Goal: Task Accomplishment & Management: Manage account settings

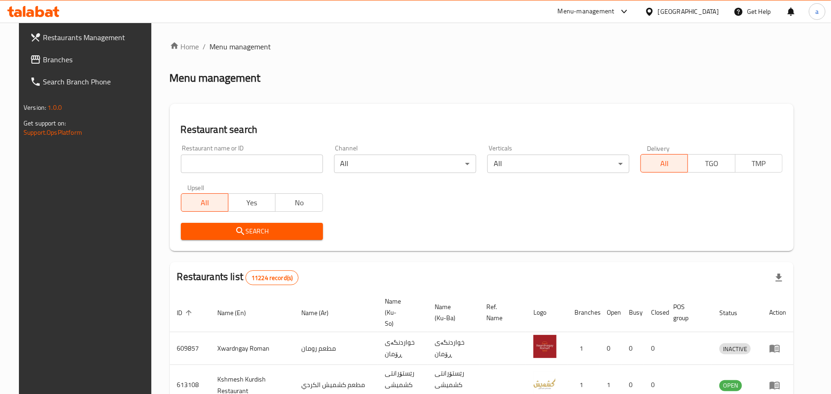
click at [281, 171] on input "search" at bounding box center [252, 164] width 142 height 18
paste input "Sheesh Tarbush"
type input "Sheesh Tarbush"
click button "Search" at bounding box center [252, 231] width 142 height 17
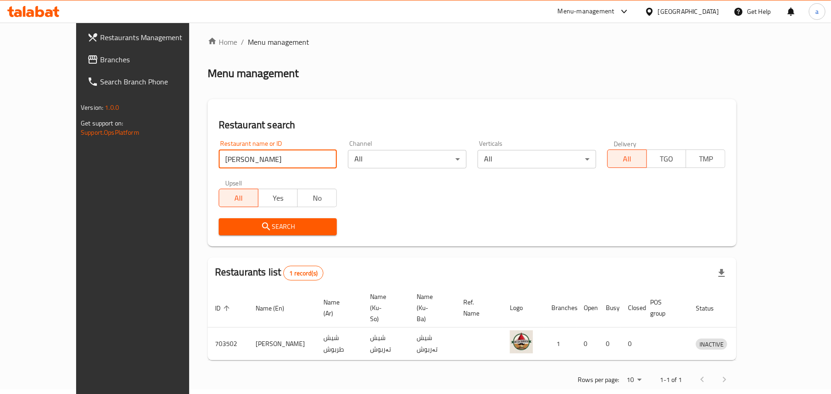
scroll to position [6, 0]
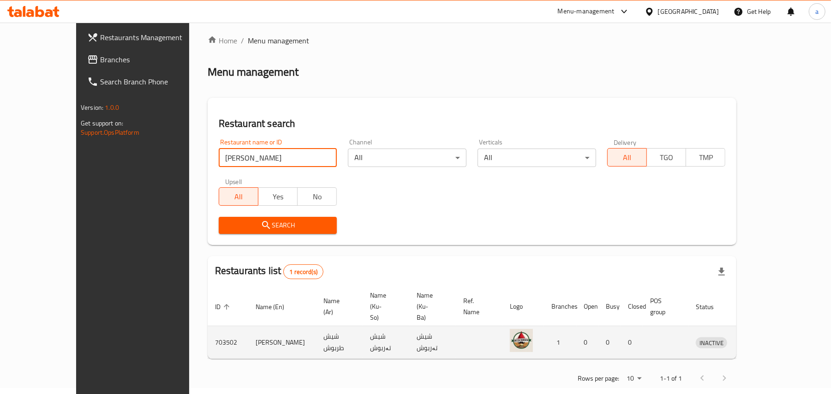
click at [756, 339] on icon "enhanced table" at bounding box center [751, 343] width 10 height 8
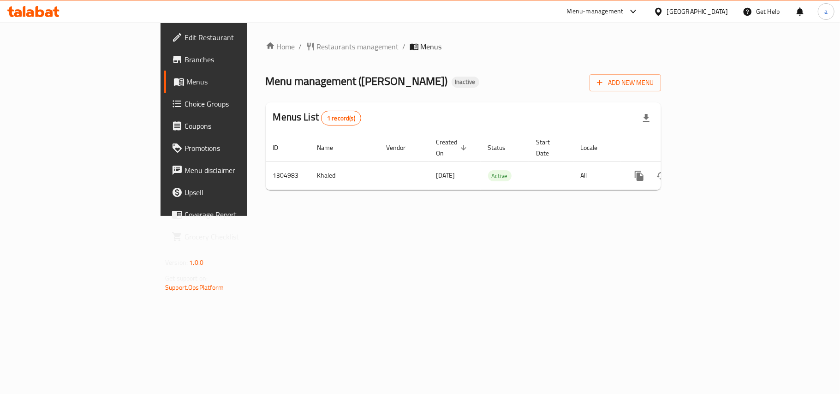
click at [185, 55] on span "Branches" at bounding box center [239, 59] width 109 height 11
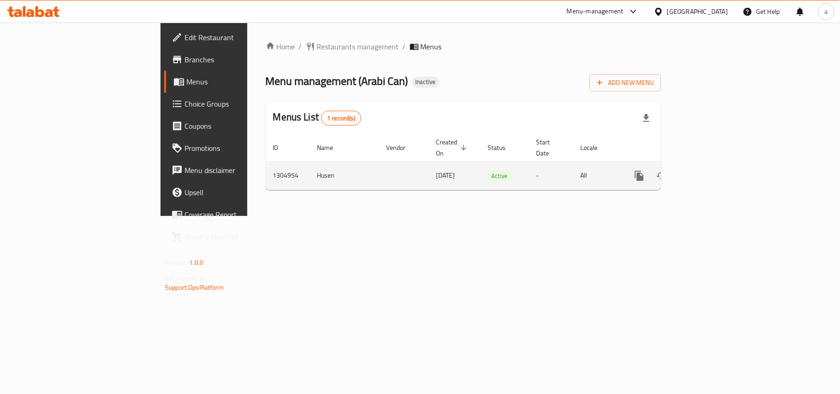
click at [717, 176] on link "enhanced table" at bounding box center [706, 176] width 22 height 22
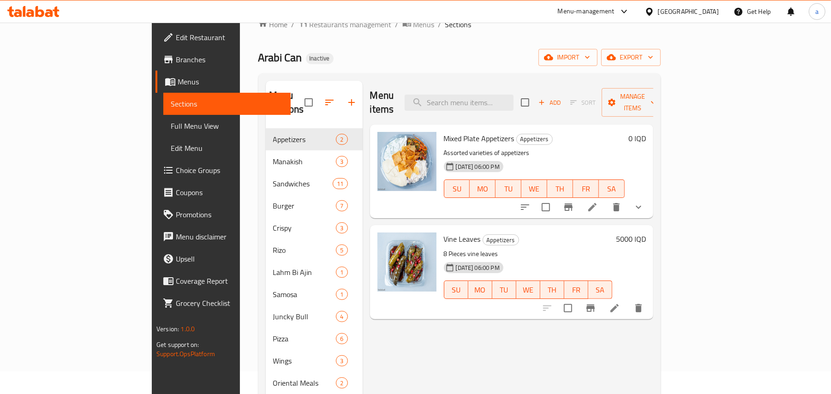
scroll to position [130, 0]
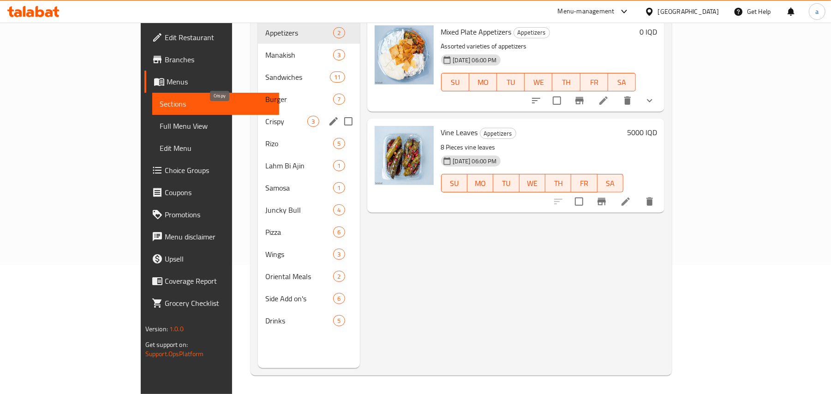
click at [265, 116] on span "Crispy" at bounding box center [286, 121] width 42 height 11
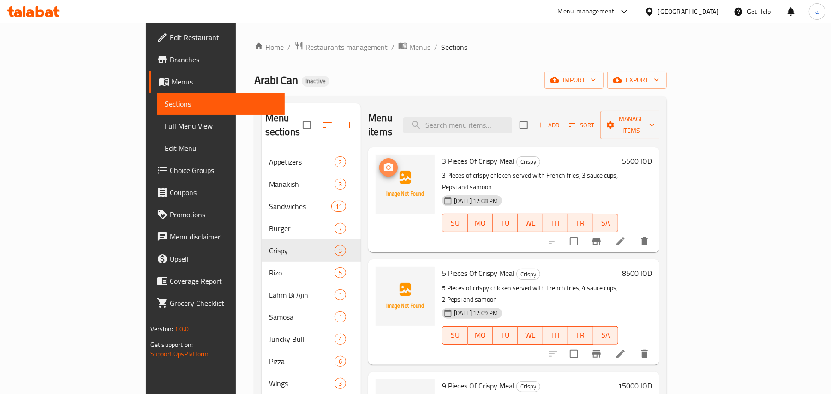
click at [384, 163] on icon "upload picture" at bounding box center [388, 167] width 9 height 8
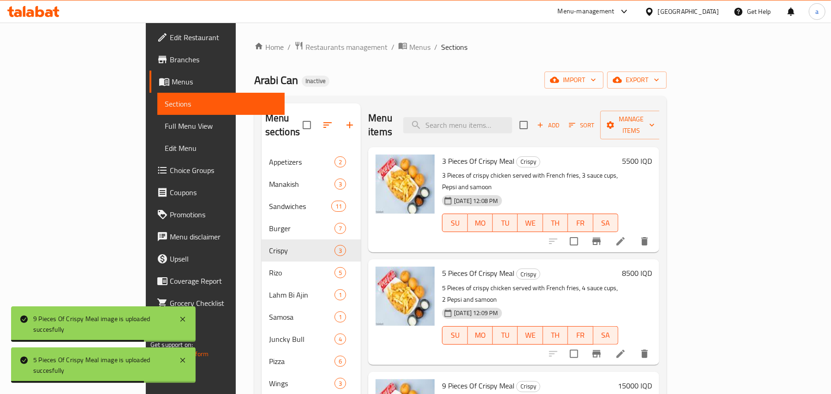
click at [626, 236] on icon at bounding box center [620, 241] width 11 height 11
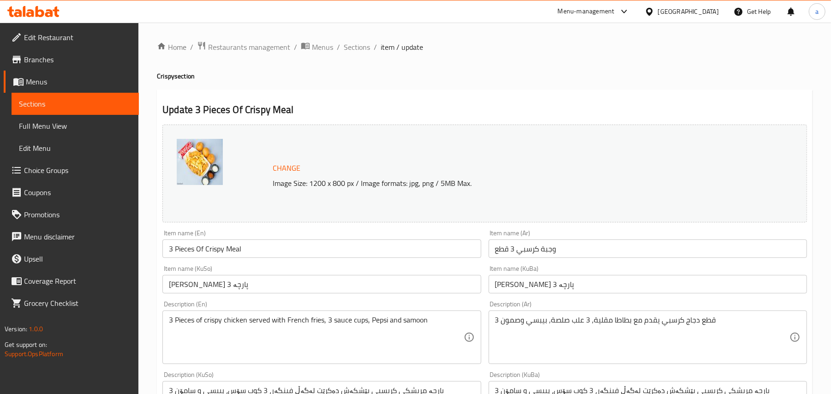
scroll to position [143, 0]
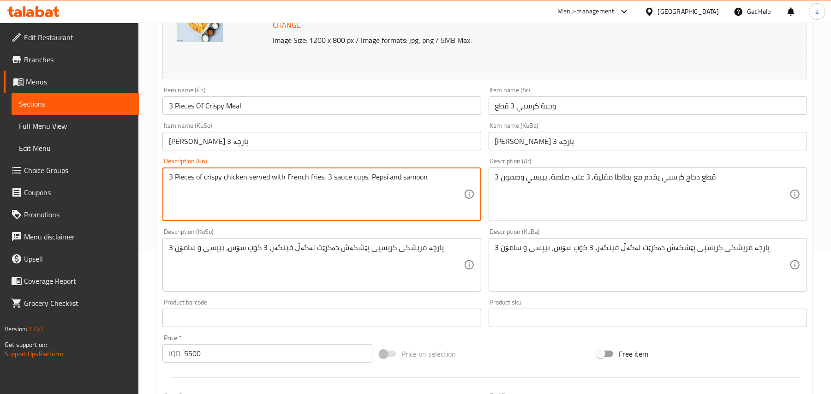
click at [392, 183] on textarea "3 Pieces of crispy chicken served with French fries, 3 sauce cups, Pepsi and sa…" at bounding box center [316, 195] width 294 height 44
click at [390, 183] on textarea "3 Pieces of crispy chicken served with French fries, 3 sauce cups, CoCa Cola an…" at bounding box center [316, 195] width 294 height 44
drag, startPoint x: 383, startPoint y: 186, endPoint x: 414, endPoint y: 185, distance: 30.5
click at [414, 185] on textarea "3 Pieces of crispy chicken served with French fries, 3 sauce cups, CoCa Cola an…" at bounding box center [316, 195] width 294 height 44
paste textarea "ca-"
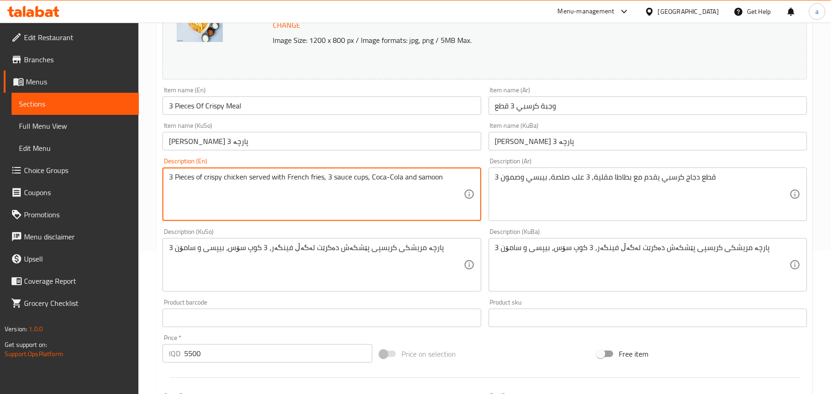
type textarea "3 Pieces of crispy chicken served with French fries, 3 sauce cups, Coca-Cola an…"
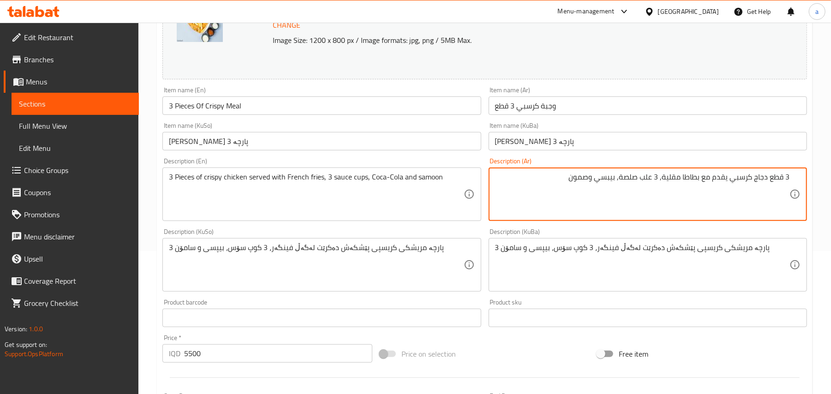
click at [599, 187] on textarea "3 قطع دجاج كرسبي يقدم مع بطاطا مقلية, 3 علب صلصة, بيبسي وصمون" at bounding box center [642, 195] width 294 height 44
paste textarea "كوكاكولا"
type textarea "3 قطع دجاج كرسبي يقدم مع بطاطا مقلية, 3 علب صلصة, كوكاكولا وصمون"
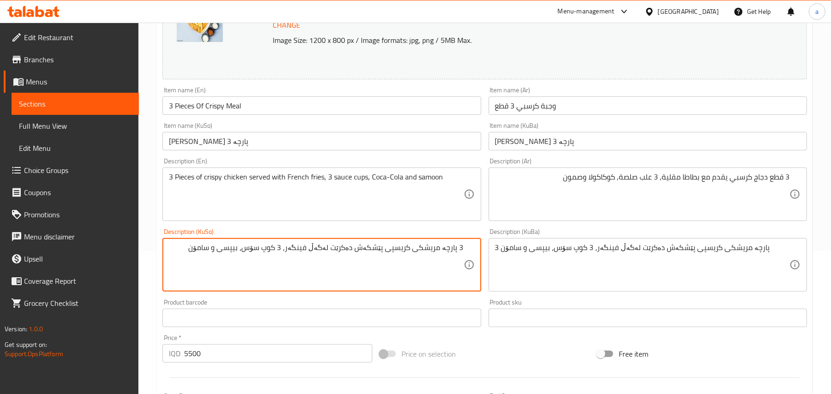
click at [234, 257] on textarea "3 پارچە مریشکی کریسپی پێشکەش دەکرێت لەگەڵ فینگەر، 3 کوپ سۆس، بیپسی و سامۆن" at bounding box center [316, 265] width 294 height 44
click at [233, 257] on textarea "3 پارچە مریشکی کریسپی پێشکەش دەکرێت لەگەڵ فینگەر، 3 کوپ سۆس، بیپسی و سامۆن" at bounding box center [316, 265] width 294 height 44
paste textarea "کۆکاکۆلا"
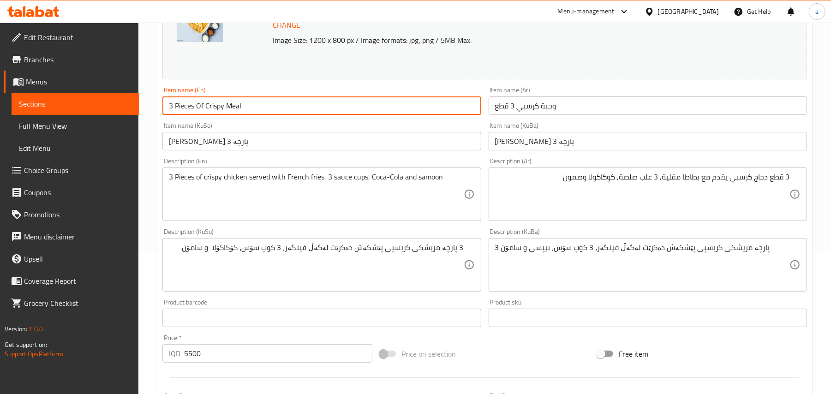
click at [256, 107] on input "3 Pieces Of Crispy Meal" at bounding box center [321, 105] width 318 height 18
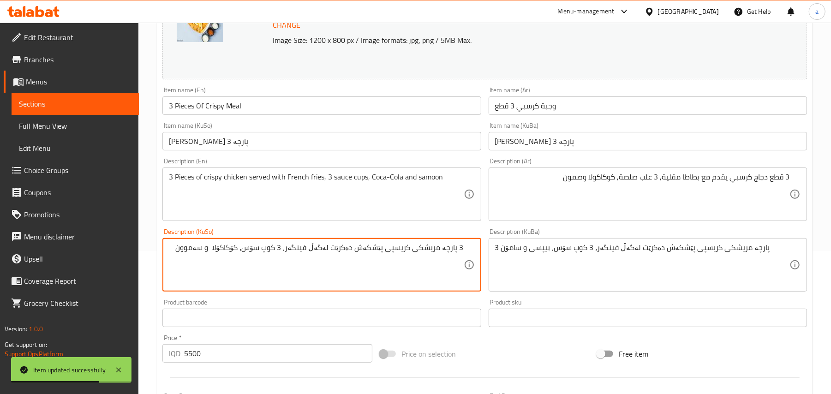
type textarea "3 پارچە مریشکی کریسپی پێشکەش دەکرێت لەگەڵ فینگەر، 3 کوپ سۆس، کۆکاکۆلا و سەموون"
click at [263, 143] on input "ژەمی کریسپی 3 پارچە" at bounding box center [321, 141] width 318 height 18
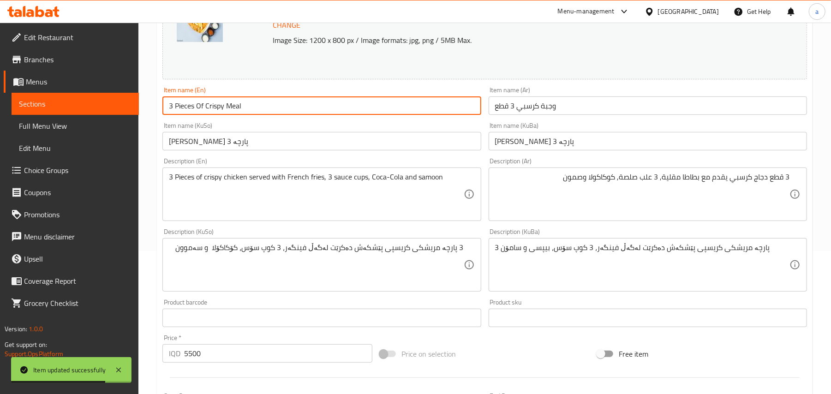
click at [256, 110] on input "3 Pieces Of Crispy Meal" at bounding box center [321, 105] width 318 height 18
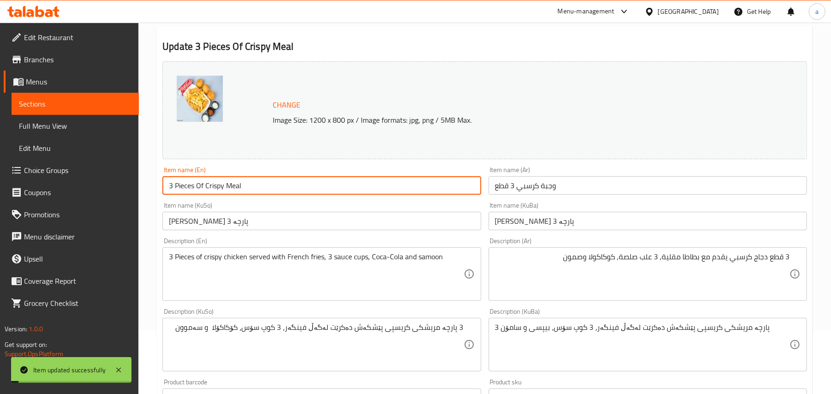
scroll to position [0, 0]
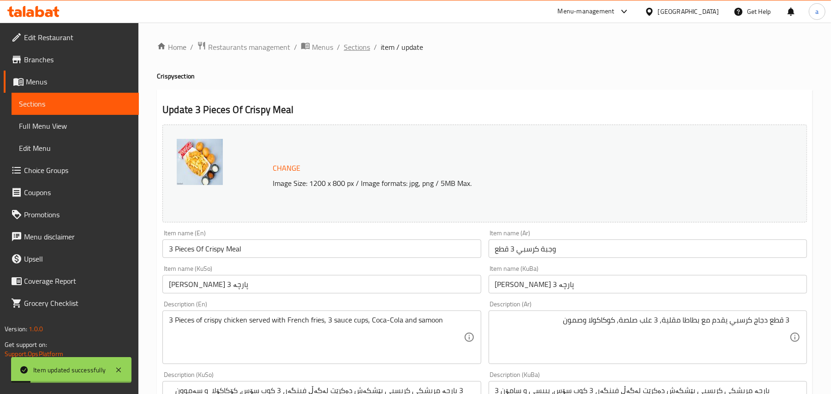
click at [364, 47] on span "Sections" at bounding box center [357, 47] width 26 height 11
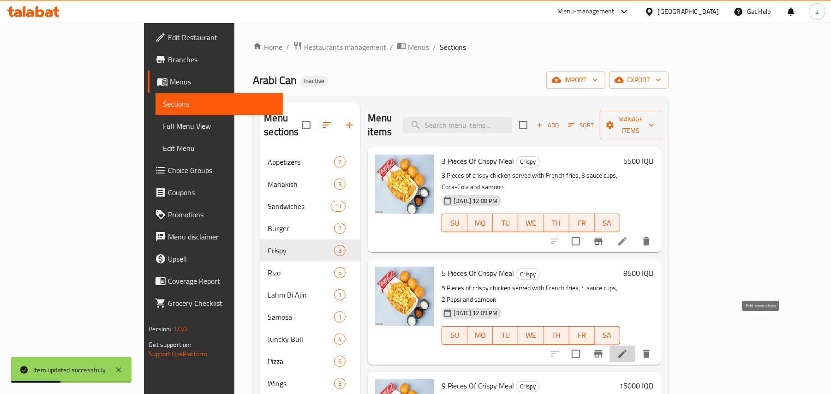
click at [628, 348] on icon at bounding box center [622, 353] width 11 height 11
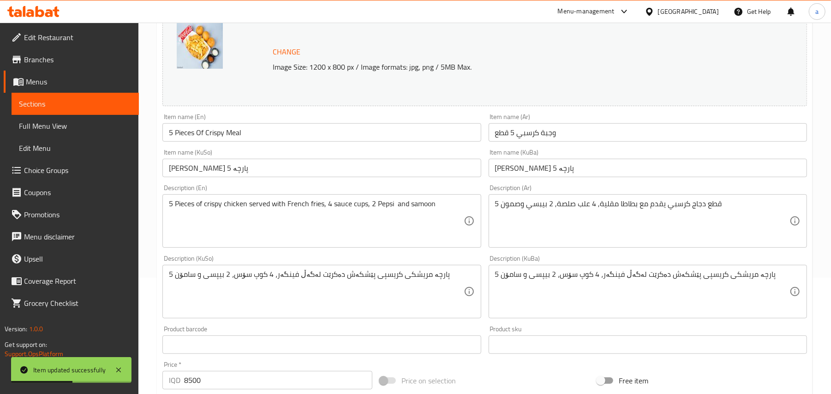
scroll to position [143, 0]
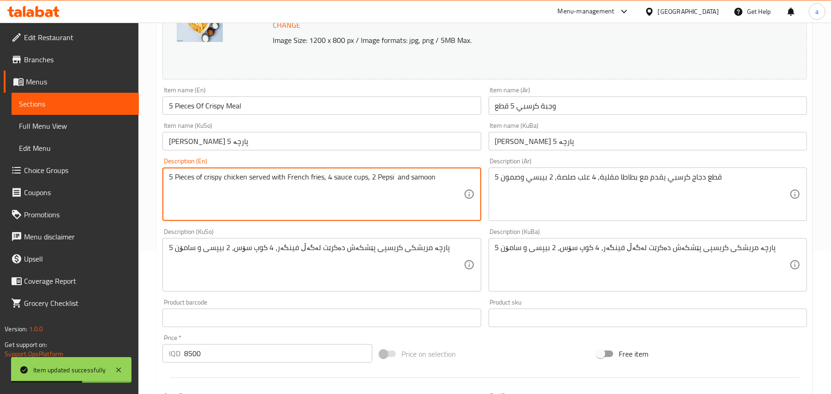
click at [397, 185] on textarea "5 Pieces of crispy chicken served with French fries, 4 sauce cups, 2 Pepsi and …" at bounding box center [316, 195] width 294 height 44
paste textarea "Coca-Cola"
type textarea "5 Pieces of crispy chicken served with French fries, 4 sauce cups, 2 Coca-Cola …"
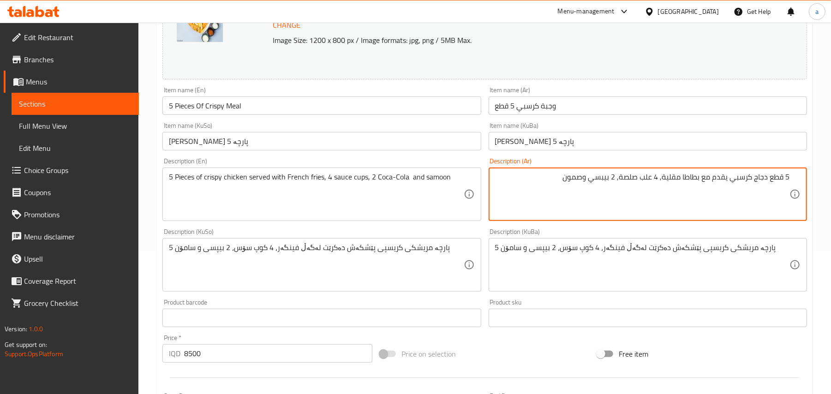
click at [594, 185] on textarea "5 قطع دجاج كرسبي يقدم مع بطاطا مقلية, 4 علب صلصة, 2 بيبسي وصمون" at bounding box center [642, 195] width 294 height 44
paste textarea "كوكاكولا"
type textarea "5 قطع دجاج كرسبي يقدم مع بطاطا مقلية, 4 علب صلصة, 2 كوكاكولا وصمون"
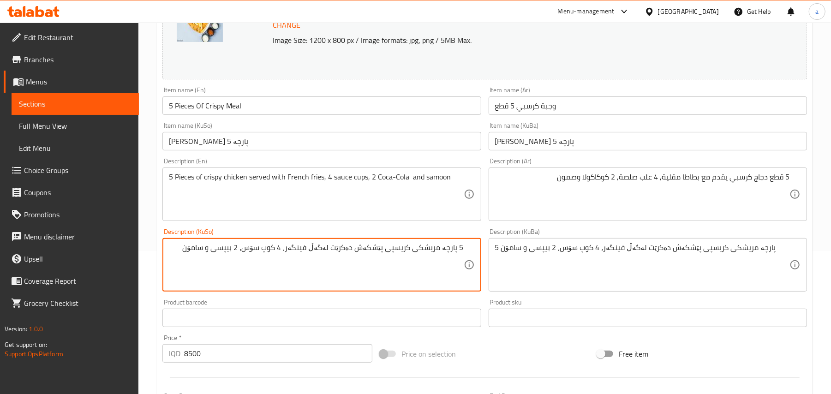
click at [226, 261] on textarea "5 پارچە مریشکی کریسپی پێشکەش دەکرێت لەگەڵ فینگەر، 4 کوپ سۆس، 2 بیپسی و سامۆن" at bounding box center [316, 265] width 294 height 44
paste textarea "کۆکاکۆلا"
click at [189, 258] on textarea "5 پارچە مریشکی کریسپی پێشکەش دەکرێت لەگەڵ فینگەر، 4 کوپ سۆس، 2 کۆکاکۆلا و سامۆن" at bounding box center [316, 265] width 294 height 44
type textarea "5 پارچە مریشکی کریسپی پێشکەش دەکرێت لەگەڵ فینگەر، 4 کوپ سۆس، 2 کۆکاکۆلا و سەموون"
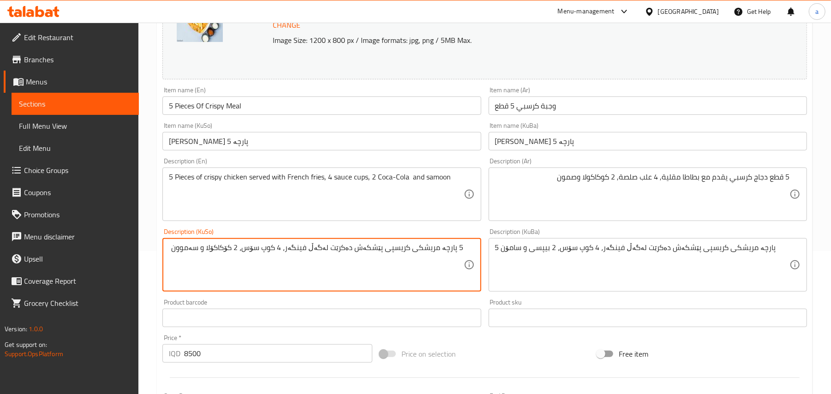
click at [253, 113] on input "5 Pieces Of Crispy Meal" at bounding box center [321, 105] width 318 height 18
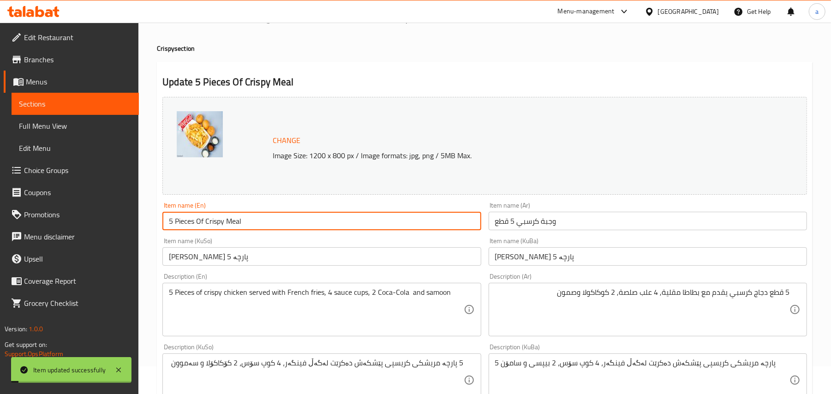
scroll to position [0, 0]
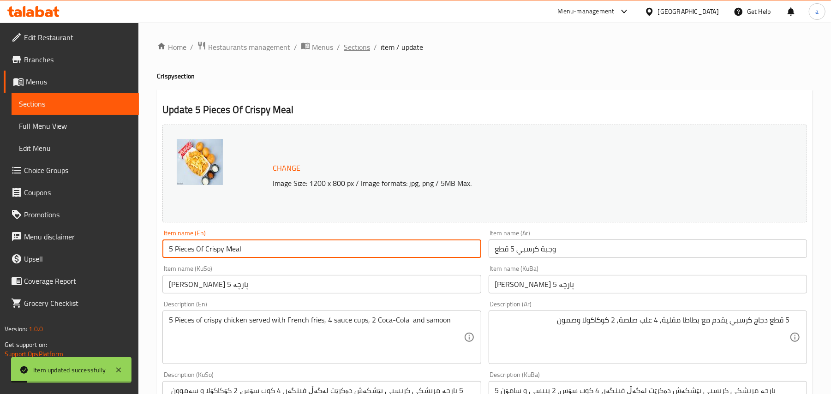
click at [370, 46] on span "Sections" at bounding box center [357, 47] width 26 height 11
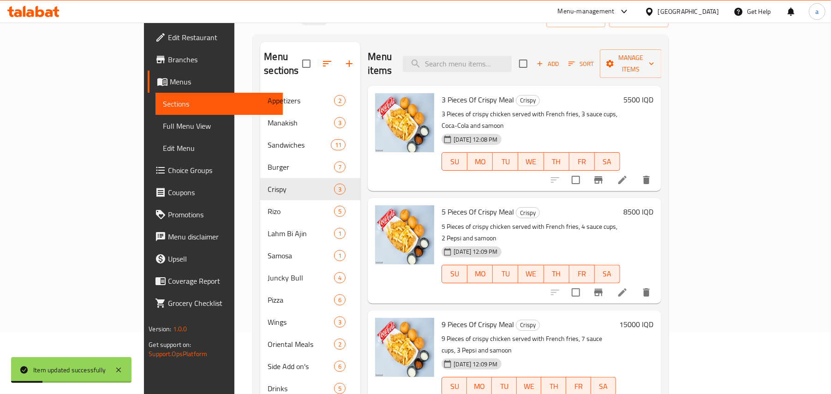
scroll to position [130, 0]
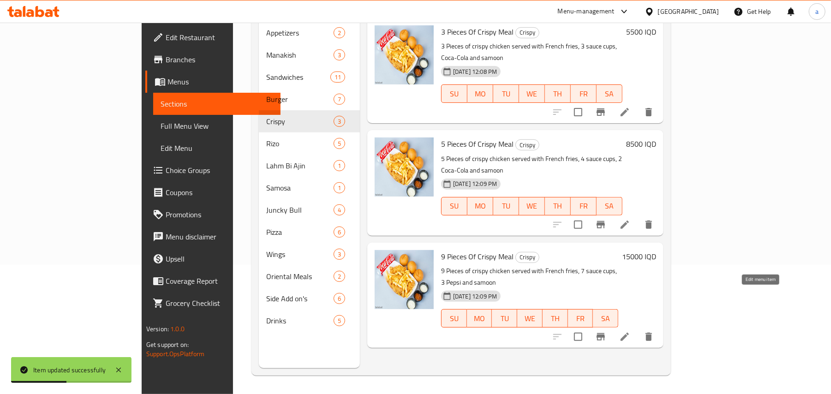
click at [630, 331] on icon at bounding box center [624, 336] width 11 height 11
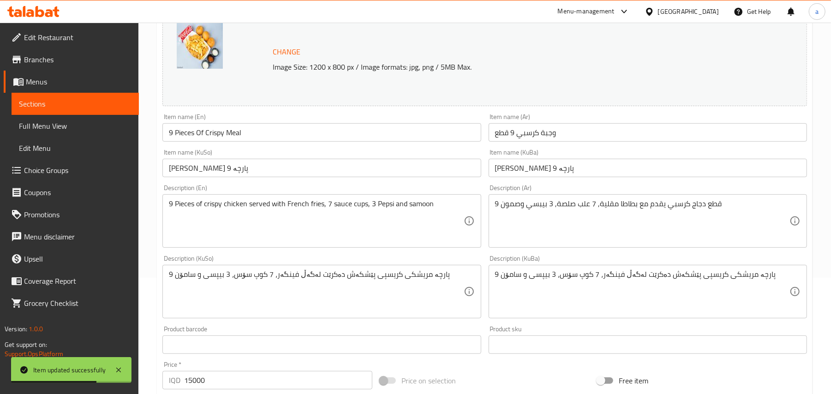
scroll to position [143, 0]
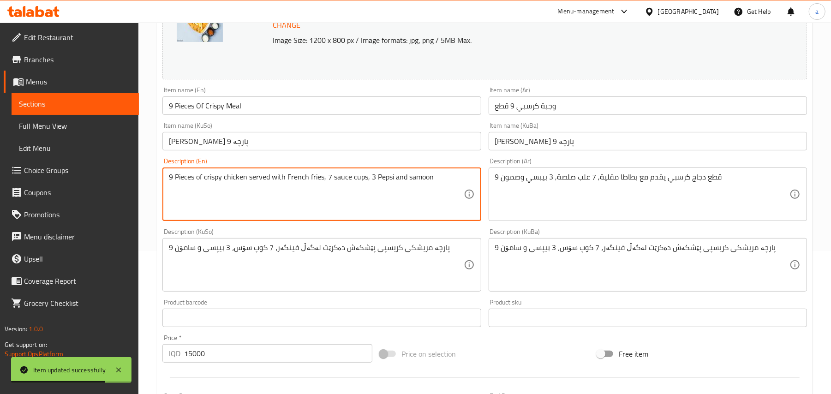
click at [401, 185] on textarea "9 Pieces of crispy chicken served with French fries, 7 sauce cups, 3 Pepsi and …" at bounding box center [316, 195] width 294 height 44
paste textarea "Coca-Cola"
type textarea "9 Pieces of crispy chicken served with French fries, 7 sauce cups, 3 Coca-Cola …"
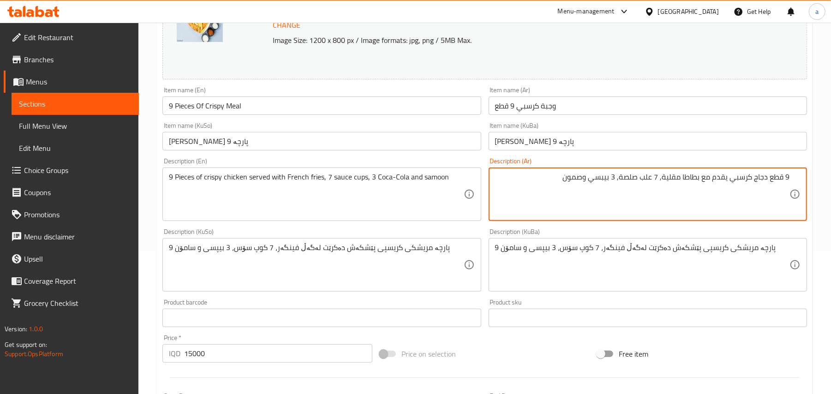
click at [591, 183] on textarea "9 قطع دجاج كرسبي يقدم مع بطاطا مقلية, 7 علب صلصة, 3 بيبسي وصمون" at bounding box center [642, 195] width 294 height 44
paste textarea "كوكاكولا"
type textarea "9 قطع دجاج كرسبي يقدم مع بطاطا مقلية, 7 علب صلصة, 3 كوكاكولا وصمون"
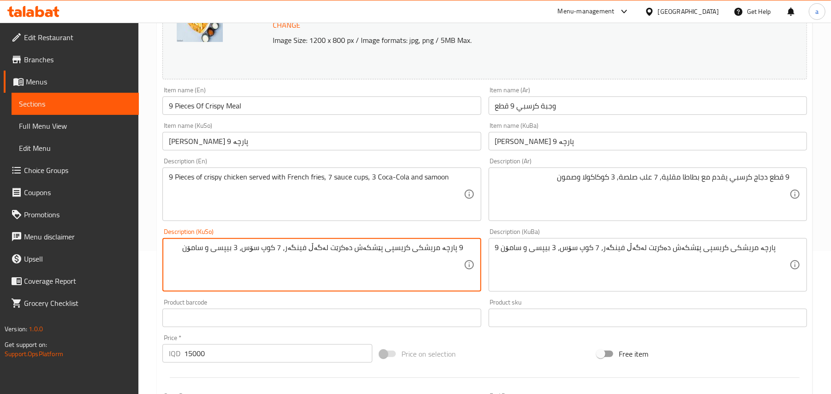
click at [226, 255] on textarea "9 پارچە مریشکی کریسپی پێشکەش دەکرێت لەگەڵ فینگەر، 7 کوپ سۆس، 3 بیپسی و سامۆن" at bounding box center [316, 265] width 294 height 44
paste textarea "كوكاكولا"
paste textarea "کۆکاکۆلا"
click at [187, 258] on textarea "9 پارچە مریشکی کریسپی پێشکەش دەکرێت لەگەڵ فینگەر، 7 کوپ سۆس، 3 کۆکاکۆلا و سامۆن" at bounding box center [316, 265] width 294 height 44
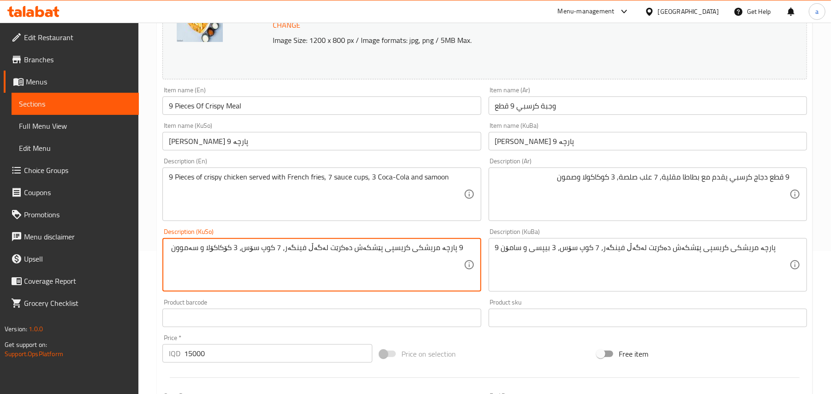
type textarea "9 پارچە مریشکی کریسپی پێشکەش دەکرێت لەگەڵ فینگەر، 7 کوپ سۆس، 3 کۆکاکۆلا و سەموون"
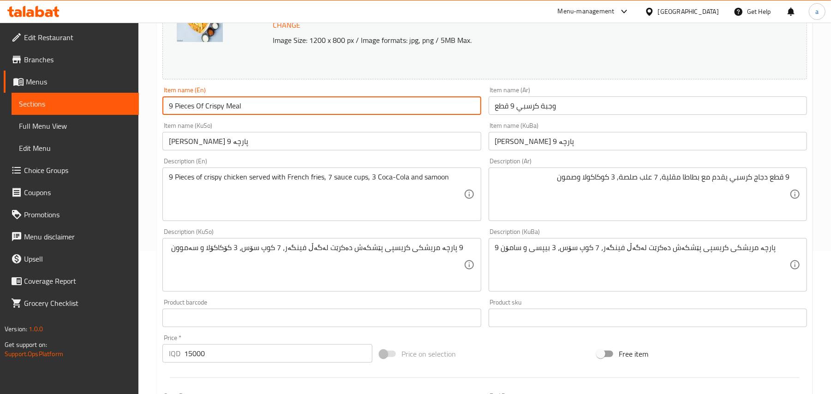
click at [256, 106] on input "9 Pieces Of Crispy Meal" at bounding box center [321, 105] width 318 height 18
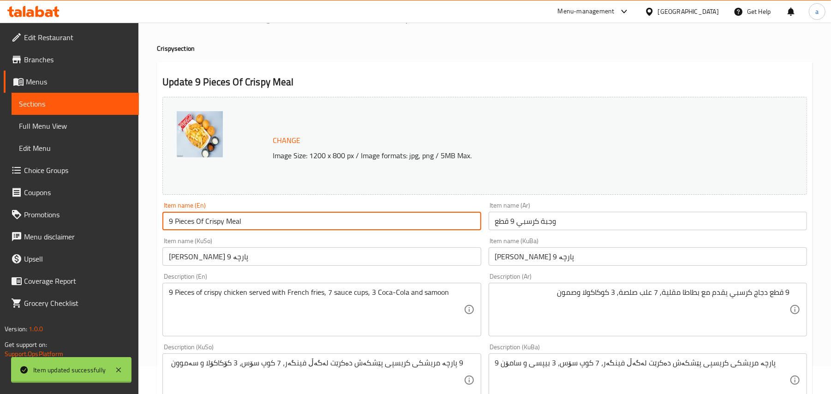
scroll to position [0, 0]
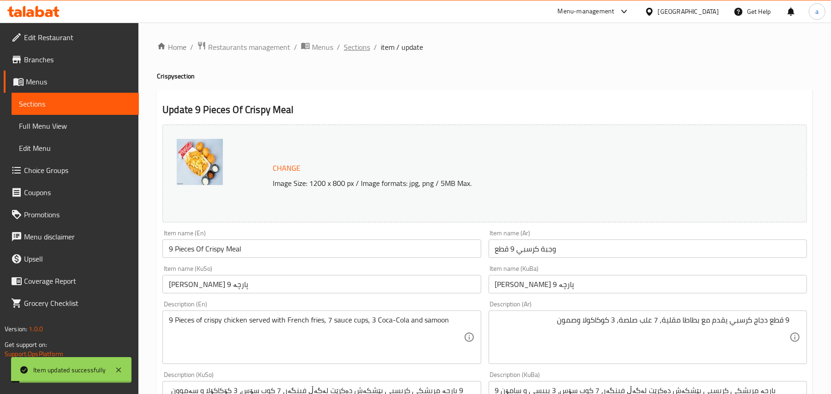
click at [370, 48] on span "Sections" at bounding box center [357, 47] width 26 height 11
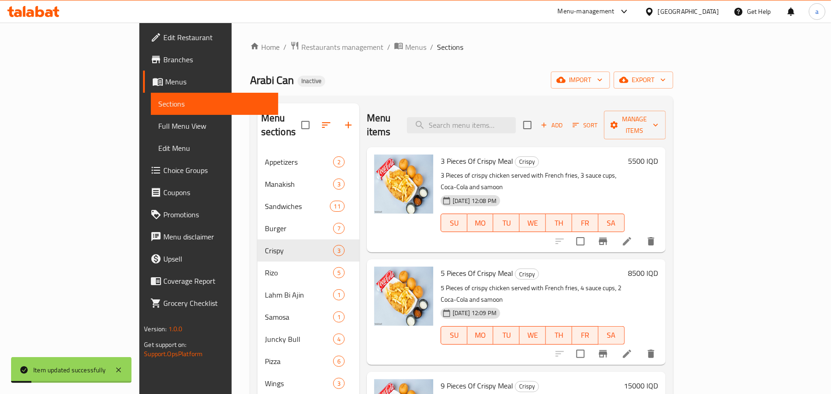
click at [158, 130] on span "Full Menu View" at bounding box center [214, 125] width 113 height 11
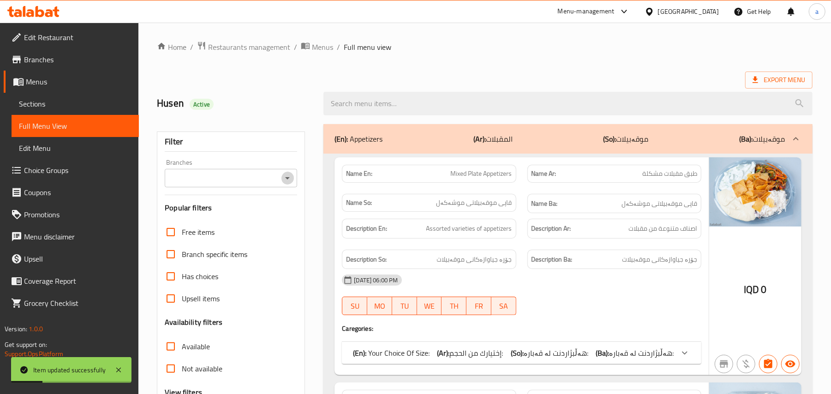
click at [288, 184] on icon "Open" at bounding box center [287, 178] width 11 height 11
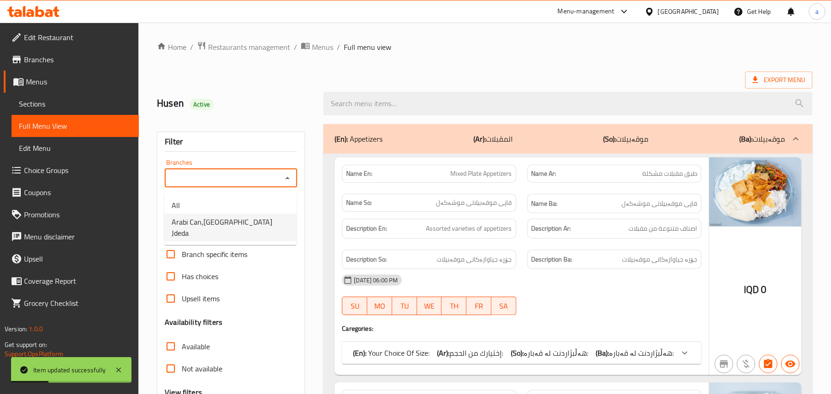
click at [222, 231] on li "Arabi Can,Baghdad Jdeda" at bounding box center [230, 228] width 132 height 28
type input "Arabi Can,Baghdad Jdeda"
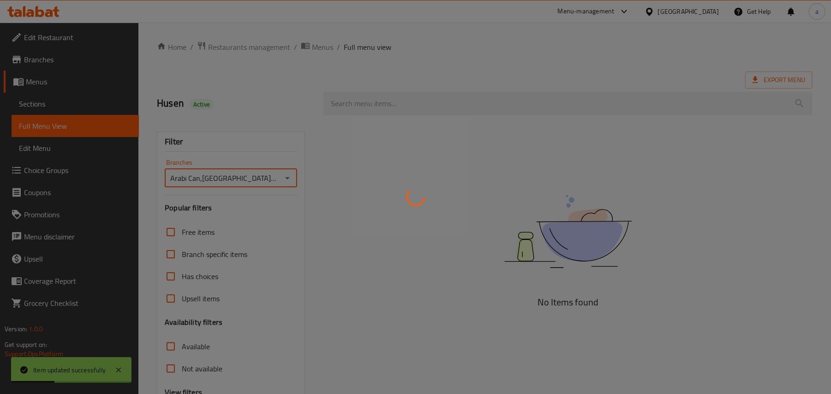
scroll to position [112, 0]
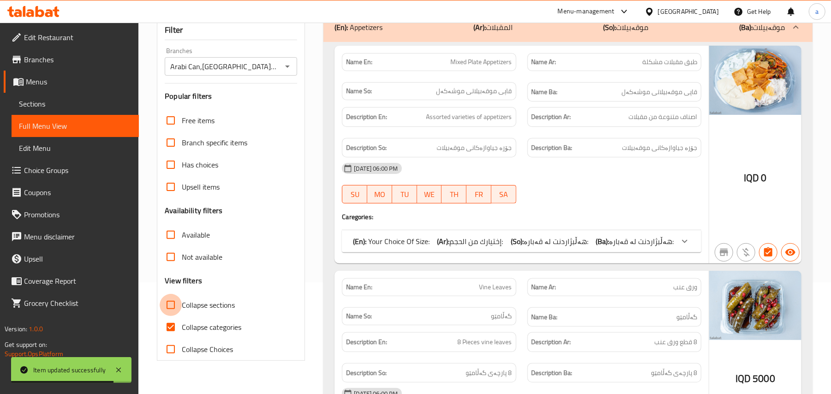
click at [174, 316] on input "Collapse sections" at bounding box center [171, 305] width 22 height 22
checkbox input "true"
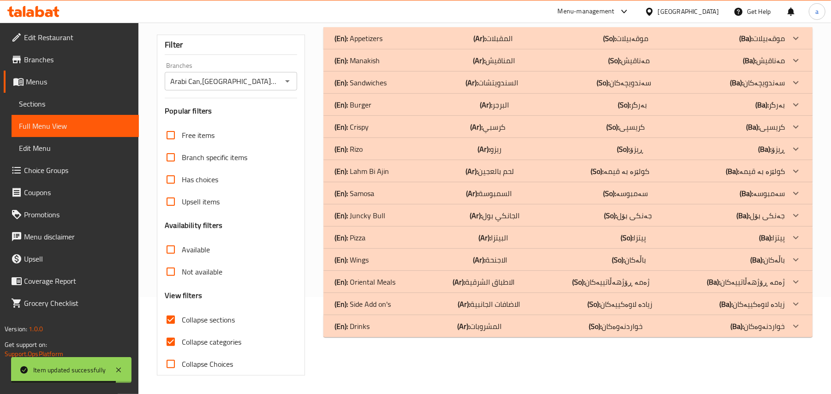
drag, startPoint x: 176, startPoint y: 340, endPoint x: 229, endPoint y: 319, distance: 57.0
click at [176, 341] on input "Collapse categories" at bounding box center [171, 342] width 22 height 22
checkbox input "false"
click at [535, 44] on div "(En): Crispy (Ar): كرسبي (So): کریسپی (Ba): کریسپی" at bounding box center [560, 38] width 450 height 11
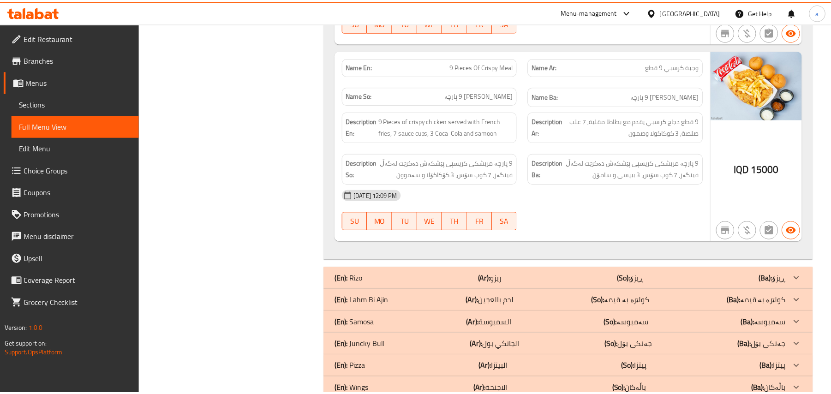
scroll to position [709, 0]
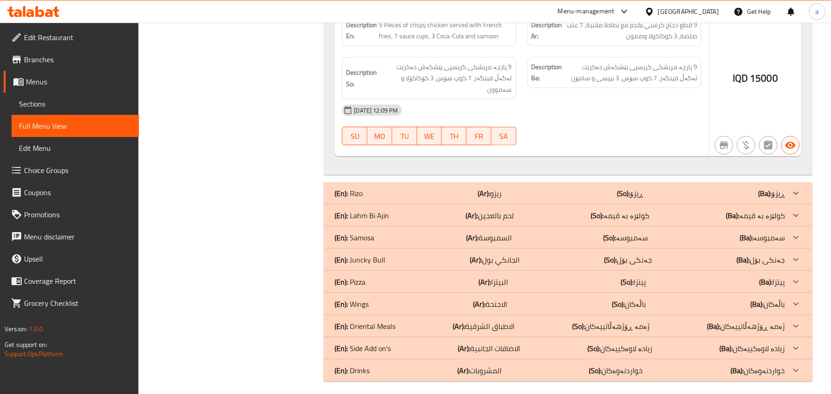
click at [54, 109] on span "Sections" at bounding box center [75, 103] width 113 height 11
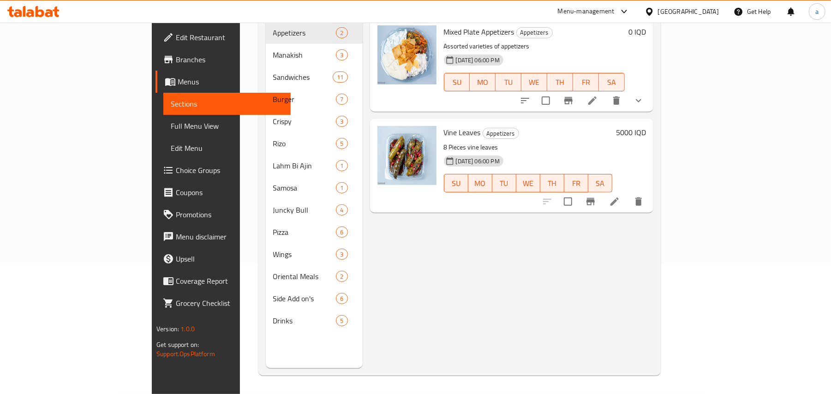
scroll to position [130, 0]
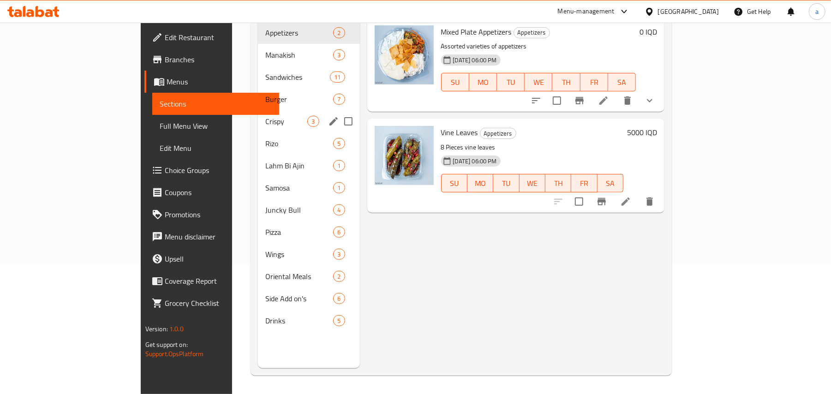
click at [265, 116] on span "Crispy" at bounding box center [286, 121] width 42 height 11
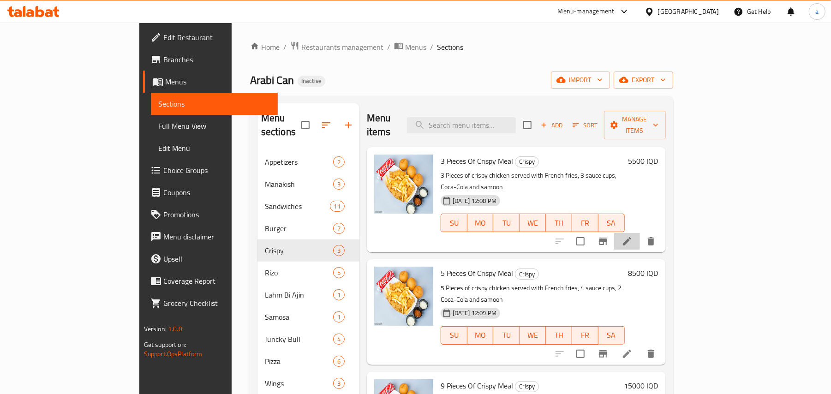
click at [640, 233] on li at bounding box center [627, 241] width 26 height 17
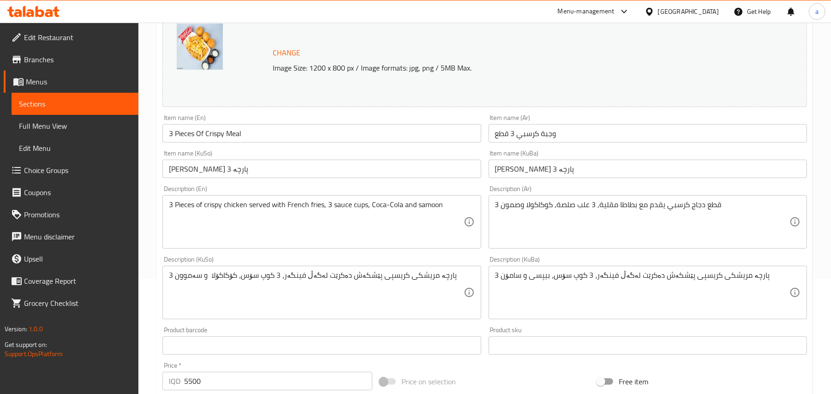
scroll to position [143, 0]
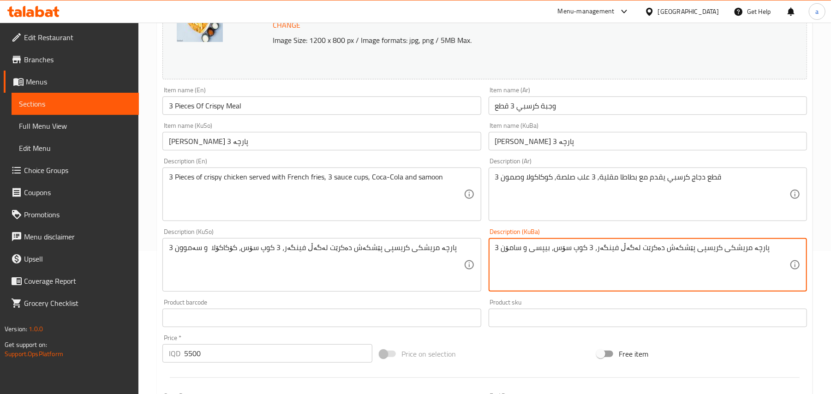
click at [571, 256] on textarea "3 پارچە مریشکی کریسپی پێشکەش دەکرێت لەگەڵ فینگەر، 3 کوپ سۆس، بیپسی و سامۆن" at bounding box center [642, 265] width 294 height 44
paste textarea "کۆکاکۆلا و سەموو"
type textarea "3 پارچە مریشکی کریسپی پێشکەش دەکرێت لەگەڵ فینگەر، 3 کوپ سۆس، کۆکاکۆلا و سەموون"
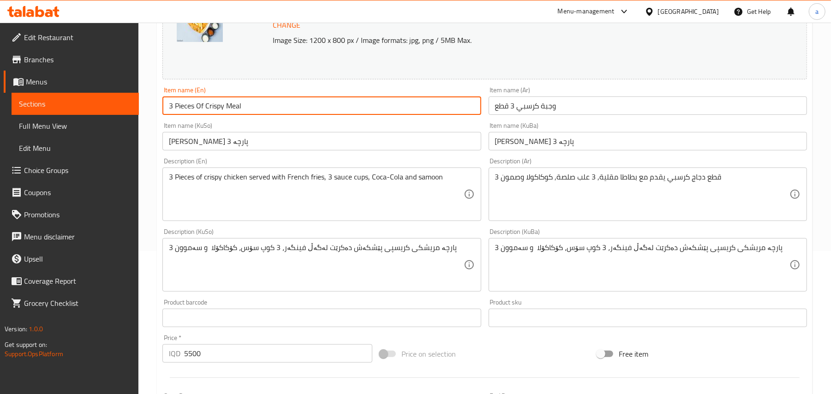
click at [320, 109] on input "3 Pieces Of Crispy Meal" at bounding box center [321, 105] width 318 height 18
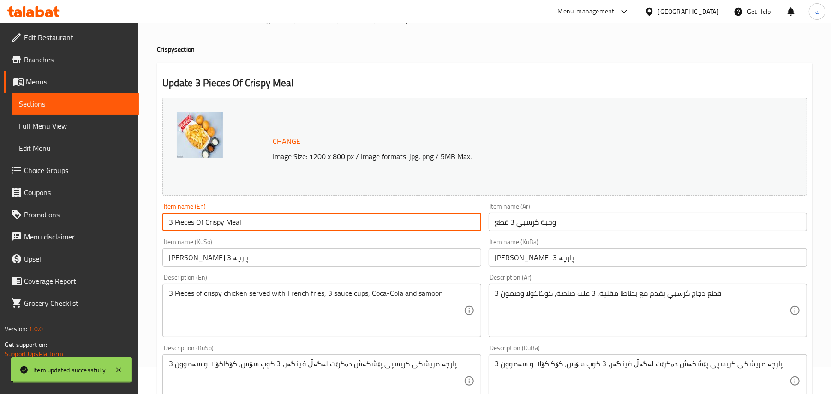
scroll to position [0, 0]
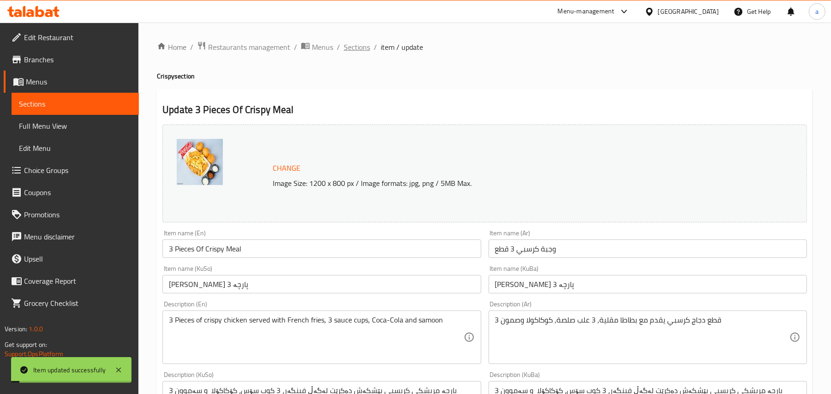
click at [355, 48] on span "Sections" at bounding box center [357, 47] width 26 height 11
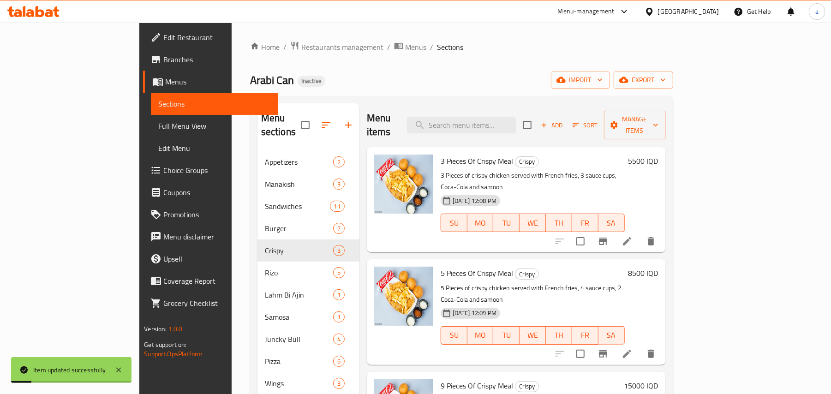
click at [640, 346] on li at bounding box center [627, 354] width 26 height 17
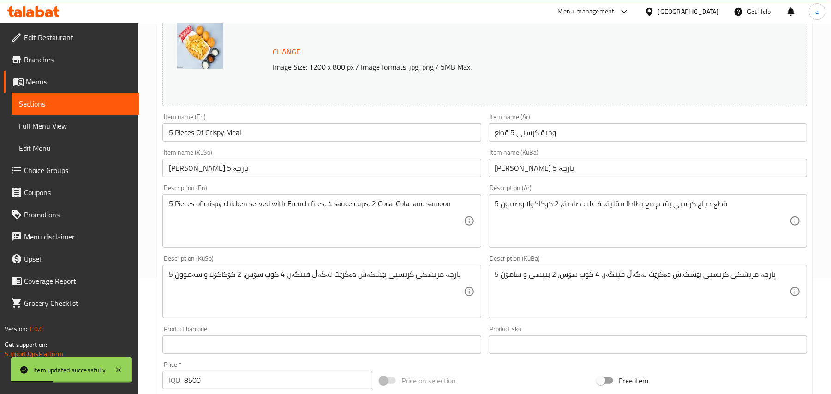
scroll to position [143, 0]
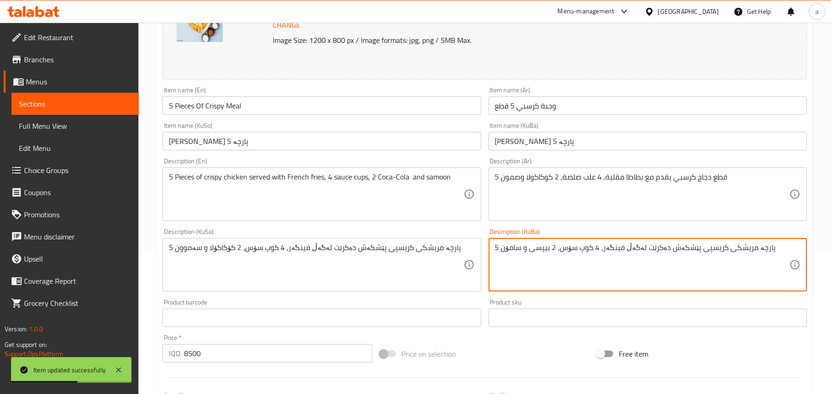
paste textarea "کۆکاکۆلا و سەموو"
type textarea "5 پارچە مریشکی کریسپی پێشکەش دەکرێت لەگەڵ فینگەر، 4 کوپ سۆس، 2 کۆکاکۆلا و سەموون"
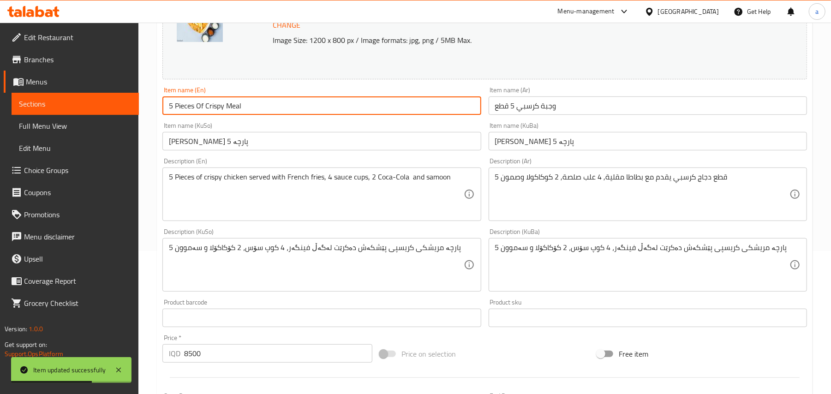
click at [283, 115] on input "5 Pieces Of Crispy Meal" at bounding box center [321, 105] width 318 height 18
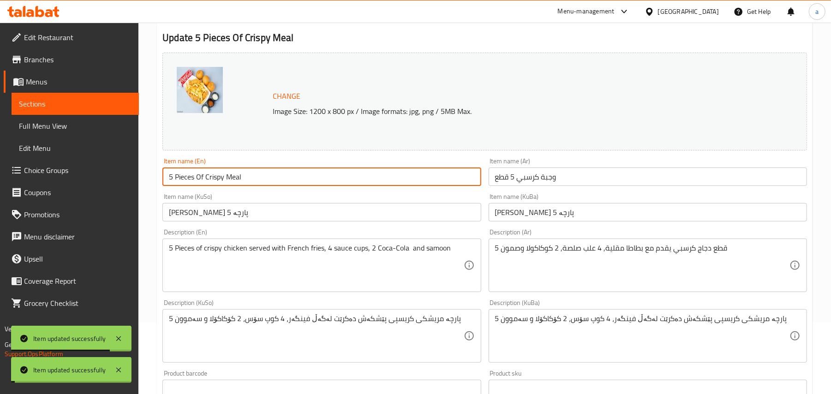
scroll to position [0, 0]
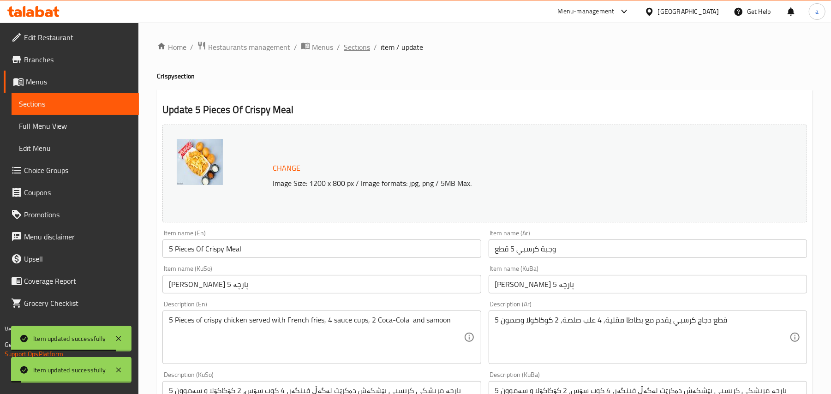
click at [368, 50] on span "Sections" at bounding box center [357, 47] width 26 height 11
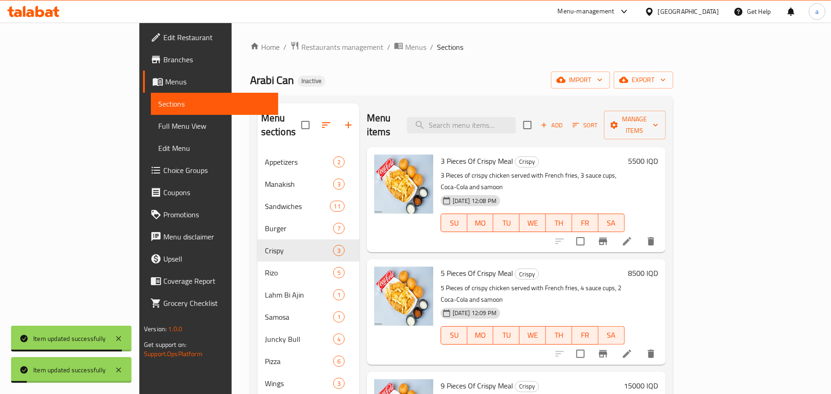
scroll to position [130, 0]
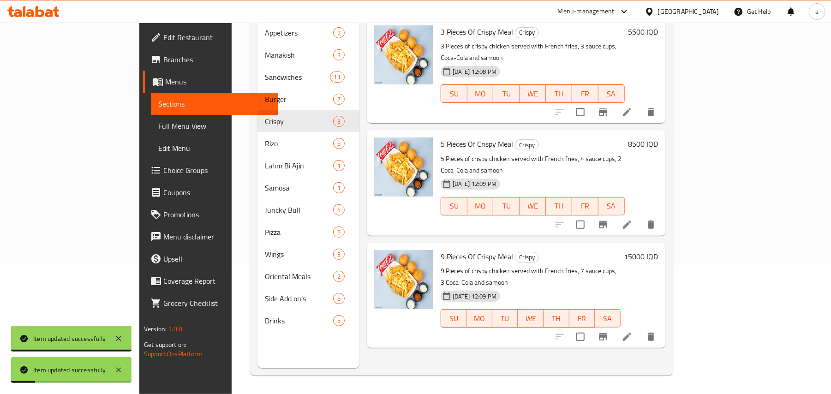
click at [631, 333] on icon at bounding box center [627, 337] width 8 height 8
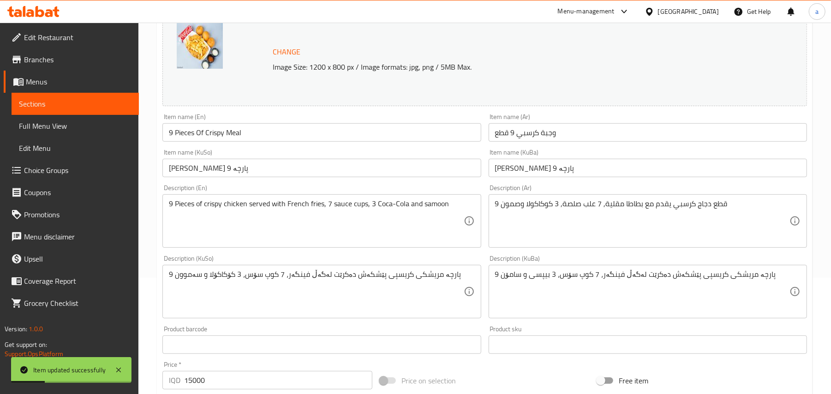
scroll to position [143, 0]
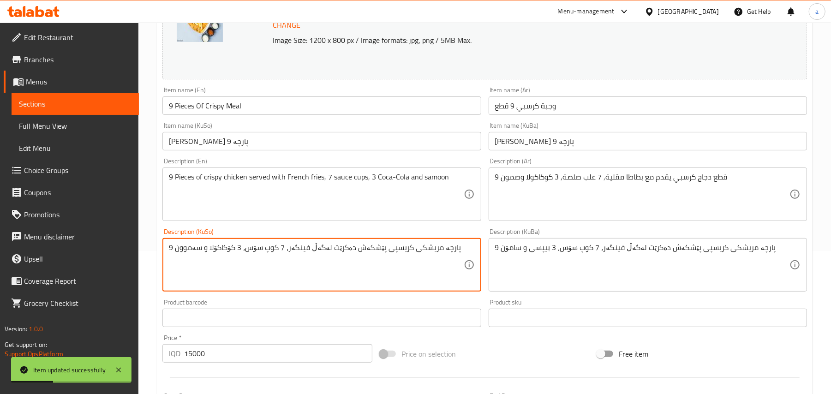
paste textarea "5 پارچە مریشکی کریسپی پێشکەش دەکرێت لەگەڵ فینگەر، 4 کوپ سۆس، 2"
type textarea "5 پارچە مریشکی کریسپی پێشکەش دەکرێت لەگەڵ فینگەر، 4 کوپ سۆس، 2 کۆکاکۆلا و سەموون"
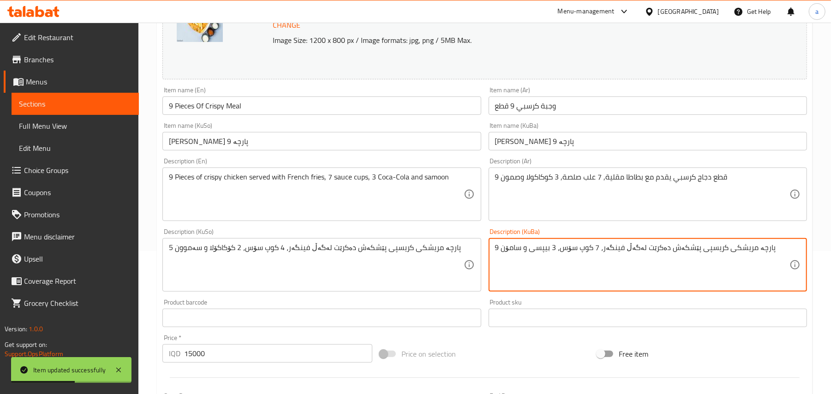
paste textarea "5 پارچە مریشکی کریسپی پێشکەش دەکرێت لەگەڵ فینگەر، 4 کوپ سۆس، 2 کۆکاکۆلا و سەموو"
type textarea "5 پارچە مریشکی کریسپی پێشکەش دەکرێت لەگەڵ فینگەر، 4 کوپ سۆس، 2 کۆکاکۆلا و سەموون"
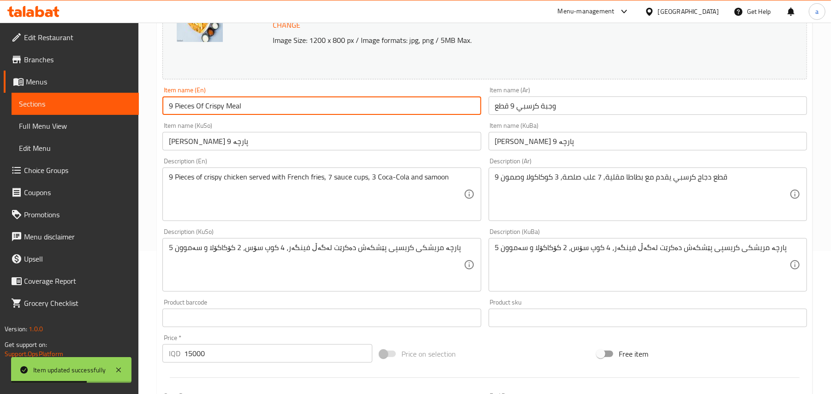
click at [264, 114] on input "9 Pieces Of Crispy Meal" at bounding box center [321, 105] width 318 height 18
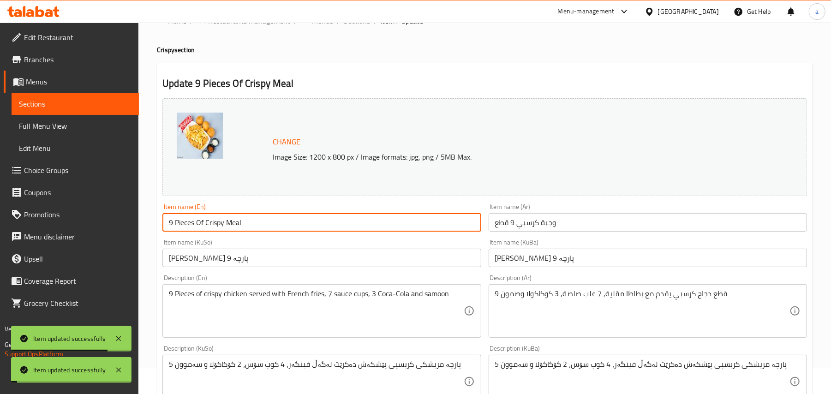
scroll to position [0, 0]
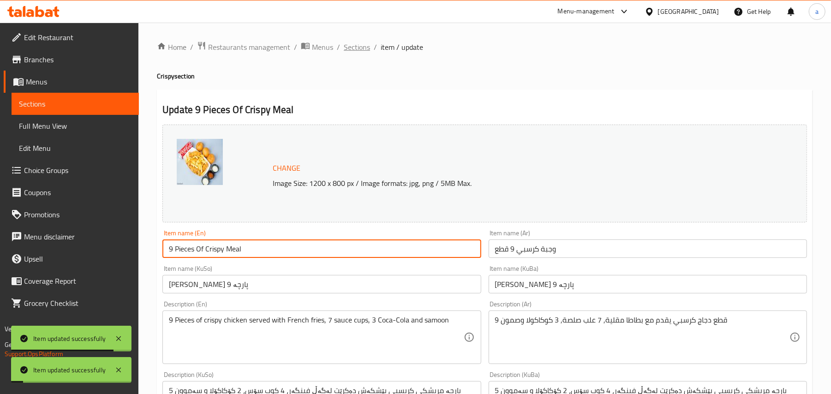
click at [360, 44] on span "Sections" at bounding box center [357, 47] width 26 height 11
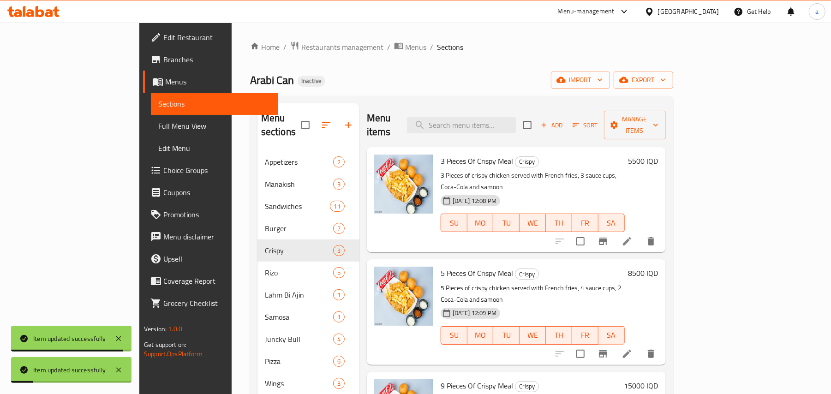
click at [158, 126] on span "Full Menu View" at bounding box center [214, 125] width 113 height 11
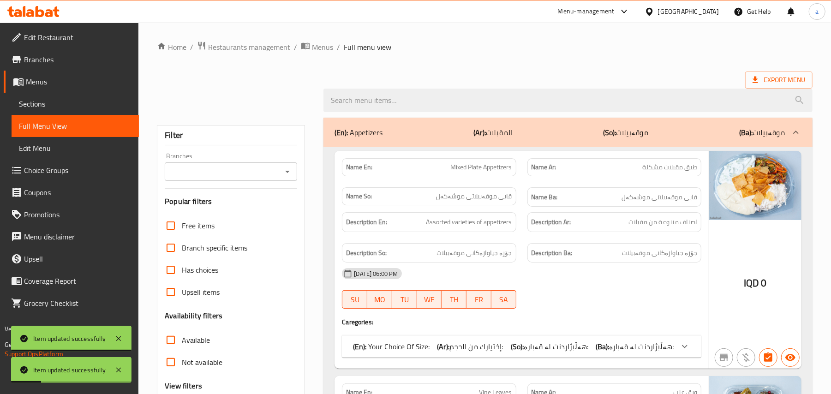
click at [289, 177] on icon "Open" at bounding box center [287, 171] width 11 height 11
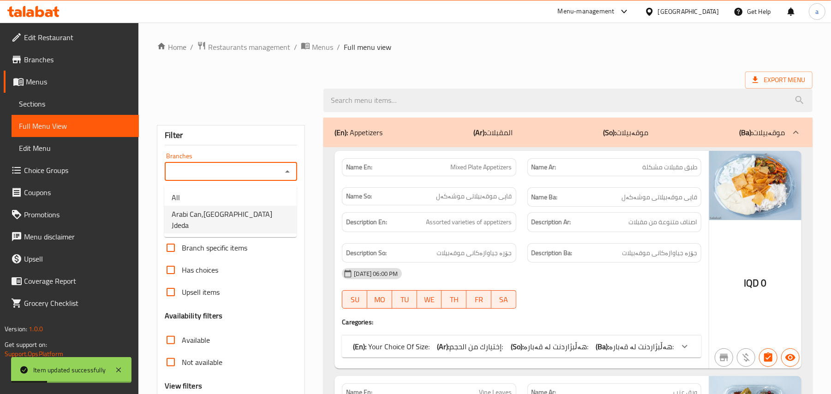
click at [237, 222] on span "Arabi Can,Baghdad Jdeda" at bounding box center [231, 220] width 118 height 22
type input "Arabi Can,Baghdad Jdeda"
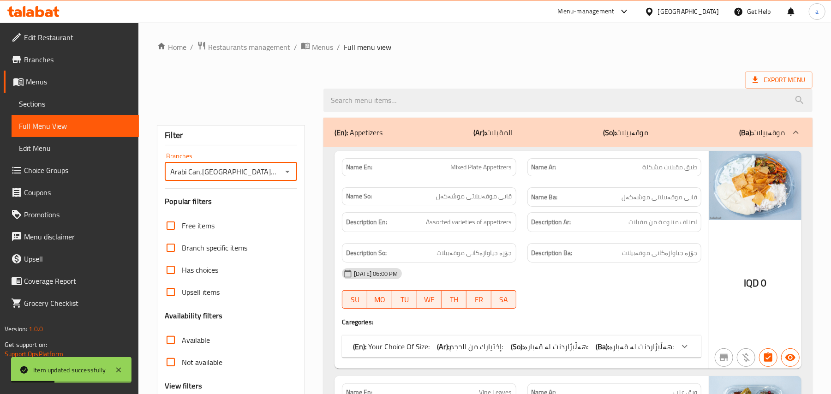
scroll to position [143, 0]
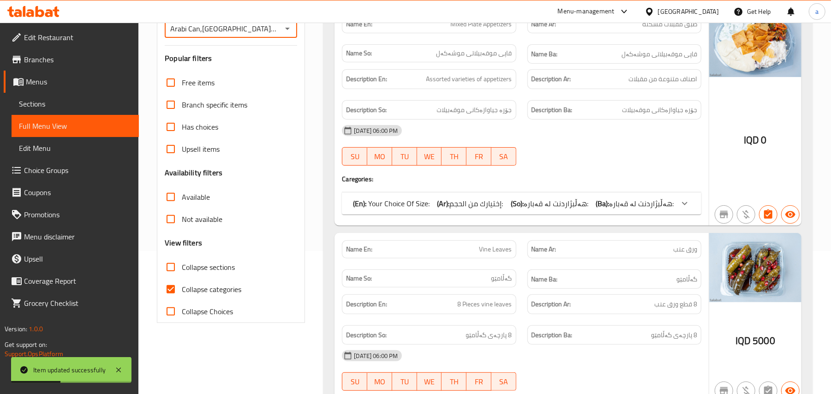
click at [182, 278] on input "Collapse sections" at bounding box center [171, 267] width 22 height 22
click at [176, 278] on input "Collapse sections" at bounding box center [171, 267] width 22 height 22
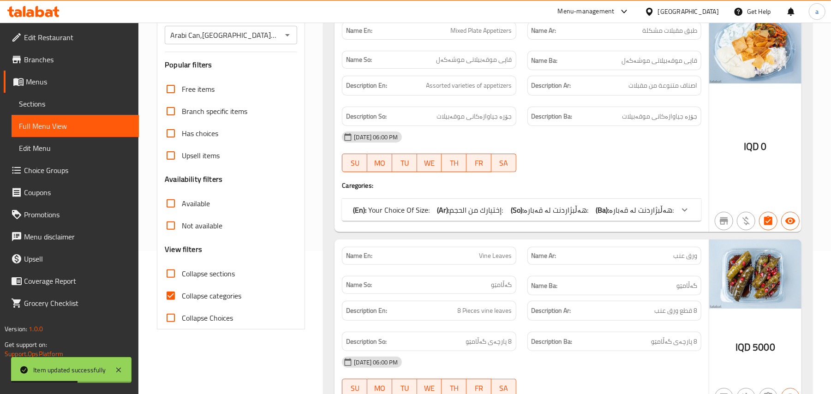
click at [172, 285] on input "Collapse sections" at bounding box center [171, 274] width 22 height 22
checkbox input "true"
click at [180, 307] on input "Collapse categories" at bounding box center [171, 296] width 22 height 22
checkbox input "false"
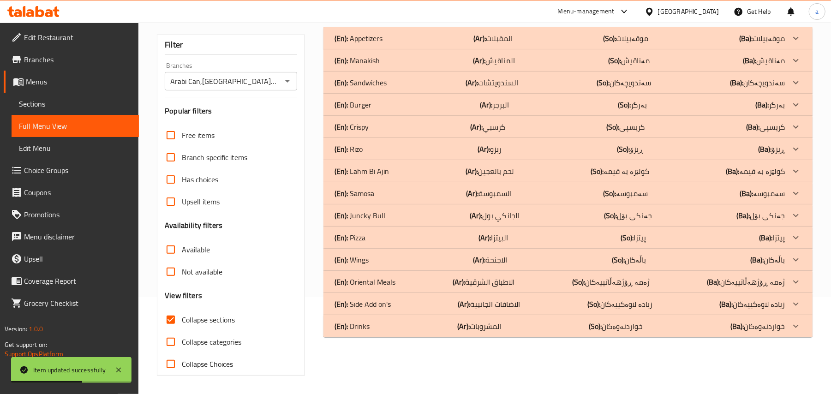
scroll to position [112, 0]
click at [512, 44] on div "(En): Crispy (Ar): كرسبي (So): کریسپی (Ba): کریسپی" at bounding box center [560, 38] width 450 height 11
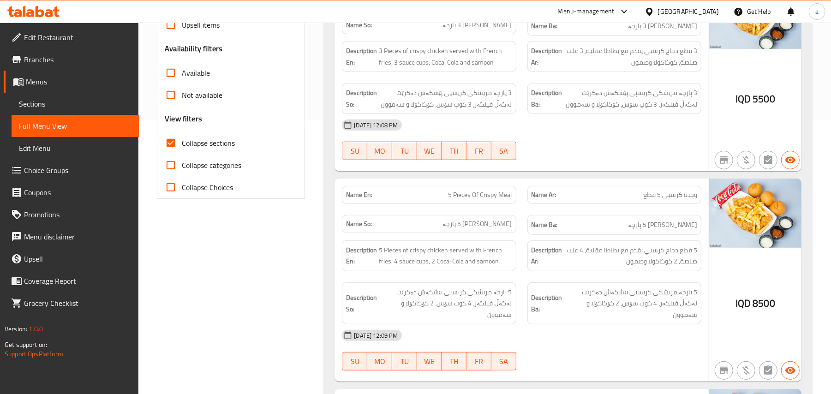
scroll to position [0, 0]
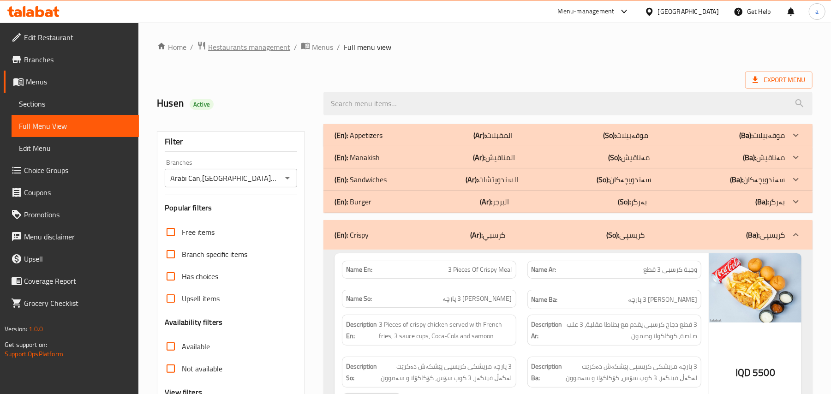
click at [254, 48] on span "Restaurants management" at bounding box center [249, 47] width 82 height 11
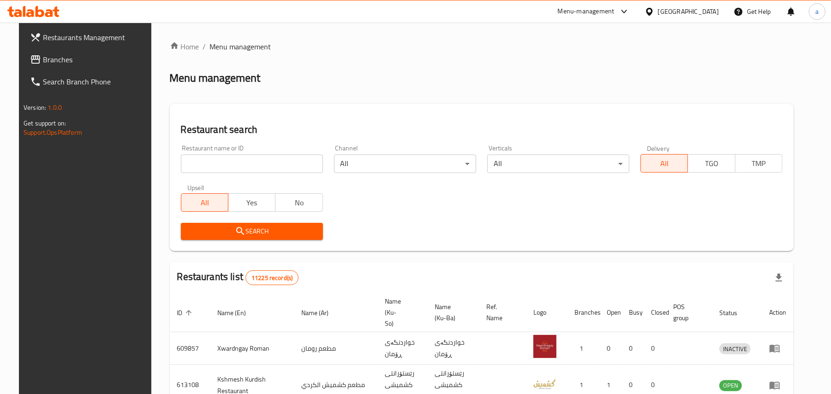
click at [216, 168] on input "search" at bounding box center [252, 164] width 142 height 18
paste input "Bs Biryani"
type input "Bs Biryani"
click button "Search" at bounding box center [252, 231] width 142 height 17
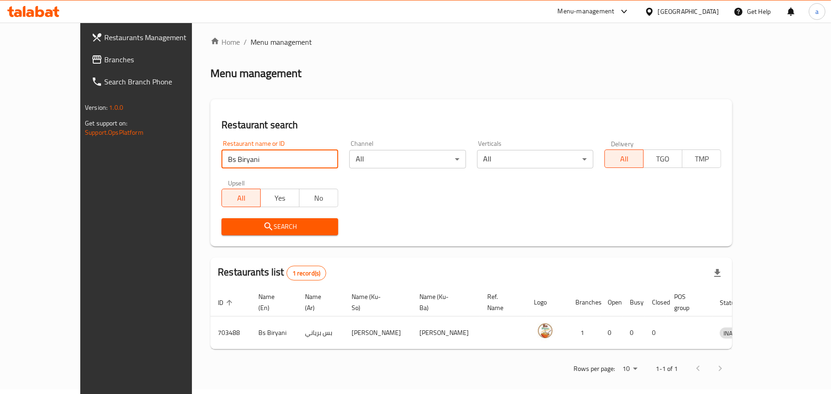
scroll to position [6, 0]
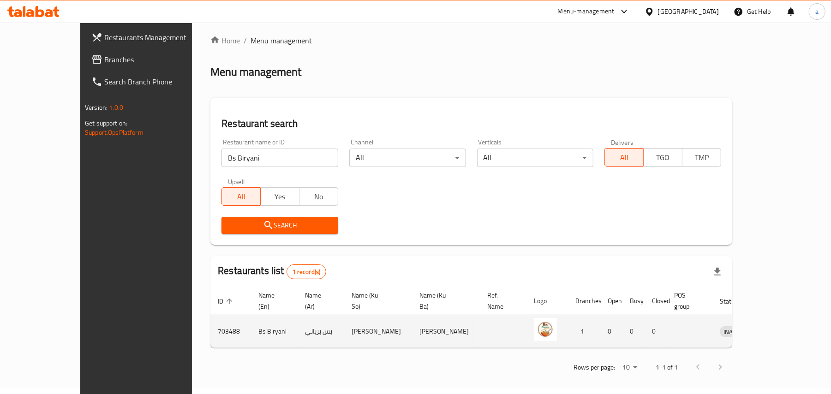
click at [781, 329] on icon "enhanced table" at bounding box center [775, 331] width 11 height 11
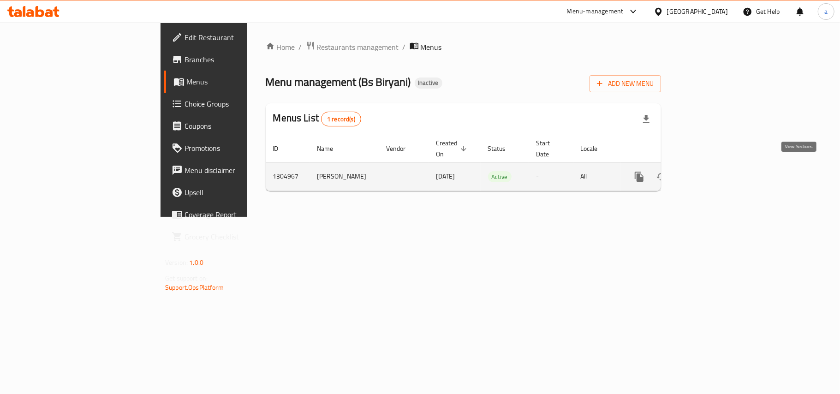
click at [717, 171] on link "enhanced table" at bounding box center [706, 177] width 22 height 22
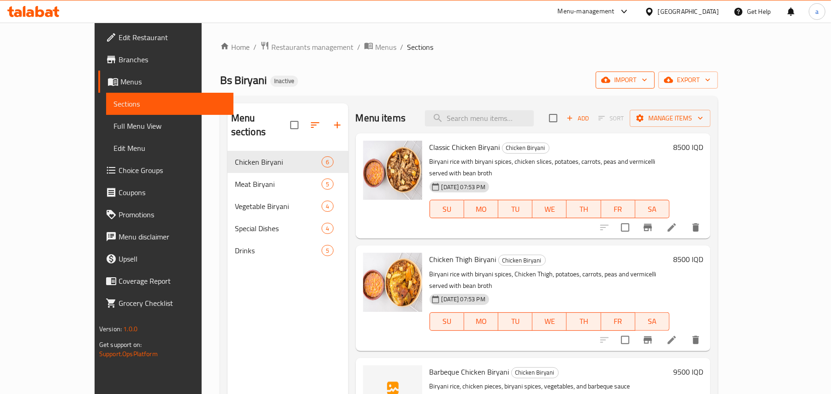
click at [649, 84] on icon "button" at bounding box center [644, 79] width 9 height 9
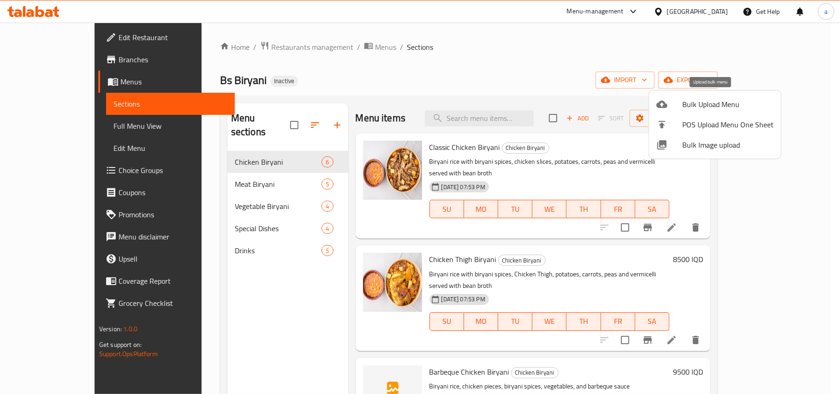
click at [694, 104] on span "Bulk Upload Menu" at bounding box center [728, 104] width 91 height 11
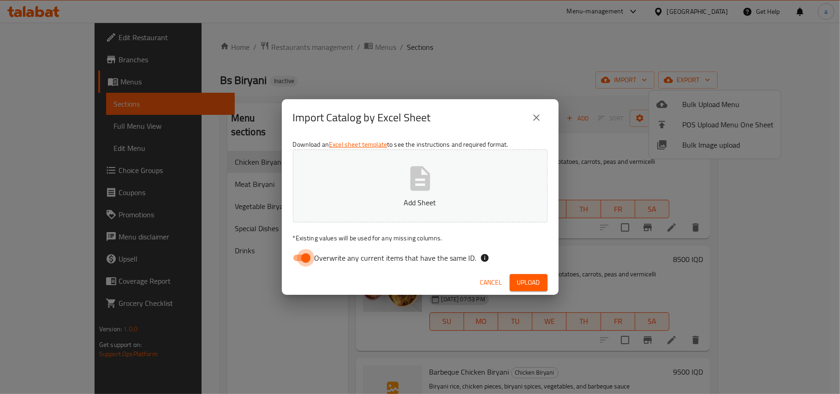
click at [307, 259] on input "Overwrite any current items that have the same ID." at bounding box center [306, 258] width 53 height 18
checkbox input "false"
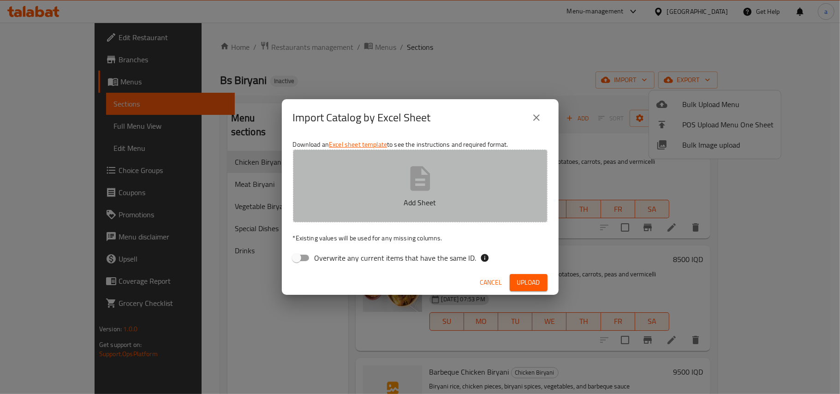
click at [408, 199] on p "Add Sheet" at bounding box center [420, 202] width 226 height 11
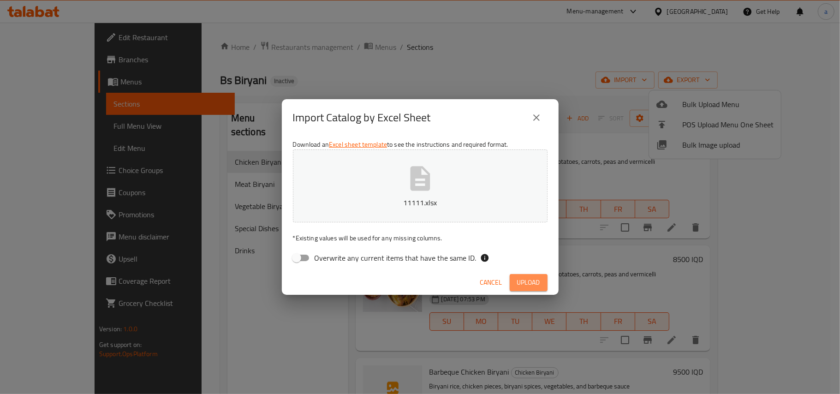
click at [526, 285] on span "Upload" at bounding box center [528, 283] width 23 height 12
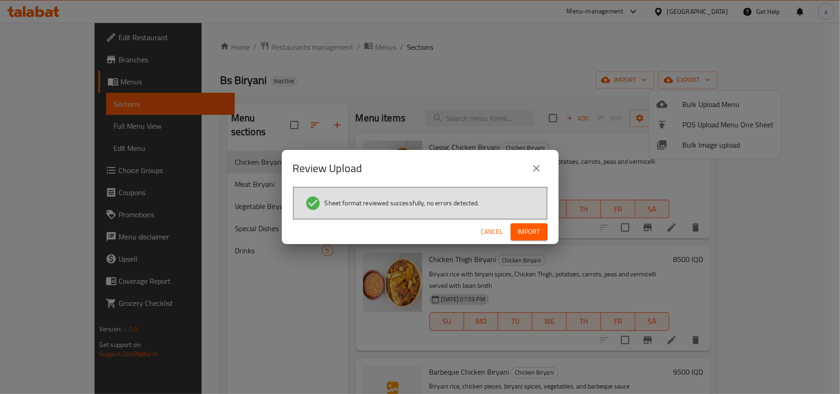
click at [536, 232] on span "Import" at bounding box center [529, 232] width 22 height 12
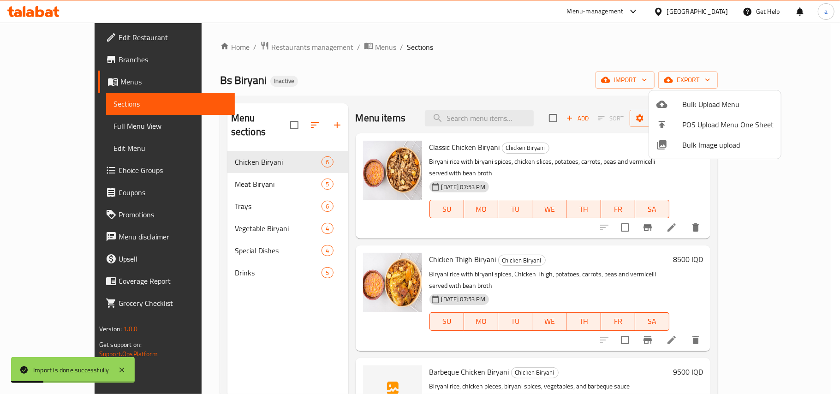
click at [209, 206] on div at bounding box center [420, 197] width 840 height 394
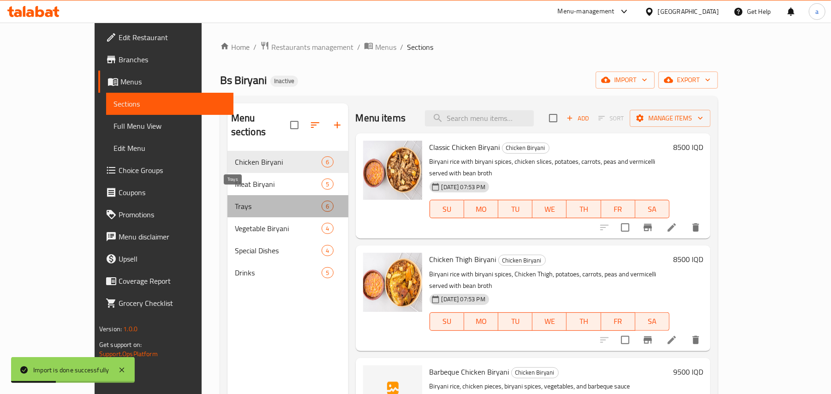
click at [235, 201] on span "Trays" at bounding box center [278, 206] width 87 height 11
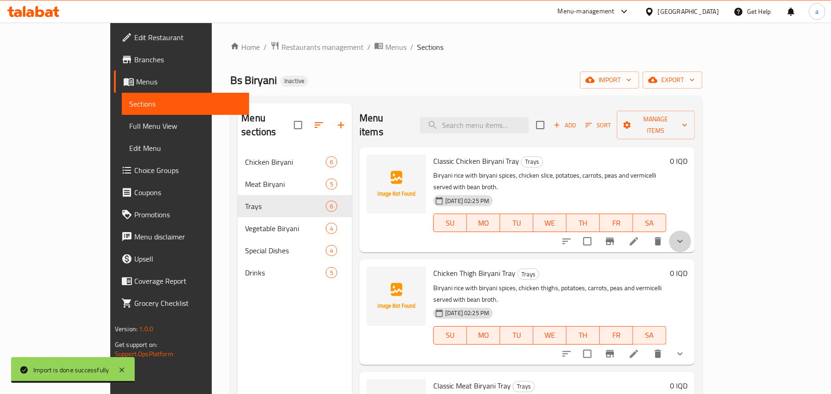
click at [686, 236] on icon "show more" at bounding box center [680, 241] width 11 height 11
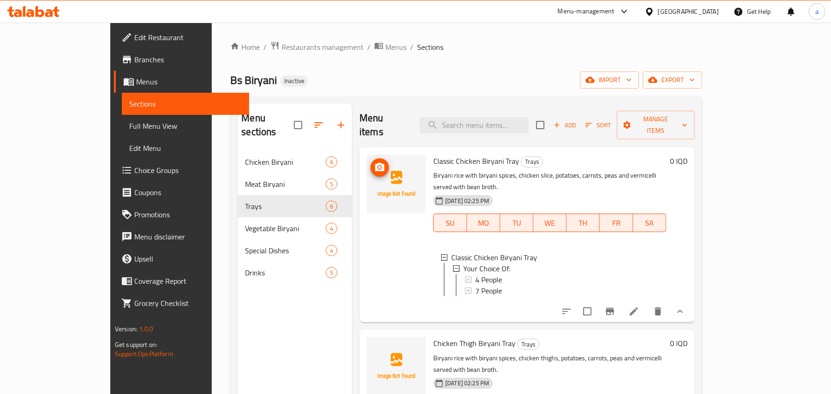
click at [371, 162] on span "upload picture" at bounding box center [380, 167] width 18 height 11
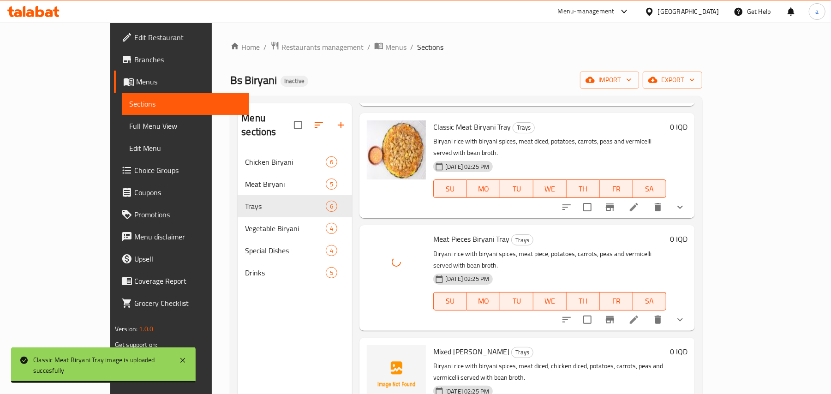
scroll to position [130, 0]
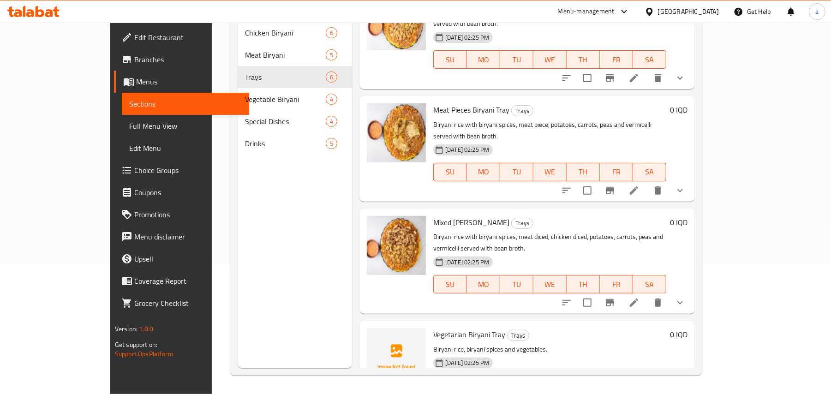
click at [433, 328] on span "Vegetarian Biryani Tray" at bounding box center [469, 335] width 72 height 14
copy h6 "Vegetarian Biryani Tray"
drag, startPoint x: 570, startPoint y: 279, endPoint x: 466, endPoint y: 269, distance: 103.9
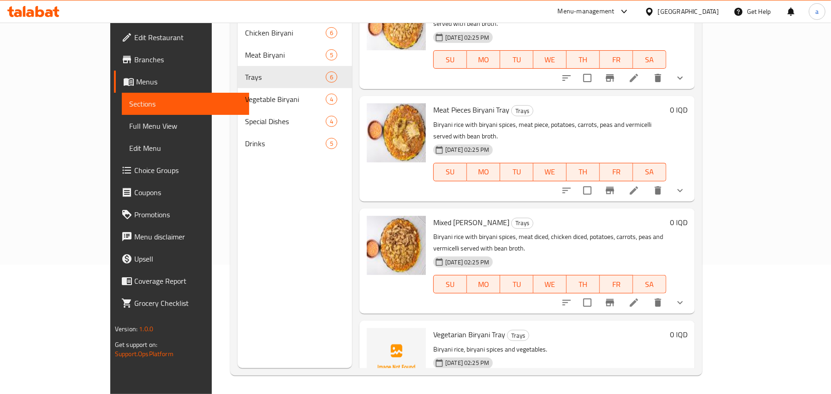
click at [570, 324] on div "Vegetarian Biryani Tray Trays Biryani rice, biryani spices and vegetables. 11-0…" at bounding box center [550, 367] width 240 height 86
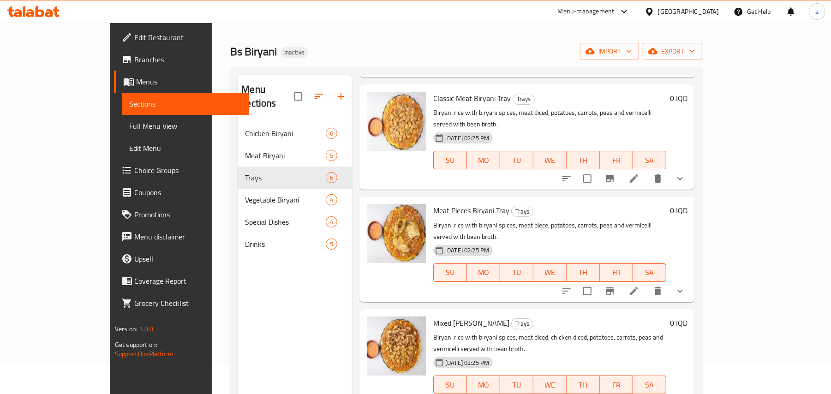
scroll to position [0, 0]
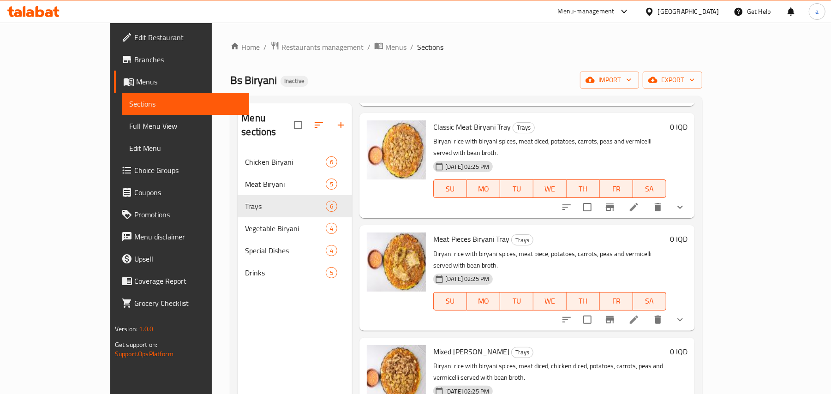
click at [129, 126] on span "Full Menu View" at bounding box center [185, 125] width 113 height 11
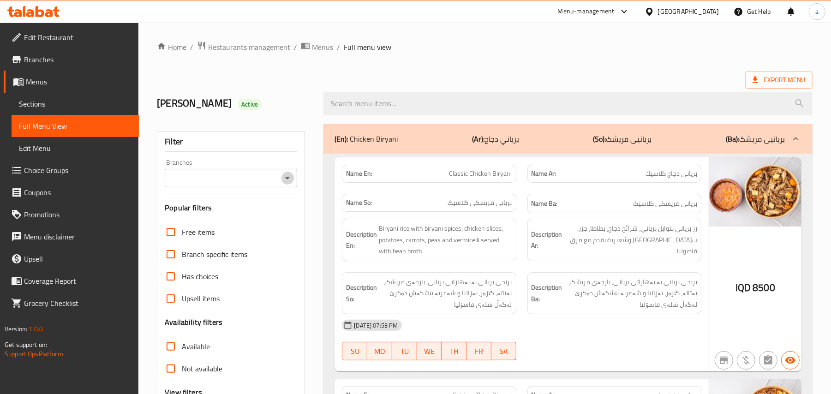
click at [287, 179] on icon "Open" at bounding box center [287, 178] width 11 height 11
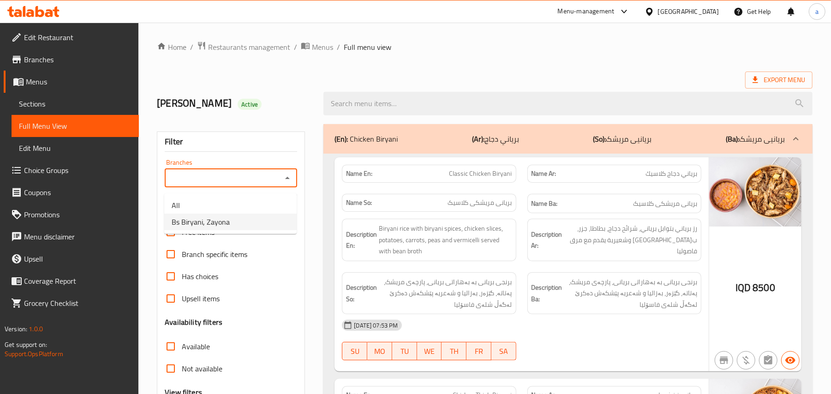
click at [237, 230] on li "Bs Biryani, Zayona" at bounding box center [230, 222] width 132 height 17
type input "Bs Biryani, Zayona"
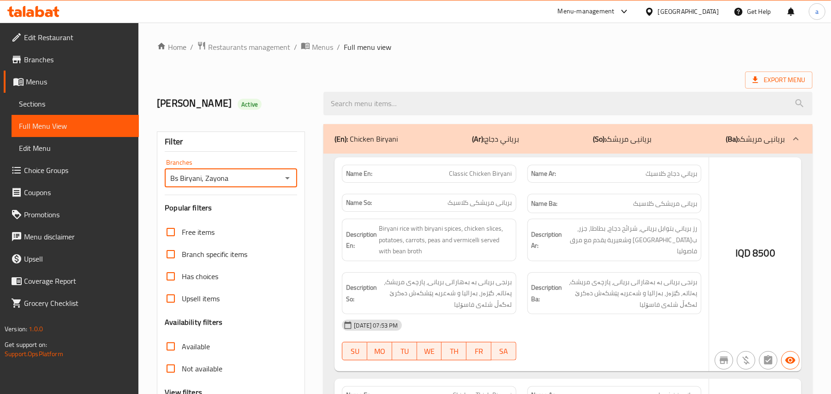
scroll to position [112, 0]
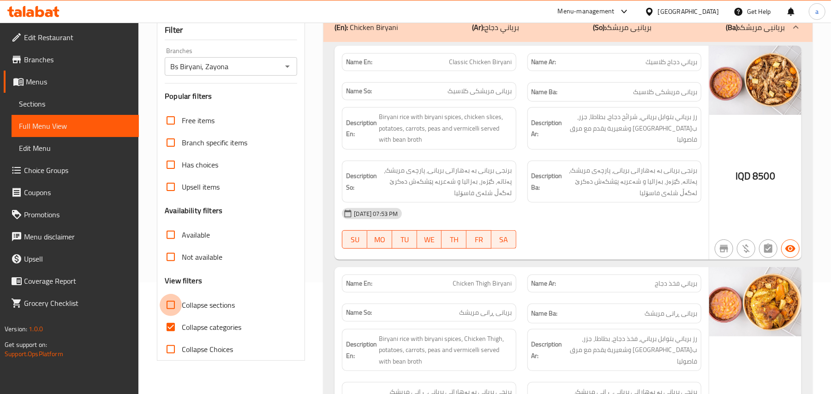
click at [173, 316] on input "Collapse sections" at bounding box center [171, 305] width 22 height 22
checkbox input "true"
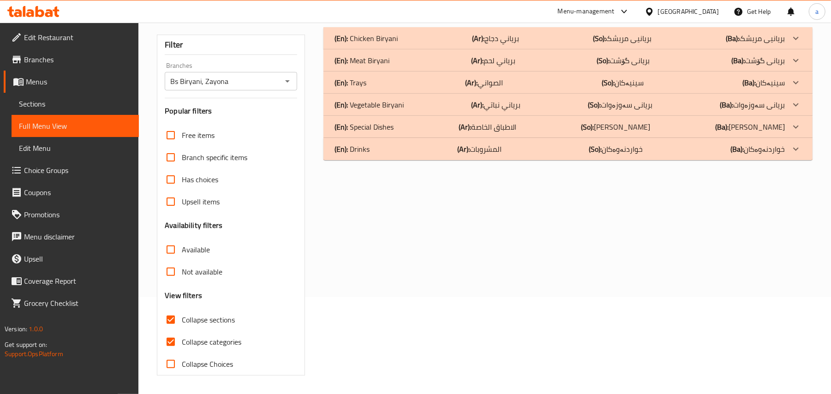
click at [171, 333] on input "Collapse categories" at bounding box center [171, 342] width 22 height 22
checkbox input "false"
click at [455, 44] on div "(En): Trays (Ar): الصواني (So): سینیەکان (Ba): سینیەکان" at bounding box center [560, 38] width 450 height 11
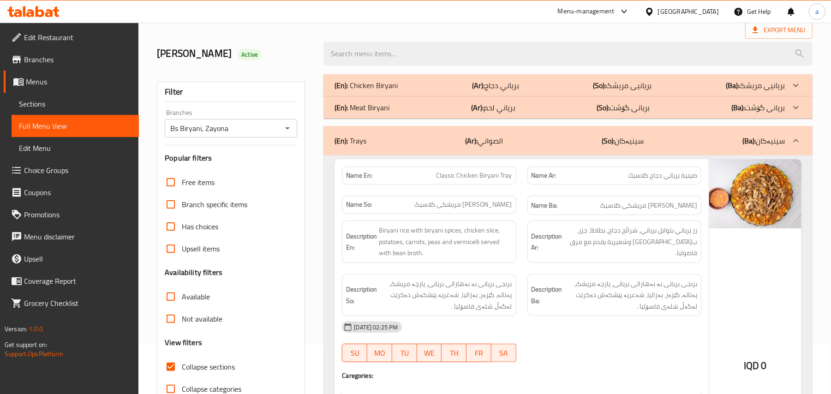
scroll to position [0, 0]
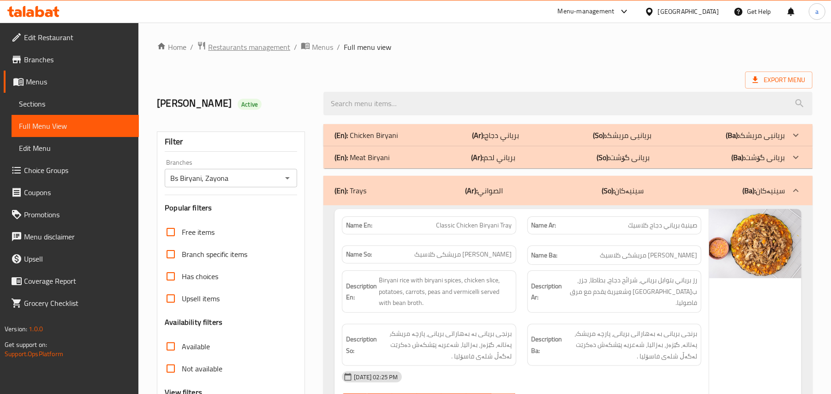
click at [264, 46] on span "Restaurants management" at bounding box center [249, 47] width 82 height 11
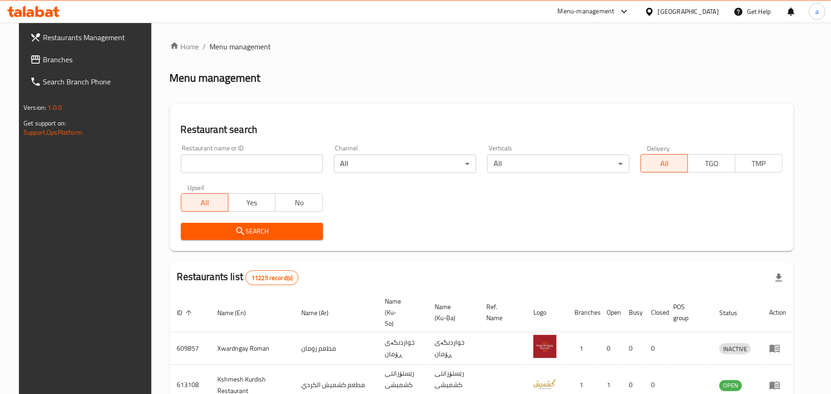
click at [231, 168] on input "search" at bounding box center [252, 164] width 142 height 18
paste input "Harman Pizza"
type input "Harman Pizza"
click button "Search" at bounding box center [252, 231] width 142 height 17
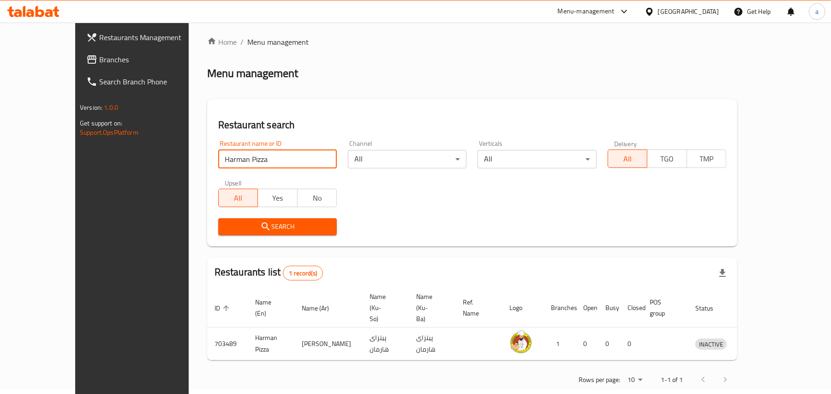
scroll to position [6, 0]
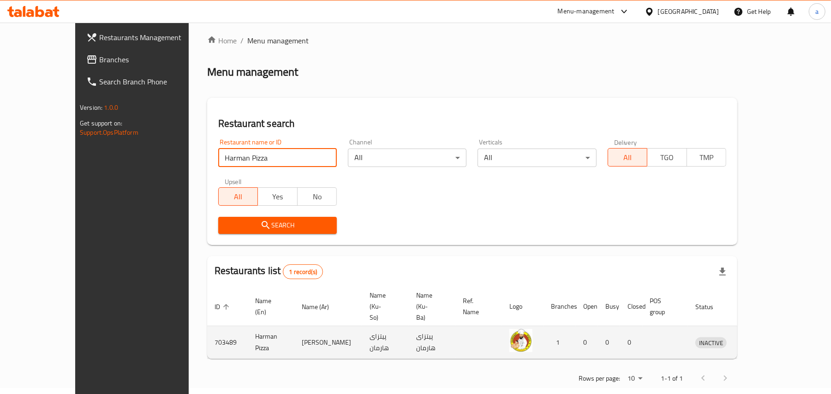
click at [756, 337] on icon "enhanced table" at bounding box center [750, 342] width 11 height 11
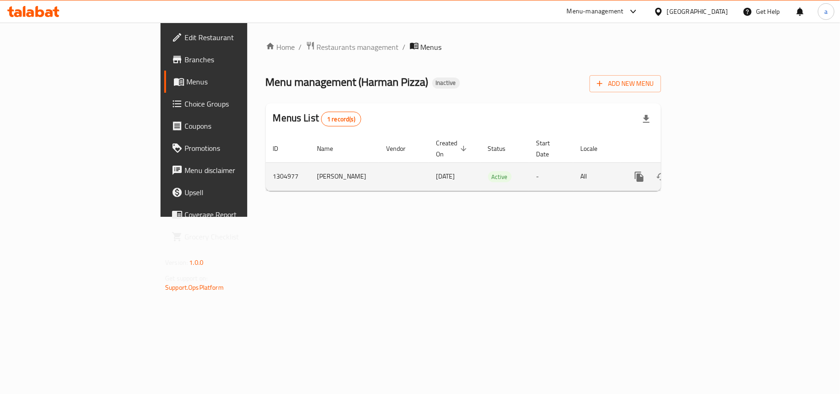
click at [712, 174] on icon "enhanced table" at bounding box center [706, 176] width 11 height 11
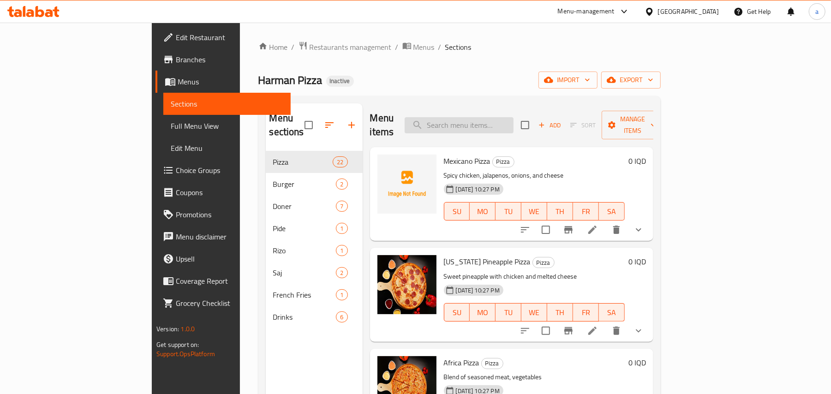
click at [496, 118] on input "search" at bounding box center [459, 125] width 109 height 16
paste input "Crispy Burger"
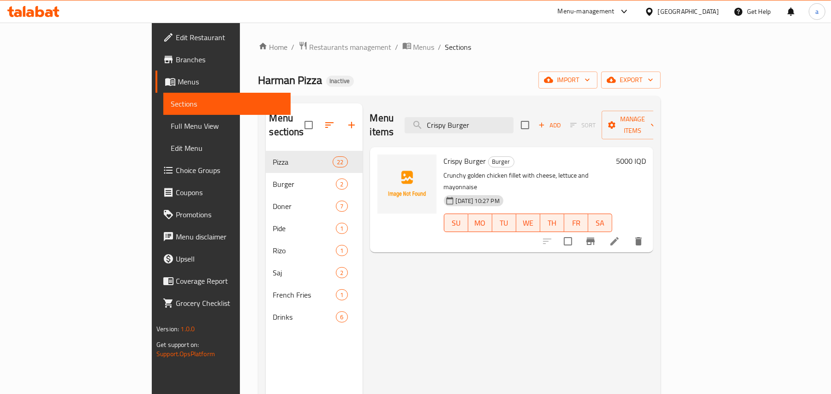
type input "Crispy Burger"
click at [620, 236] on icon at bounding box center [614, 241] width 11 height 11
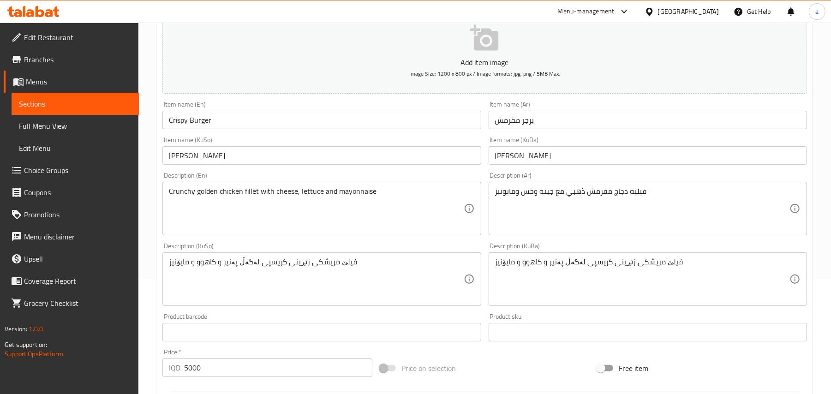
scroll to position [143, 0]
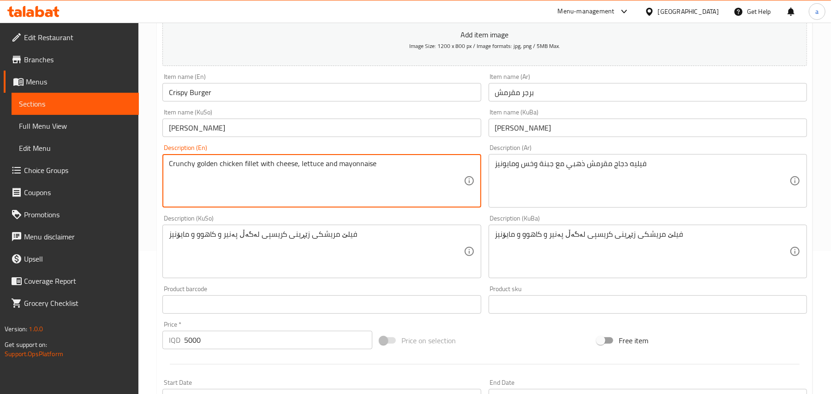
click at [338, 171] on textarea "Crunchy golden chicken fillet with cheese, lettuce and mayonnaise" at bounding box center [316, 181] width 294 height 44
click at [318, 173] on textarea "Crunchy golden chicken fillet with cheese, lettuce and mayonnaise" at bounding box center [316, 181] width 294 height 44
click at [329, 176] on textarea "Crunchy golden chicken fillet with cheese, lettuce and mayonnaise" at bounding box center [316, 181] width 294 height 44
drag, startPoint x: 335, startPoint y: 172, endPoint x: 372, endPoint y: 172, distance: 36.9
click at [372, 172] on textarea "Crunchy golden chicken fillet with cheese, lettuce, French Fries and mayonnaise" at bounding box center [316, 181] width 294 height 44
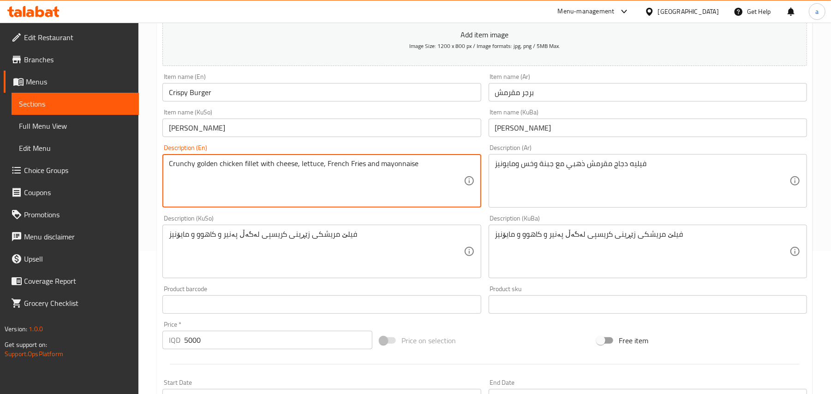
type textarea "Crunchy golden chicken fillet with cheese, lettuce, French Fries and mayonnaise"
drag, startPoint x: 330, startPoint y: 174, endPoint x: 373, endPoint y: 174, distance: 42.9
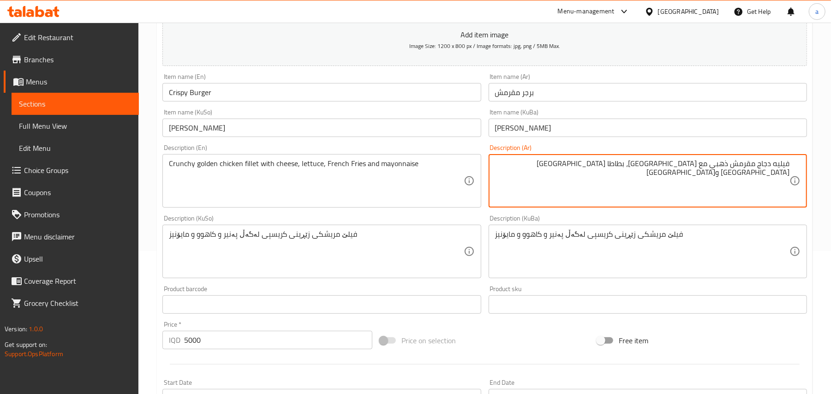
drag, startPoint x: 634, startPoint y: 175, endPoint x: 671, endPoint y: 176, distance: 36.9
click at [671, 176] on textarea "فيليه دجاج مقرمش ذهبي مع جبنة، بطاطا مقلية خس ومايونيز" at bounding box center [642, 181] width 294 height 44
drag, startPoint x: 672, startPoint y: 174, endPoint x: 632, endPoint y: 176, distance: 40.2
click at [632, 176] on textarea "فيليه دجاج مقرمش ذهبي مع جبنة، بطاطا مقلية خس ومايونيز" at bounding box center [642, 181] width 294 height 44
paste textarea "بطاطا مقلية"
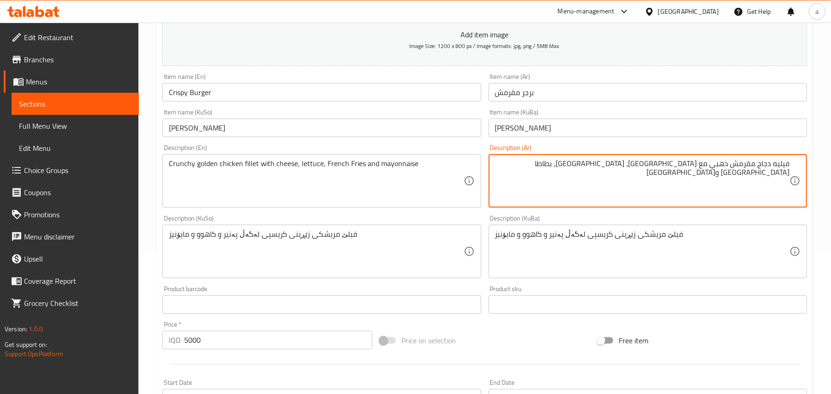
type textarea "فيليه دجاج مقرمش ذهبي مع جبنة، خس، بطاطا مقلية ومايونيز"
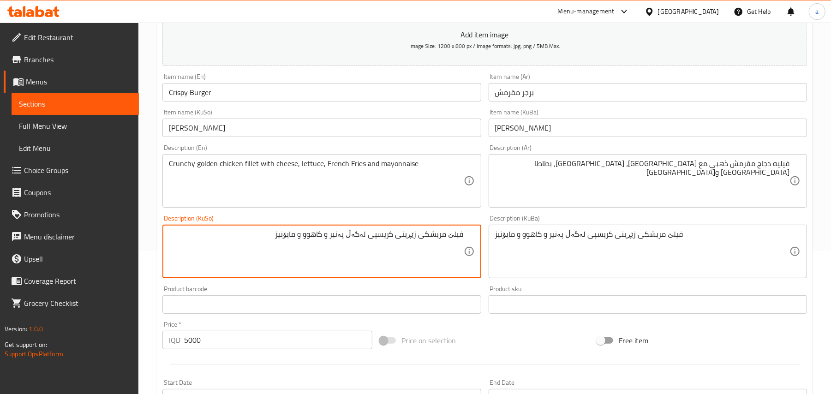
click at [326, 250] on textarea "فیلێ مریشکی زێڕینی کریسپی لەگەڵ پەنیر و کاهوو و مایۆنیز" at bounding box center [316, 252] width 294 height 44
click at [307, 248] on textarea "فیلێ مریشکی زێڕینی کریسپی لەگەڵ پەنیر، کاهوو و مایۆنیز" at bounding box center [316, 252] width 294 height 44
drag, startPoint x: 282, startPoint y: 248, endPoint x: 307, endPoint y: 250, distance: 24.6
click at [307, 250] on textarea "فیلێ مریشکی زێڕینی کریسپی لەگەڵ پەنیر، کاهوو، فینگەر و مایۆنیز" at bounding box center [316, 252] width 294 height 44
click at [340, 247] on textarea "فیلێ مریشکی زێڕینی کریسپی لەگەڵ پەنیر، کاهوو، فینگەر و مایۆنیز" at bounding box center [316, 252] width 294 height 44
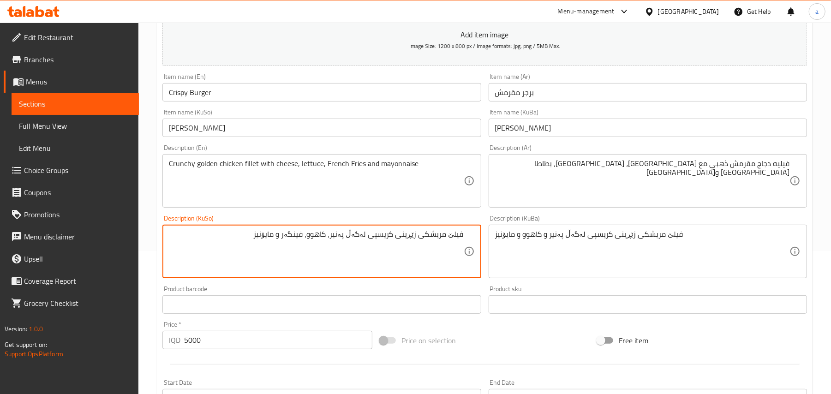
click at [340, 247] on textarea "فیلێ مریشکی زێڕینی کریسپی لەگەڵ پەنیر، کاهوو، فینگەر و مایۆنیز" at bounding box center [316, 252] width 294 height 44
type textarea "فیلێ مریشکی زێڕینی کریسپی لەگەڵ پەنیر، کاهوو، فینگەر و مایۆنیز"
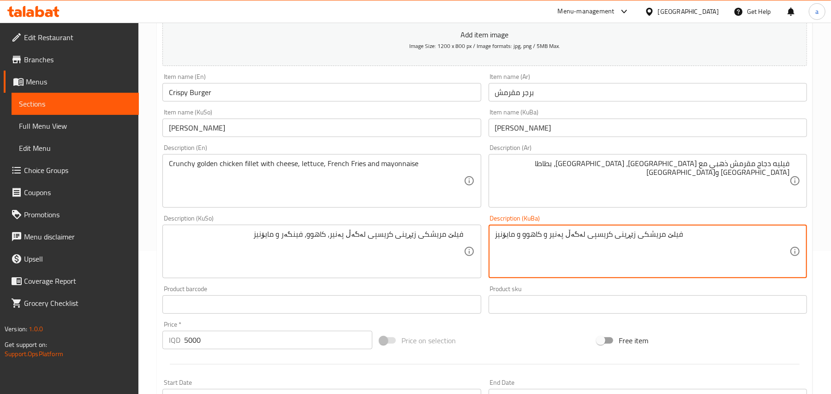
click at [532, 252] on textarea "فیلێ مریشکی زێڕینی کریسپی لەگەڵ پەنیر و کاهوو و مایۆنیز" at bounding box center [642, 252] width 294 height 44
paste textarea "، کاهوو، فینگەر"
type textarea "فیلێ مریشکی زێڕینی کریسپی لەگەڵ پەنیر، کاهوو، فینگەر و مایۆنیز"
click at [285, 102] on input "Crispy Burger" at bounding box center [321, 92] width 318 height 18
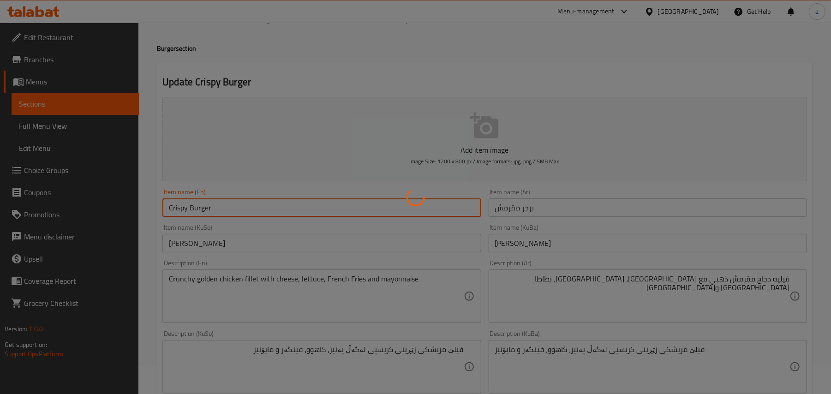
scroll to position [0, 0]
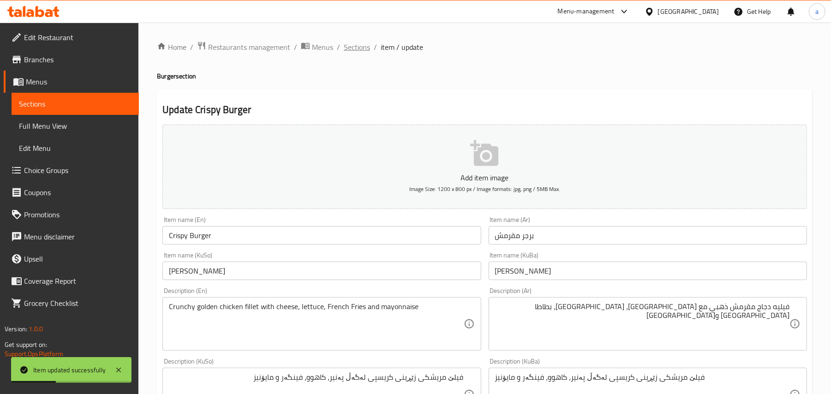
click at [361, 50] on span "Sections" at bounding box center [357, 47] width 26 height 11
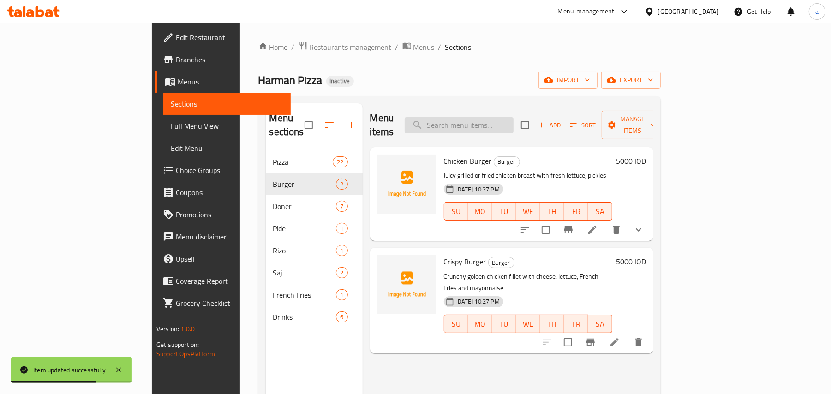
click at [506, 122] on input "search" at bounding box center [459, 125] width 109 height 16
paste input "Chicken Burger"
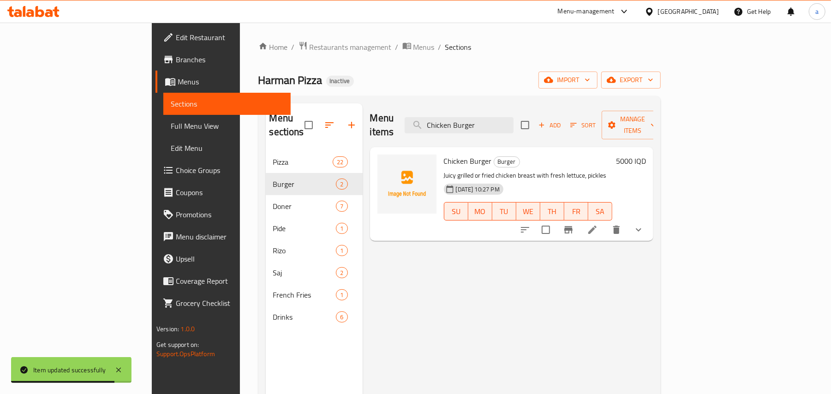
type input "Chicken Burger"
click at [598, 224] on icon at bounding box center [592, 229] width 11 height 11
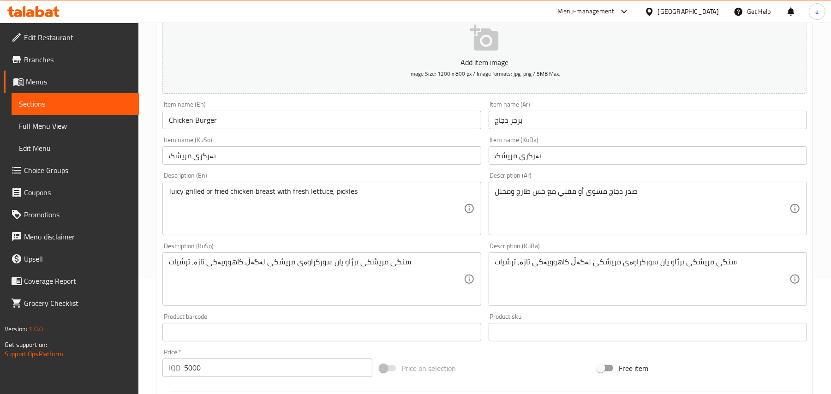
scroll to position [143, 0]
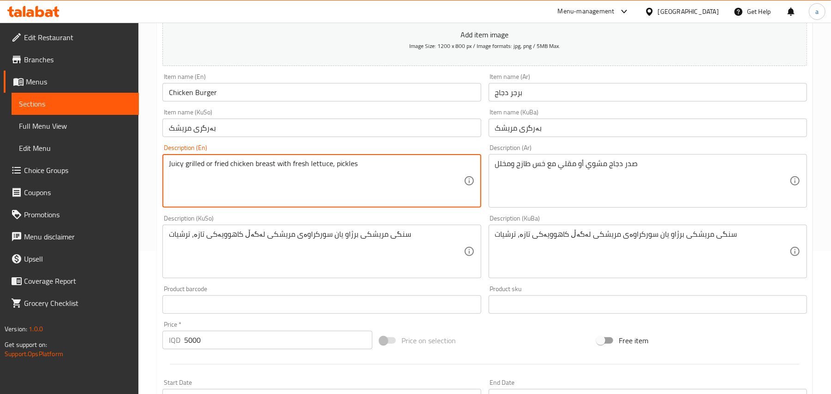
click at [386, 172] on textarea "Juicy grilled or fried chicken breast with fresh lettuce, pickles" at bounding box center [316, 181] width 294 height 44
click at [343, 174] on textarea "Juicy grilled or fried chicken breast with fresh lettuce, pickles" at bounding box center [316, 181] width 294 height 44
paste textarea ", French Fries"
click at [344, 178] on textarea "Juicy grilled or fried chicken breast with fresh lettuce, , French Fries and pi…" at bounding box center [316, 181] width 294 height 44
type textarea "Juicy grilled or fried chicken breast with fresh lettuce, French Fries and pick…"
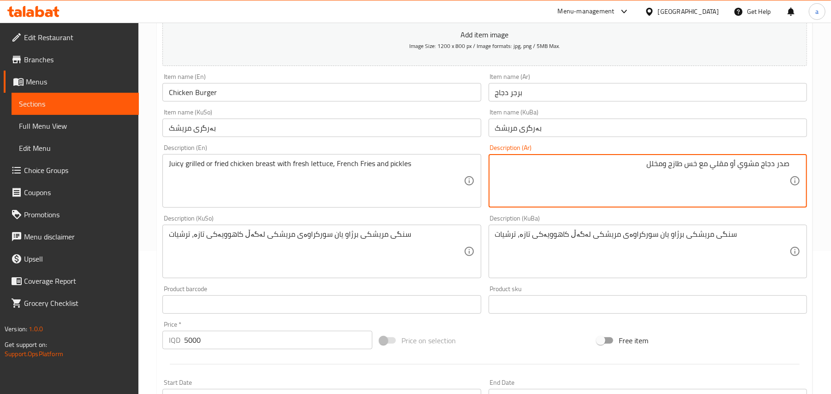
click at [660, 175] on textarea "صدر دجاج مشوي أو مقلي مع خس طازج ومخلل" at bounding box center [642, 181] width 294 height 44
paste textarea "بطاطا مقلية"
click at [663, 176] on textarea "صدر دجاج مشوي أو مقلي مع خس طازج بطاطا مقلية ومخلل" at bounding box center [642, 181] width 294 height 44
type textarea "صدر دجاج مشوي أو مقلي مع خس طازج, بطاطا مقلية ومخلل"
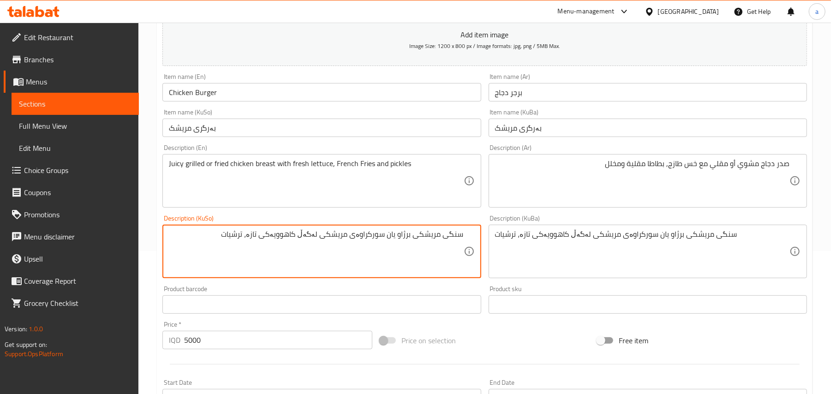
click at [302, 261] on textarea "سنگی مریشکی برژاو یان سورکراوەی مریشکی لەگەڵ کاهوویەکی تازە، ترشیات" at bounding box center [316, 252] width 294 height 44
click at [261, 250] on textarea "سنگی مریشکی برژاو یان سورکراوەی مریشکی لەگەڵ کاهوویەکی تازە، ترشیات" at bounding box center [316, 252] width 294 height 44
click at [260, 250] on textarea "سنگی مریشکی برژاو یان سورکراوەی مریشکی لەگەڵ کاهووی تازە، ترشیات" at bounding box center [316, 252] width 294 height 44
paste textarea "فینگەر"
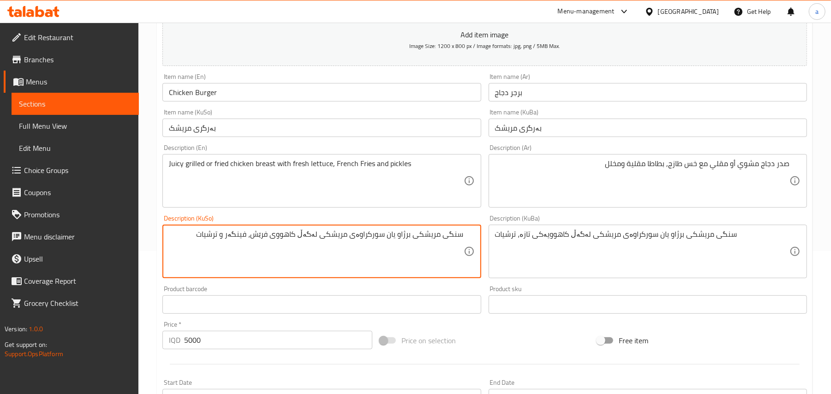
click at [260, 250] on textarea "سنگی مریشکی برژاو یان سورکراوەی مریشکی لەگەڵ کاهووی فرێش، فینگەر و ترشیات" at bounding box center [316, 252] width 294 height 44
type textarea "سنگی مریشکی برژاو یان سورکراوەی مریشکی لەگەڵ کاهووی فرێش، فینگەر و ترشیات"
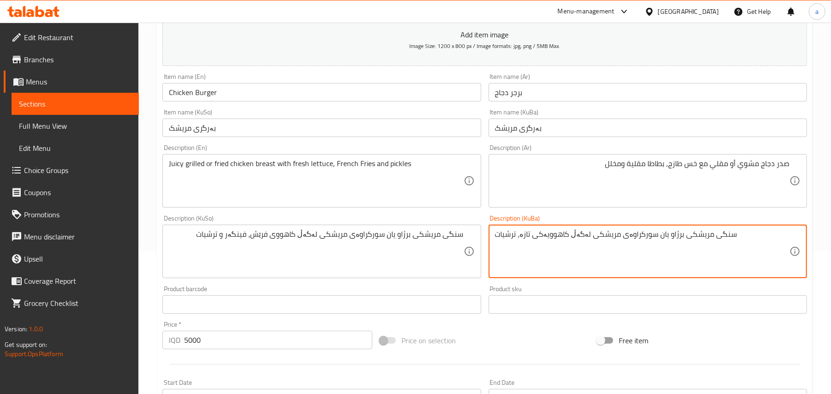
click at [523, 257] on textarea "سنگی مریشکی برژاو یان سورکراوەی مریشکی لەگەڵ کاهوویەکی تازە، ترشیات" at bounding box center [642, 252] width 294 height 44
paste textarea "فرێش، فینگەر و"
type textarea "سنگی مریشکی برژاو یان سورکراوەی مریشکی لەگەڵ کاهووی فرێش، فینگەر و ترشیات"
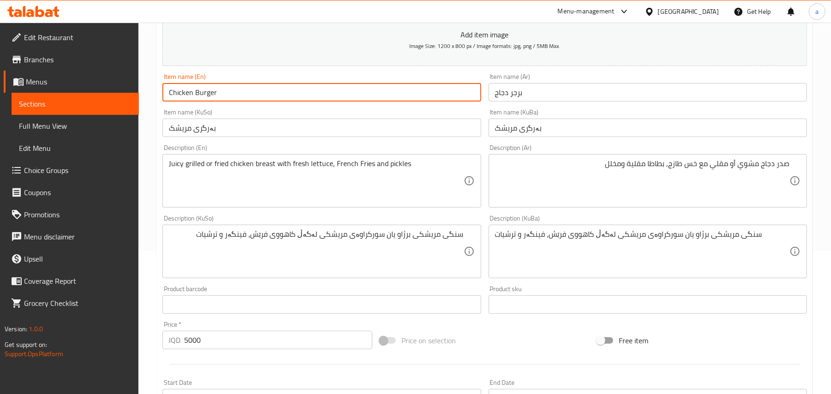
click at [290, 91] on input "Chicken Burger" at bounding box center [321, 92] width 318 height 18
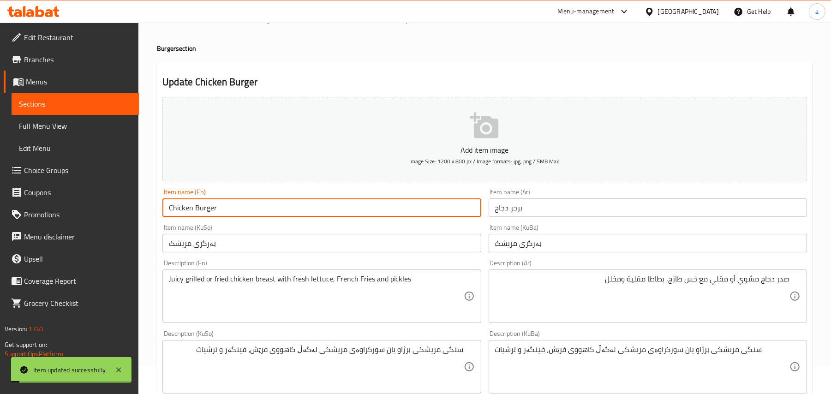
scroll to position [0, 0]
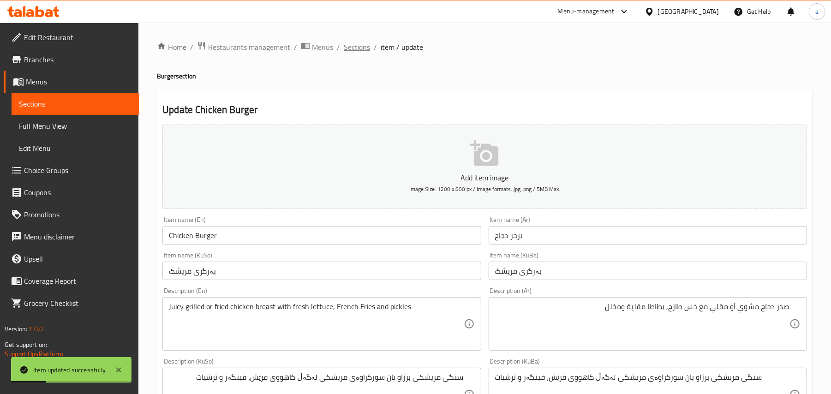
click at [367, 50] on span "Sections" at bounding box center [357, 47] width 26 height 11
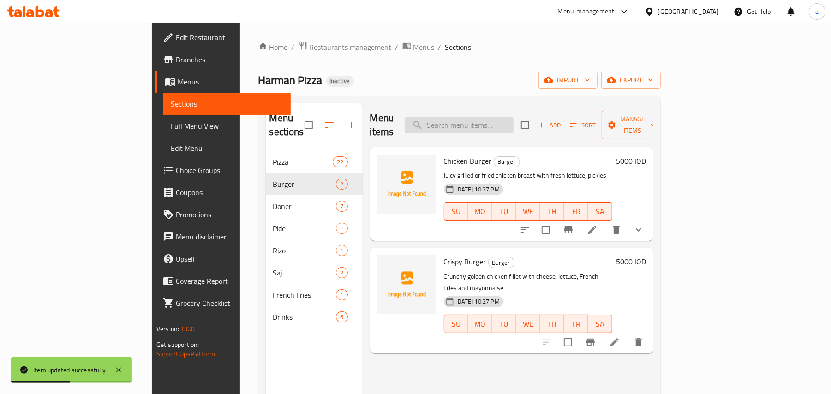
click at [490, 126] on input "search" at bounding box center [459, 125] width 109 height 16
paste input "Chicken Burger Chicken Doner"
type input "Chicken Burger Chicken Doner"
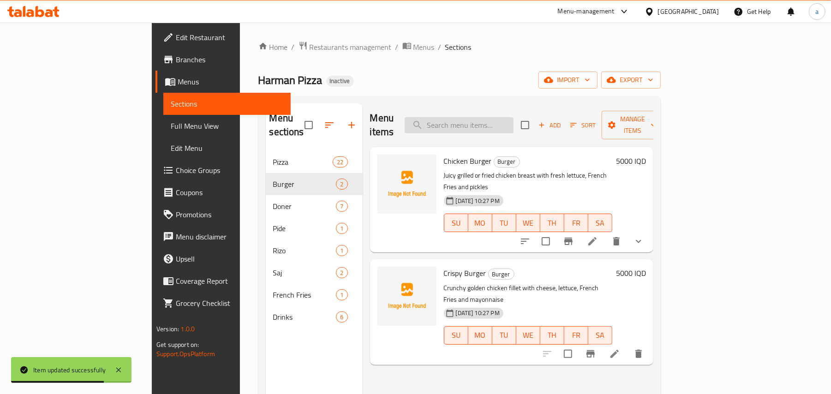
click at [514, 117] on input "search" at bounding box center [459, 125] width 109 height 16
paste input "Chicken Doner"
type input "Chicken Doner"
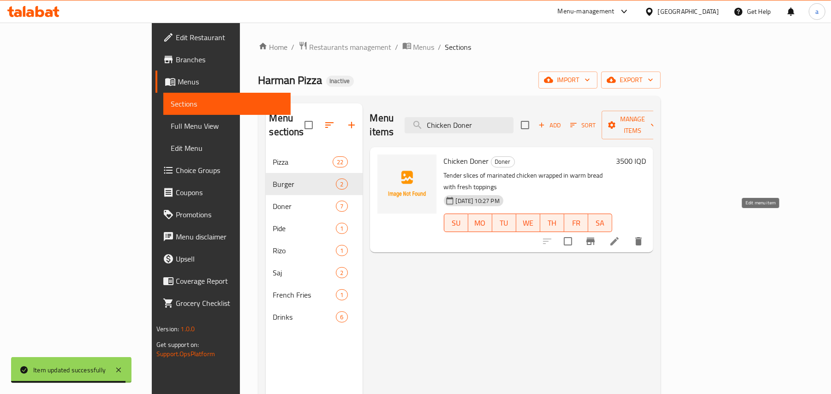
click at [620, 236] on icon at bounding box center [614, 241] width 11 height 11
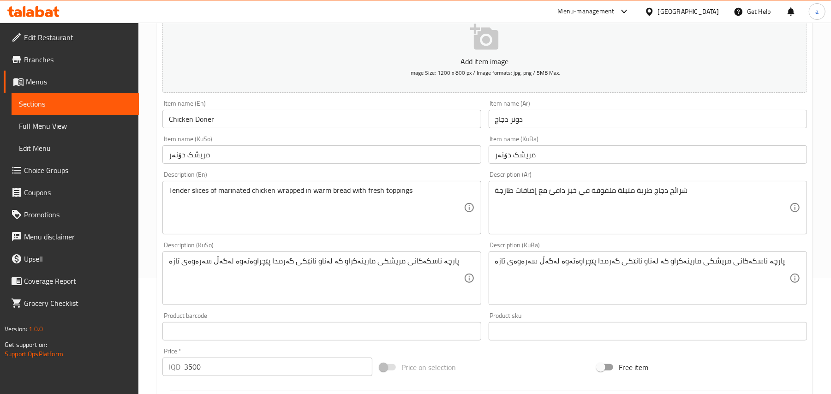
scroll to position [143, 0]
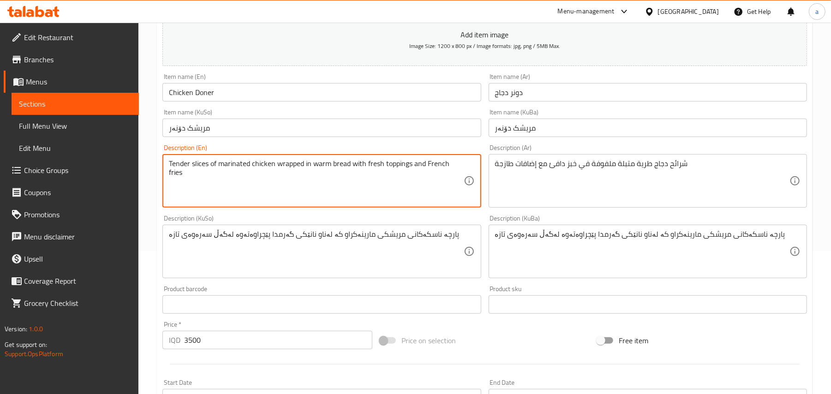
type textarea "Tender slices of marinated chicken wrapped in warm bread with fresh toppings an…"
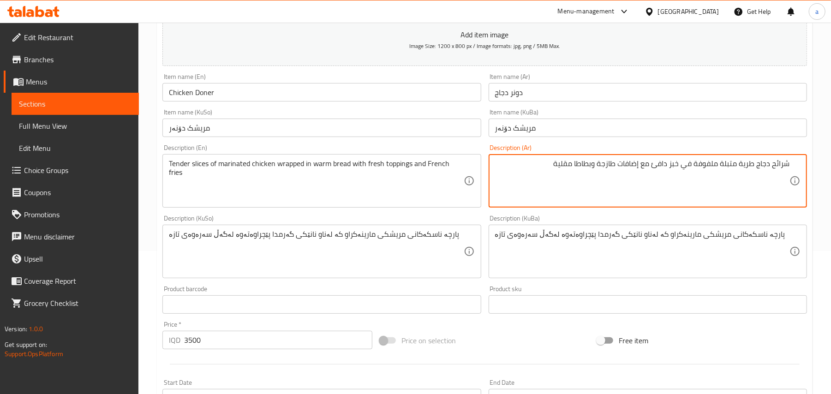
type textarea "شرائح دجاج طرية متبلة ملفوفة في خبز دافئ مع إضافات طازجة وبطاطا مقلية"
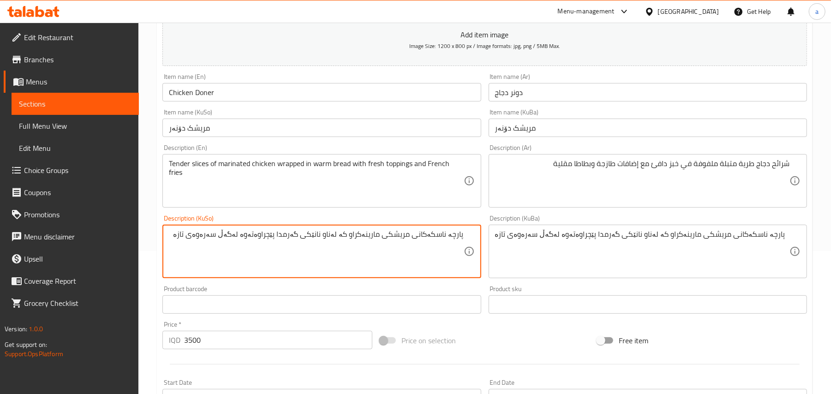
click at [179, 256] on textarea "پارچە ناسکەکانی مریشکی مارینەکراو کە لەناو نانێکی گەرمدا پێچراوەتەوە لەگەڵ سەرە…" at bounding box center [316, 252] width 294 height 44
click at [189, 251] on textarea "پارچە ناسکەکانی مریشکی مارینەکراو کە لەناو نانێکی گەرمدا پێچراوەتەوە لەگەڵ سەرە…" at bounding box center [316, 252] width 294 height 44
click at [212, 244] on textarea "پارچە ناسکەکانی مریشکی مارینەکراو کە لەناو نانێکی گەرمدا پێچراوەتەوە لەگەڵ سەرە…" at bounding box center [316, 252] width 294 height 44
type textarea "پارچە ناسکەکانی مریشکی مارینەکراو کە لەناو نانێکی گەرمدا پێچراوەتەوە لەگەڵ سەرە…"
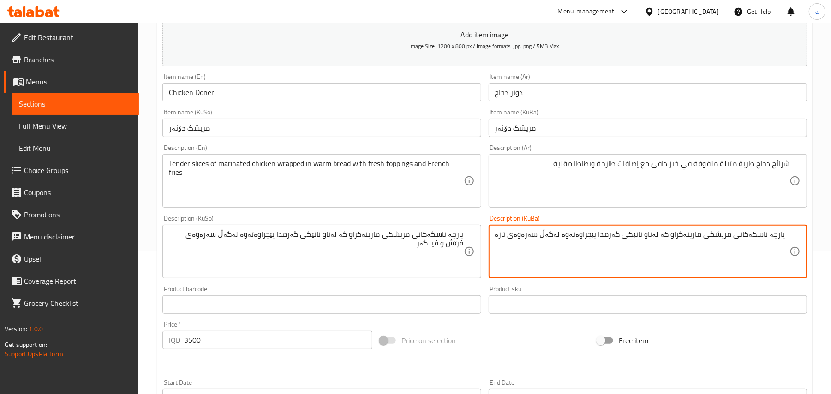
paste textarea "فرێش و فینگەر"
type textarea "پارچە ناسکەکانی مریشکی مارینەکراو کە لەناو نانێکی گەرمدا پێچراوەتەوە لەگەڵ سەرە…"
click at [300, 105] on div "Item name (En) Chicken Doner Item name (En)" at bounding box center [322, 88] width 326 height 36
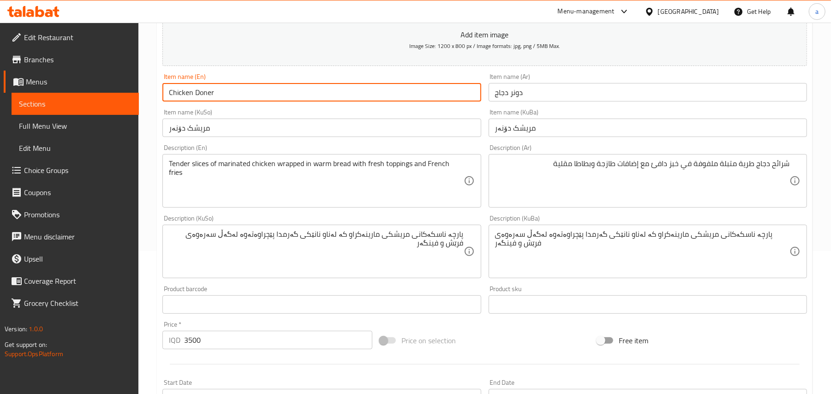
click at [291, 102] on input "Chicken Doner" at bounding box center [321, 92] width 318 height 18
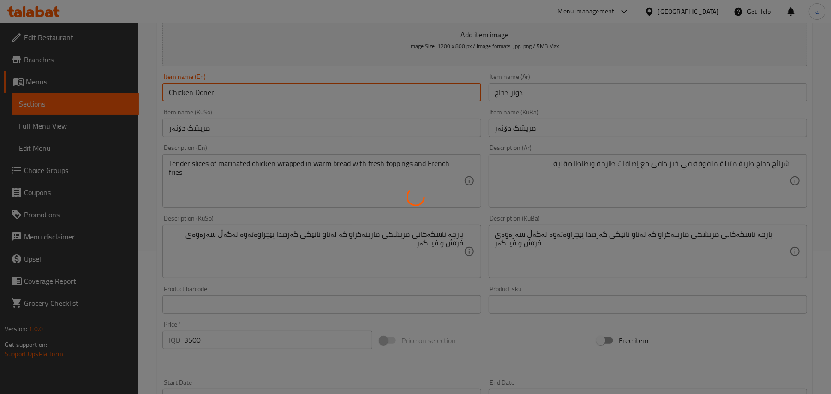
scroll to position [0, 0]
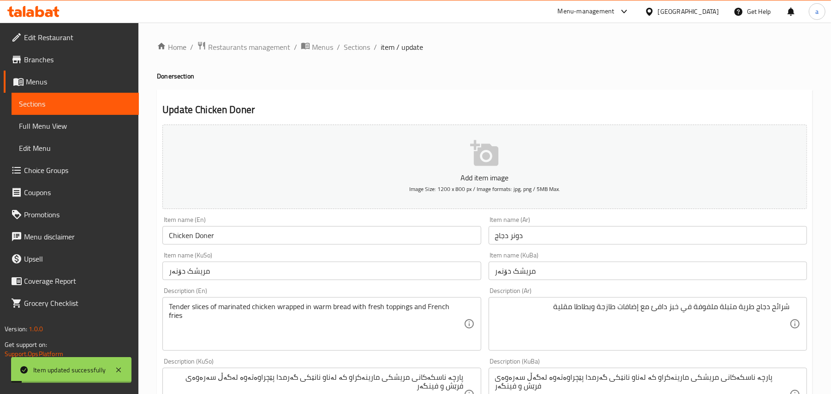
drag, startPoint x: 359, startPoint y: 47, endPoint x: 412, endPoint y: 91, distance: 69.5
click at [359, 46] on span "Sections" at bounding box center [357, 47] width 26 height 11
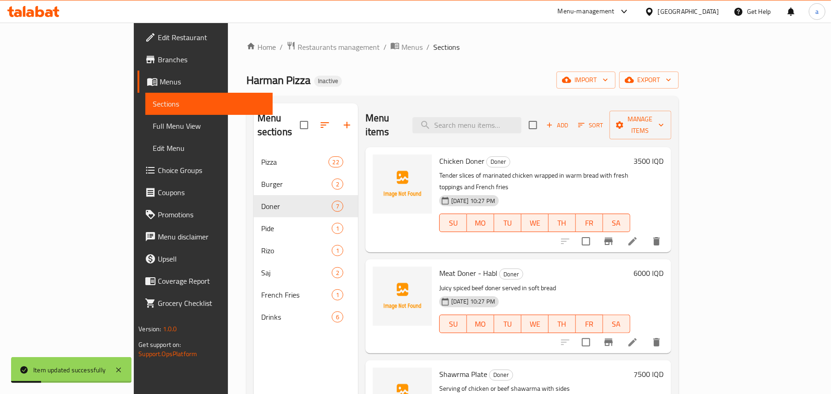
click at [485, 133] on div "Menu items Add Sort Manage items" at bounding box center [519, 125] width 306 height 44
click at [498, 126] on input "search" at bounding box center [467, 125] width 109 height 16
paste input "Meat Doner - Habl"
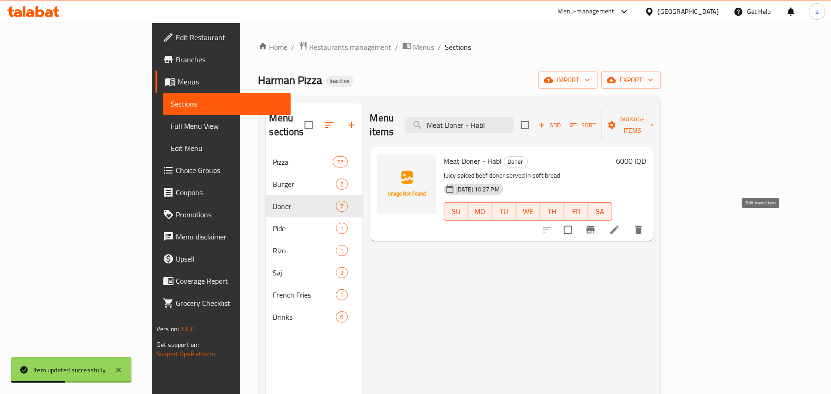
type input "Meat Doner - Habl"
click at [620, 224] on icon at bounding box center [614, 229] width 11 height 11
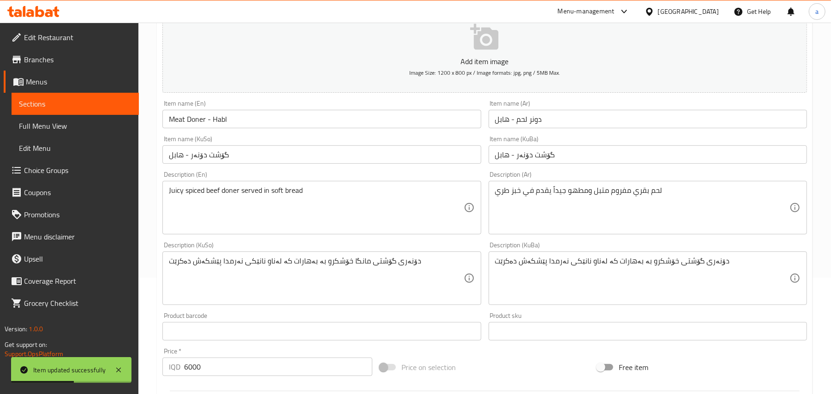
scroll to position [143, 0]
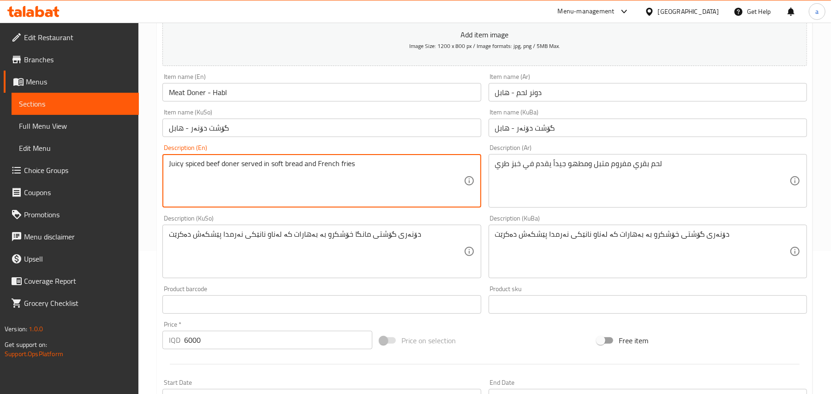
type textarea "Juicy spiced beef doner served in soft bread and French fries"
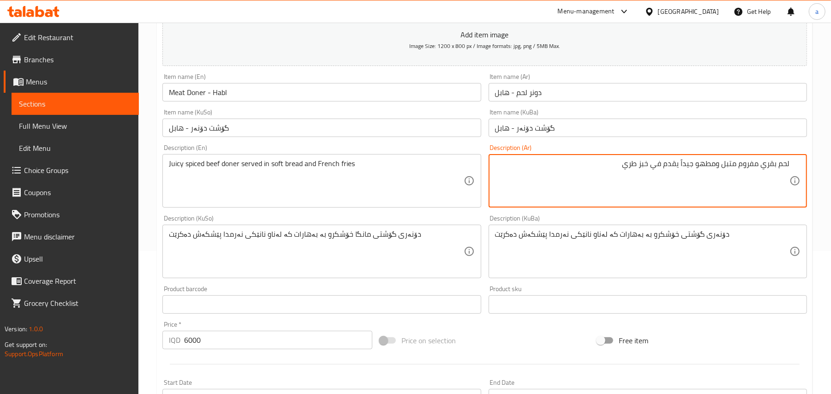
click at [580, 176] on textarea "لحم بقري مفروم متبل ومطهو جيداً يقدم في خبز طري" at bounding box center [642, 181] width 294 height 44
type textarea "لحم بقري مفروم متبل ومطهو جيداً يقدم في خبز طري وبطاطا مقلية"
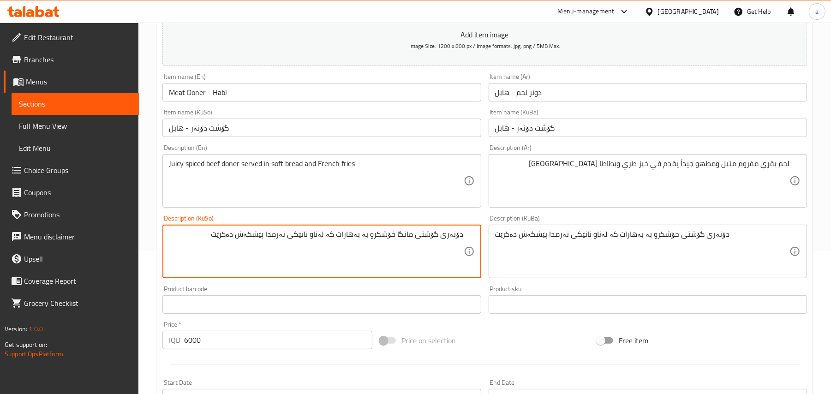
click at [200, 246] on textarea "دۆنەری گۆشتی مانگا خۆشکرو بە بەهارات کە لەناو نانێکی نەرمدا پێشکەش دەکرێت" at bounding box center [316, 252] width 294 height 44
drag, startPoint x: 266, startPoint y: 253, endPoint x: 273, endPoint y: 250, distance: 8.1
click at [237, 253] on textarea "دۆنەری گۆشتی مانگا خۆشکرو بە بەهارات کە لەناو نانێکی نەرمدا پێشکەش دەکرێت" at bounding box center [316, 252] width 294 height 44
click at [278, 251] on textarea "دۆنەری گۆشتی مانگا خۆشکرو بە بەهارات کە لەناو نانێکی نەرمدا پێشکەش دەکرێت" at bounding box center [316, 252] width 294 height 44
drag, startPoint x: 264, startPoint y: 252, endPoint x: 211, endPoint y: 250, distance: 53.1
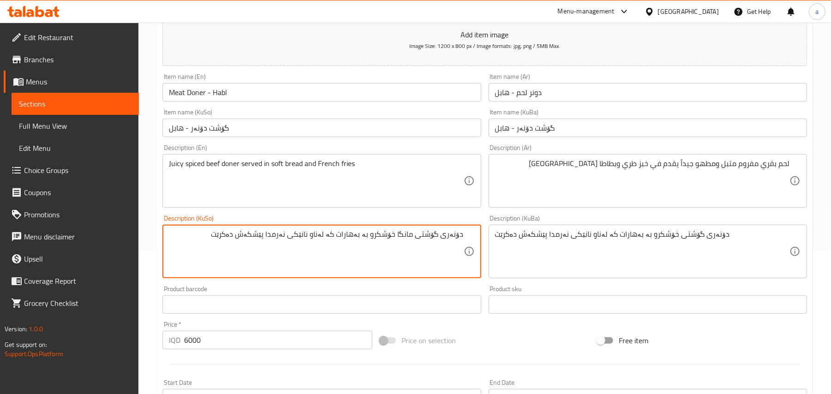
click at [211, 250] on textarea "دۆنەری گۆشتی مانگا خۆشکرو بە بەهارات کە لەناو نانێکی نەرمدا پێشکەش دەکرێت" at bounding box center [316, 252] width 294 height 44
click at [331, 249] on textarea "دۆنەری گۆشتی مانگا خۆشکرو بە بەهارات کە لەناو نانێکی نەرمدا" at bounding box center [316, 252] width 294 height 44
paste textarea "پێشکەش دەکرێت"
click at [207, 247] on textarea "دۆنەری گۆشتی مانگا خۆشکرو بە بەهارات پێشکەش دەکرێت لەناو نانێکی نەرمدا" at bounding box center [316, 252] width 294 height 44
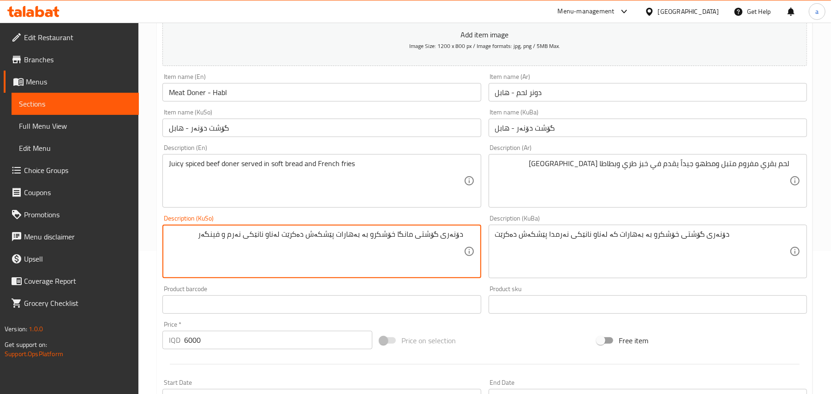
click at [207, 247] on textarea "دۆنەری گۆشتی مانگا خۆشکرو بە بەهارات پێشکەش دەکرێت لەناو نانێکی نەرم و فینگەر" at bounding box center [316, 252] width 294 height 44
type textarea "دۆنەری گۆشتی مانگا خۆشکرو بە بەهارات پێشکەش دەکرێت لەناو نانێکی نەرم و فینگەر"
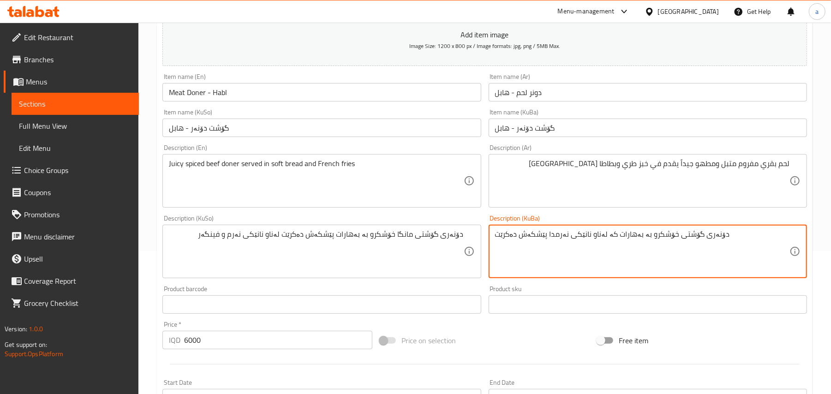
paste textarea "مانگا خۆشکرو بە بەهارات پێشکەش دەکرێت لەناو نانێکی نەرم و فینگەر"
type textarea "دۆنەری گۆشتی مانگا خۆشکرو بە بەهارات پێشکەش دەکرێت لەناو نانێکی نەرم و فینگەر"
click at [259, 100] on input "Meat Doner - Habl" at bounding box center [321, 92] width 318 height 18
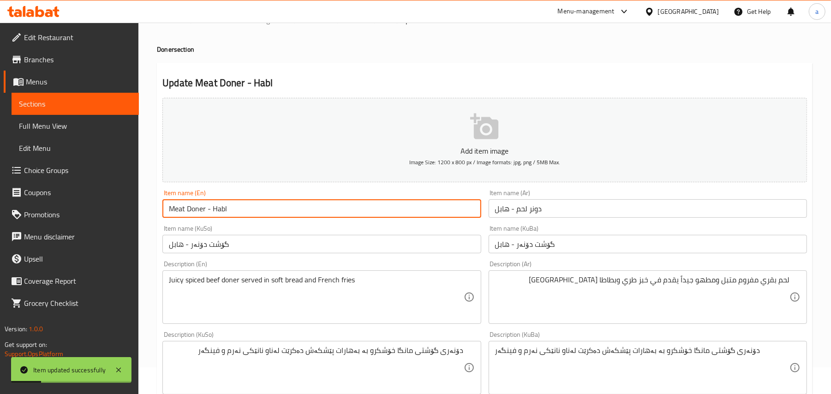
scroll to position [0, 0]
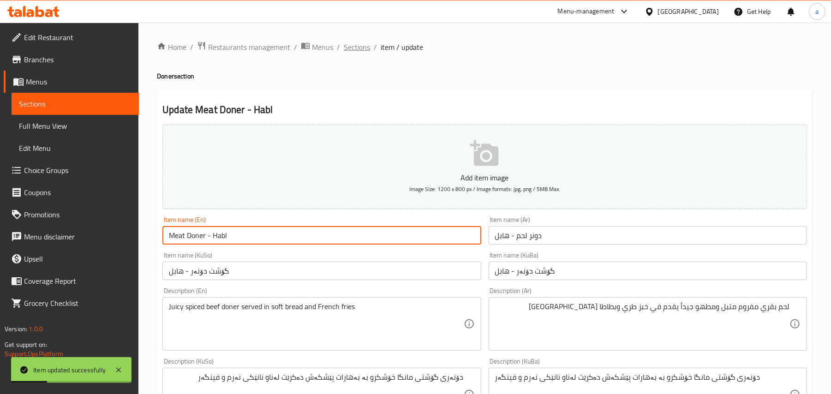
click at [370, 53] on span "Sections" at bounding box center [357, 47] width 26 height 11
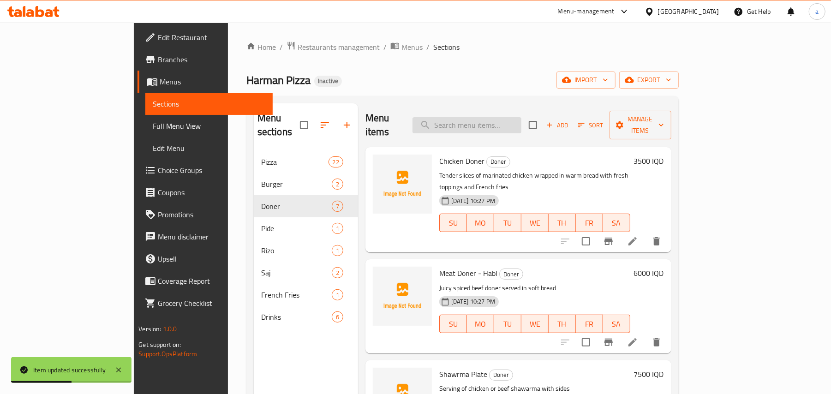
click at [504, 117] on input "search" at bounding box center [467, 125] width 109 height 16
paste input "Shawrma Plate"
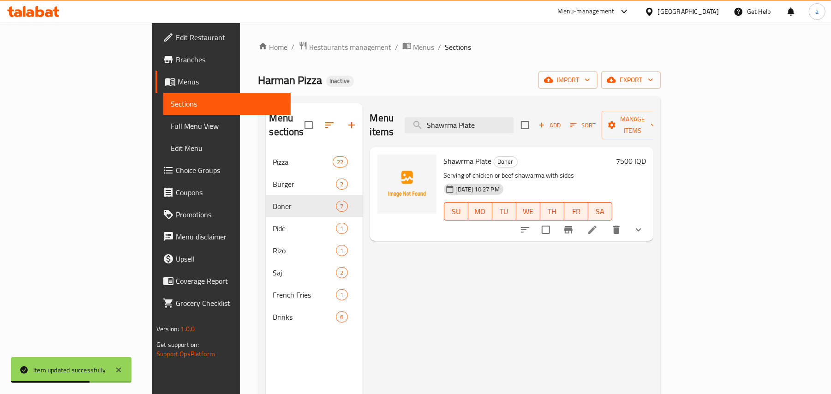
type input "Shawrma Plate"
click at [598, 224] on icon at bounding box center [592, 229] width 11 height 11
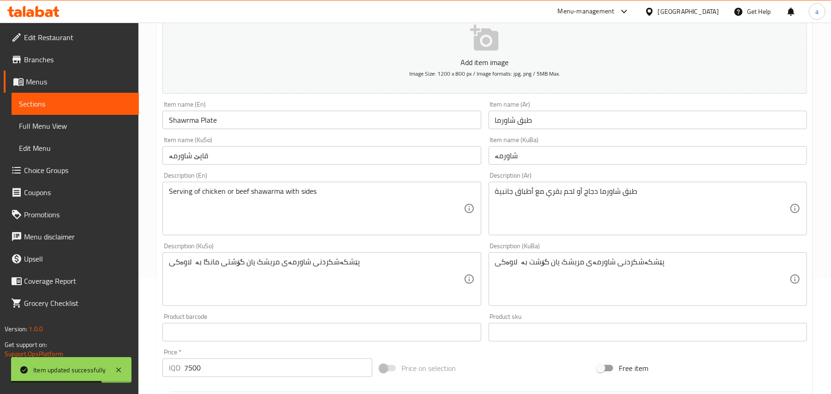
scroll to position [143, 0]
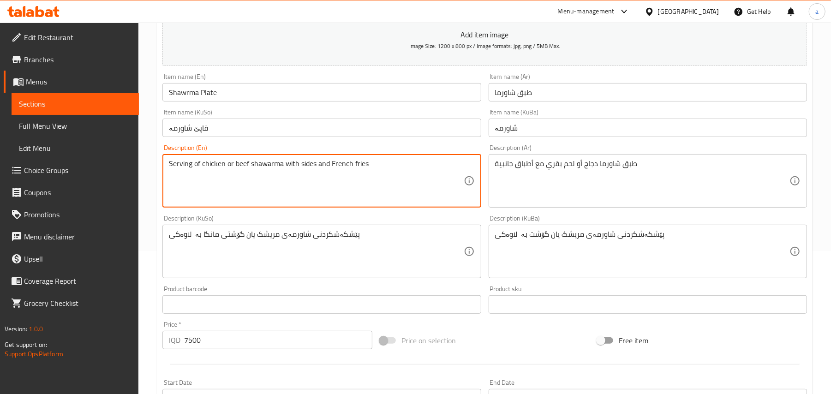
type textarea "Serving of chicken or beef shawarma with sides and French fries"
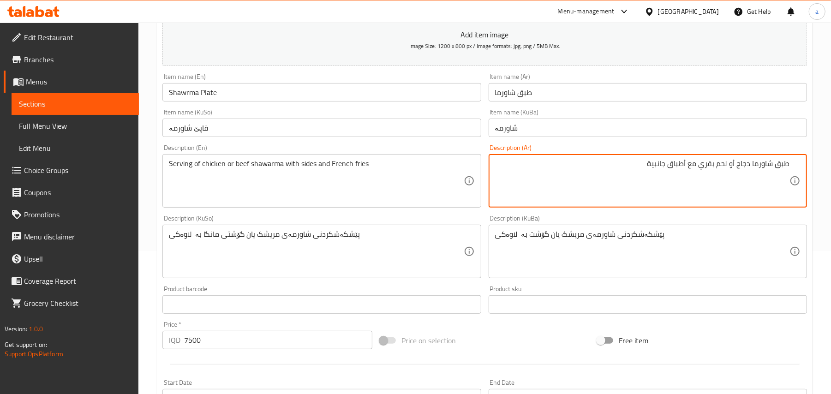
click at [602, 178] on textarea "طبق شاورما دجاج أو لحم بقري مع أطباق جانبية" at bounding box center [642, 181] width 294 height 44
type textarea "طبق شاورما دجاج أو لحم بقري مع أطباق جانبية وبطاطا مقلية"
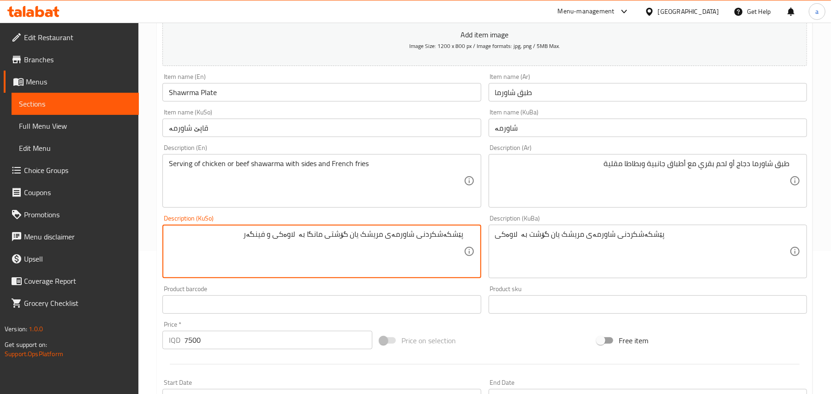
click at [271, 250] on textarea "پێشکەشکردنی شاورمەی مریشک یان گۆشتی مانگا بە لاوەکی و فینگەر" at bounding box center [316, 252] width 294 height 44
type textarea "پێشکەشکردنی شاورمەی مریشک یان گۆشتی مانگا بە لاوەکی و فینگەر"
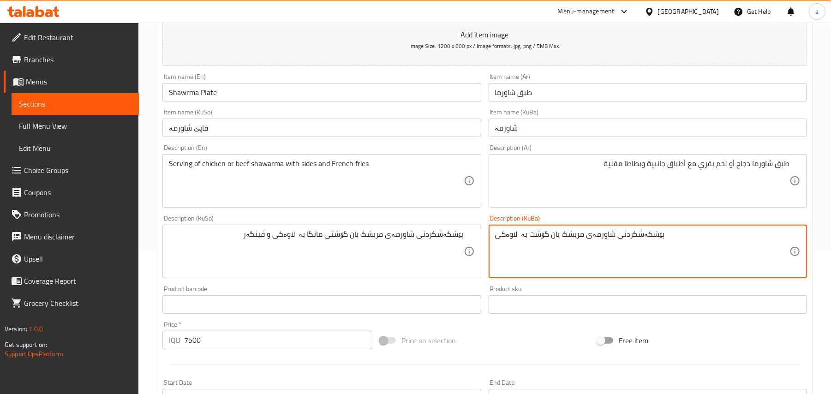
paste textarea "ی مانگا بە لاوەکی و فینگەر"
type textarea "پێشکەشکردنی شاورمەی مریشک یان گۆشتی مانگا بە لاوەکی و فینگەر"
click at [257, 102] on input "Shawrma Plate" at bounding box center [321, 92] width 318 height 18
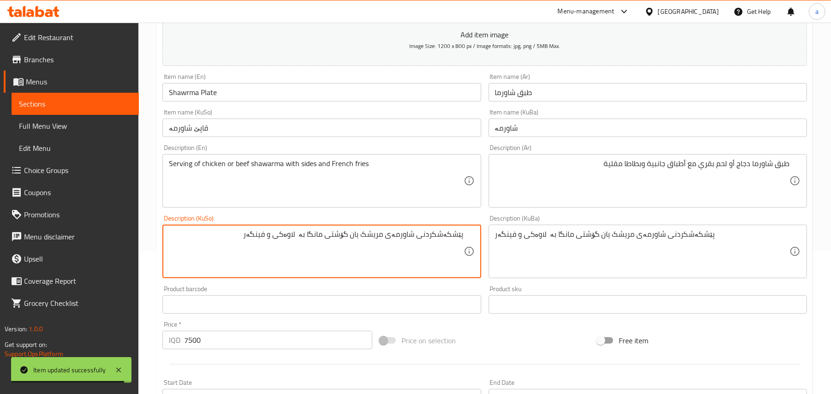
click at [252, 250] on textarea "پێشکەشکردنی شاورمەی مریشک یان گۆشتی مانگا بە لاوەکی و فینگەر" at bounding box center [316, 252] width 294 height 44
drag, startPoint x: 244, startPoint y: 100, endPoint x: 240, endPoint y: 90, distance: 11.0
click at [242, 99] on input "Shawrma Plate" at bounding box center [321, 92] width 318 height 18
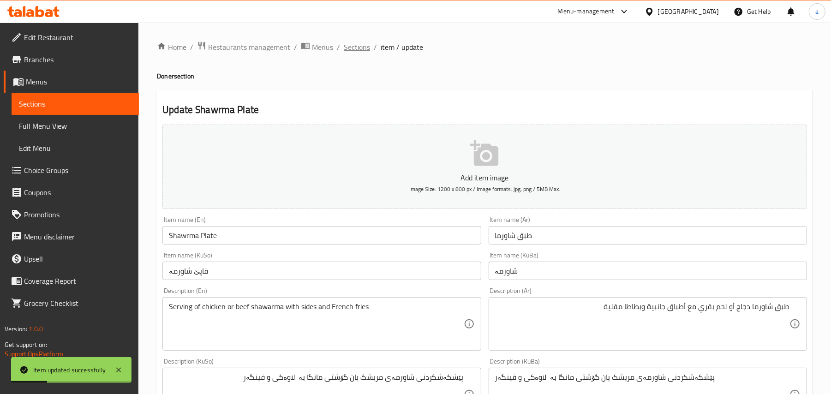
click at [370, 50] on span "Sections" at bounding box center [357, 47] width 26 height 11
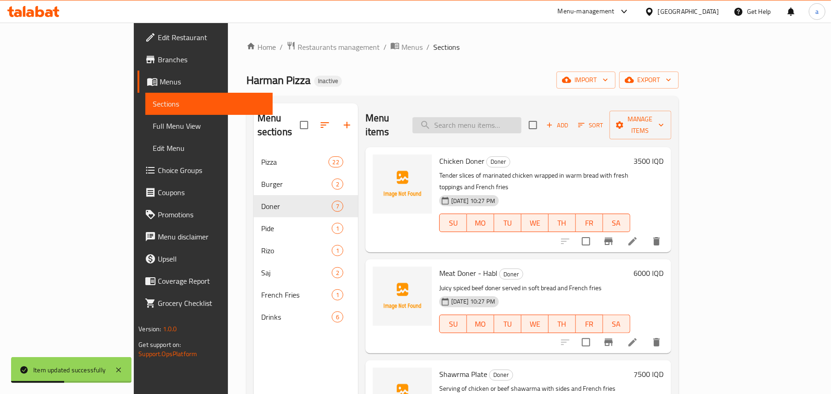
click at [495, 119] on input "search" at bounding box center [467, 125] width 109 height 16
paste input "Meat Roll - Double"
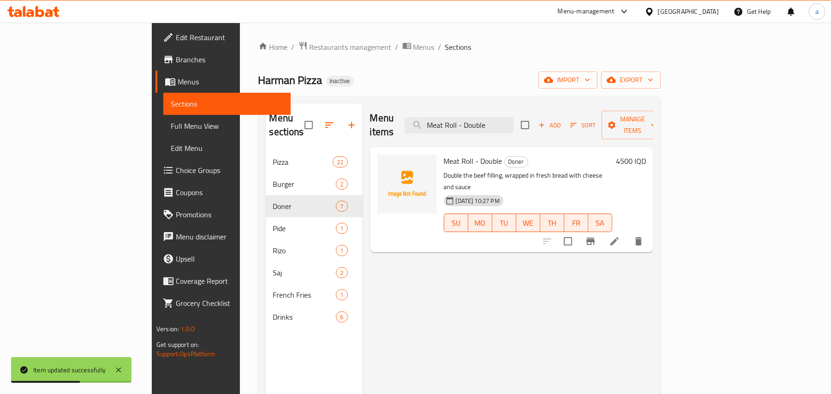
type input "Meat Roll - Double"
click at [620, 236] on icon at bounding box center [614, 241] width 11 height 11
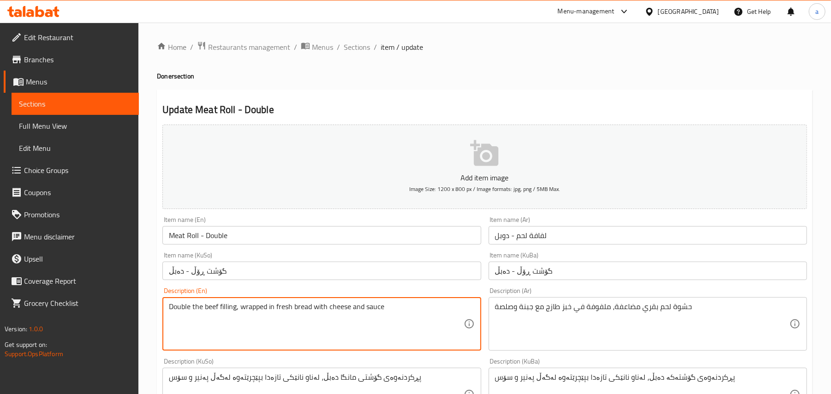
click at [370, 316] on textarea "Double the beef filling, wrapped in fresh bread with cheese and sauce" at bounding box center [316, 324] width 294 height 44
type textarea "Double the beef filling, wrapped in fresh bread with cheese, sauce and French f…"
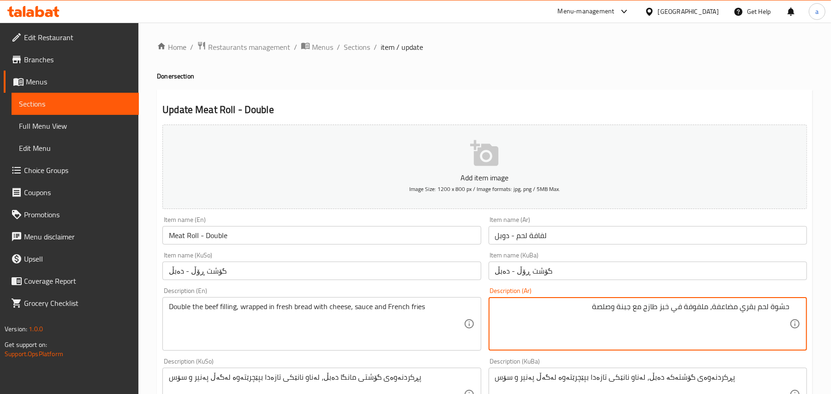
click at [603, 320] on textarea "حشوة لحم بقري مضاعفة، ملفوفة في خبز طازج مع جبنة وصلصة" at bounding box center [642, 324] width 294 height 44
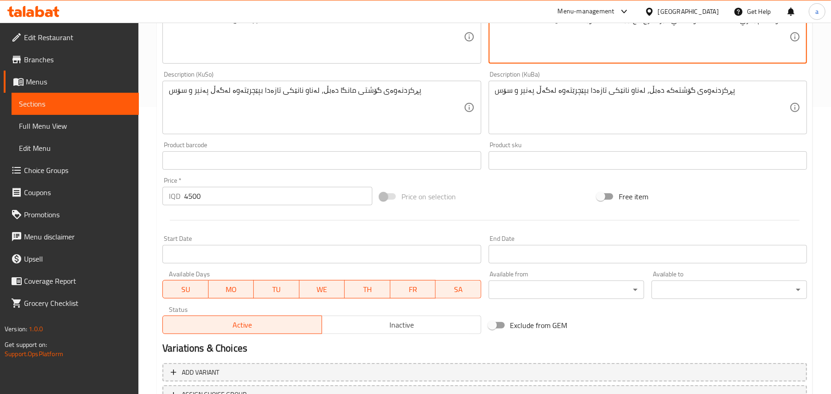
scroll to position [143, 0]
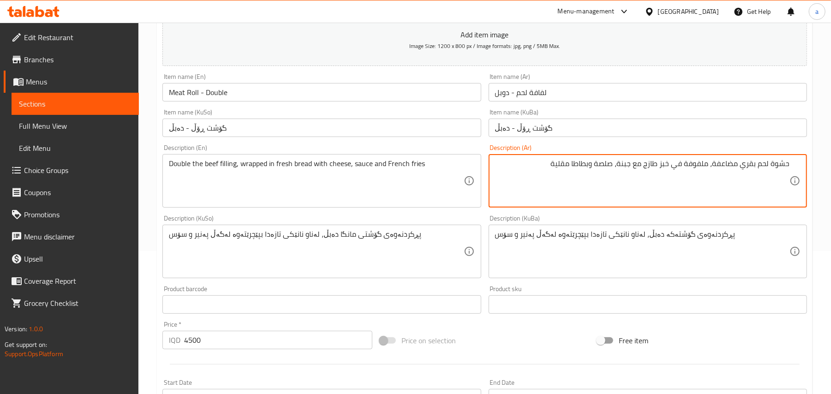
type textarea "حشوة لحم بقري مضاعفة، ملفوفة في خبز طازج مع جبنة، صلصة وبطاطا مقلية"
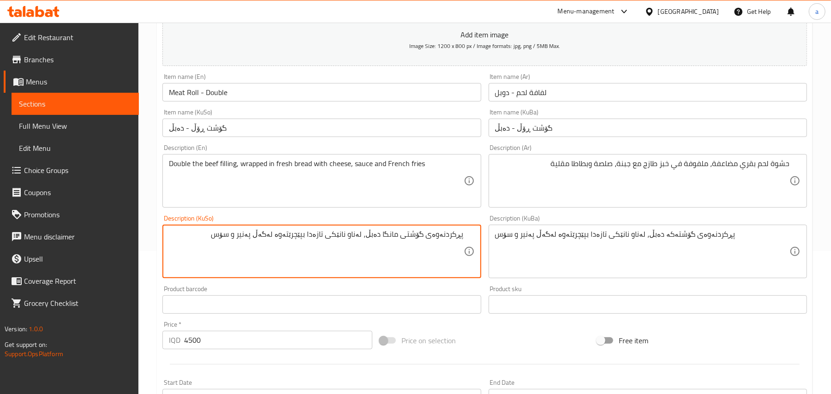
click at [240, 248] on textarea "پڕکردنەوەی گۆشتی مانگا دەبڵ، لەناو نانێکی تازەدا بپێچرێتەوە لەگەڵ پەنیر و سۆس" at bounding box center [316, 252] width 294 height 44
click at [242, 253] on textarea "پڕکردنەوەی گۆشتی مانگا دەبڵ، لەناو نانێکی تازەدا بپێچرێتەوە لەگەڵ پەنیر، سۆس و …" at bounding box center [316, 252] width 294 height 44
type textarea "پڕکردنەوەی گۆشتی مانگا دەبڵ، لەناو نانێکی تازەدا بپێچرێتەوە لەگەڵ پەنیر، سۆس و …"
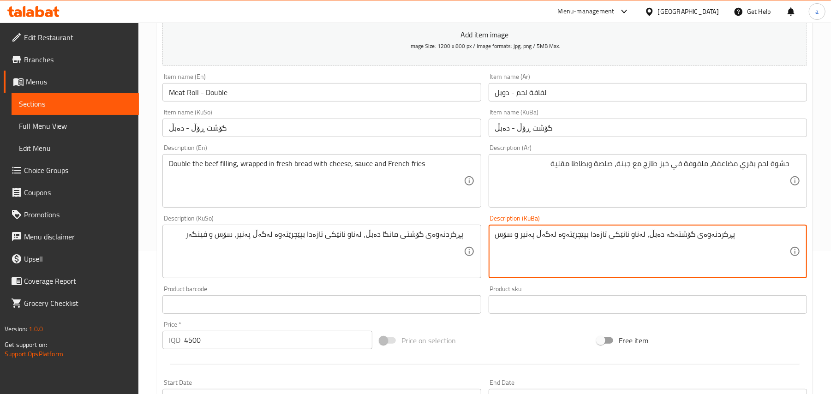
paste textarea "مانگا دەبڵ، لەناو نانێکی تازەدا بپێچرێتەوە لەگەڵ پەنیر، سۆس و فینگەر"
type textarea "پڕکردنەوەی گۆشتی مانگا دەبڵ، لەناو نانێکی تازەدا بپێچرێتەوە لەگەڵ پەنیر، سۆس و …"
click at [303, 102] on input "Meat Roll - Double" at bounding box center [321, 92] width 318 height 18
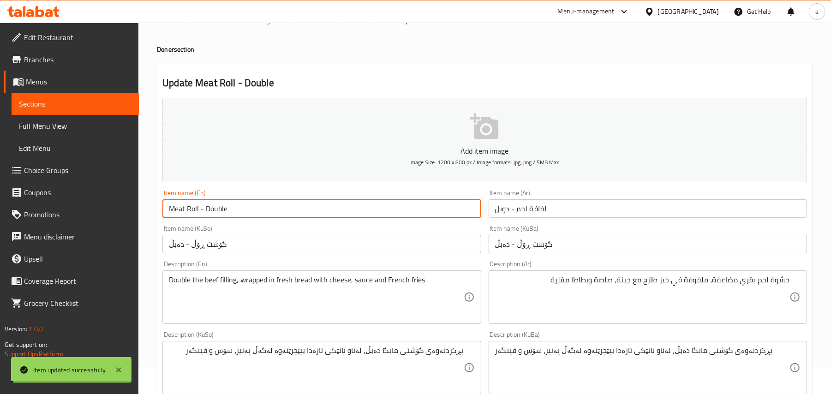
scroll to position [0, 0]
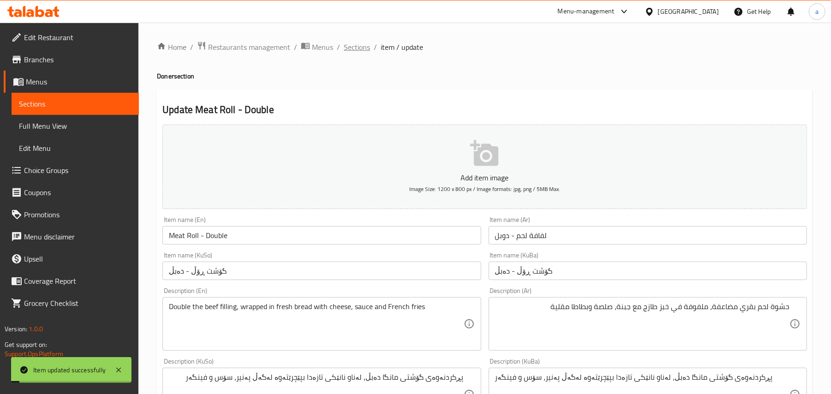
click at [364, 48] on span "Sections" at bounding box center [357, 47] width 26 height 11
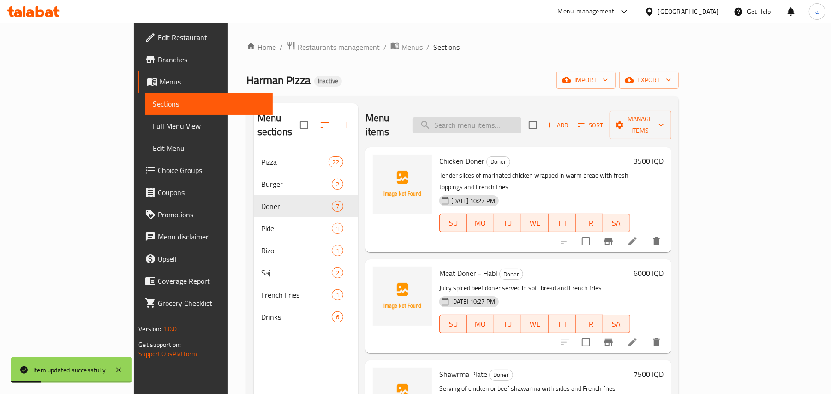
click at [506, 124] on input "search" at bounding box center [467, 125] width 109 height 16
paste input "Chicken Baklava"
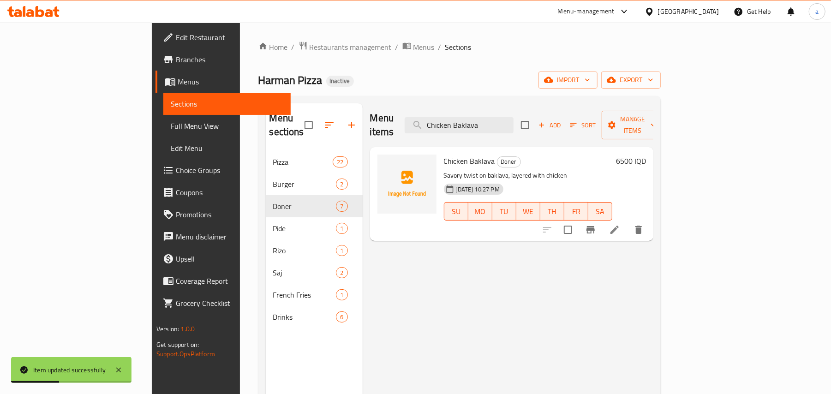
type input "Chicken Baklava"
click at [628, 224] on li at bounding box center [615, 230] width 26 height 17
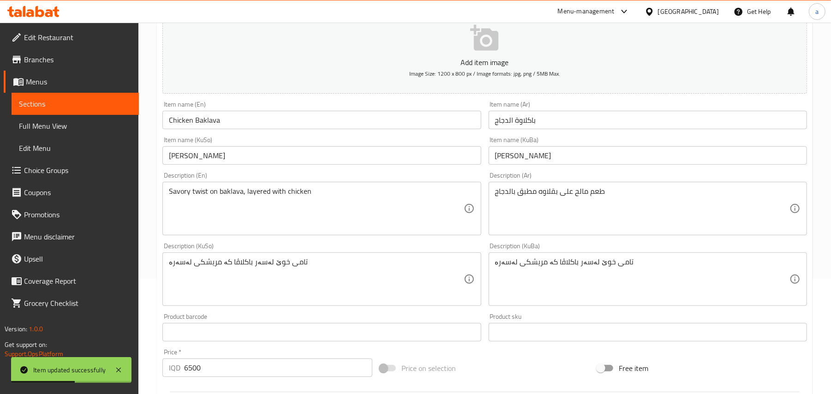
scroll to position [143, 0]
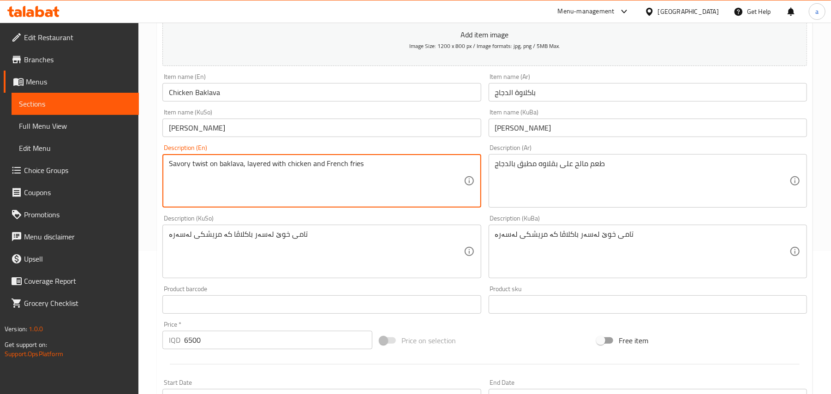
type textarea "Savory twist on baklava, layered with chicken and French fries"
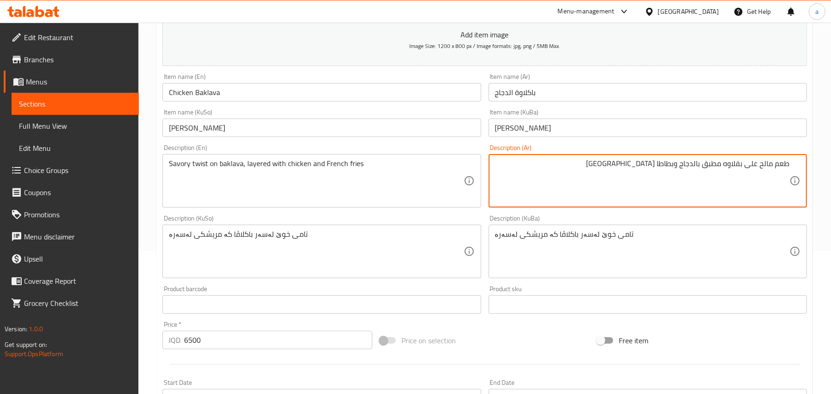
type textarea "طعم مالح على بقلاوه مطبق بالدجاج وبطاطا مقلية"
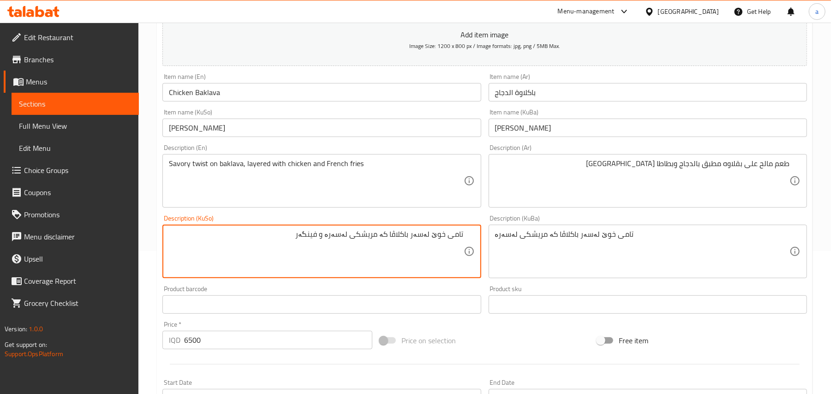
drag, startPoint x: 296, startPoint y: 246, endPoint x: 324, endPoint y: 250, distance: 28.4
click at [324, 250] on textarea "تامی خوێ لەسەر باکلاڤا کە مریشکی لەسەرە و فینگەر" at bounding box center [316, 252] width 294 height 44
type textarea "تامی خوێ لەسەر باکلاڤا کە مریشکی لەسەرە و فینگەر"
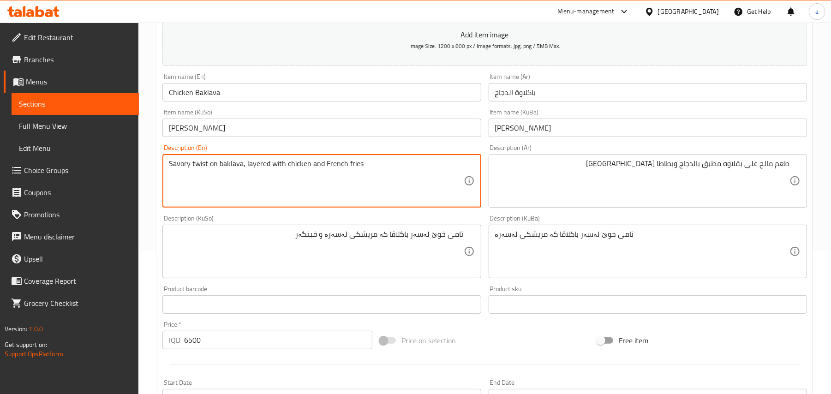
drag, startPoint x: 373, startPoint y: 174, endPoint x: 319, endPoint y: 174, distance: 53.5
click at [319, 174] on textarea "Savory twist on baklava, layered with chicken and French fries" at bounding box center [316, 181] width 294 height 44
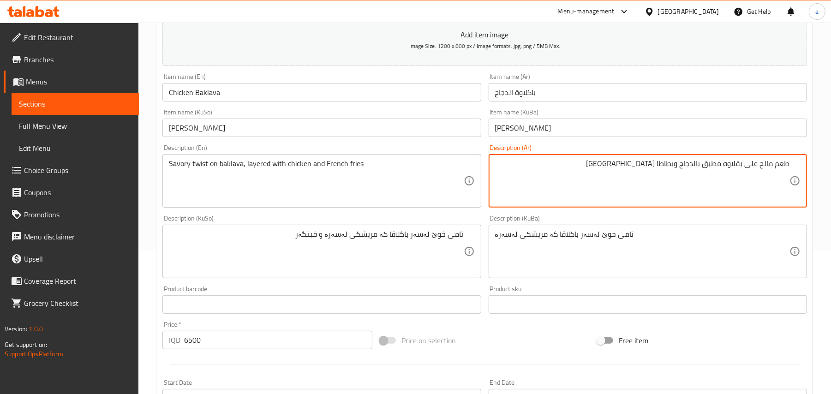
drag, startPoint x: 618, startPoint y: 174, endPoint x: 670, endPoint y: 173, distance: 51.7
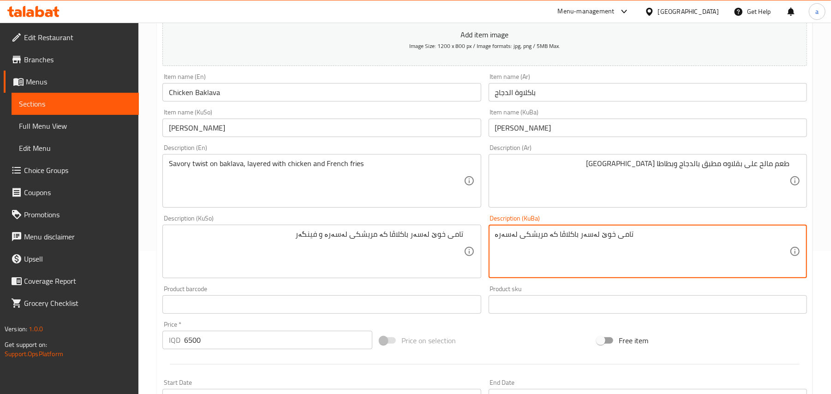
paste textarea "و فینگەر"
type textarea "تامی خوێ لەسەر باکلاڤا کە مریشکی لەسەرە و فینگەر"
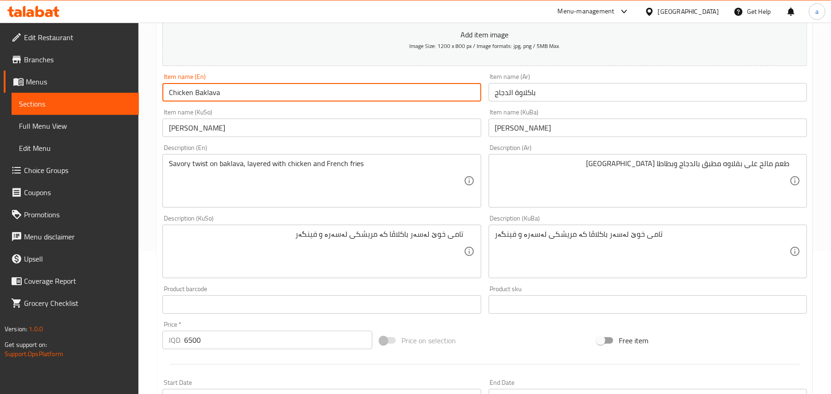
click at [265, 97] on input "Chicken Baklava" at bounding box center [321, 92] width 318 height 18
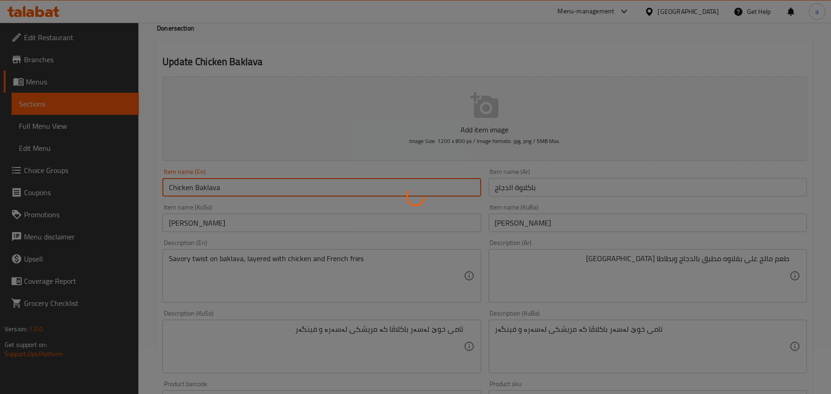
scroll to position [0, 0]
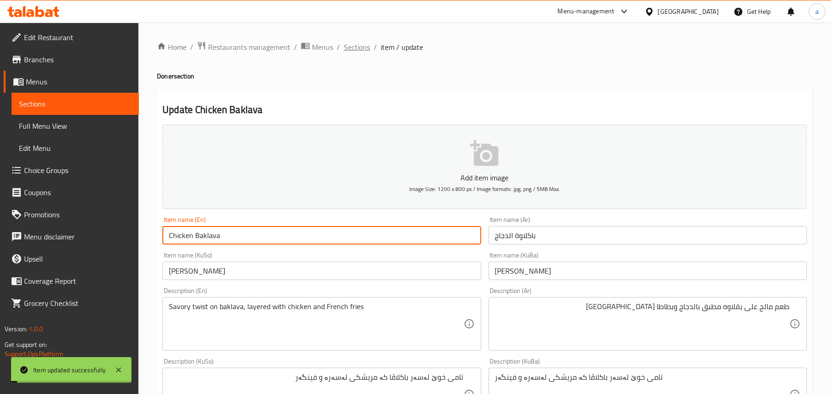
click at [353, 43] on span "Sections" at bounding box center [357, 47] width 26 height 11
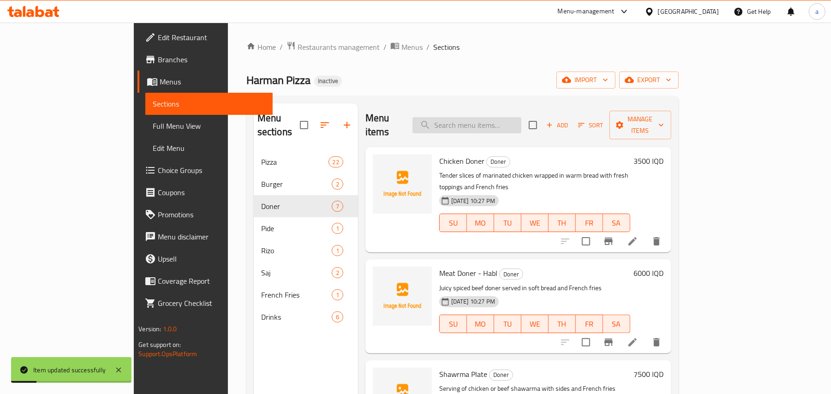
click at [481, 122] on input "search" at bounding box center [467, 125] width 109 height 16
paste input "Meat Saj - Habl"
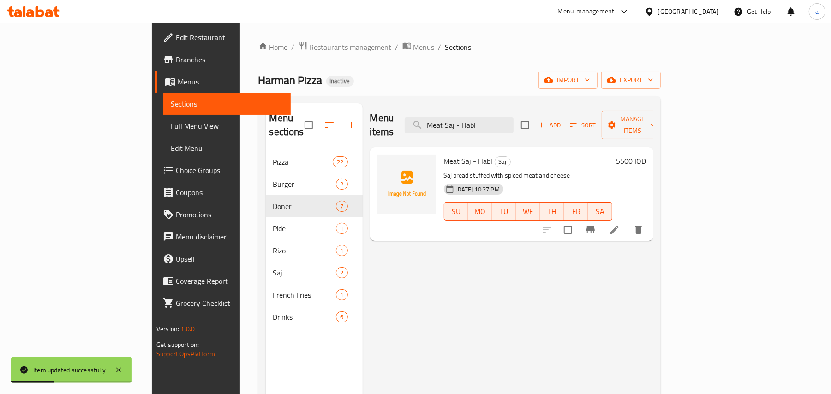
type input "Meat Saj - Habl"
click at [620, 226] on icon at bounding box center [614, 229] width 11 height 11
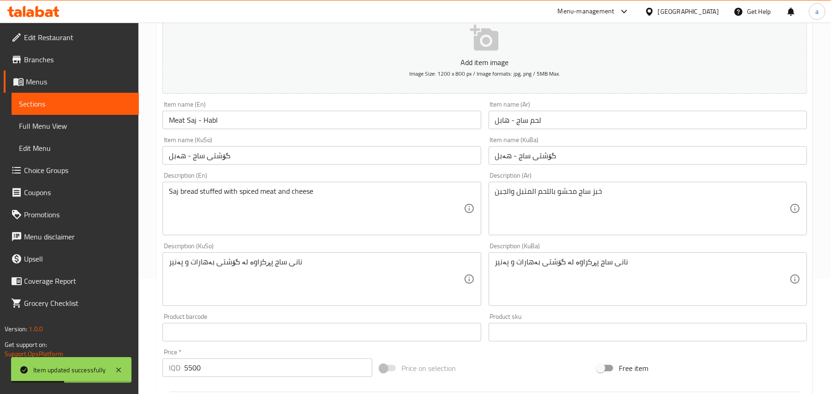
scroll to position [143, 0]
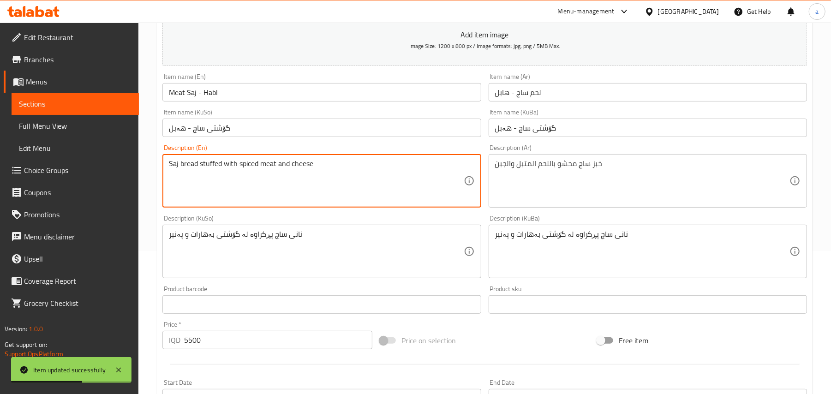
click at [294, 172] on textarea "Saj bread stuffed with spiced meat and cheese" at bounding box center [316, 181] width 294 height 44
paste textarea "and French fries"
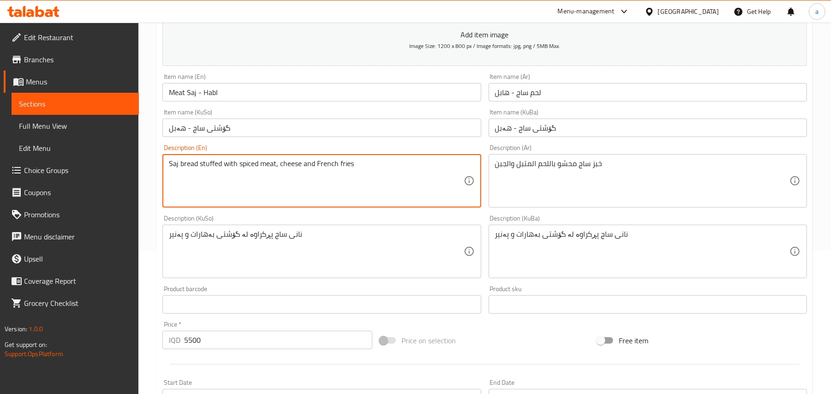
type textarea "Saj bread stuffed with spiced meat, cheese and French fries"
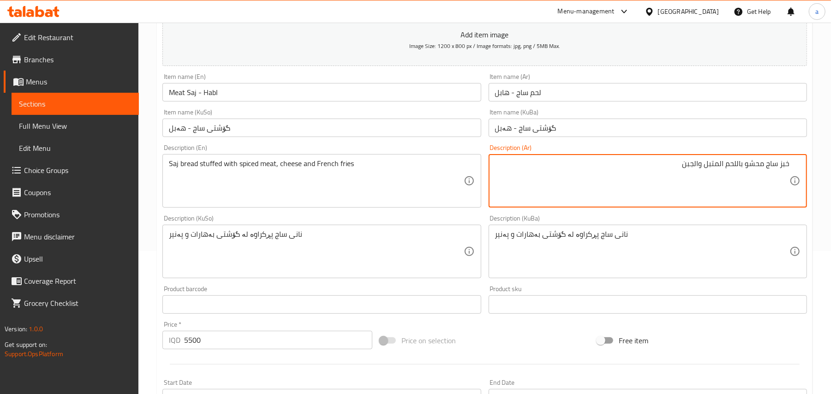
click at [688, 177] on textarea "خبز ساج محشو باللحم المتبل والجبن" at bounding box center [642, 181] width 294 height 44
paste textarea "وبطاطا مقلية"
type textarea "خبز ساج محشو باللحم المتبل، جبن وبطاطا مقلية"
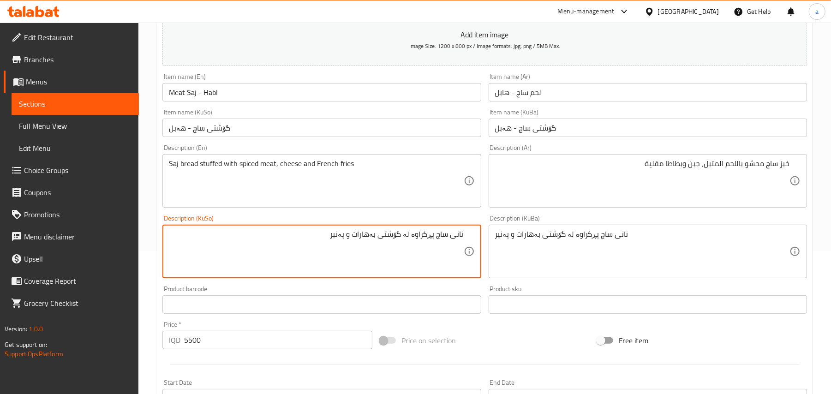
click at [346, 252] on textarea "نانی ساج پڕکراوە لە گۆشتی بەهارات و پەنیر" at bounding box center [316, 252] width 294 height 44
paste textarea "و فینگەر"
click at [361, 261] on textarea "نانی ساج پڕکراوە لە گۆشتی بەهارات، پەنیر و فینگەر" at bounding box center [316, 252] width 294 height 44
type textarea "نانی ساج پڕکراوە لە گۆشتی بەهارات، پەنیر و فینگەر"
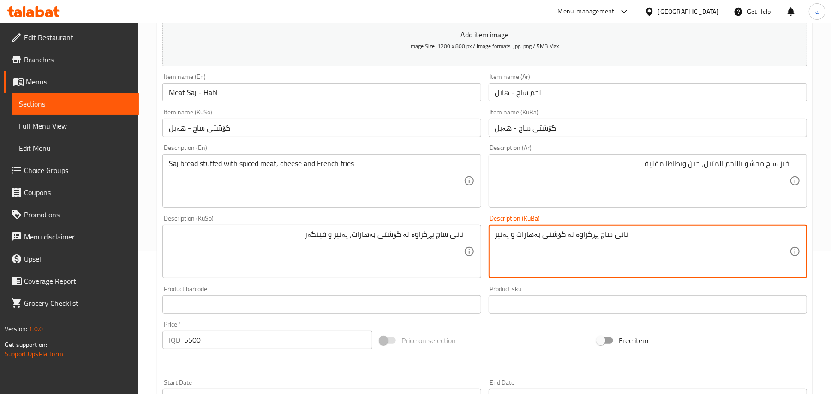
paste textarea "، پەنیر و فینگە"
type textarea "نانی ساج پڕکراوە لە گۆشتی بەهارات، پەنیر و فینگەر"
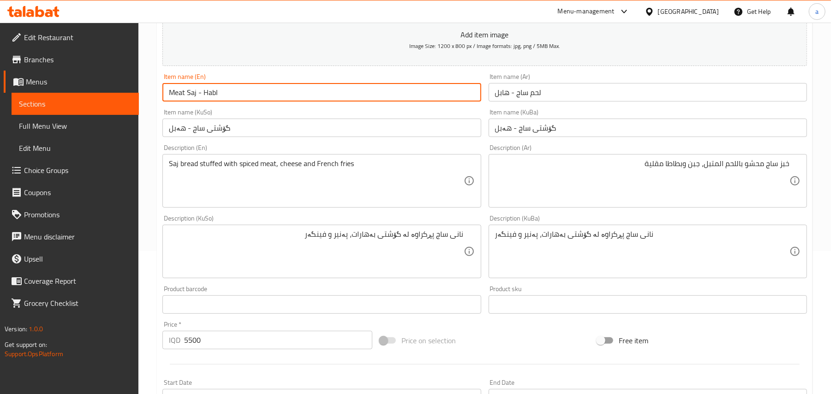
click at [258, 102] on input "Meat Saj - Habl" at bounding box center [321, 92] width 318 height 18
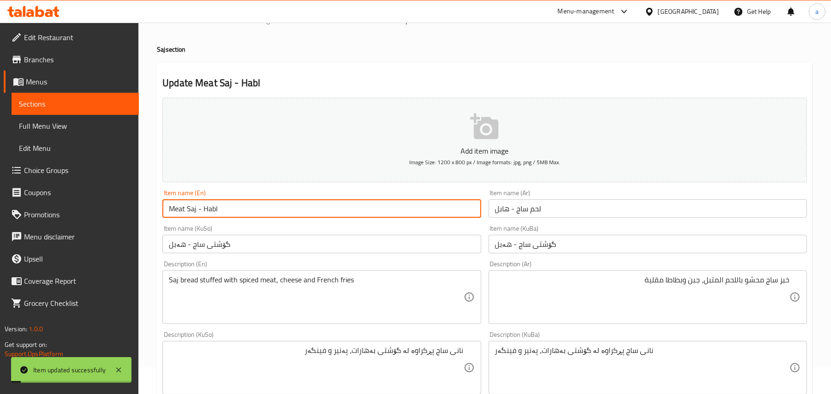
scroll to position [0, 0]
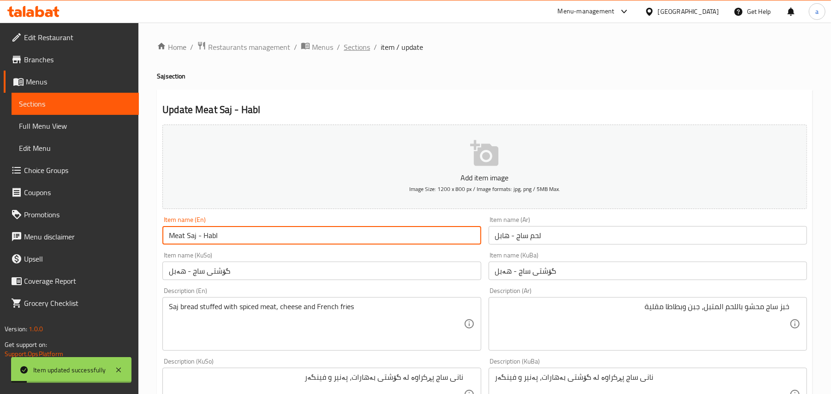
click at [360, 48] on span "Sections" at bounding box center [357, 47] width 26 height 11
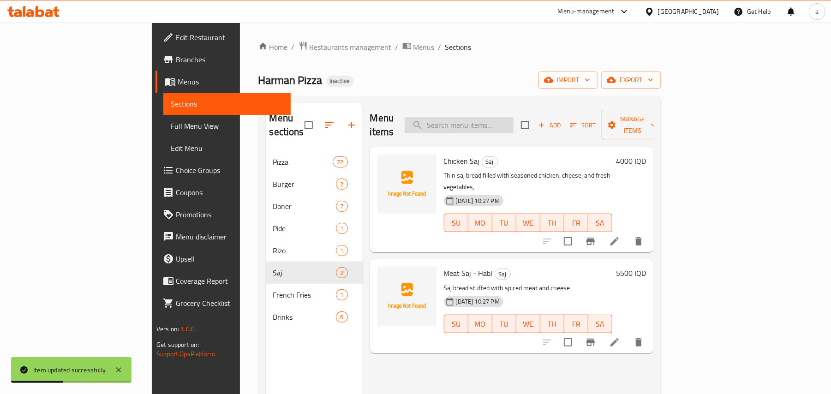
click at [510, 119] on input "search" at bounding box center [459, 125] width 109 height 16
paste input "Chicken Saj"
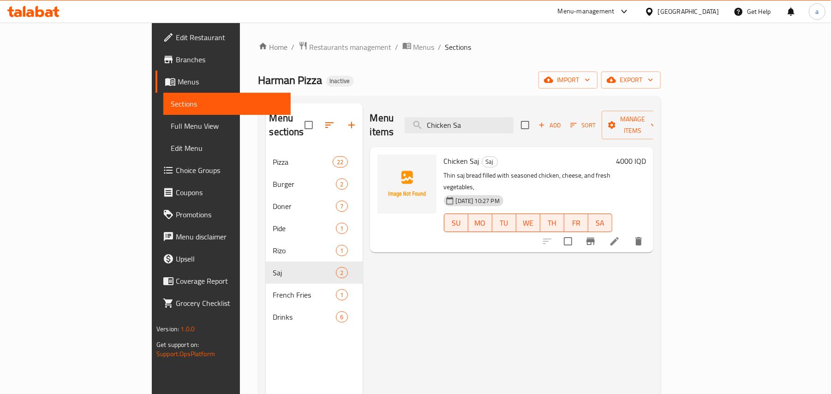
type input "Chicken Sa"
click at [620, 236] on icon at bounding box center [614, 241] width 11 height 11
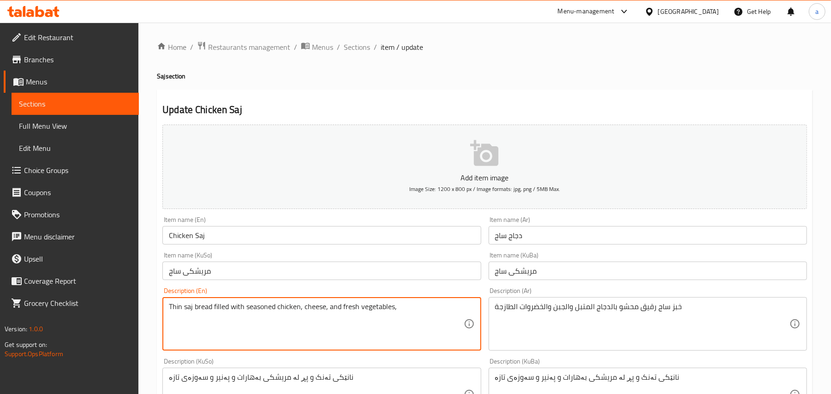
click at [348, 318] on textarea "Thin saj bread filled with seasoned chicken, cheese, and fresh vegetables," at bounding box center [316, 324] width 294 height 44
click at [416, 320] on textarea "Thin saj bread filled with seasoned chicken, cheese, fresh vegetables," at bounding box center [316, 324] width 294 height 44
paste textarea "and French fries"
type textarea "Thin saj bread filled with seasoned chicken, cheese, fresh vegetables and Frenc…"
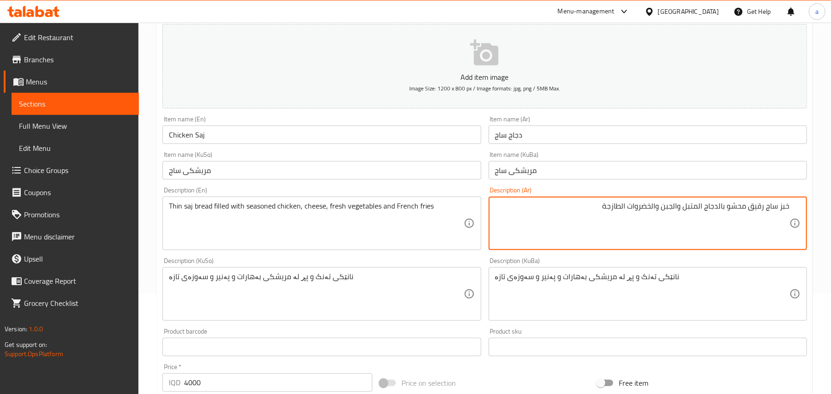
scroll to position [143, 0]
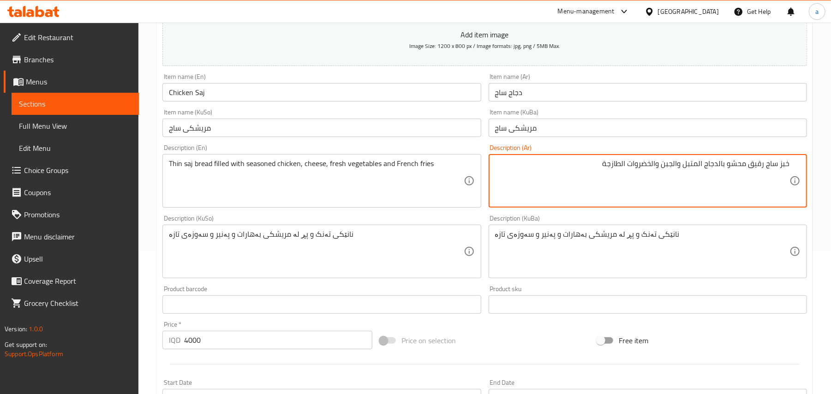
click at [612, 175] on textarea "خبز ساج رقيق محشو بالدجاج المتبل والجبن والخضروات الطازجة" at bounding box center [642, 181] width 294 height 44
click at [586, 174] on textarea "خبز ساج رقيق محشو بالدجاج المتبل والجبن والخضروات الطازجة" at bounding box center [642, 181] width 294 height 44
click at [642, 174] on textarea "خبز ساج رقيق محشو بالدجاج المتبل والجبن والخضروات الطازجة" at bounding box center [642, 181] width 294 height 44
click at [576, 178] on textarea "خبز ساج رقيق محشو بالدجاج المتبل والجبن، خضروات الطازجة" at bounding box center [642, 181] width 294 height 44
paste textarea "وبطاطا مقلية"
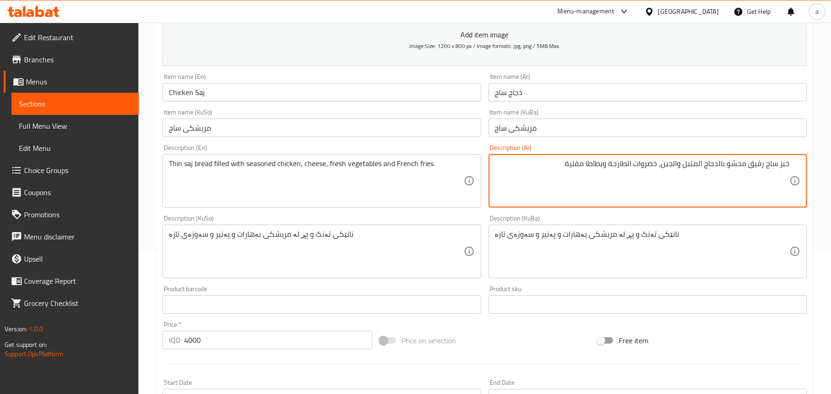
type textarea "خبز ساج رقيق محشو بالدجاج المتبل والجبن، خضروات الطازجة وبطاطا مقلية"
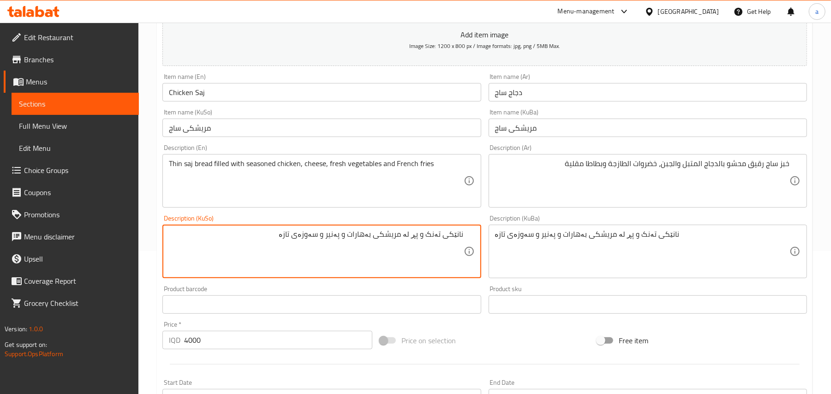
click at [320, 252] on textarea "نانێکی تەنک و پڕ لە مریشکی بەهارات و پەنیر و سەوزەی تازە" at bounding box center [316, 252] width 294 height 44
drag, startPoint x: 342, startPoint y: 248, endPoint x: 348, endPoint y: 251, distance: 6.4
click at [348, 251] on textarea "نانێکی تەنک و پڕ لە مریشکی بەهارات و پەنیر، سەوزەی تازە" at bounding box center [316, 252] width 294 height 44
click at [270, 250] on textarea "نانێکی تەنک و پڕ لە مریشکی بەهارات، پەنیر، سەوزەی تازە" at bounding box center [316, 252] width 294 height 44
click at [298, 249] on textarea "نانێکی تەنک و پڕ لە مریشکی بەهارات، پەنیر، سەوزەی تازە" at bounding box center [316, 252] width 294 height 44
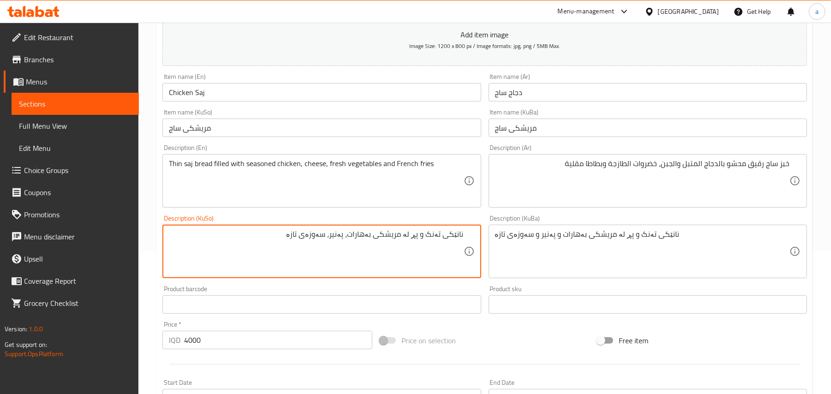
click at [298, 249] on textarea "نانێکی تەنک و پڕ لە مریشکی بەهارات، پەنیر، سەوزەی تازە" at bounding box center [316, 252] width 294 height 44
paste textarea "و فینگەر"
click at [304, 253] on textarea "نانێکی تەنک و پڕ لە مریشکی بەهارات، پەنیر، سەوزەی فرێش و فینگەر" at bounding box center [316, 252] width 294 height 44
type textarea "نانێکی تەنک و پڕ لە مریشکی بەهارات، پەنیر، سەوزەی فرێش و فینگەر"
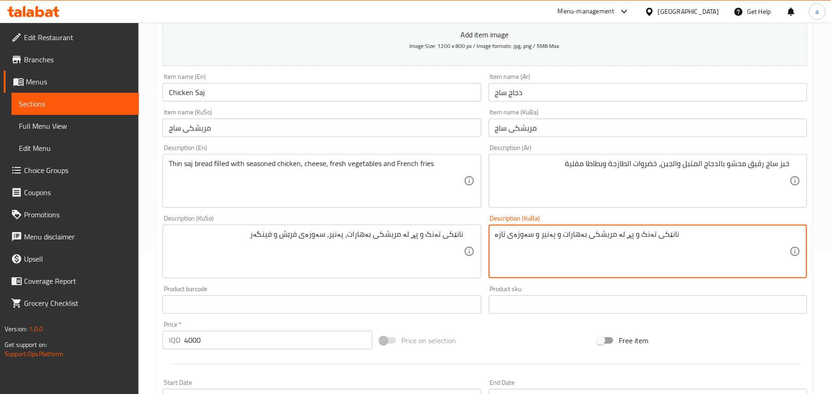
paste textarea "، پەنیر، سەوزەی فرێش و فینگەر"
type textarea "نانێکی تەنک و پڕ لە مریشکی بەهارات، پەنیر، سەوزەی فرێش و فینگەر"
click at [228, 102] on input "Chicken Saj" at bounding box center [321, 92] width 318 height 18
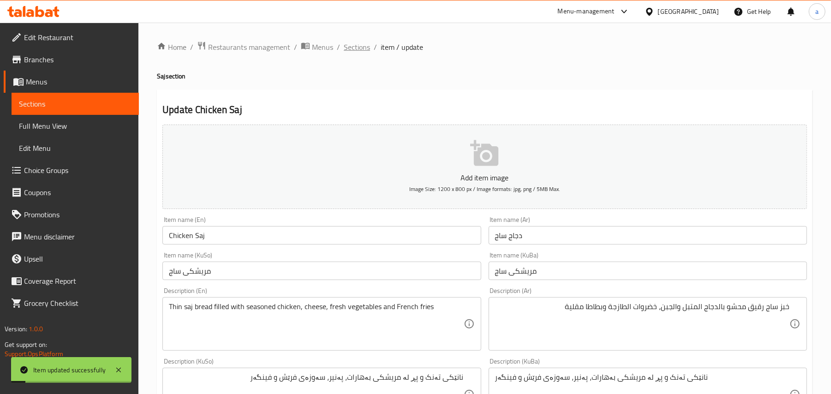
click at [361, 48] on span "Sections" at bounding box center [357, 47] width 26 height 11
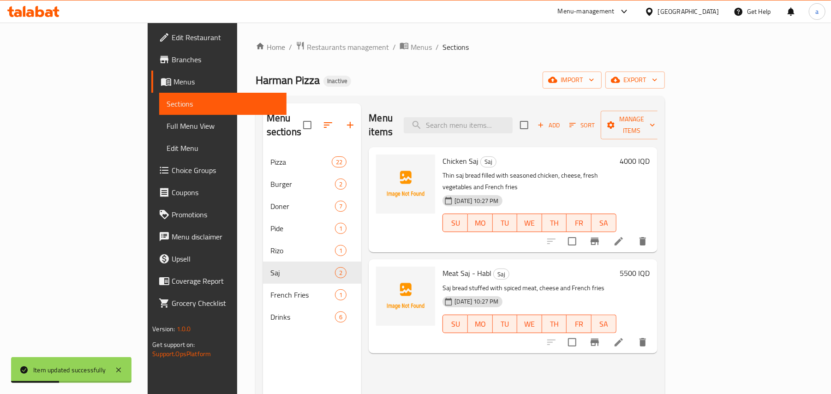
click at [439, 159] on div "Chicken Saj Saj Thin saj bread filled with seasoned chicken, cheese, fresh vege…" at bounding box center [529, 200] width 181 height 98
click at [443, 154] on span "Chicken Saj" at bounding box center [461, 161] width 36 height 14
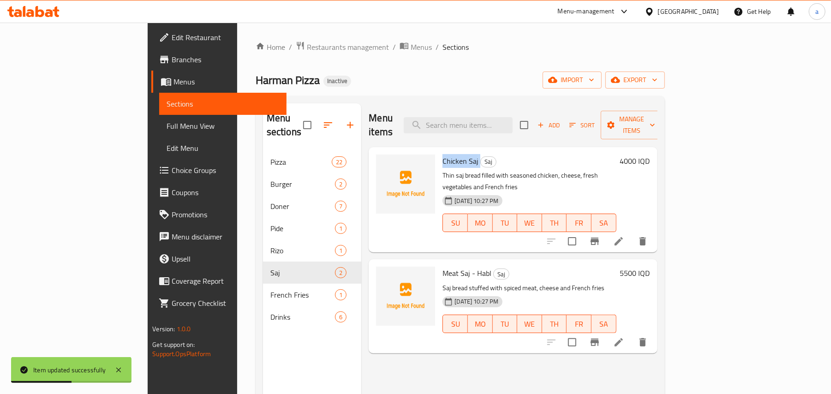
copy h6 "Chicken Saj"
click at [380, 162] on span "upload picture" at bounding box center [389, 167] width 18 height 11
click at [505, 121] on input "search" at bounding box center [458, 125] width 109 height 16
paste input "Crispy Burger"
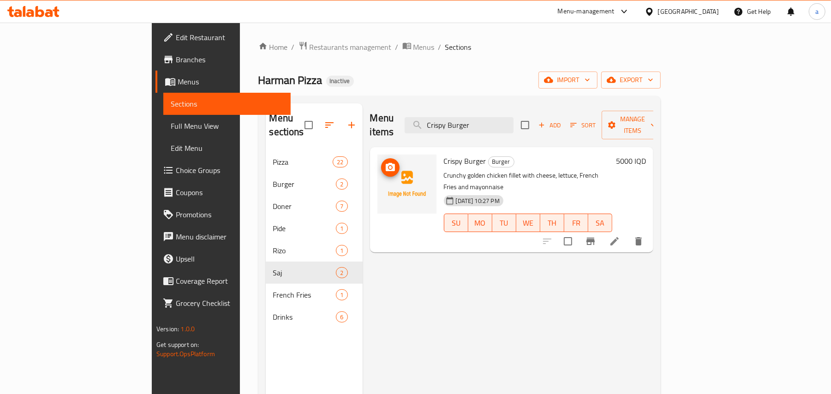
click at [385, 162] on icon "upload picture" at bounding box center [390, 167] width 11 height 11
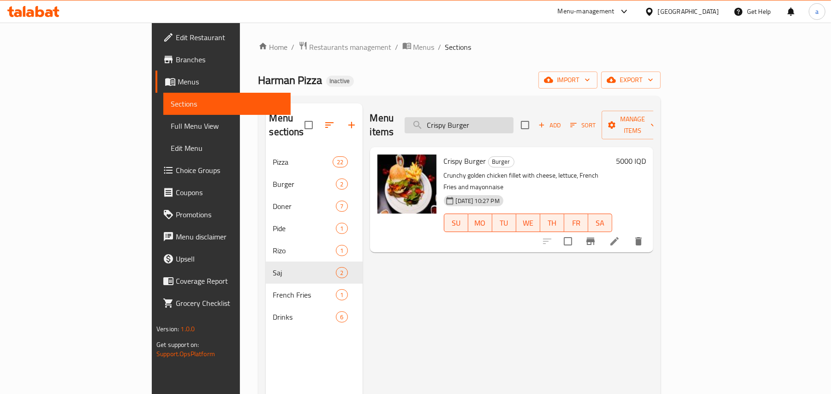
click at [514, 119] on input "Crispy Burger" at bounding box center [459, 125] width 109 height 16
paste input "hicken"
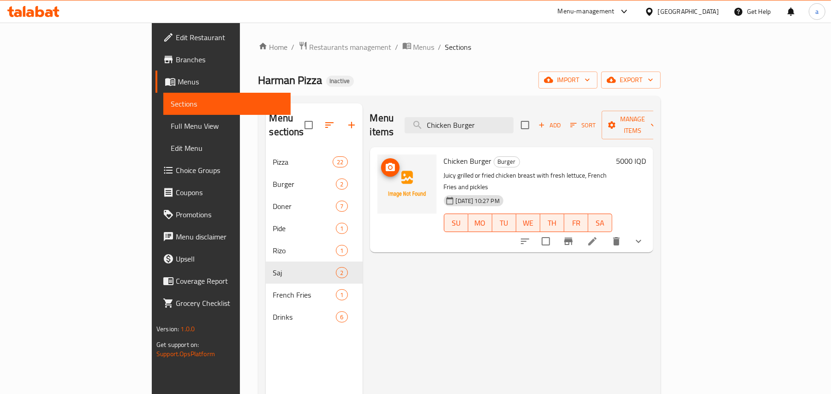
type input "Chicken Burger"
click at [386, 163] on icon "upload picture" at bounding box center [390, 167] width 9 height 8
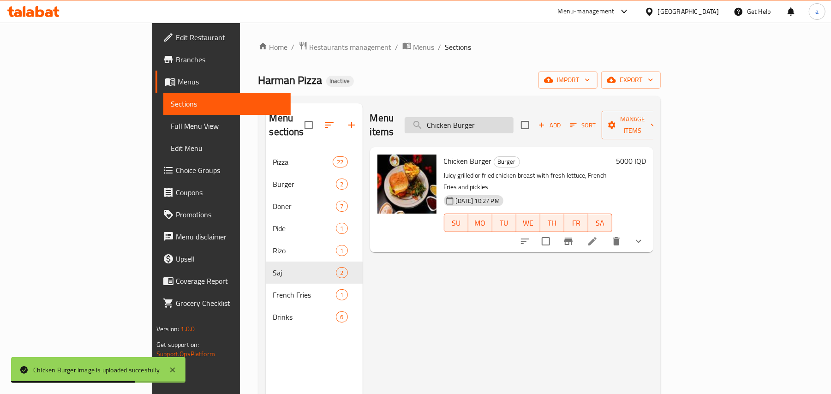
click at [514, 118] on input "Chicken Burger" at bounding box center [459, 125] width 109 height 16
paste input "Don"
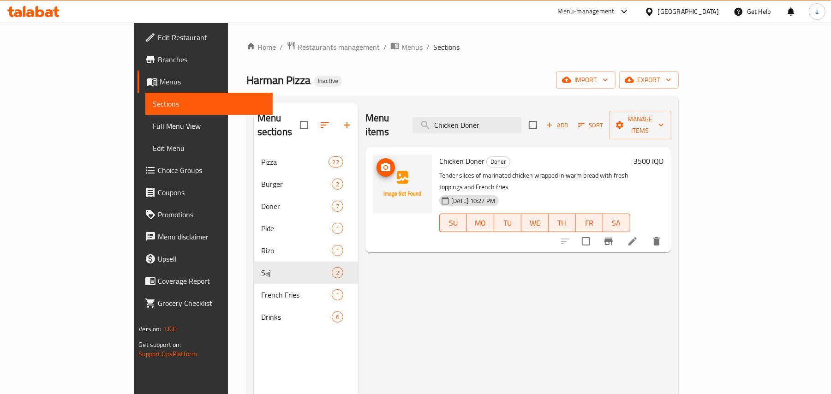
type input "Chicken Doner"
click at [380, 162] on icon "upload picture" at bounding box center [385, 167] width 11 height 11
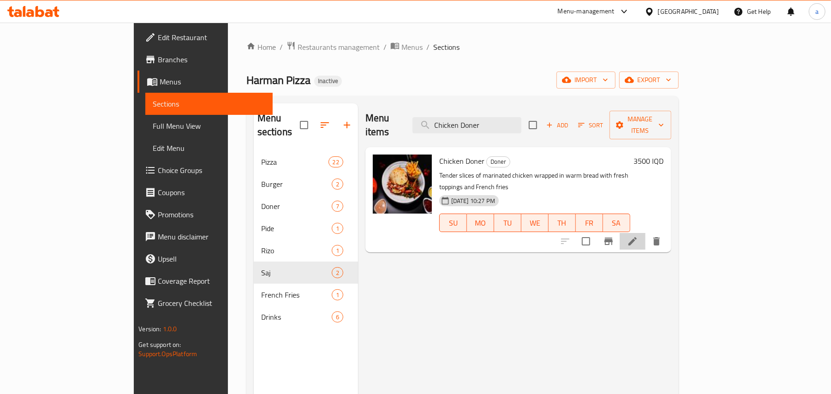
click at [646, 233] on li at bounding box center [633, 241] width 26 height 17
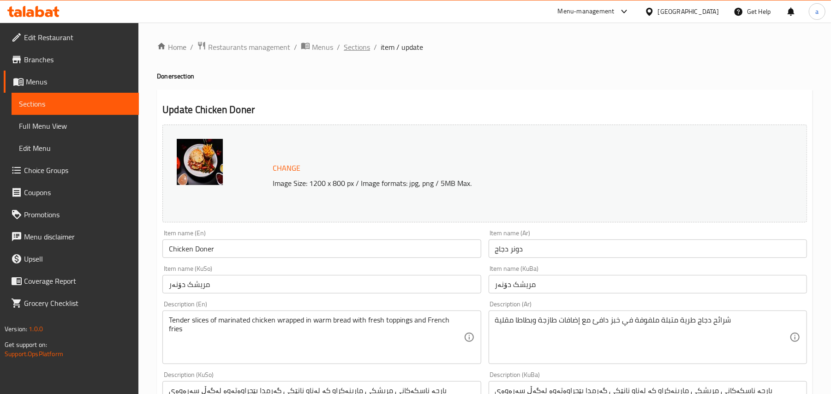
click at [370, 52] on span "Sections" at bounding box center [357, 47] width 26 height 11
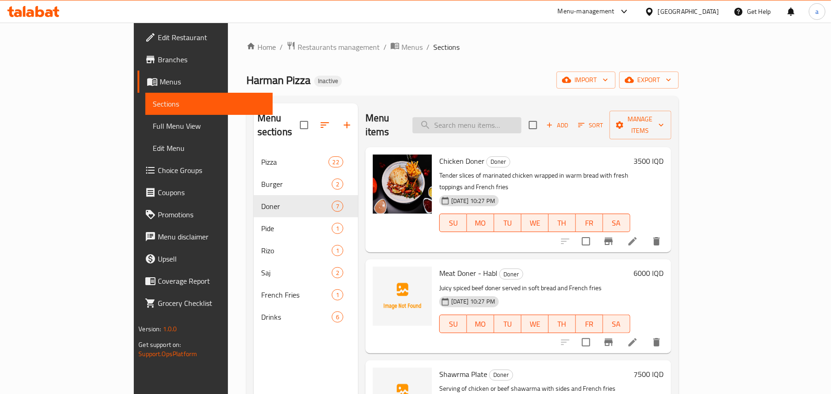
click at [508, 122] on input "search" at bounding box center [467, 125] width 109 height 16
paste input "Crispy Burger"
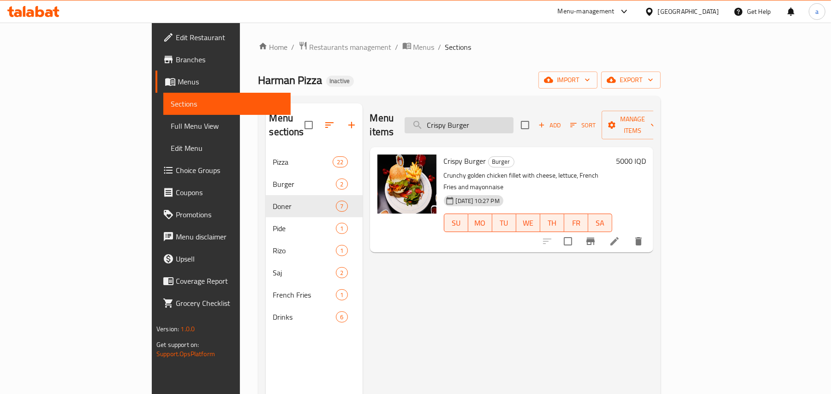
click at [514, 126] on input "Crispy Burger" at bounding box center [459, 125] width 109 height 16
paste input "hicken"
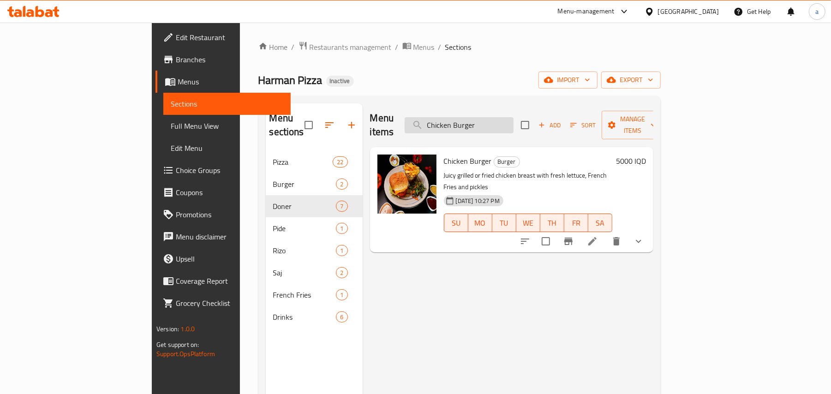
click at [492, 117] on input "Chicken Burger" at bounding box center [459, 125] width 109 height 16
paste input "Don"
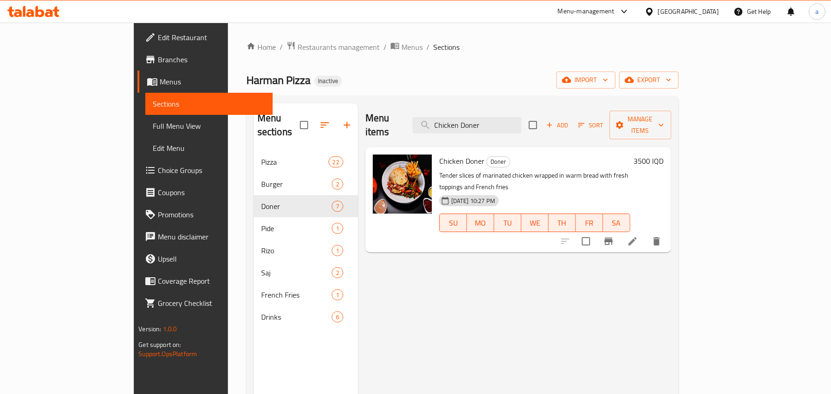
type input "Chicken Doner"
click at [638, 236] on icon at bounding box center [632, 241] width 11 height 11
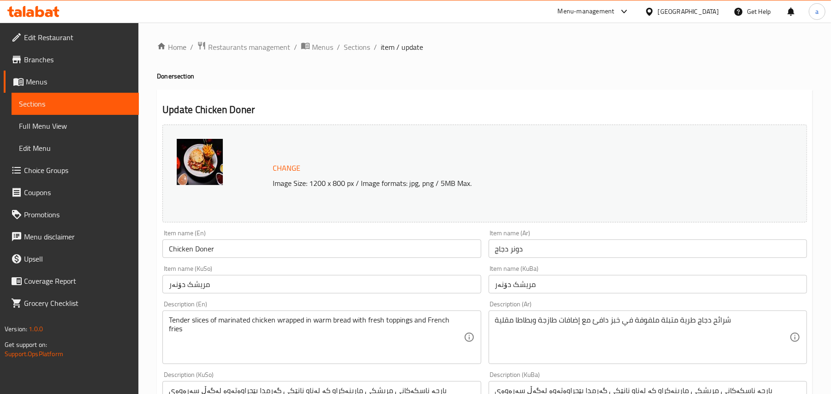
click at [188, 255] on input "Chicken Doner" at bounding box center [321, 249] width 318 height 18
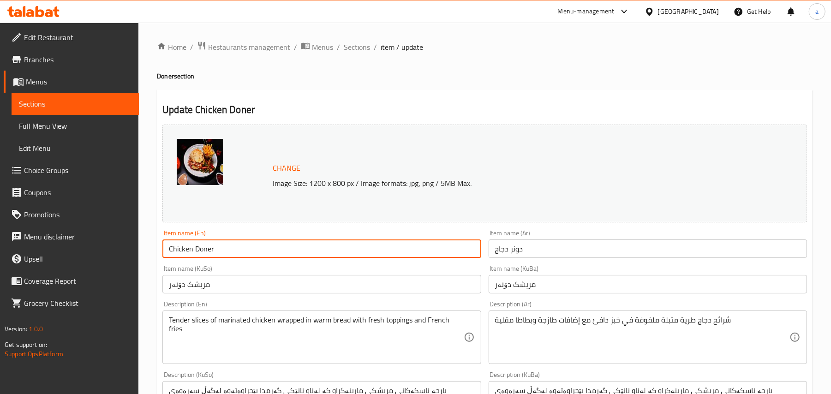
click at [188, 255] on input "Chicken Doner" at bounding box center [321, 249] width 318 height 18
click at [508, 255] on input "دونر دجاج" at bounding box center [648, 249] width 318 height 18
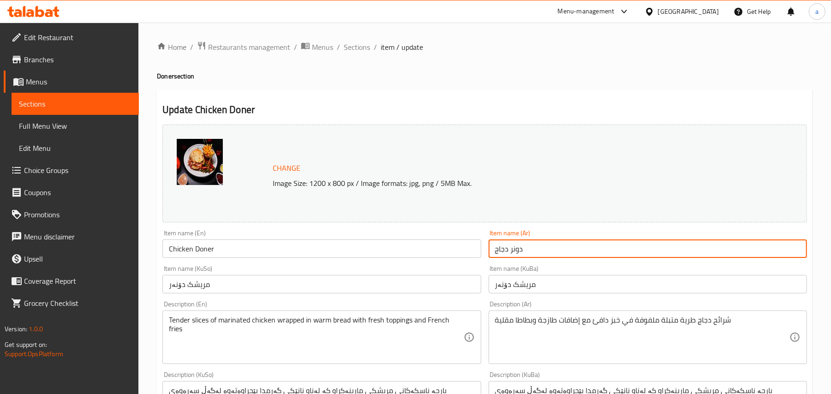
click at [508, 255] on input "دونر دجاج" at bounding box center [648, 249] width 318 height 18
click at [182, 294] on input "مریشک دۆنەر" at bounding box center [321, 284] width 318 height 18
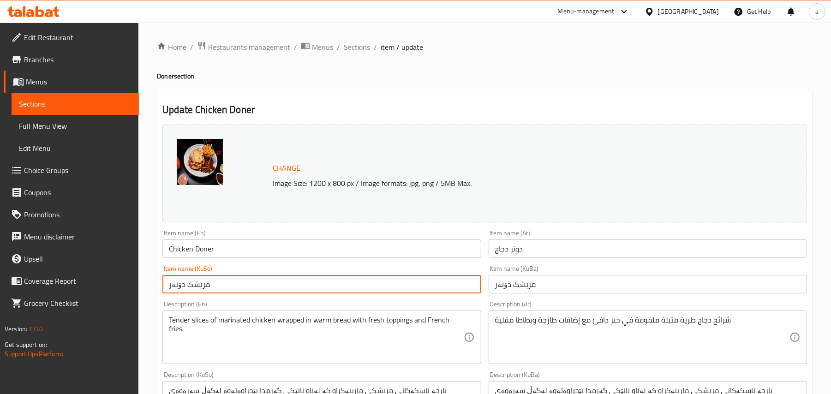
drag, startPoint x: 182, startPoint y: 294, endPoint x: 252, endPoint y: 289, distance: 70.4
click at [197, 294] on input "مریشک دۆنەر" at bounding box center [321, 284] width 318 height 18
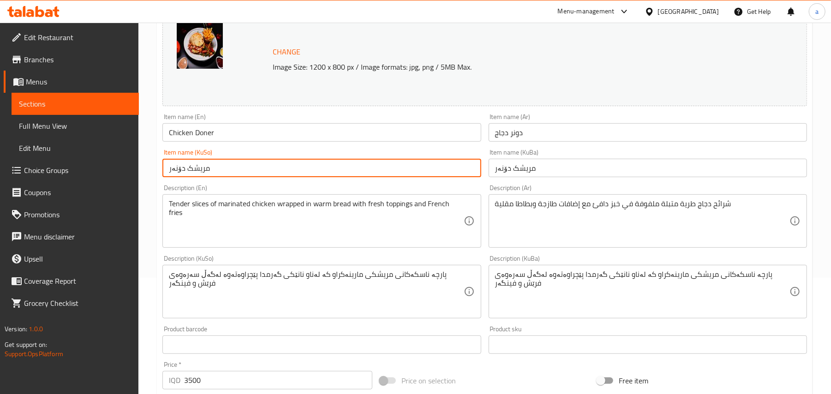
scroll to position [143, 0]
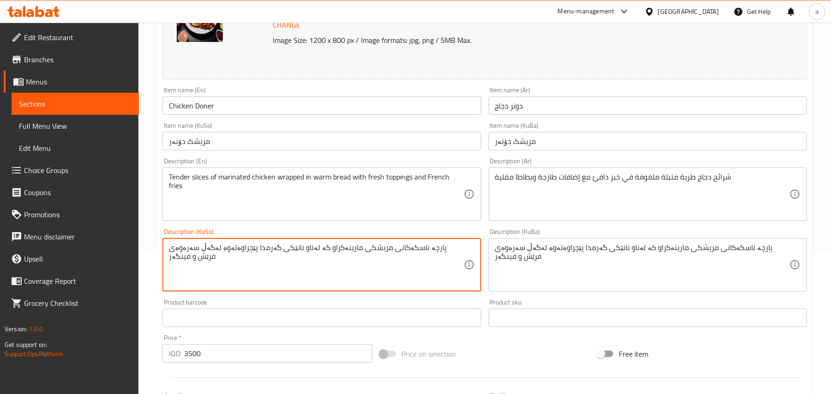
click at [193, 363] on input "3500" at bounding box center [278, 353] width 188 height 18
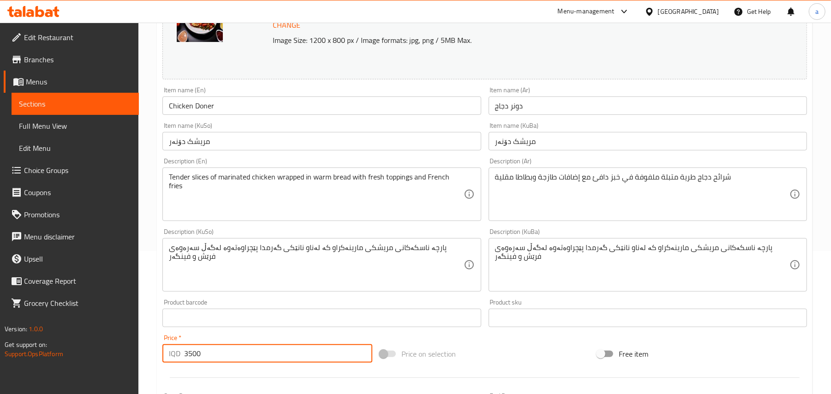
click at [193, 363] on input "3500" at bounding box center [278, 353] width 188 height 18
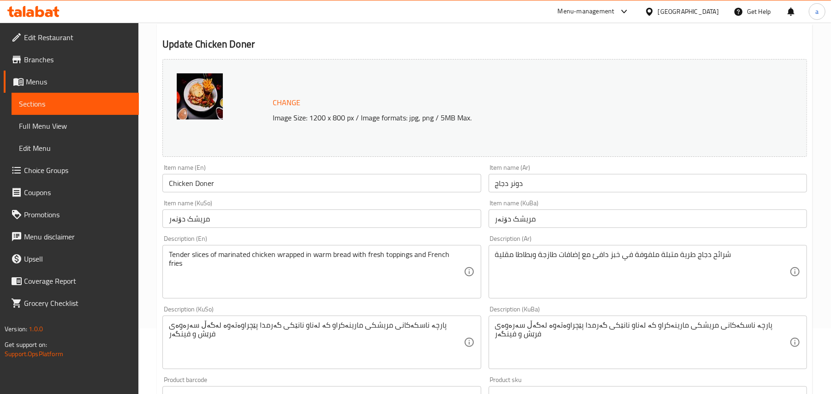
scroll to position [0, 0]
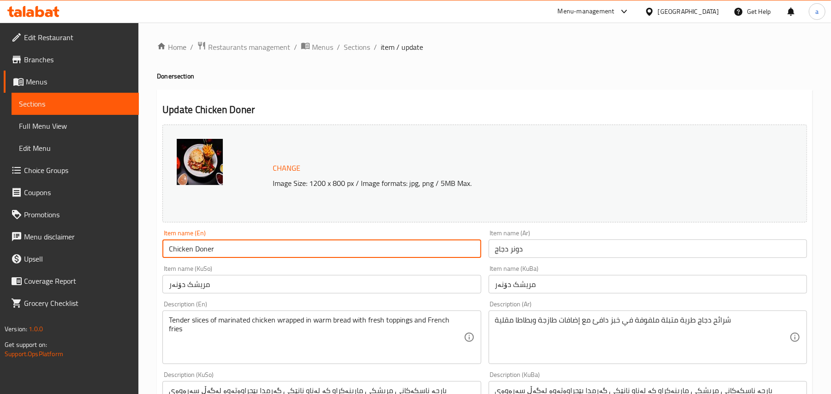
click at [215, 253] on input "Chicken Doner" at bounding box center [321, 249] width 318 height 18
type input "Chicken Doner"
click at [364, 39] on div "Home / Restaurants management / Menus / Sections / item / update Doner section …" at bounding box center [484, 397] width 693 height 749
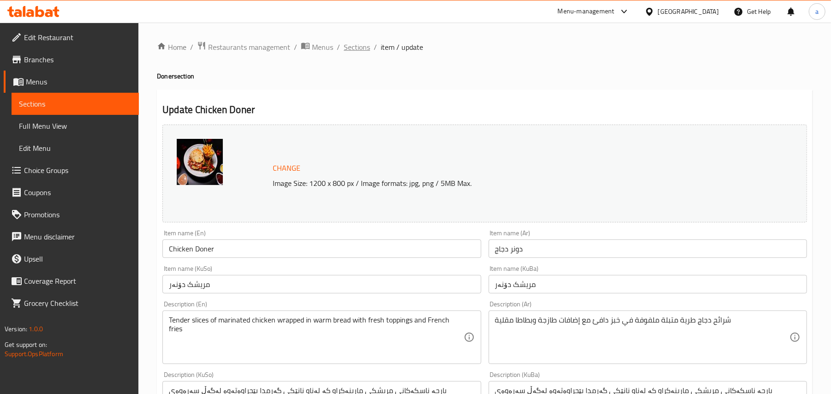
click at [370, 52] on span "Sections" at bounding box center [357, 47] width 26 height 11
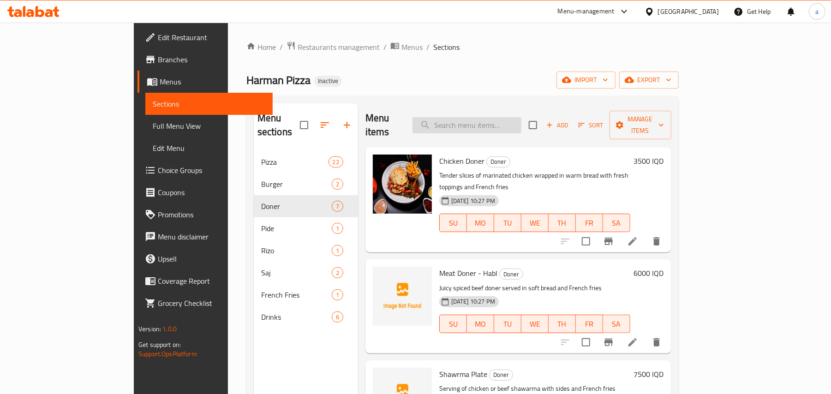
click at [520, 117] on input "search" at bounding box center [467, 125] width 109 height 16
paste input "Chicken Doner"
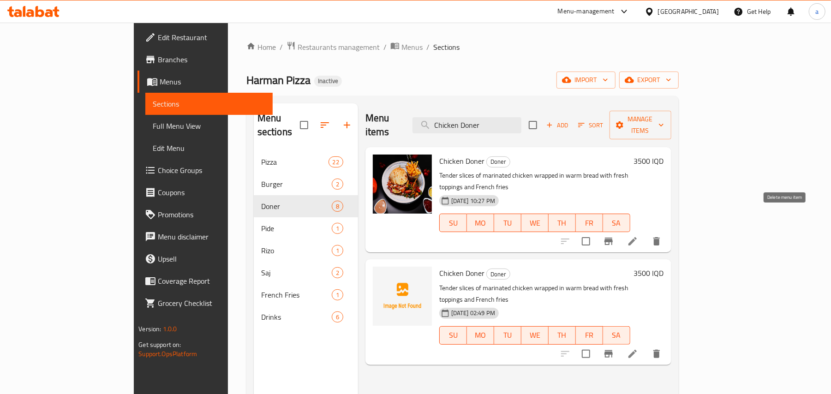
click at [660, 237] on icon "delete" at bounding box center [657, 241] width 6 height 8
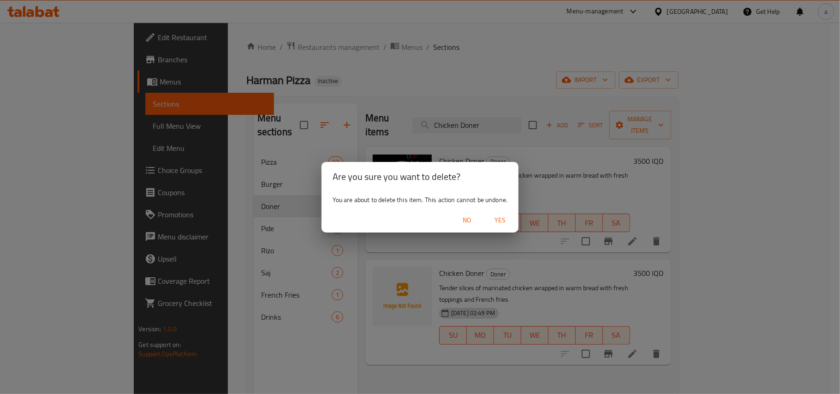
click at [510, 222] on span "Yes" at bounding box center [500, 221] width 22 height 12
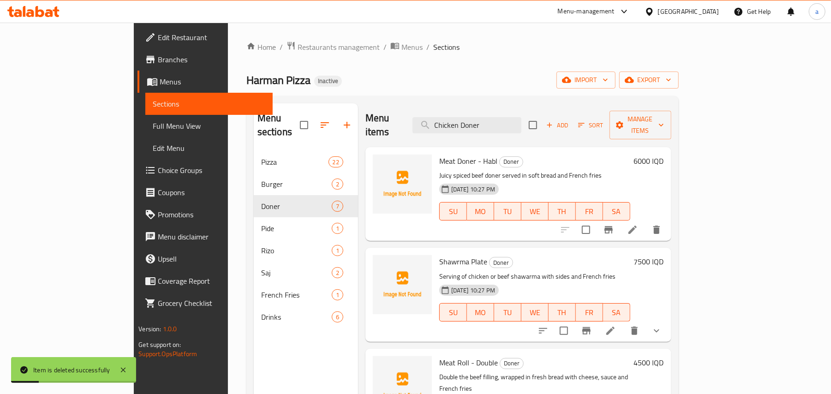
click at [560, 255] on h6 "Shawrma Plate Doner" at bounding box center [534, 261] width 191 height 13
click at [510, 124] on input "Chicken Doner" at bounding box center [467, 125] width 109 height 16
paste input "Meat Doner - Habl"
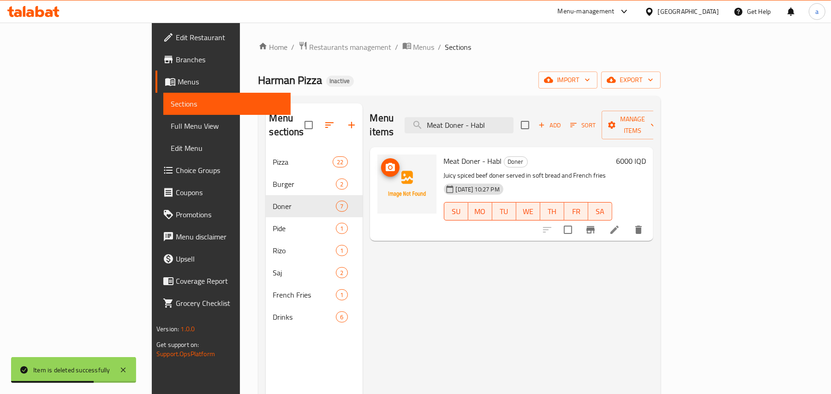
click at [385, 162] on icon "upload picture" at bounding box center [390, 167] width 11 height 11
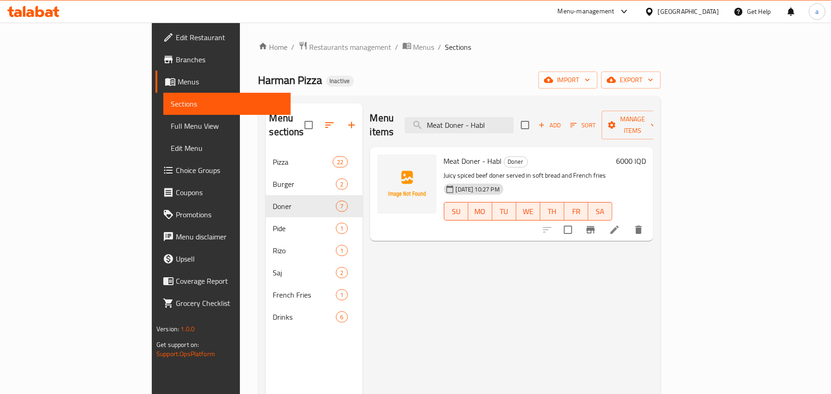
click at [480, 275] on div "Menu items Meat Doner - Habl Add Sort Manage items Meat Doner - Habl Doner Juic…" at bounding box center [508, 300] width 291 height 394
click at [514, 117] on input "Meat Doner - Habl" at bounding box center [459, 125] width 109 height 16
paste input "Shawrma Plate"
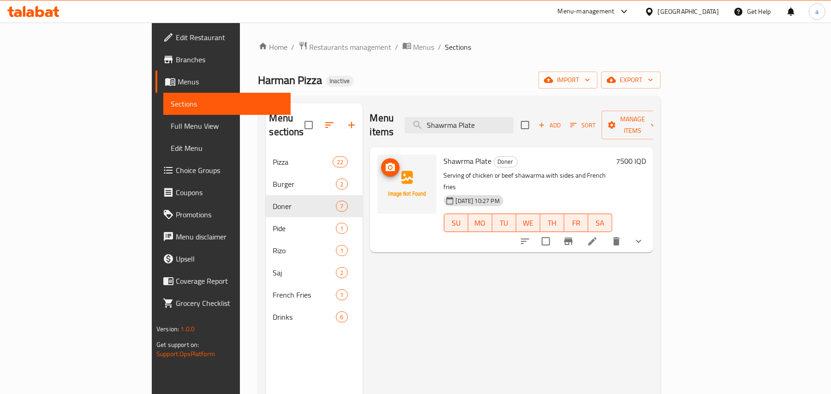
click at [378, 166] on img at bounding box center [407, 184] width 59 height 59
click at [378, 162] on img at bounding box center [407, 184] width 59 height 59
click at [385, 162] on icon "upload picture" at bounding box center [390, 167] width 11 height 11
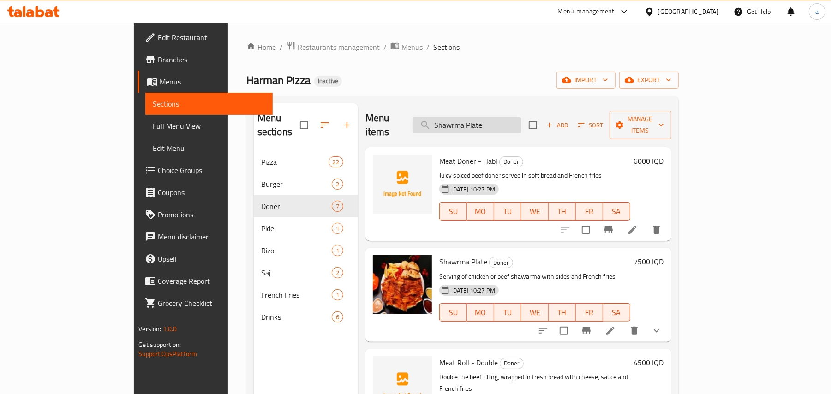
click at [522, 125] on input "Shawrma Plate" at bounding box center [467, 125] width 109 height 16
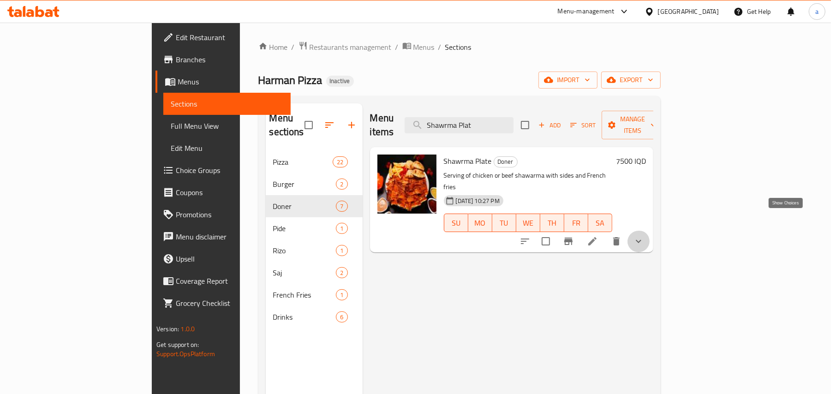
click at [644, 236] on icon "show more" at bounding box center [638, 241] width 11 height 11
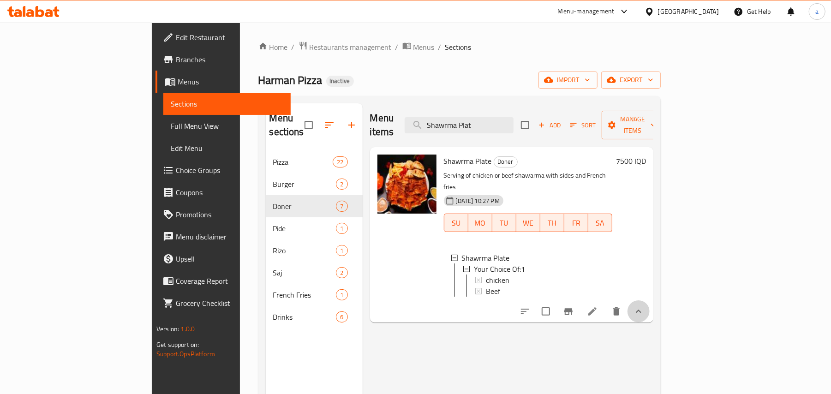
click at [644, 306] on icon "show more" at bounding box center [638, 311] width 11 height 11
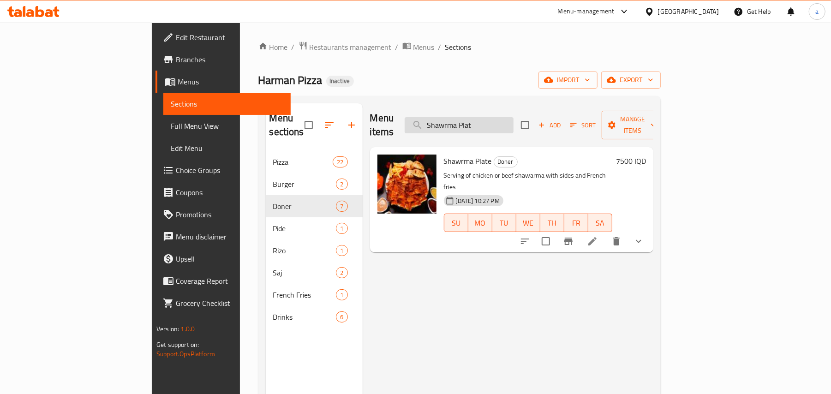
click at [494, 120] on input "Shawrma Plat" at bounding box center [459, 125] width 109 height 16
paste input "Meat Roll - Double"
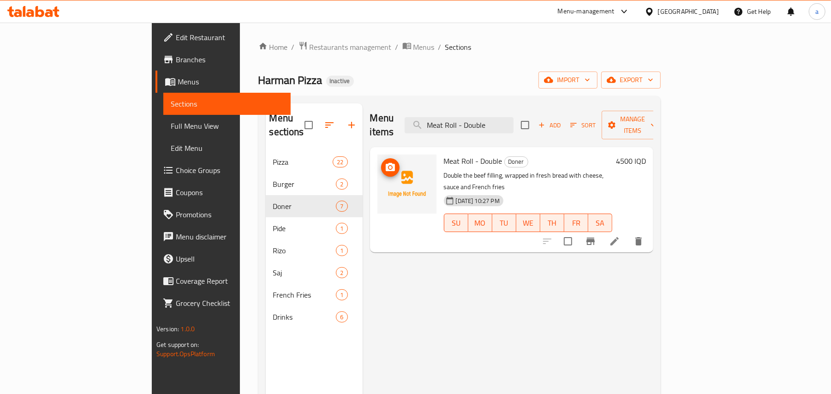
click at [378, 162] on img at bounding box center [407, 184] width 59 height 59
click at [381, 162] on span "upload picture" at bounding box center [390, 167] width 18 height 11
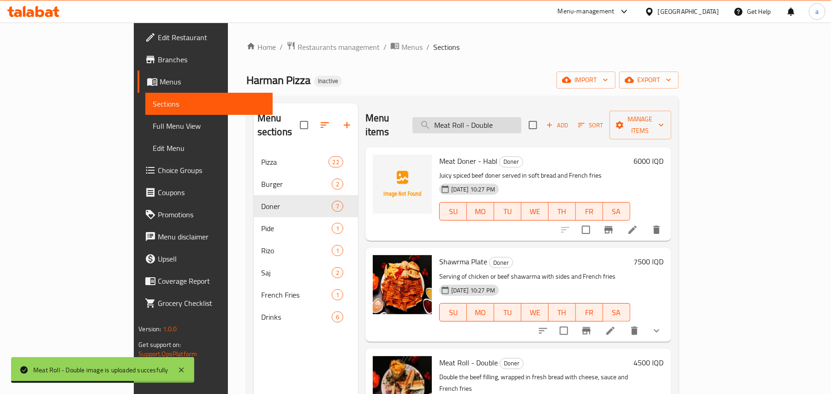
click at [513, 123] on input "Meat Roll - Double" at bounding box center [467, 125] width 109 height 16
paste input "Chicken Baklava"
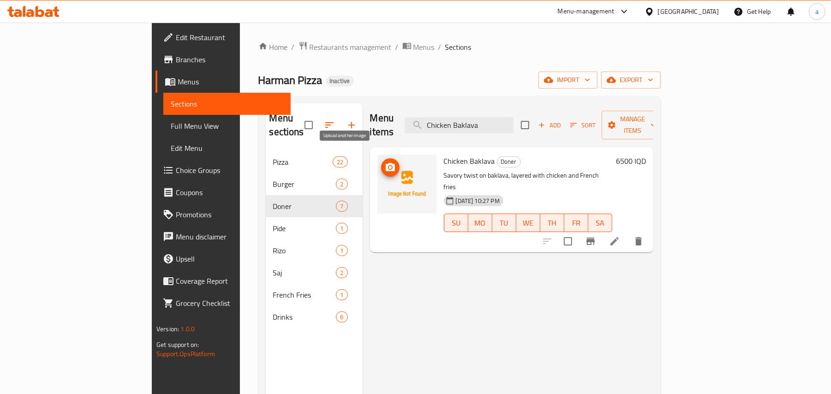
click at [381, 162] on span "upload picture" at bounding box center [390, 167] width 18 height 11
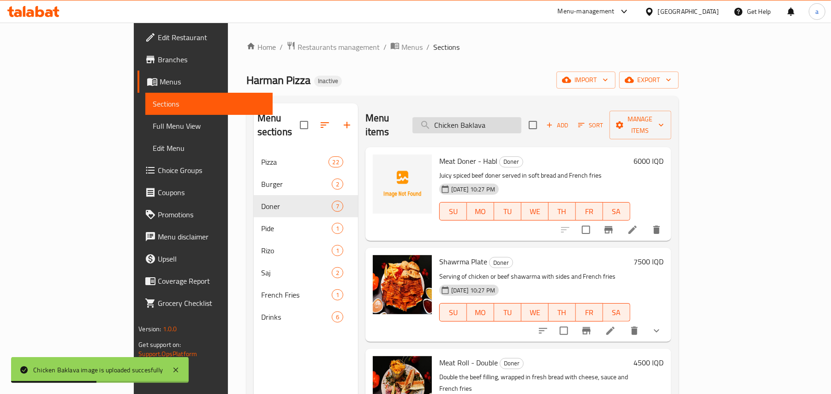
click at [515, 126] on input "Chicken Baklava" at bounding box center [467, 125] width 109 height 16
paste input "Meat Saj - Habl"
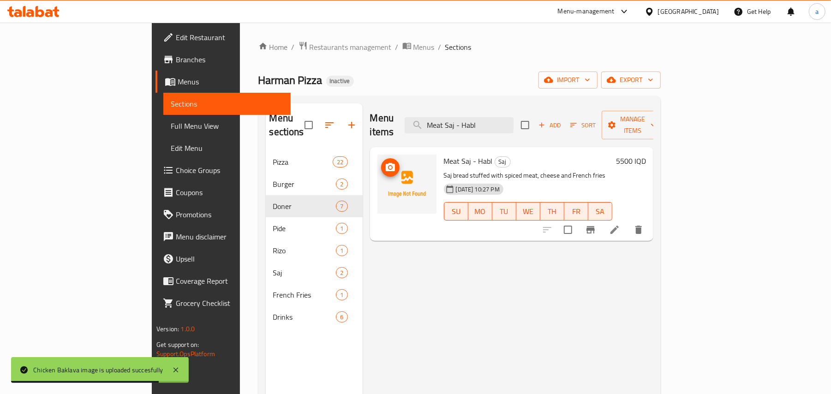
click at [385, 162] on icon "upload picture" at bounding box center [390, 167] width 11 height 11
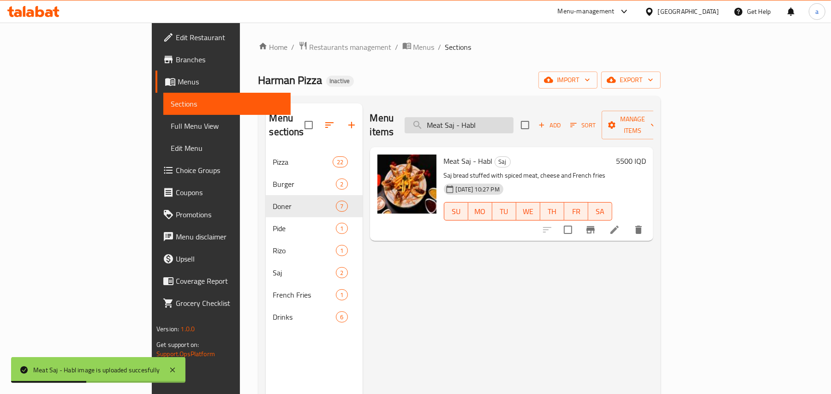
click at [504, 126] on input "Meat Saj - Habl" at bounding box center [459, 125] width 109 height 16
paste input "Chicken Saj"
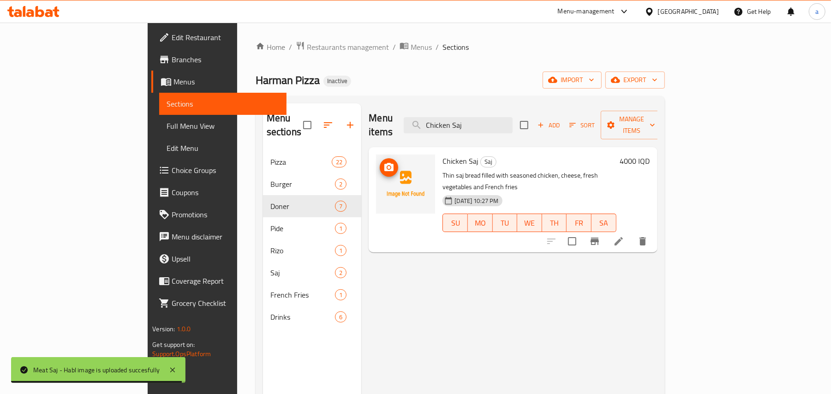
click at [376, 161] on img at bounding box center [405, 184] width 59 height 59
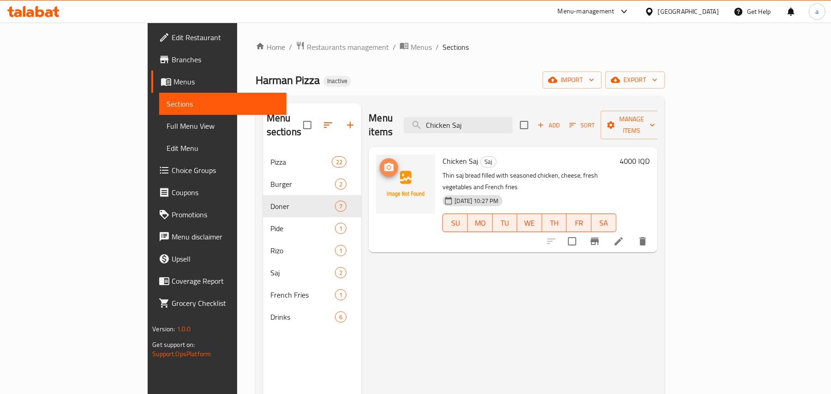
click at [384, 163] on icon "upload picture" at bounding box center [388, 167] width 9 height 8
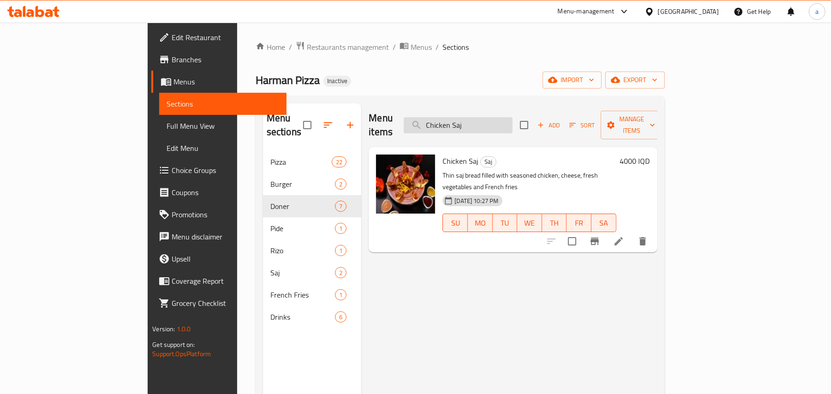
click at [484, 120] on input "Chicken Saj" at bounding box center [458, 125] width 109 height 16
paste input "Mexicano Pizza"
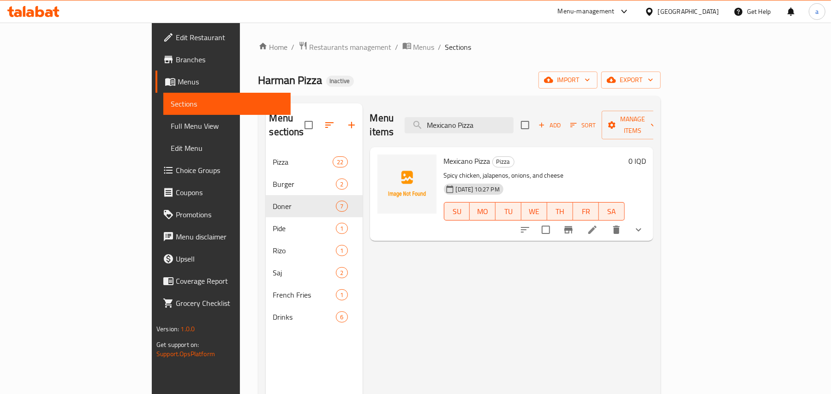
click at [622, 224] on icon "delete" at bounding box center [616, 229] width 11 height 11
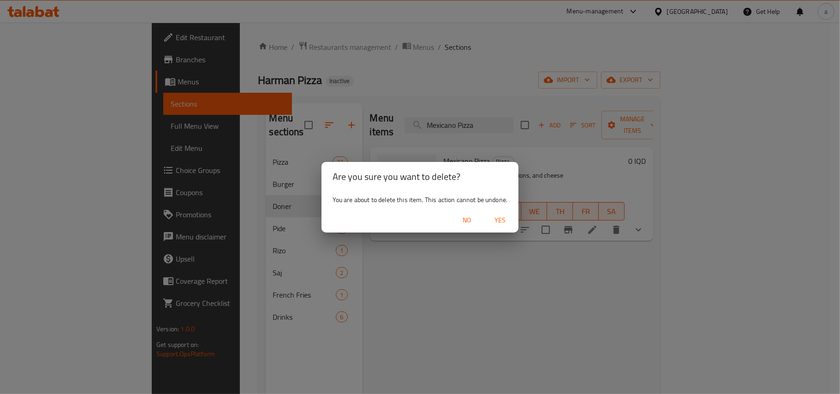
click at [507, 220] on span "Yes" at bounding box center [500, 221] width 22 height 12
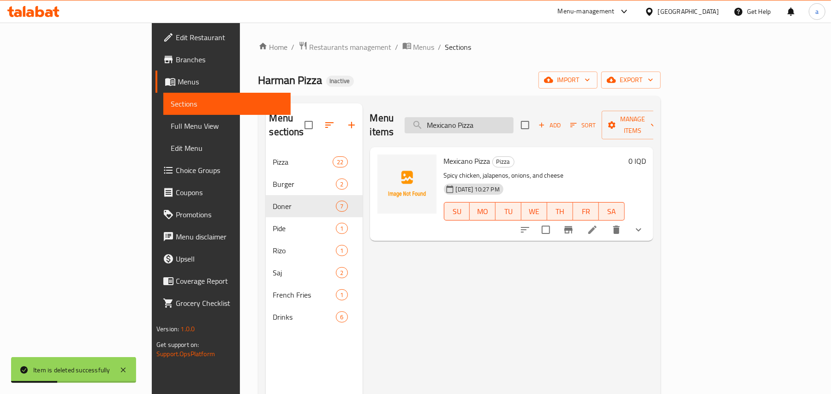
click at [514, 125] on input "Mexicano Pizza" at bounding box center [459, 125] width 109 height 16
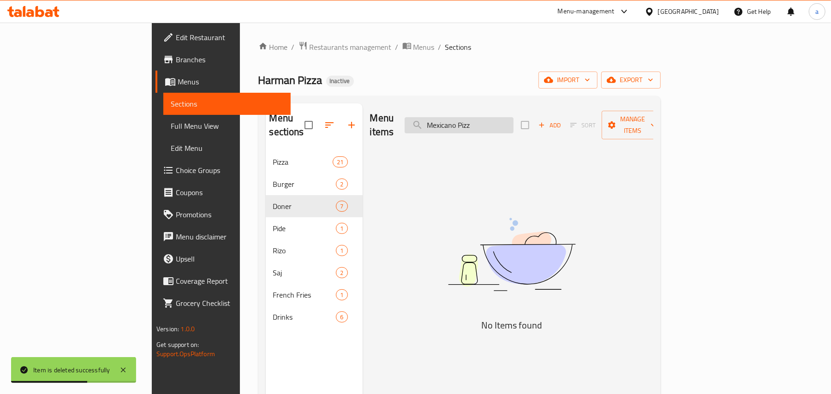
click at [506, 120] on input "Mexicano Pizz" at bounding box center [459, 125] width 109 height 16
paste input "at and Cheese Pizza"
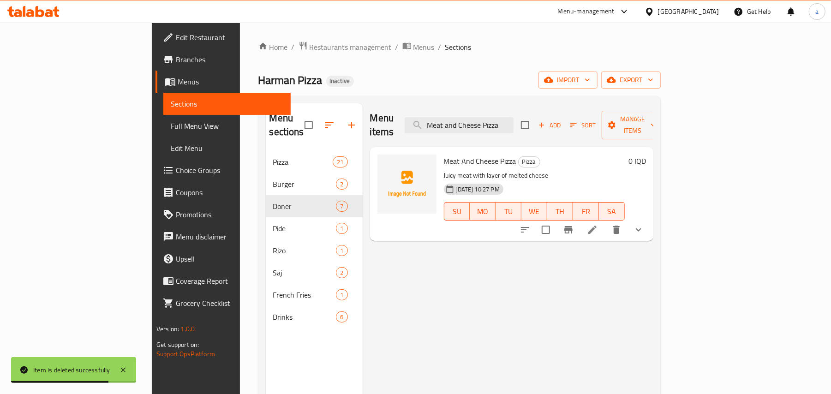
type input "Meat and Cheese Pizza"
click at [622, 224] on icon "delete" at bounding box center [616, 229] width 11 height 11
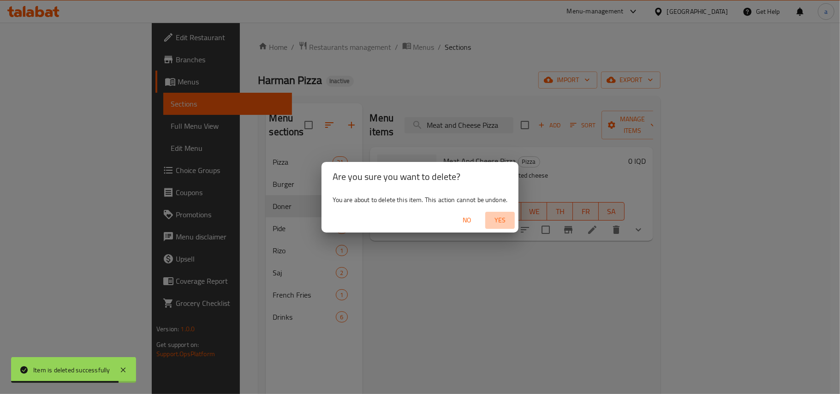
click at [508, 222] on span "Yes" at bounding box center [500, 221] width 22 height 12
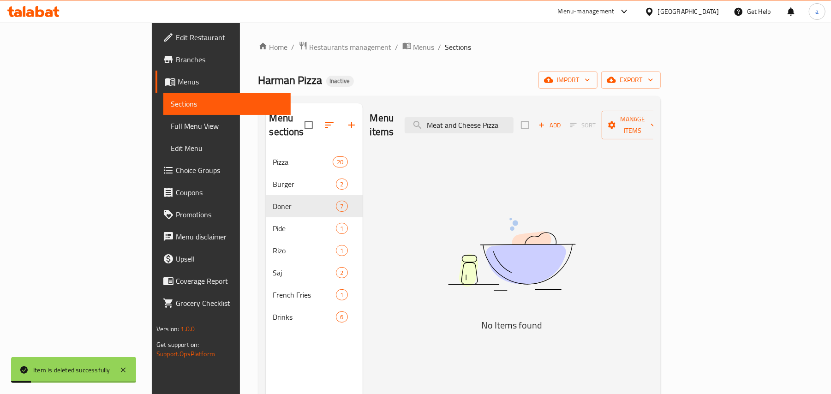
click at [171, 126] on span "Full Menu View" at bounding box center [227, 125] width 113 height 11
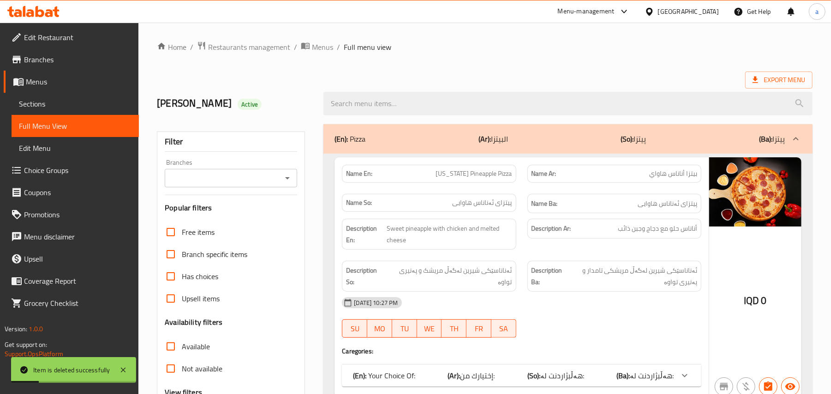
click at [283, 183] on icon "Open" at bounding box center [287, 178] width 11 height 11
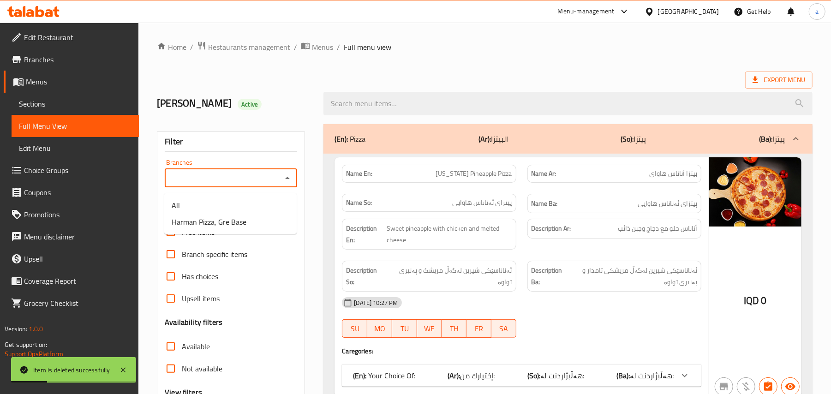
click at [76, 109] on span "Sections" at bounding box center [75, 103] width 113 height 11
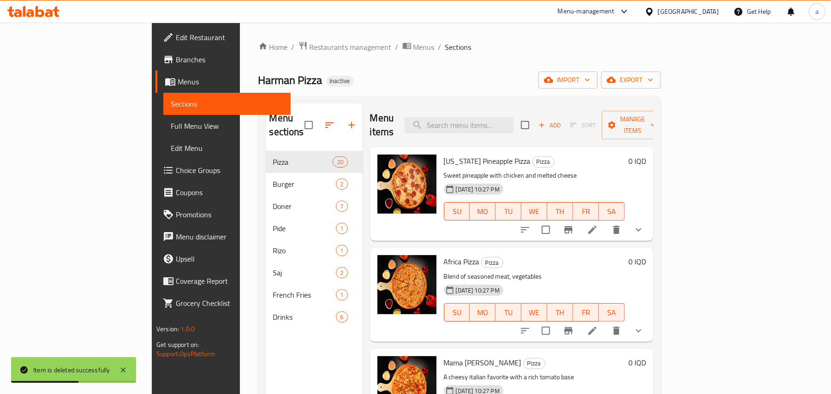
click at [171, 129] on span "Full Menu View" at bounding box center [227, 125] width 113 height 11
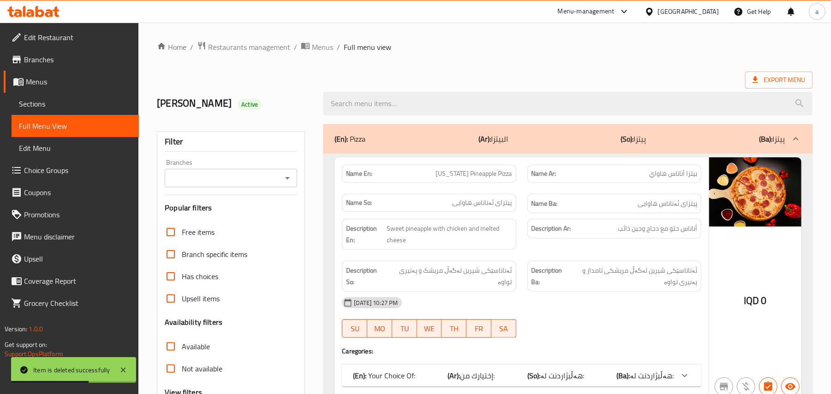
click at [288, 184] on icon "Open" at bounding box center [287, 178] width 11 height 11
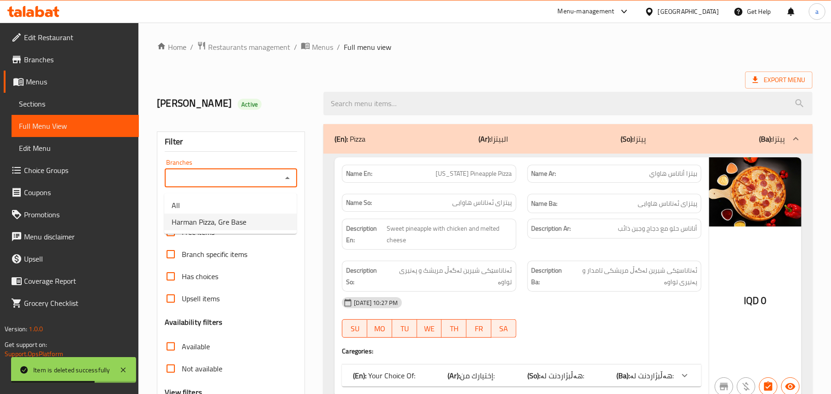
click at [236, 222] on span "Harman Pizza, Gre Base" at bounding box center [209, 221] width 75 height 11
type input "Harman Pizza, Gre Base"
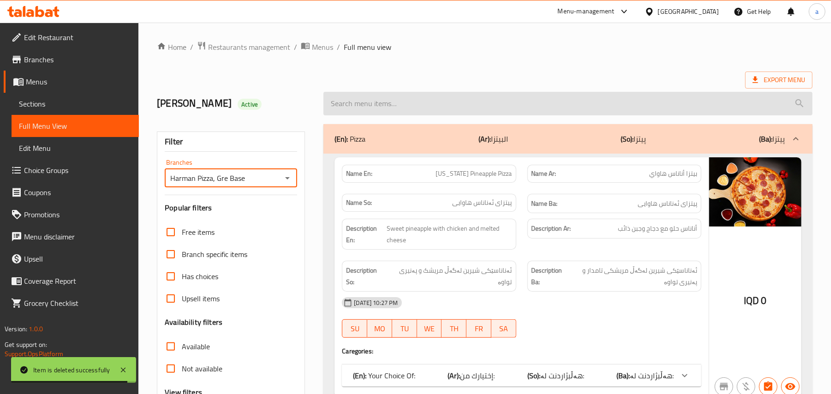
click at [467, 114] on input "search" at bounding box center [568, 104] width 489 height 24
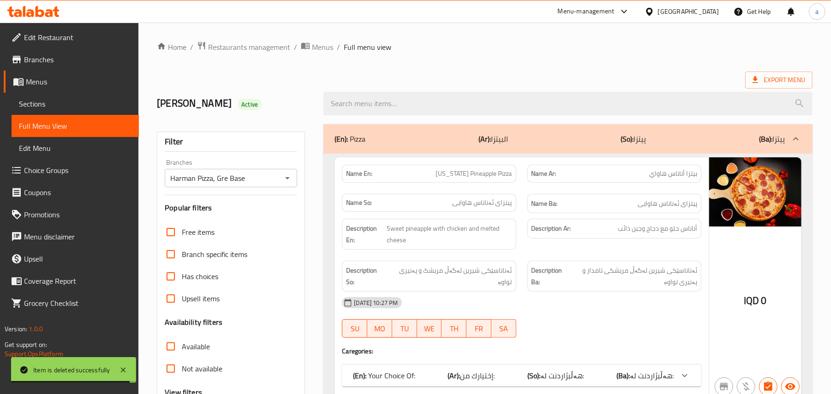
paste input "Crispy Burger"
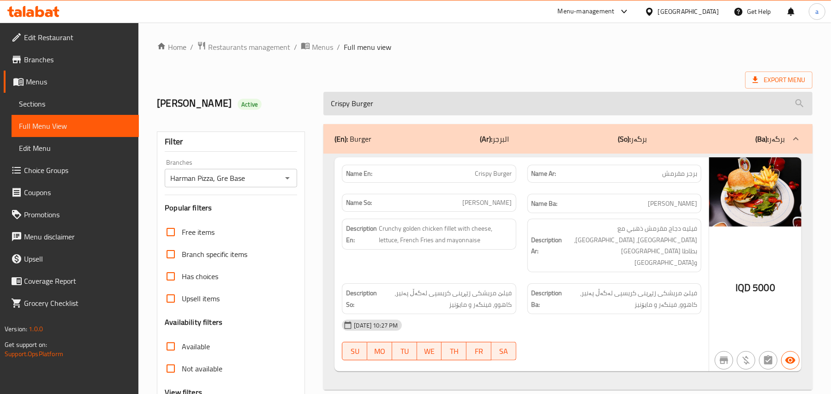
click at [360, 115] on input "Crispy Burger" at bounding box center [568, 104] width 489 height 24
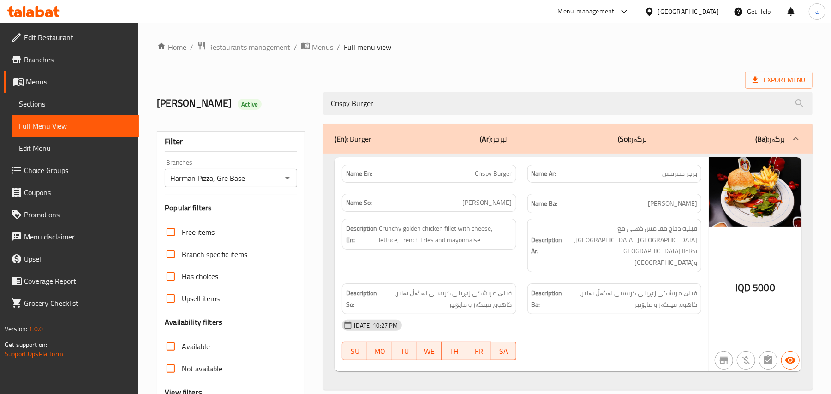
paste input "hicken"
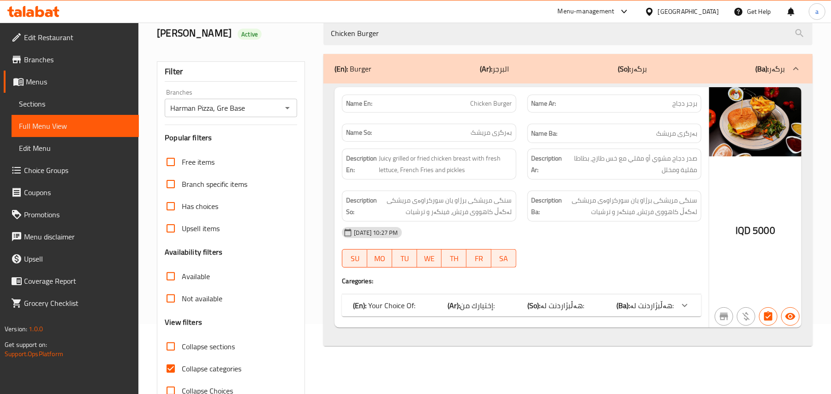
scroll to position [112, 0]
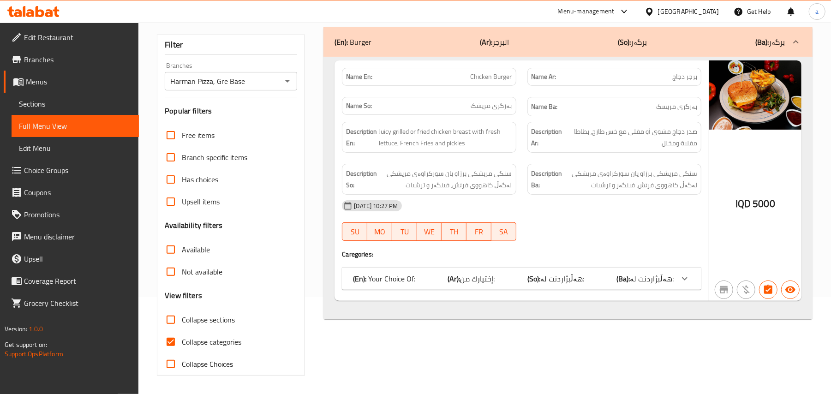
click at [422, 273] on div "(En): Your Choice Of: (Ar): إختيارك من: (So): هەڵبژاردنت لە: (Ba): هەڵبژاردنت ل…" at bounding box center [513, 278] width 321 height 11
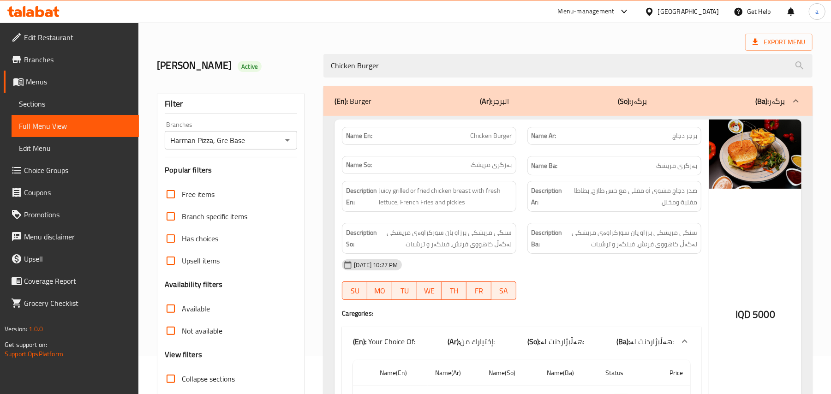
scroll to position [0, 0]
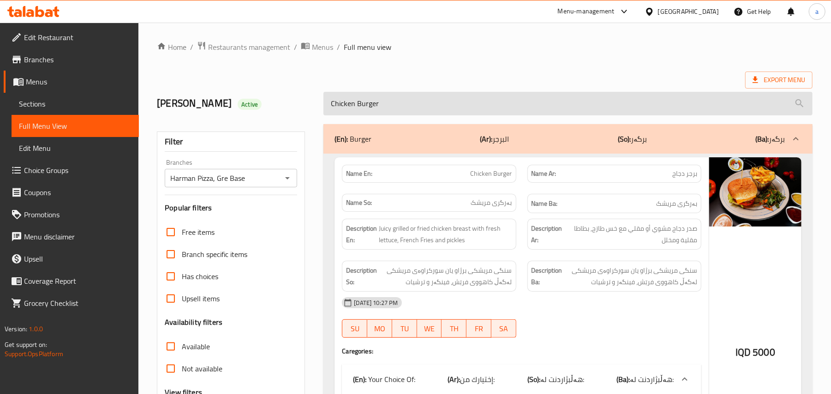
click at [399, 111] on input "Chicken Burger" at bounding box center [568, 104] width 489 height 24
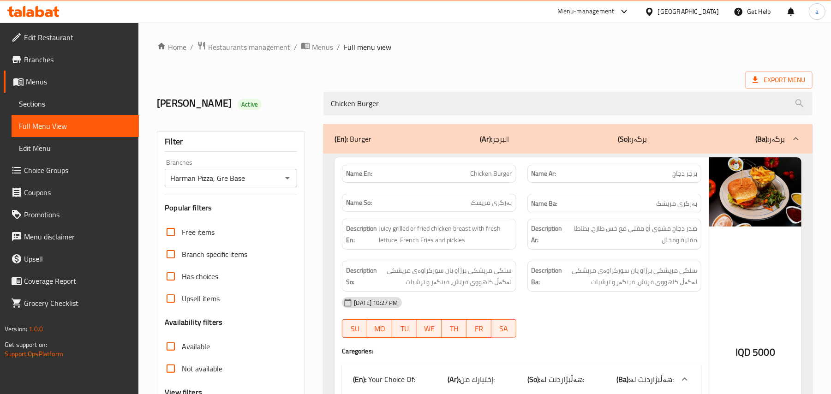
paste input "Don"
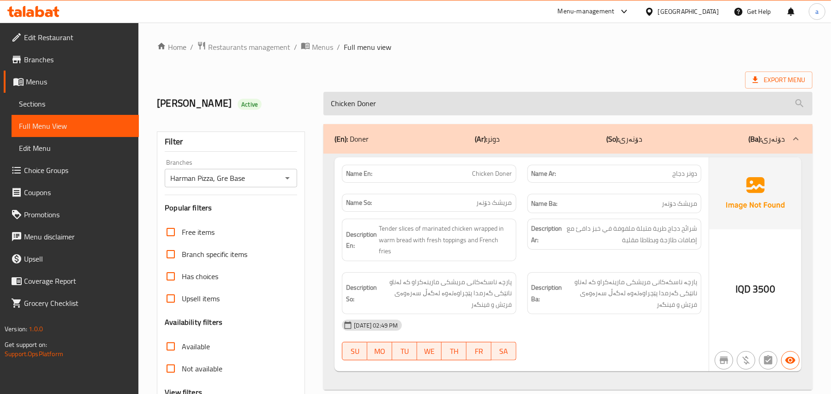
click at [426, 110] on input "Chicken Doner" at bounding box center [568, 104] width 489 height 24
paste input "Meat Doner - Habl"
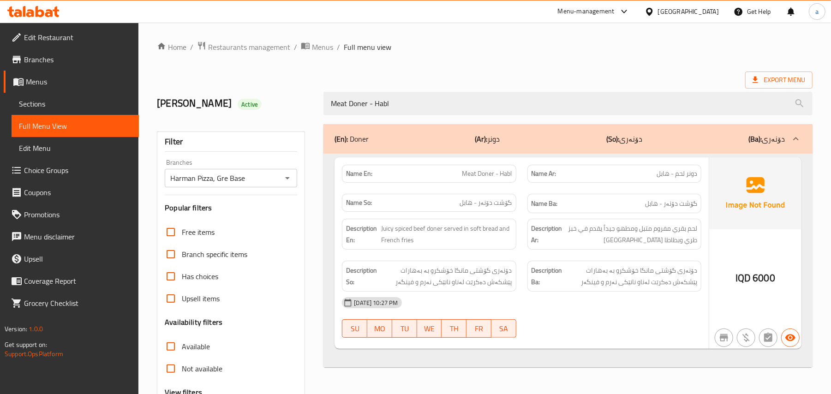
click at [453, 118] on div "Meat Doner - Habl" at bounding box center [568, 103] width 500 height 35
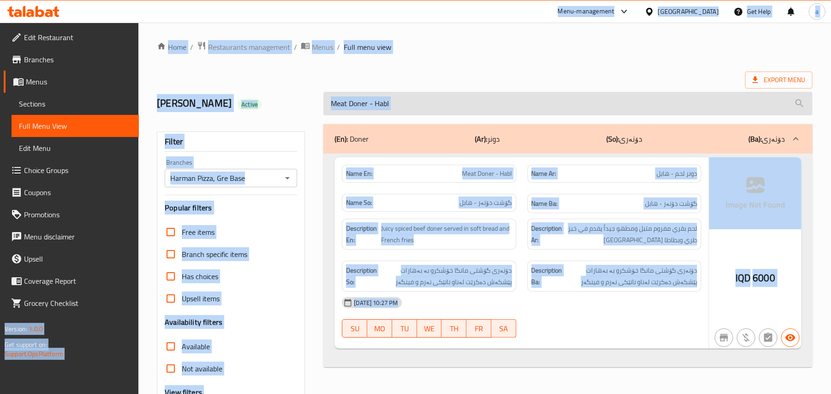
click at [453, 114] on input "Meat Doner - Habl" at bounding box center [568, 104] width 489 height 24
click at [453, 111] on input "Meat Doner - Habl" at bounding box center [568, 104] width 489 height 24
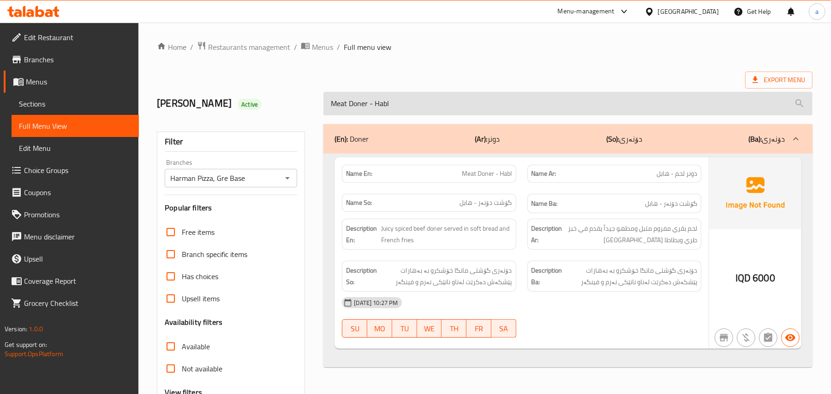
paste input "Shawrma Plate"
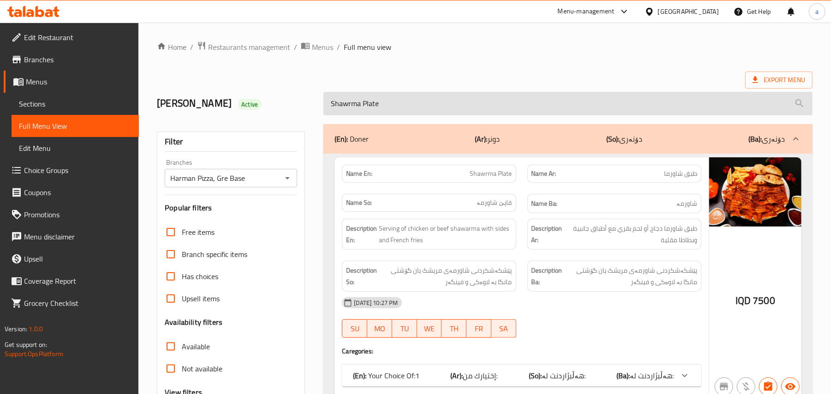
click at [445, 110] on input "Shawrma Plate" at bounding box center [568, 104] width 489 height 24
paste input "Meat Roll - Doubl"
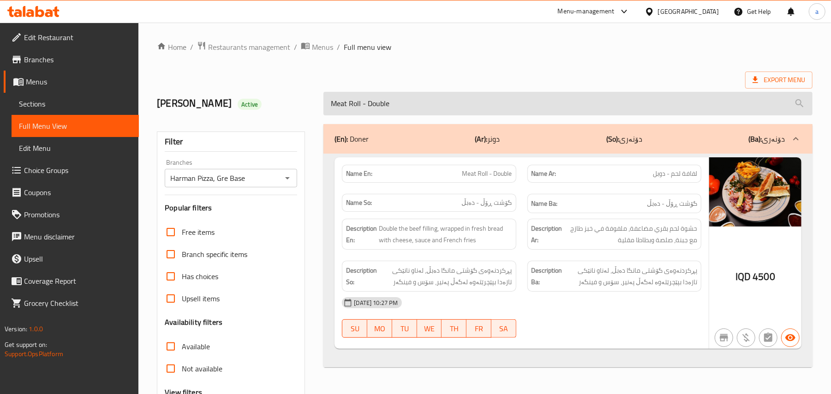
click at [497, 105] on input "Meat Roll - Double" at bounding box center [568, 104] width 489 height 24
paste input "Chicken Baklava"
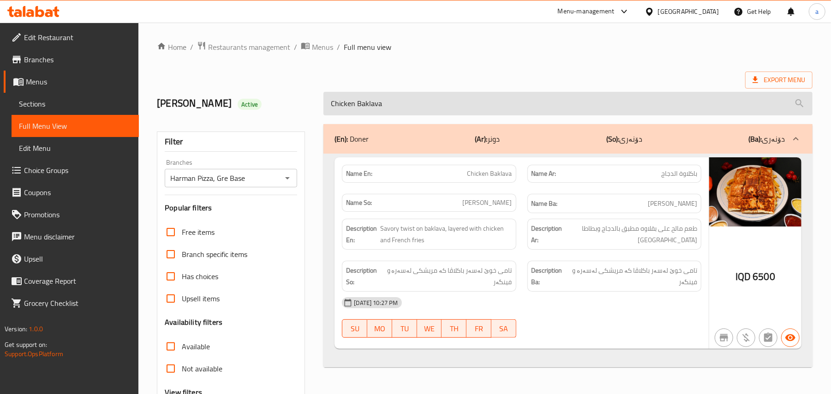
click at [451, 102] on input "Chicken Baklava" at bounding box center [568, 104] width 489 height 24
paste input "Meat Saj - Habl"
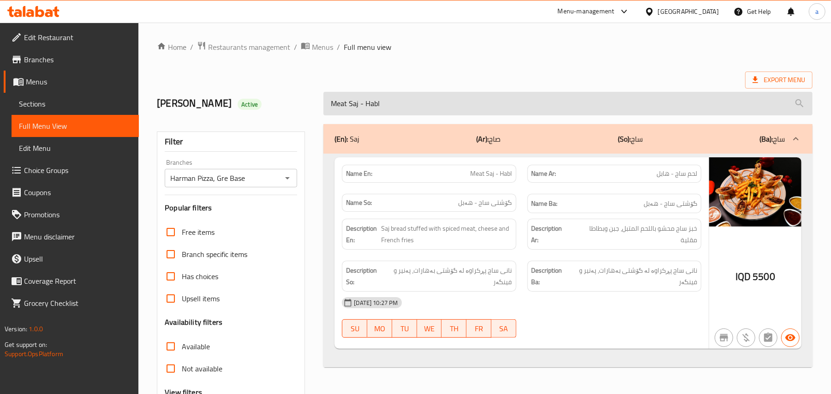
click at [474, 95] on input "Meat Saj - Habl" at bounding box center [568, 104] width 489 height 24
paste input "Chicken Saj"
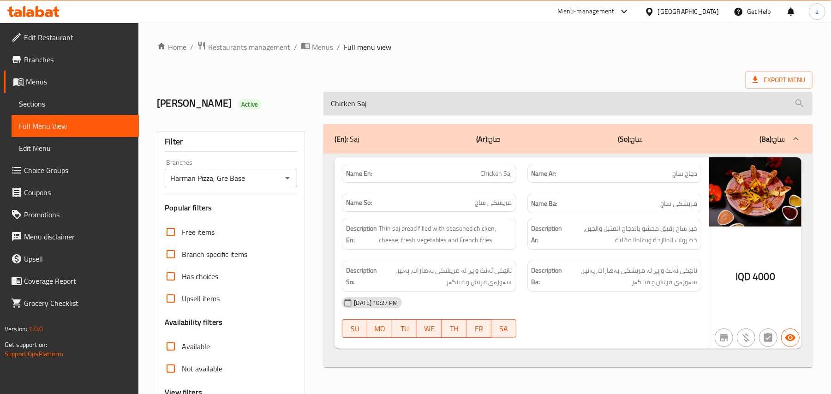
click at [447, 102] on input "Chicken Saj" at bounding box center [568, 104] width 489 height 24
paste input "Mexicano Pizza"
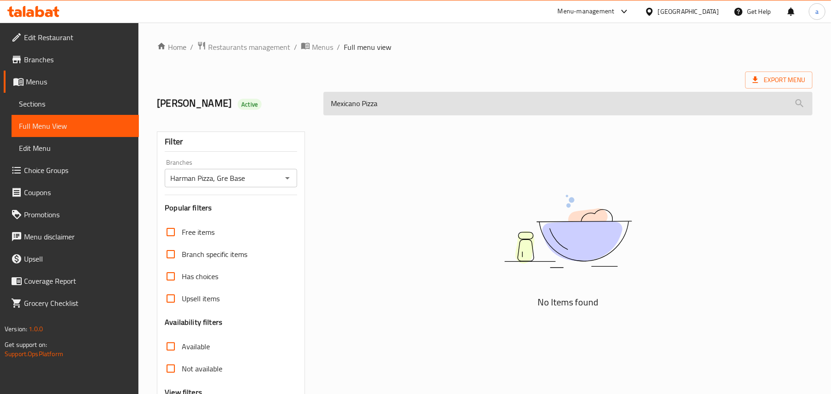
click at [422, 112] on input "Mexicano Pizza" at bounding box center [568, 104] width 489 height 24
paste input "at And Cheese"
type input "Meat And Cheese Pizza"
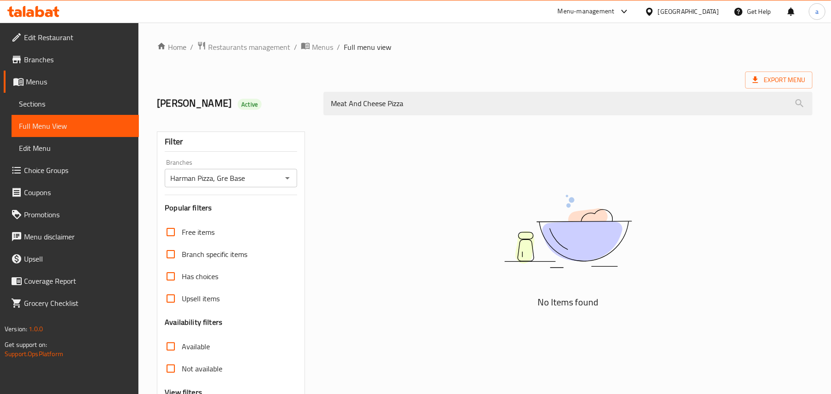
drag, startPoint x: 434, startPoint y: 109, endPoint x: 305, endPoint y: 112, distance: 129.7
click at [305, 112] on div "aram Active Meat And Cheese Pizza" at bounding box center [484, 103] width 667 height 41
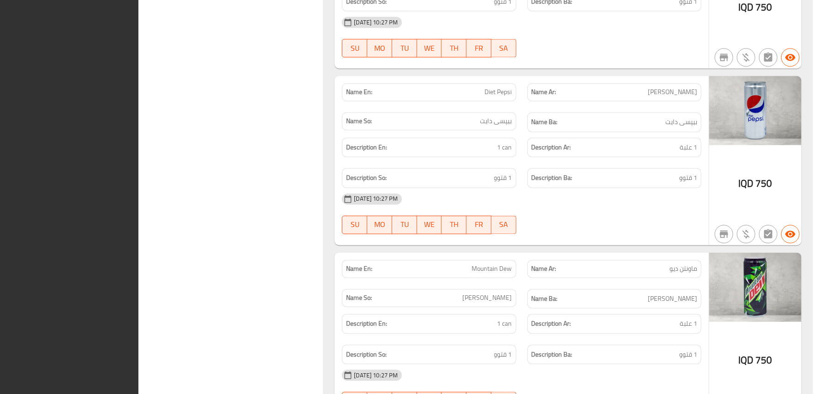
scroll to position [8823, 0]
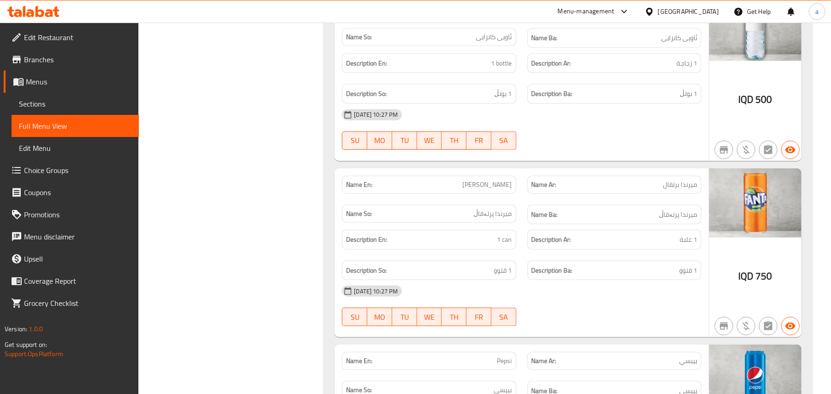
drag, startPoint x: 262, startPoint y: 273, endPoint x: 286, endPoint y: 120, distance: 155.1
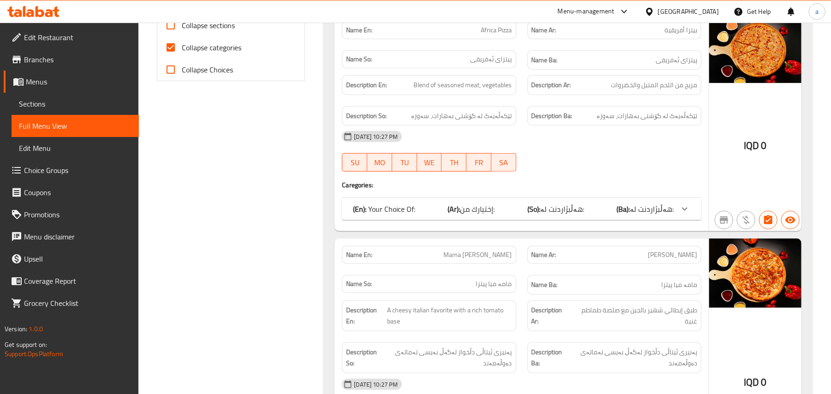
scroll to position [0, 0]
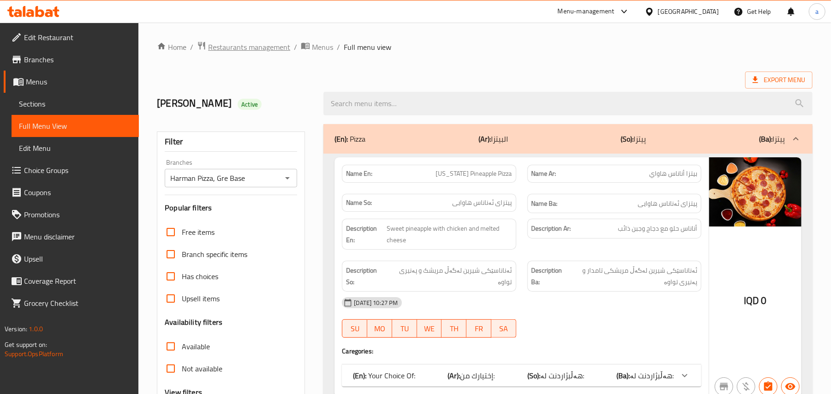
click at [278, 52] on span "Restaurants management" at bounding box center [249, 47] width 82 height 11
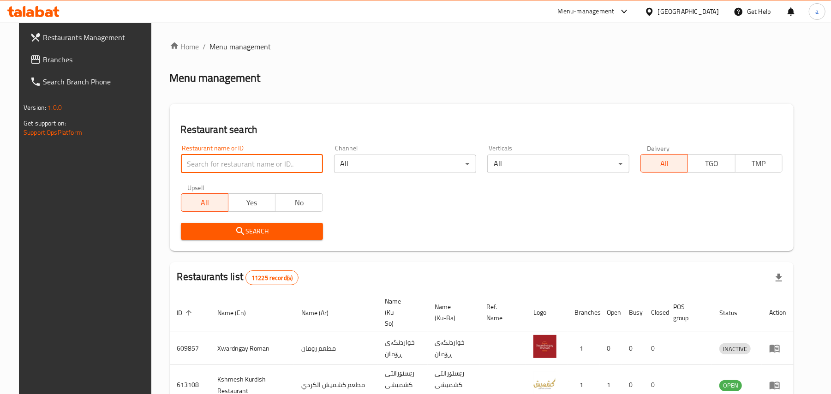
click at [224, 166] on input "search" at bounding box center [252, 164] width 142 height 18
paste input "Royal King"
type input "Royal King"
click button "Search" at bounding box center [252, 231] width 142 height 17
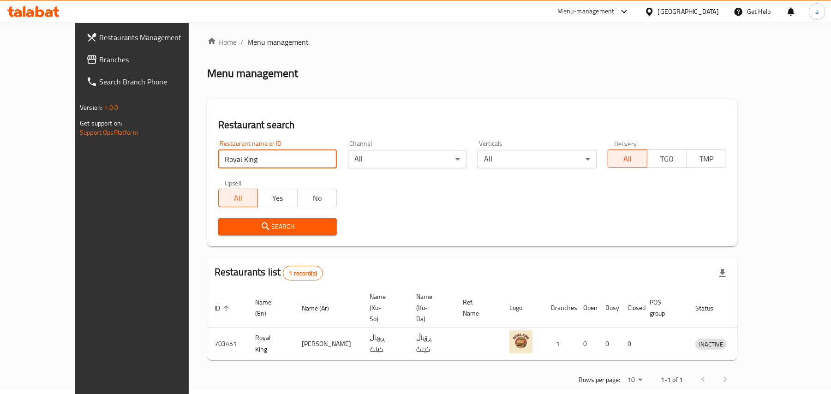
scroll to position [6, 0]
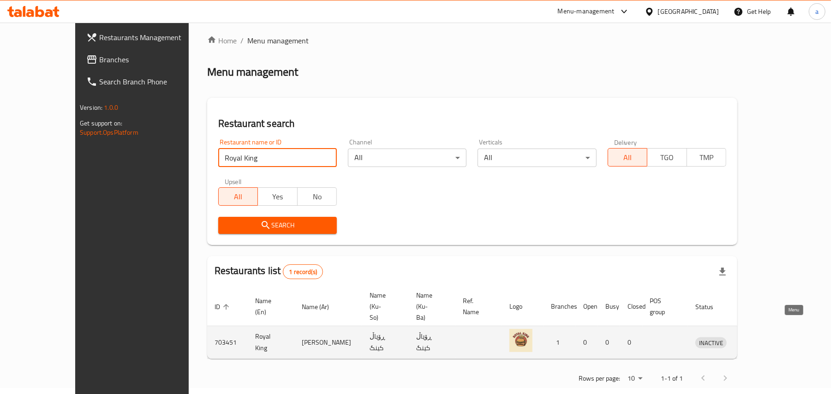
click at [755, 341] on icon "enhanced table" at bounding box center [752, 343] width 3 height 4
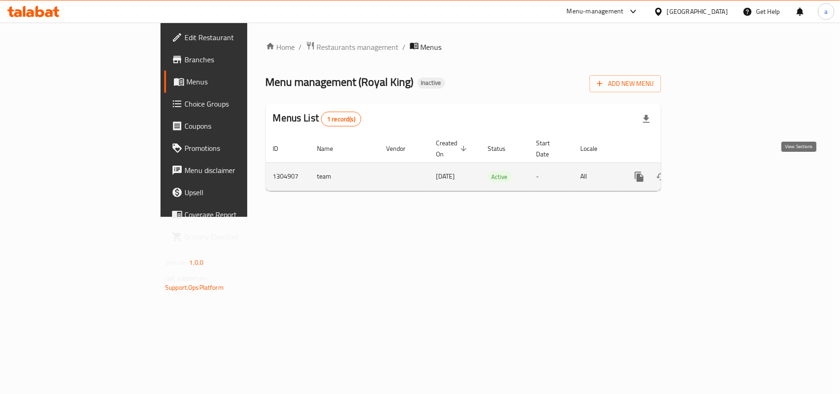
click at [710, 173] on icon "enhanced table" at bounding box center [706, 177] width 8 height 8
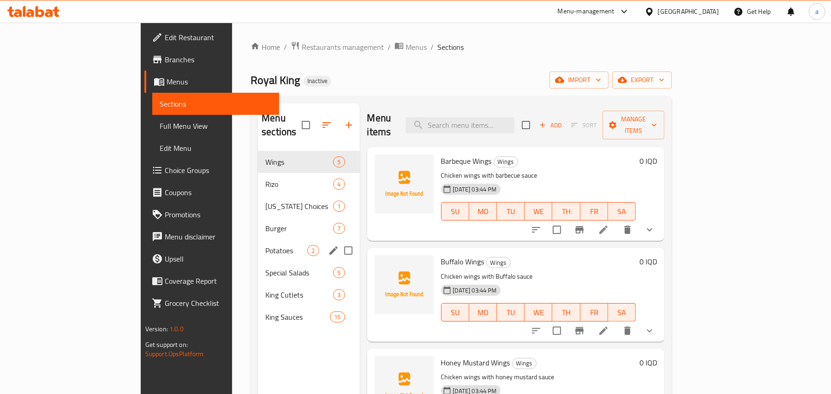
click at [265, 245] on span "Potatoes" at bounding box center [286, 250] width 42 height 11
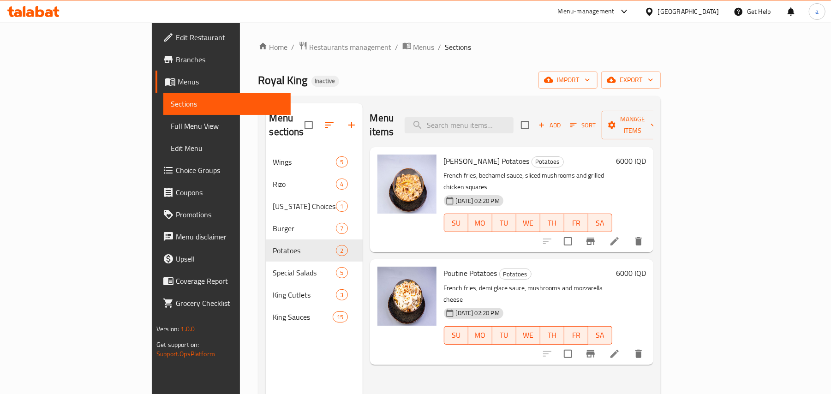
click at [562, 120] on span "Add" at bounding box center [549, 125] width 25 height 11
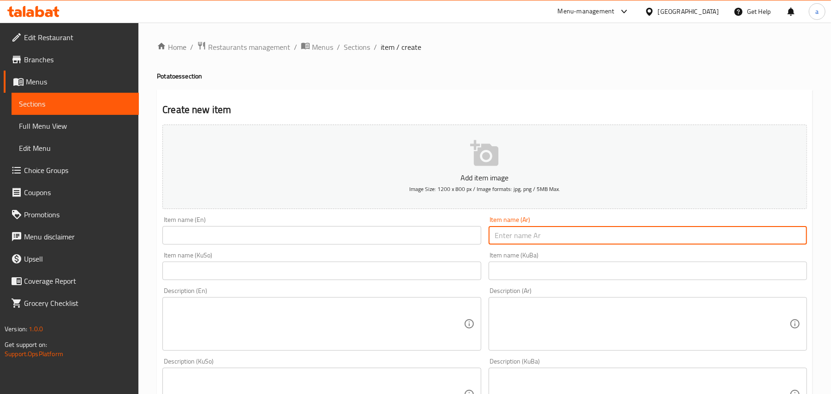
click at [505, 235] on input "text" at bounding box center [648, 235] width 318 height 18
paste input "بطاطا مقلية كاليفورنيا"
type input "بطاطا مقلية كاليفورنيا"
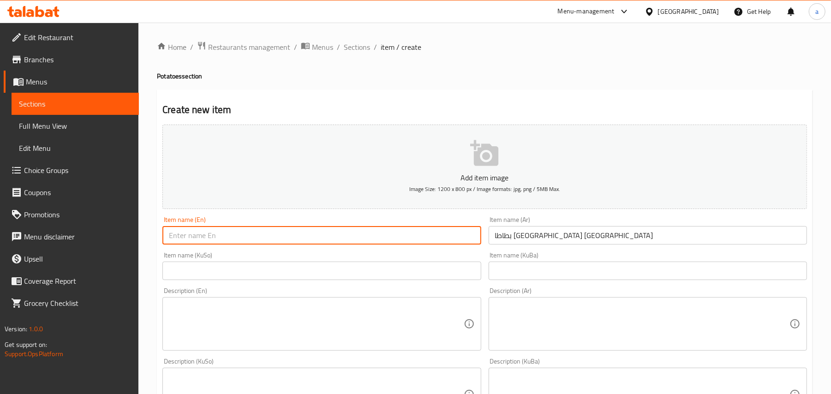
click at [354, 235] on input "text" at bounding box center [321, 235] width 318 height 18
paste input "California French Fries"
type input "California French Fries"
click at [423, 280] on input "text" at bounding box center [321, 271] width 318 height 18
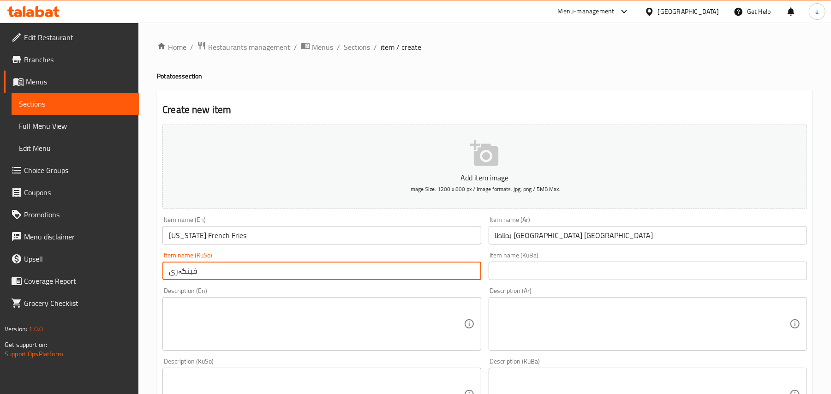
paste input "کالیفۆرنیا"
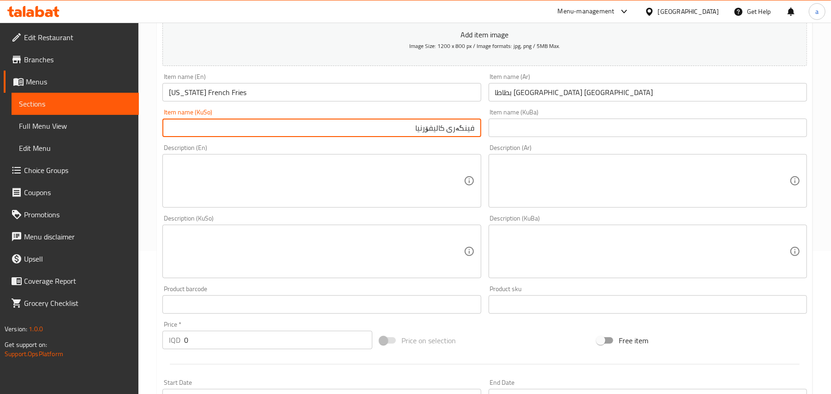
type input "فینگەری کالیفۆرنیا"
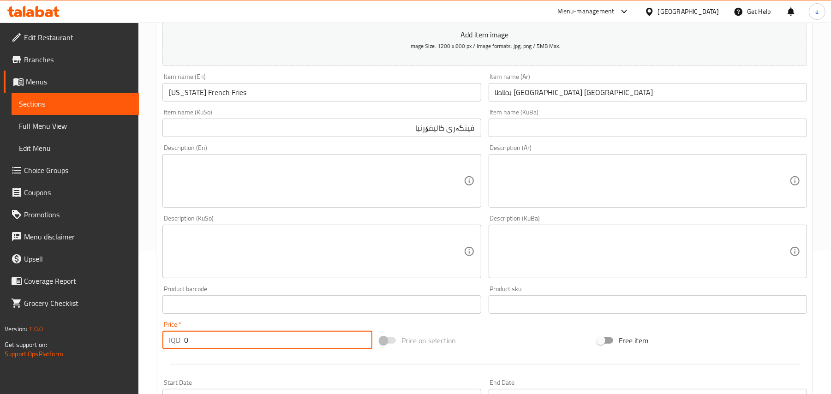
drag, startPoint x: 218, startPoint y: 349, endPoint x: 176, endPoint y: 336, distance: 43.9
click at [158, 346] on div "Create new item Add item image Image Size: 1200 x 800 px / Image formats: jpg, …" at bounding box center [485, 267] width 656 height 643
paste input "600"
type input "6000"
click at [346, 189] on textarea at bounding box center [316, 181] width 294 height 44
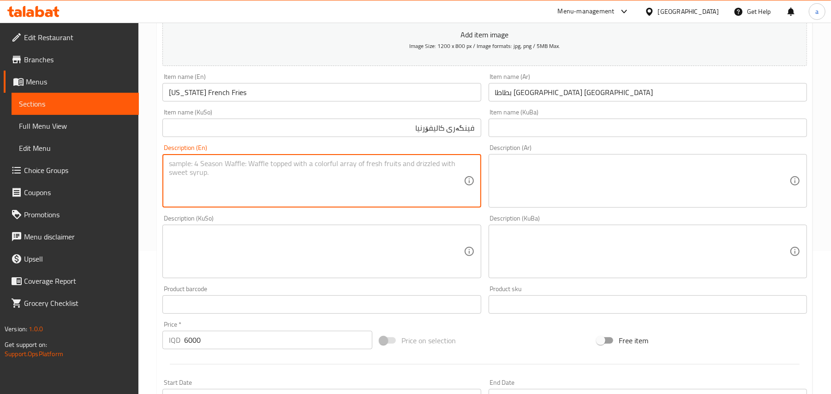
click at [538, 168] on textarea at bounding box center [642, 181] width 294 height 44
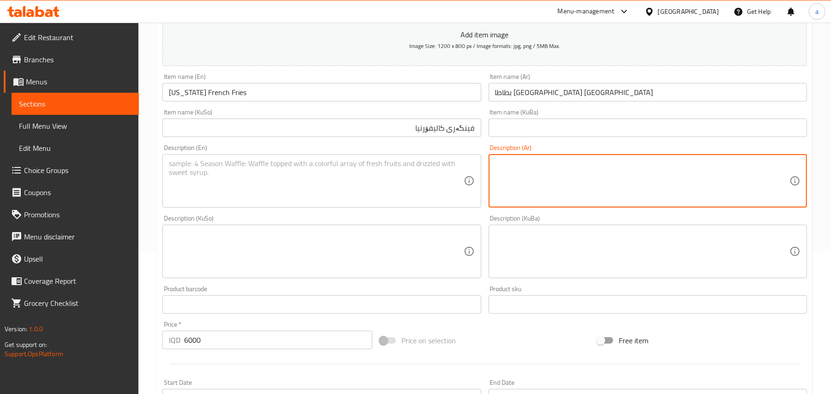
paste textarea "بطاطا مقلية، هالبينو، حبش مدخن، جبن شيدر وجبنة موزاريلا."
type textarea "بطاطا مقلية، هالبينو، حبش مدخن، جبن شيدر وجبنة موزاريلا."
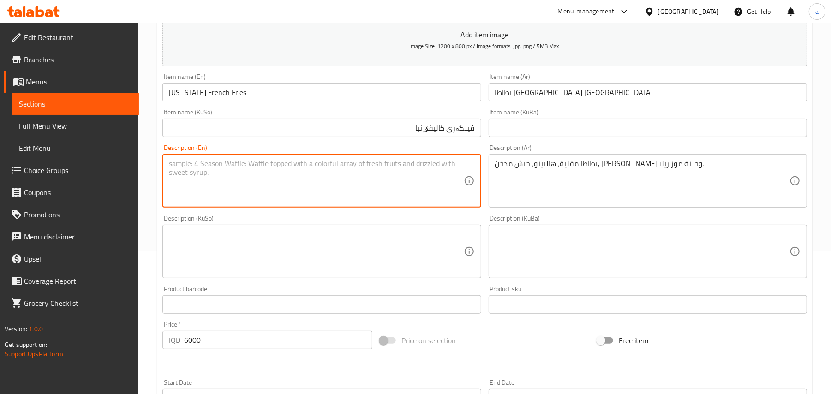
click at [349, 190] on textarea at bounding box center [316, 181] width 294 height 44
paste textarea "French fries, jalapenos, smoked turkey, cheddar cheese and mozzarella cheese."
type textarea "French fries, jalapenos, smoked turkey, cheddar cheese and mozzarella cheese."
click at [413, 258] on textarea at bounding box center [316, 252] width 294 height 44
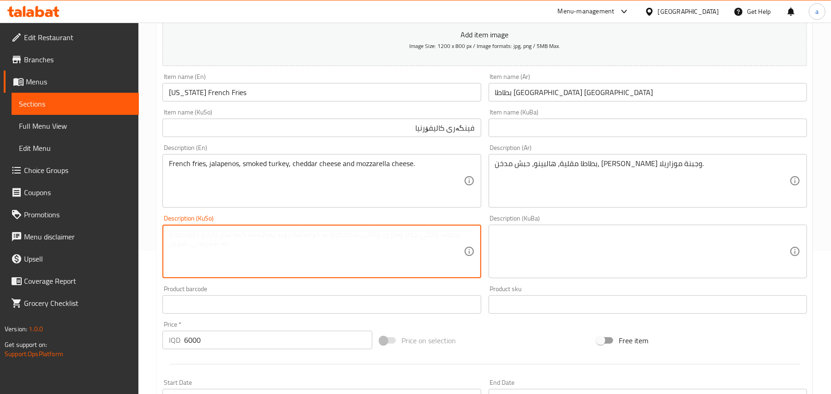
paste textarea "فینگەر، هالەپینۆ، گۆشتی قەلی مودەخەن، پەنیری چێدەر و پەنیری مۆزارێلا."
type textarea "فینگەر، هالەپینۆ، گۆشتی قەلی مودەخەن، پەنیری چێدەر و پەنیری مۆزارێلا."
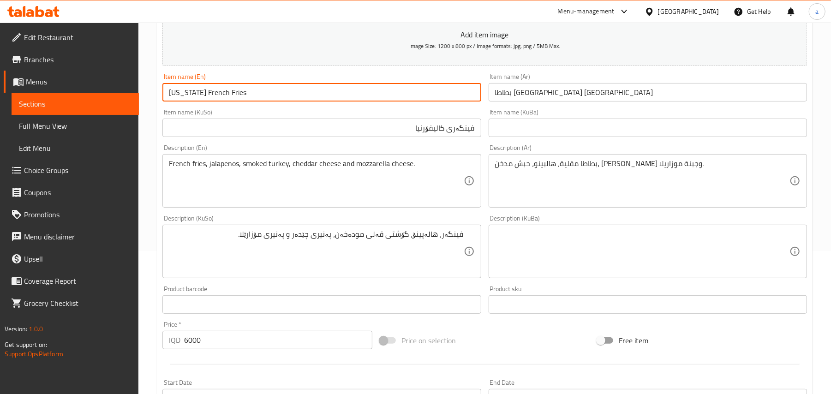
drag, startPoint x: 257, startPoint y: 98, endPoint x: 170, endPoint y: 98, distance: 86.8
click at [163, 96] on input "California French Fries" at bounding box center [321, 92] width 318 height 18
click at [262, 93] on input "California French Fries" at bounding box center [321, 92] width 318 height 18
drag, startPoint x: 252, startPoint y: 99, endPoint x: 163, endPoint y: 93, distance: 88.3
click at [163, 93] on input "California French Fries" at bounding box center [321, 92] width 318 height 18
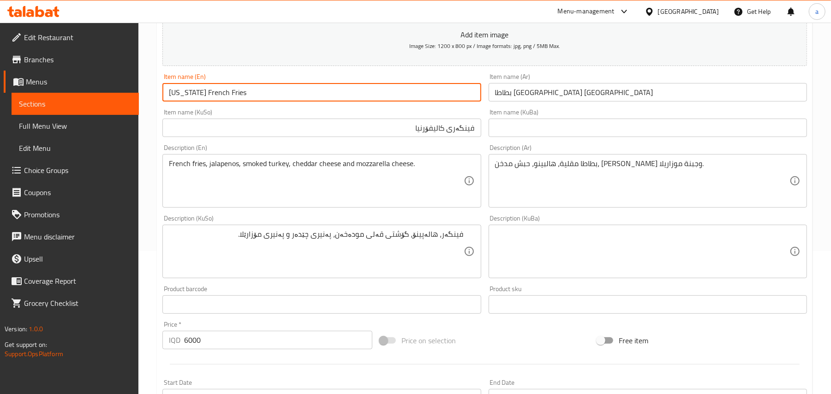
click at [347, 97] on input "California French Fries" at bounding box center [321, 92] width 318 height 18
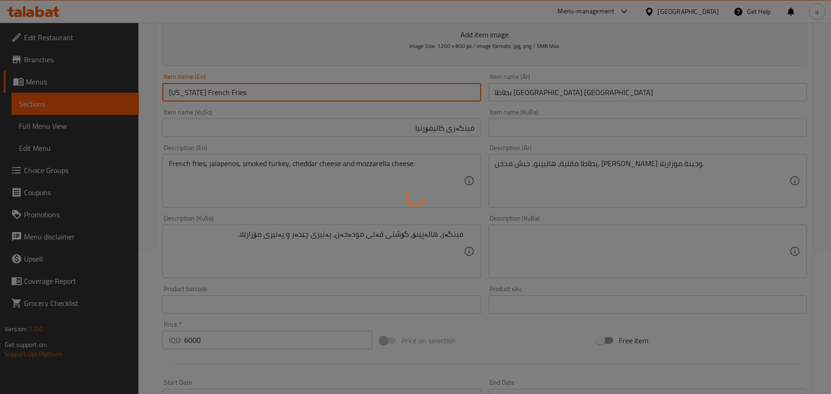
type input "0"
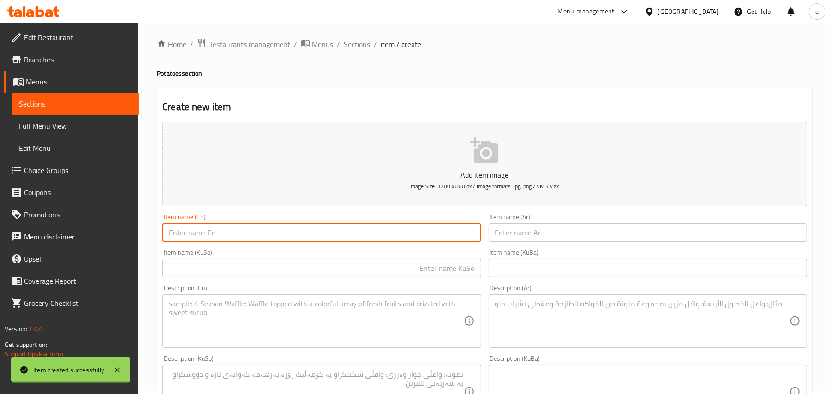
scroll to position [0, 0]
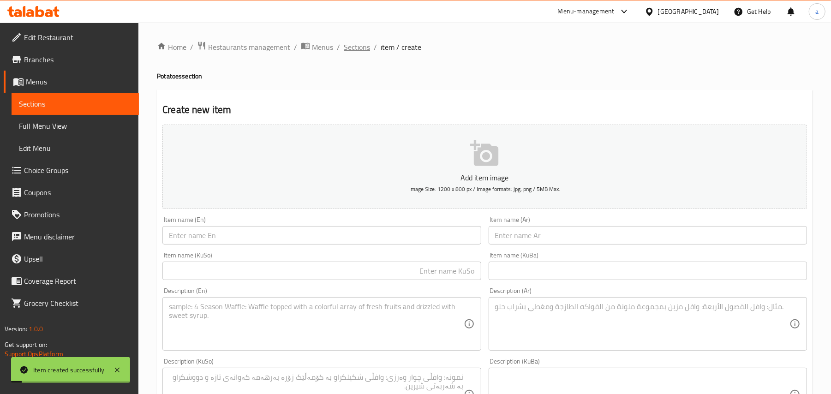
click at [360, 48] on span "Sections" at bounding box center [357, 47] width 26 height 11
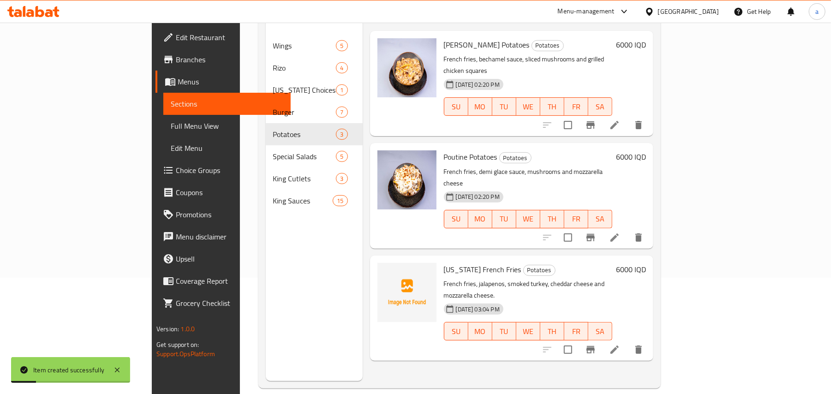
scroll to position [130, 0]
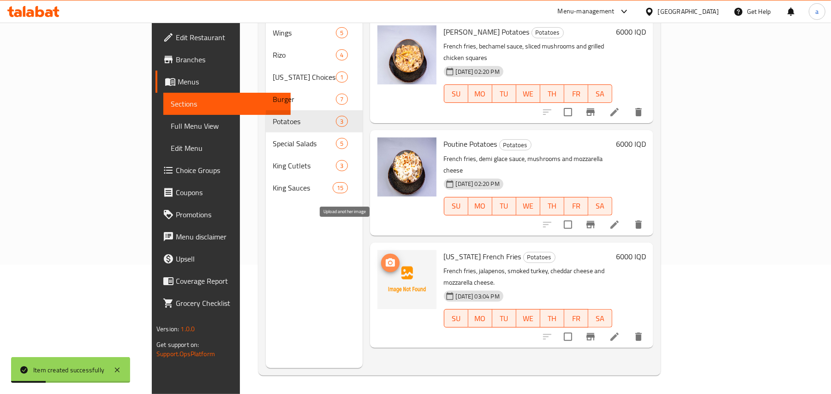
click at [385, 258] on icon "upload picture" at bounding box center [390, 263] width 11 height 11
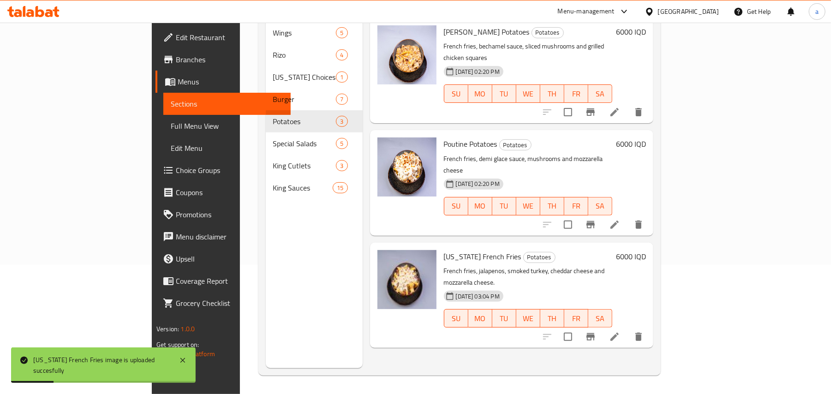
click at [171, 128] on span "Full Menu View" at bounding box center [227, 125] width 113 height 11
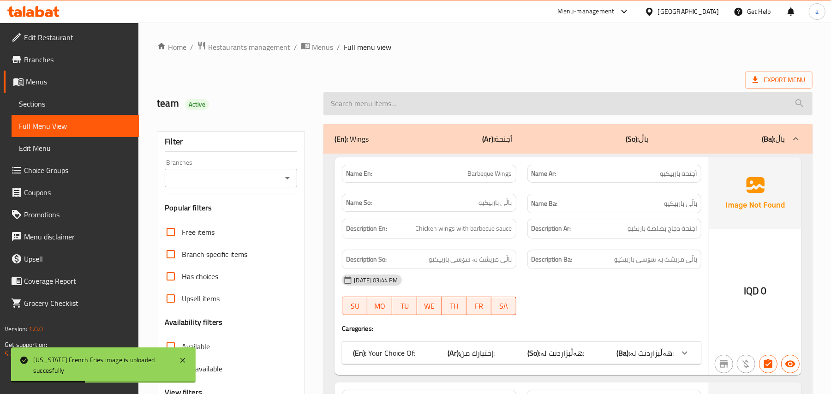
click at [397, 102] on input "search" at bounding box center [568, 104] width 489 height 24
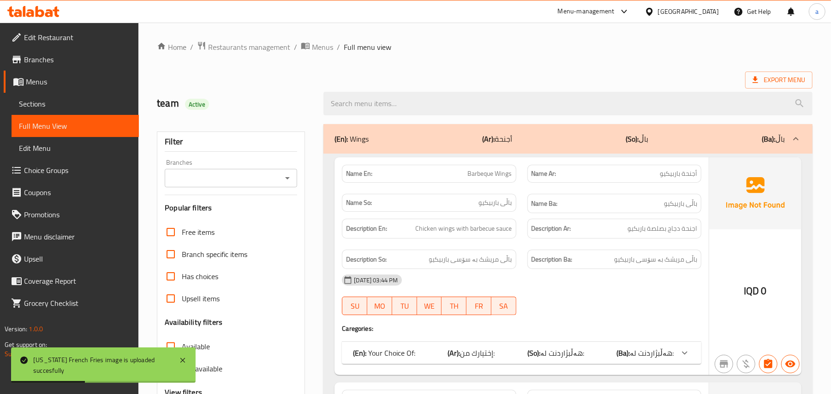
paste input "California French Fries"
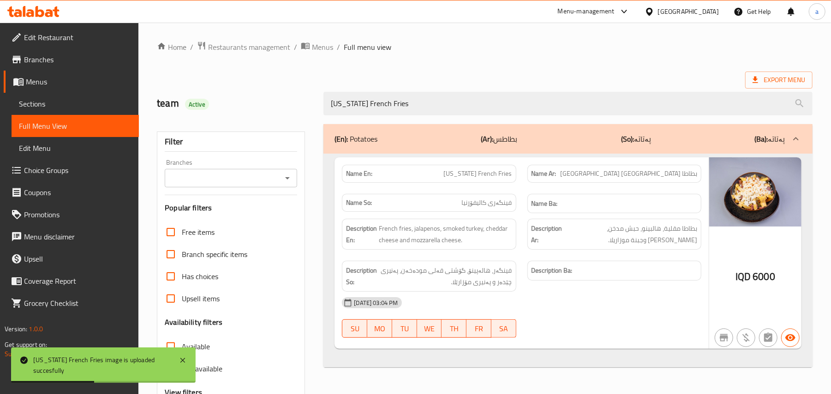
click at [285, 179] on icon "Open" at bounding box center [287, 178] width 11 height 11
type input "California French Fries"
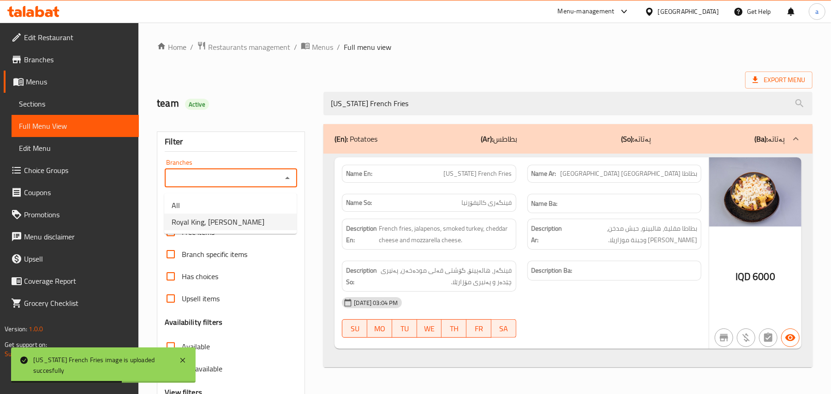
click at [231, 226] on span "Royal King, Al Amriyah" at bounding box center [218, 221] width 93 height 11
type input "Royal King, Al Amriyah"
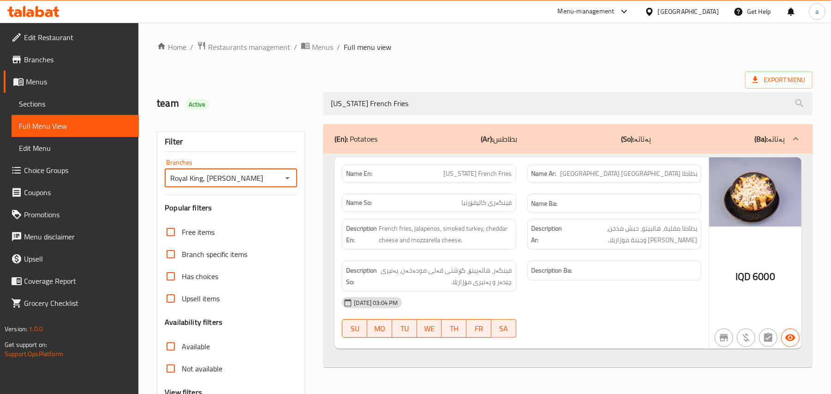
click at [268, 54] on div "Home / Restaurants management / Menus / Full menu view Export Menu team Active …" at bounding box center [485, 257] width 656 height 432
drag, startPoint x: 268, startPoint y: 54, endPoint x: 267, endPoint y: 49, distance: 5.3
click at [268, 54] on div "Home / Restaurants management / Menus / Full menu view Export Menu team Active …" at bounding box center [485, 257] width 656 height 432
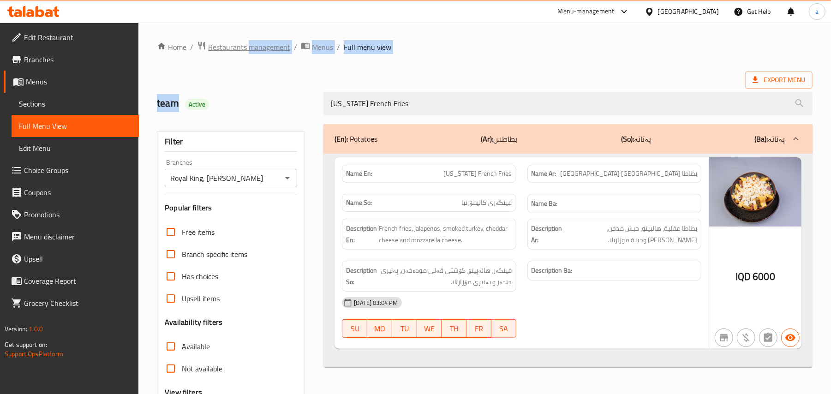
click at [267, 47] on span "Restaurants management" at bounding box center [249, 47] width 82 height 11
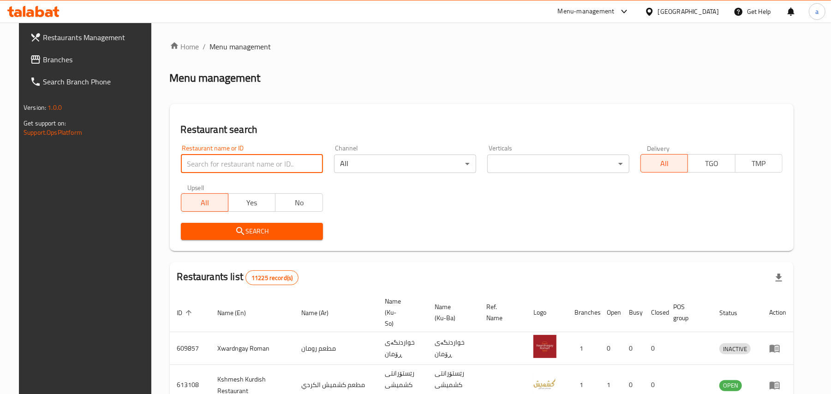
click at [232, 168] on input "search" at bounding box center [252, 164] width 142 height 18
paste input "Rokn Altawook"
type input "Rokn Altawook"
click button "Search" at bounding box center [252, 231] width 142 height 17
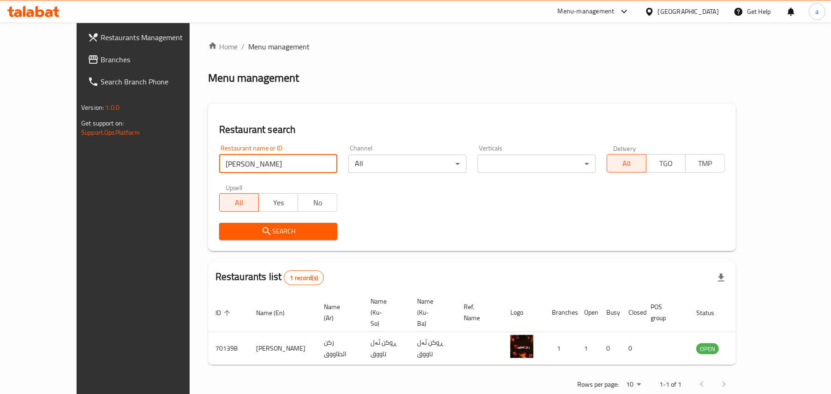
scroll to position [6, 0]
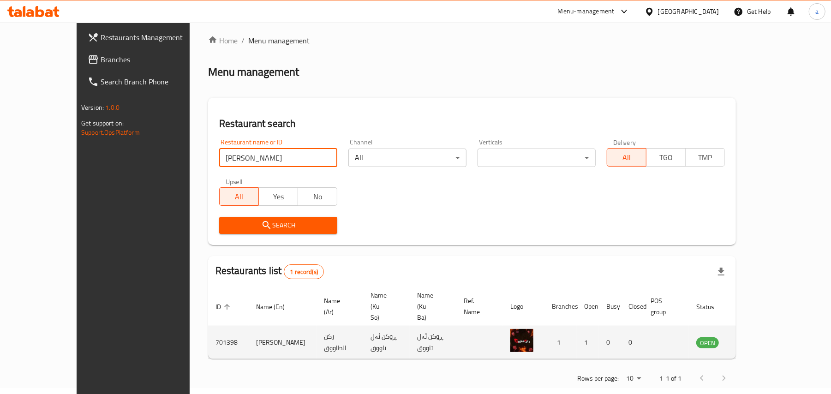
click at [756, 339] on icon "enhanced table" at bounding box center [750, 343] width 10 height 8
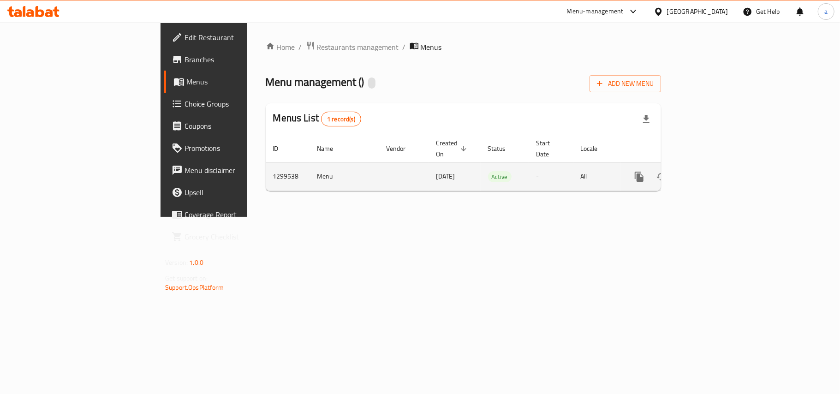
click at [717, 168] on link "enhanced table" at bounding box center [706, 177] width 22 height 22
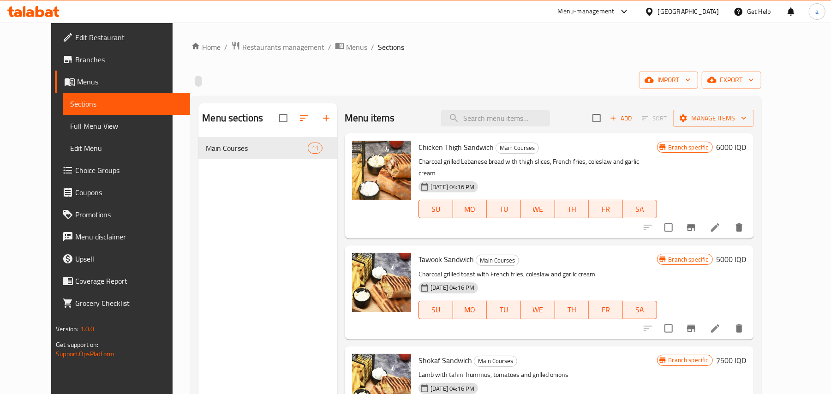
click at [76, 126] on span "Full Menu View" at bounding box center [126, 125] width 113 height 11
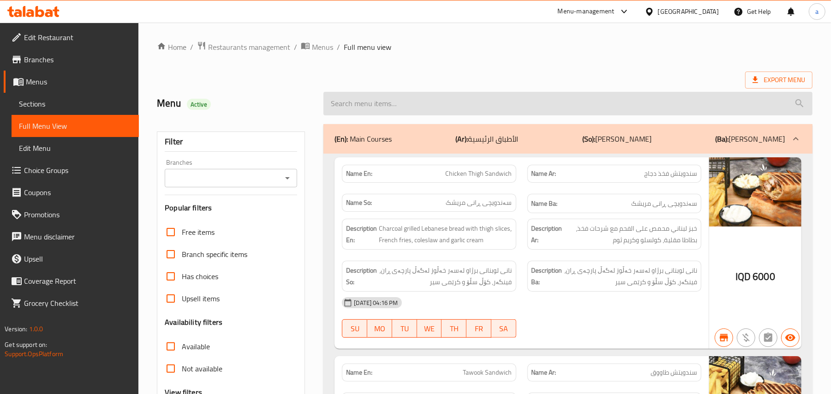
click at [394, 113] on input "search" at bounding box center [568, 104] width 489 height 24
paste input "Chicken Thigh Meal With Bones"
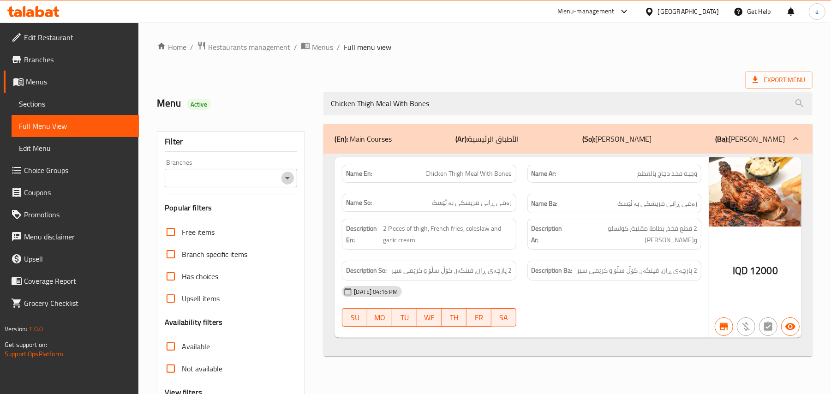
click at [285, 181] on icon "Open" at bounding box center [287, 178] width 11 height 11
type input "Chicken Thigh Meal With Bones"
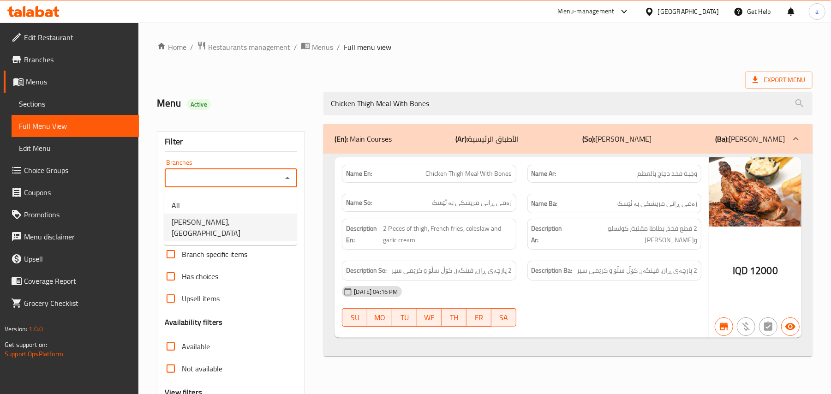
click at [244, 222] on span "Rokn Altawook, Bakhtiary" at bounding box center [231, 227] width 118 height 22
type input "Rokn Altawook, Bakhtiary"
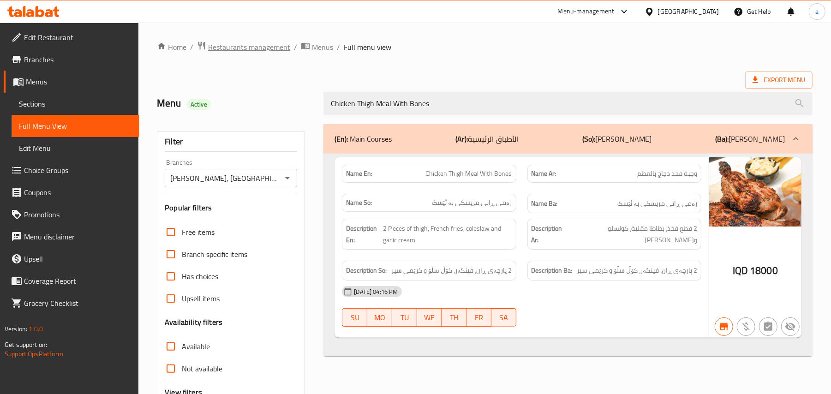
click at [286, 48] on span "Restaurants management" at bounding box center [249, 47] width 82 height 11
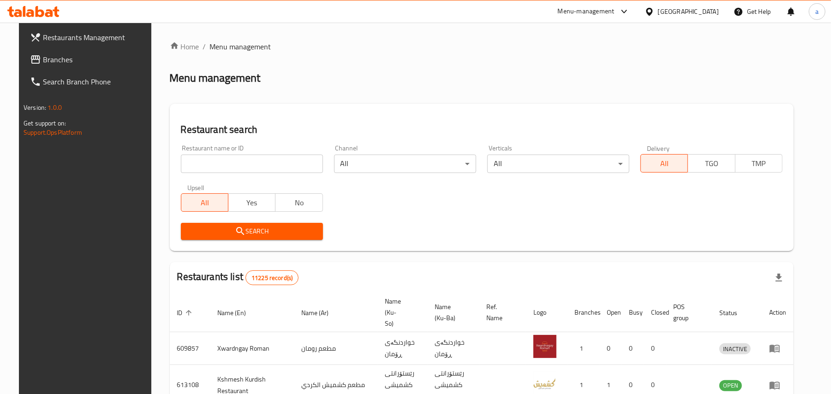
click at [212, 165] on input "search" at bounding box center [252, 164] width 142 height 18
paste input "Italian Restaurant"
type input "Italian Restaurant"
click button "Search" at bounding box center [252, 231] width 142 height 17
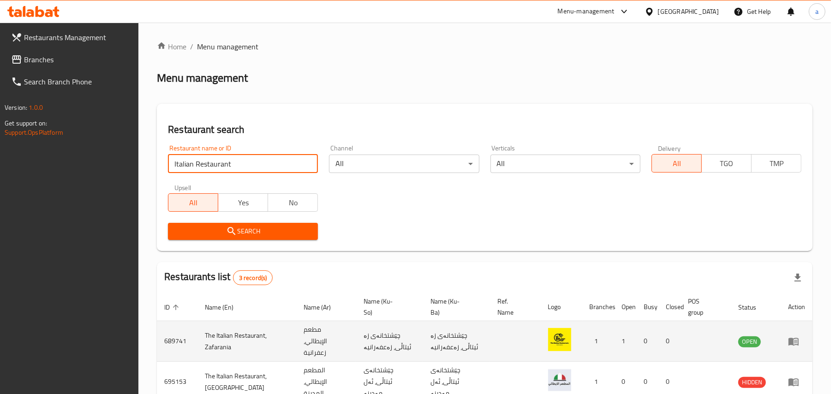
scroll to position [102, 0]
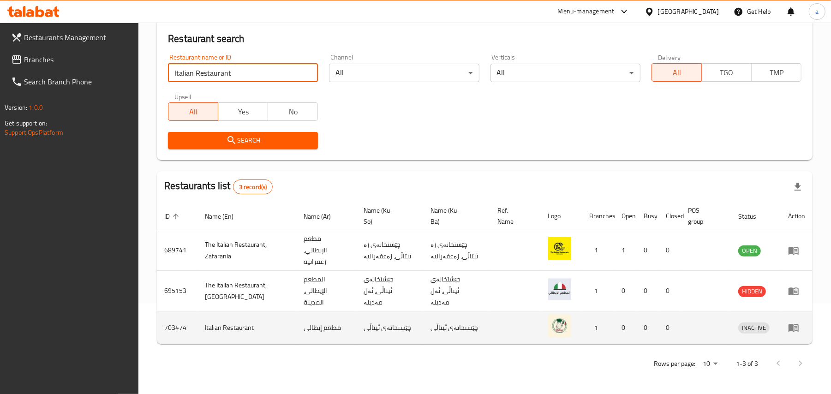
click at [786, 329] on td "enhanced table" at bounding box center [797, 328] width 32 height 33
click at [788, 327] on icon "enhanced table" at bounding box center [793, 327] width 11 height 11
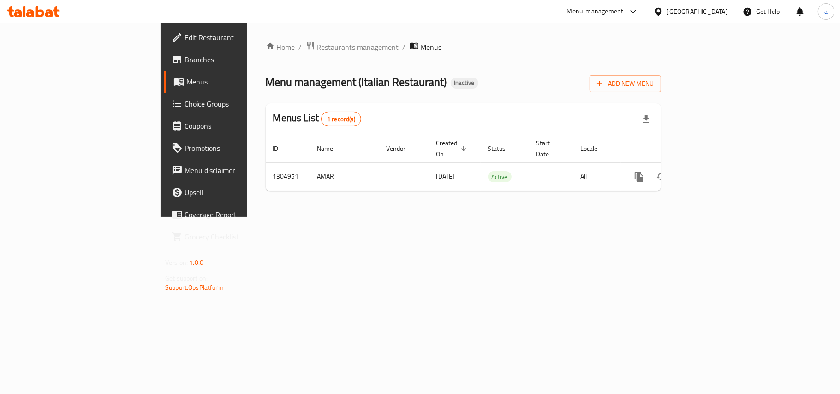
click at [185, 34] on span "Edit Restaurant" at bounding box center [239, 37] width 109 height 11
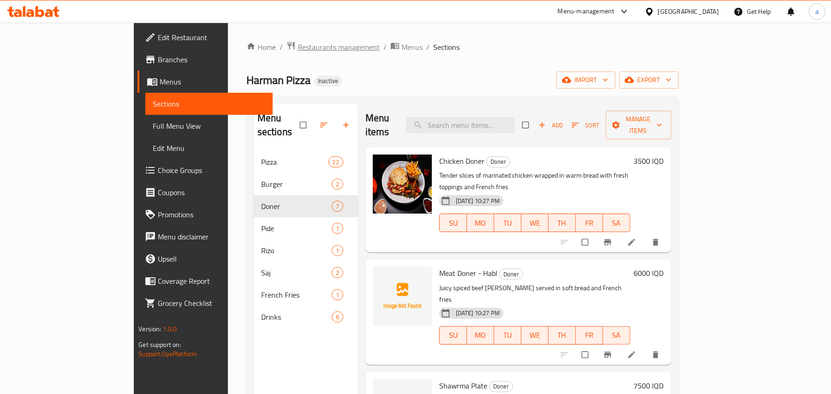
click at [298, 48] on span "Restaurants management" at bounding box center [339, 47] width 82 height 11
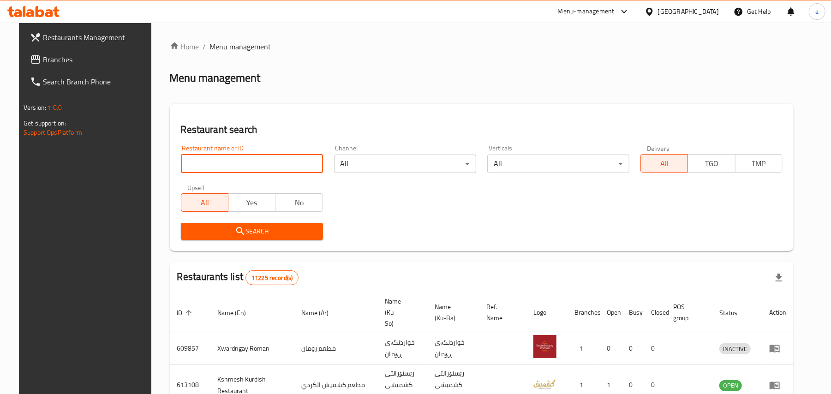
drag, startPoint x: 249, startPoint y: 164, endPoint x: 248, endPoint y: 160, distance: 4.7
click at [249, 164] on input "search" at bounding box center [252, 164] width 142 height 18
paste input "Bs Biryani"
type input "Bs Biryani"
click button "Search" at bounding box center [252, 231] width 142 height 17
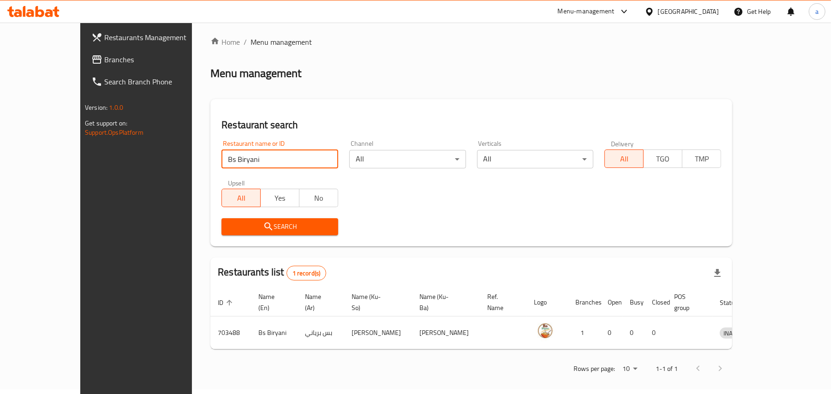
scroll to position [6, 0]
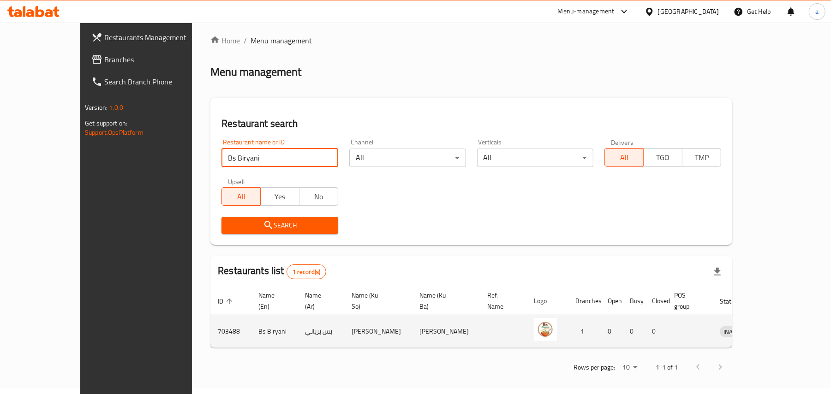
click at [780, 328] on icon "enhanced table" at bounding box center [775, 332] width 10 height 8
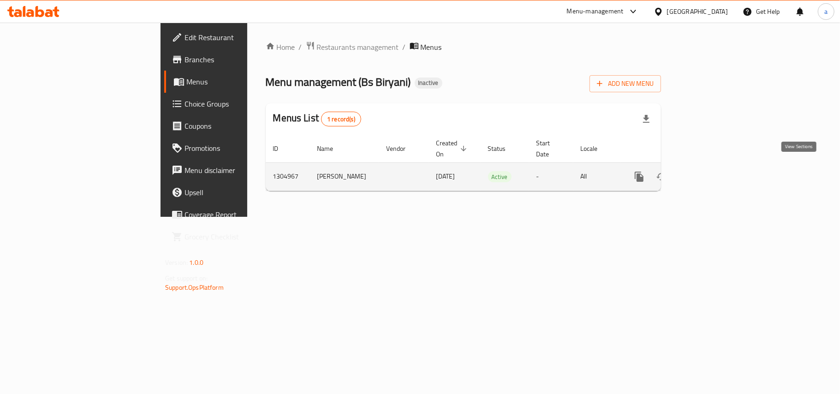
click at [712, 171] on icon "enhanced table" at bounding box center [706, 176] width 11 height 11
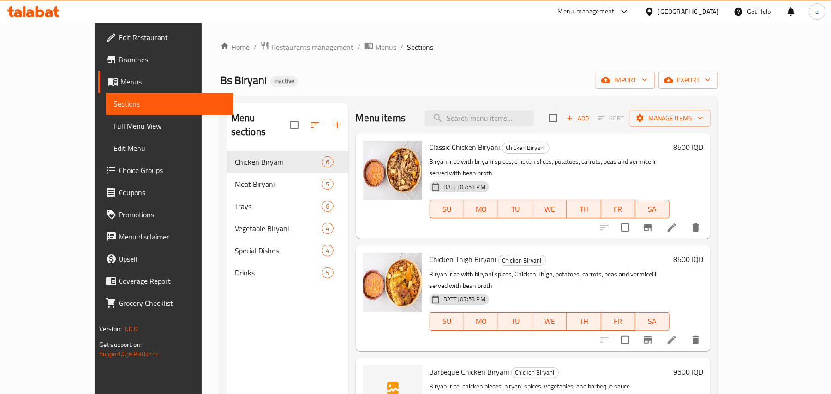
click at [114, 128] on span "Full Menu View" at bounding box center [170, 125] width 113 height 11
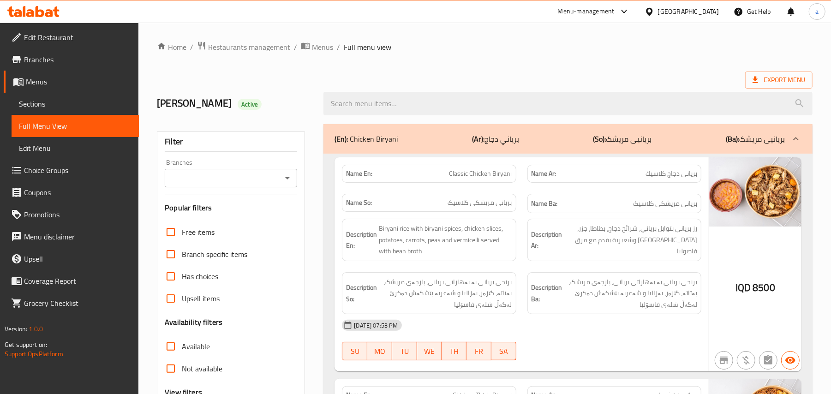
click at [283, 181] on icon "Open" at bounding box center [287, 178] width 11 height 11
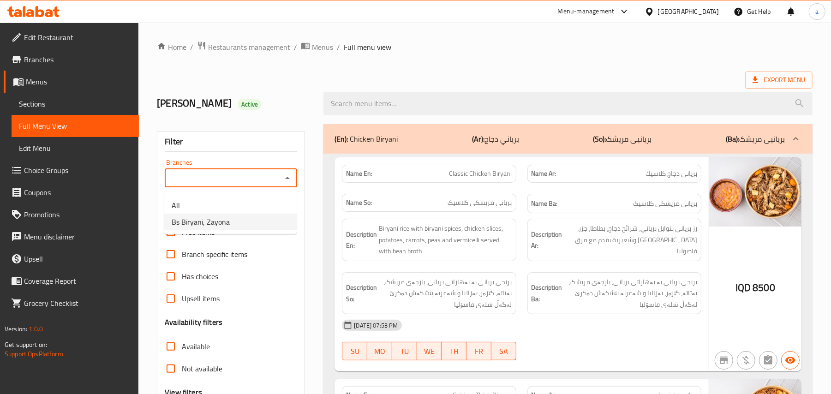
click at [239, 224] on li "Bs Biryani, Zayona" at bounding box center [230, 222] width 132 height 17
type input "Bs Biryani, Zayona"
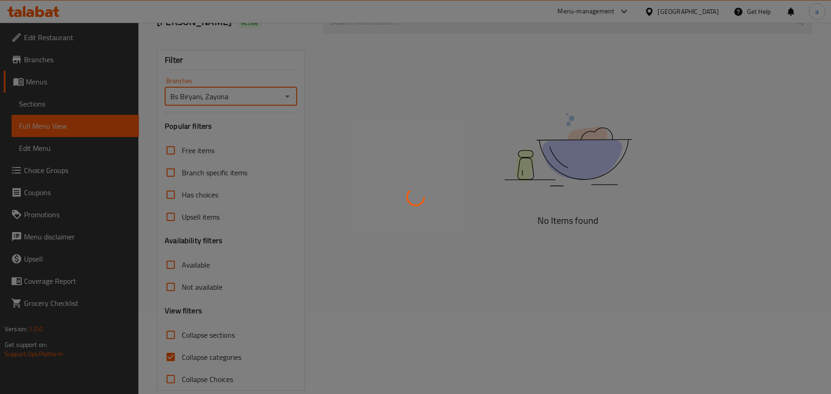
scroll to position [112, 0]
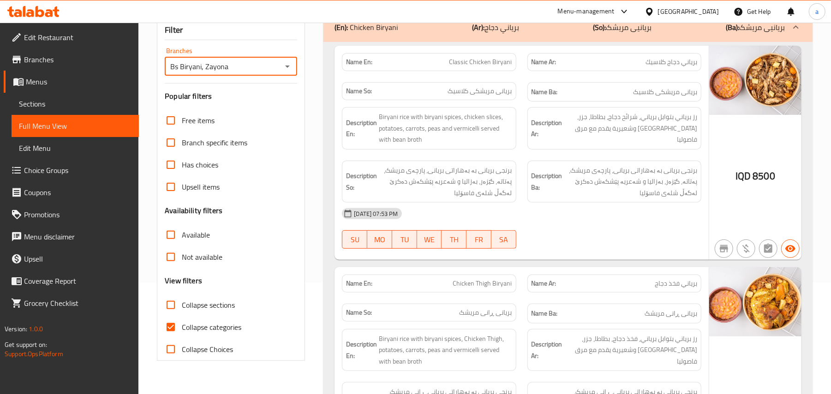
click at [171, 316] on input "Collapse sections" at bounding box center [171, 305] width 22 height 22
checkbox input "true"
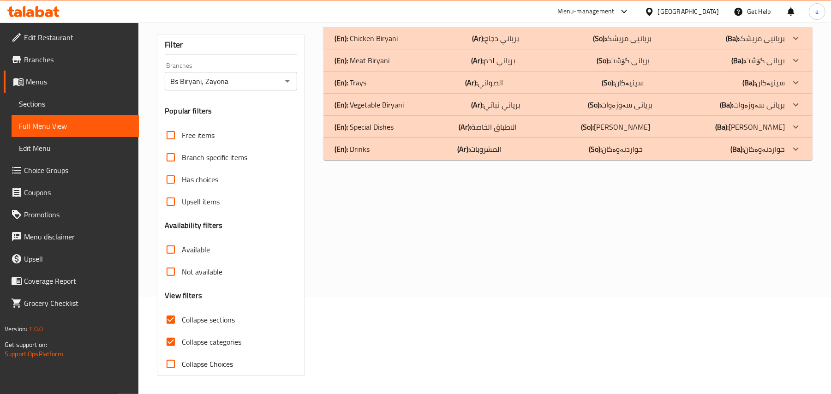
click at [174, 340] on input "Collapse categories" at bounding box center [171, 342] width 22 height 22
checkbox input "false"
click at [472, 45] on b "(Ar):" at bounding box center [478, 38] width 12 height 14
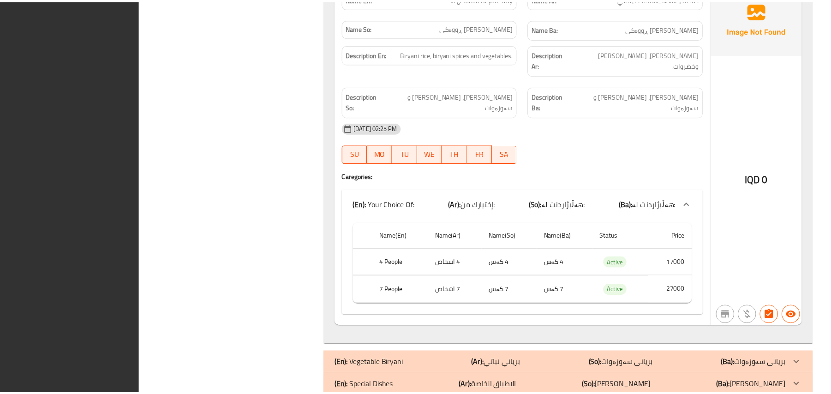
scroll to position [2160, 0]
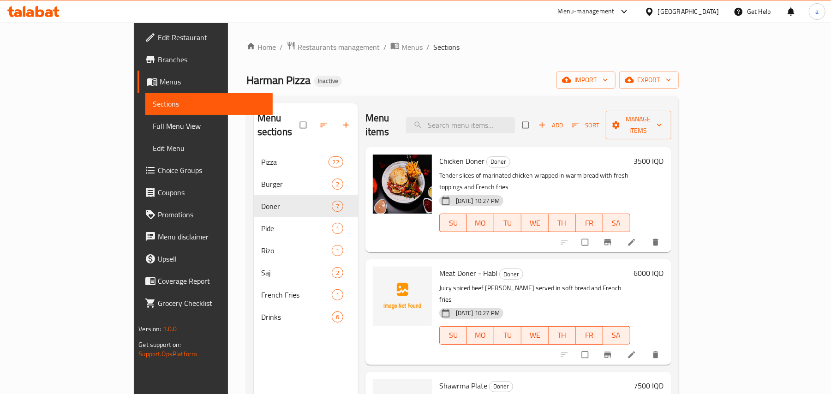
click at [564, 120] on span "Add" at bounding box center [551, 125] width 25 height 11
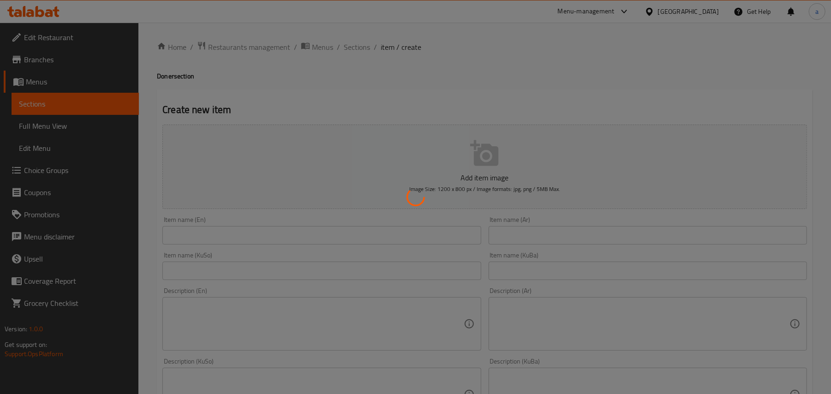
scroll to position [143, 0]
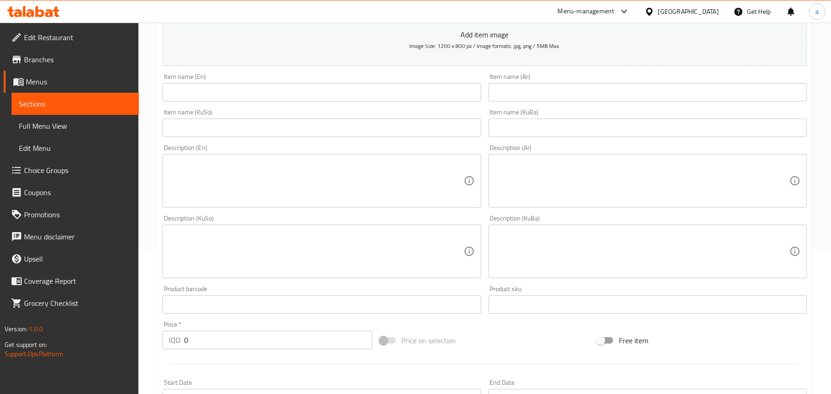
click at [379, 133] on input "text" at bounding box center [321, 128] width 318 height 18
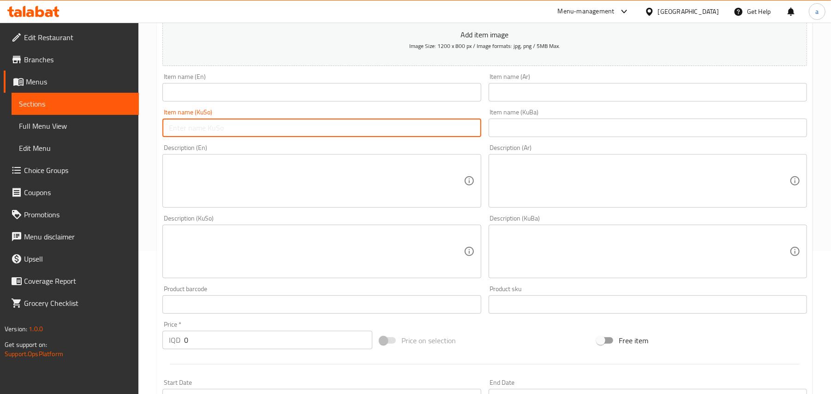
paste input "مریشک دۆنەر"
type input "مریشک دۆنەر"
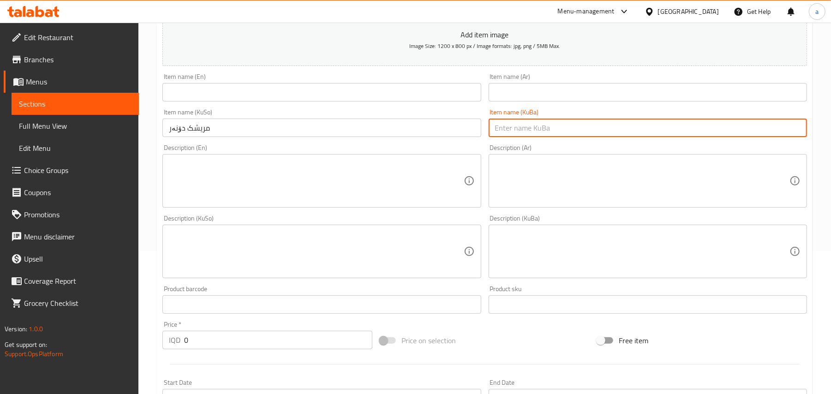
click at [494, 134] on input "text" at bounding box center [648, 128] width 318 height 18
paste input "مریشک دۆنەر"
type input "مریشک دۆنەر"
click at [545, 102] on input "text" at bounding box center [648, 92] width 318 height 18
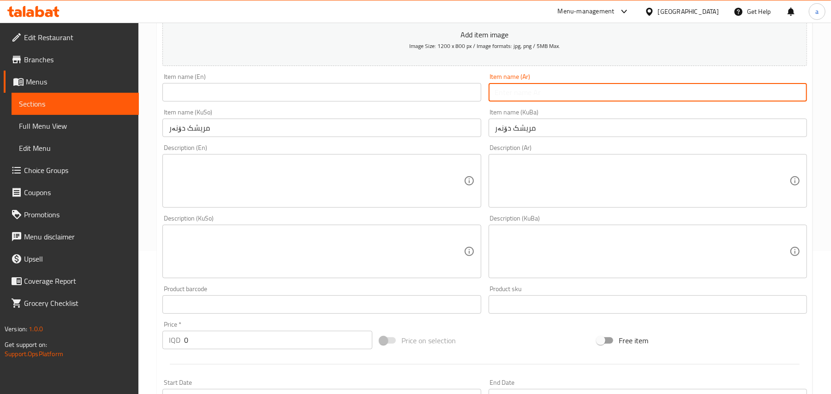
paste input "دونر دجاج"
type input "دونر دجاج"
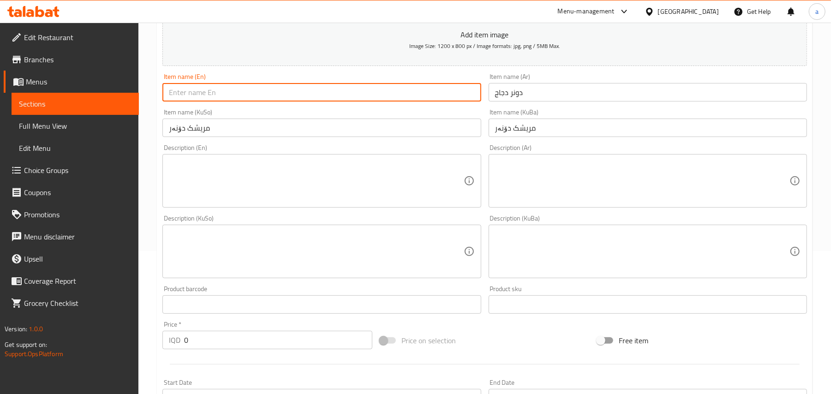
click at [398, 91] on input "text" at bounding box center [321, 92] width 318 height 18
paste input "Chicken Doner"
type input "Chicken Doner"
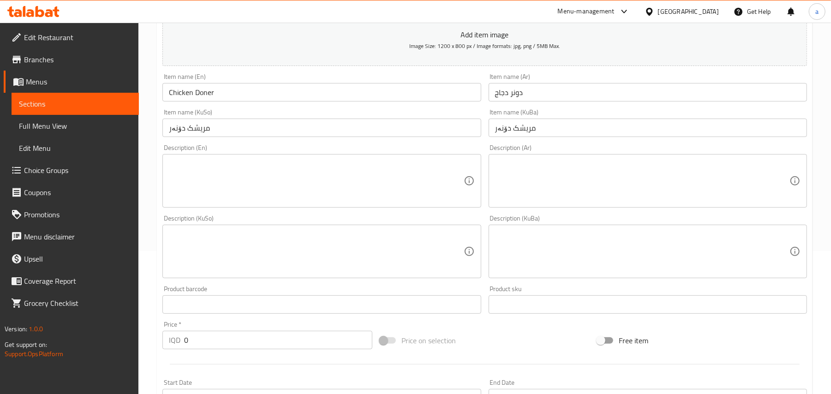
click at [386, 237] on div "Description (KuSo)" at bounding box center [321, 252] width 318 height 54
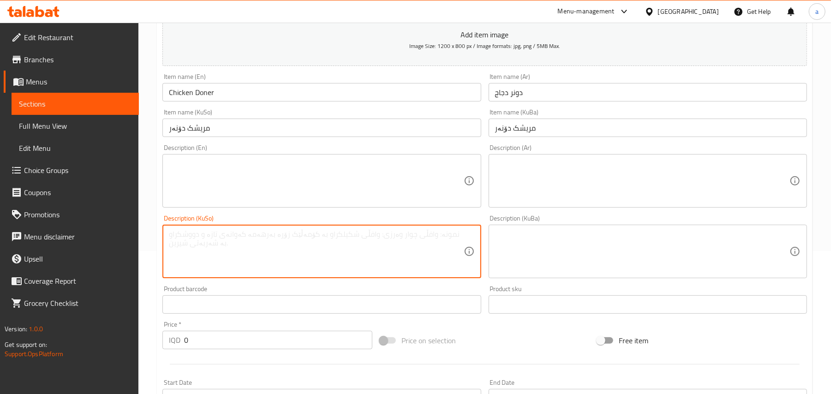
paste textarea "پارچە ناسکەکانی مریشکی مارینەکراو کە لەناو نانێکی گەرمدا پێچراوەتەوە لەگەڵ سەرە…"
type textarea "پارچە ناسکەکانی مریشکی مارینەکراو کە لەناو نانێکی گەرمدا پێچراوەتەوە لەگەڵ سەرە…"
click at [552, 256] on textarea at bounding box center [642, 252] width 294 height 44
paste textarea "پارچە ناسکەکانی مریشکی مارینەکراو کە لەناو نانێکی گەرمدا پێچراوەتەوە لەگەڵ سەرە…"
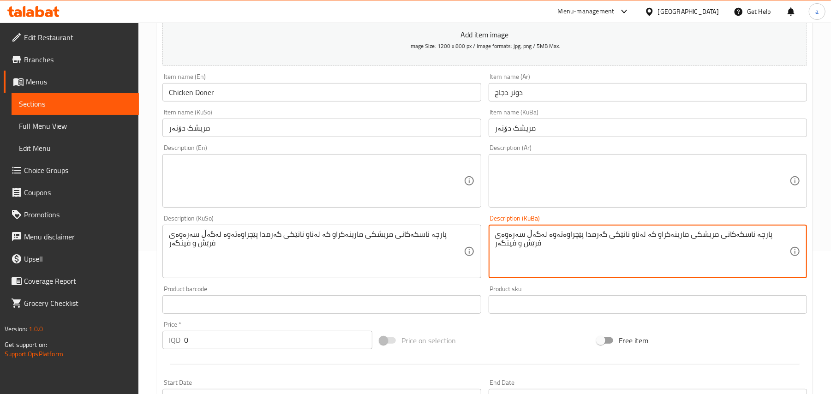
type textarea "پارچە ناسکەکانی مریشکی مارینەکراو کە لەناو نانێکی گەرمدا پێچراوەتەوە لەگەڵ سەرە…"
click at [554, 187] on textarea at bounding box center [642, 181] width 294 height 44
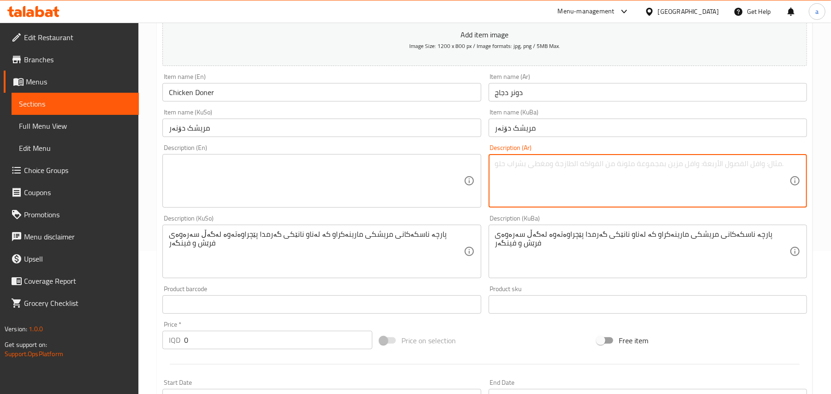
paste textarea "شرائح دجاج طرية متبلة ملفوفة في خبز دافئ مع إضافات طازجة وبطاطا مقلية"
type textarea "شرائح دجاج طرية متبلة ملفوفة في خبز دافئ مع إضافات طازجة وبطاطا مقلية"
click at [407, 178] on textarea at bounding box center [316, 181] width 294 height 44
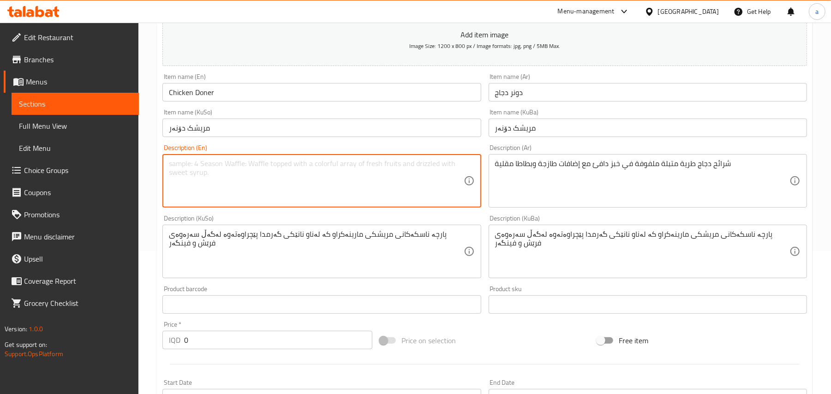
paste textarea "Tender slices of marinated chicken wrapped in warm bread with fresh toppings an…"
type textarea "Tender slices of marinated chicken wrapped in warm bread with fresh toppings an…"
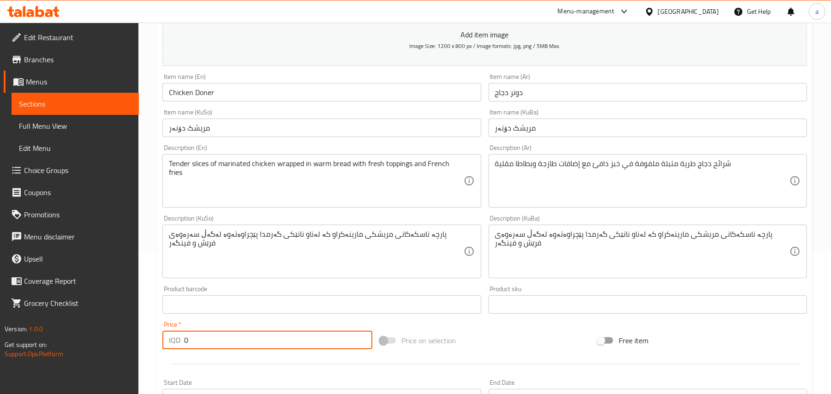
drag, startPoint x: 197, startPoint y: 356, endPoint x: 176, endPoint y: 336, distance: 28.4
click at [137, 353] on div "Edit Restaurant Branches Menus Sections Full Menu View Edit Menu Choice Groups …" at bounding box center [415, 248] width 831 height 736
paste input "350"
type input "3500"
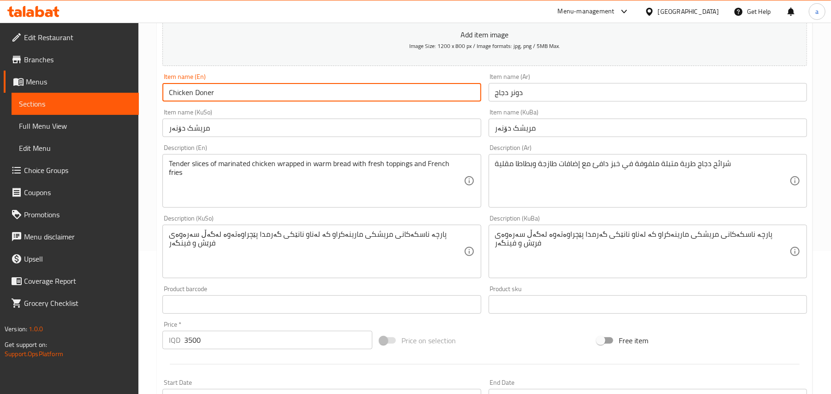
click at [250, 95] on input "Chicken Doner" at bounding box center [321, 92] width 318 height 18
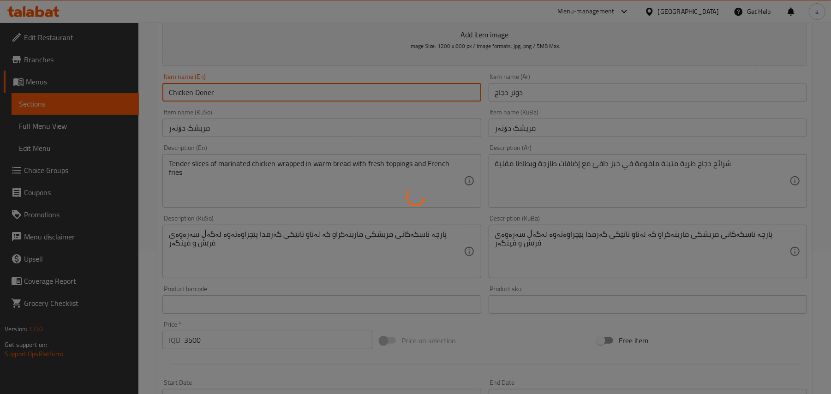
type input "0"
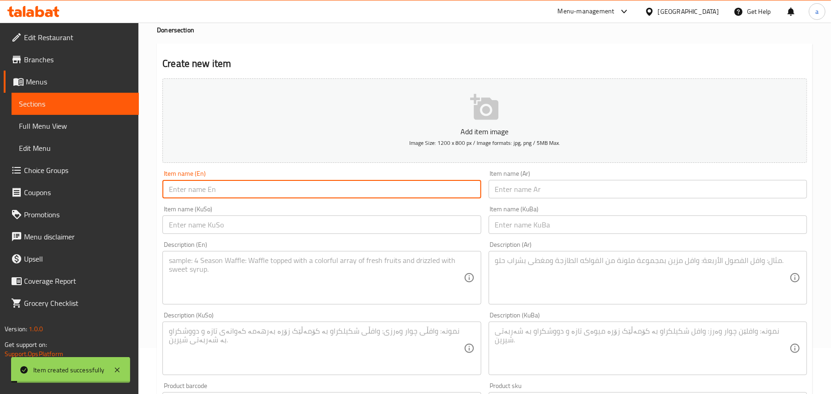
scroll to position [0, 0]
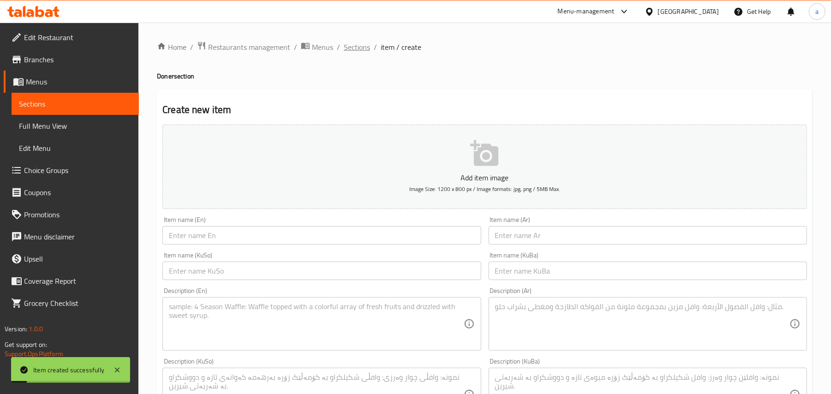
click at [369, 53] on span "Sections" at bounding box center [357, 47] width 26 height 11
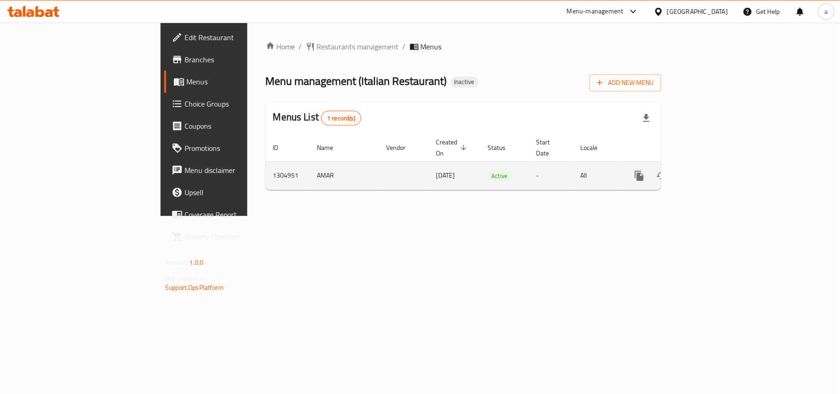
click at [712, 170] on icon "enhanced table" at bounding box center [706, 175] width 11 height 11
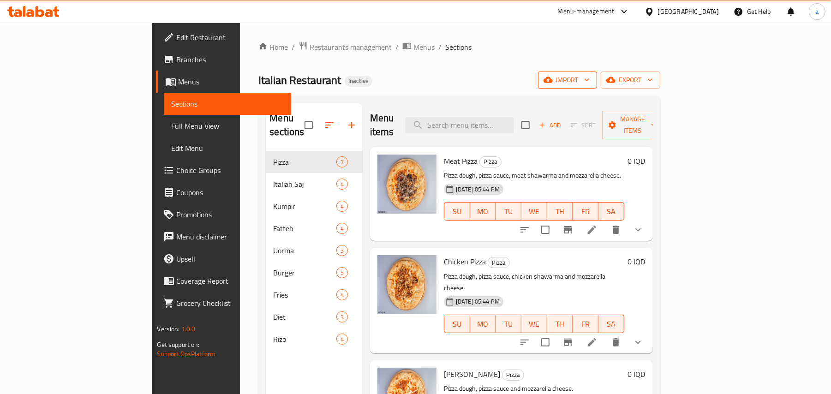
click at [590, 80] on span "import" at bounding box center [568, 80] width 44 height 12
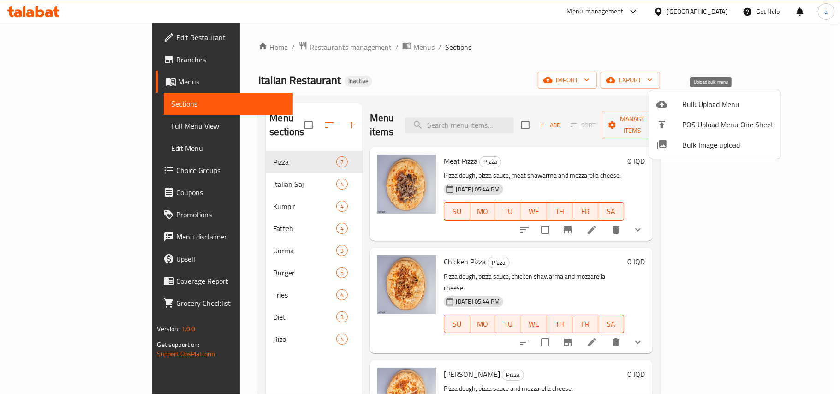
click at [685, 99] on span "Bulk Upload Menu" at bounding box center [728, 104] width 91 height 11
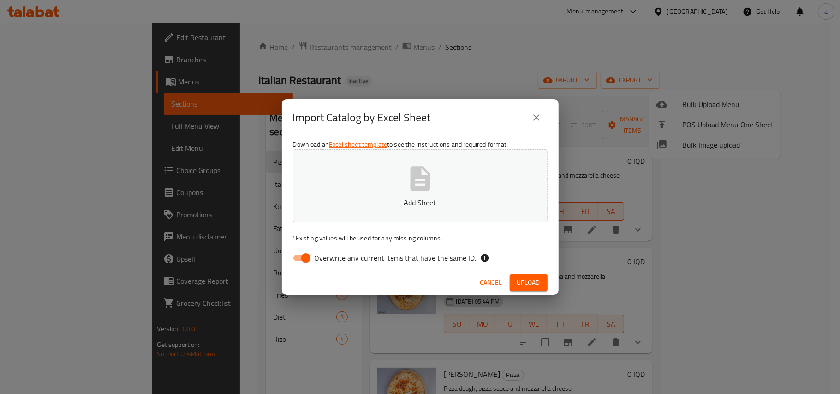
click at [316, 251] on label "Overwrite any current items that have the same ID." at bounding box center [382, 258] width 189 height 18
click at [316, 251] on input "Overwrite any current items that have the same ID." at bounding box center [306, 258] width 53 height 18
checkbox input "false"
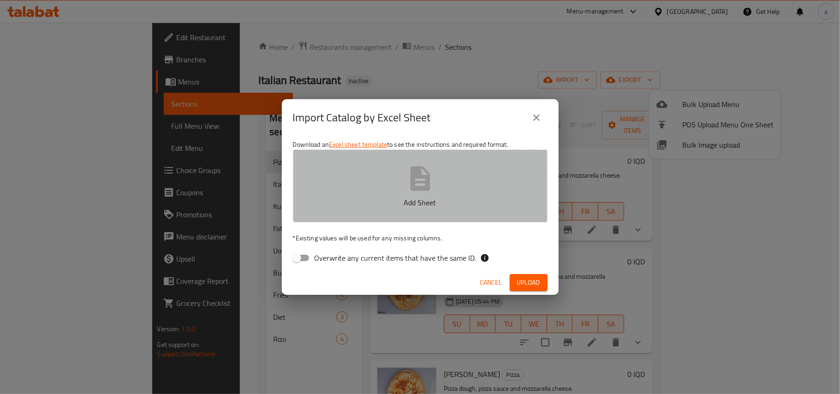
click at [382, 199] on p "Add Sheet" at bounding box center [420, 202] width 226 height 11
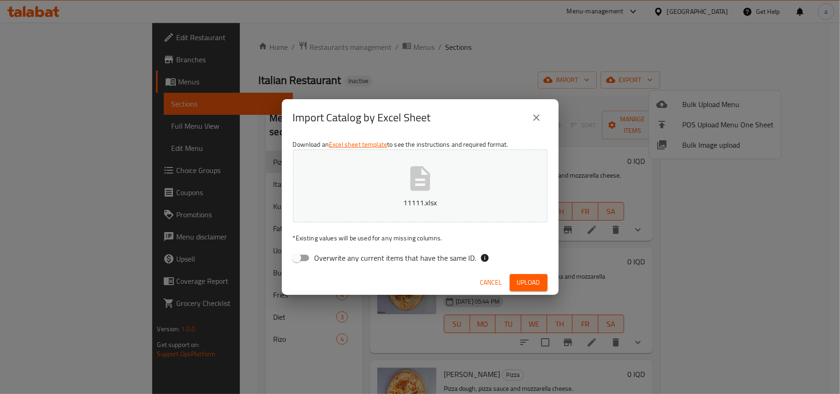
click at [523, 278] on span "Upload" at bounding box center [528, 283] width 23 height 12
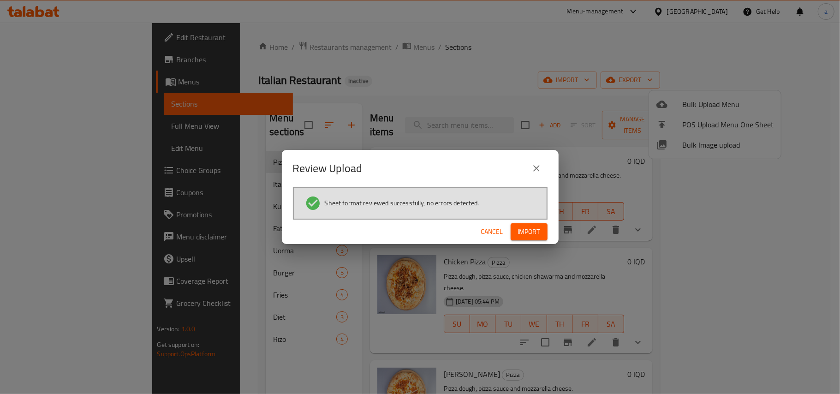
click at [530, 226] on span "Import" at bounding box center [529, 232] width 22 height 12
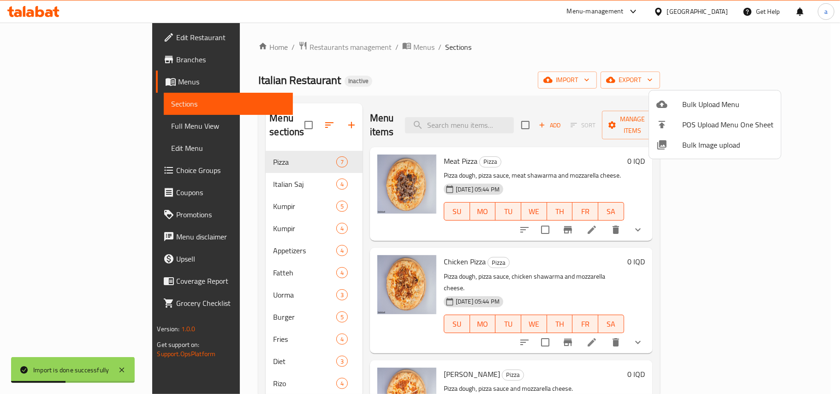
click at [468, 71] on div at bounding box center [420, 197] width 840 height 394
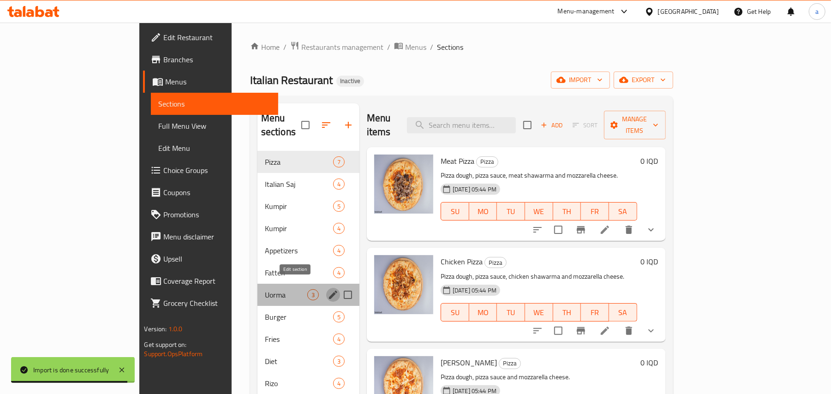
click at [328, 289] on icon "edit" at bounding box center [333, 294] width 11 height 11
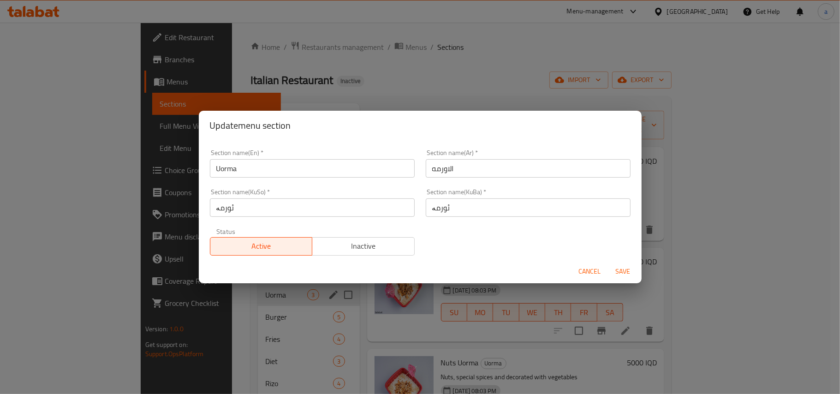
click at [588, 274] on span "Cancel" at bounding box center [590, 272] width 22 height 12
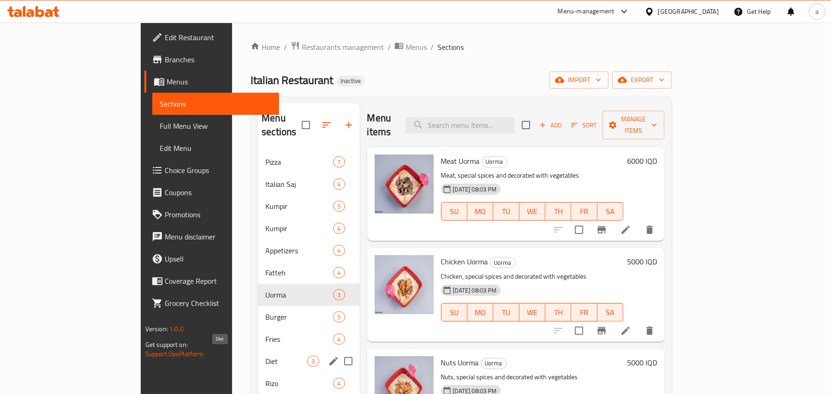
scroll to position [130, 0]
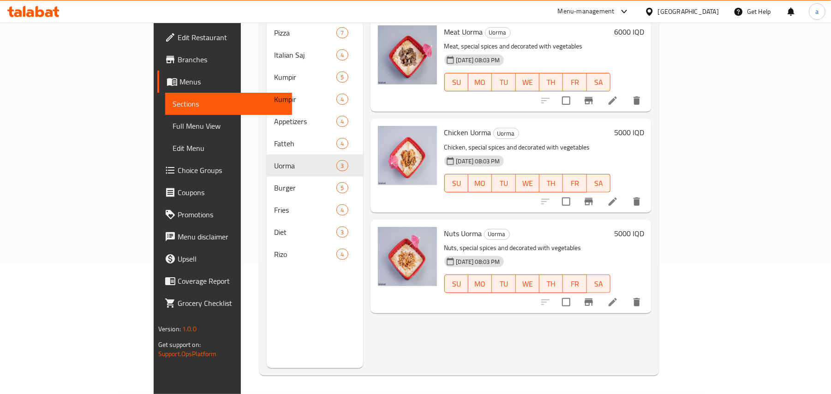
click at [267, 301] on div "Menu sections Pizza 7 Italian Saj 4 Kumpir 5 Kumpir 4 Appetizers 4 Fatteh 4 Uor…" at bounding box center [315, 171] width 96 height 394
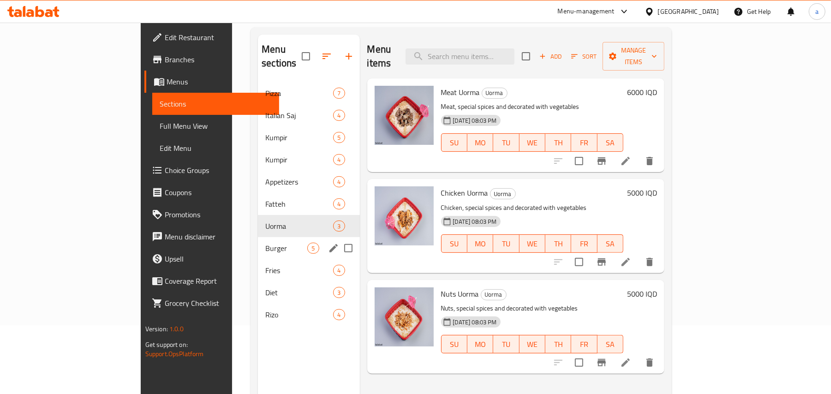
scroll to position [0, 0]
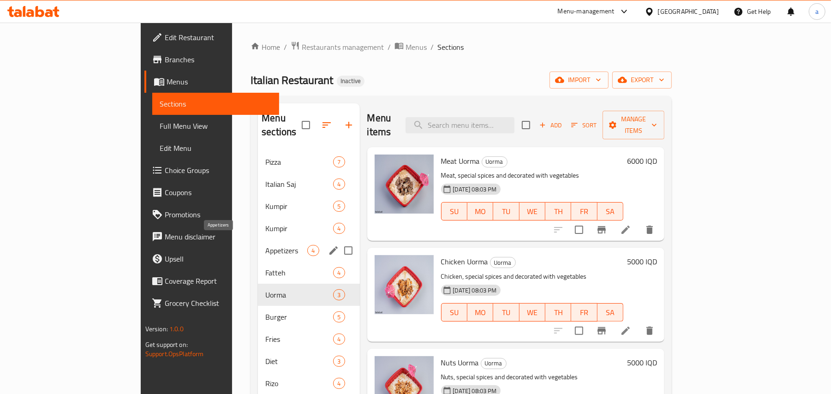
click at [265, 245] on span "Appetizers" at bounding box center [286, 250] width 42 height 11
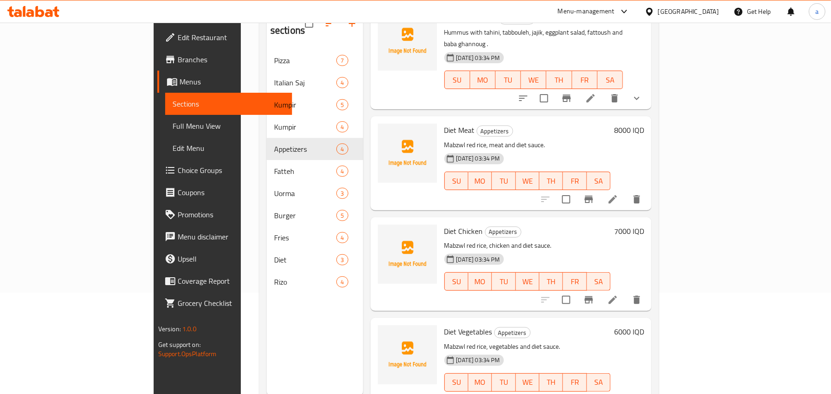
scroll to position [130, 0]
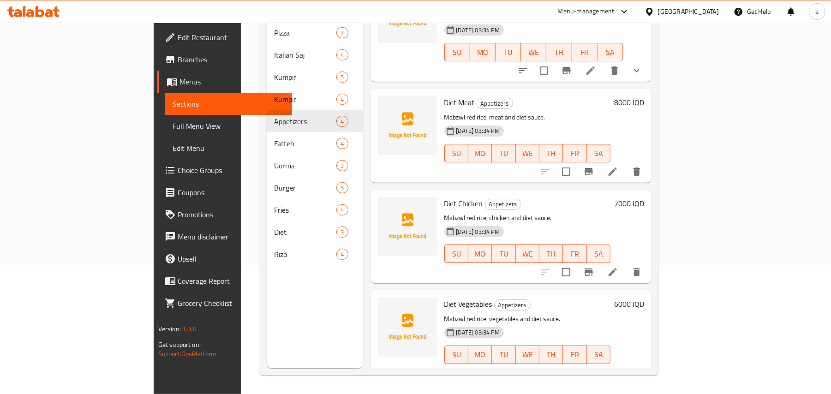
click at [615, 324] on div "11-08-2025 03:34 PM SU MO TU WE TH FR SA" at bounding box center [528, 349] width 174 height 50
click at [576, 364] on input "checkbox" at bounding box center [566, 373] width 19 height 19
checkbox input "true"
click at [576, 263] on input "checkbox" at bounding box center [566, 272] width 19 height 19
checkbox input "true"
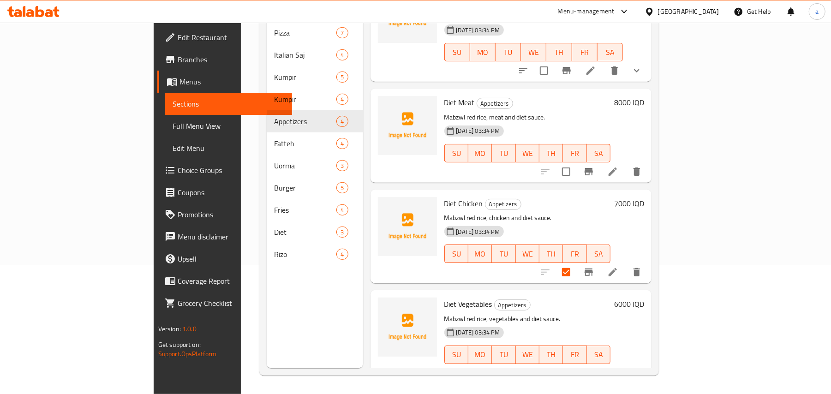
click at [576, 162] on input "checkbox" at bounding box center [566, 171] width 19 height 19
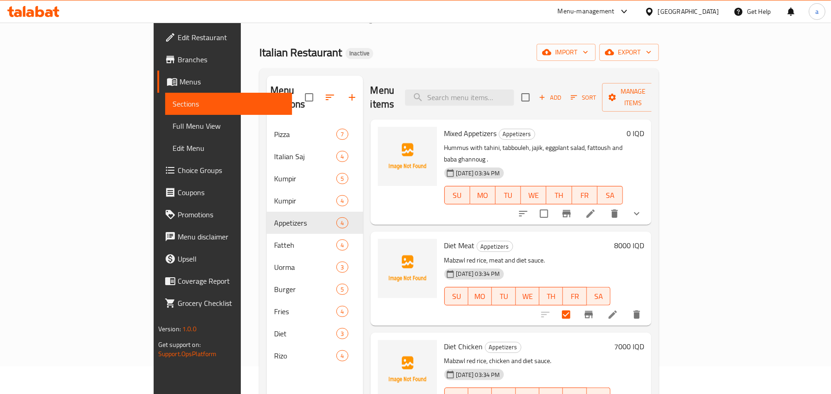
scroll to position [0, 0]
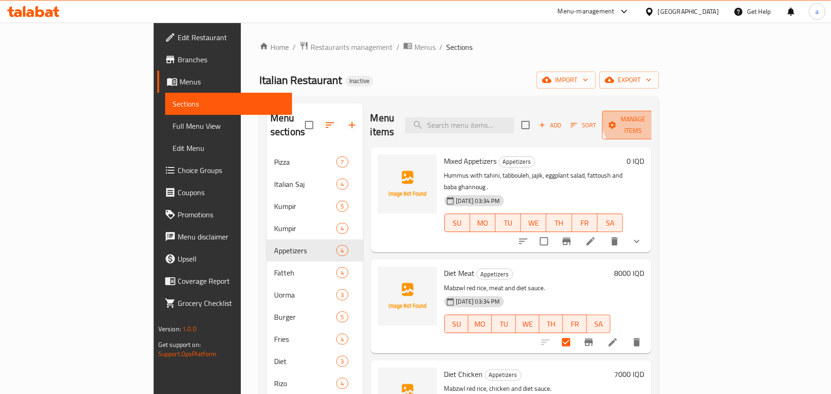
click at [664, 112] on button "Manage items" at bounding box center [633, 125] width 62 height 29
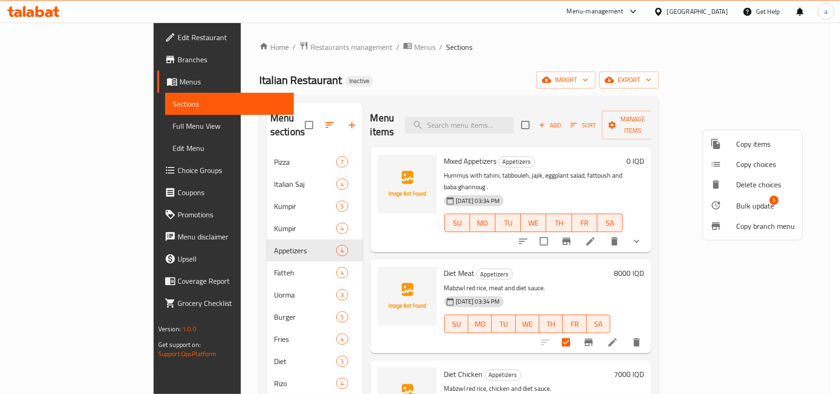
click at [745, 190] on span "Delete choices" at bounding box center [766, 184] width 59 height 11
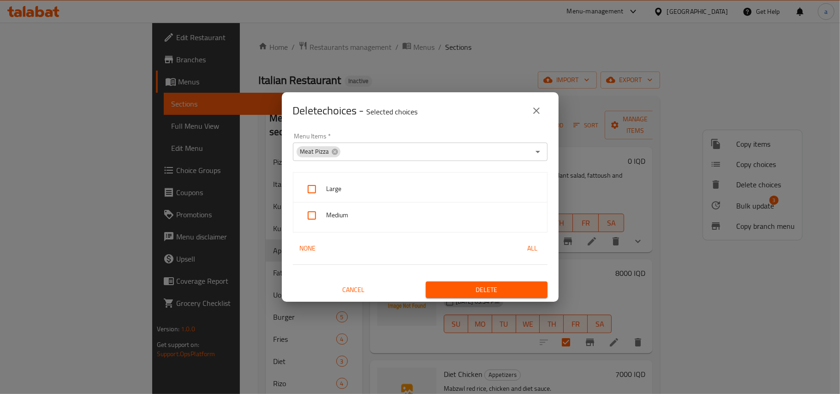
click at [538, 109] on icon "close" at bounding box center [536, 110] width 11 height 11
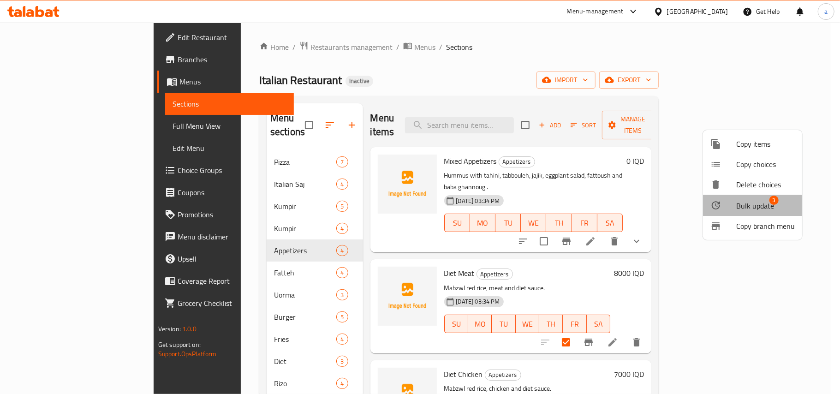
click at [757, 204] on span "Bulk update" at bounding box center [756, 205] width 38 height 11
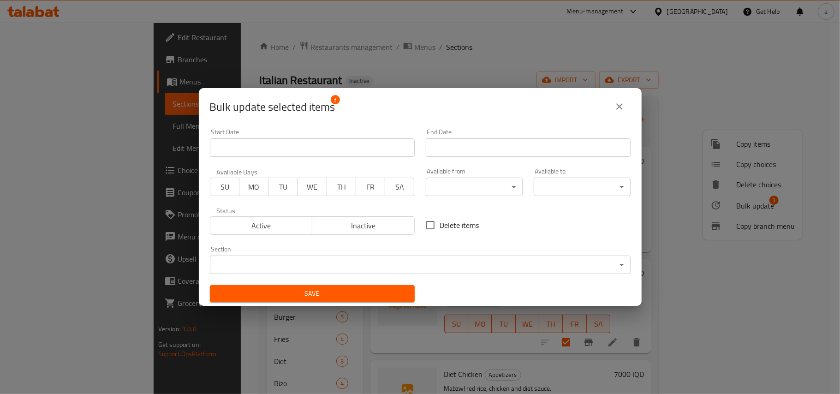
click at [357, 258] on body "​ Menu-management Iraq Get Help a Edit Restaurant Branches Menus Sections Full …" at bounding box center [420, 209] width 840 height 372
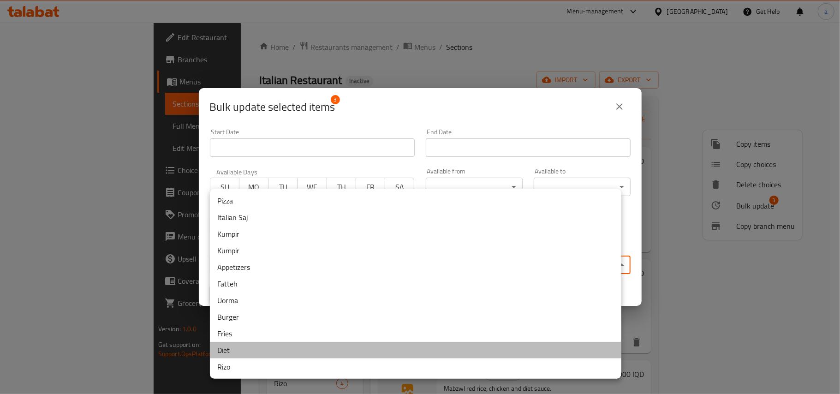
click at [282, 350] on li "Diet" at bounding box center [416, 350] width 412 height 17
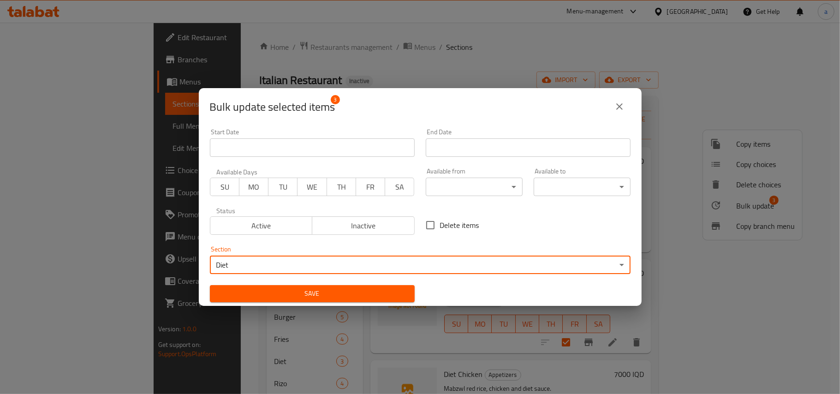
click at [344, 290] on span "Save" at bounding box center [312, 294] width 190 height 12
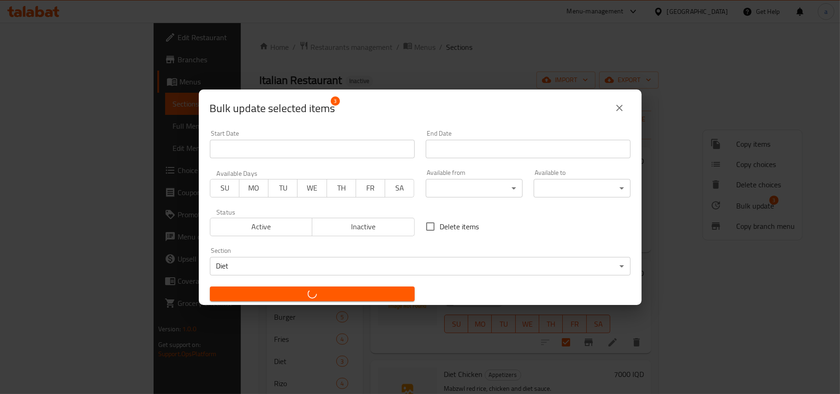
checkbox input "false"
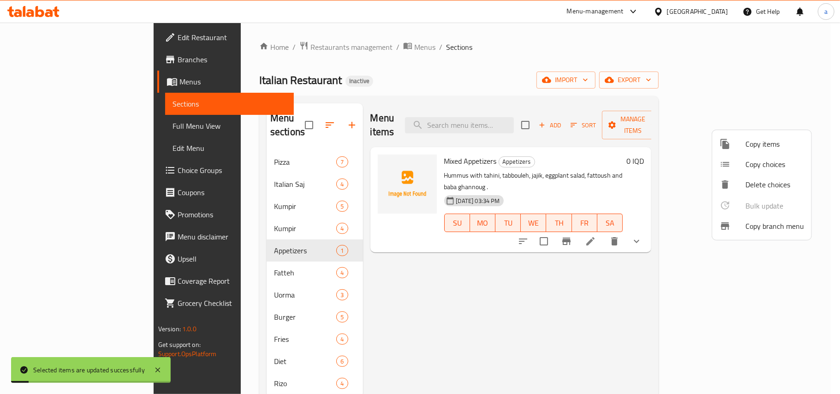
click at [419, 282] on div at bounding box center [420, 197] width 840 height 394
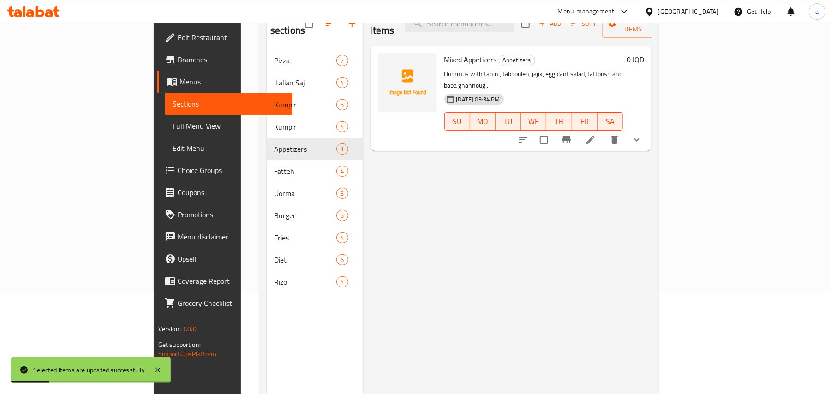
scroll to position [130, 0]
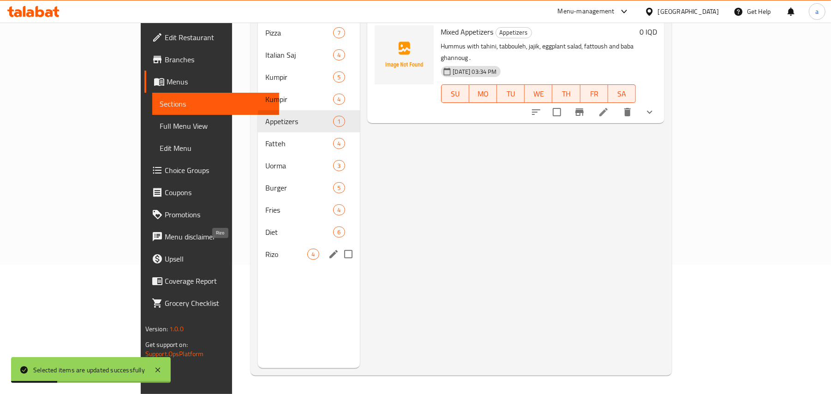
click at [265, 227] on span "Diet" at bounding box center [299, 232] width 68 height 11
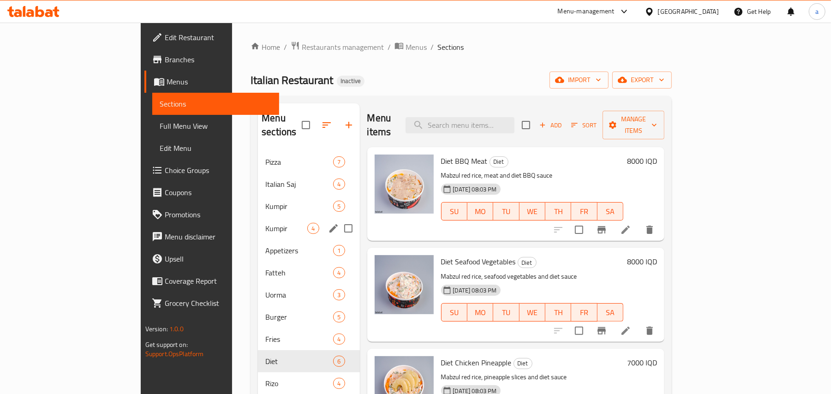
click at [265, 201] on span "Kumpir" at bounding box center [299, 206] width 68 height 11
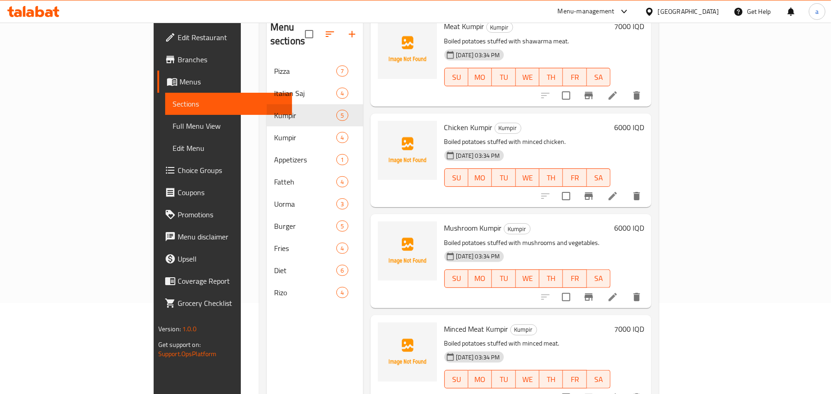
scroll to position [130, 0]
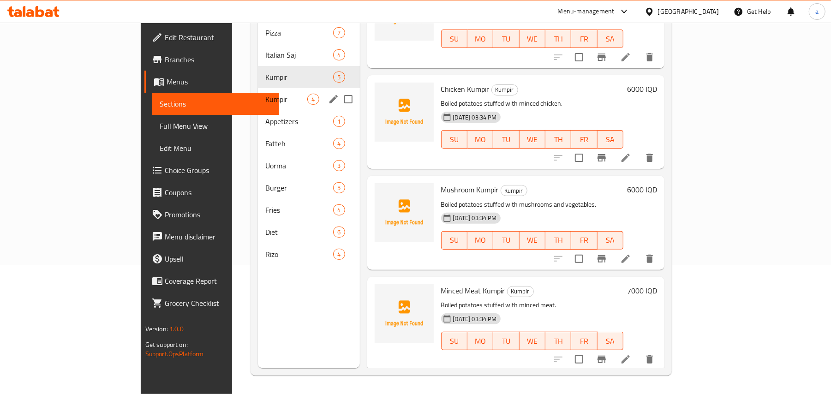
drag, startPoint x: 240, startPoint y: 93, endPoint x: 287, endPoint y: 106, distance: 48.1
click at [265, 94] on span "Kumpir" at bounding box center [286, 99] width 42 height 11
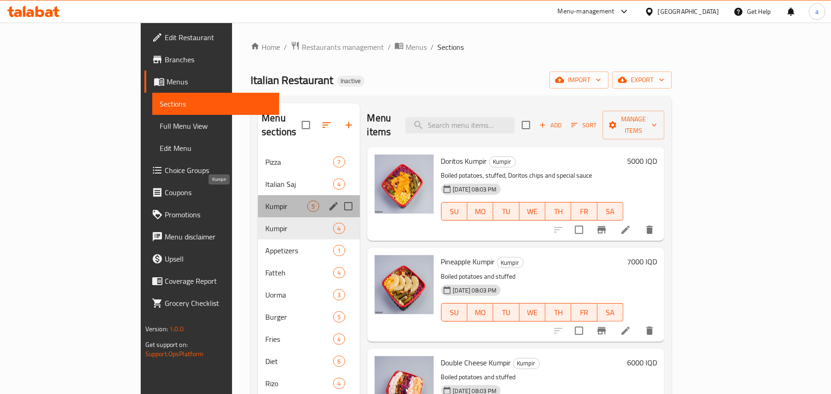
click at [265, 201] on span "Kumpir" at bounding box center [286, 206] width 42 height 11
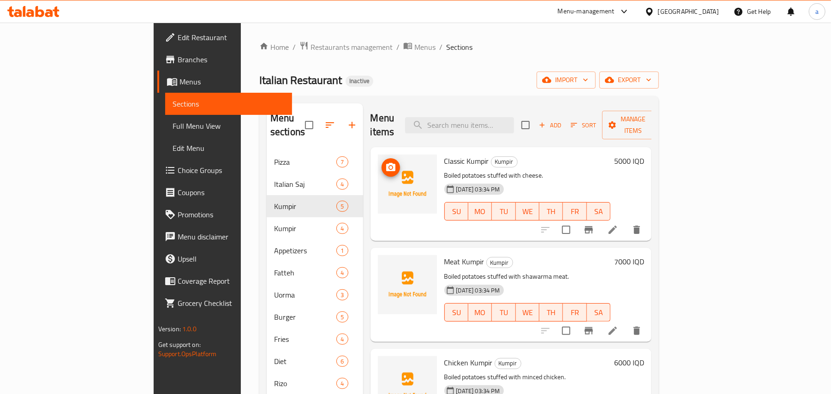
click at [378, 157] on img at bounding box center [407, 184] width 59 height 59
click at [385, 162] on icon "upload picture" at bounding box center [390, 167] width 11 height 11
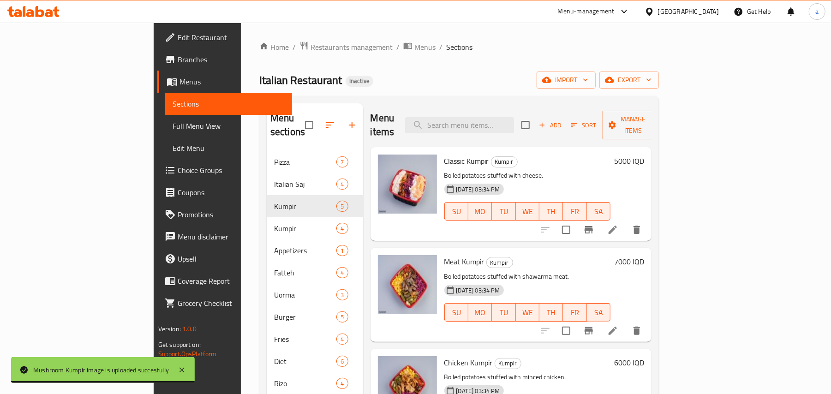
click at [535, 120] on input "checkbox" at bounding box center [525, 124] width 19 height 19
checkbox input "true"
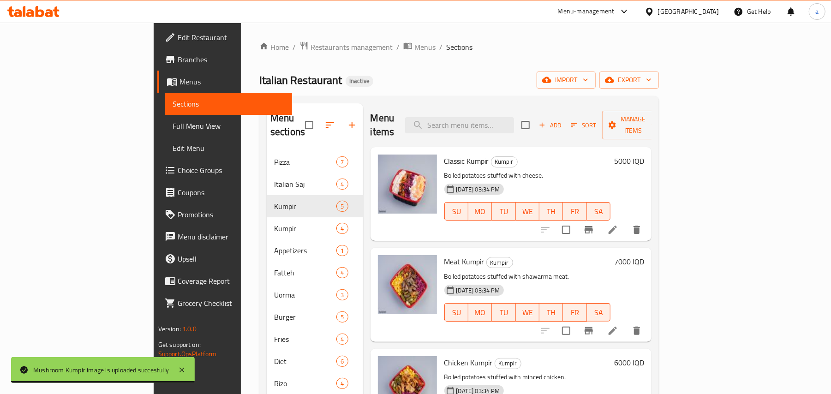
checkbox input "true"
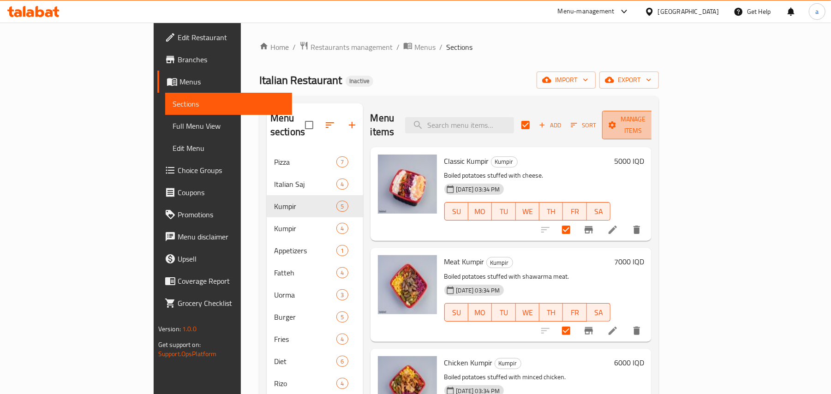
click at [657, 120] on span "Manage items" at bounding box center [633, 125] width 47 height 23
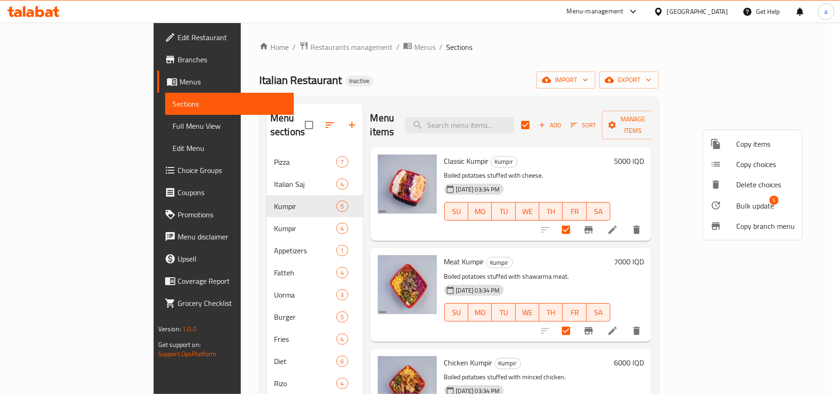
click at [739, 205] on span "Bulk update" at bounding box center [756, 205] width 38 height 11
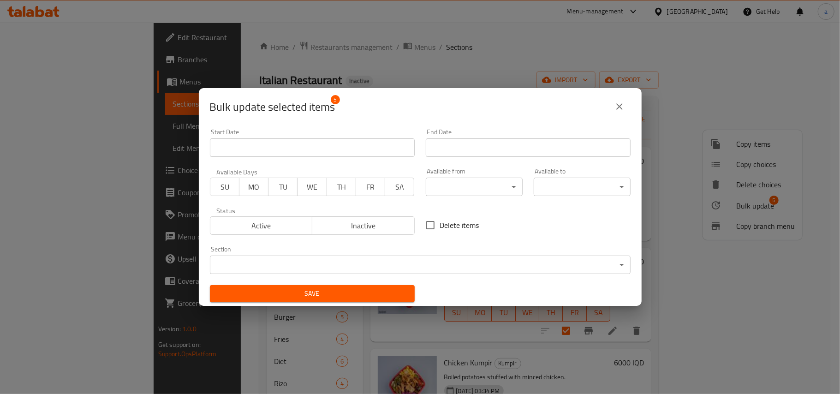
click at [311, 263] on body "​ Menu-management Iraq Get Help a Edit Restaurant Branches Menus Sections Full …" at bounding box center [420, 209] width 840 height 372
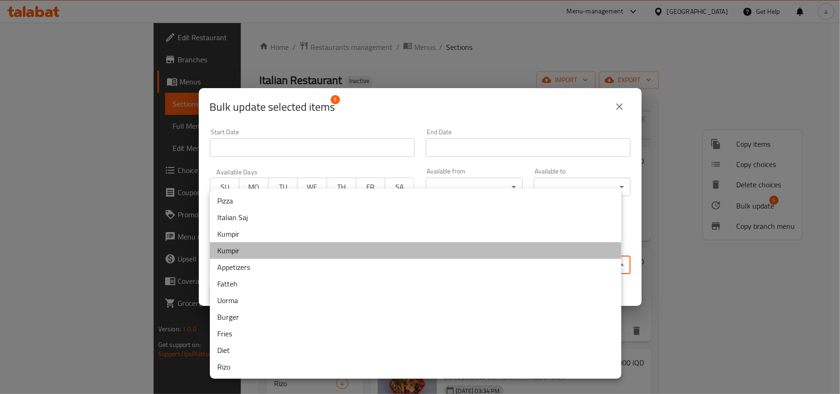
click at [266, 257] on li "Kumpir" at bounding box center [416, 250] width 412 height 17
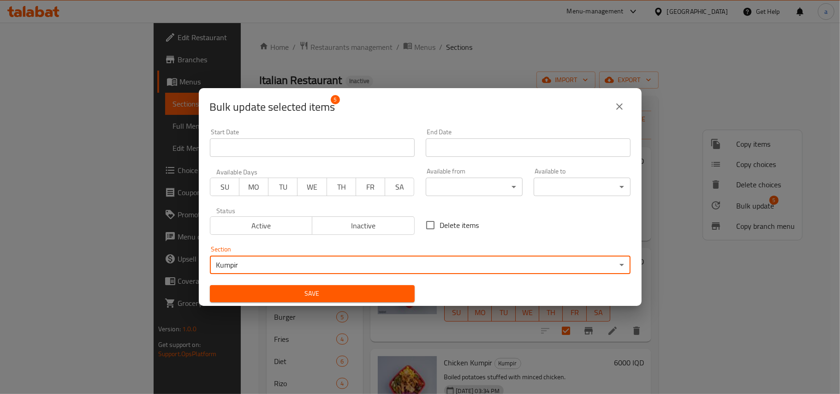
click at [346, 296] on span "Save" at bounding box center [312, 294] width 190 height 12
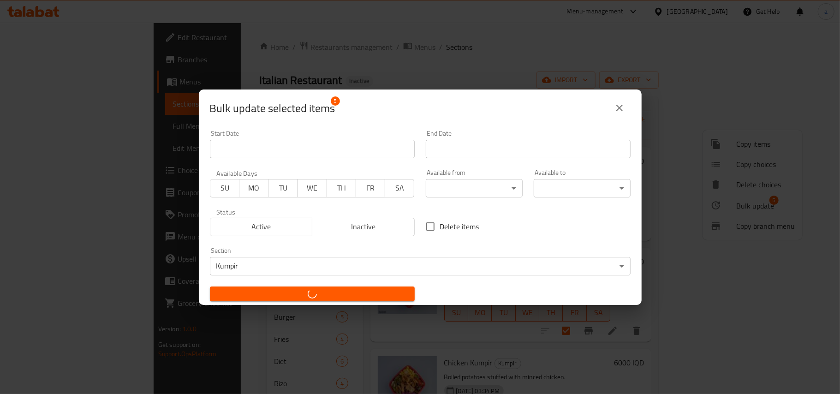
checkbox input "false"
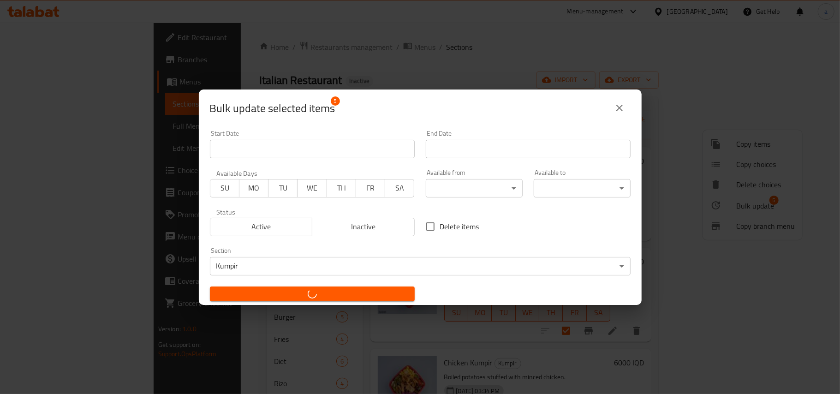
checkbox input "false"
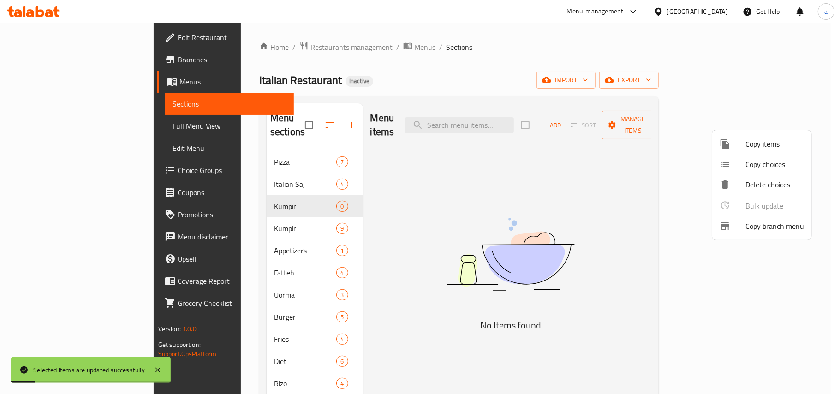
click at [278, 219] on div at bounding box center [420, 197] width 840 height 394
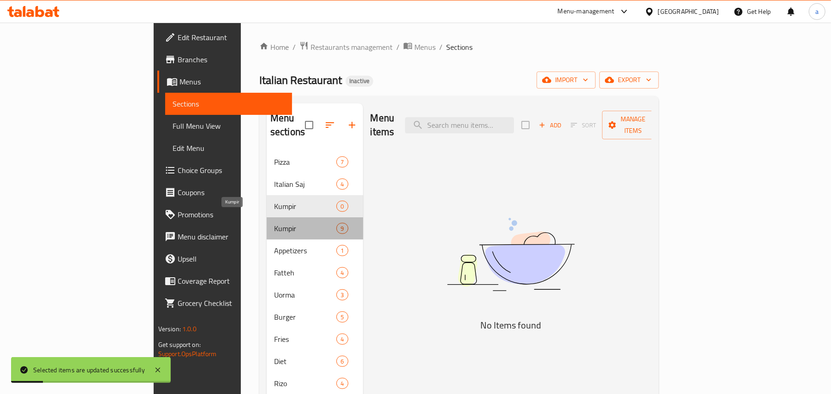
click at [274, 223] on span "Kumpir" at bounding box center [305, 228] width 62 height 11
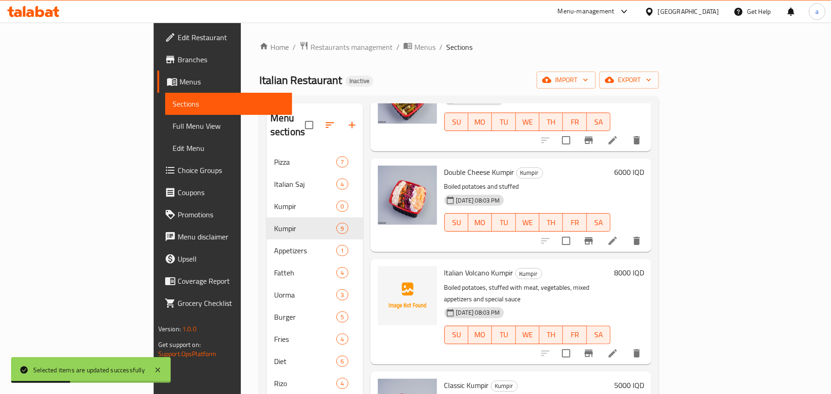
scroll to position [287, 0]
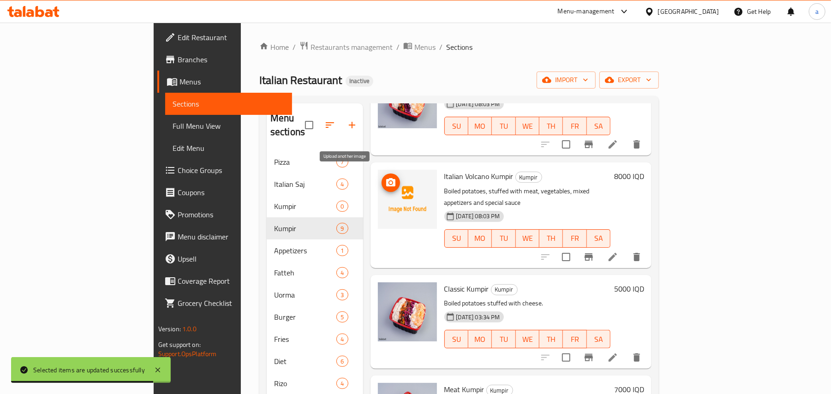
click at [382, 184] on button "upload picture" at bounding box center [391, 183] width 18 height 18
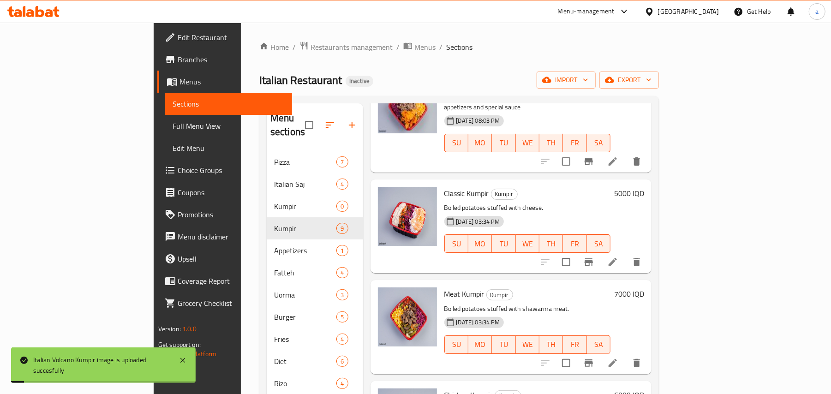
scroll to position [268, 0]
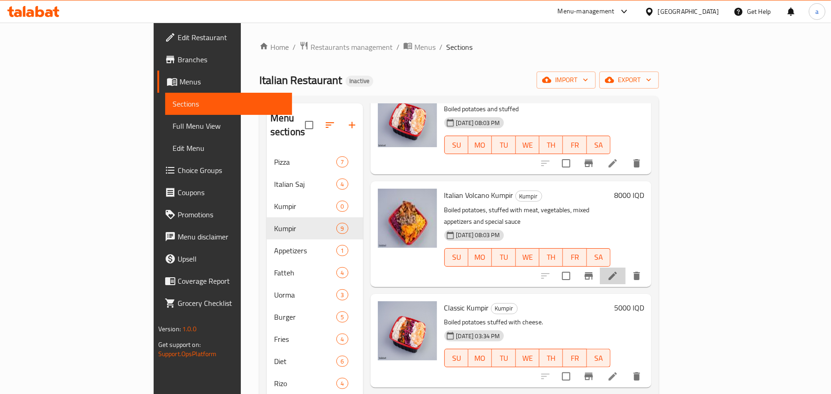
click at [617, 272] on icon at bounding box center [613, 276] width 8 height 8
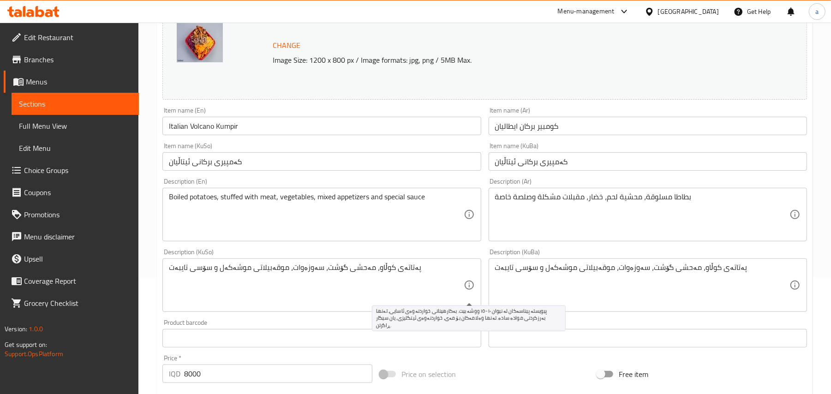
scroll to position [143, 0]
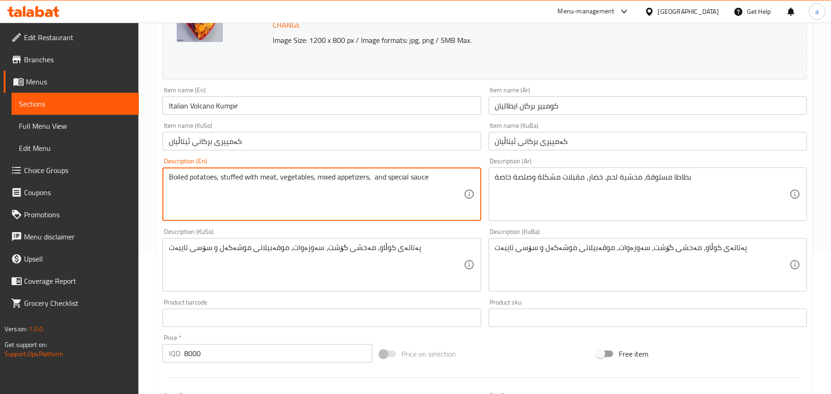
paste textarea "Chips"
click at [390, 186] on textarea "Boiled potatoes, stuffed with meat, vegetables, mixed appetizers, Chips and spe…" at bounding box center [316, 195] width 294 height 44
click at [392, 181] on textarea "Boiled potatoes, stuffed with meat, vegetables, mixed appetizers, chips and spe…" at bounding box center [316, 195] width 294 height 44
type textarea "Boiled potatoes, stuffed with meat, vegetables, mixed appetizers, chips and spe…"
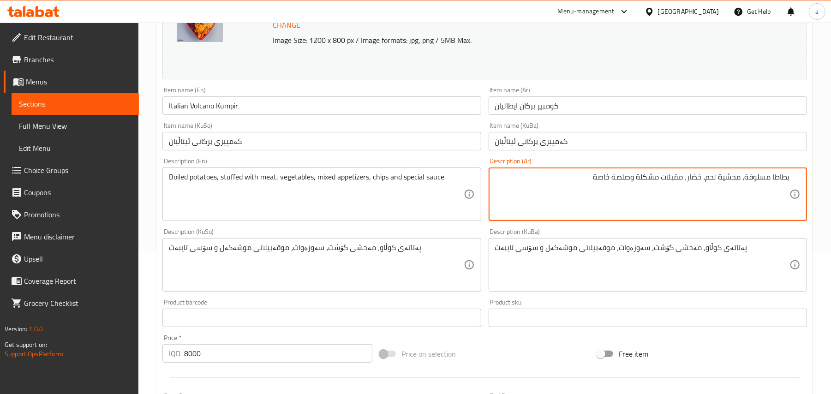
click at [626, 186] on textarea "بطاطا مسلوقة، محشية لحم، خضار، مقبلات مشكلة وصلصة خاصة" at bounding box center [642, 195] width 294 height 44
paste textarea "رقائق بطاطا"
type textarea "بطاطا مسلوقة، محشية لحم، خضار، مقبلات مشكلة، رقائق بطاطا وصلصة خاصة"
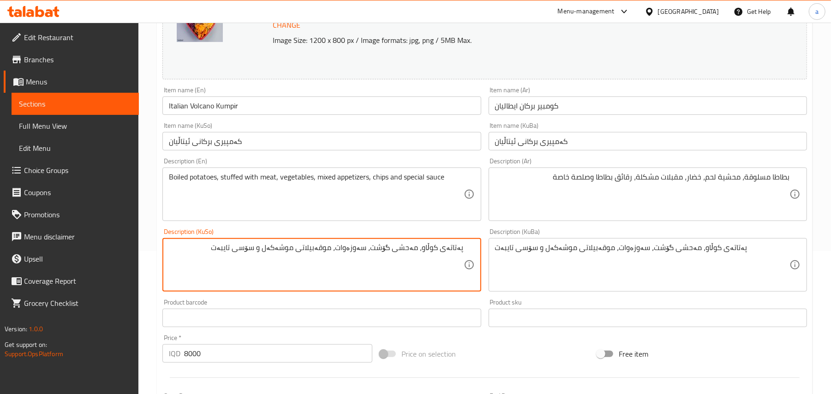
click at [264, 261] on textarea "پەتاتەی کوڵاو، مەحشی گۆشت، سەوزەوات، موقەبیلاتی موشەکەل و سۆسی تایبەت" at bounding box center [316, 265] width 294 height 44
paste textarea "چپسی پەتاتە"
click at [283, 263] on textarea "پەتاتەی کوڵاو، مەحشی گۆشت، سەوزەوات، موقەبیلاتی موشەکەل، چپسی پەتاتە و سۆسی تای…" at bounding box center [316, 265] width 294 height 44
type textarea "پەتاتەی کوڵاو، مەحشی گۆشت، سەوزەوات، موقەبیلاتی موشەکەل، چپسی پەتاتە و سۆسی تای…"
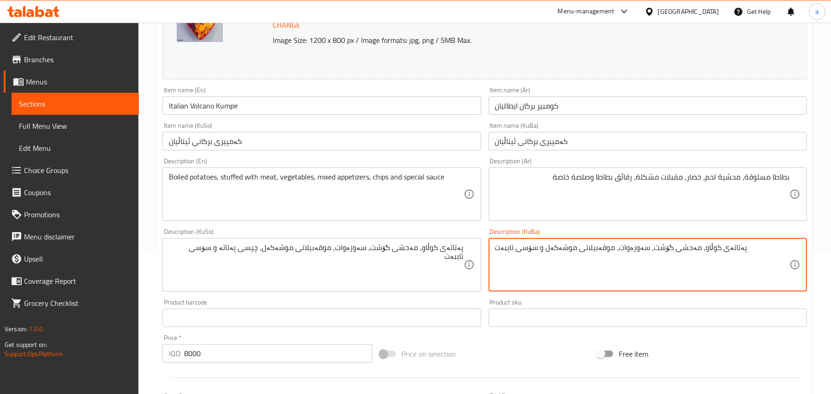
paste textarea "، چپسی پەتاتە"
type textarea "پەتاتەی کوڵاو، مەحشی گۆشت، سەوزەوات، موقەبیلاتی موشەکەل، چپسی پەتاتە و سۆسی تای…"
click at [264, 115] on input "Italian Volcano Kumpir" at bounding box center [321, 105] width 318 height 18
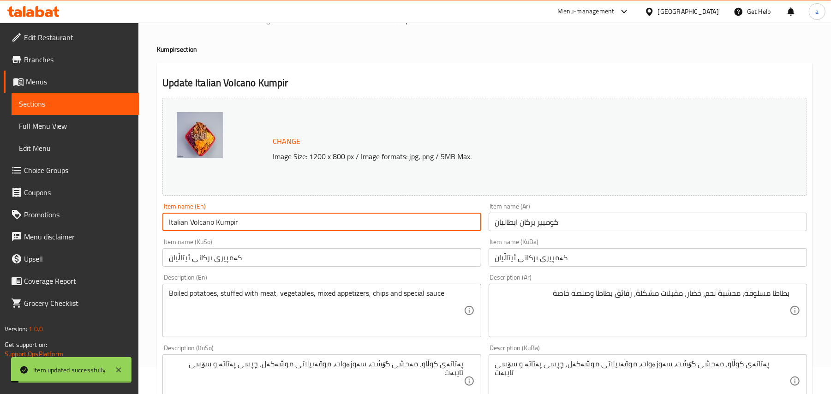
scroll to position [0, 0]
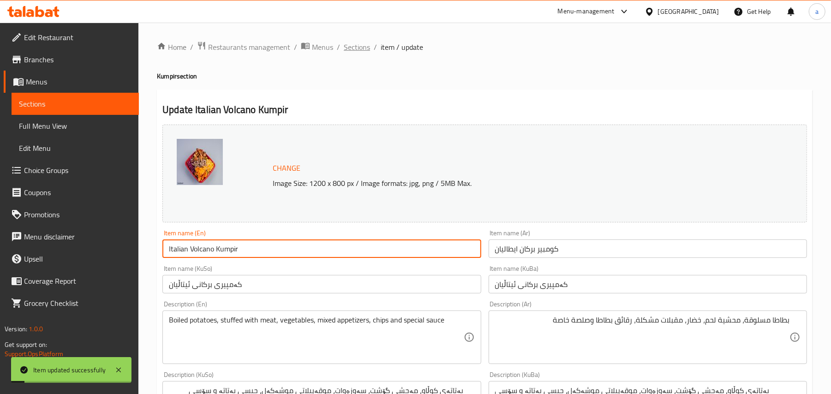
click at [364, 44] on span "Sections" at bounding box center [357, 47] width 26 height 11
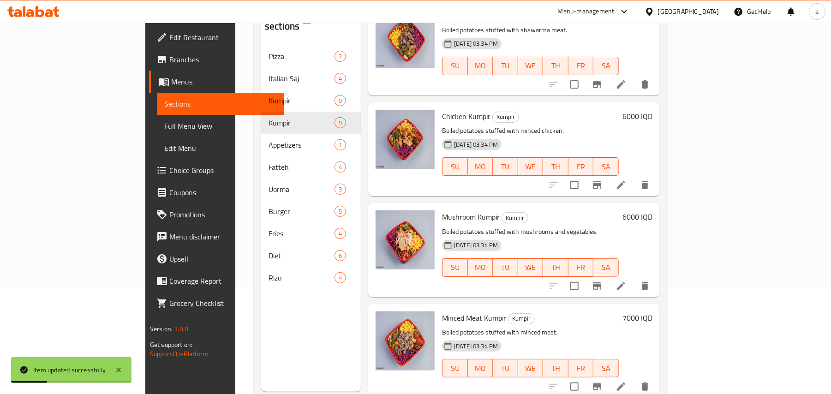
scroll to position [130, 0]
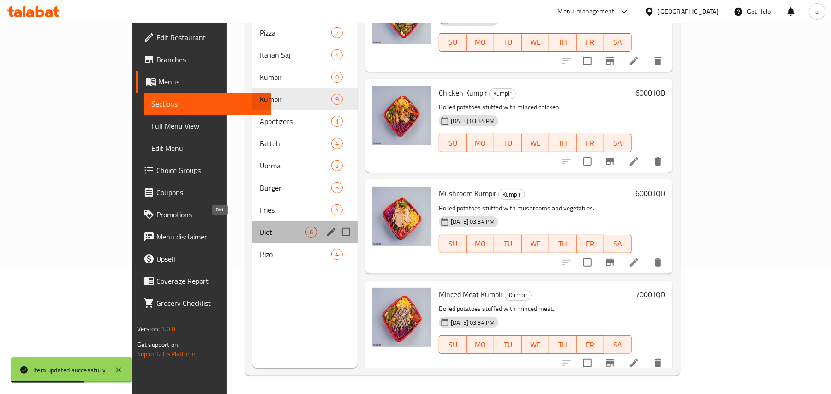
click at [260, 233] on span "Diet" at bounding box center [283, 232] width 46 height 11
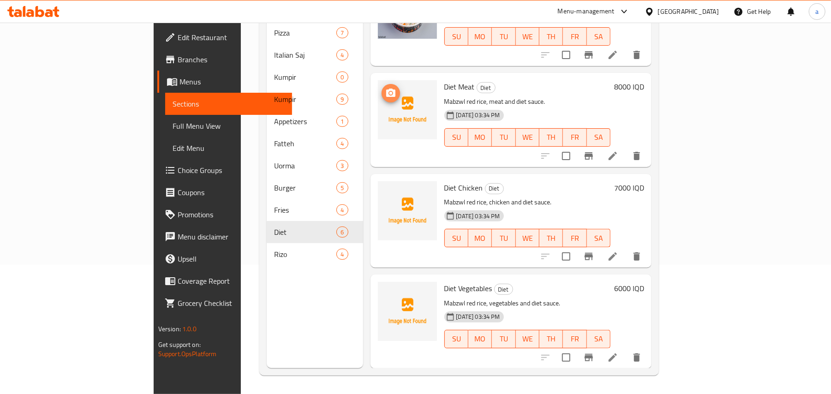
click at [386, 89] on icon "upload picture" at bounding box center [390, 93] width 9 height 8
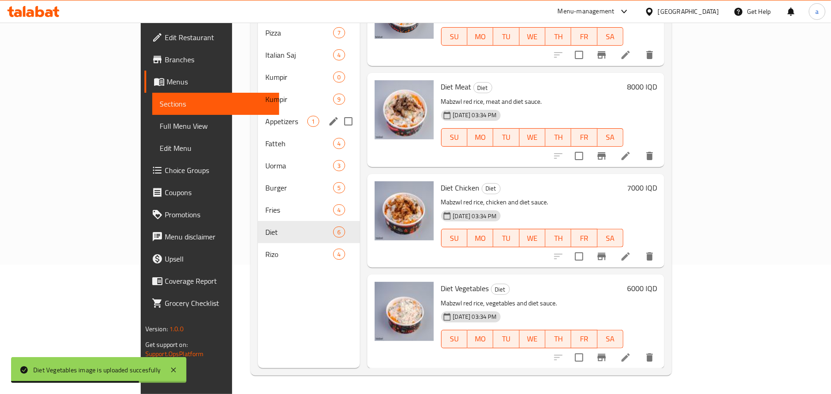
click at [265, 116] on span "Appetizers" at bounding box center [286, 121] width 42 height 11
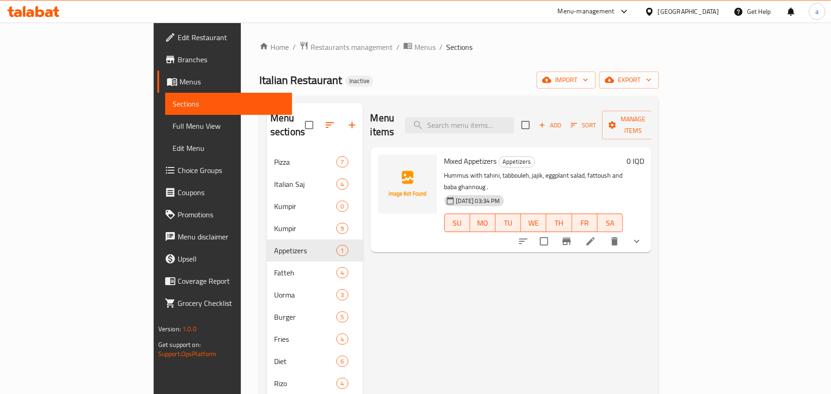
click at [642, 236] on icon "show more" at bounding box center [636, 241] width 11 height 11
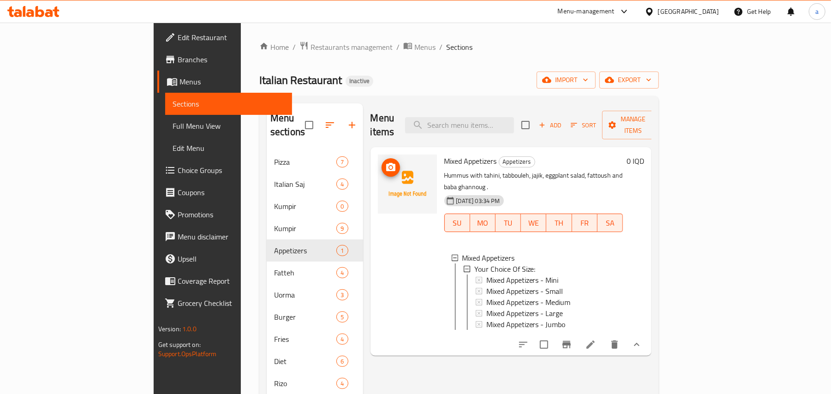
click at [385, 162] on icon "upload picture" at bounding box center [390, 167] width 11 height 11
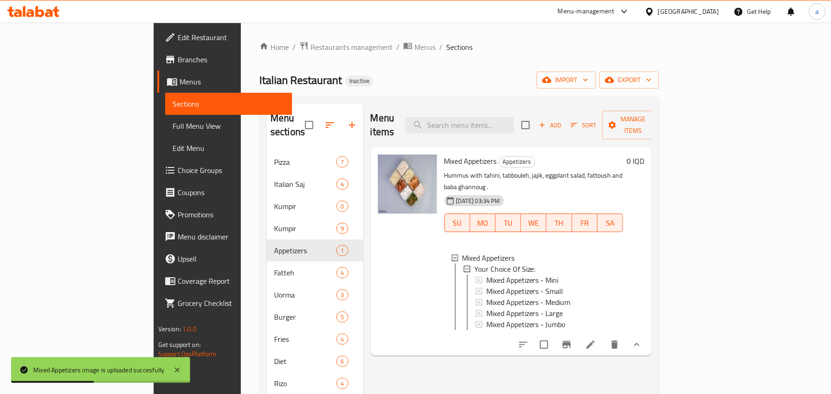
click at [173, 130] on span "Full Menu View" at bounding box center [229, 125] width 113 height 11
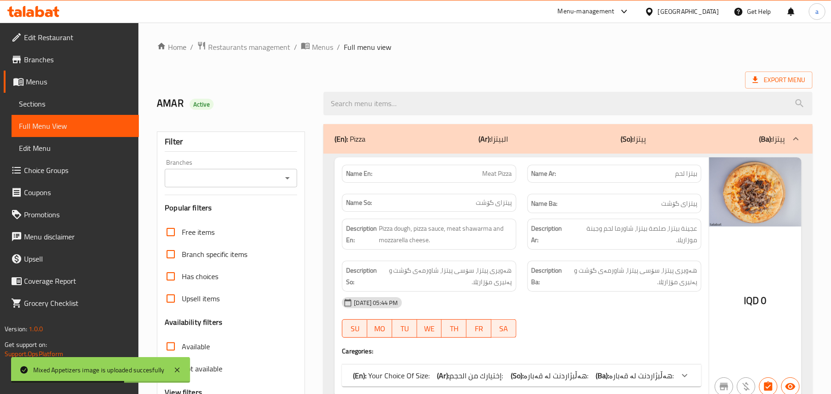
click at [287, 176] on icon "Open" at bounding box center [287, 178] width 11 height 11
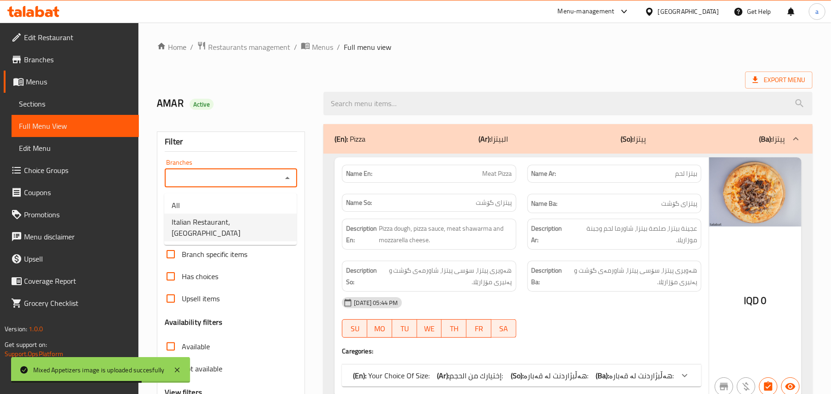
click at [244, 220] on span "Italian Restaurant, Yarmuk" at bounding box center [231, 227] width 118 height 22
type input "Italian Restaurant, Yarmuk"
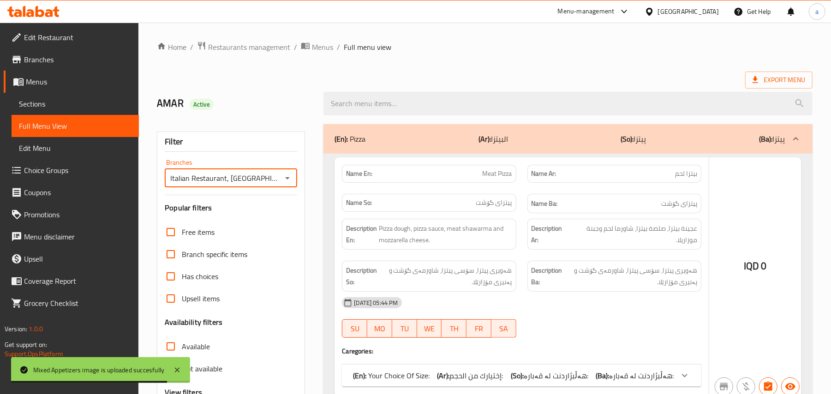
scroll to position [112, 0]
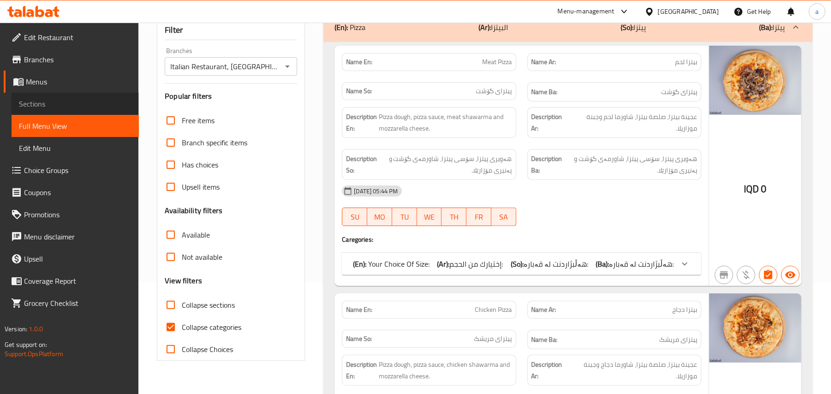
click at [53, 109] on span "Sections" at bounding box center [75, 103] width 113 height 11
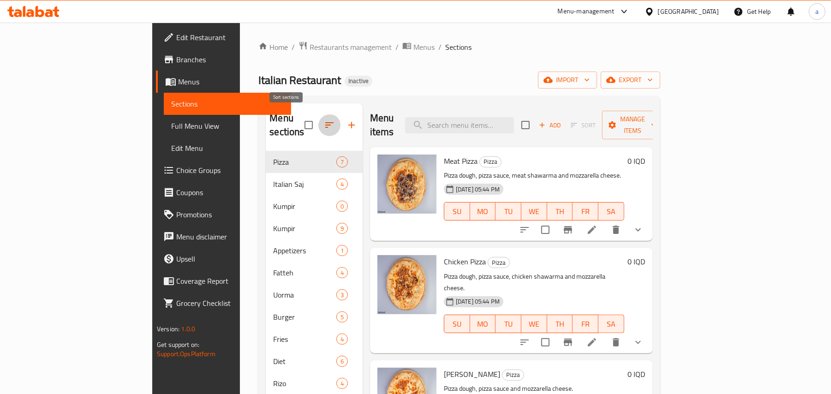
click at [318, 114] on button "button" at bounding box center [329, 125] width 22 height 22
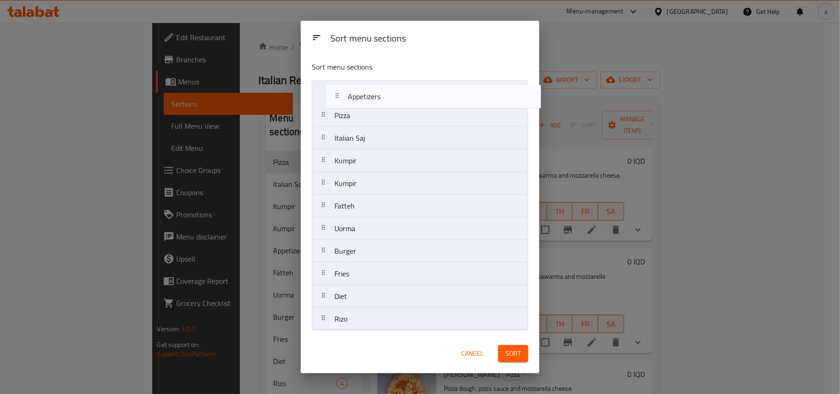
click at [379, 93] on nav "Pizza Italian Saj Kumpir Kumpir Appetizers Fatteh Uorma Burger Fries Diet Rizo" at bounding box center [420, 205] width 216 height 251
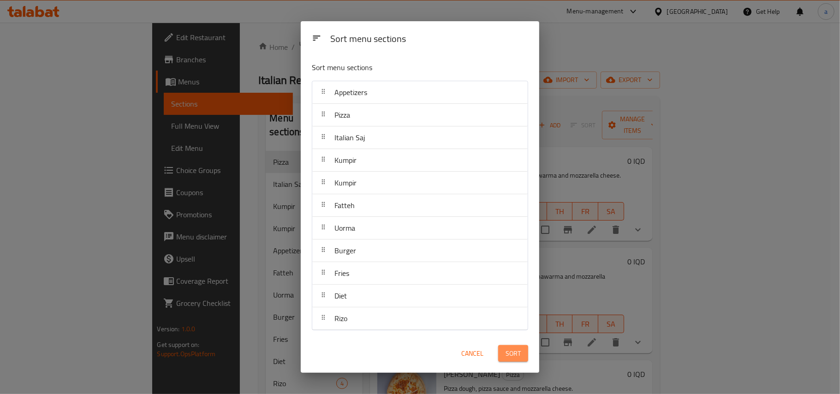
drag, startPoint x: 508, startPoint y: 358, endPoint x: 495, endPoint y: 338, distance: 23.7
click at [508, 358] on span "Sort" at bounding box center [513, 354] width 15 height 12
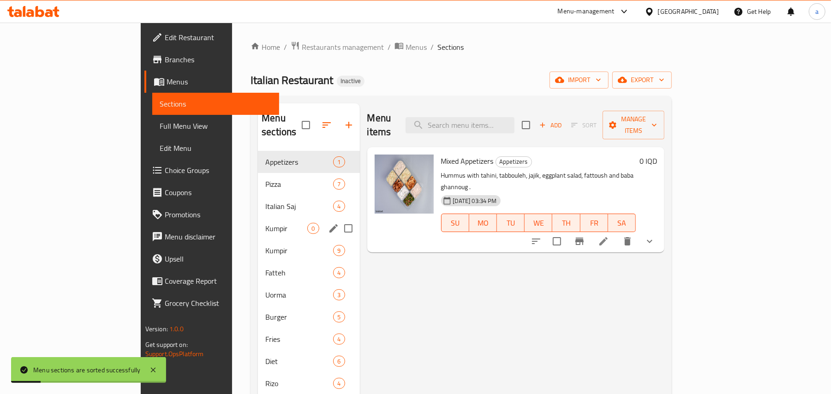
click at [339, 219] on input "Menu sections" at bounding box center [348, 228] width 19 height 19
checkbox input "true"
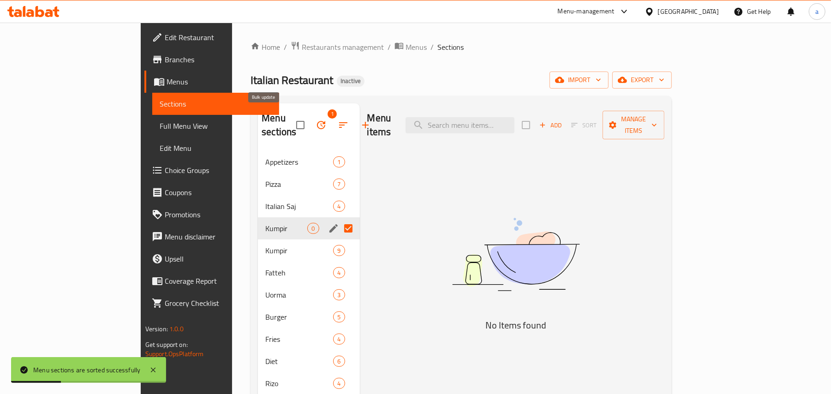
click at [310, 121] on button "button" at bounding box center [321, 125] width 22 height 22
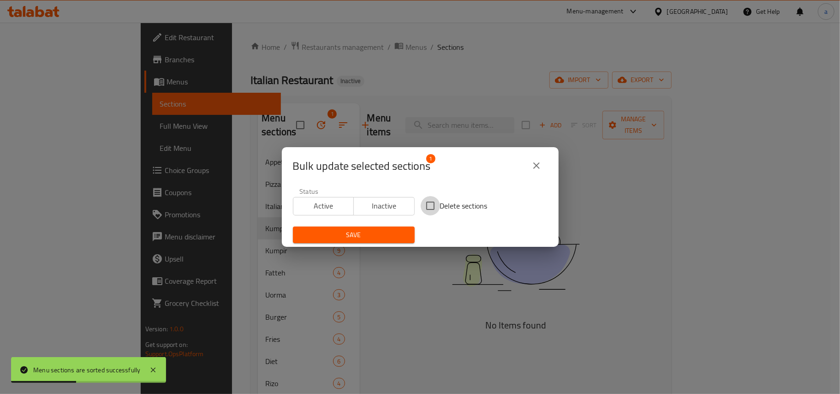
click at [425, 200] on input "Delete sections" at bounding box center [430, 205] width 19 height 19
checkbox input "true"
click at [373, 238] on span "Save" at bounding box center [353, 235] width 107 height 12
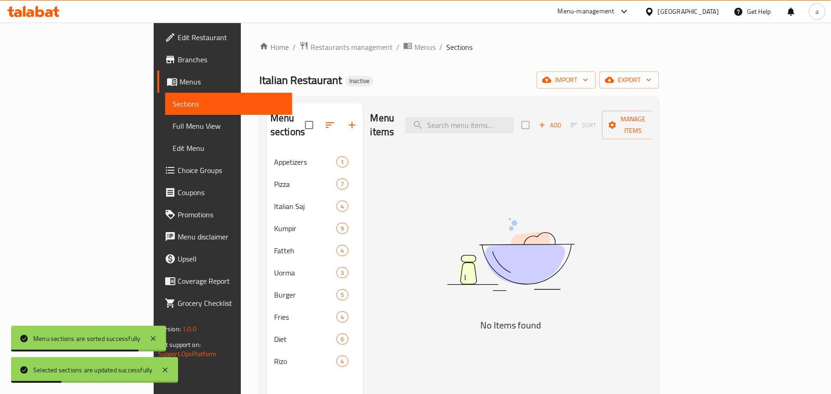
click at [173, 131] on span "Full Menu View" at bounding box center [229, 125] width 113 height 11
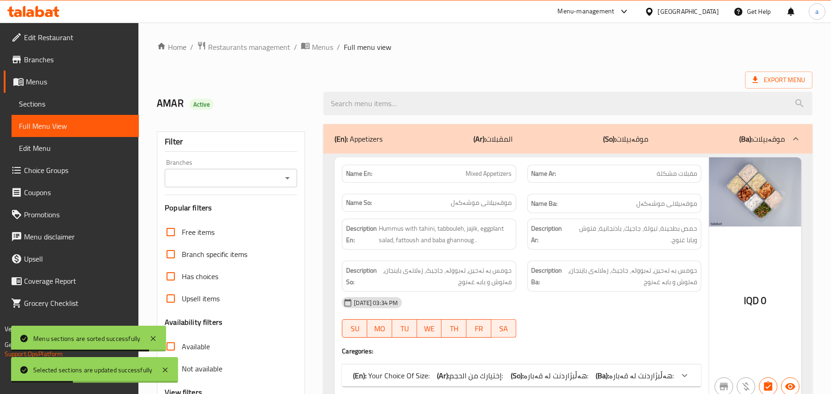
click at [279, 179] on input "Branches" at bounding box center [224, 178] width 112 height 13
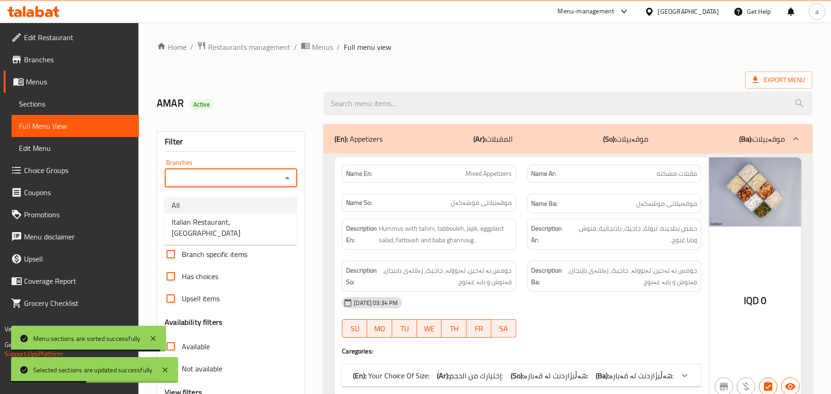
click at [240, 213] on li "All" at bounding box center [230, 205] width 132 height 17
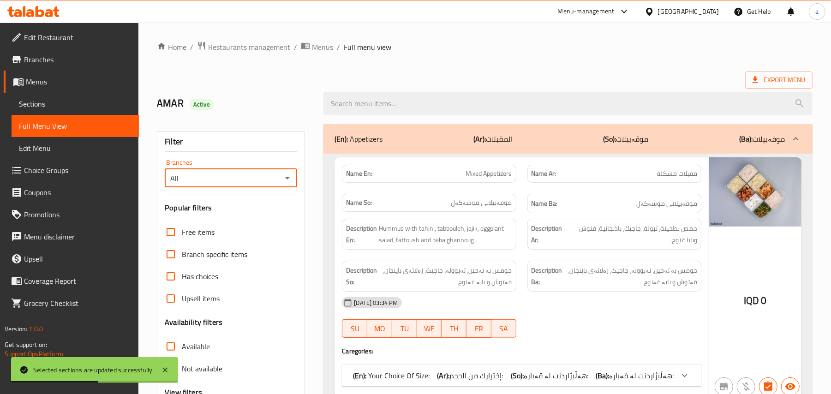
click at [277, 185] on input "All" at bounding box center [224, 178] width 112 height 13
click at [286, 182] on icon "Open" at bounding box center [287, 178] width 11 height 11
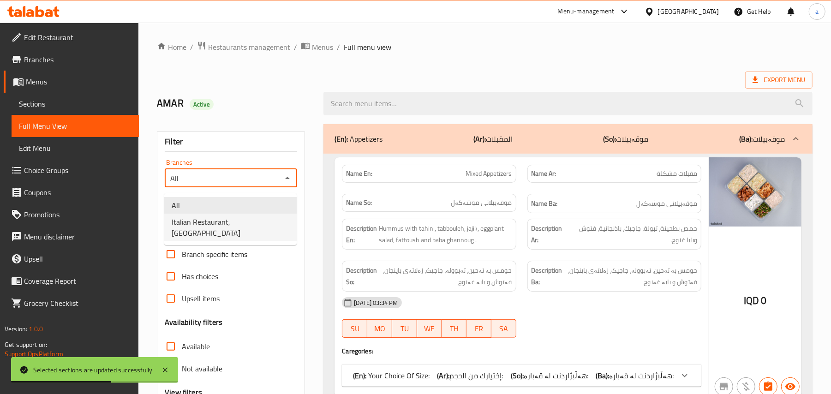
click at [234, 226] on span "Italian Restaurant, Yarmuk" at bounding box center [231, 227] width 118 height 22
type input "Italian Restaurant, Yarmuk"
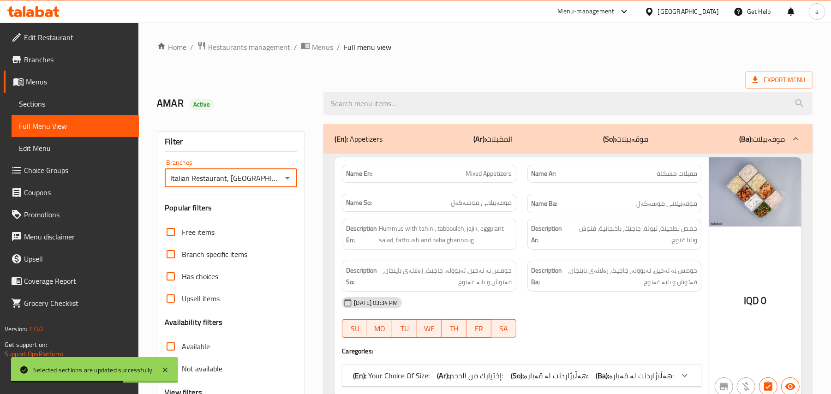
scroll to position [143, 0]
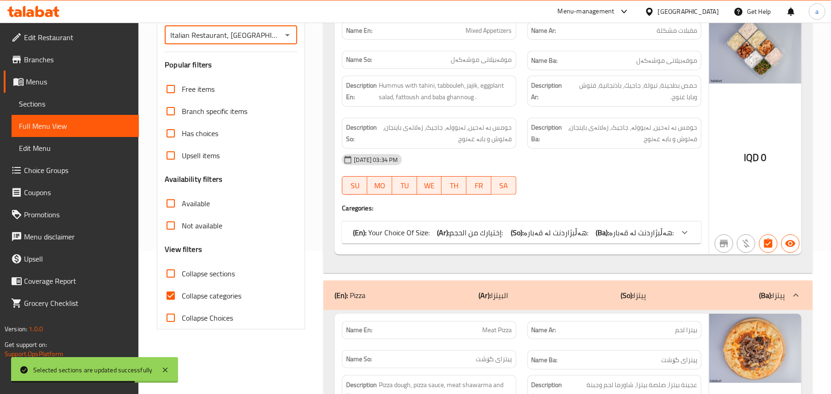
click at [175, 307] on input "Collapse categories" at bounding box center [171, 296] width 22 height 22
checkbox input "false"
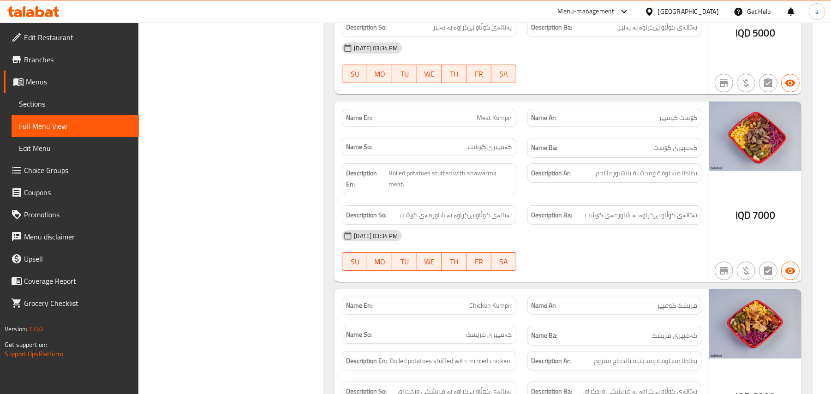
scroll to position [4738, 0]
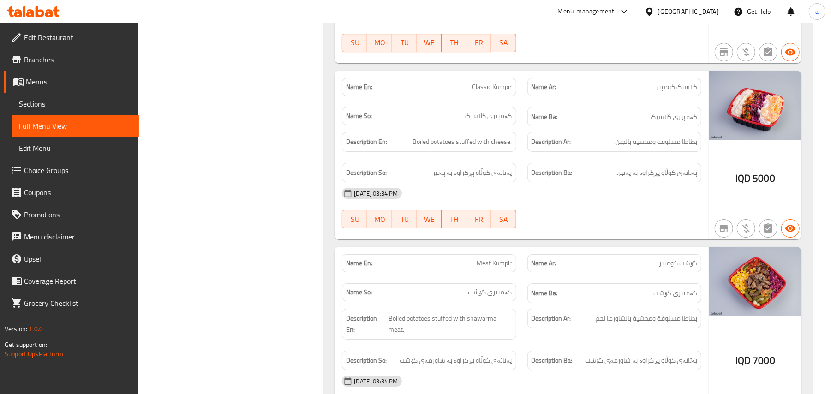
click at [40, 99] on span "Sections" at bounding box center [75, 103] width 113 height 11
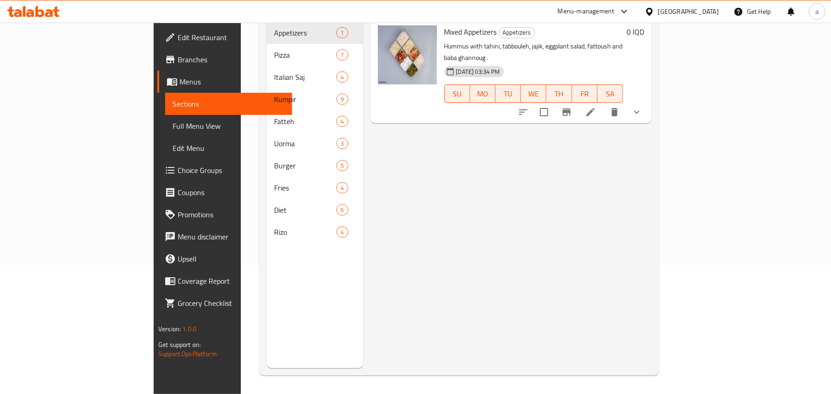
scroll to position [130, 0]
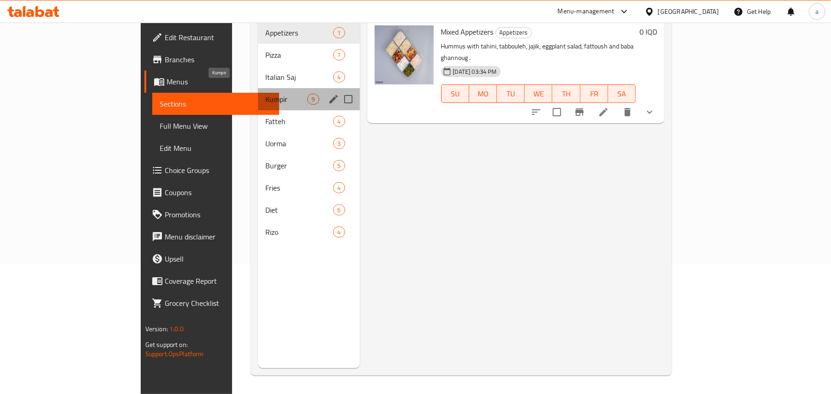
click at [265, 94] on span "Kumpir" at bounding box center [286, 99] width 42 height 11
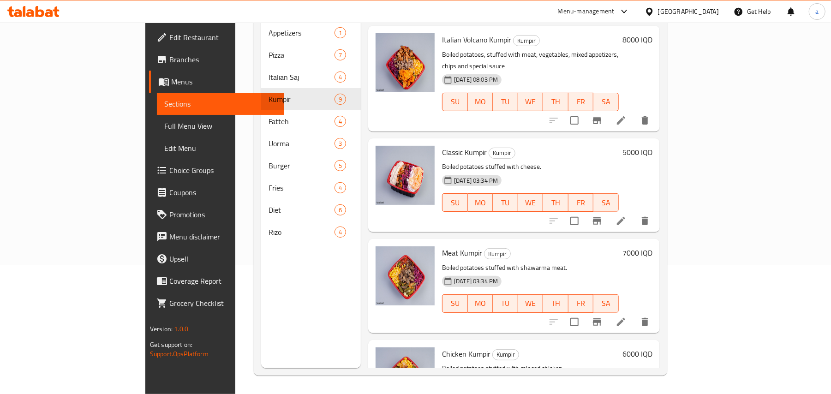
scroll to position [268, 0]
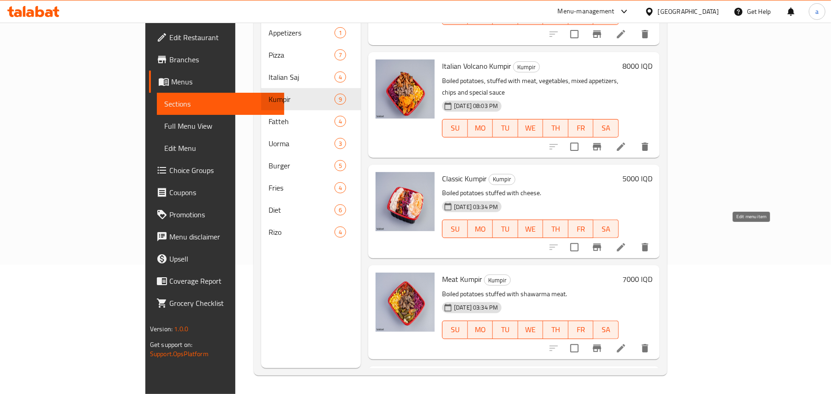
click at [625, 243] on icon at bounding box center [621, 247] width 8 height 8
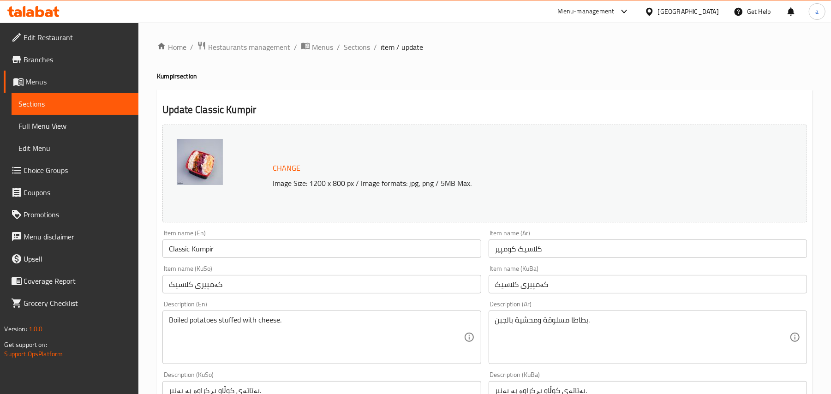
click at [522, 258] on input "کلاسیک کومپیر" at bounding box center [648, 249] width 318 height 18
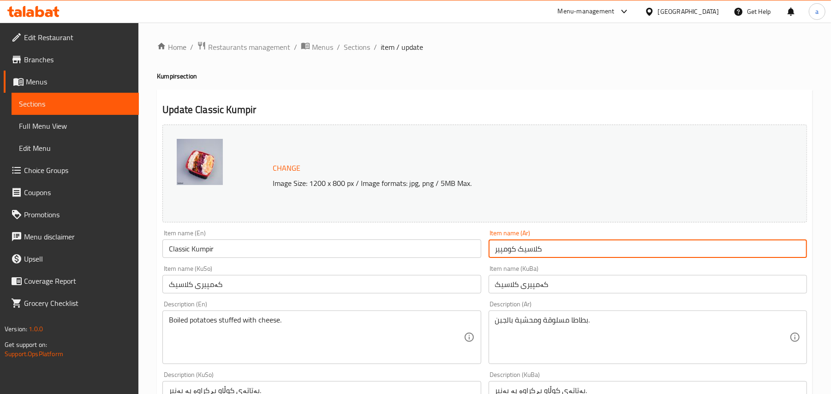
paste input "كومبير كلاسك"
type input "كومبير كلاسك"
click at [359, 50] on span "Sections" at bounding box center [357, 47] width 26 height 11
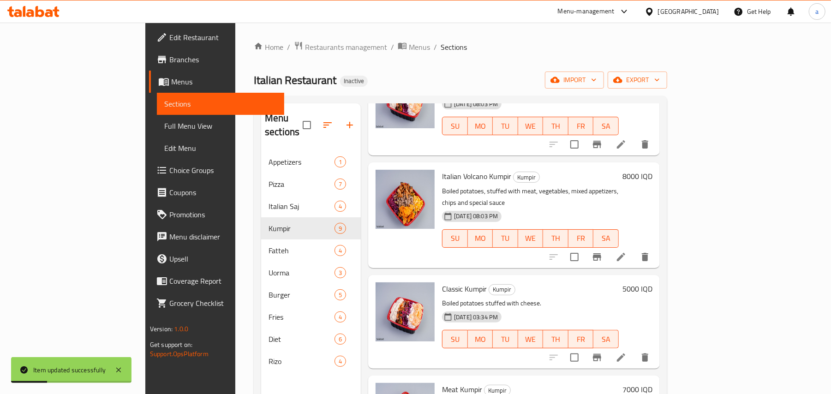
scroll to position [431, 0]
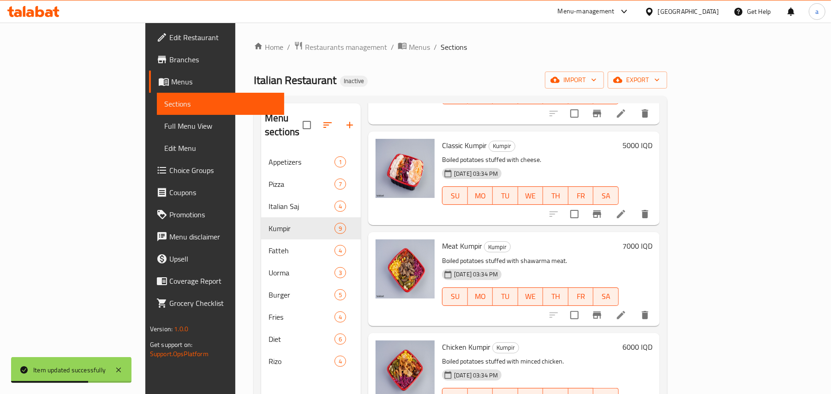
click at [627, 310] on icon at bounding box center [621, 315] width 11 height 11
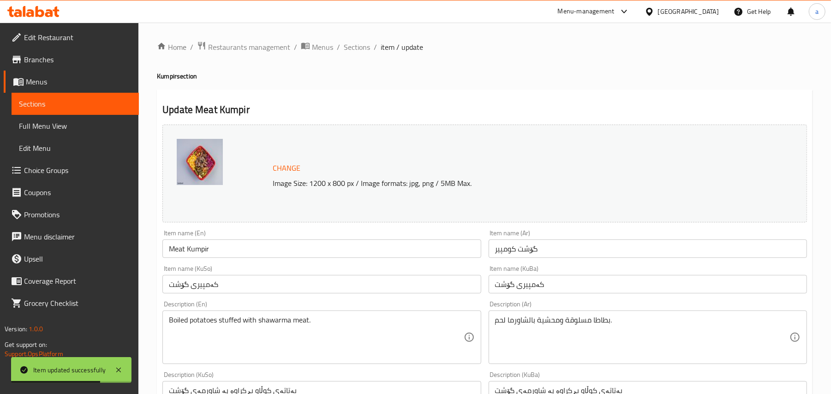
click at [514, 258] on input "گۆشت کومپیر" at bounding box center [648, 249] width 318 height 18
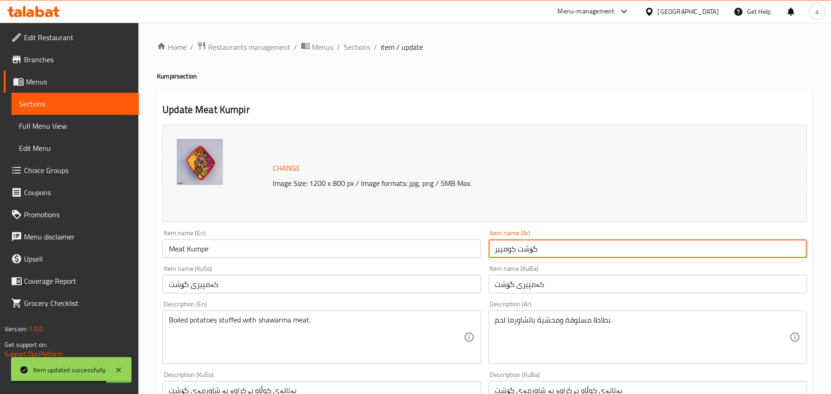
paste input "كومبير لحم"
type input "كومبير لحم"
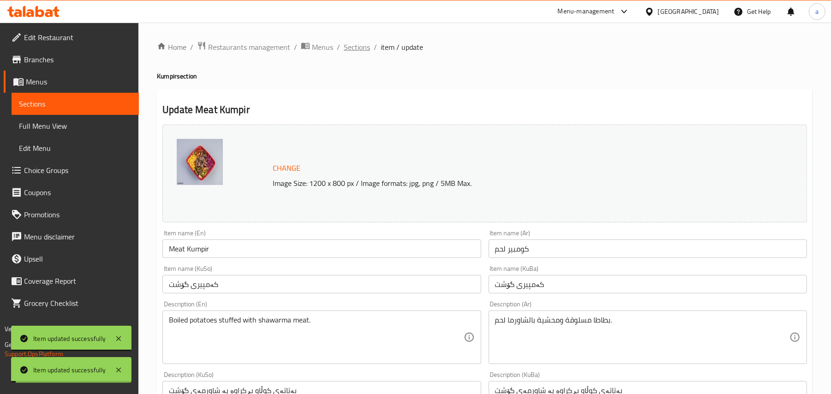
click at [370, 51] on span "Sections" at bounding box center [357, 47] width 26 height 11
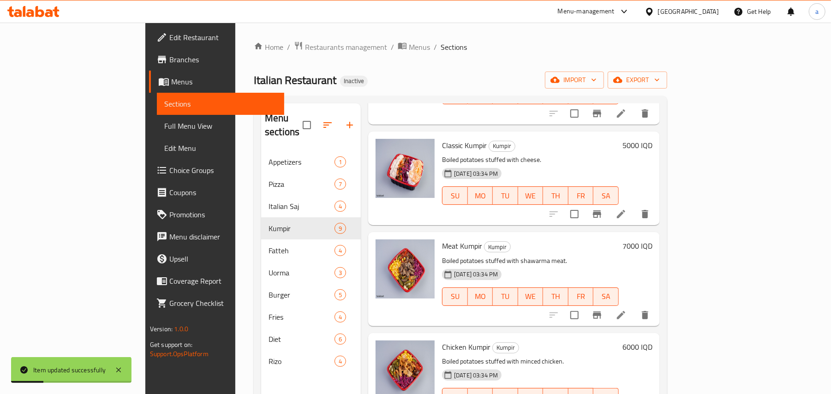
scroll to position [556, 0]
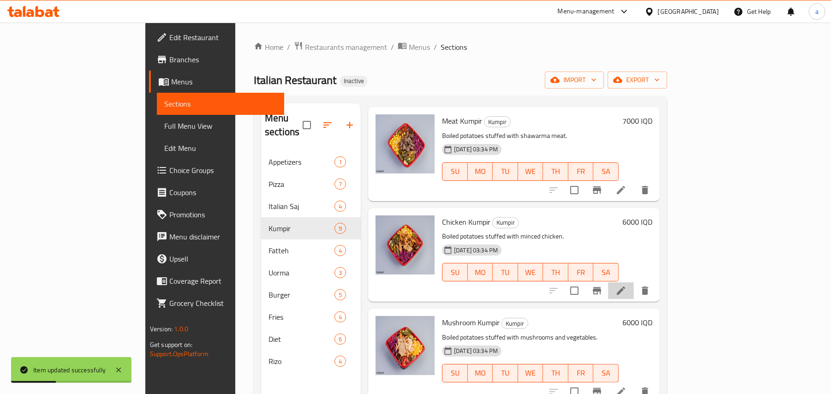
click at [634, 288] on li at bounding box center [621, 290] width 26 height 17
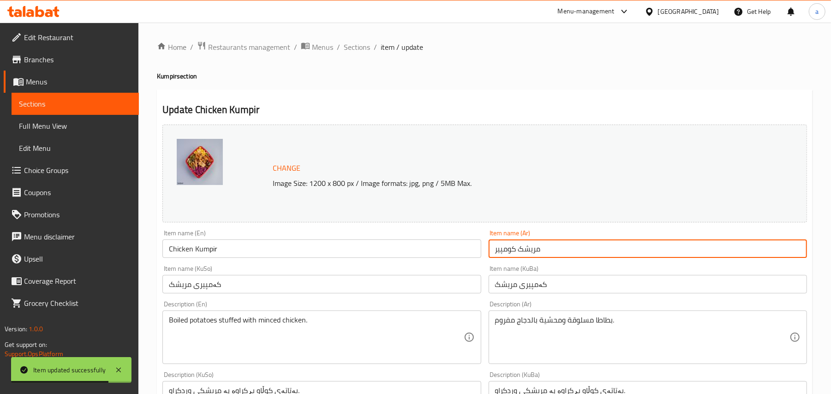
click at [506, 258] on input "مریشک کومپیر" at bounding box center [648, 249] width 318 height 18
paste input "ومبير دجاج"
type input "كومبير دجاج"
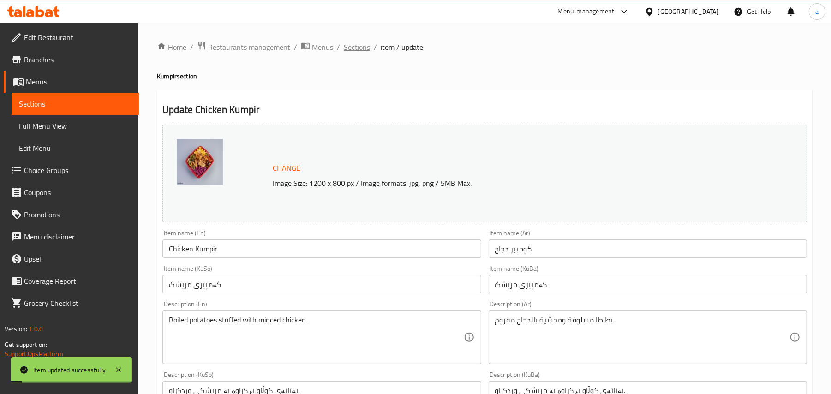
click at [370, 49] on span "Sections" at bounding box center [357, 47] width 26 height 11
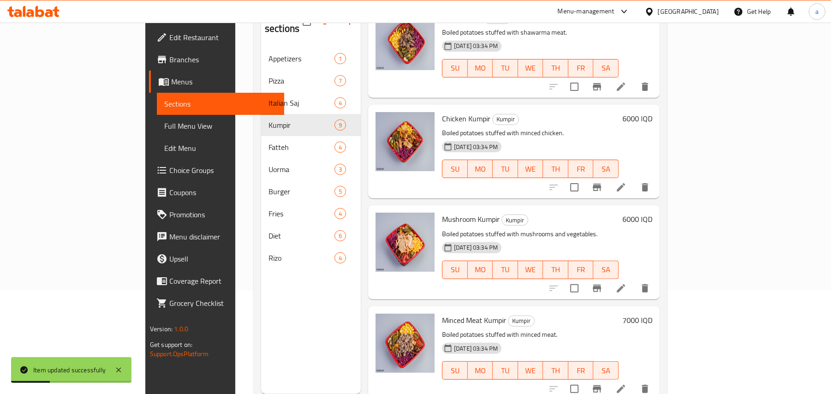
scroll to position [130, 0]
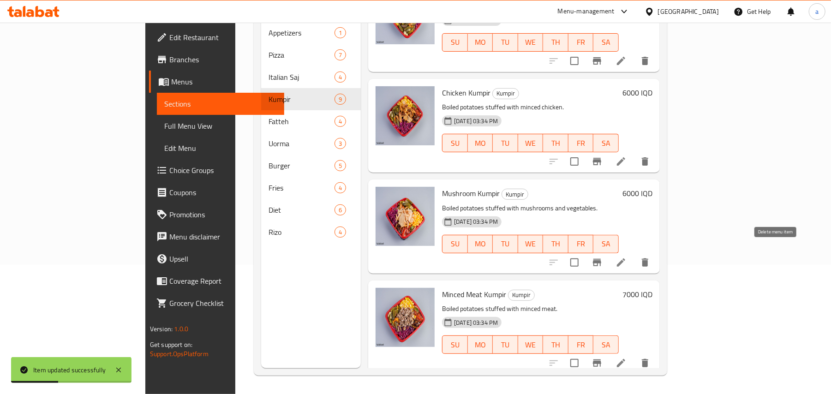
click at [634, 255] on li at bounding box center [621, 262] width 26 height 17
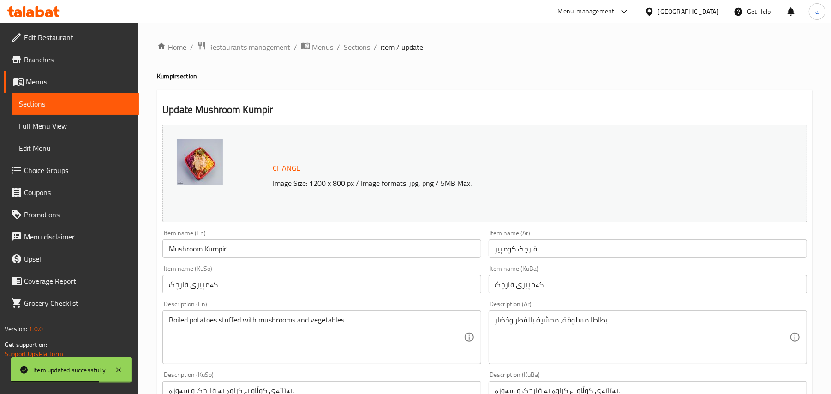
click at [514, 252] on input "قارچک کومپیر" at bounding box center [648, 249] width 318 height 18
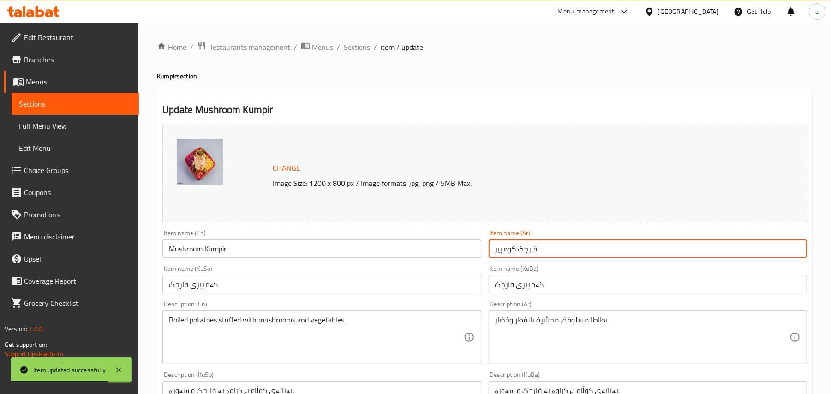
paste input "ومبير مشروم"
type input "كومبير مشروم"
click at [355, 49] on span "Sections" at bounding box center [357, 47] width 26 height 11
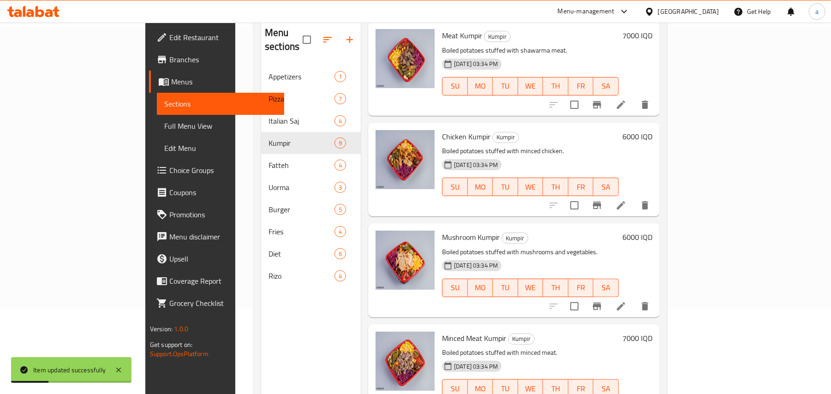
scroll to position [130, 0]
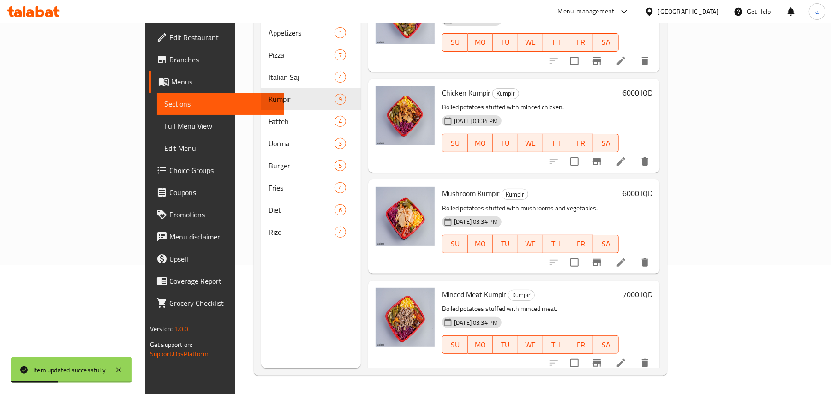
click at [627, 358] on icon at bounding box center [621, 363] width 11 height 11
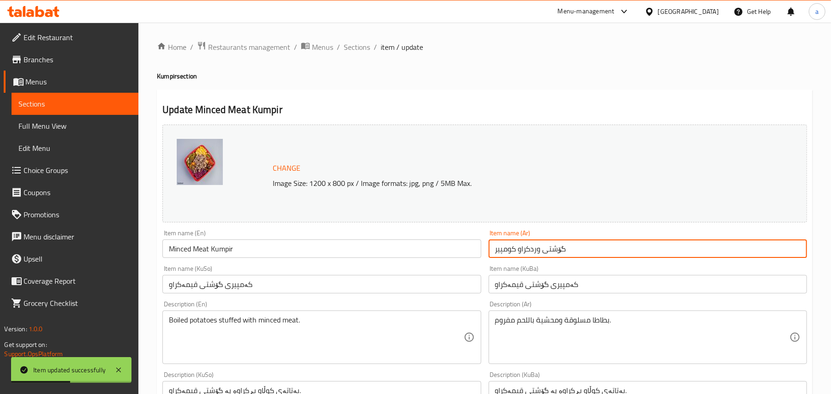
click at [525, 258] on input "گۆشتی وردکراو کومپیر" at bounding box center [648, 249] width 318 height 18
paste input "كومبير لحم مفروم"
type input "كومبير لحم مفروم"
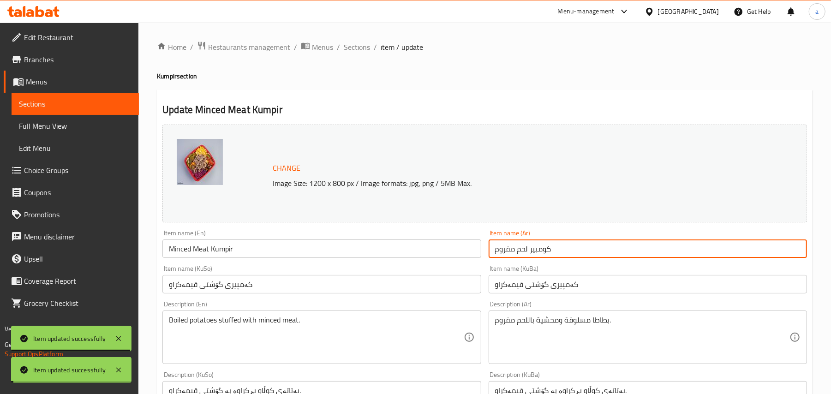
click at [370, 49] on span "Sections" at bounding box center [357, 47] width 26 height 11
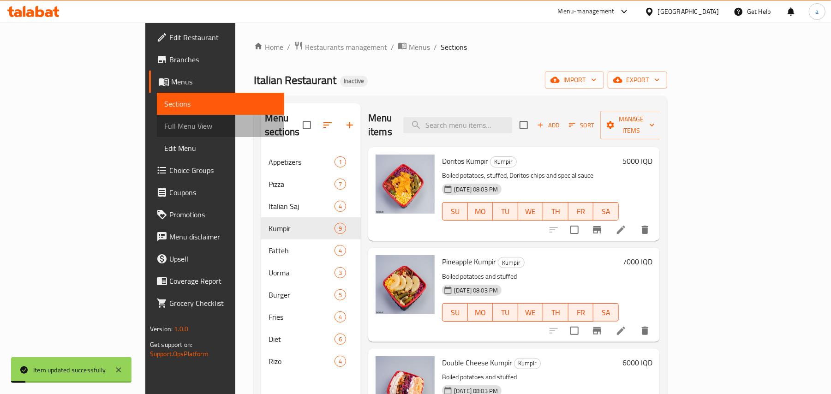
click at [164, 126] on span "Full Menu View" at bounding box center [220, 125] width 113 height 11
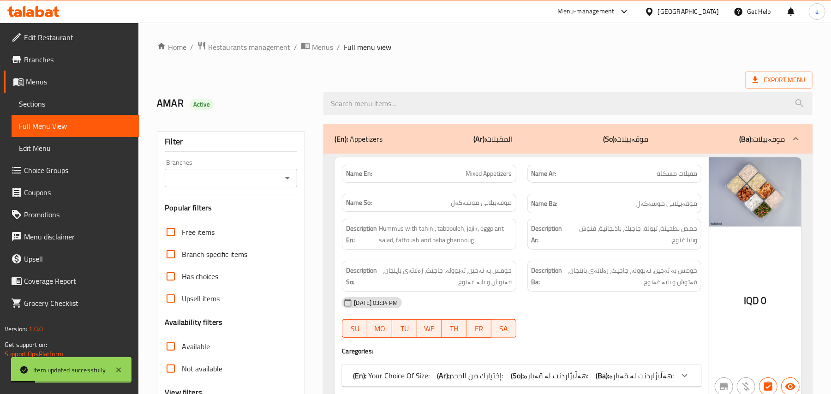
click at [287, 180] on icon "Open" at bounding box center [287, 178] width 11 height 11
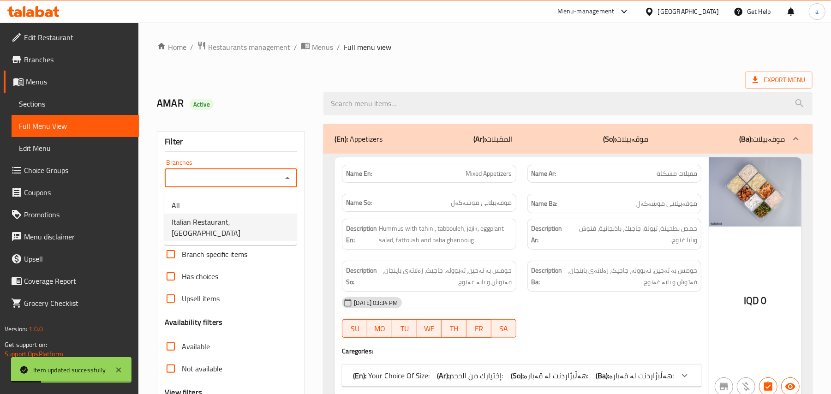
click at [254, 223] on span "Italian Restaurant, Yarmuk" at bounding box center [231, 227] width 118 height 22
type input "Italian Restaurant, Yarmuk"
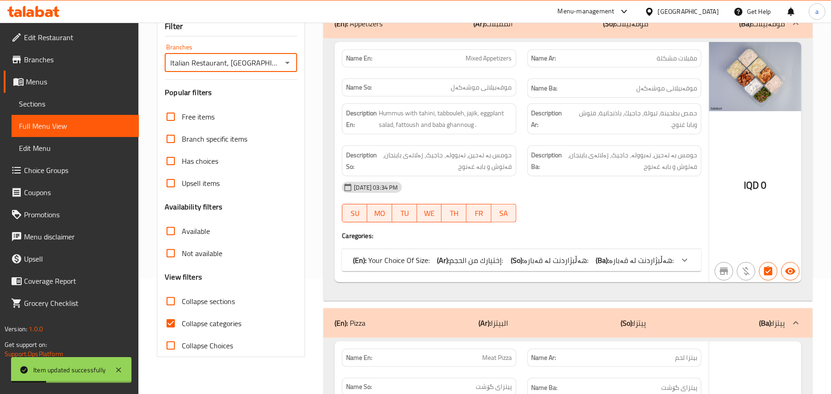
scroll to position [143, 0]
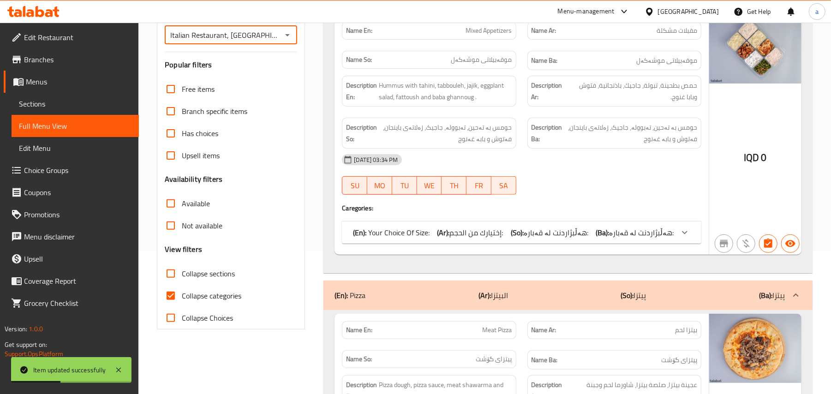
click at [182, 281] on input "Collapse sections" at bounding box center [171, 274] width 22 height 22
checkbox input "true"
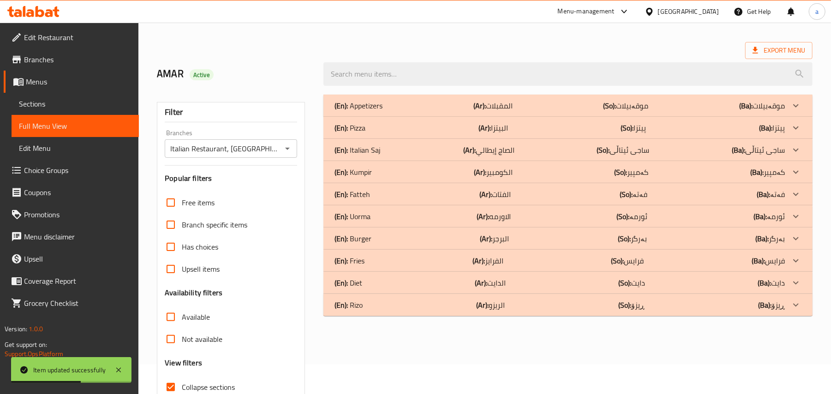
scroll to position [0, 0]
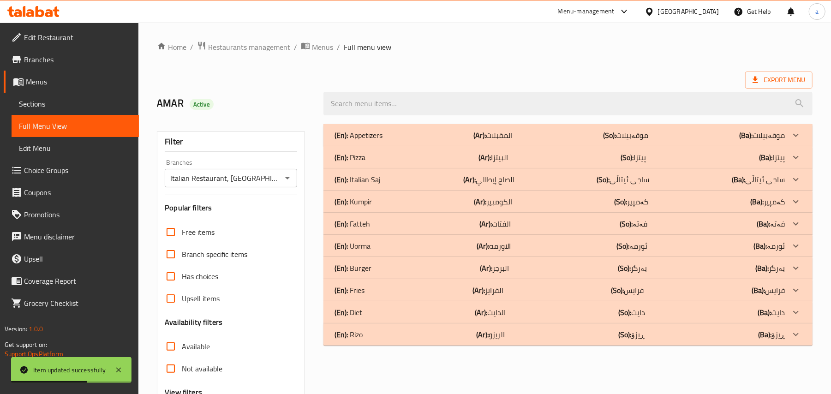
click at [529, 136] on div "(En): Appetizers (Ar): المقبلات (So): موقەبیلات (Ba): موقەبیلات" at bounding box center [560, 135] width 450 height 11
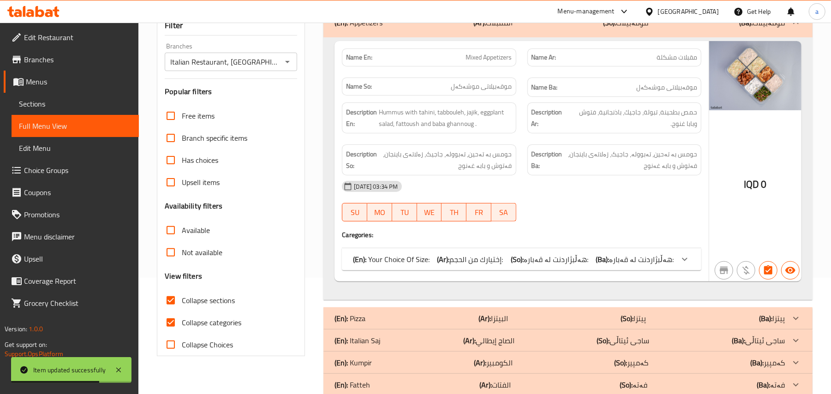
scroll to position [143, 0]
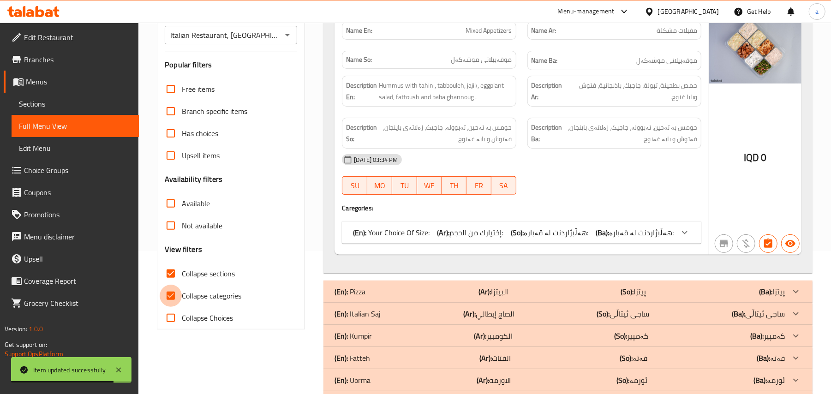
click at [175, 303] on input "Collapse categories" at bounding box center [171, 296] width 22 height 22
checkbox input "false"
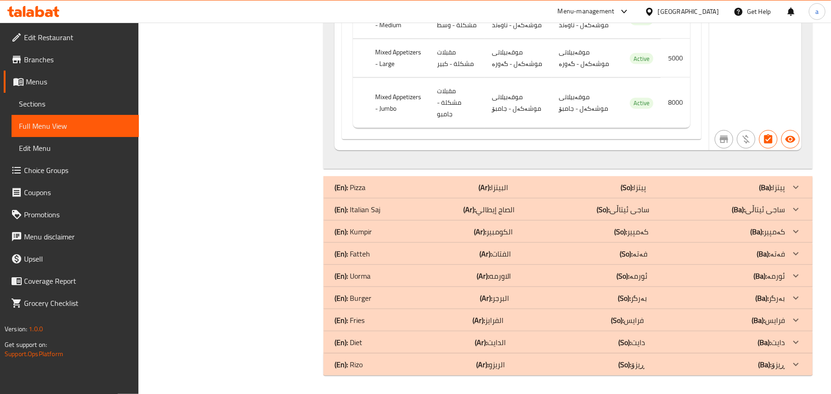
scroll to position [573, 0]
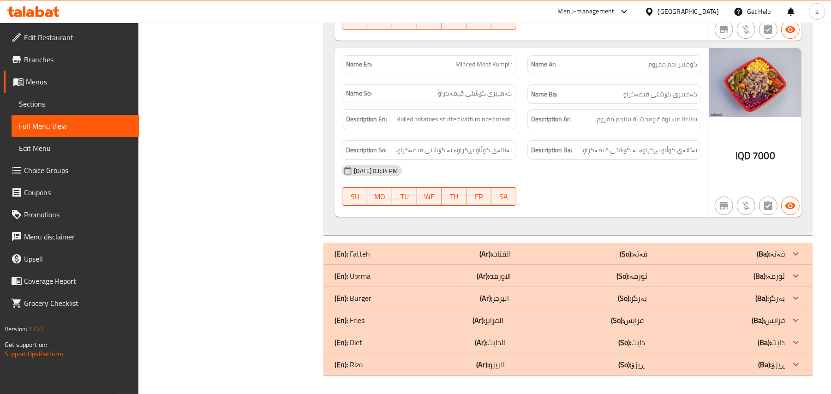
scroll to position [2290, 0]
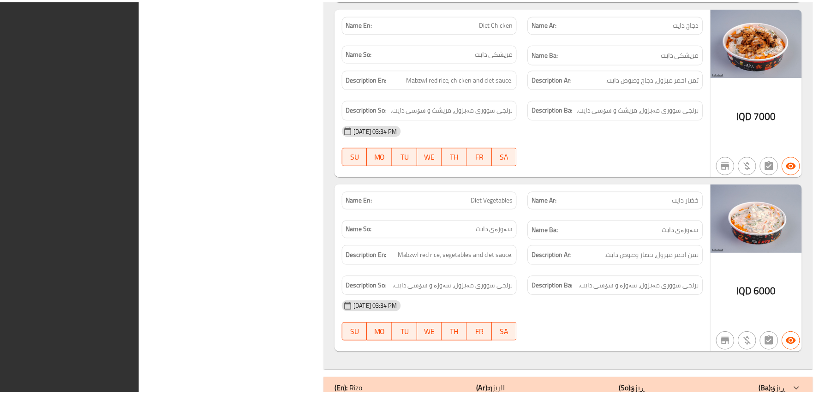
scroll to position [3427, 0]
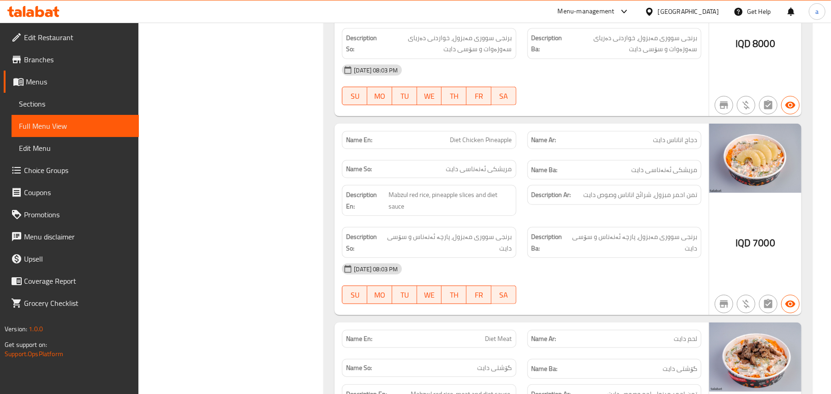
drag, startPoint x: 279, startPoint y: 284, endPoint x: 278, endPoint y: 268, distance: 16.2
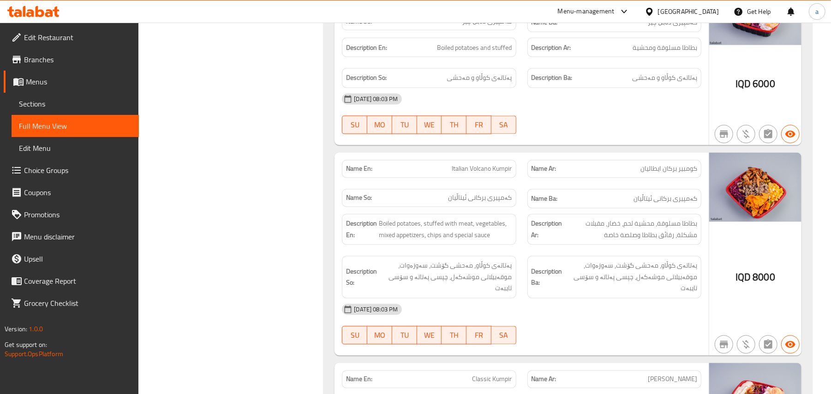
scroll to position [0, 0]
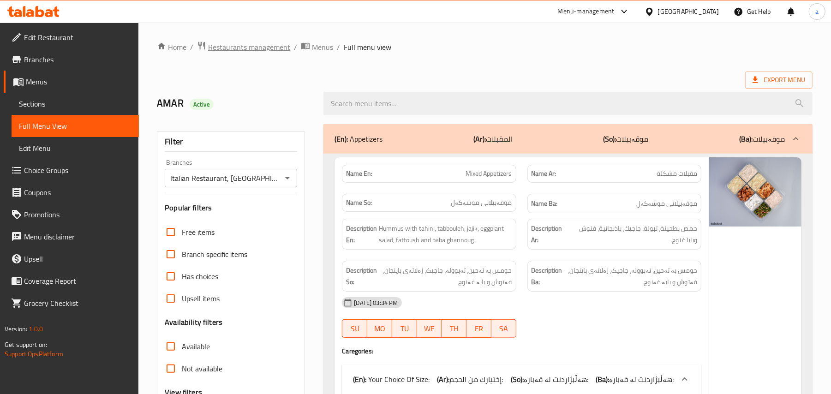
click at [258, 45] on span "Restaurants management" at bounding box center [249, 47] width 82 height 11
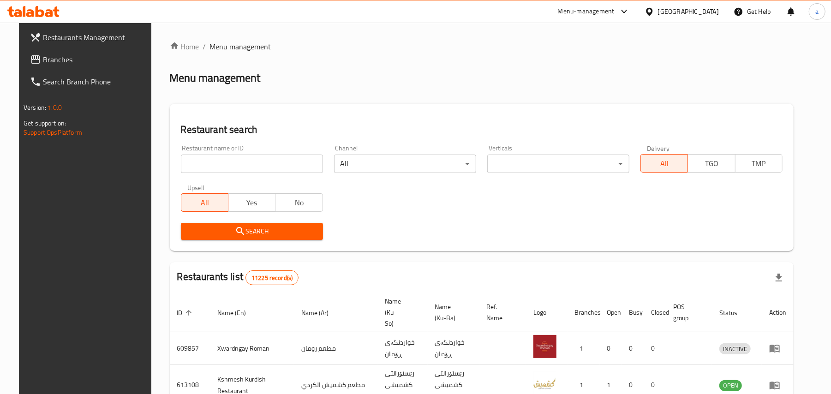
click at [224, 165] on input "search" at bounding box center [252, 164] width 142 height 18
paste input "Royal King"
type input "Royal King"
click button "Search" at bounding box center [252, 231] width 142 height 17
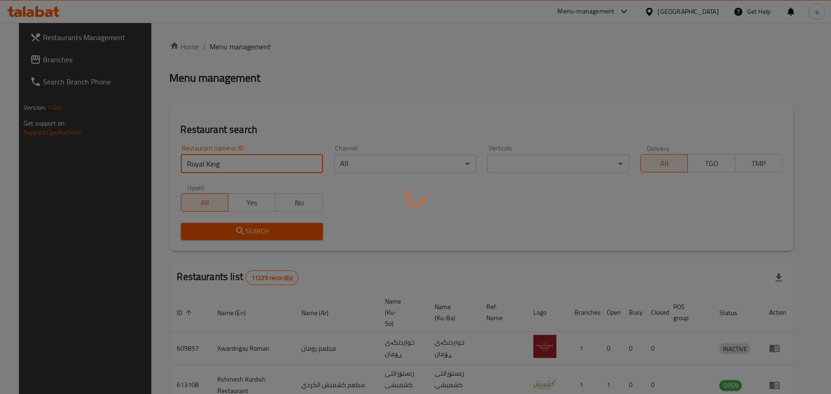
scroll to position [6, 0]
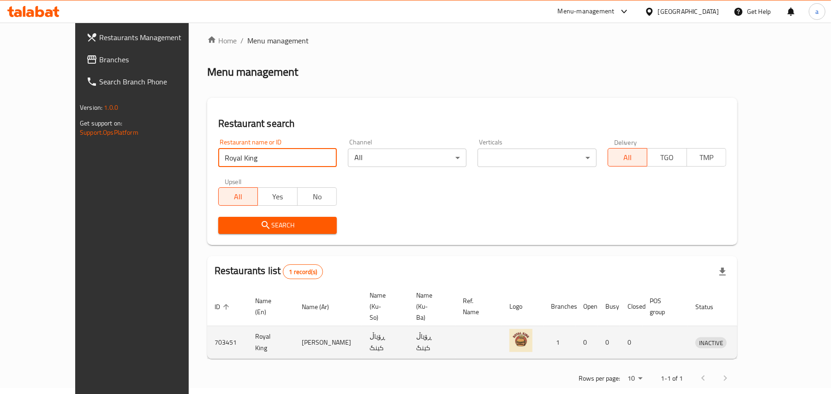
click at [755, 341] on icon "enhanced table" at bounding box center [752, 343] width 3 height 4
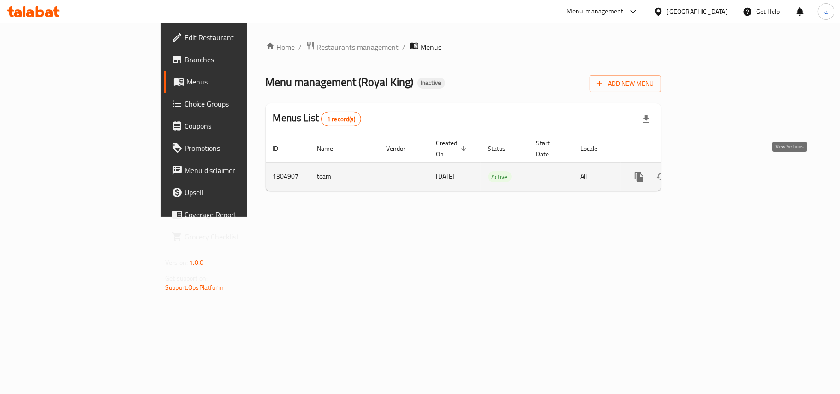
click at [712, 171] on icon "enhanced table" at bounding box center [706, 176] width 11 height 11
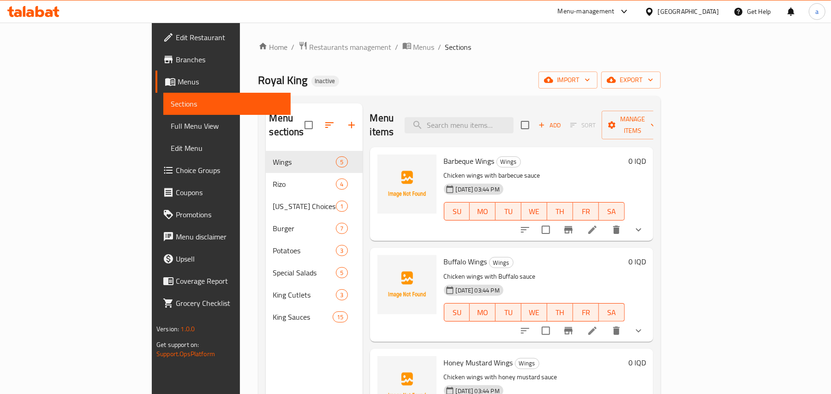
drag, startPoint x: 237, startPoint y: 363, endPoint x: 252, endPoint y: 345, distance: 22.9
click at [266, 363] on div "Menu sections Wings 5 Rizo 4 Kentucky Choices 1 Burger 7 Potatoes 3 Special Sal…" at bounding box center [314, 300] width 97 height 394
click at [590, 84] on span "import" at bounding box center [568, 80] width 44 height 12
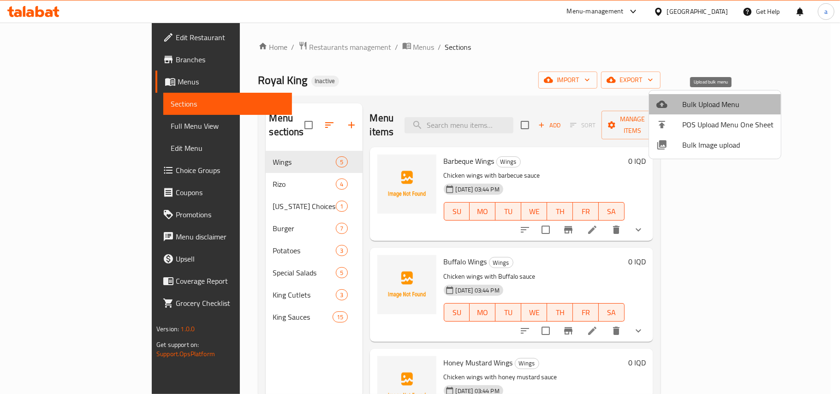
click at [692, 104] on span "Bulk Upload Menu" at bounding box center [728, 104] width 91 height 11
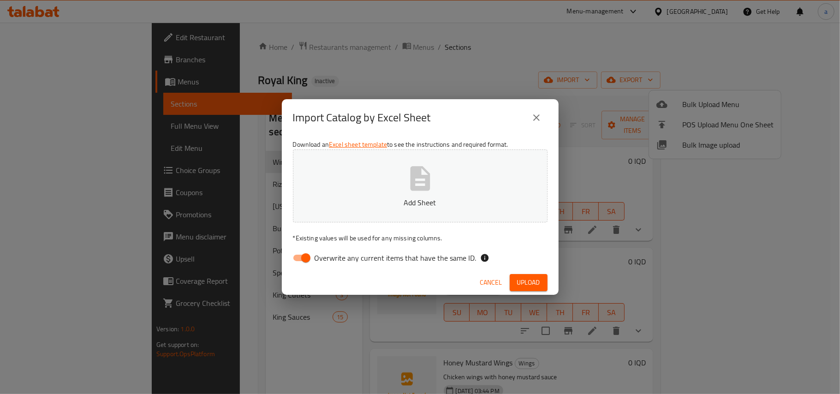
click at [310, 256] on input "Overwrite any current items that have the same ID." at bounding box center [306, 258] width 53 height 18
checkbox input "false"
click at [402, 182] on button "Add Sheet" at bounding box center [420, 186] width 255 height 73
click at [536, 280] on span "Upload" at bounding box center [528, 283] width 23 height 12
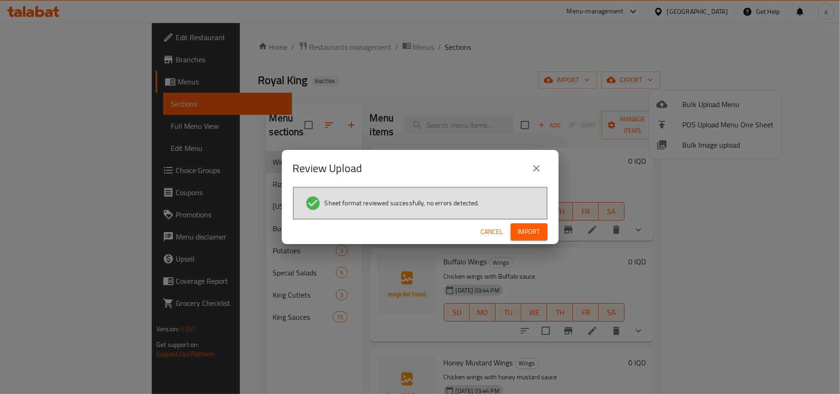
click at [542, 240] on button "Import" at bounding box center [529, 231] width 37 height 17
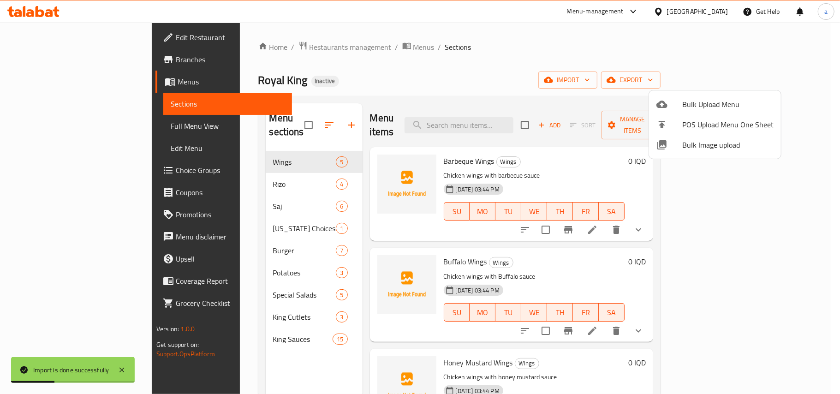
click at [235, 204] on div at bounding box center [420, 197] width 840 height 394
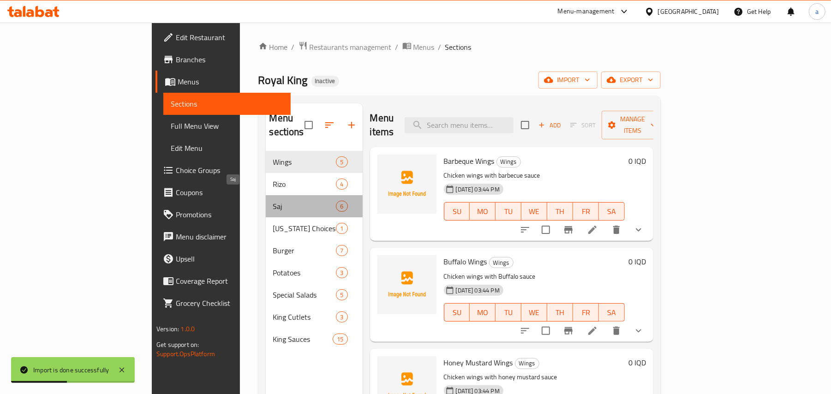
click at [273, 201] on span "Saj" at bounding box center [304, 206] width 63 height 11
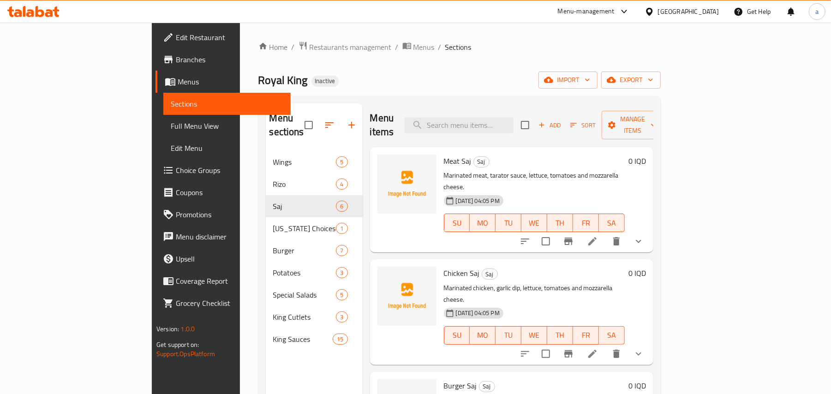
click at [644, 236] on icon "show more" at bounding box center [638, 241] width 11 height 11
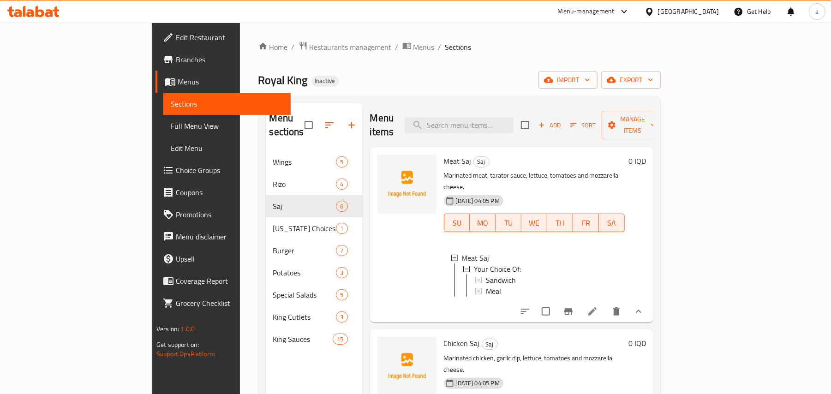
click at [650, 300] on button "show more" at bounding box center [639, 311] width 22 height 22
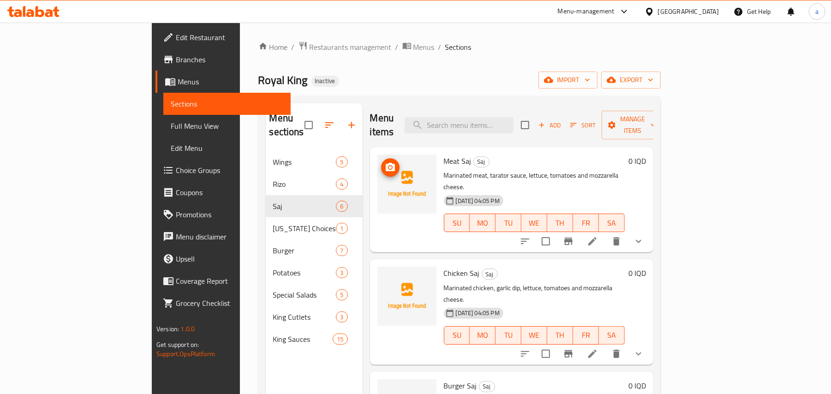
click at [378, 165] on img at bounding box center [407, 184] width 59 height 59
click at [385, 162] on icon "upload picture" at bounding box center [390, 167] width 11 height 11
click at [389, 166] on circle "upload picture" at bounding box center [390, 167] width 3 height 3
click at [171, 131] on span "Full Menu View" at bounding box center [227, 125] width 113 height 11
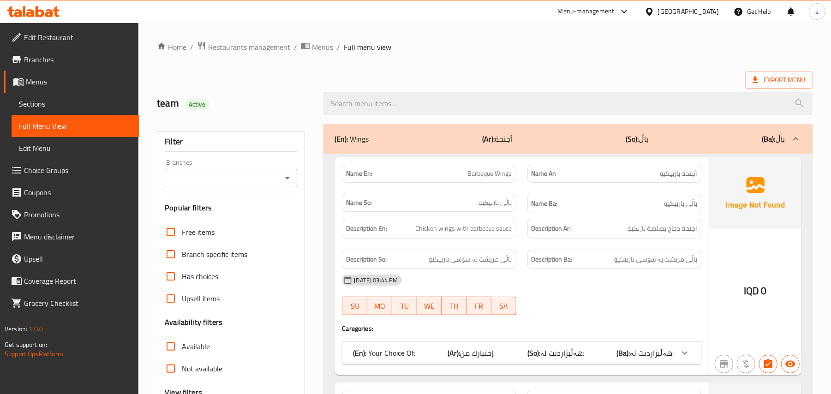
click at [287, 180] on icon "Open" at bounding box center [287, 178] width 5 height 2
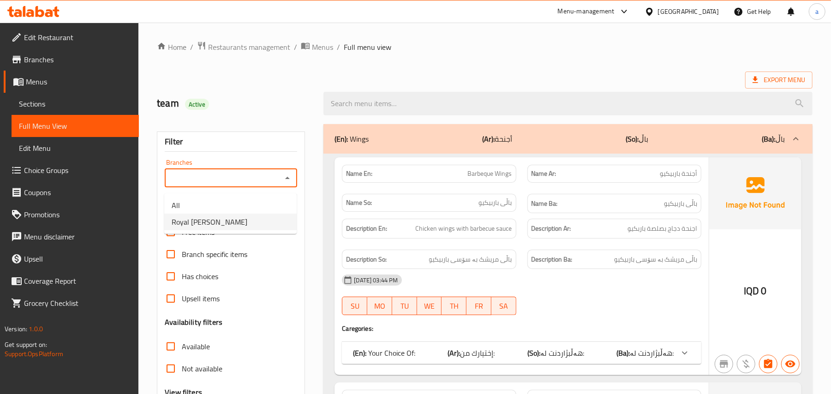
click at [242, 226] on span "Royal King, Al Amriyah" at bounding box center [210, 221] width 76 height 11
type input "Royal King, Al Amriyah"
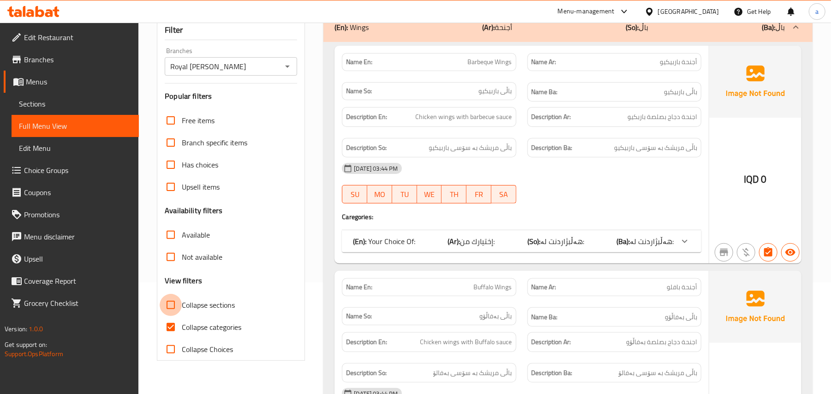
click at [174, 316] on input "Collapse sections" at bounding box center [171, 305] width 22 height 22
checkbox input "true"
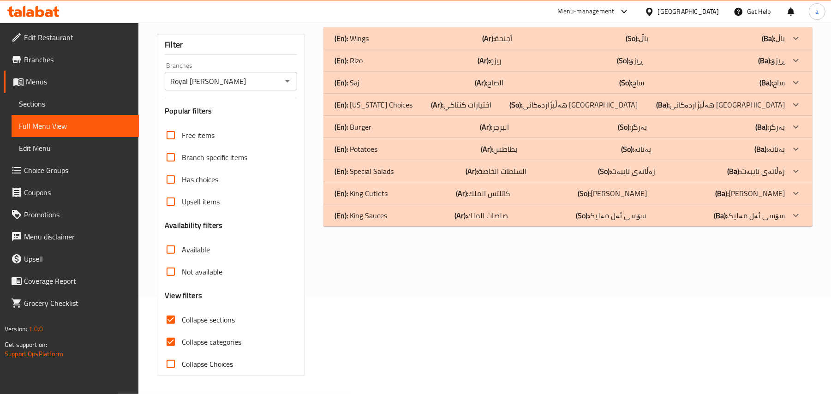
click at [174, 338] on input "Collapse categories" at bounding box center [171, 342] width 22 height 22
checkbox input "false"
click at [482, 45] on b "(Ar):" at bounding box center [488, 38] width 12 height 14
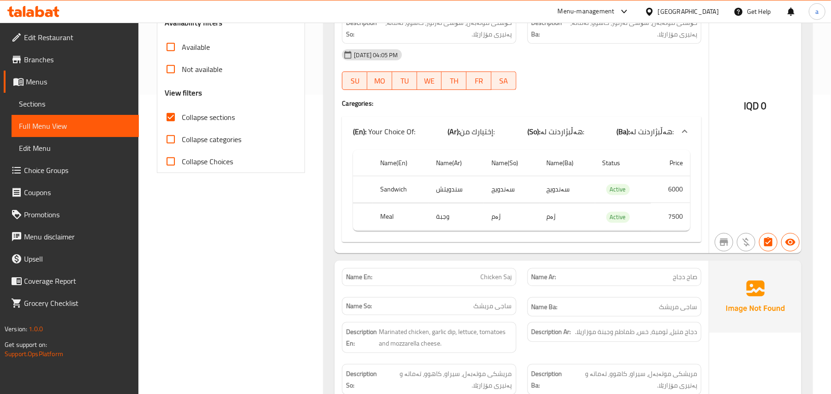
scroll to position [0, 0]
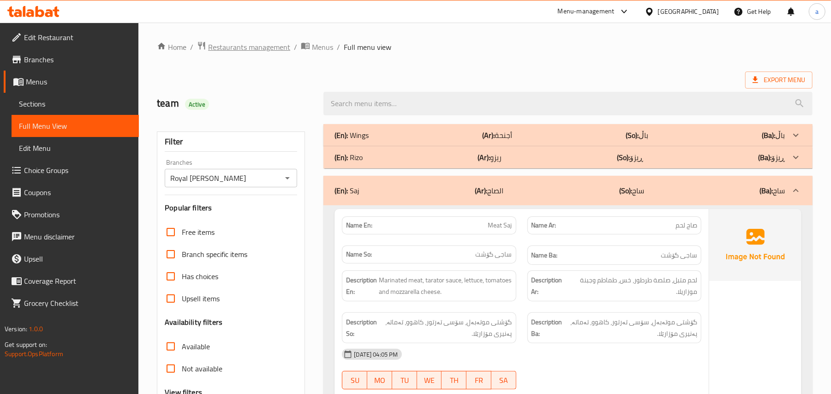
click at [282, 42] on span "Restaurants management" at bounding box center [249, 47] width 82 height 11
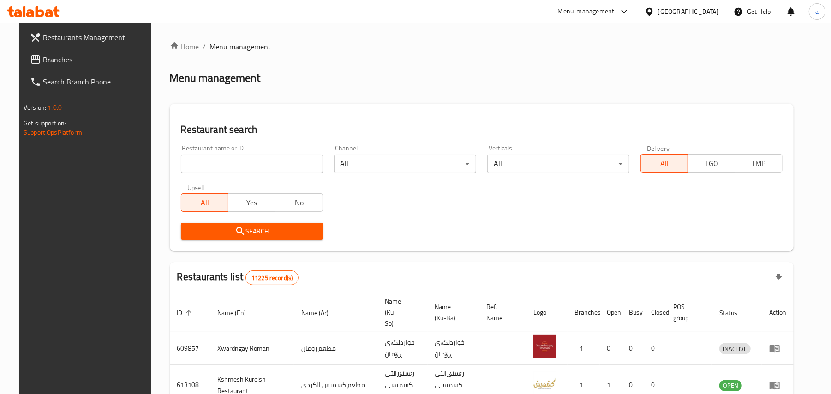
click at [226, 169] on input "search" at bounding box center [252, 164] width 142 height 18
paste input "Dob Burger"
type input "Dob Burger"
click button "Search" at bounding box center [252, 231] width 142 height 17
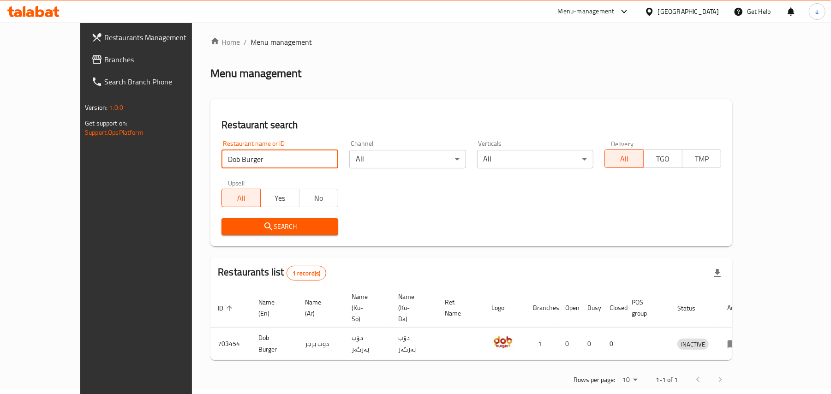
scroll to position [6, 0]
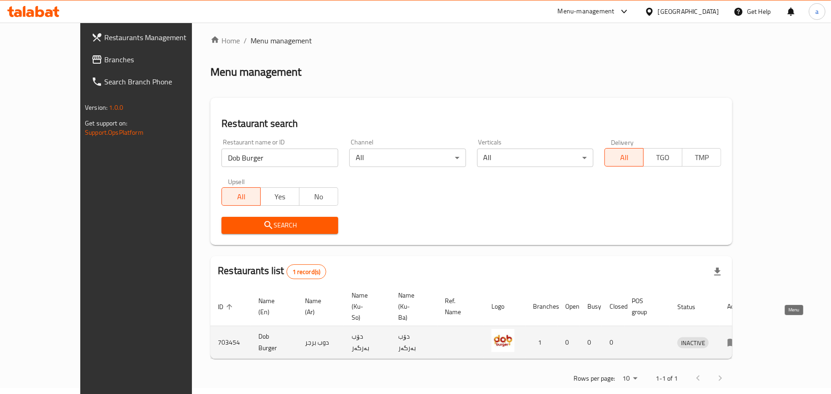
click at [744, 337] on link "enhanced table" at bounding box center [735, 342] width 17 height 11
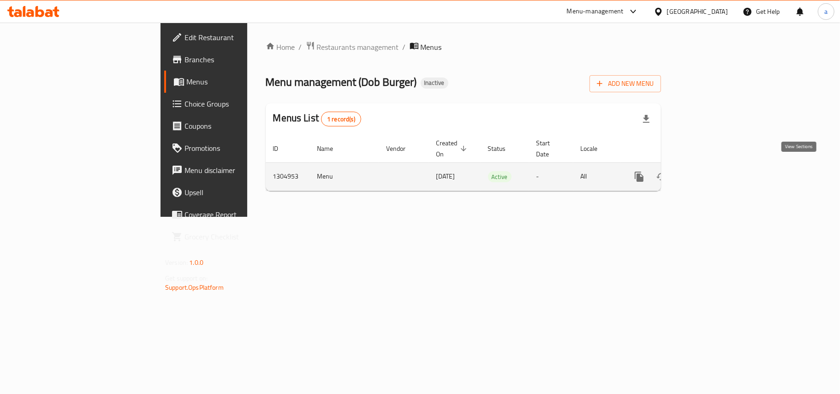
click at [710, 173] on icon "enhanced table" at bounding box center [706, 177] width 8 height 8
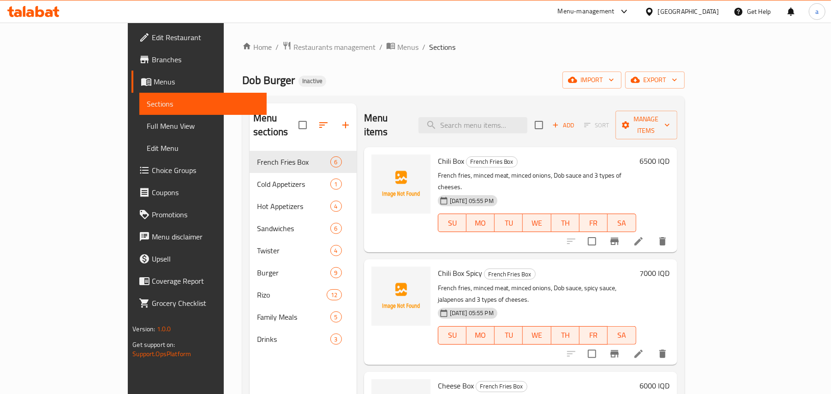
click at [560, 170] on p "French fries, minced meat, minced onions, Dob sauce and 3 types of cheeses." at bounding box center [537, 181] width 198 height 23
click at [620, 236] on icon "Branch-specific-item" at bounding box center [614, 241] width 11 height 11
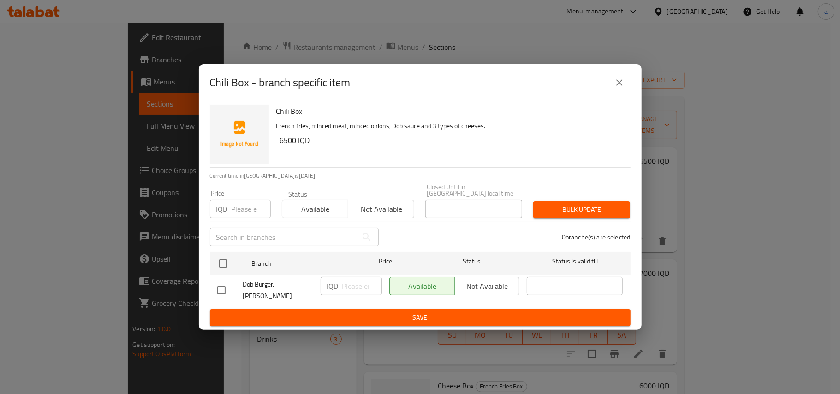
click at [216, 289] on input "checkbox" at bounding box center [221, 290] width 19 height 19
checkbox input "true"
click at [347, 285] on input "number" at bounding box center [362, 286] width 40 height 18
paste input "7000"
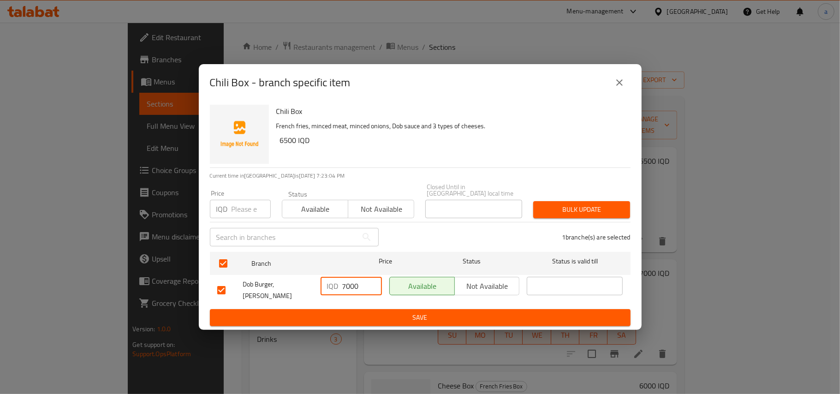
type input "7000"
click at [344, 312] on span "Save" at bounding box center [420, 318] width 406 height 12
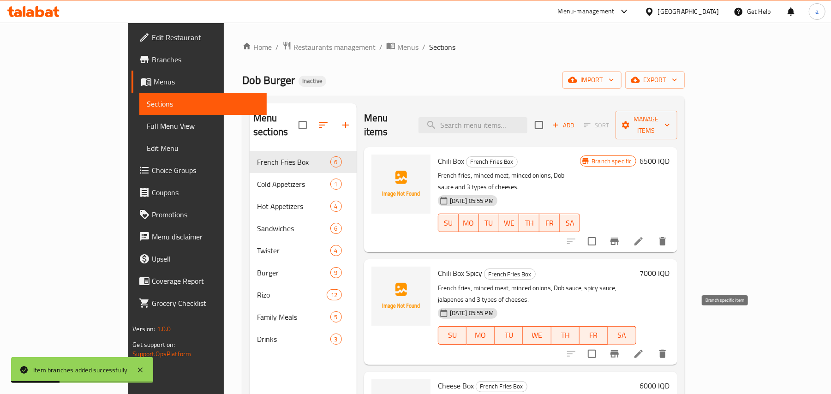
click at [620, 348] on icon "Branch-specific-item" at bounding box center [614, 353] width 11 height 11
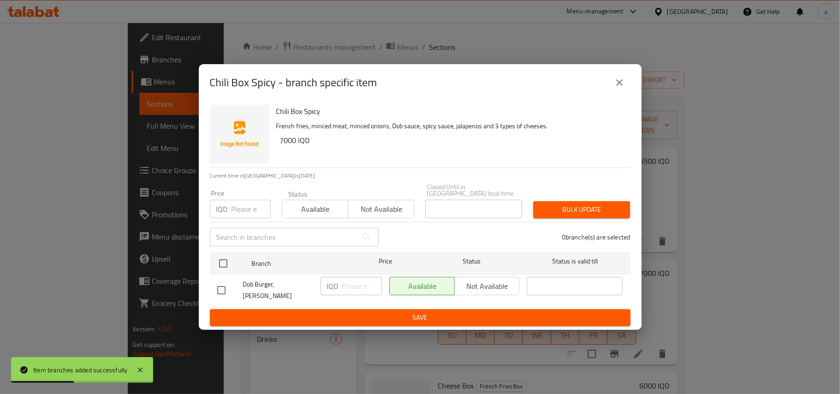
drag, startPoint x: 222, startPoint y: 285, endPoint x: 284, endPoint y: 288, distance: 61.9
click at [223, 285] on input "checkbox" at bounding box center [221, 290] width 19 height 19
checkbox input "true"
drag, startPoint x: 344, startPoint y: 287, endPoint x: 350, endPoint y: 296, distance: 11.0
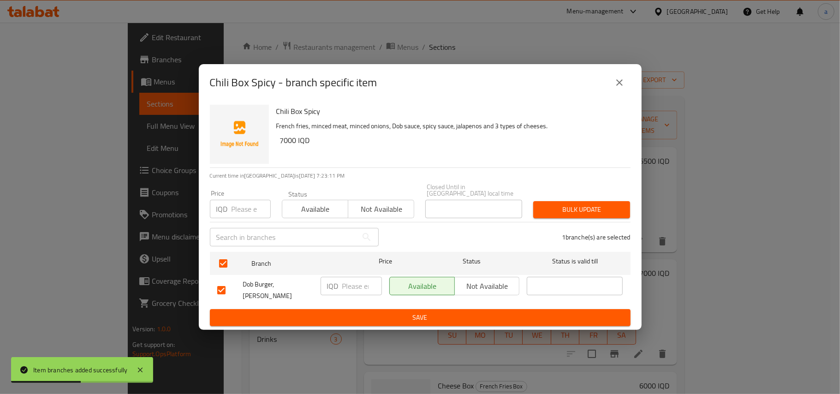
click at [346, 287] on input "number" at bounding box center [362, 286] width 40 height 18
paste input "7500"
type input "7500"
click at [346, 312] on span "Save" at bounding box center [420, 318] width 406 height 12
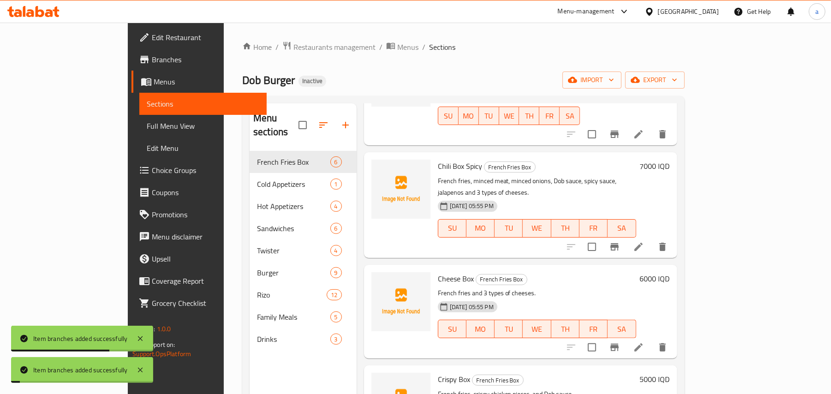
scroll to position [143, 0]
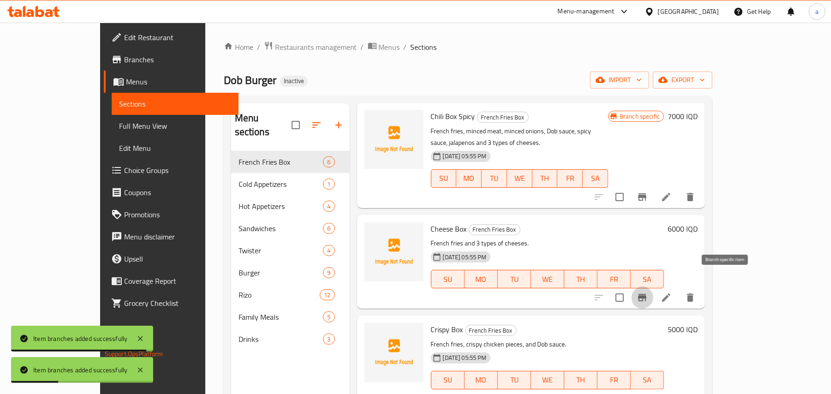
click at [647, 294] on icon "Branch-specific-item" at bounding box center [642, 297] width 8 height 7
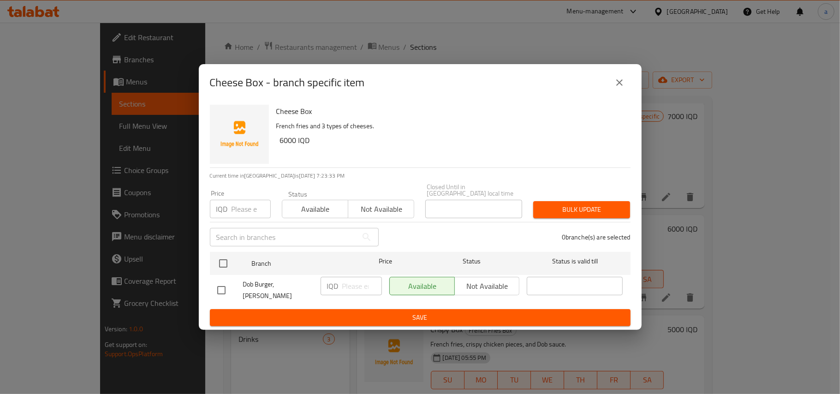
click at [218, 286] on input "checkbox" at bounding box center [221, 290] width 19 height 19
checkbox input "true"
click at [356, 280] on input "number" at bounding box center [362, 286] width 40 height 18
paste input "6500"
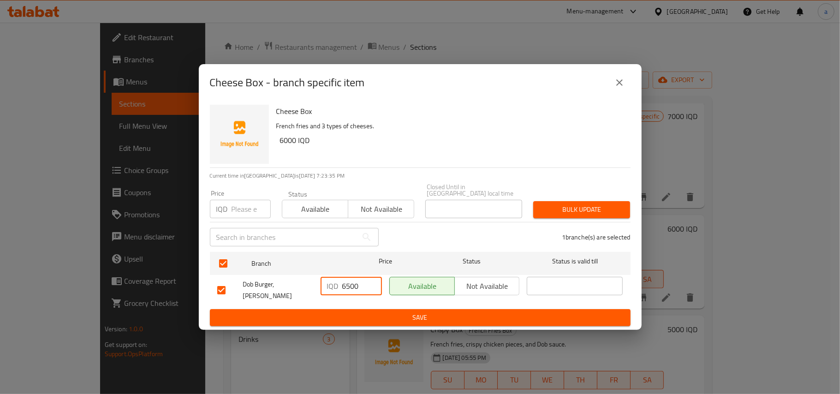
type input "6500"
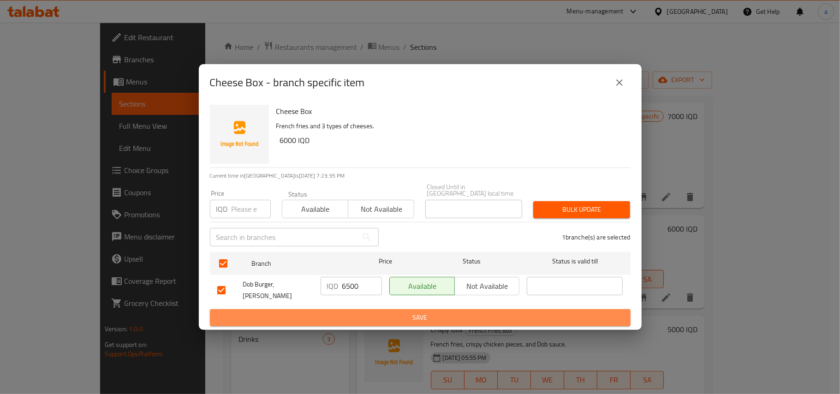
click at [353, 312] on span "Save" at bounding box center [420, 318] width 406 height 12
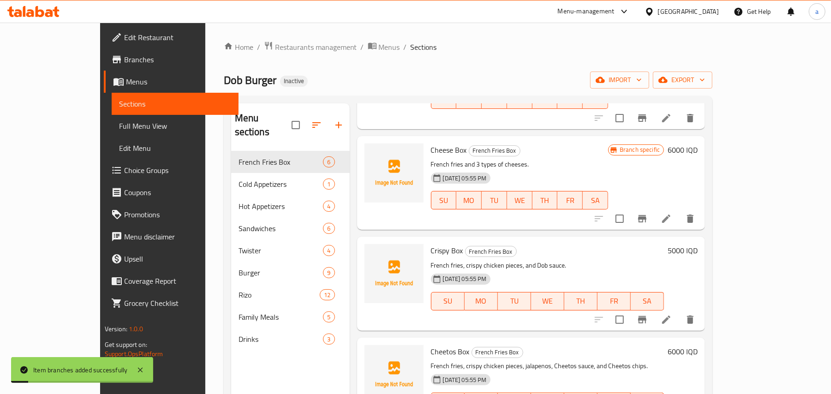
scroll to position [247, 0]
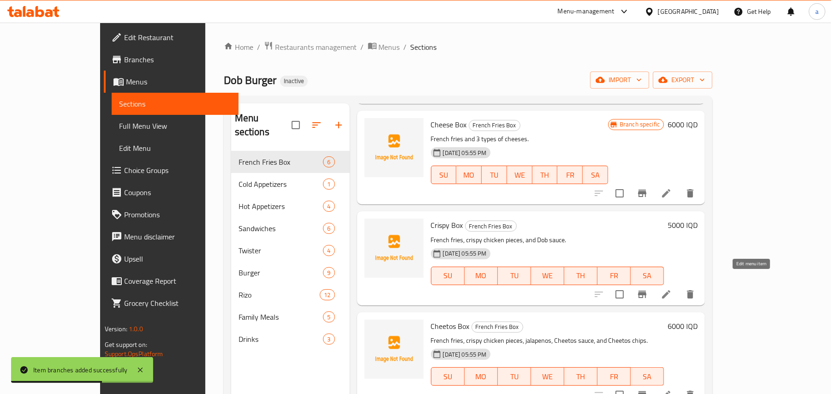
click at [672, 289] on icon at bounding box center [666, 294] width 11 height 11
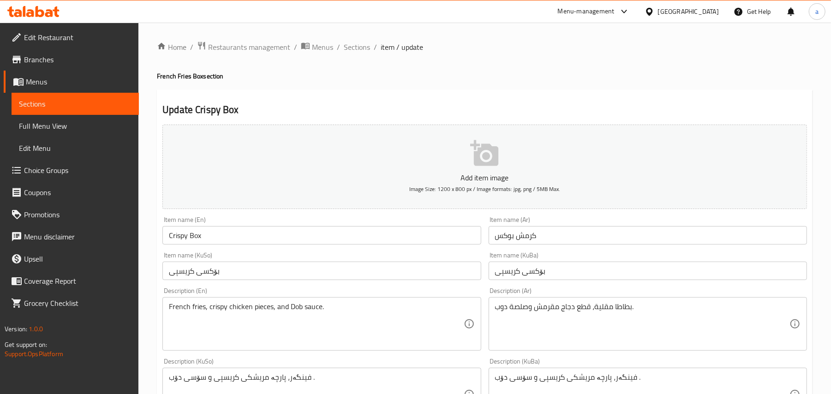
drag, startPoint x: 363, startPoint y: 54, endPoint x: 378, endPoint y: 61, distance: 16.5
click at [362, 53] on span "Sections" at bounding box center [357, 47] width 26 height 11
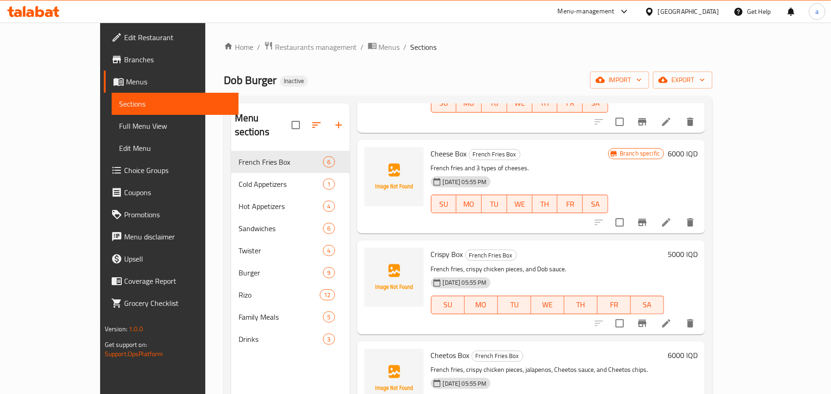
scroll to position [247, 0]
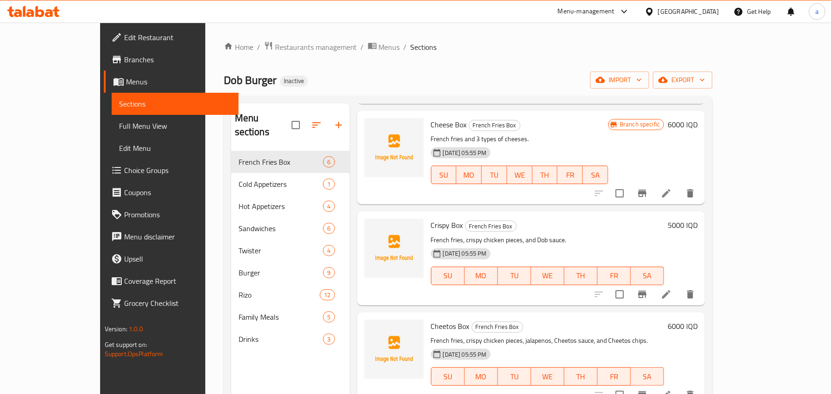
click at [647, 291] on icon "Branch-specific-item" at bounding box center [642, 294] width 8 height 7
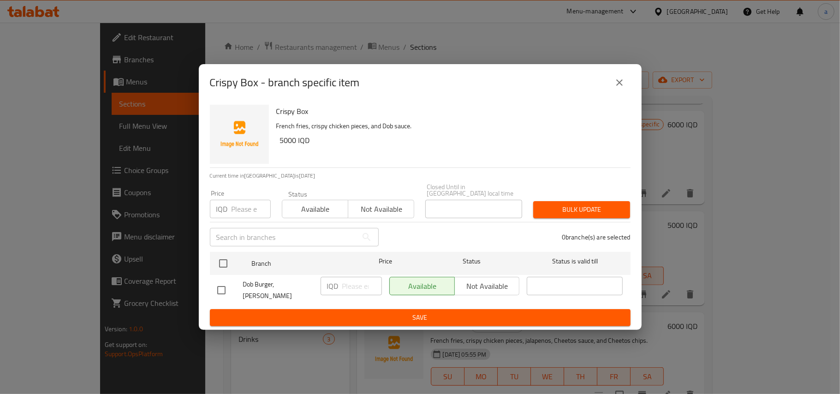
click at [222, 288] on input "checkbox" at bounding box center [221, 290] width 19 height 19
checkbox input "true"
click at [353, 282] on input "number" at bounding box center [362, 286] width 40 height 18
paste input "6500"
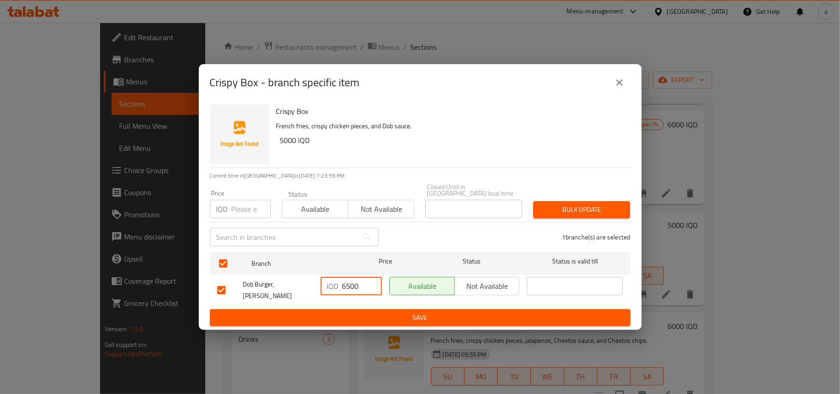
type input "6500"
click at [353, 307] on ul "Branch Price Status Status is valid till Dob Burger, Kuran Ankawa IQD 6500 ​ Av…" at bounding box center [420, 278] width 421 height 61
click at [377, 307] on ul "Branch Price Status Status is valid till Dob Burger, Kuran Ankawa IQD 6500 ​ Av…" at bounding box center [420, 278] width 421 height 61
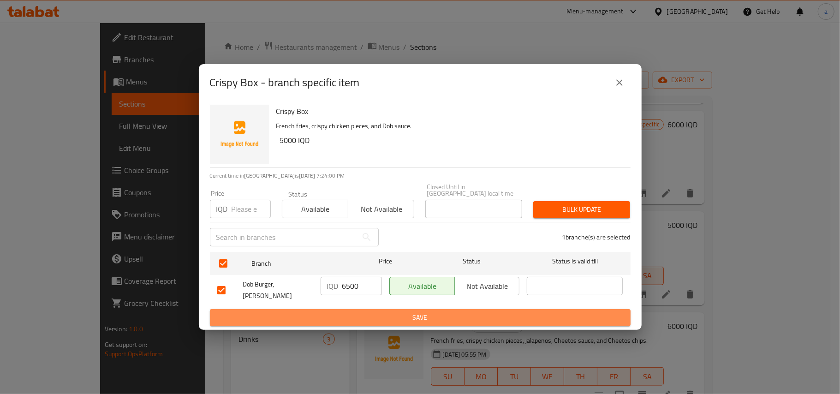
click at [377, 310] on button "Save" at bounding box center [420, 317] width 421 height 17
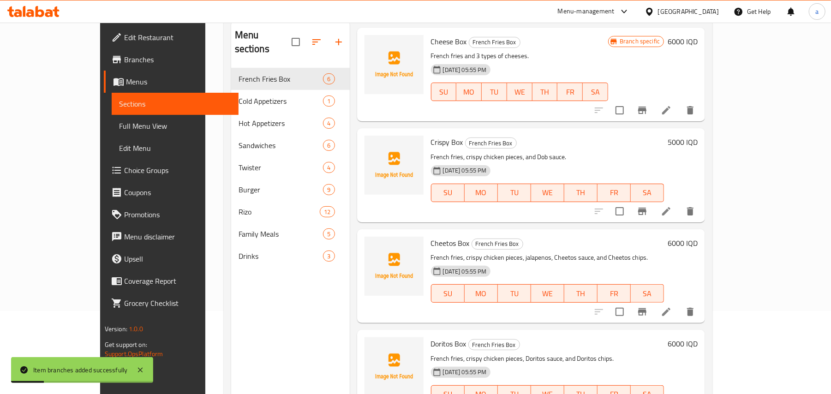
scroll to position [130, 0]
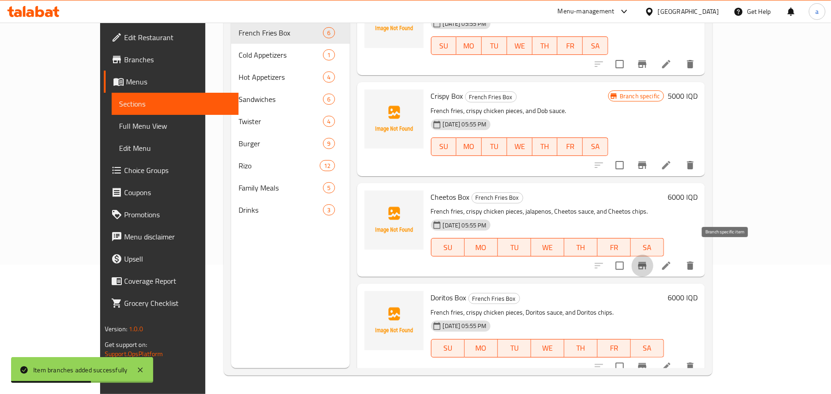
click at [648, 260] on icon "Branch-specific-item" at bounding box center [642, 265] width 11 height 11
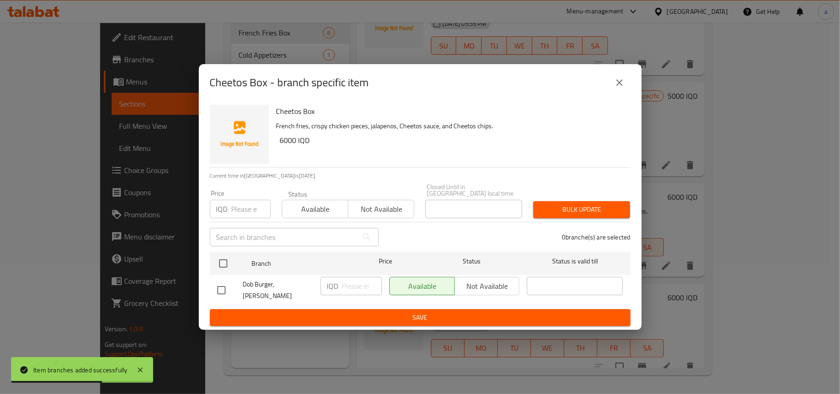
click at [227, 292] on input "checkbox" at bounding box center [221, 290] width 19 height 19
checkbox input "true"
click at [350, 281] on input "number" at bounding box center [362, 286] width 40 height 18
paste input "7500"
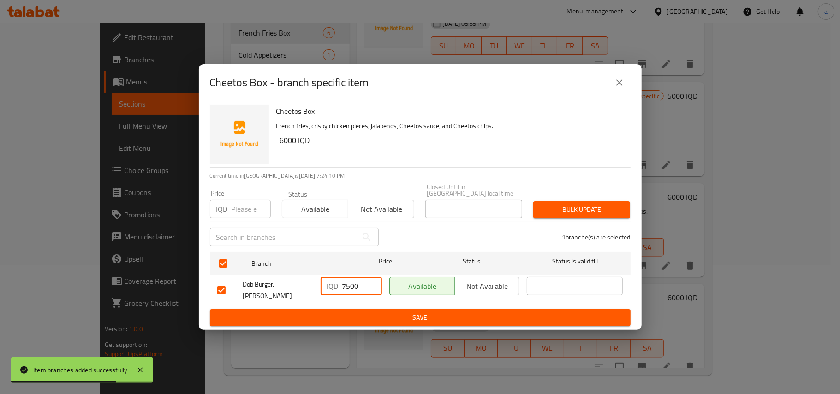
type input "7500"
click at [359, 312] on span "Save" at bounding box center [420, 318] width 406 height 12
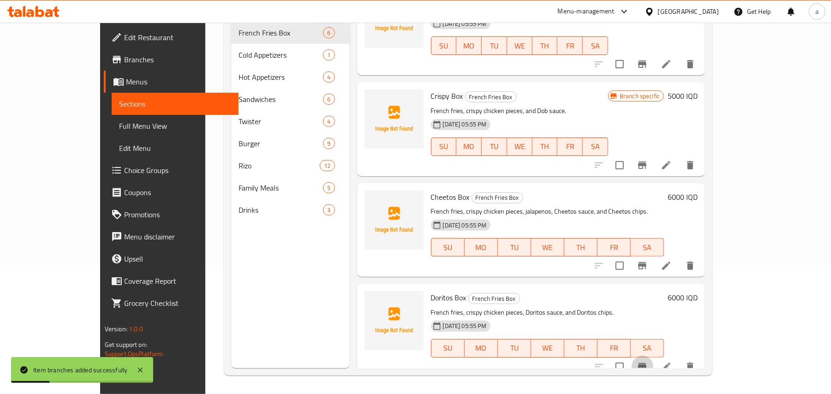
click at [647, 363] on icon "Branch-specific-item" at bounding box center [642, 366] width 8 height 7
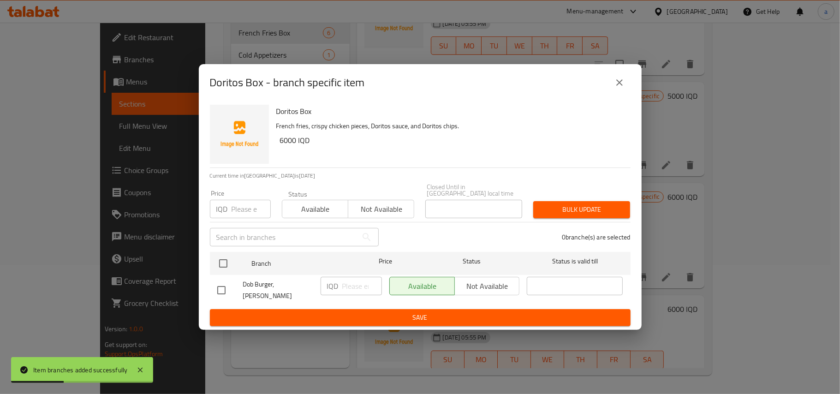
drag, startPoint x: 227, startPoint y: 287, endPoint x: 311, endPoint y: 288, distance: 83.5
click at [227, 287] on input "checkbox" at bounding box center [221, 290] width 19 height 19
checkbox input "true"
click at [348, 287] on input "number" at bounding box center [362, 286] width 40 height 18
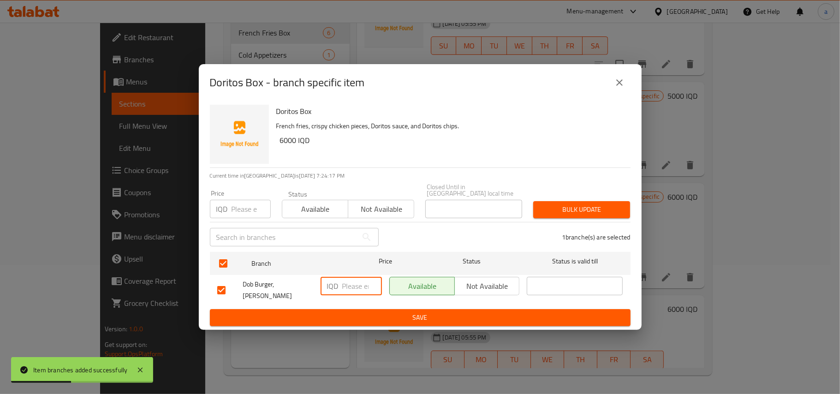
paste input "7000"
type input "7000"
click at [348, 315] on span "Save" at bounding box center [420, 318] width 406 height 12
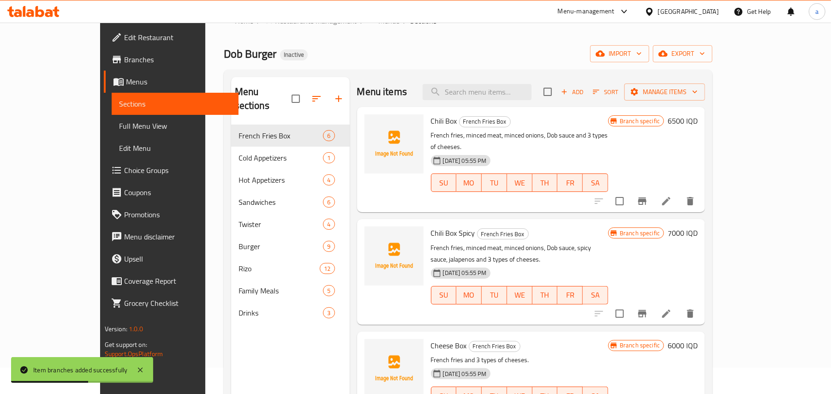
scroll to position [0, 0]
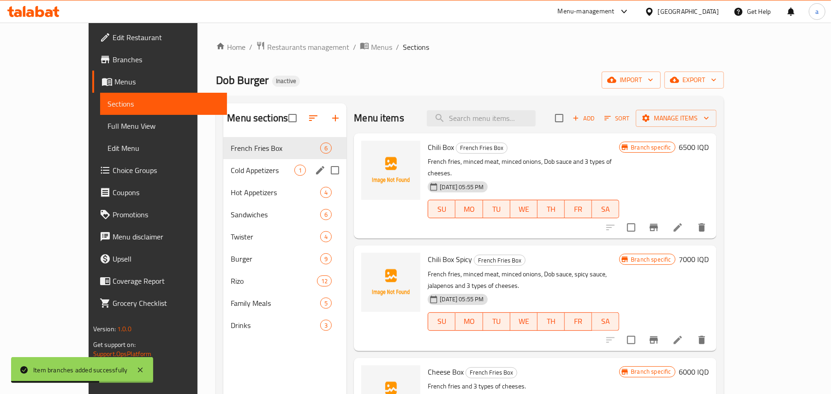
click at [231, 172] on span "Cold Appetizers" at bounding box center [263, 170] width 64 height 11
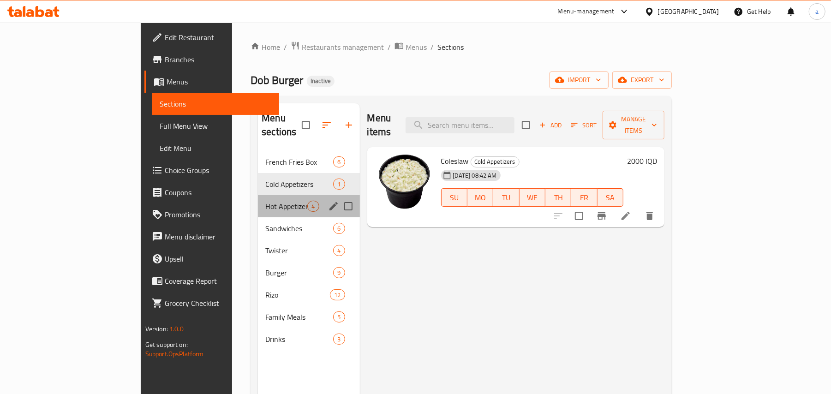
click at [287, 198] on div "Hot Appetizers 4" at bounding box center [309, 206] width 102 height 22
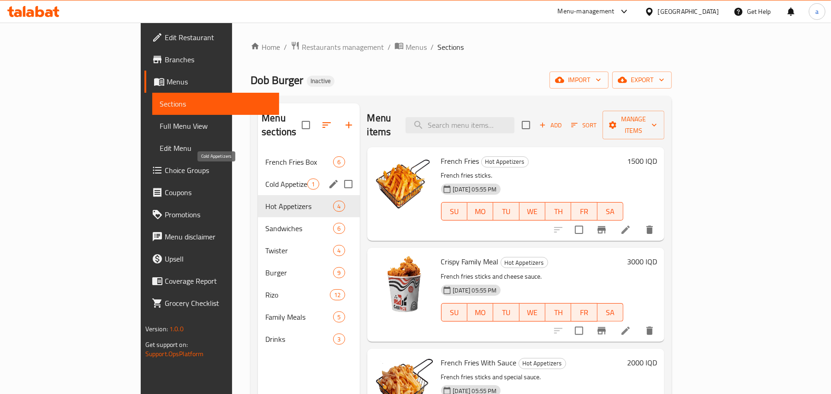
click at [265, 179] on span "Cold Appetizers" at bounding box center [286, 184] width 42 height 11
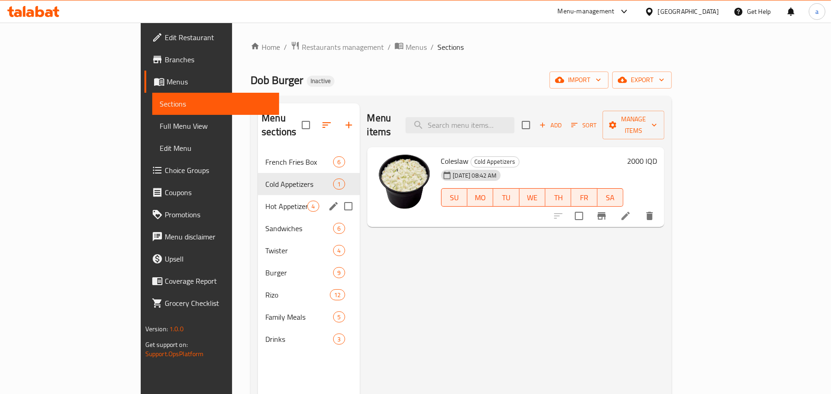
click at [265, 201] on span "Hot Appetizers" at bounding box center [286, 206] width 42 height 11
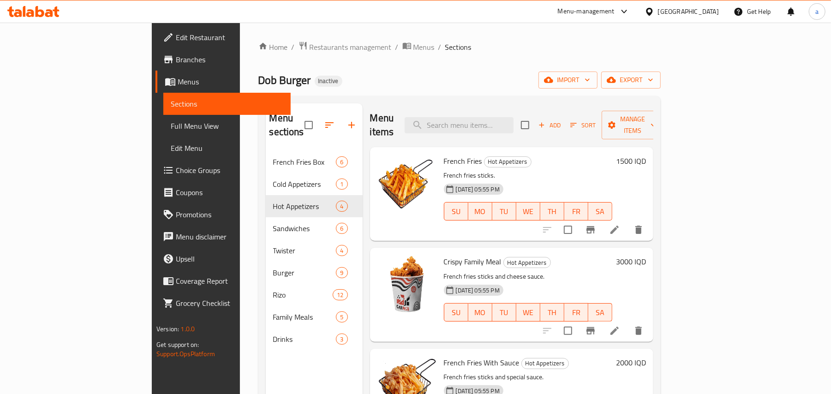
click at [596, 224] on icon "Branch-specific-item" at bounding box center [590, 229] width 11 height 11
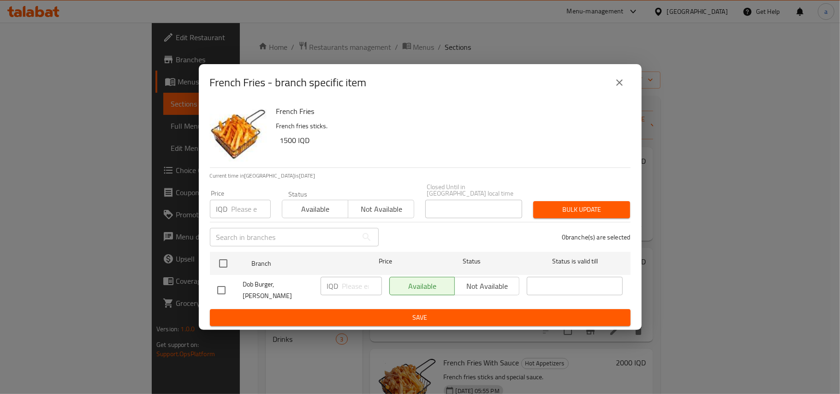
click at [224, 287] on input "checkbox" at bounding box center [221, 290] width 19 height 19
checkbox input "true"
click at [370, 278] on input "1" at bounding box center [362, 286] width 40 height 18
paste input "2000"
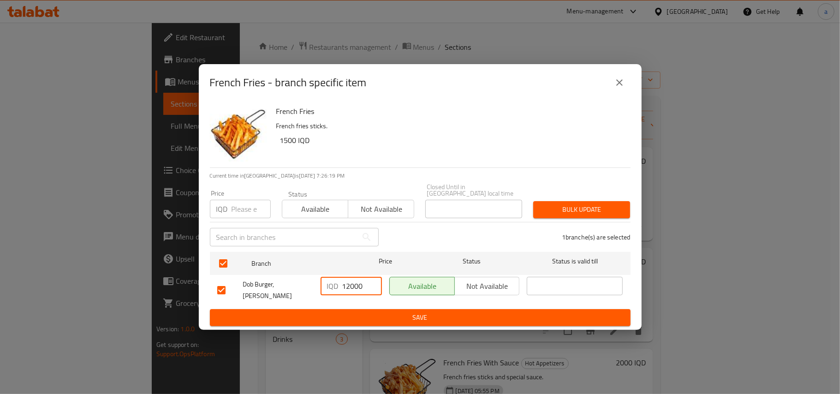
click at [357, 285] on input "12000" at bounding box center [362, 286] width 40 height 18
paste input "number"
type input "2000"
click at [360, 312] on span "Save" at bounding box center [420, 318] width 406 height 12
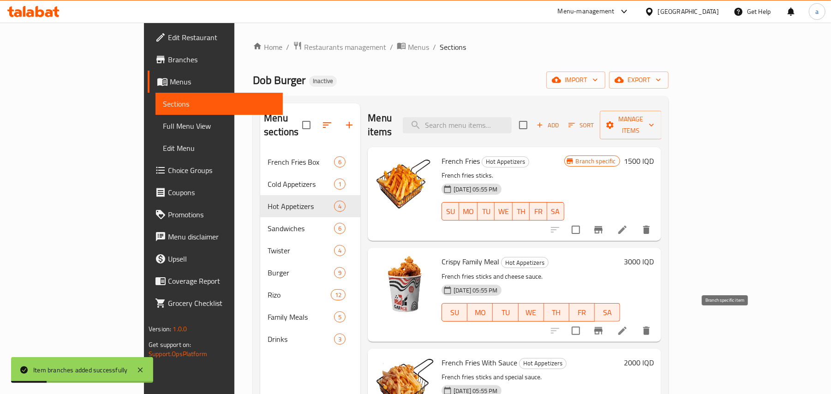
click at [603, 327] on icon "Branch-specific-item" at bounding box center [598, 330] width 8 height 7
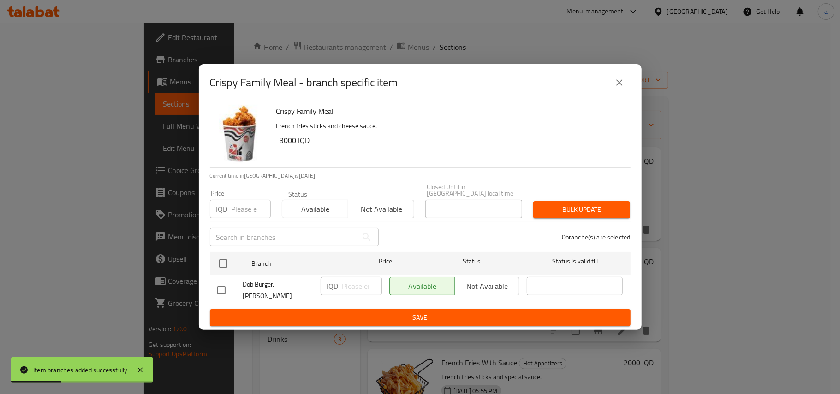
click at [226, 287] on input "checkbox" at bounding box center [221, 290] width 19 height 19
checkbox input "true"
click at [348, 288] on input "number" at bounding box center [362, 286] width 40 height 18
paste input "3500"
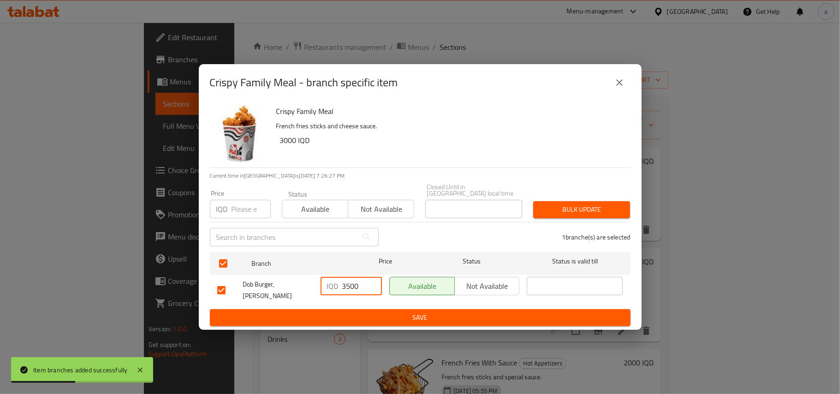
type input "3500"
click at [352, 312] on span "Save" at bounding box center [420, 318] width 406 height 12
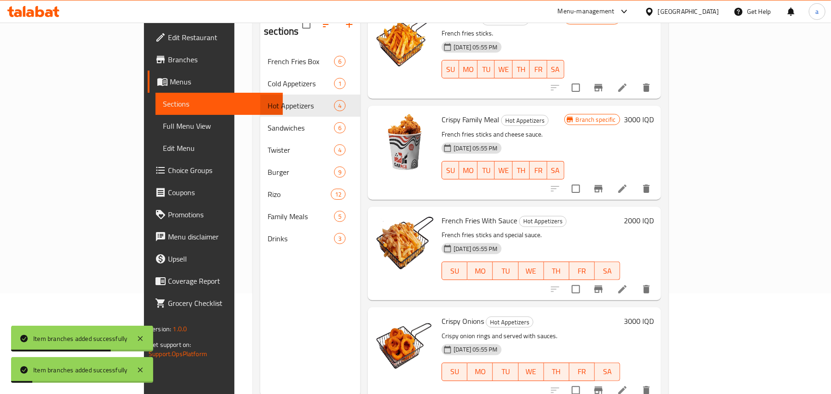
scroll to position [130, 0]
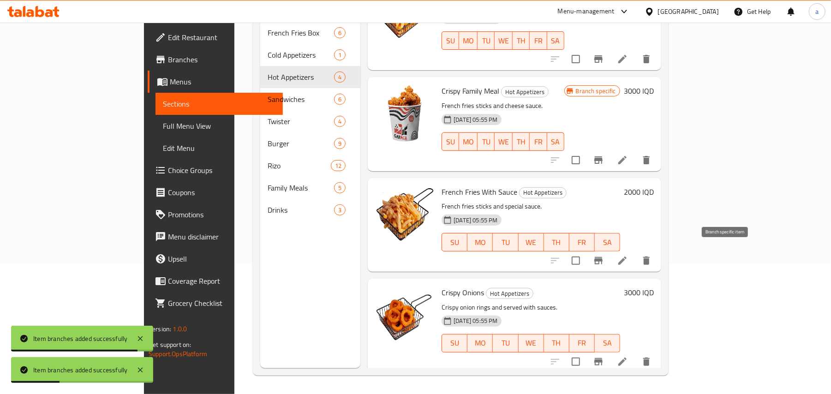
click at [603, 257] on icon "Branch-specific-item" at bounding box center [598, 260] width 8 height 7
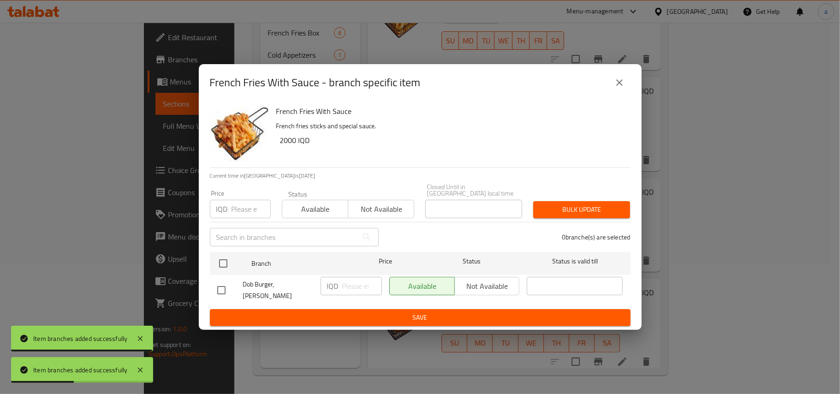
click at [224, 288] on input "checkbox" at bounding box center [221, 290] width 19 height 19
checkbox input "true"
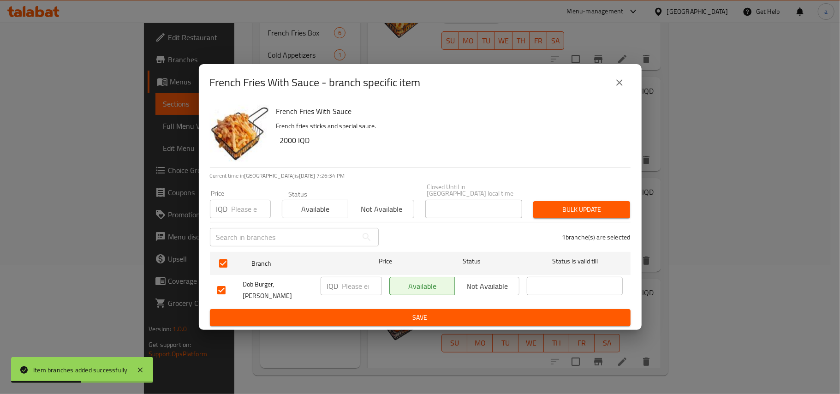
click at [355, 285] on input "number" at bounding box center [362, 286] width 40 height 18
paste input "3500"
type input "3500"
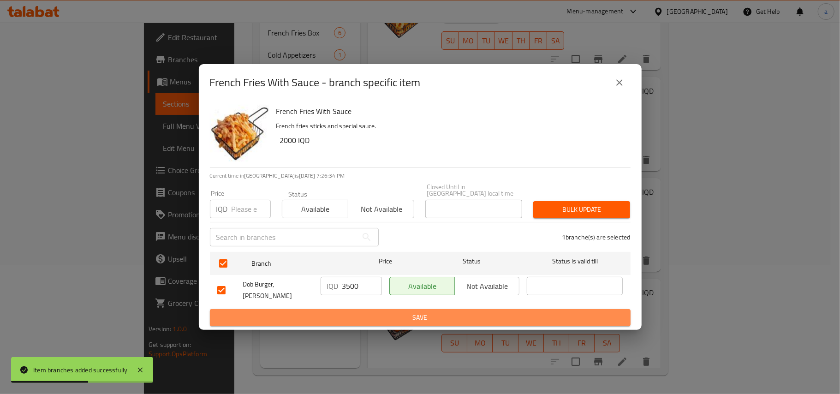
click at [350, 312] on span "Save" at bounding box center [420, 318] width 406 height 12
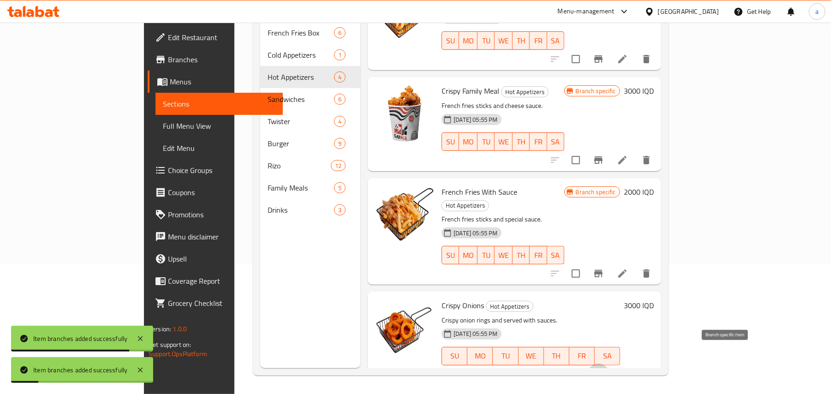
click at [603, 371] on icon "Branch-specific-item" at bounding box center [598, 374] width 8 height 7
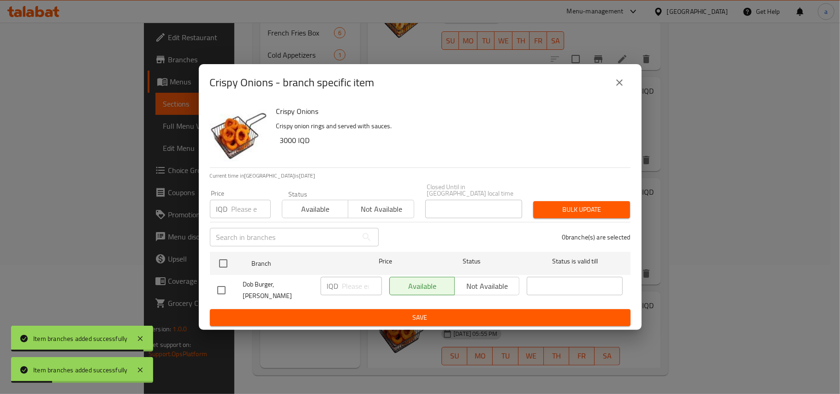
click at [215, 289] on input "checkbox" at bounding box center [221, 290] width 19 height 19
checkbox input "true"
click at [348, 284] on input "number" at bounding box center [362, 286] width 40 height 18
paste input "3500"
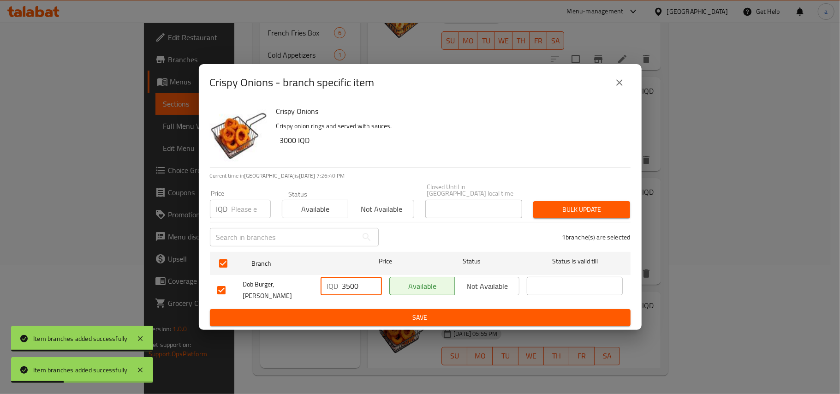
type input "3500"
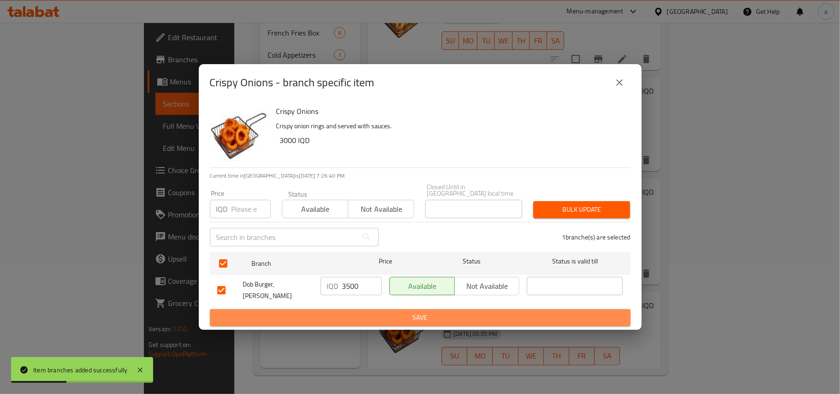
click at [357, 312] on span "Save" at bounding box center [420, 318] width 406 height 12
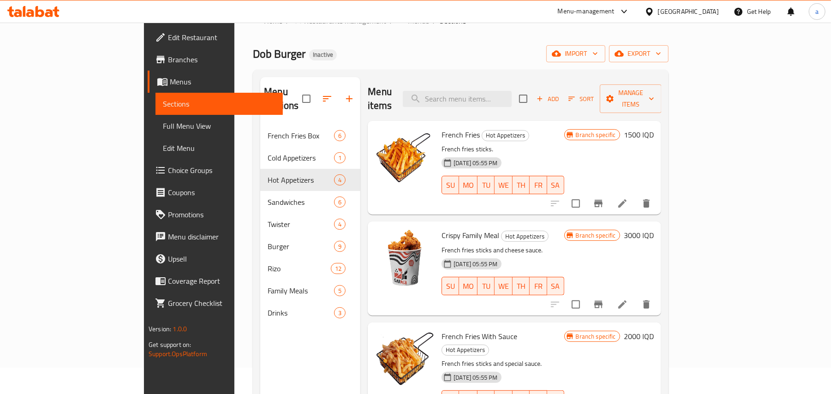
scroll to position [0, 0]
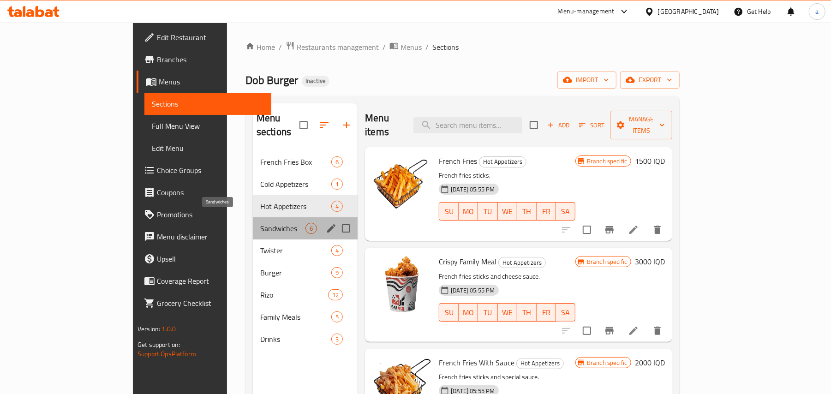
click at [260, 223] on span "Sandwiches" at bounding box center [282, 228] width 45 height 11
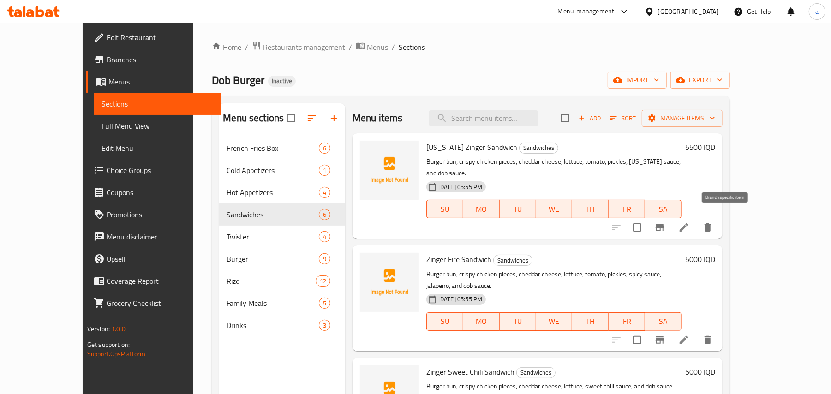
click at [666, 222] on icon "Branch-specific-item" at bounding box center [659, 227] width 11 height 11
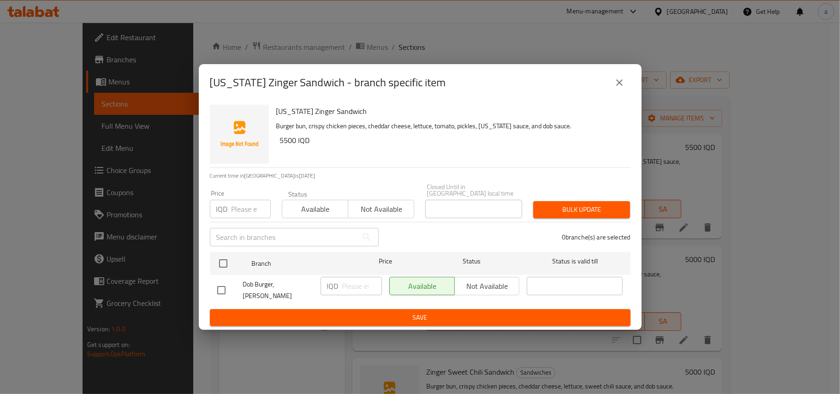
click at [221, 290] on input "checkbox" at bounding box center [221, 290] width 19 height 19
checkbox input "true"
click at [349, 282] on input "number" at bounding box center [362, 286] width 40 height 18
paste input "6500"
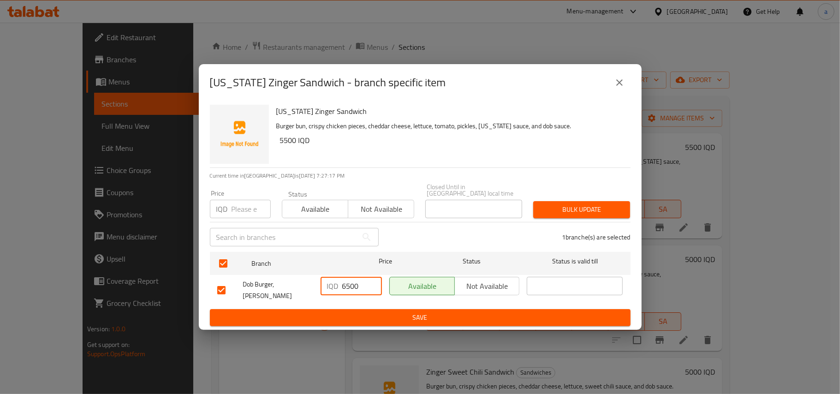
type input "6500"
click at [349, 306] on div "IQD 6500 ​" at bounding box center [351, 290] width 69 height 34
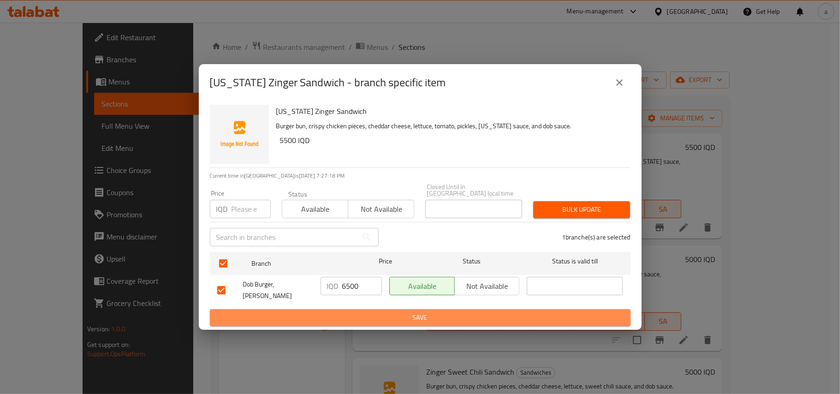
click at [349, 309] on button "Save" at bounding box center [420, 317] width 421 height 17
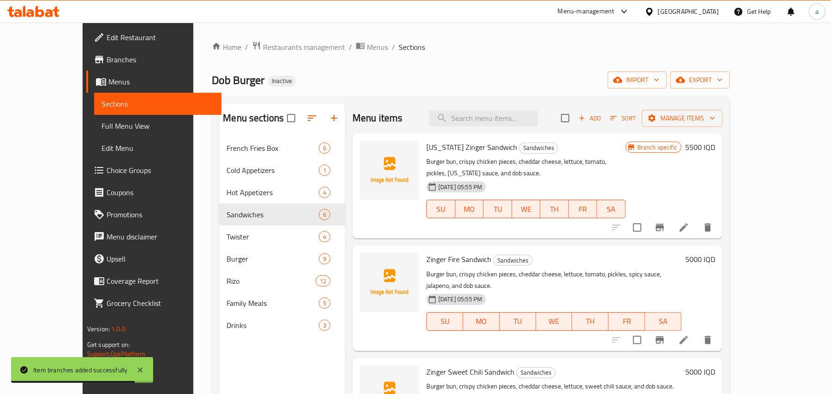
click at [664, 336] on icon "Branch-specific-item" at bounding box center [660, 339] width 8 height 7
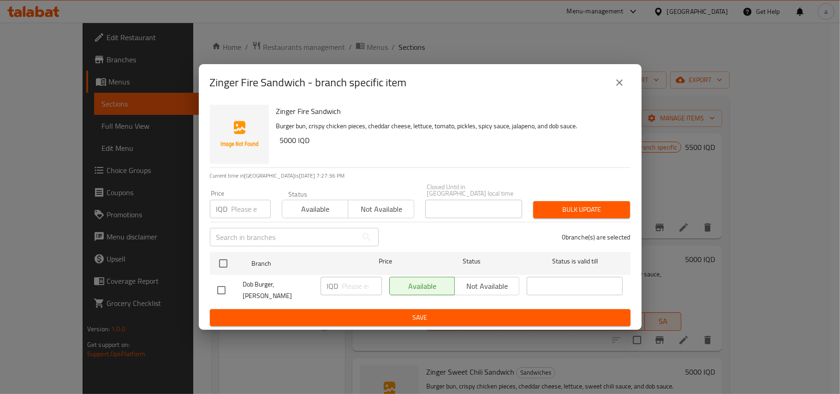
click at [229, 287] on input "checkbox" at bounding box center [221, 290] width 19 height 19
checkbox input "true"
click at [362, 287] on input "number" at bounding box center [362, 286] width 40 height 18
paste input "6000"
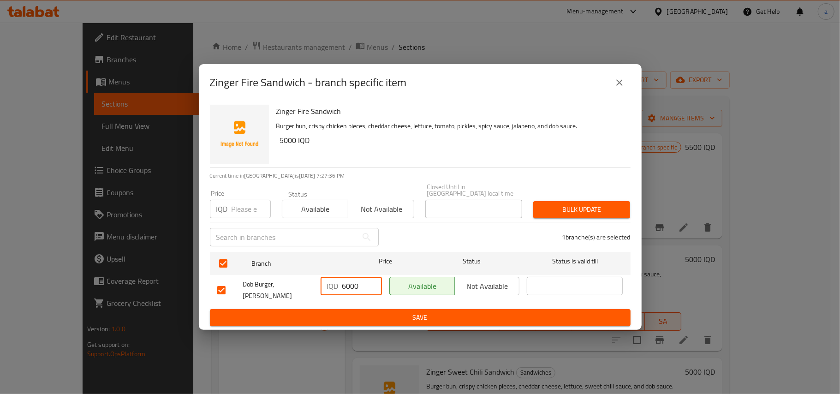
type input "6000"
click at [358, 317] on span "Save" at bounding box center [420, 318] width 406 height 12
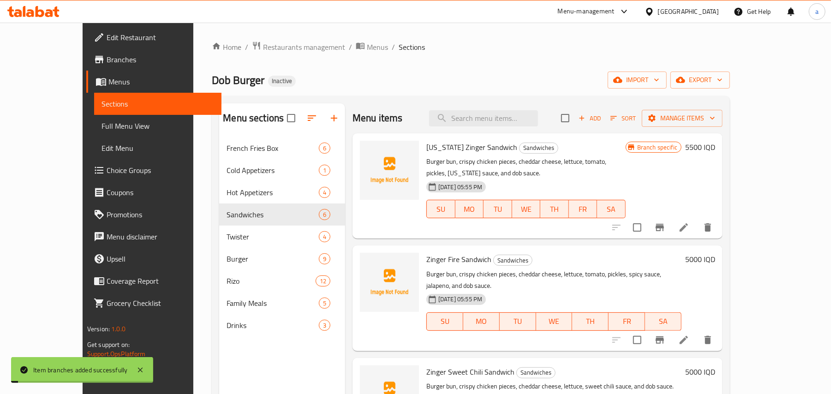
scroll to position [143, 0]
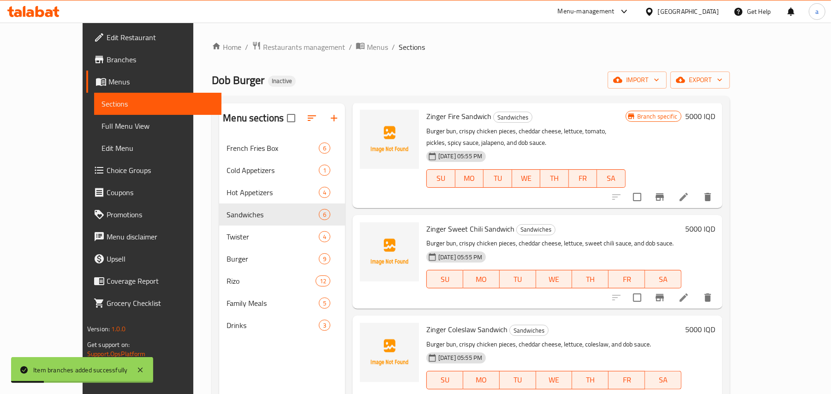
click at [533, 264] on div "10-08-2025 05:55 PM SU MO TU WE TH FR SA" at bounding box center [554, 273] width 263 height 50
click at [666, 303] on icon "Branch-specific-item" at bounding box center [659, 297] width 11 height 11
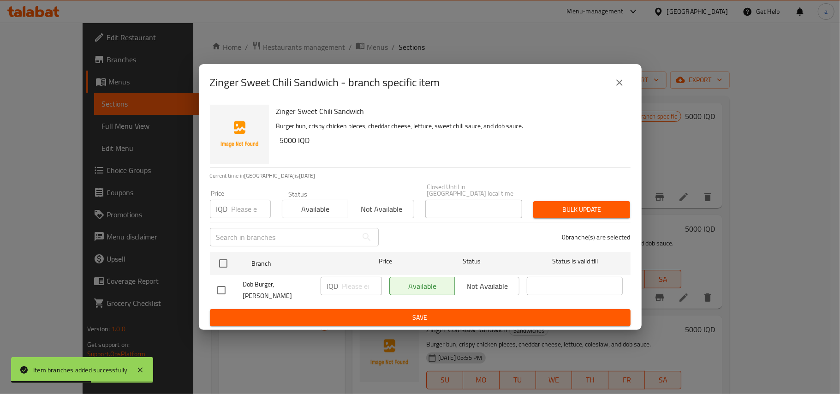
click at [225, 285] on input "checkbox" at bounding box center [221, 290] width 19 height 19
checkbox input "true"
click at [350, 287] on input "number" at bounding box center [362, 286] width 40 height 18
paste input "6000"
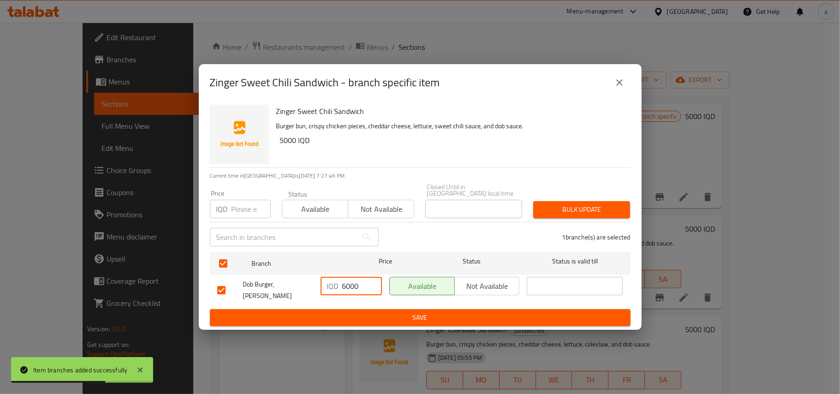
type input "6000"
click at [344, 310] on button "Save" at bounding box center [420, 317] width 421 height 17
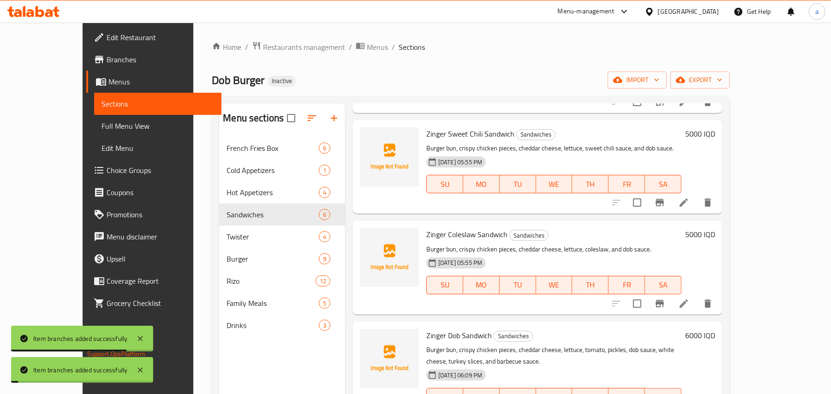
scroll to position [283, 0]
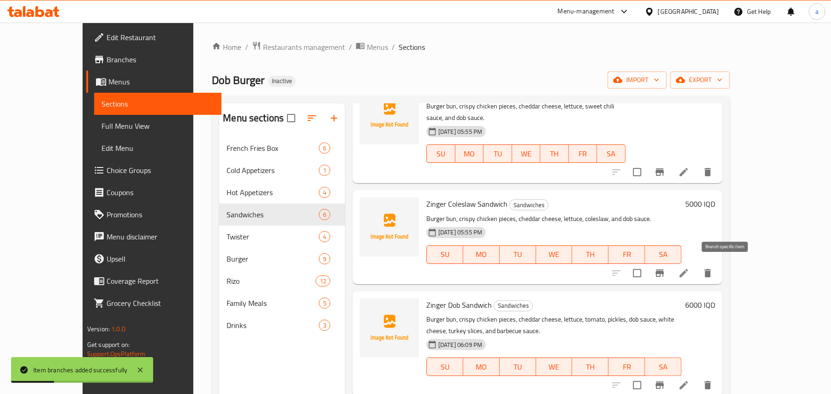
click at [666, 271] on icon "Branch-specific-item" at bounding box center [659, 273] width 11 height 11
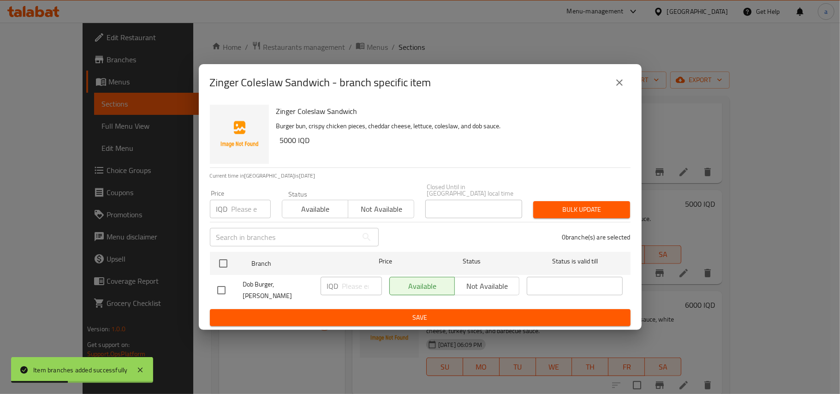
click at [223, 285] on input "checkbox" at bounding box center [221, 290] width 19 height 19
checkbox input "true"
click at [360, 285] on input "number" at bounding box center [362, 286] width 40 height 18
paste input "6000"
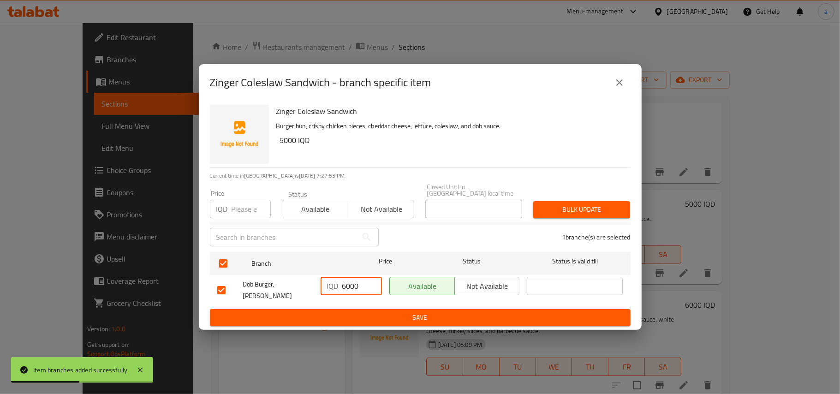
type input "6000"
click at [357, 312] on span "Save" at bounding box center [420, 318] width 406 height 12
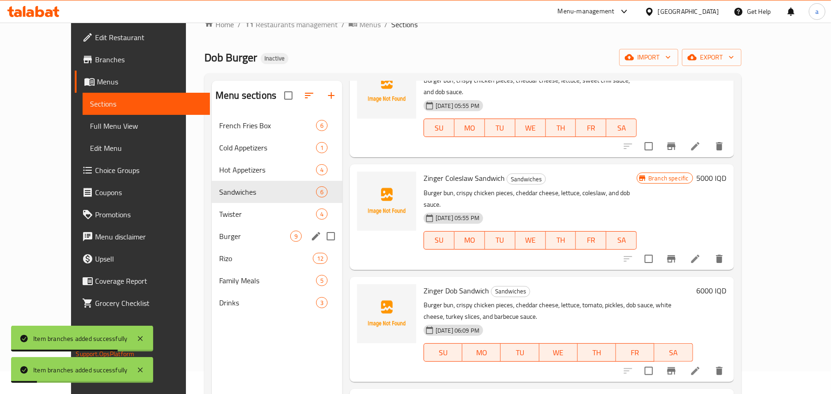
scroll to position [130, 0]
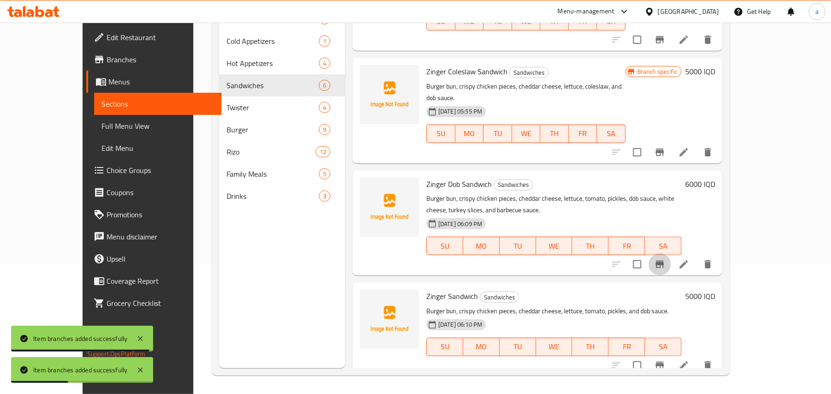
click at [664, 261] on icon "Branch-specific-item" at bounding box center [660, 264] width 8 height 7
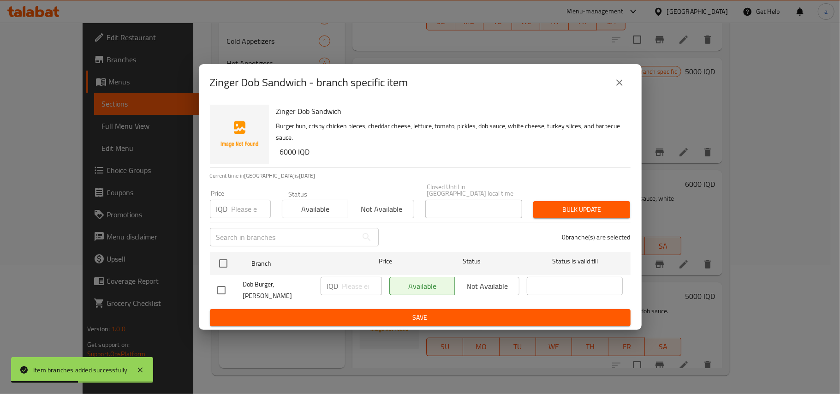
click at [226, 287] on input "checkbox" at bounding box center [221, 290] width 19 height 19
checkbox input "true"
click at [349, 284] on input "number" at bounding box center [362, 286] width 40 height 18
paste input "6500"
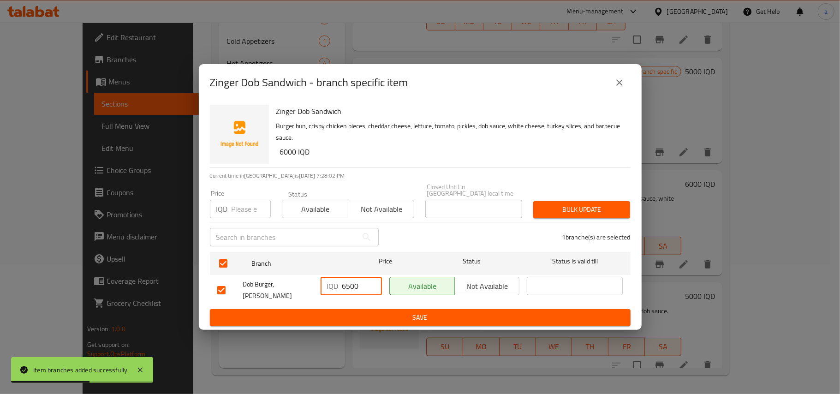
type input "6500"
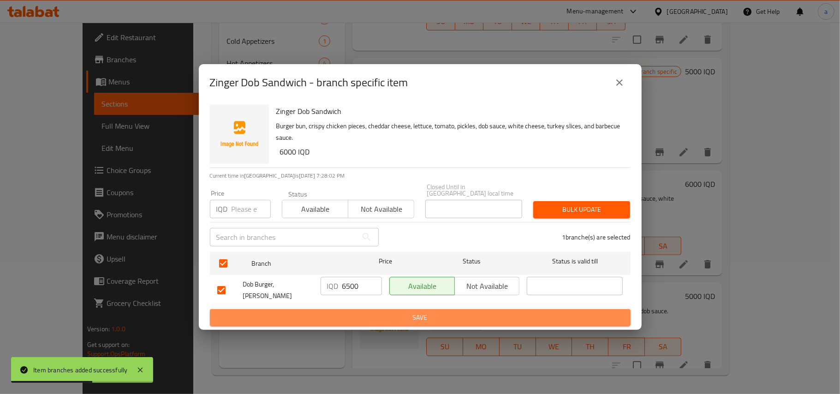
click at [353, 312] on span "Save" at bounding box center [420, 318] width 406 height 12
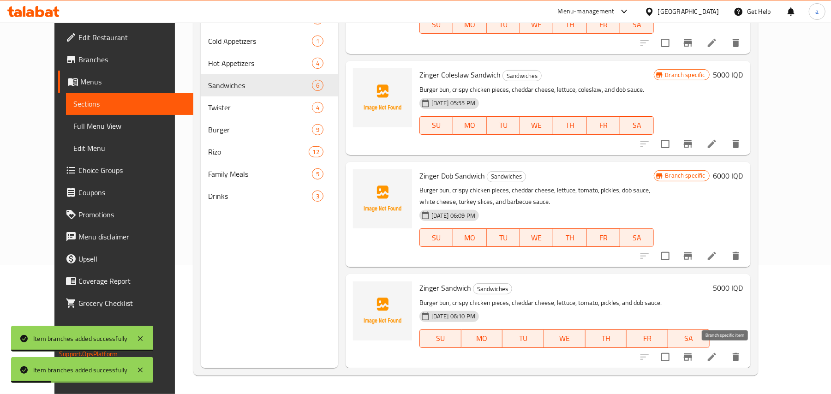
click at [694, 358] on icon "Branch-specific-item" at bounding box center [688, 357] width 11 height 11
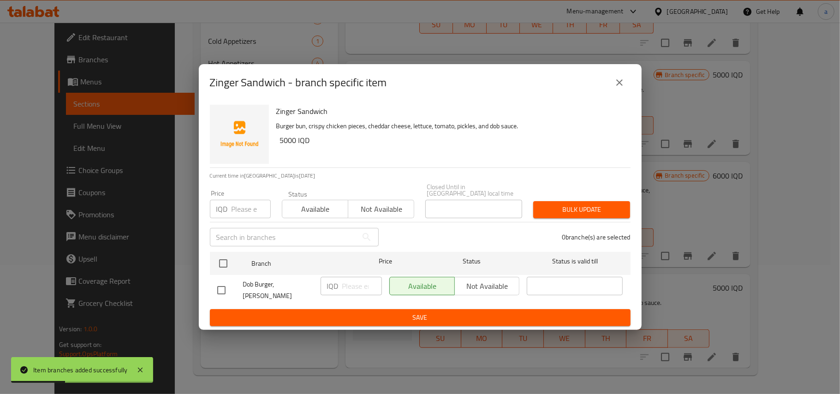
click at [223, 285] on input "checkbox" at bounding box center [221, 290] width 19 height 19
checkbox input "true"
drag, startPoint x: 348, startPoint y: 286, endPoint x: 355, endPoint y: 303, distance: 18.8
click at [349, 286] on input "number" at bounding box center [362, 286] width 40 height 18
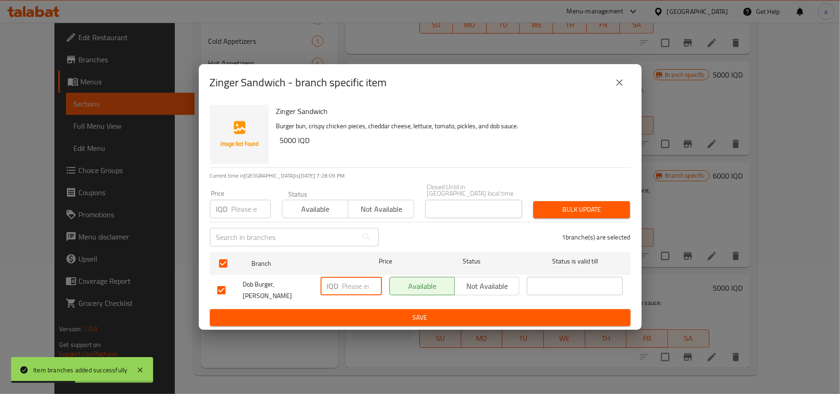
paste input "6000"
type input "6000"
click at [351, 314] on span "Save" at bounding box center [420, 318] width 406 height 12
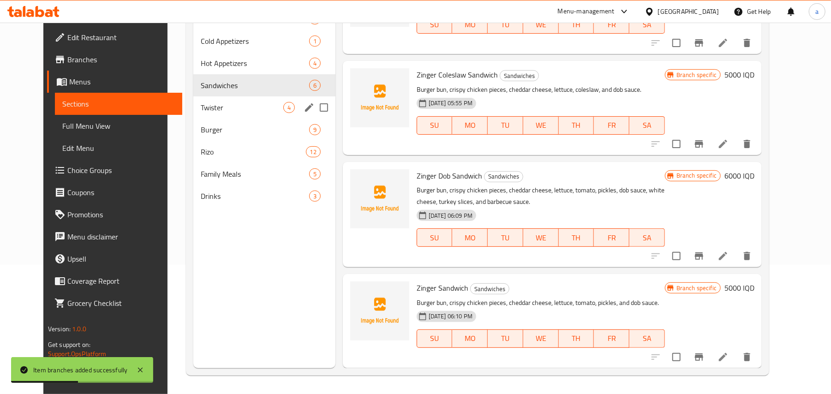
drag, startPoint x: 257, startPoint y: 113, endPoint x: 321, endPoint y: 128, distance: 65.8
click at [257, 113] on span "Twister" at bounding box center [242, 107] width 83 height 11
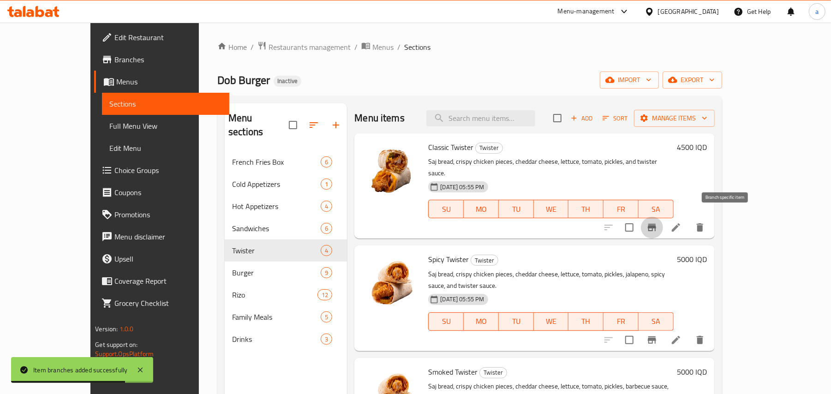
click at [658, 224] on icon "Branch-specific-item" at bounding box center [652, 227] width 11 height 11
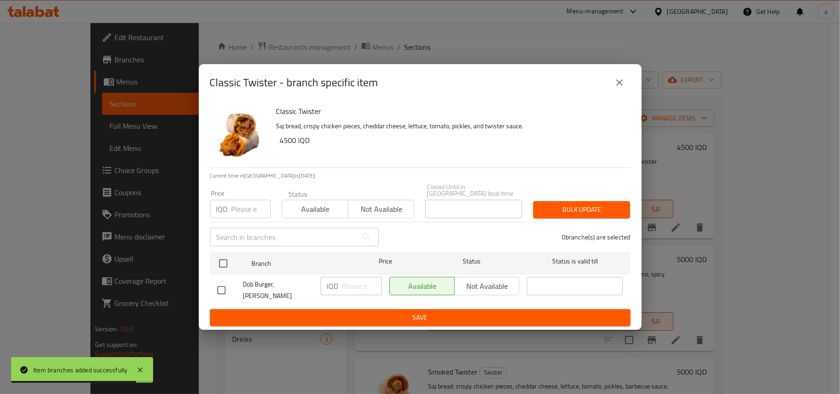
drag, startPoint x: 222, startPoint y: 288, endPoint x: 294, endPoint y: 283, distance: 71.7
click at [226, 288] on input "checkbox" at bounding box center [221, 290] width 19 height 19
checkbox input "true"
click at [357, 282] on input "number" at bounding box center [362, 286] width 40 height 18
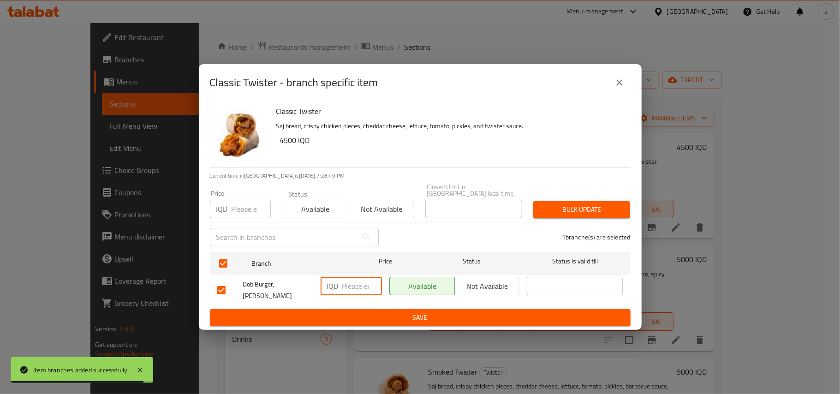
paste input "5500"
type input "5500"
click at [340, 309] on button "Save" at bounding box center [420, 317] width 421 height 17
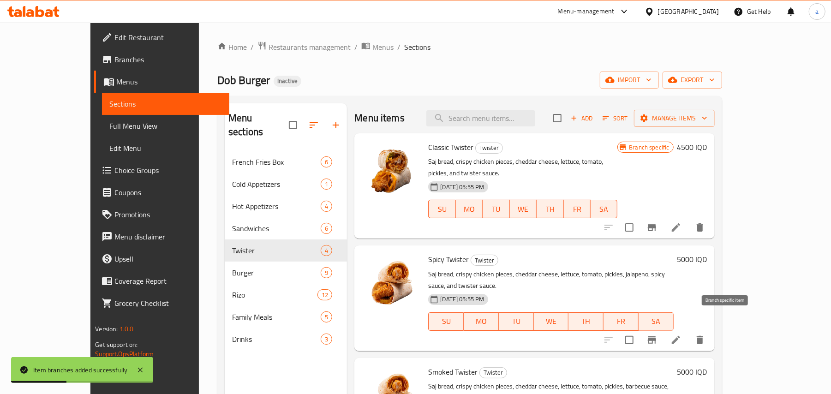
click at [656, 336] on icon "Branch-specific-item" at bounding box center [652, 339] width 8 height 7
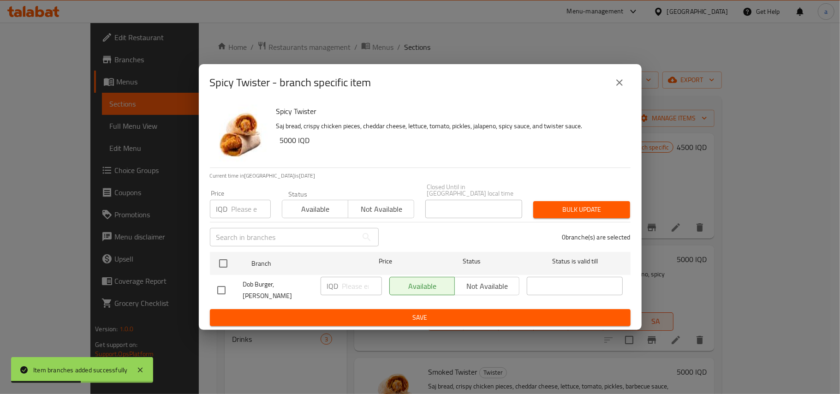
click at [222, 288] on input "checkbox" at bounding box center [221, 290] width 19 height 19
checkbox input "true"
click at [353, 286] on input "number" at bounding box center [362, 286] width 40 height 18
paste input "6500"
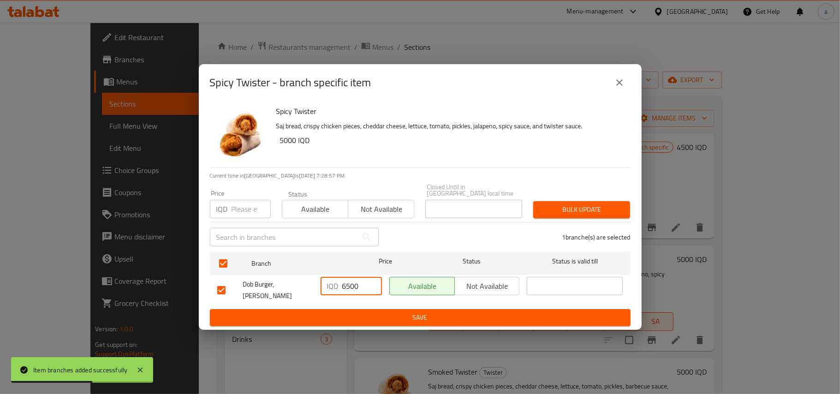
type input "6500"
click at [346, 319] on span "Save" at bounding box center [420, 318] width 406 height 12
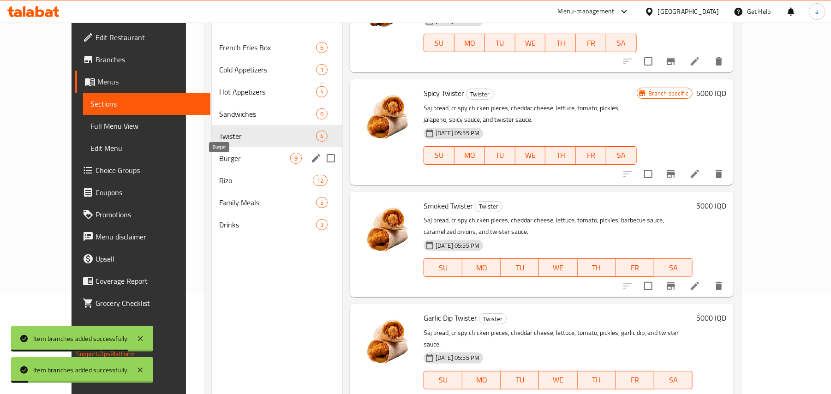
scroll to position [130, 0]
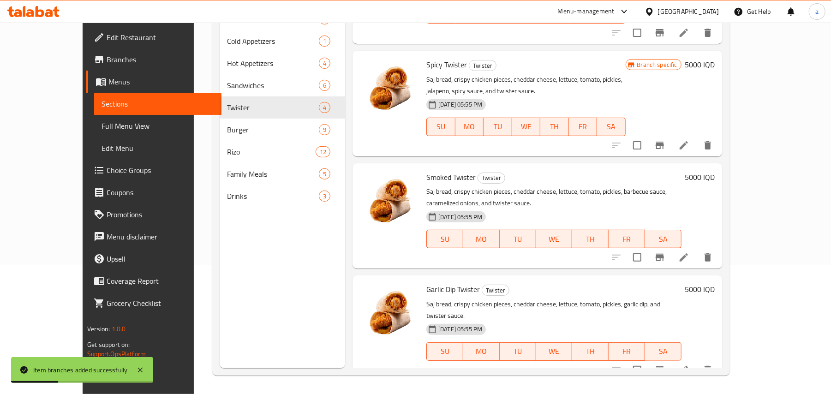
click at [666, 258] on icon "Branch-specific-item" at bounding box center [659, 257] width 11 height 11
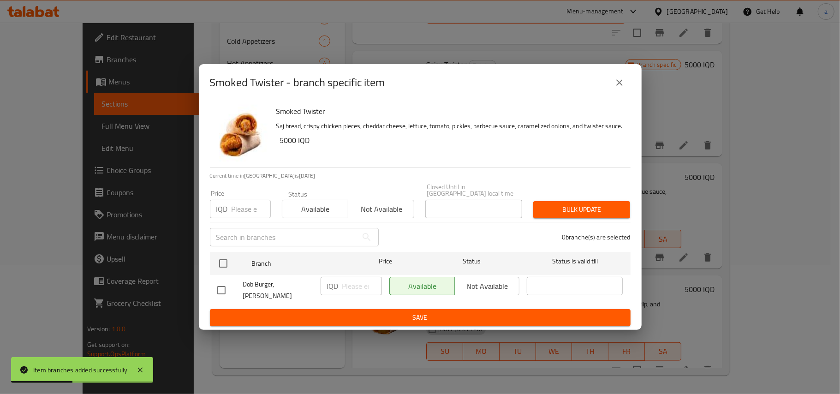
drag, startPoint x: 216, startPoint y: 287, endPoint x: 311, endPoint y: 285, distance: 94.2
click at [217, 287] on input "checkbox" at bounding box center [221, 290] width 19 height 19
checkbox input "true"
click at [358, 283] on input "number" at bounding box center [362, 286] width 40 height 18
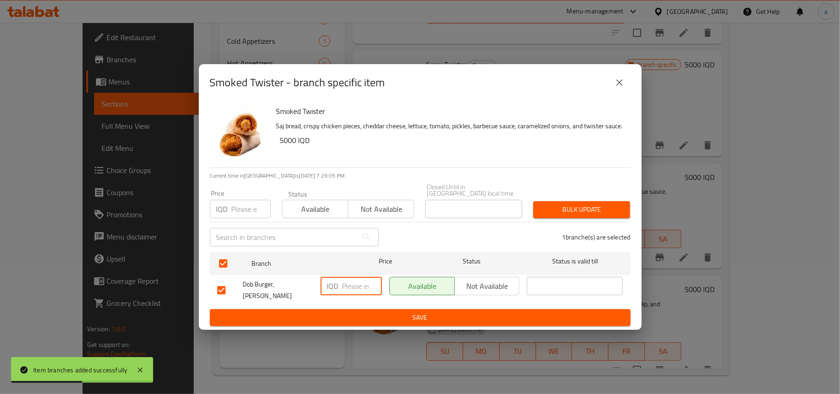
paste input "6000"
type input "6000"
click at [355, 306] on div "IQD 6000 ​" at bounding box center [351, 290] width 69 height 34
click at [357, 313] on span "Save" at bounding box center [420, 318] width 406 height 12
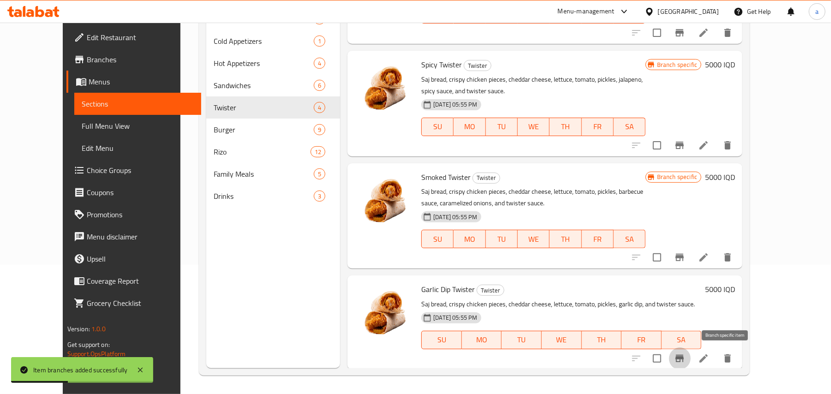
click at [685, 359] on icon "Branch-specific-item" at bounding box center [679, 358] width 11 height 11
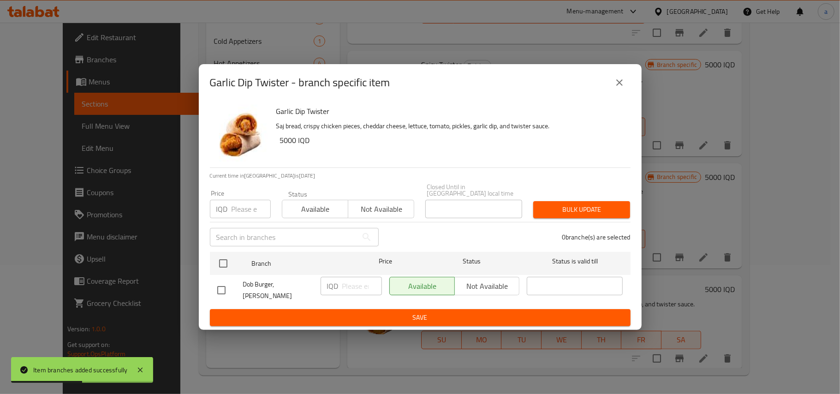
click at [222, 289] on input "checkbox" at bounding box center [221, 290] width 19 height 19
checkbox input "true"
click at [356, 286] on input "number" at bounding box center [362, 286] width 40 height 18
paste input "6000"
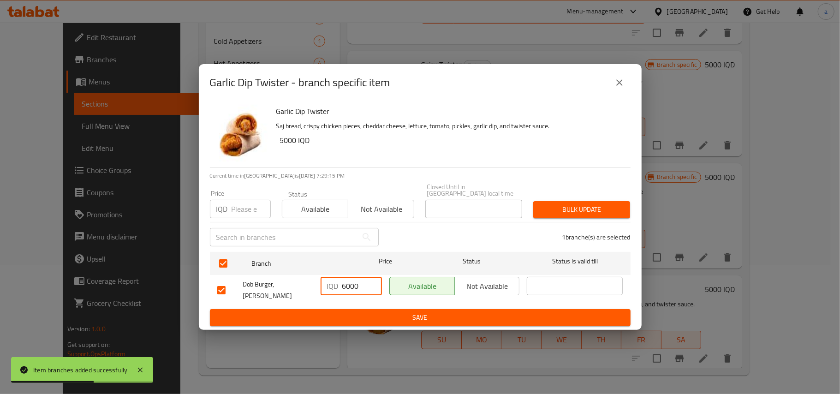
type input "6000"
click at [349, 320] on span "Save" at bounding box center [420, 318] width 406 height 12
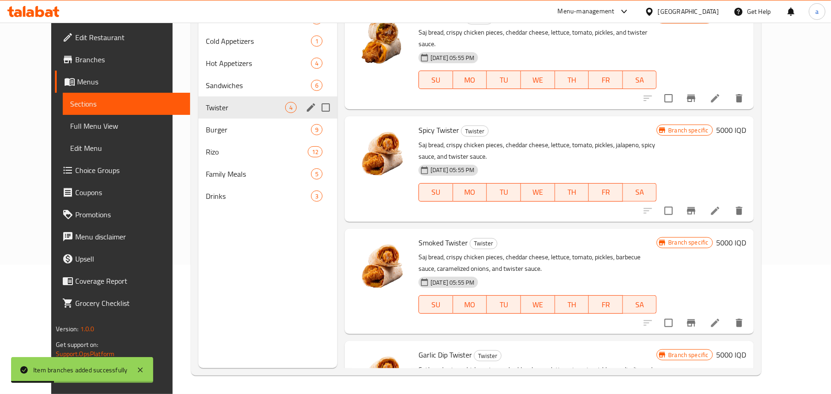
scroll to position [0, 0]
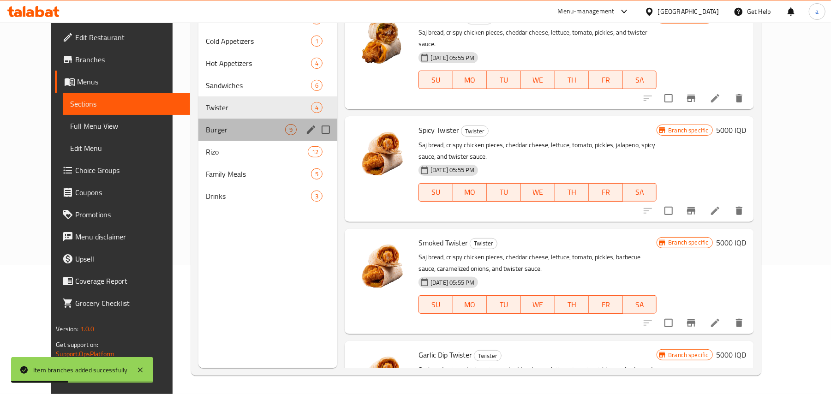
drag, startPoint x: 198, startPoint y: 142, endPoint x: 257, endPoint y: 154, distance: 60.6
click at [199, 141] on div "Burger 9" at bounding box center [267, 130] width 139 height 22
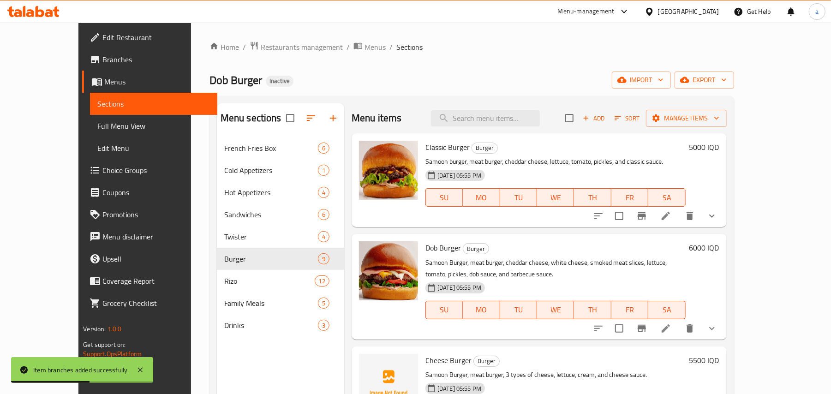
click at [648, 222] on icon "Branch-specific-item" at bounding box center [641, 215] width 11 height 11
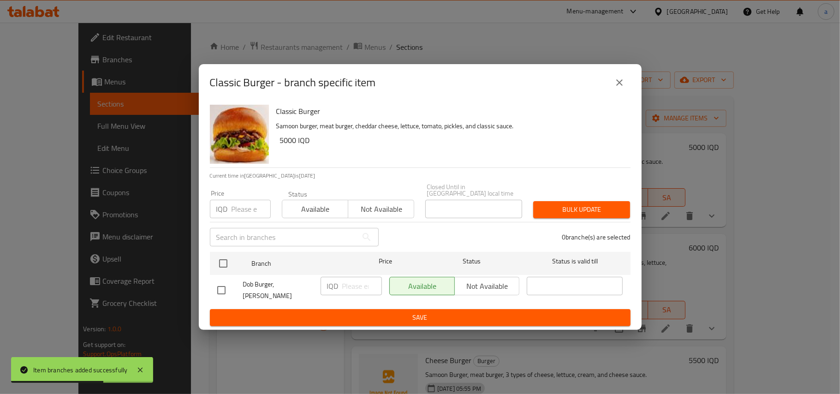
drag, startPoint x: 221, startPoint y: 285, endPoint x: 300, endPoint y: 287, distance: 78.9
click at [224, 286] on input "checkbox" at bounding box center [221, 290] width 19 height 19
checkbox input "true"
click at [346, 285] on input "number" at bounding box center [362, 286] width 40 height 18
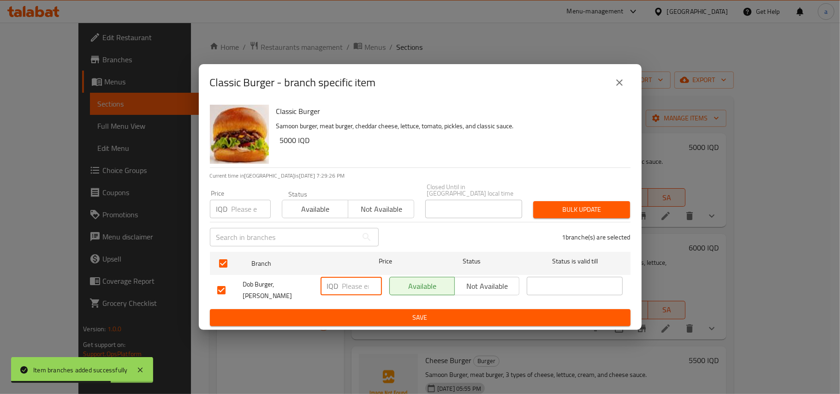
paste input "6000"
type input "6000"
click at [344, 309] on button "Save" at bounding box center [420, 317] width 421 height 17
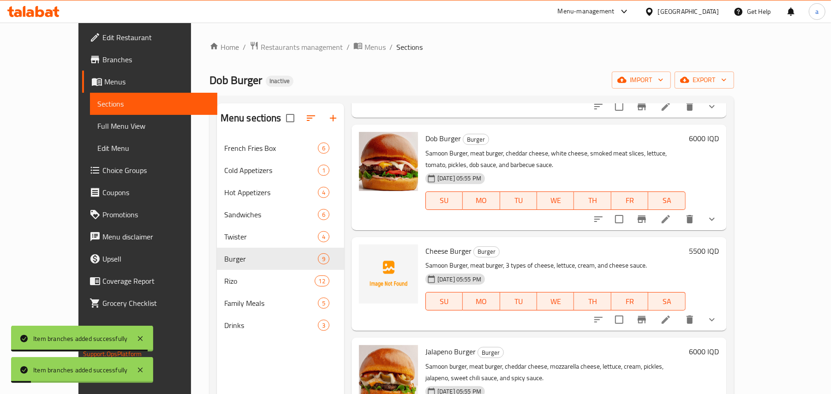
scroll to position [143, 0]
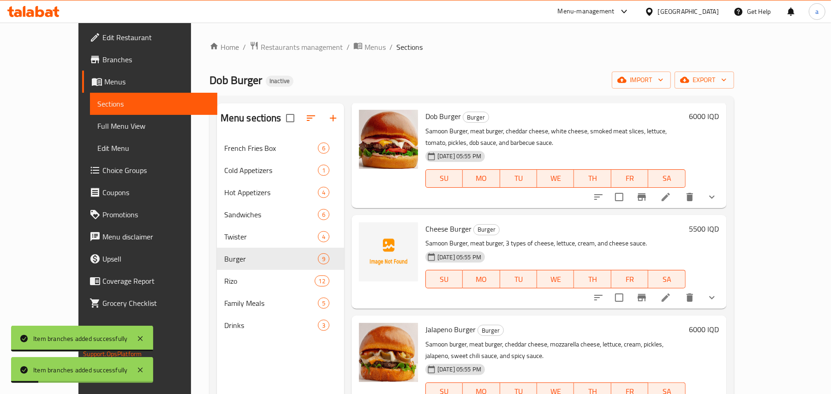
click at [646, 193] on icon "Branch-specific-item" at bounding box center [642, 196] width 8 height 7
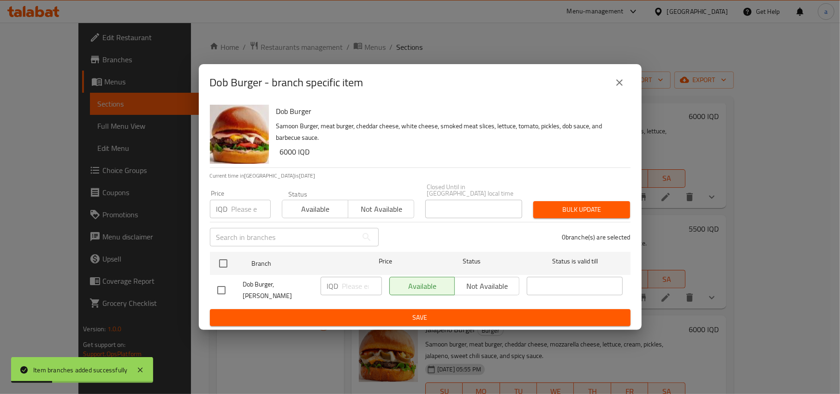
click at [224, 290] on input "checkbox" at bounding box center [221, 290] width 19 height 19
checkbox input "true"
click at [346, 288] on input "number" at bounding box center [362, 286] width 40 height 18
paste input "6500"
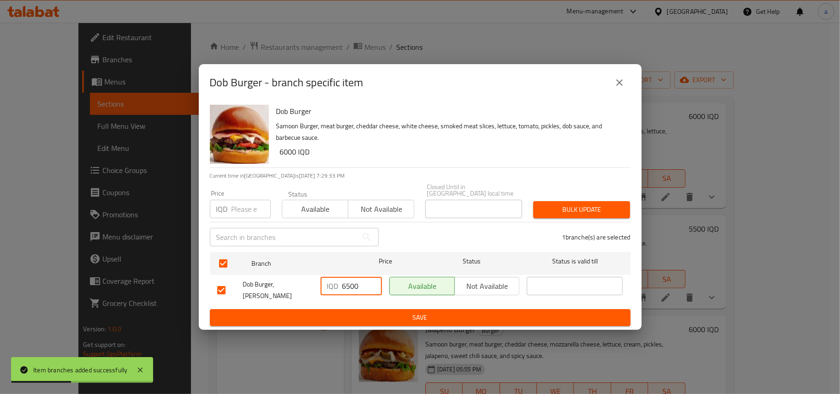
type input "6500"
click at [342, 312] on span "Save" at bounding box center [420, 318] width 406 height 12
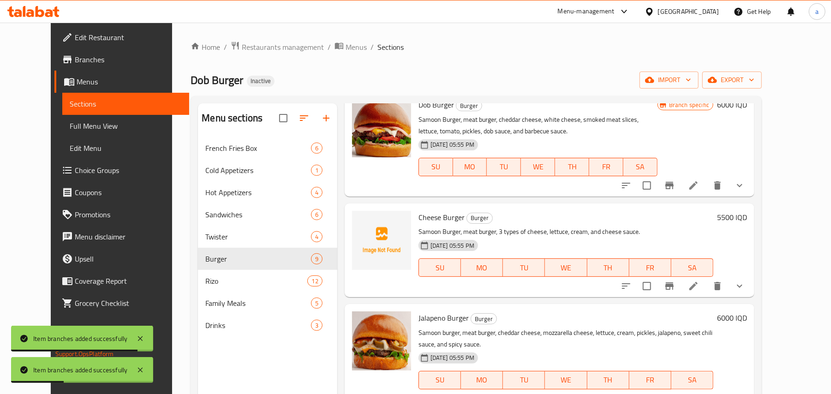
click at [674, 290] on icon "Branch-specific-item" at bounding box center [670, 285] width 8 height 7
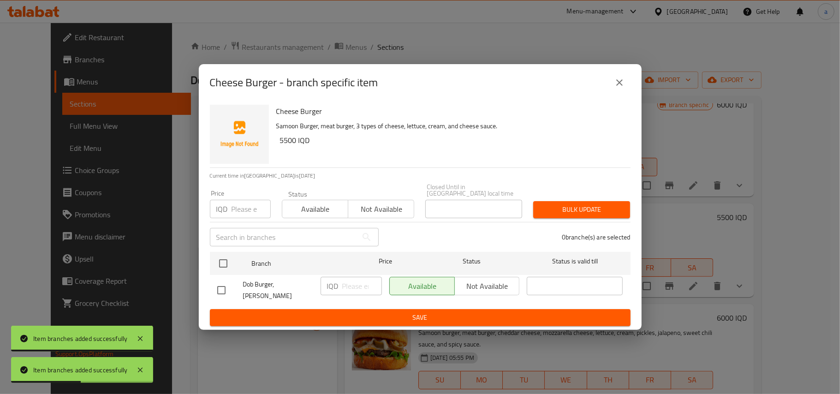
drag, startPoint x: 224, startPoint y: 287, endPoint x: 287, endPoint y: 287, distance: 62.3
click at [226, 288] on input "checkbox" at bounding box center [221, 290] width 19 height 19
checkbox input "true"
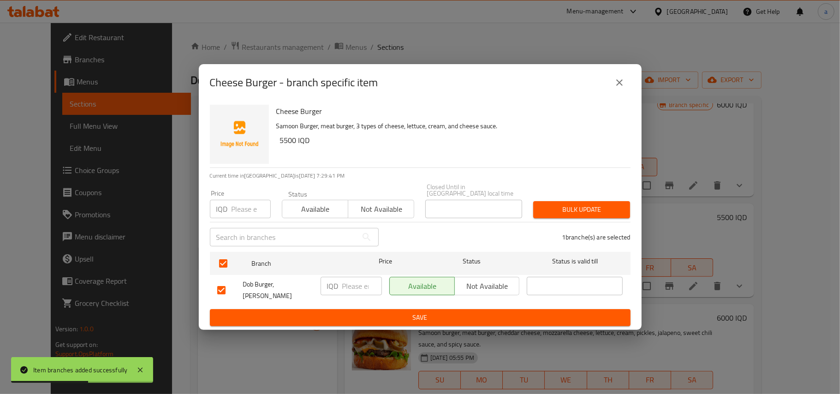
drag, startPoint x: 342, startPoint y: 286, endPoint x: 348, endPoint y: 288, distance: 5.6
click at [343, 286] on input "number" at bounding box center [362, 286] width 40 height 18
paste input "6500"
type input "6500"
click at [348, 305] on div "IQD 6500 ​" at bounding box center [351, 290] width 69 height 34
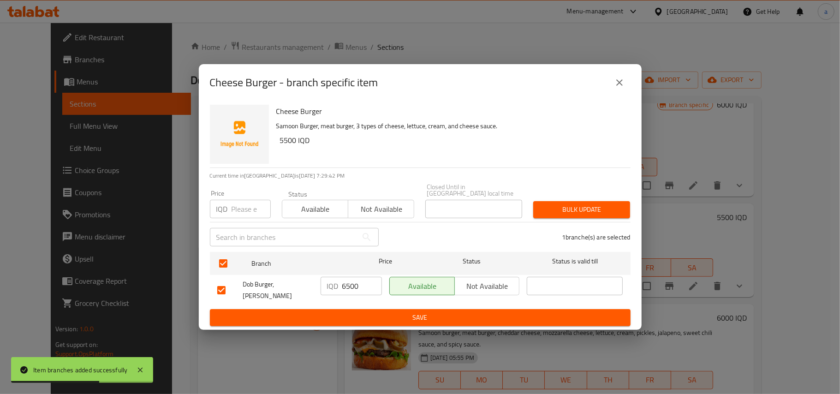
click at [351, 312] on span "Save" at bounding box center [420, 318] width 406 height 12
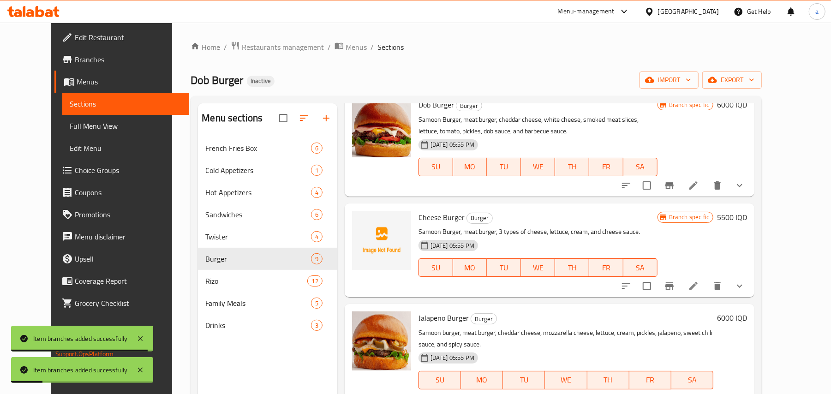
scroll to position [287, 0]
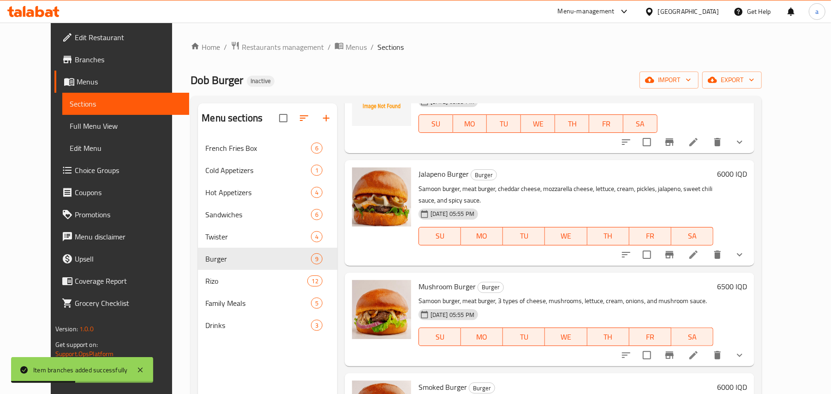
click at [675, 260] on icon "Branch-specific-item" at bounding box center [669, 254] width 11 height 11
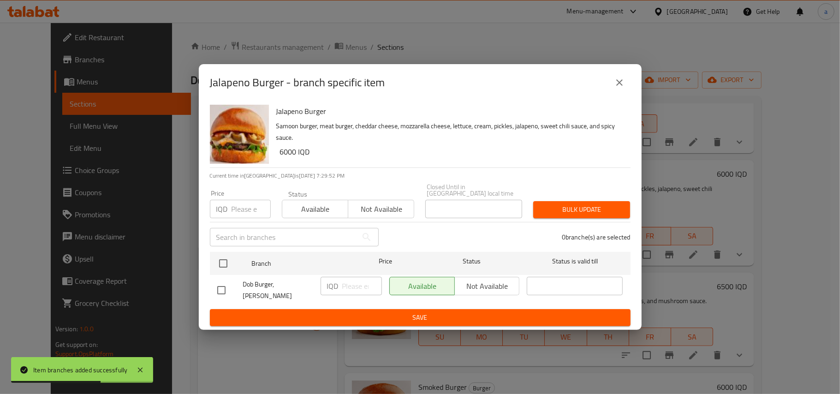
click at [222, 287] on input "checkbox" at bounding box center [221, 290] width 19 height 19
checkbox input "true"
drag, startPoint x: 338, startPoint y: 284, endPoint x: 343, endPoint y: 285, distance: 5.2
click at [342, 285] on div "IQD ​" at bounding box center [351, 286] width 61 height 18
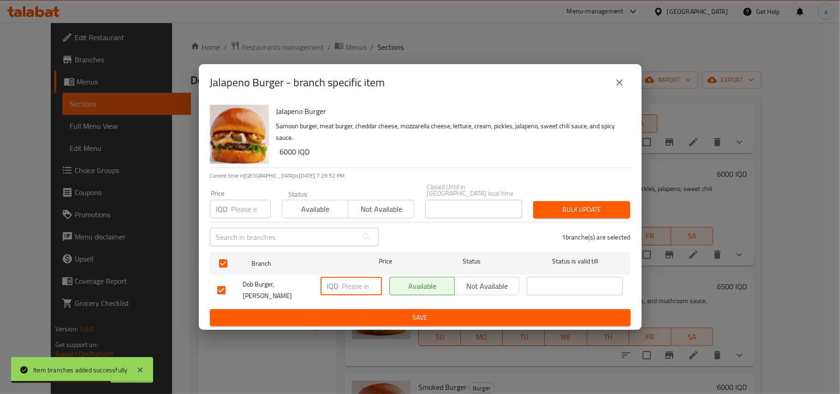
paste input "6500"
type input "6500"
click at [355, 312] on span "Save" at bounding box center [420, 318] width 406 height 12
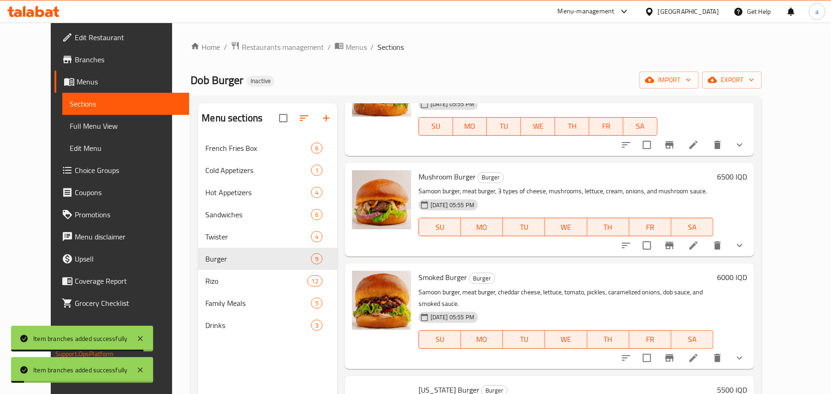
scroll to position [431, 0]
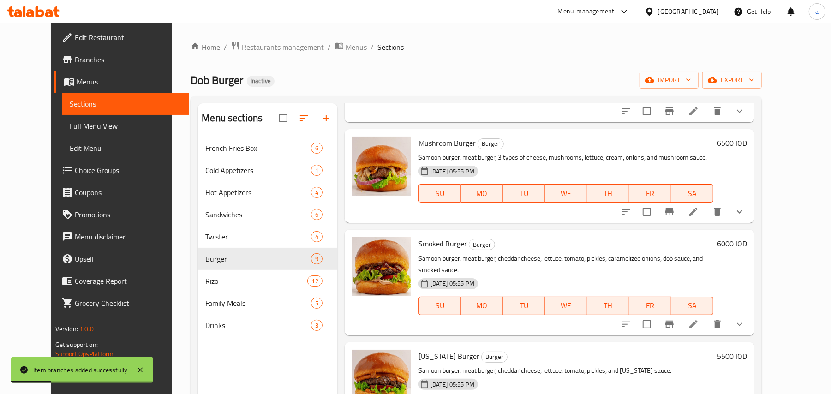
click at [675, 217] on icon "Branch-specific-item" at bounding box center [669, 211] width 11 height 11
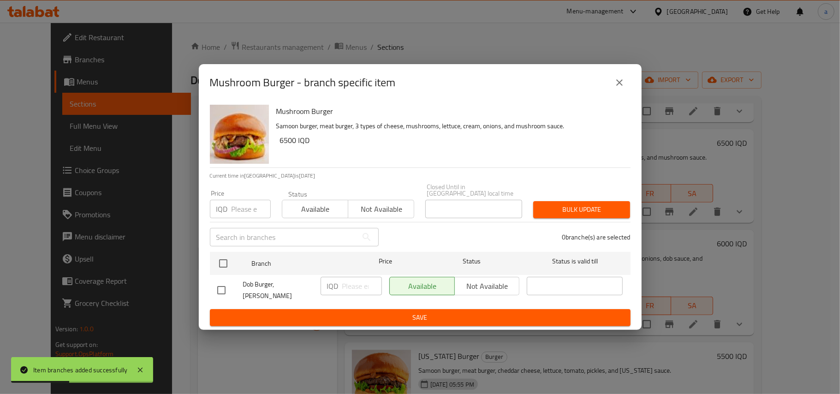
click at [217, 293] on input "checkbox" at bounding box center [221, 290] width 19 height 19
checkbox input "true"
drag, startPoint x: 342, startPoint y: 286, endPoint x: 349, endPoint y: 291, distance: 8.7
click at [342, 286] on div "IQD ​" at bounding box center [351, 286] width 61 height 18
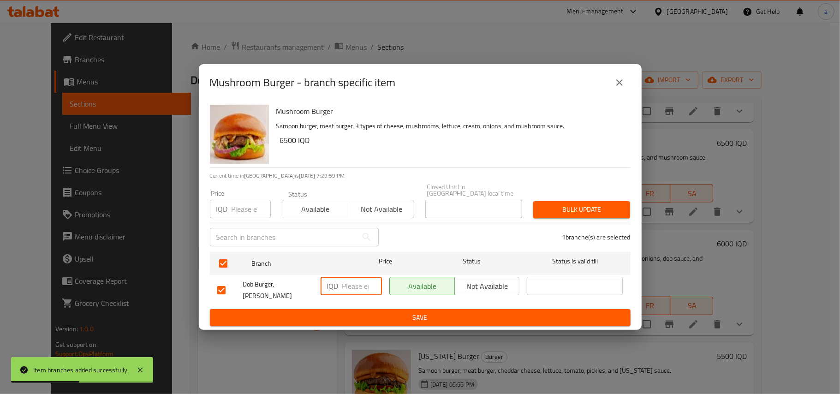
paste input "6500"
type input "6500"
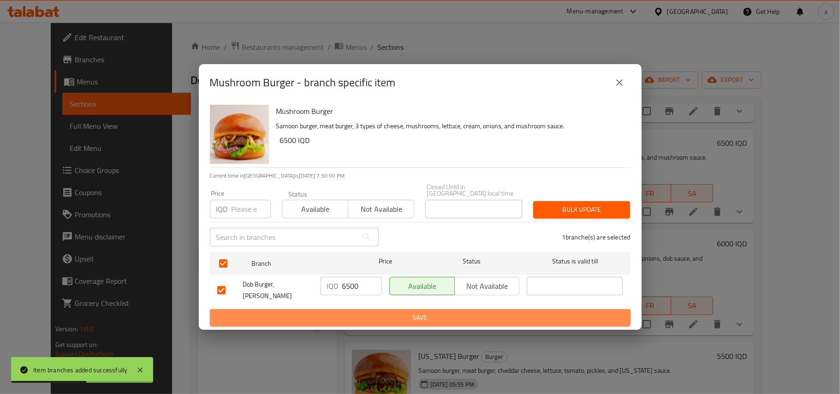
click at [341, 309] on button "Save" at bounding box center [420, 317] width 421 height 17
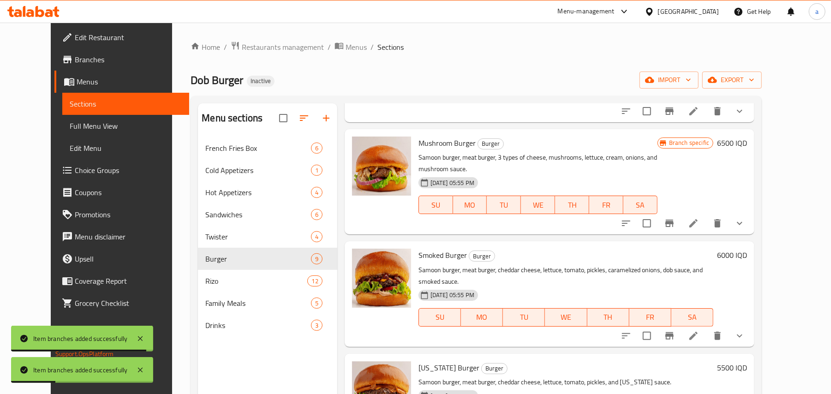
click at [674, 340] on icon "Branch-specific-item" at bounding box center [670, 335] width 8 height 7
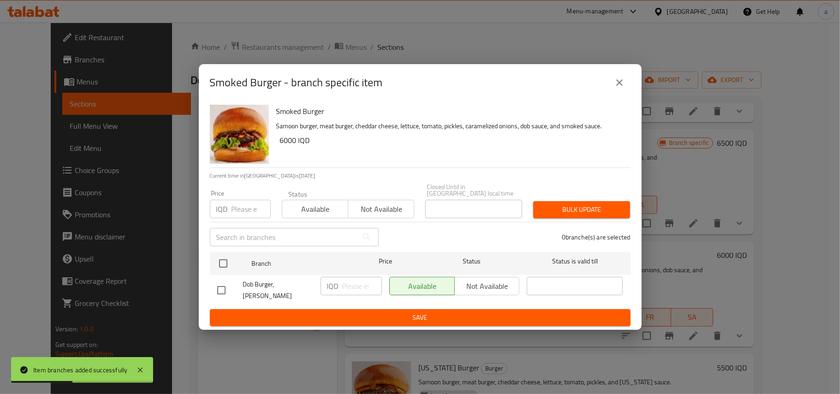
click at [227, 288] on input "checkbox" at bounding box center [221, 290] width 19 height 19
checkbox input "true"
click at [353, 287] on input "number" at bounding box center [362, 286] width 40 height 18
paste input "6500"
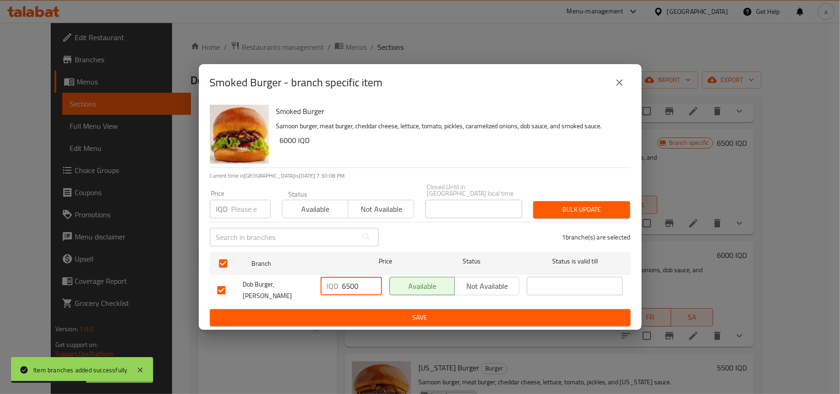
type input "6500"
click at [353, 312] on span "Save" at bounding box center [420, 318] width 406 height 12
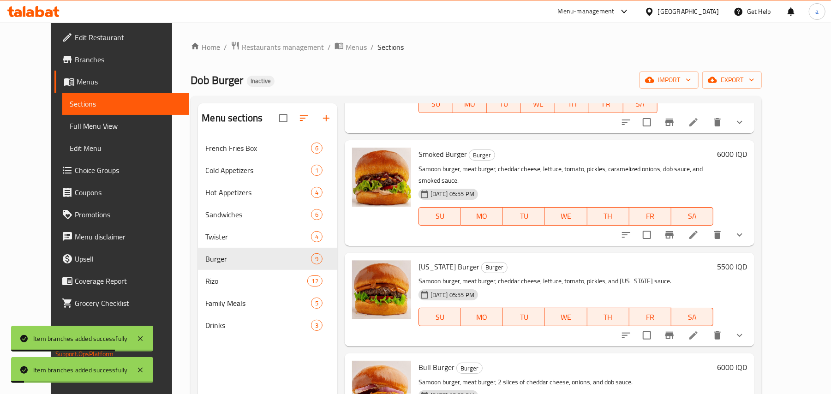
scroll to position [574, 0]
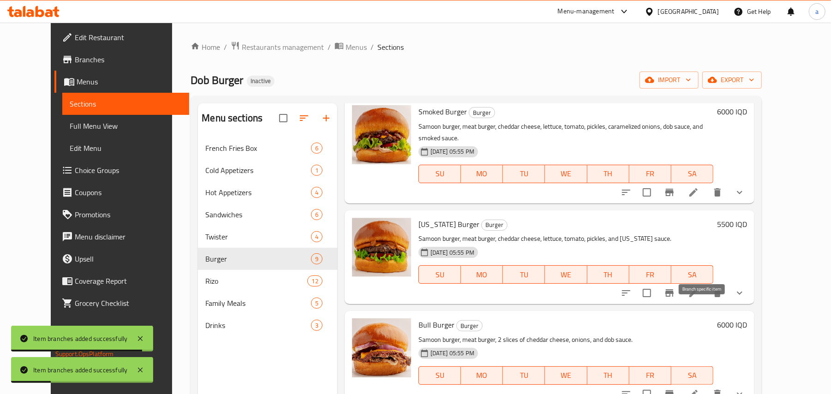
click at [674, 297] on icon "Branch-specific-item" at bounding box center [670, 292] width 8 height 7
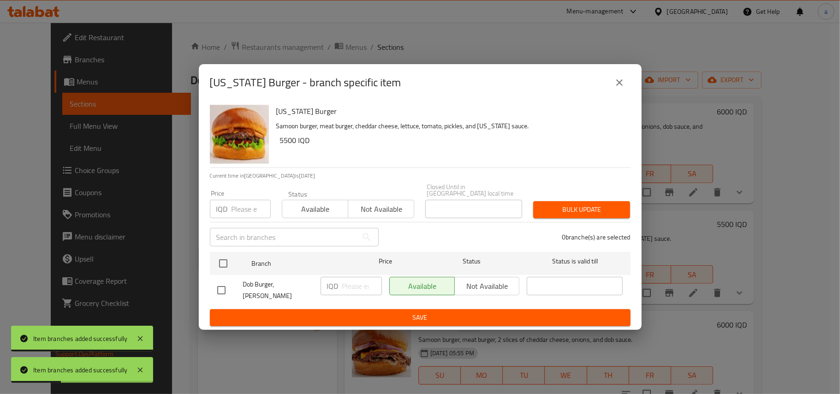
drag, startPoint x: 220, startPoint y: 285, endPoint x: 308, endPoint y: 288, distance: 88.7
click at [226, 287] on input "checkbox" at bounding box center [221, 290] width 19 height 19
checkbox input "true"
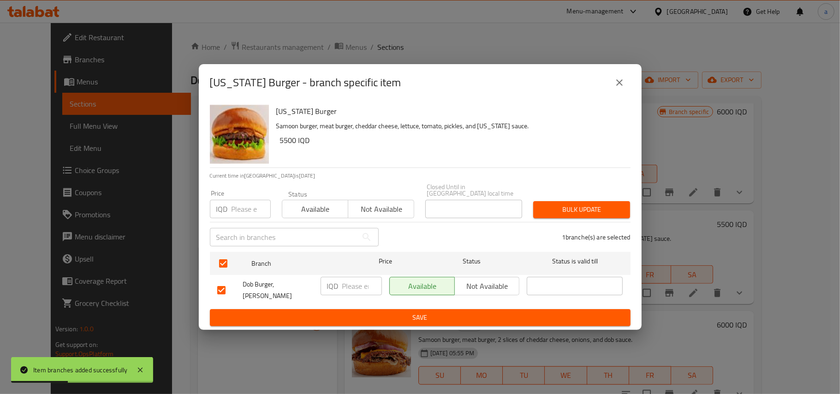
click at [347, 288] on input "number" at bounding box center [362, 286] width 40 height 18
paste input "6500"
type input "6500"
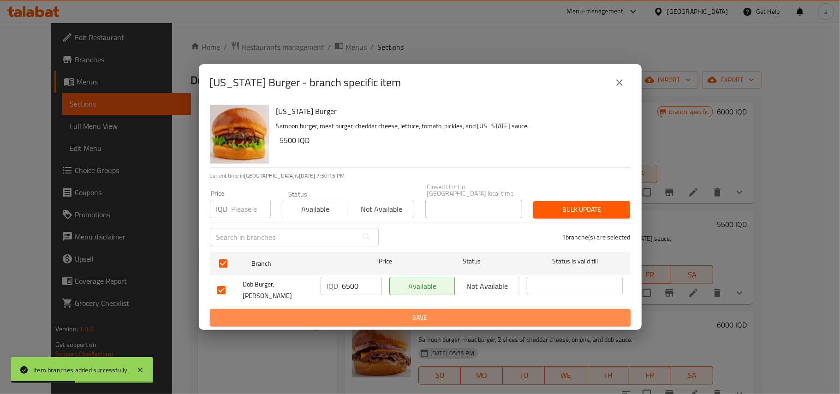
click at [344, 312] on span "Save" at bounding box center [420, 318] width 406 height 12
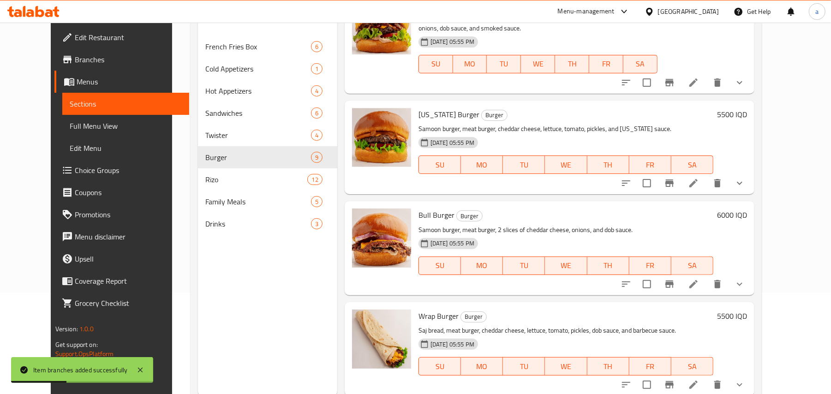
scroll to position [130, 0]
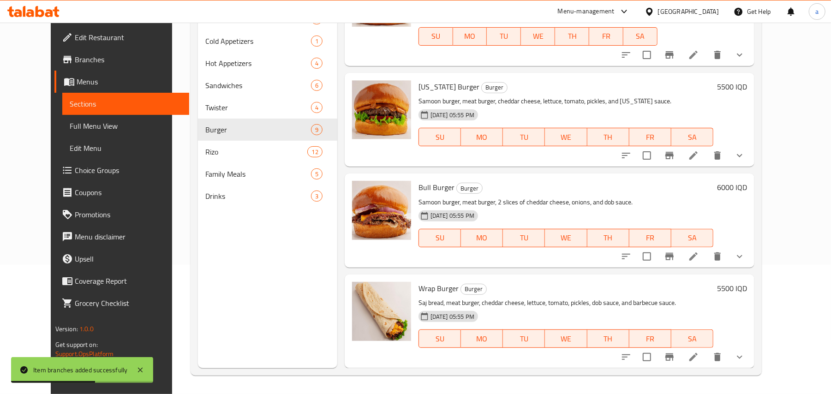
click at [675, 252] on icon "Branch-specific-item" at bounding box center [669, 256] width 11 height 11
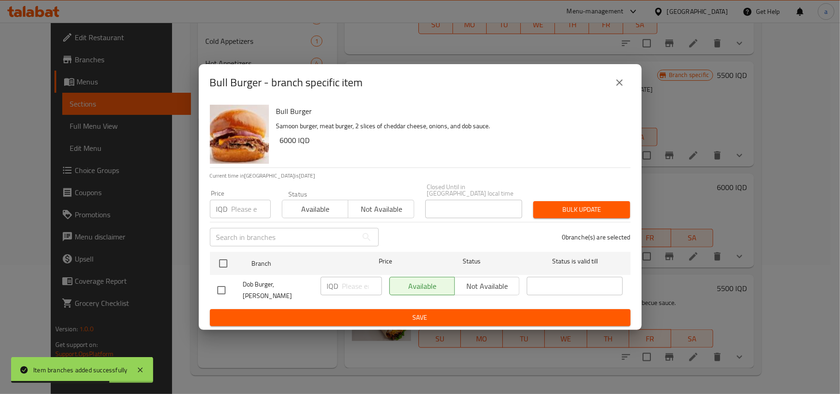
drag, startPoint x: 222, startPoint y: 287, endPoint x: 340, endPoint y: 287, distance: 117.7
click at [222, 287] on input "checkbox" at bounding box center [221, 290] width 19 height 19
checkbox input "true"
click at [355, 283] on input "number" at bounding box center [362, 286] width 40 height 18
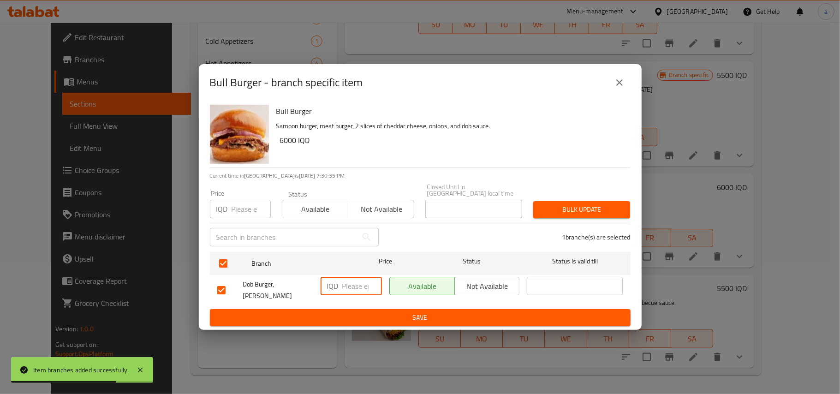
paste input "6500"
type input "6500"
click at [351, 312] on span "Save" at bounding box center [420, 318] width 406 height 12
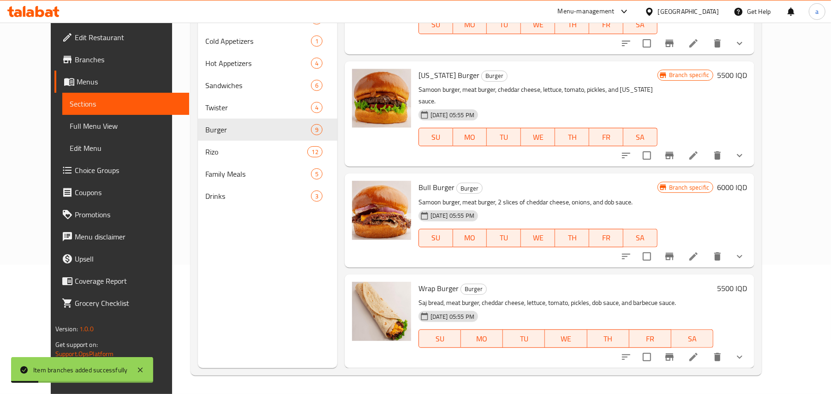
click at [674, 360] on icon "Branch-specific-item" at bounding box center [670, 357] width 8 height 7
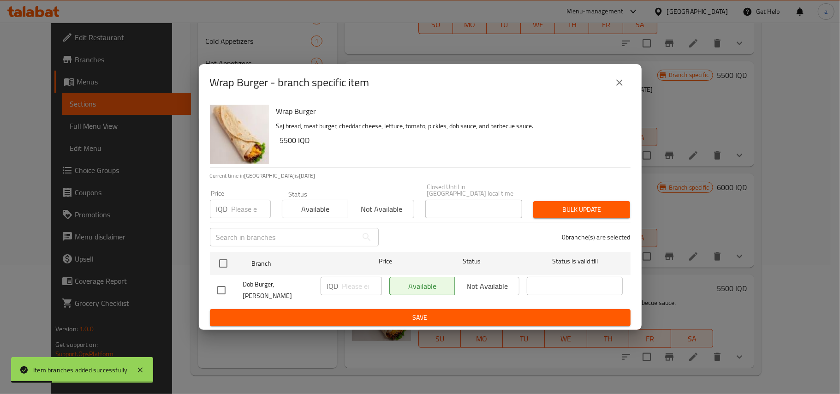
click at [223, 288] on input "checkbox" at bounding box center [221, 290] width 19 height 19
checkbox input "true"
click at [346, 285] on input "number" at bounding box center [362, 286] width 40 height 18
paste input "6000"
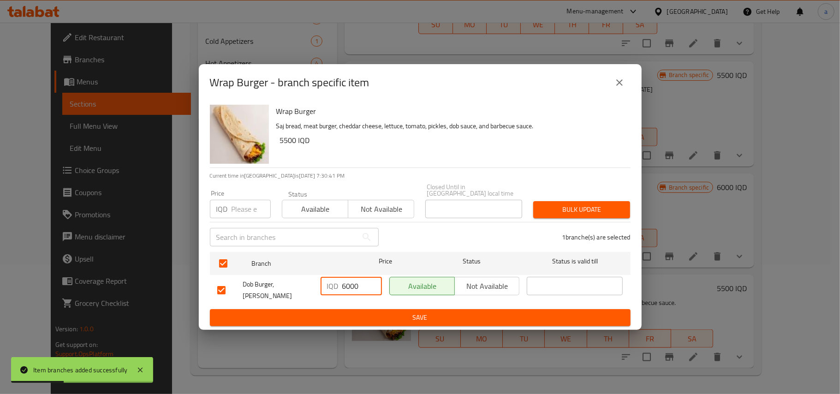
type input "6000"
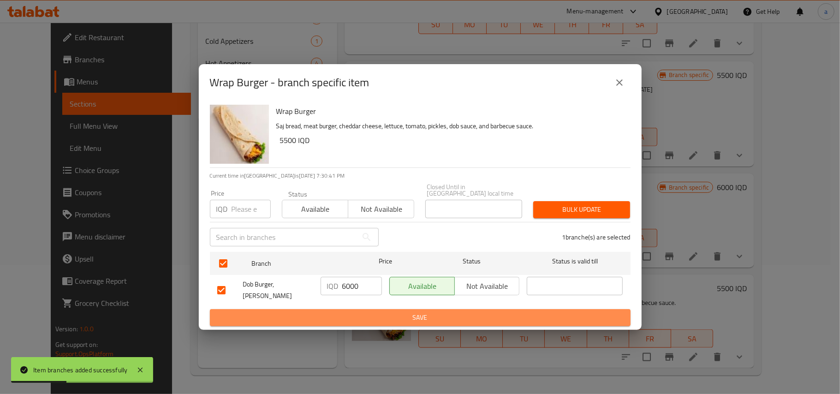
click at [349, 312] on span "Save" at bounding box center [420, 318] width 406 height 12
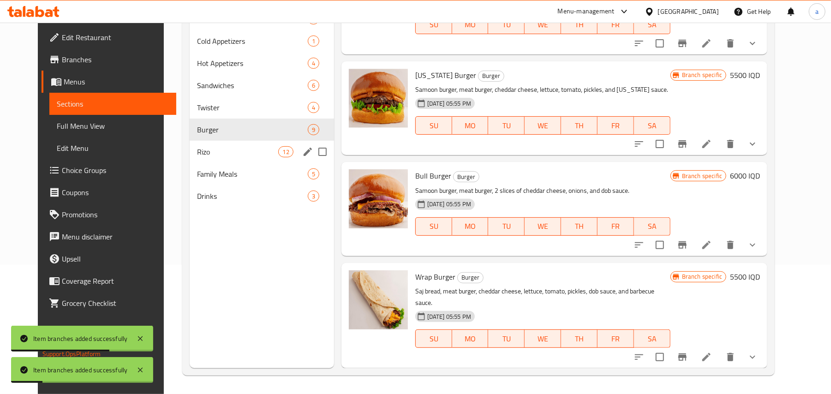
click at [279, 156] on span "12" at bounding box center [286, 152] width 14 height 9
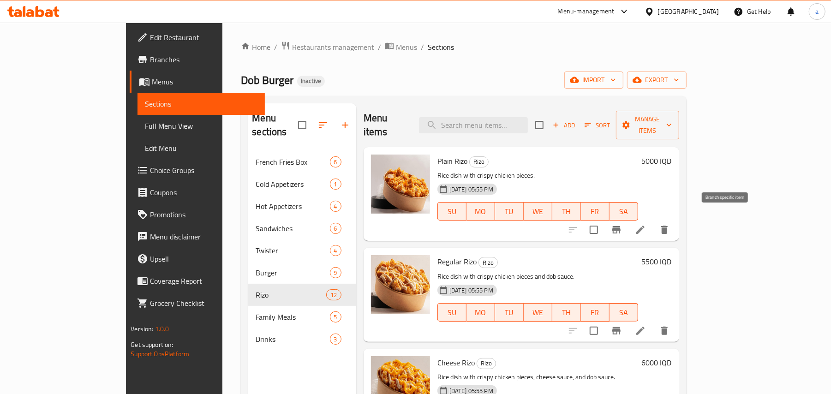
click at [628, 227] on button "Branch-specific-item" at bounding box center [617, 230] width 22 height 22
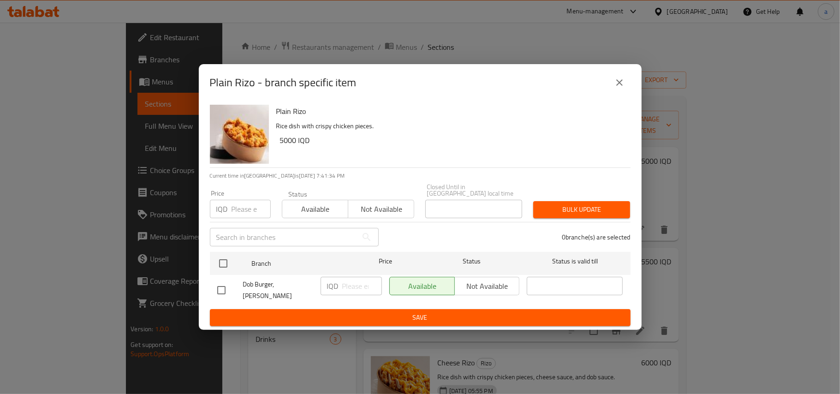
click at [220, 290] on input "checkbox" at bounding box center [221, 290] width 19 height 19
checkbox input "true"
click at [360, 284] on input "number" at bounding box center [362, 286] width 40 height 18
paste input "5500"
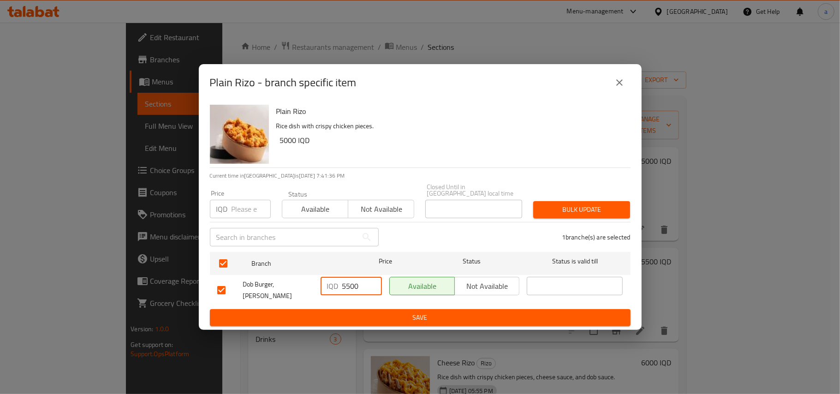
type input "5500"
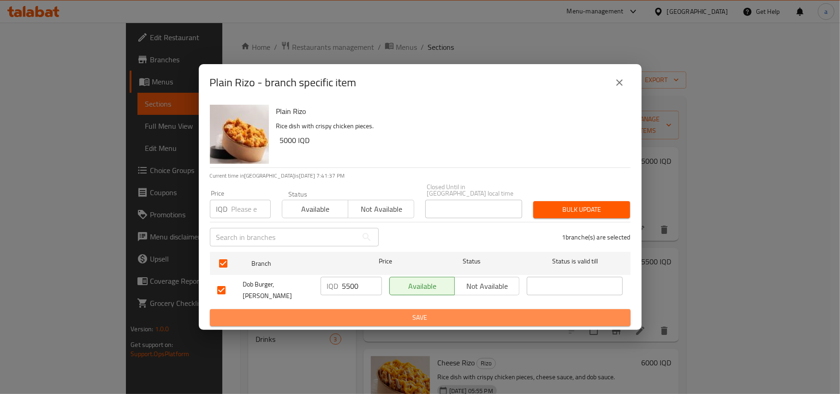
click at [357, 313] on span "Save" at bounding box center [420, 318] width 406 height 12
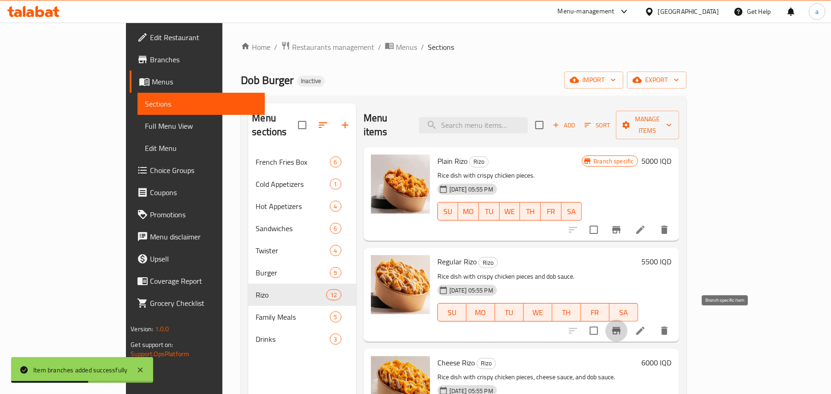
click at [622, 325] on icon "Branch-specific-item" at bounding box center [616, 330] width 11 height 11
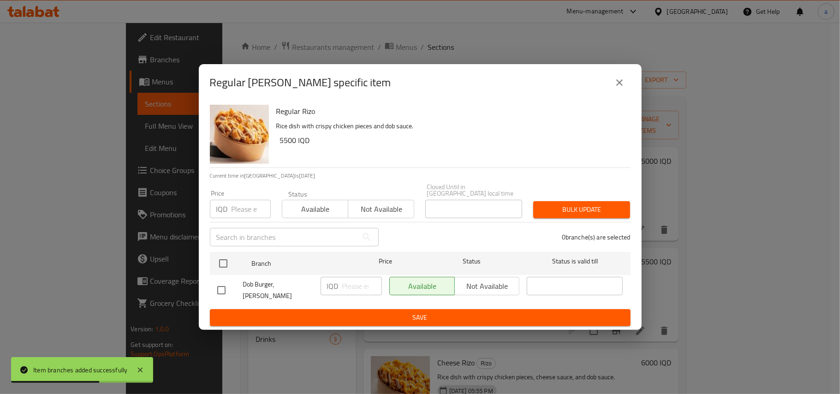
drag, startPoint x: 217, startPoint y: 290, endPoint x: 224, endPoint y: 289, distance: 7.4
click at [218, 289] on input "checkbox" at bounding box center [221, 290] width 19 height 19
checkbox input "true"
click at [364, 284] on input "number" at bounding box center [362, 286] width 40 height 18
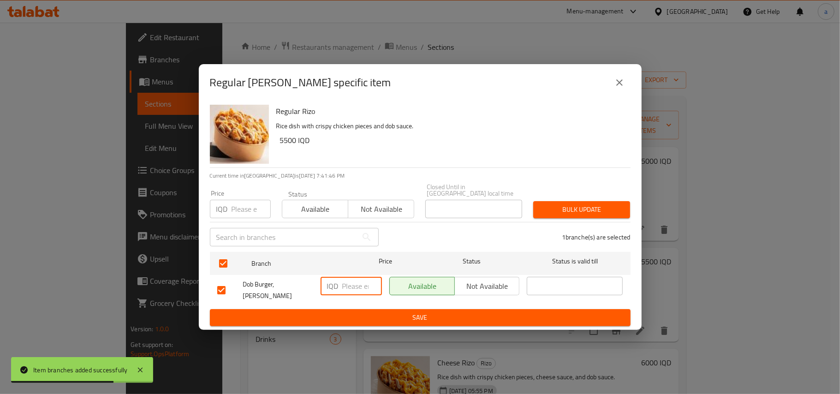
click at [359, 316] on span "Save" at bounding box center [420, 318] width 406 height 12
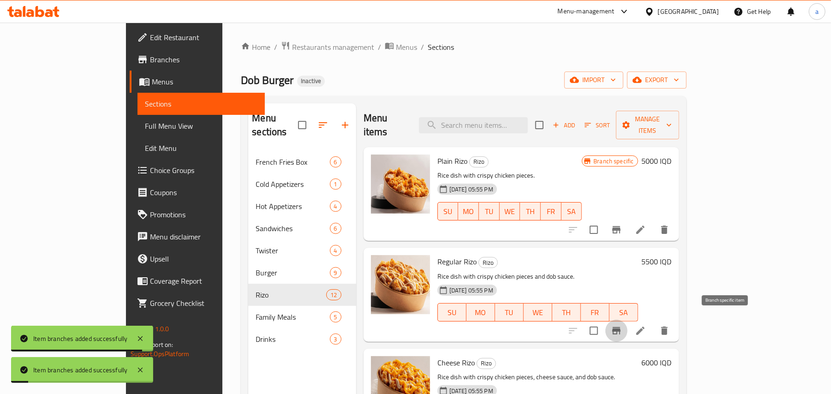
click at [621, 327] on icon "Branch-specific-item" at bounding box center [616, 330] width 8 height 7
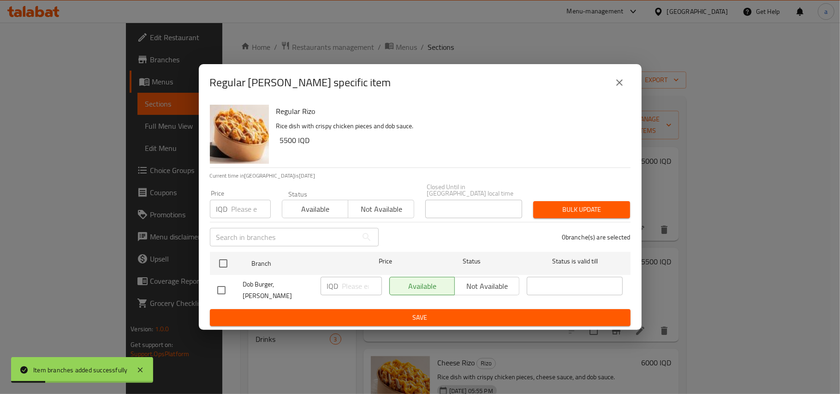
click at [224, 285] on input "checkbox" at bounding box center [221, 290] width 19 height 19
checkbox input "true"
click at [348, 289] on input "number" at bounding box center [362, 286] width 40 height 18
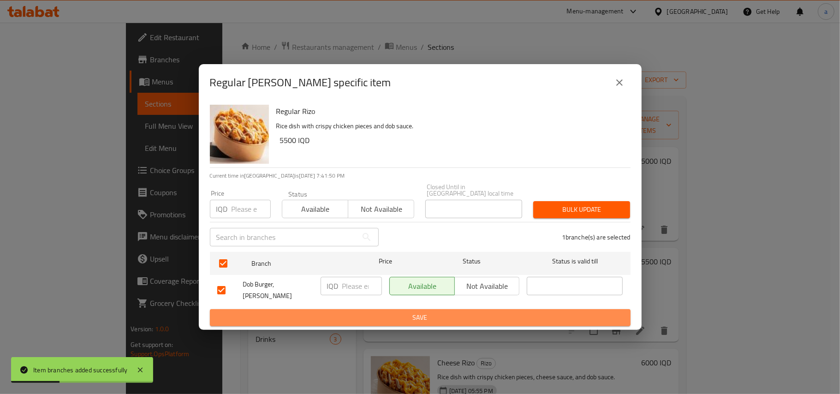
click at [349, 312] on span "Save" at bounding box center [420, 318] width 406 height 12
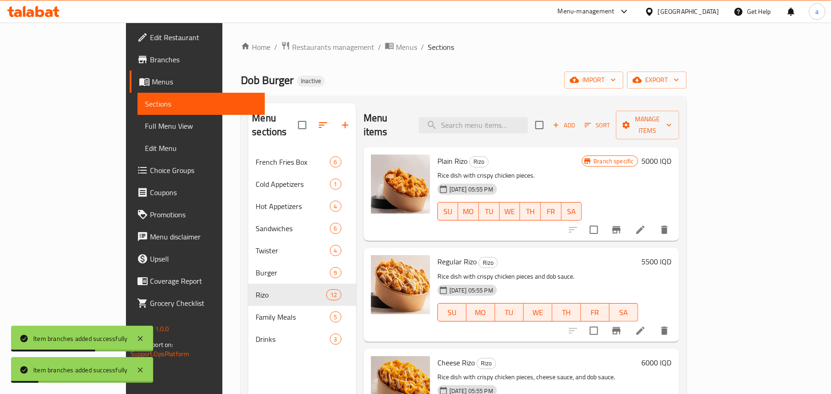
click at [621, 327] on icon "Branch-specific-item" at bounding box center [616, 330] width 8 height 7
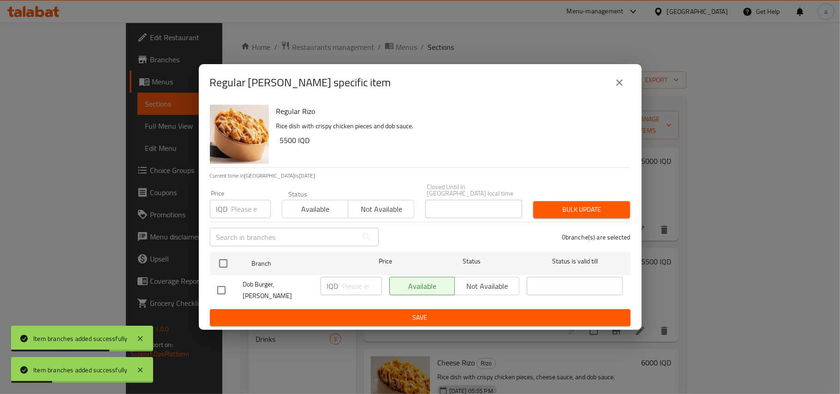
drag, startPoint x: 218, startPoint y: 287, endPoint x: 309, endPoint y: 286, distance: 90.9
click at [218, 287] on input "checkbox" at bounding box center [221, 290] width 19 height 19
checkbox input "true"
click at [346, 282] on input "number" at bounding box center [362, 286] width 40 height 18
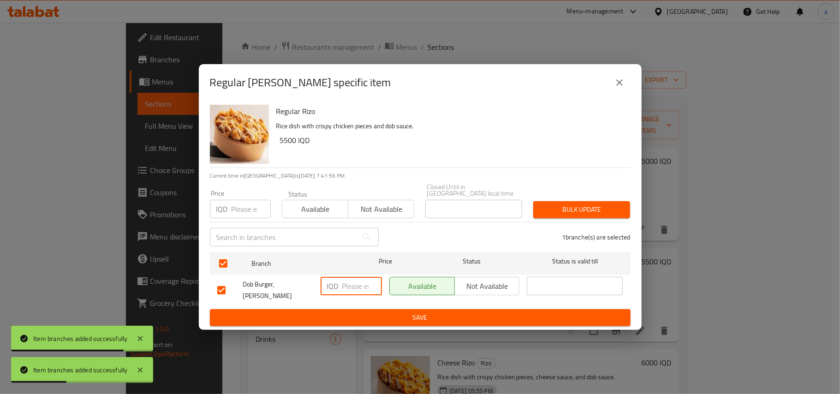
paste input "6000"
type input "6000"
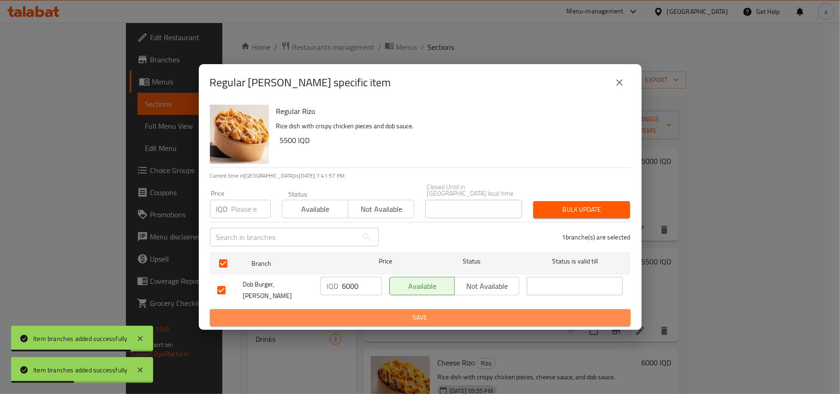
click at [338, 322] on span "Save" at bounding box center [420, 318] width 406 height 12
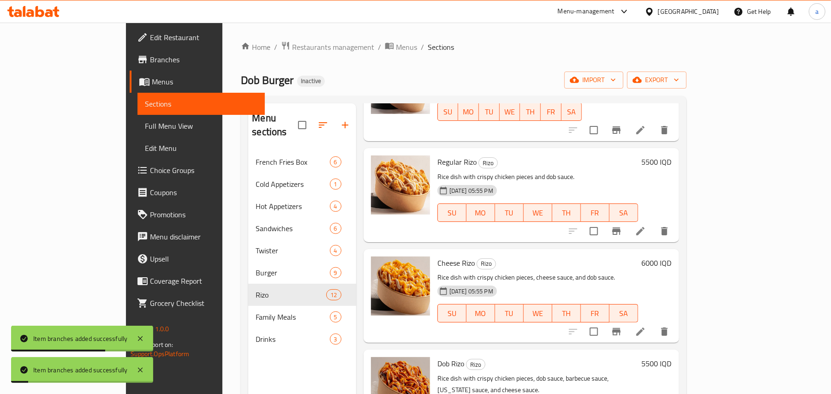
scroll to position [143, 0]
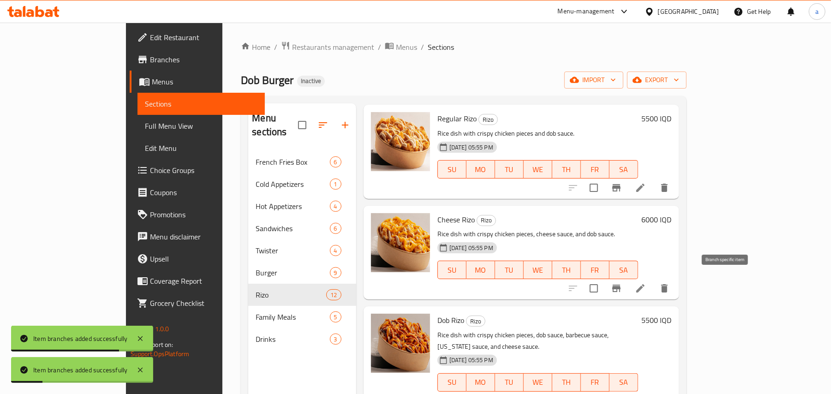
click at [622, 285] on icon "Branch-specific-item" at bounding box center [616, 288] width 11 height 11
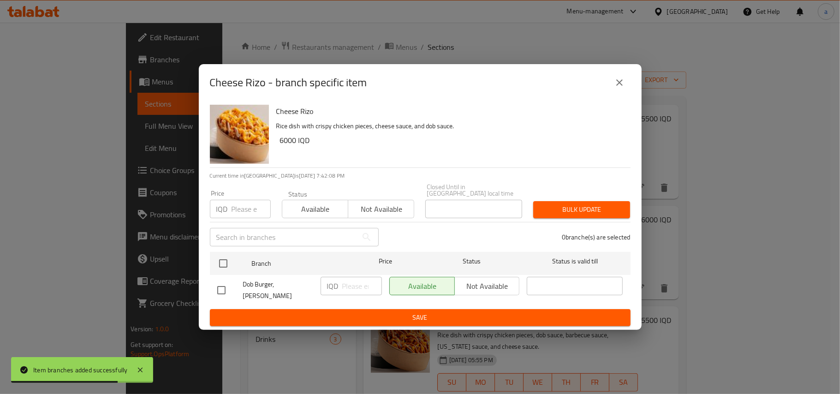
click at [219, 292] on input "checkbox" at bounding box center [221, 290] width 19 height 19
checkbox input "true"
click at [344, 287] on input "number" at bounding box center [362, 286] width 40 height 18
paste input "6500"
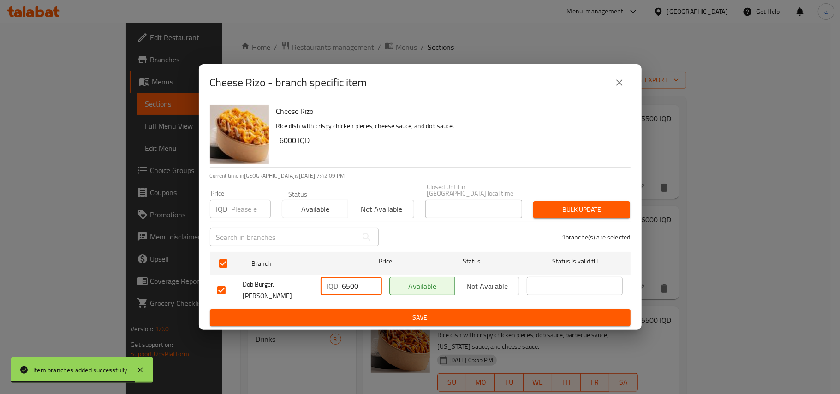
type input "6500"
click at [343, 316] on span "Save" at bounding box center [420, 318] width 406 height 12
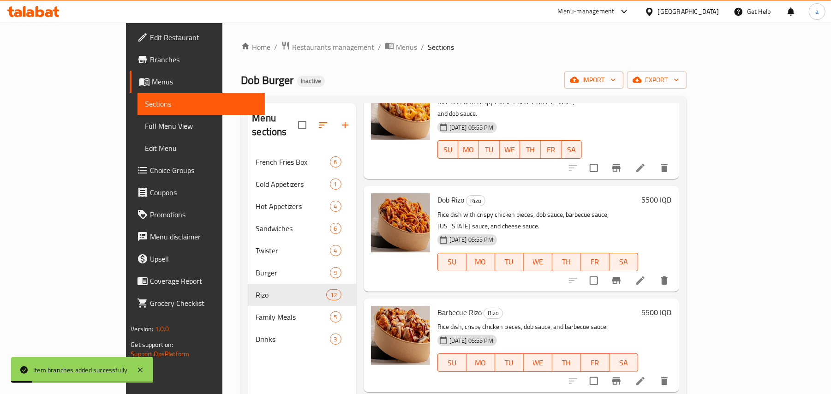
scroll to position [287, 0]
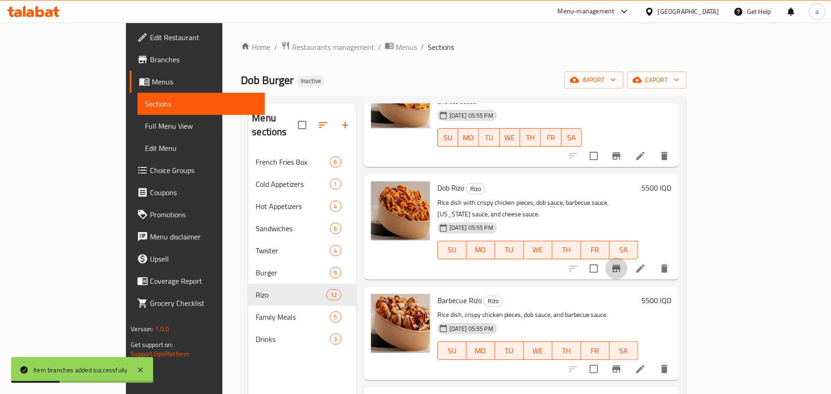
click at [622, 263] on icon "Branch-specific-item" at bounding box center [616, 268] width 11 height 11
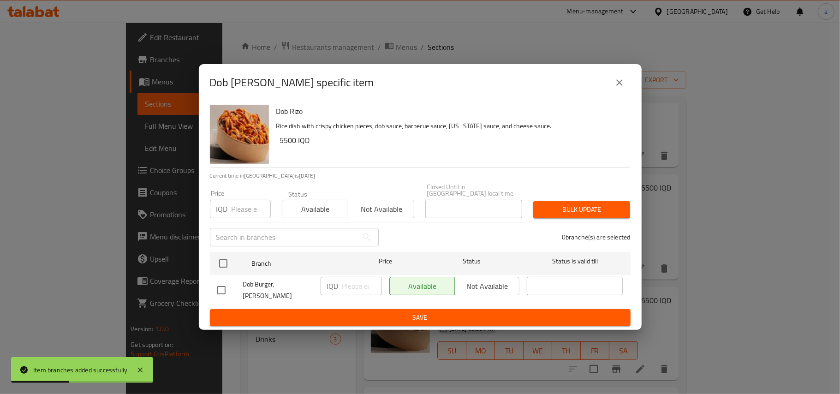
click at [223, 289] on input "checkbox" at bounding box center [221, 290] width 19 height 19
checkbox input "true"
drag, startPoint x: 348, startPoint y: 286, endPoint x: 358, endPoint y: 303, distance: 20.1
click at [349, 286] on input "number" at bounding box center [362, 286] width 40 height 18
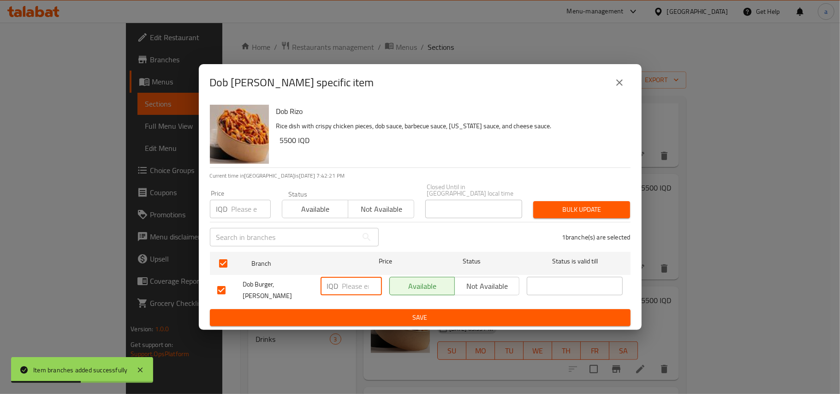
paste input "6500"
type input "6500"
click at [345, 312] on span "Save" at bounding box center [420, 318] width 406 height 12
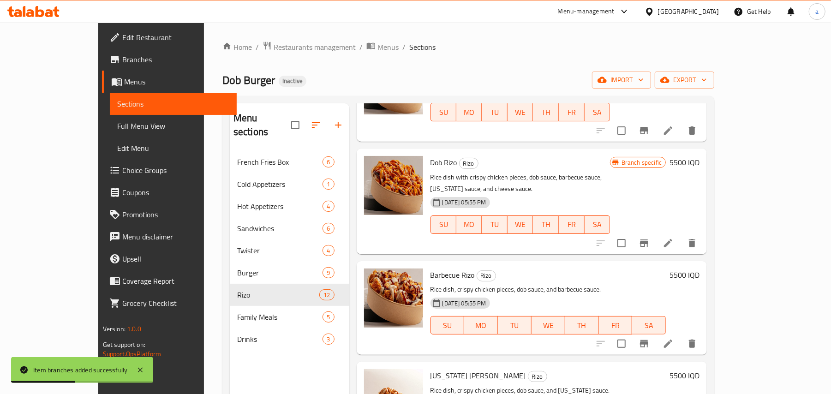
scroll to position [431, 0]
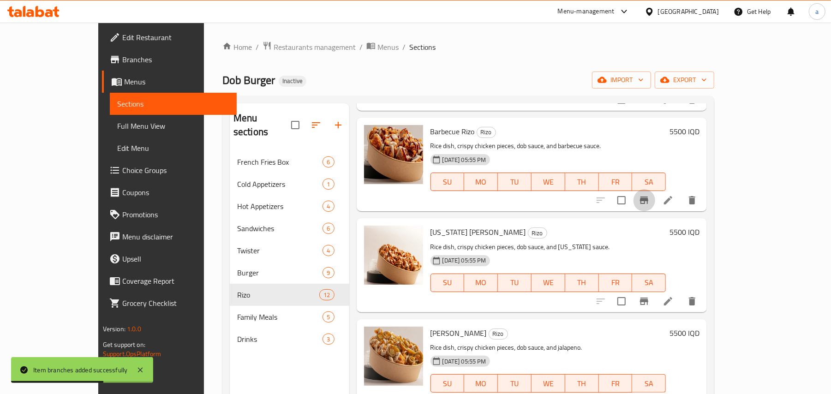
click at [650, 202] on icon "Branch-specific-item" at bounding box center [644, 200] width 11 height 11
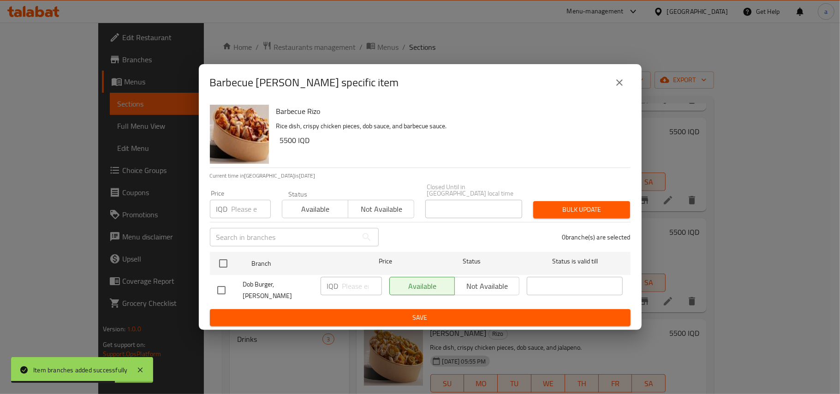
click at [226, 287] on input "checkbox" at bounding box center [221, 290] width 19 height 19
checkbox input "true"
click at [360, 288] on input "number" at bounding box center [362, 286] width 40 height 18
paste input "6500"
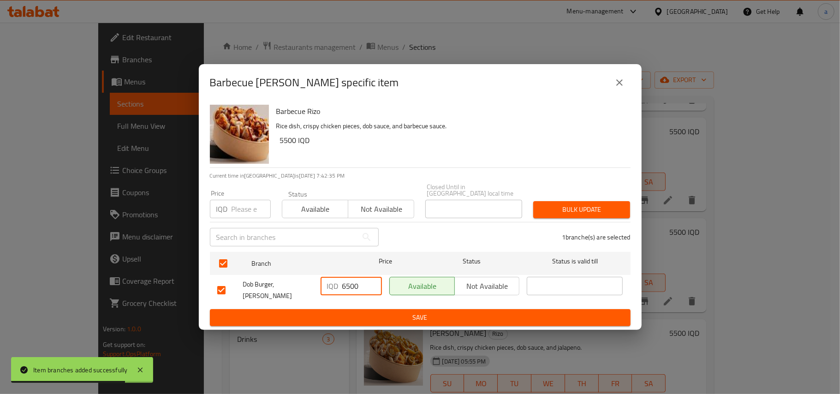
type input "6500"
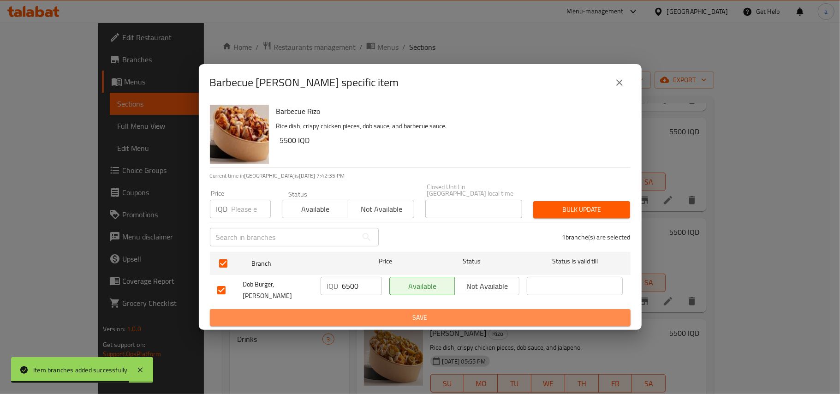
click at [351, 312] on span "Save" at bounding box center [420, 318] width 406 height 12
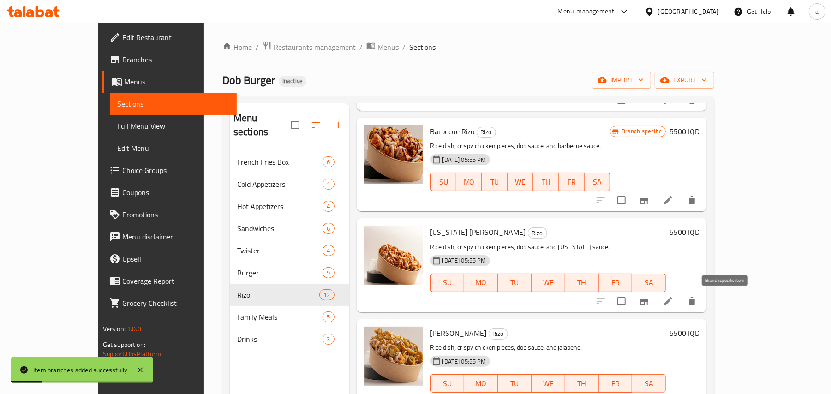
click at [648, 301] on icon "Branch-specific-item" at bounding box center [644, 301] width 8 height 7
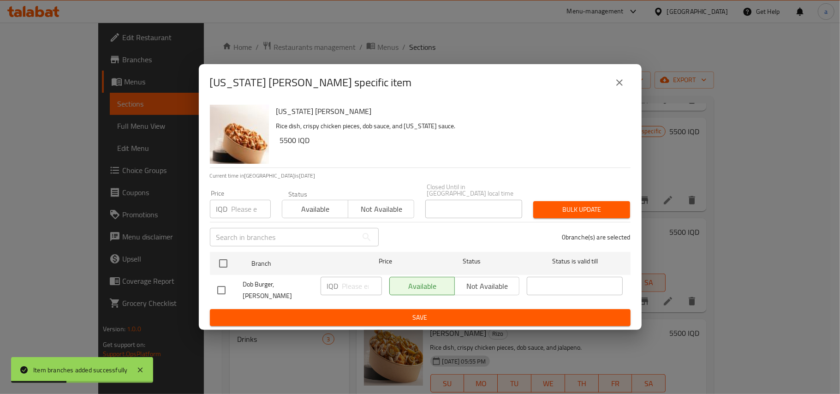
click at [226, 287] on input "checkbox" at bounding box center [221, 290] width 19 height 19
checkbox input "true"
drag, startPoint x: 348, startPoint y: 285, endPoint x: 359, endPoint y: 302, distance: 20.0
click at [349, 285] on input "number" at bounding box center [362, 286] width 40 height 18
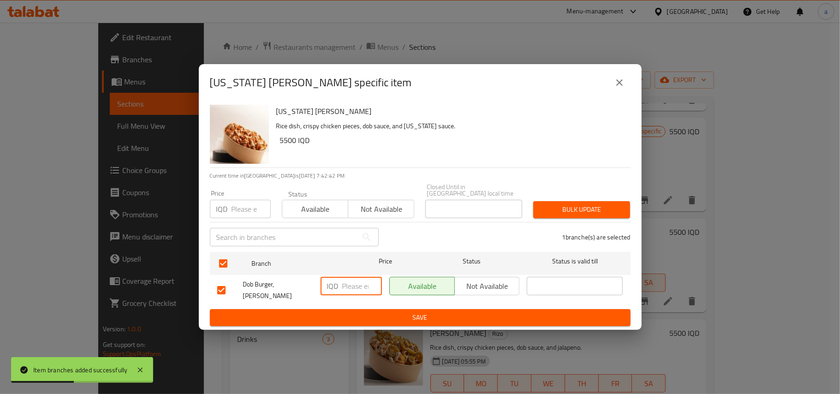
paste input "6500"
type input "6500"
click at [352, 312] on button "Save" at bounding box center [420, 317] width 421 height 17
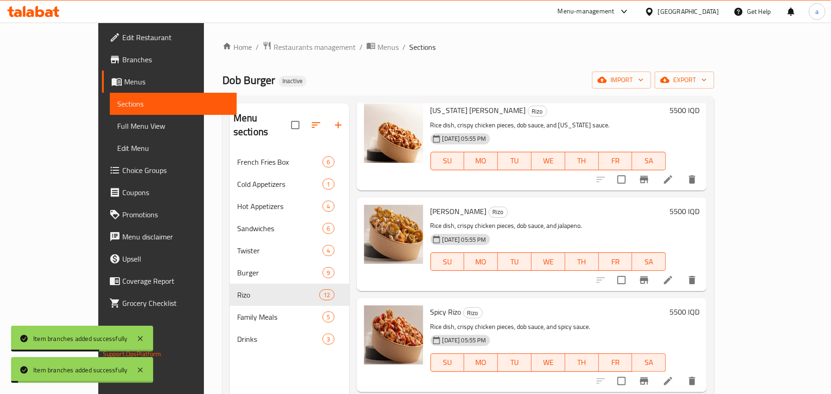
scroll to position [574, 0]
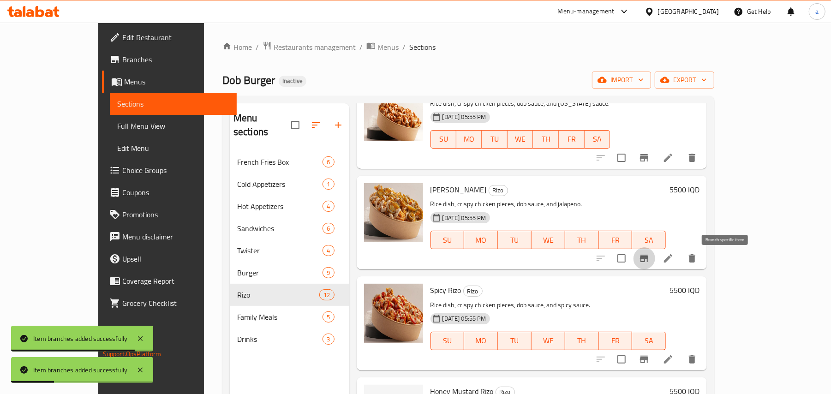
click at [648, 262] on icon "Branch-specific-item" at bounding box center [644, 258] width 8 height 7
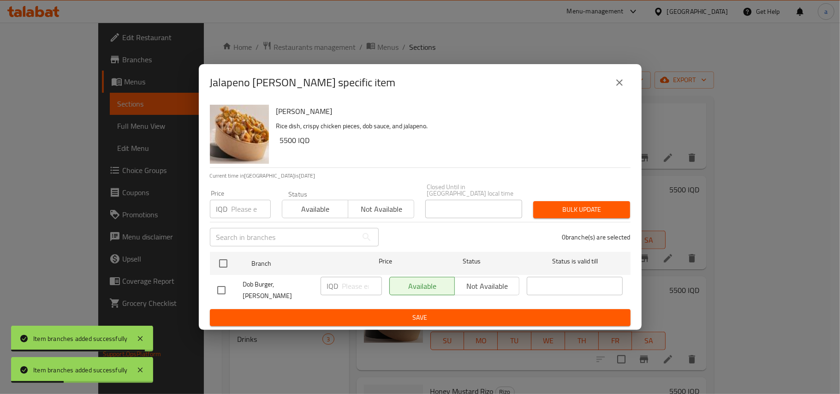
drag, startPoint x: 222, startPoint y: 289, endPoint x: 264, endPoint y: 289, distance: 42.5
click at [222, 289] on input "checkbox" at bounding box center [221, 290] width 19 height 19
checkbox input "true"
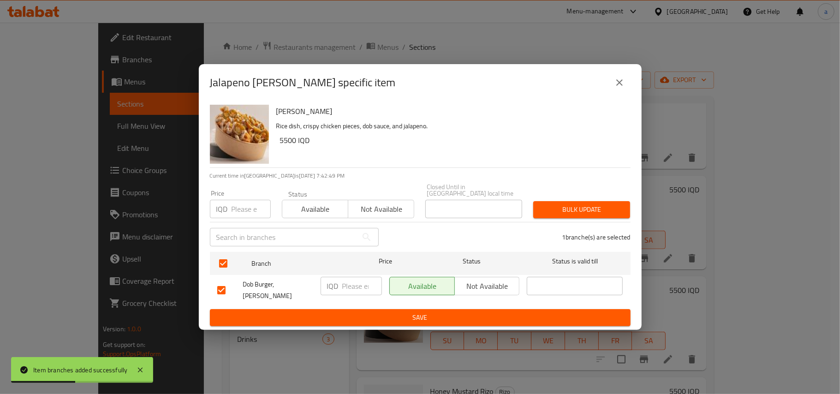
click at [360, 282] on input "number" at bounding box center [362, 286] width 40 height 18
paste input "6500"
type input "6500"
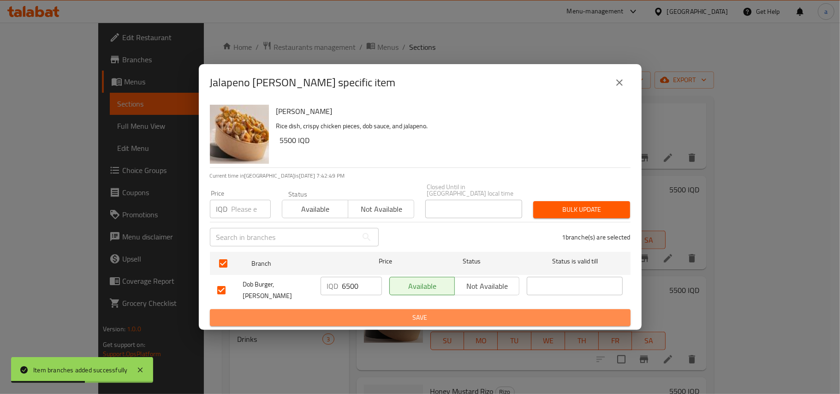
click at [348, 312] on span "Save" at bounding box center [420, 318] width 406 height 12
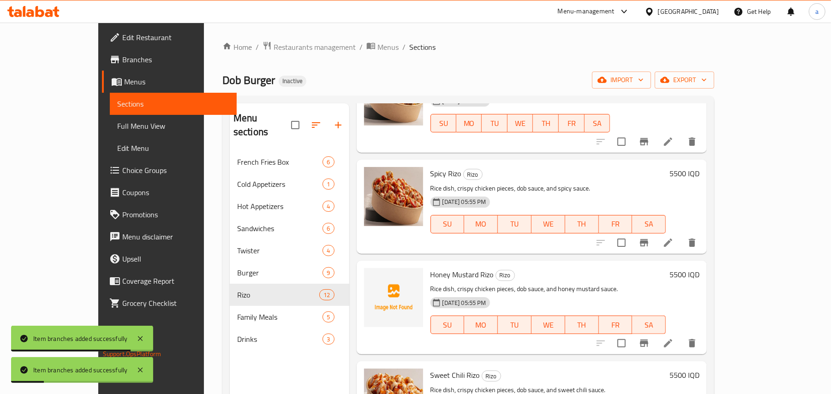
scroll to position [718, 0]
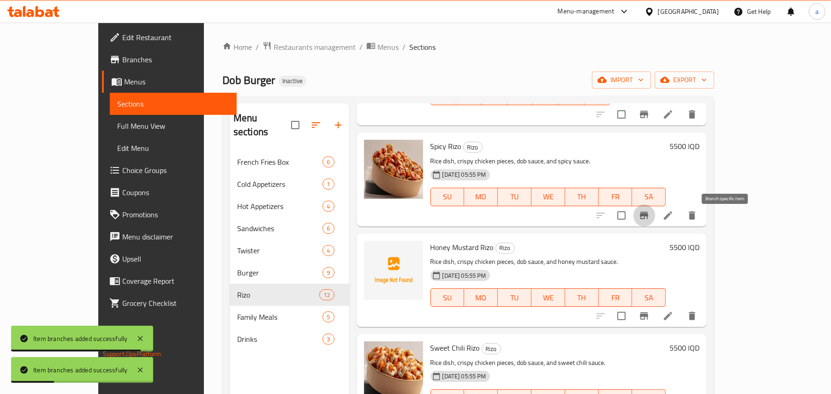
click at [650, 221] on icon "Branch-specific-item" at bounding box center [644, 215] width 11 height 11
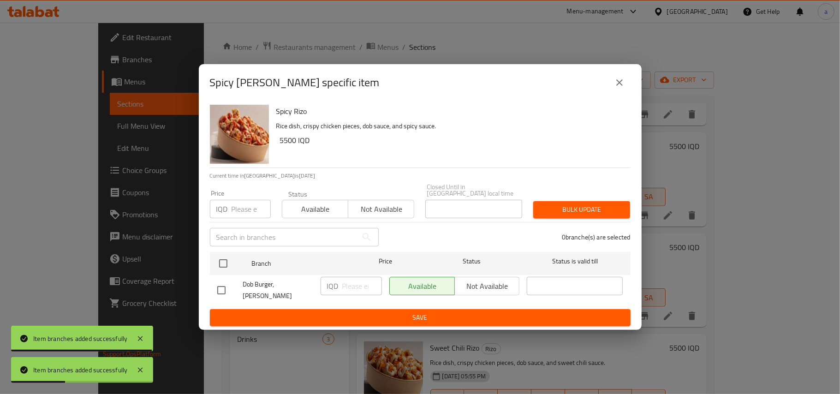
click at [223, 290] on input "checkbox" at bounding box center [221, 290] width 19 height 19
checkbox input "true"
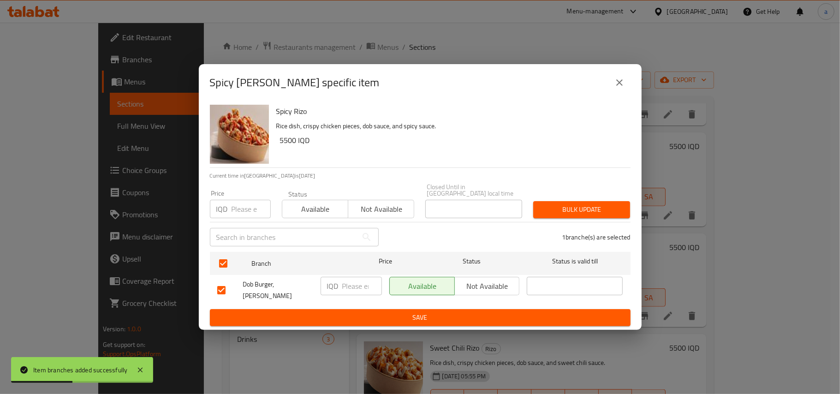
click at [350, 287] on input "number" at bounding box center [362, 286] width 40 height 18
paste input "6500"
type input "6500"
click at [350, 313] on span "Save" at bounding box center [420, 318] width 406 height 12
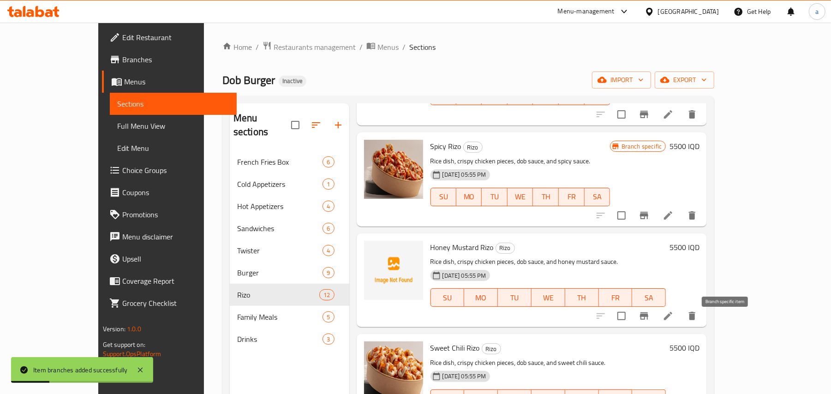
click at [650, 322] on icon "Branch-specific-item" at bounding box center [644, 316] width 11 height 11
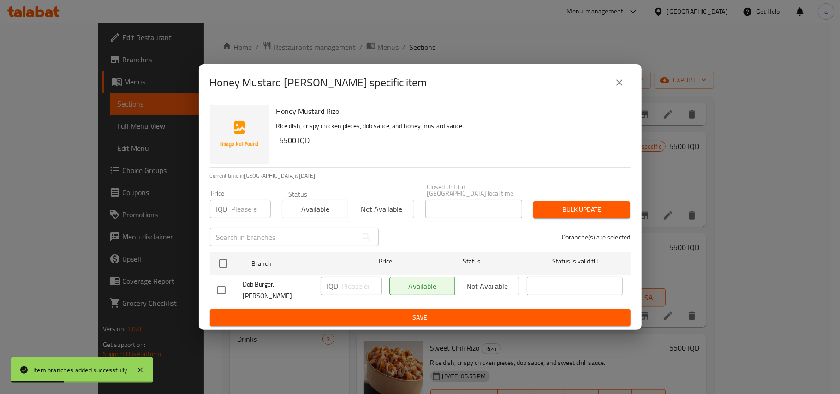
click at [222, 288] on input "checkbox" at bounding box center [221, 290] width 19 height 19
checkbox input "true"
click at [357, 283] on input "number" at bounding box center [362, 286] width 40 height 18
paste input "6500"
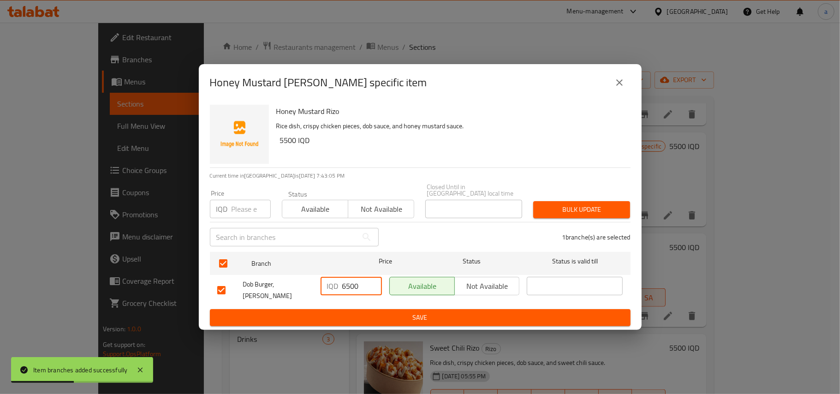
type input "6500"
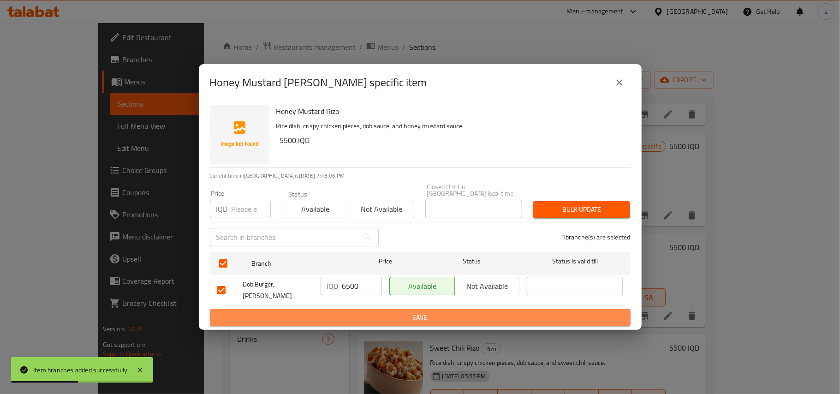
click at [345, 310] on button "Save" at bounding box center [420, 317] width 421 height 17
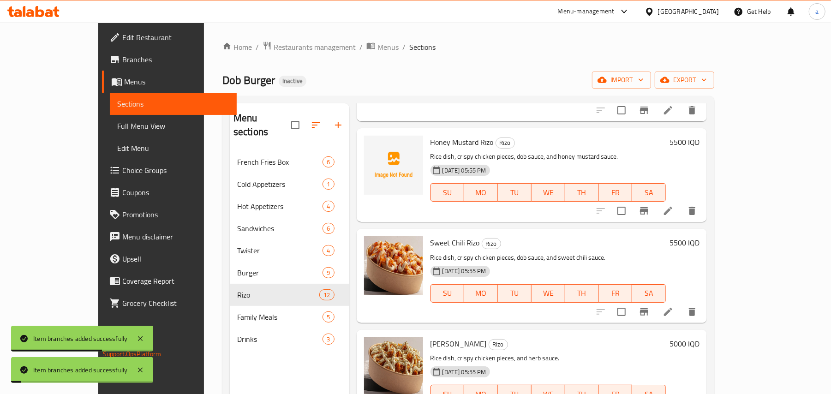
scroll to position [861, 0]
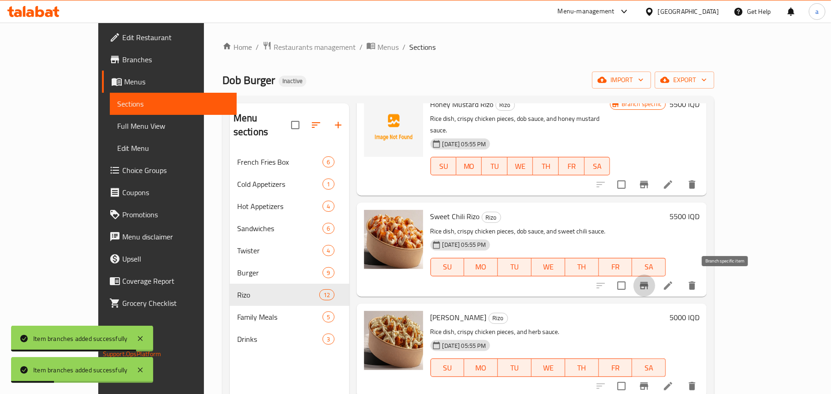
click at [650, 289] on icon "Branch-specific-item" at bounding box center [644, 285] width 11 height 11
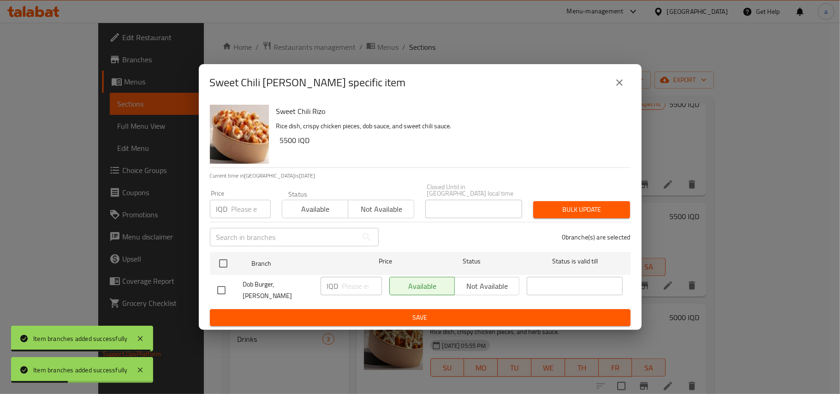
click at [219, 290] on input "checkbox" at bounding box center [221, 290] width 19 height 19
checkbox input "true"
click at [354, 292] on input "number" at bounding box center [362, 286] width 40 height 18
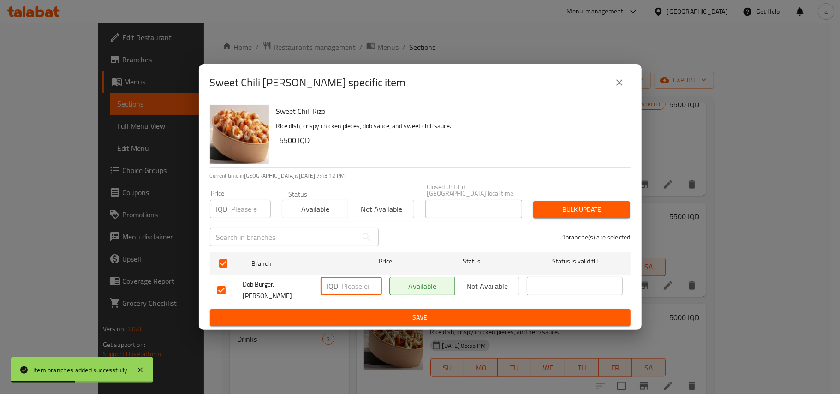
paste input "6500"
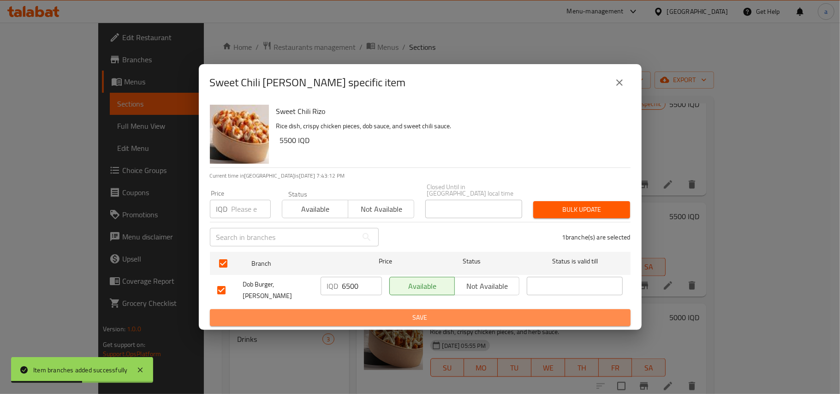
click at [347, 314] on span "Save" at bounding box center [420, 318] width 406 height 12
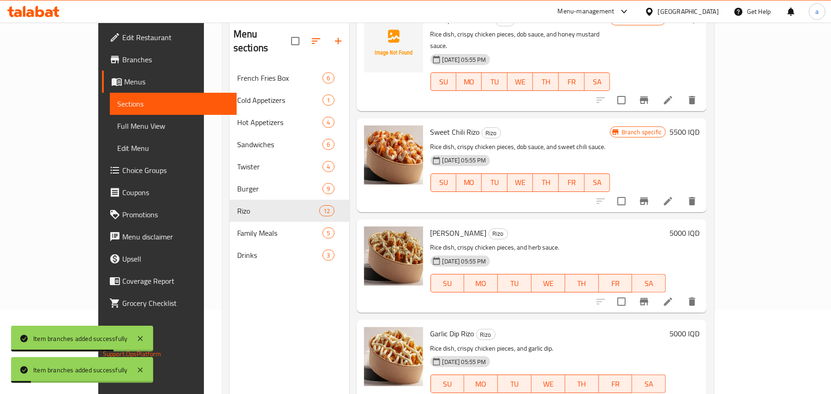
scroll to position [130, 0]
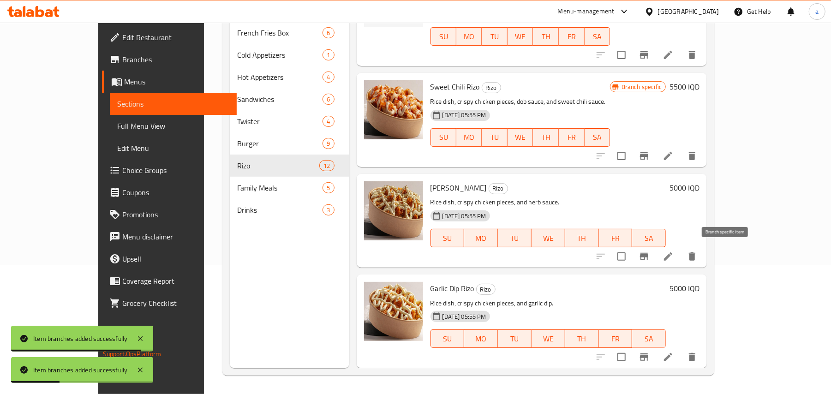
click at [648, 254] on icon "Branch-specific-item" at bounding box center [644, 256] width 8 height 7
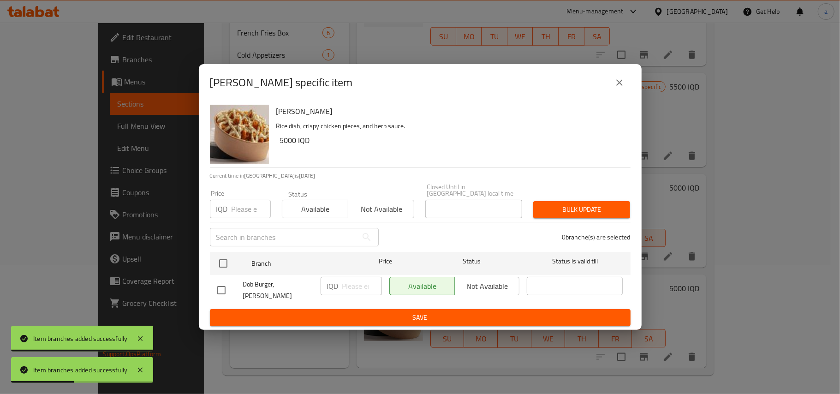
click at [224, 292] on input "checkbox" at bounding box center [221, 290] width 19 height 19
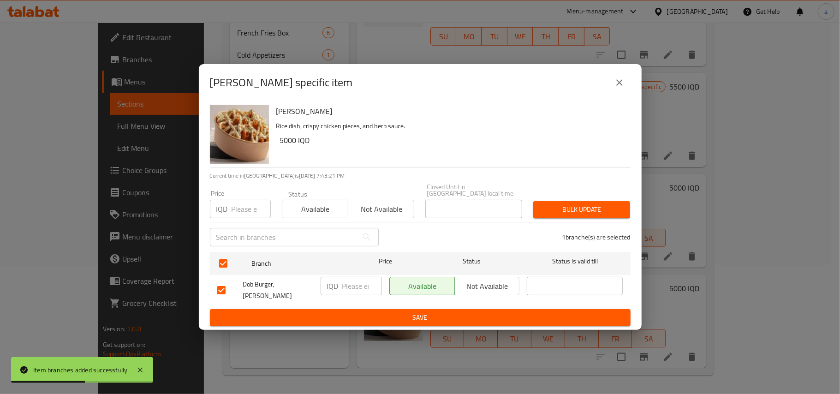
click at [344, 288] on input "number" at bounding box center [362, 286] width 40 height 18
paste input "6000"
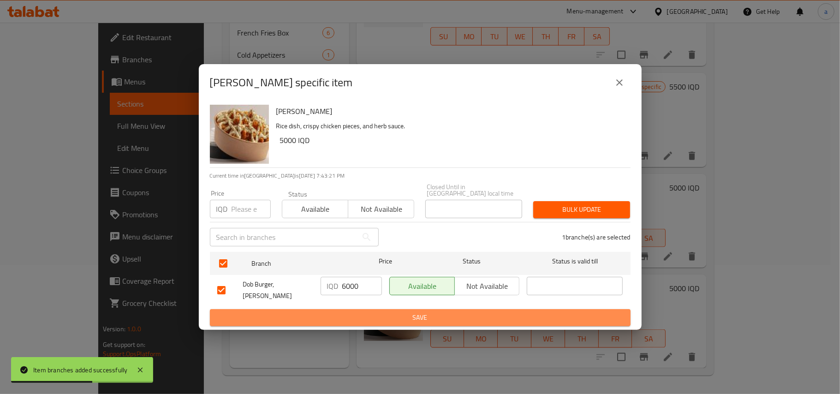
click at [351, 314] on span "Save" at bounding box center [420, 318] width 406 height 12
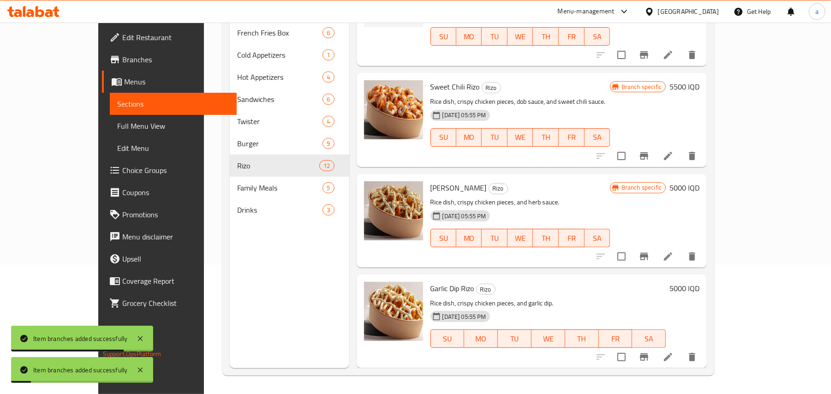
click at [650, 353] on icon "Branch-specific-item" at bounding box center [644, 357] width 11 height 11
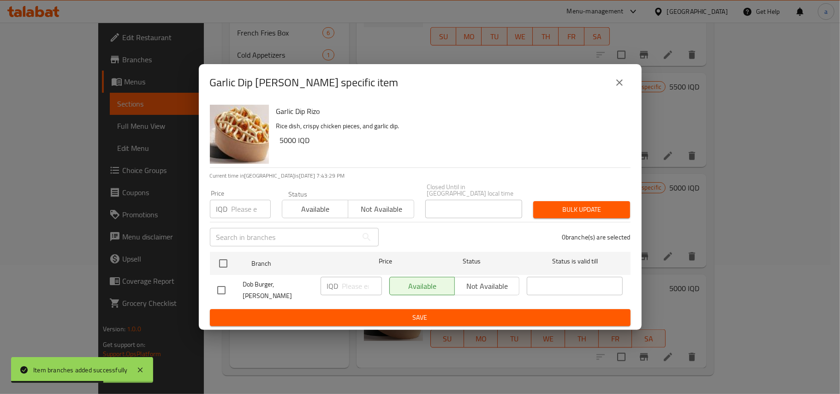
drag, startPoint x: 221, startPoint y: 298, endPoint x: 224, endPoint y: 292, distance: 7.0
click at [222, 297] on input "checkbox" at bounding box center [221, 290] width 19 height 19
click at [349, 282] on input "number" at bounding box center [362, 286] width 40 height 18
paste input "6000"
click at [343, 313] on span "Save" at bounding box center [420, 318] width 406 height 12
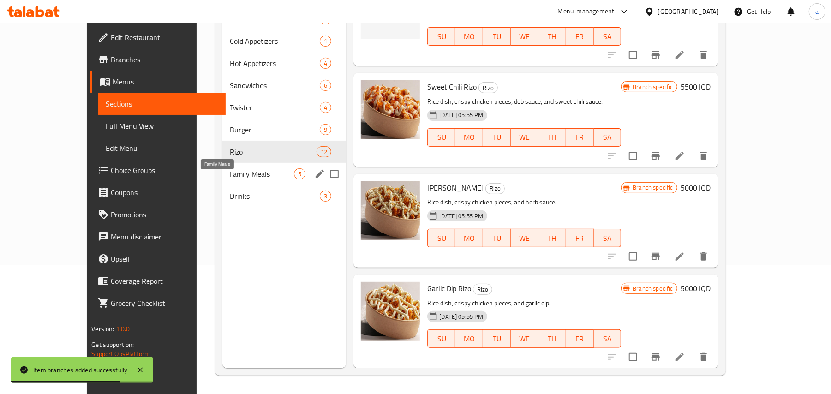
click at [233, 180] on span "Family Meals" at bounding box center [262, 173] width 65 height 11
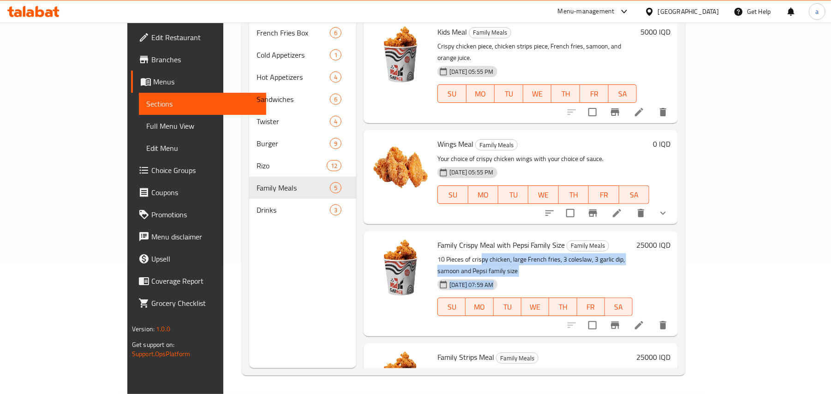
drag, startPoint x: 451, startPoint y: 240, endPoint x: 554, endPoint y: 249, distance: 103.3
click at [554, 249] on div "Family Crispy Meal with Pepsi Family Size Family Meals 10 Pieces of crispy chic…" at bounding box center [535, 284] width 203 height 98
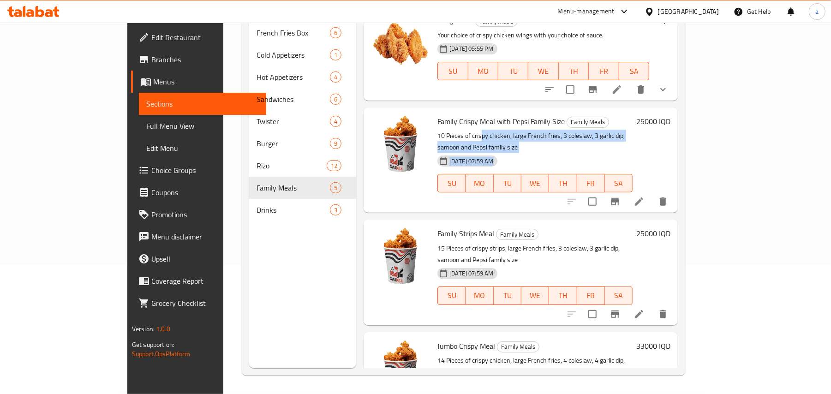
scroll to position [143, 0]
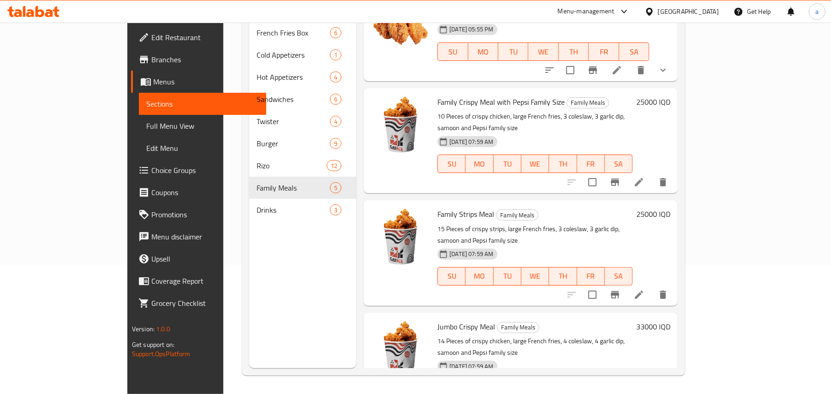
click at [462, 223] on p "15 Pieces of crispy strips, large French fries, 3 coleslaw, 3 garlic dip, samoo…" at bounding box center [535, 234] width 195 height 23
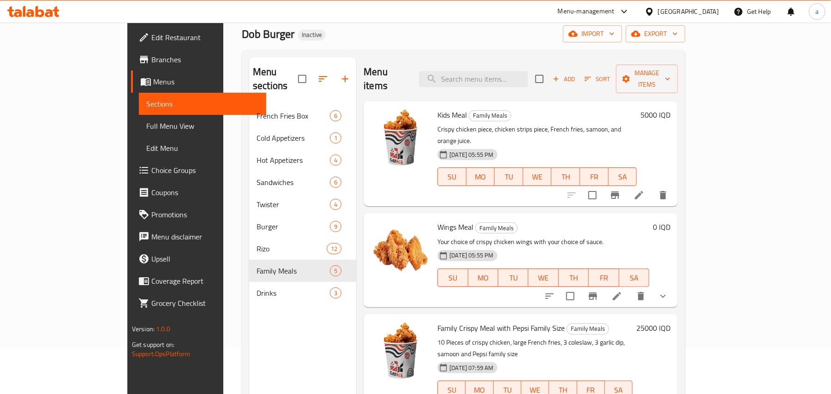
scroll to position [0, 0]
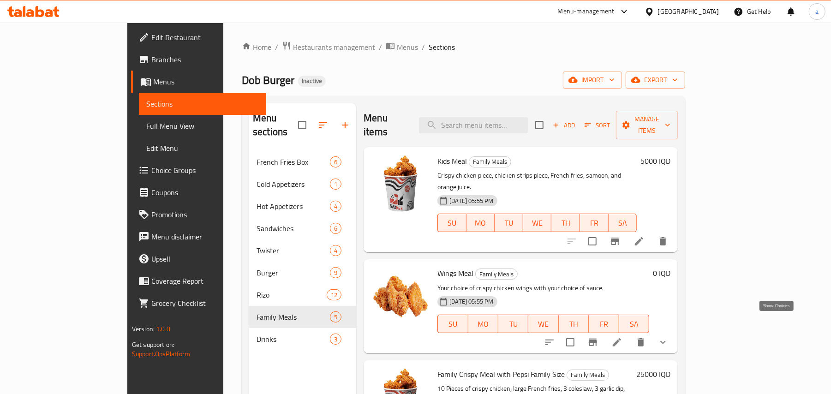
click at [669, 337] on icon "show more" at bounding box center [663, 342] width 11 height 11
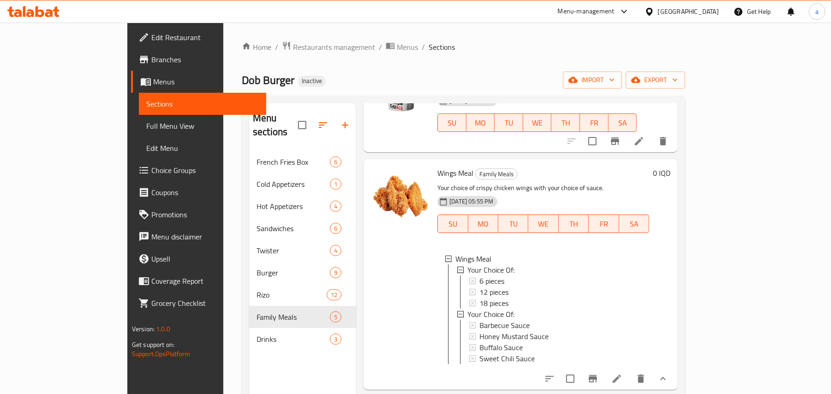
scroll to position [143, 0]
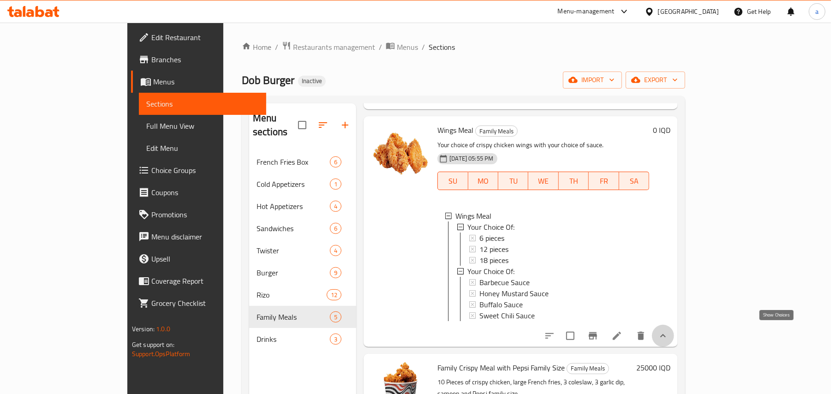
click at [669, 331] on icon "show more" at bounding box center [663, 335] width 11 height 11
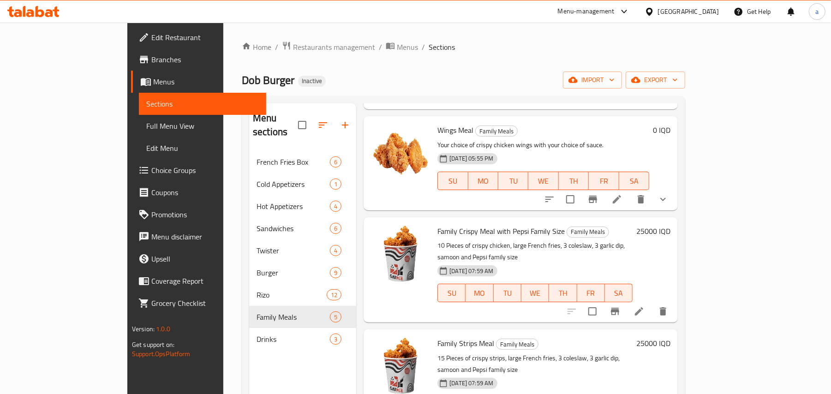
click at [674, 188] on button "show more" at bounding box center [663, 199] width 22 height 22
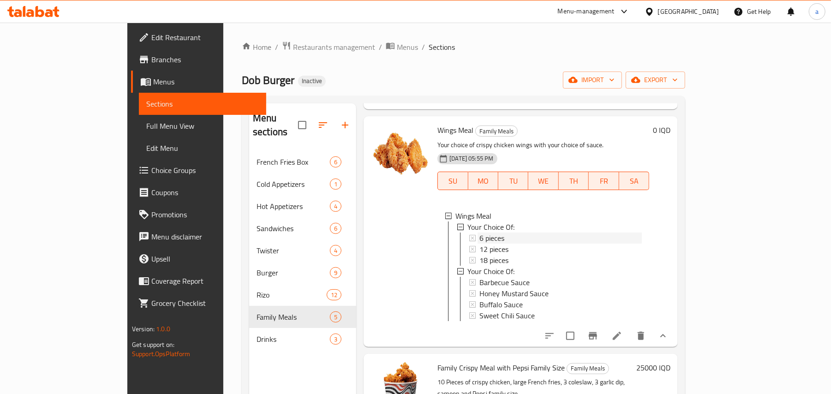
click at [482, 233] on div "6 pieces" at bounding box center [561, 238] width 162 height 11
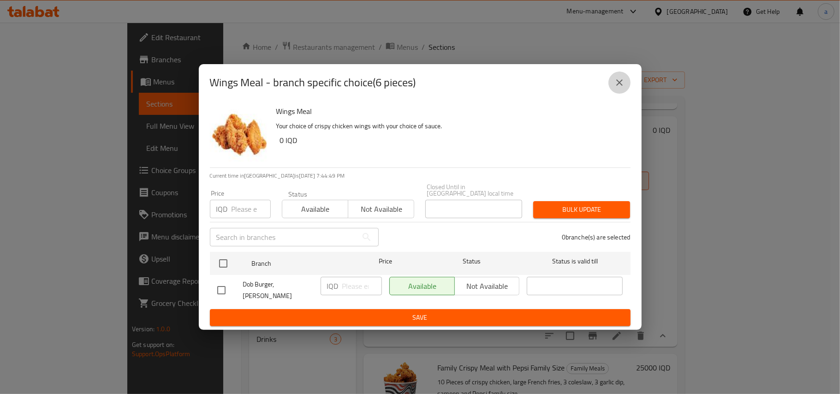
click at [617, 90] on button "close" at bounding box center [620, 83] width 22 height 22
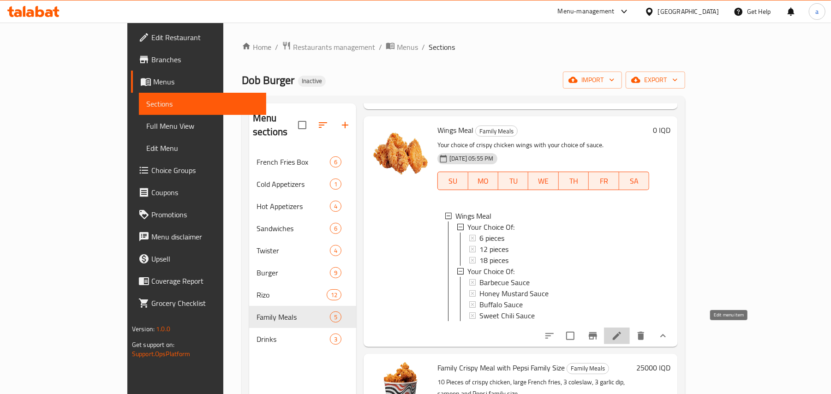
click at [623, 330] on icon at bounding box center [617, 335] width 11 height 11
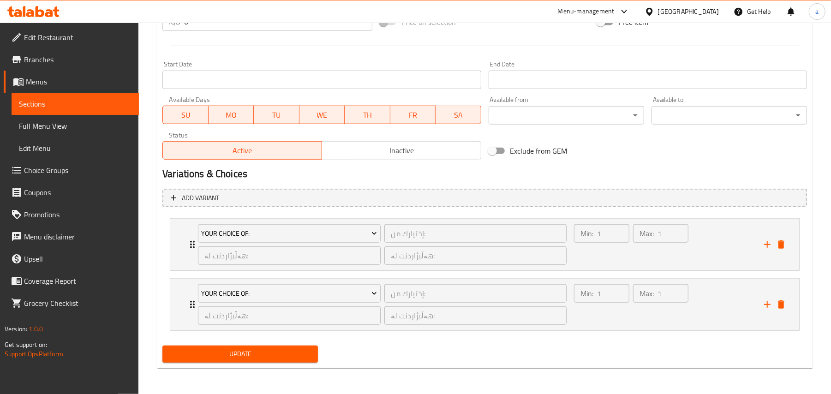
scroll to position [492, 0]
click at [626, 259] on div "Min: 1 ​" at bounding box center [601, 244] width 59 height 44
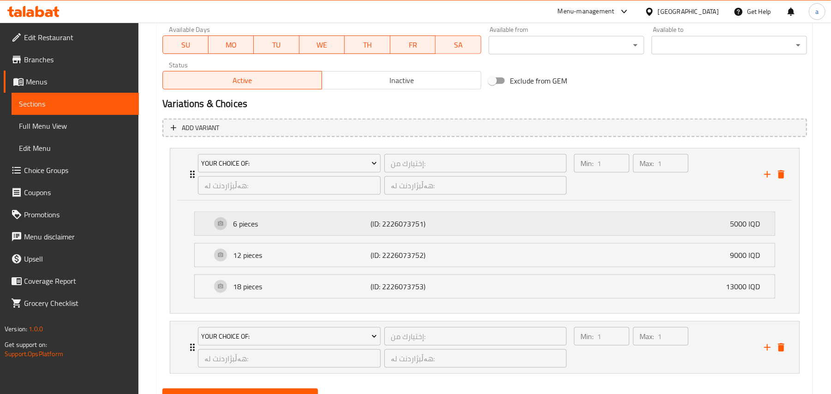
click at [423, 229] on p "(ID: 2226073751)" at bounding box center [417, 223] width 92 height 11
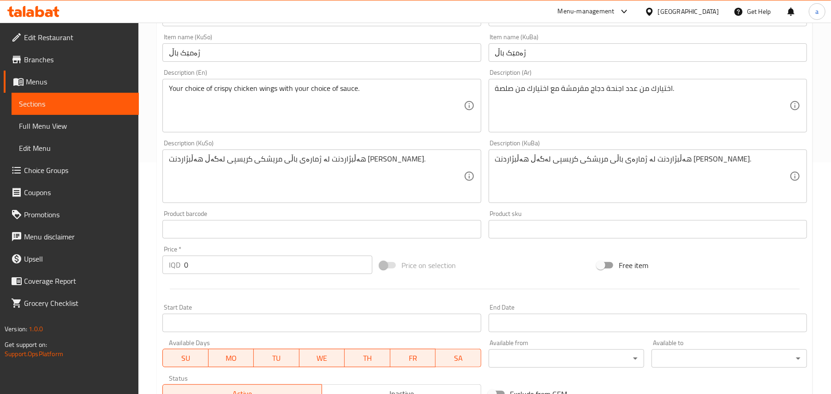
scroll to position [21, 0]
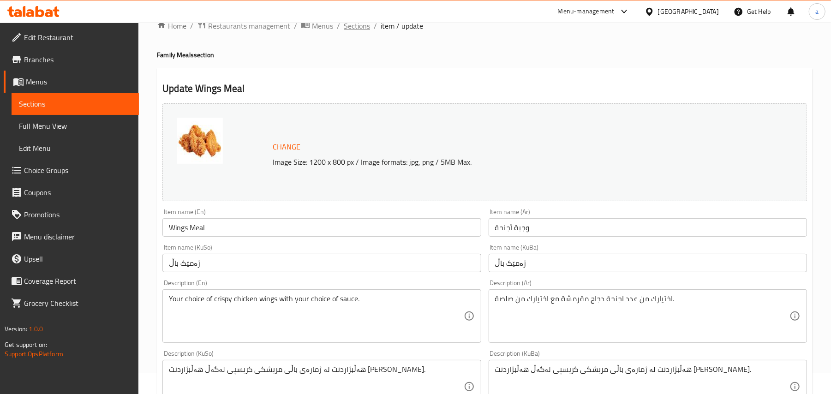
click at [370, 28] on span "Sections" at bounding box center [357, 25] width 26 height 11
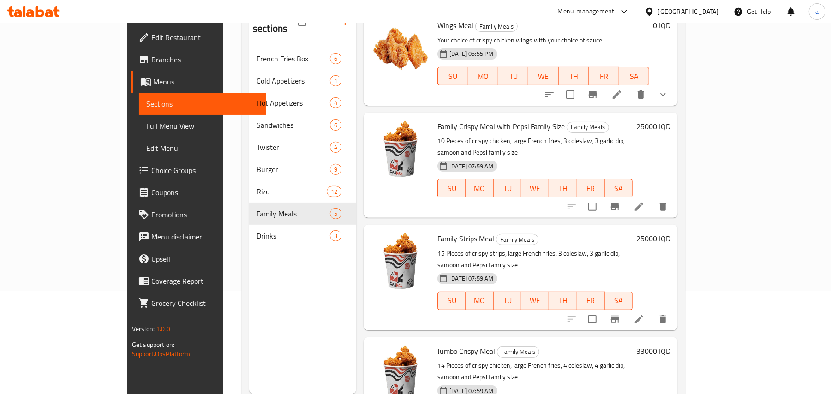
scroll to position [130, 0]
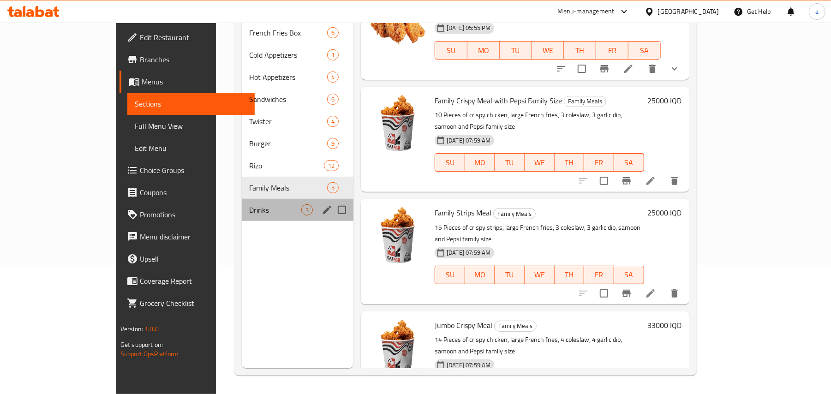
drag, startPoint x: 261, startPoint y: 211, endPoint x: 327, endPoint y: 213, distance: 66.0
click at [264, 211] on div "Drinks 3" at bounding box center [298, 210] width 112 height 22
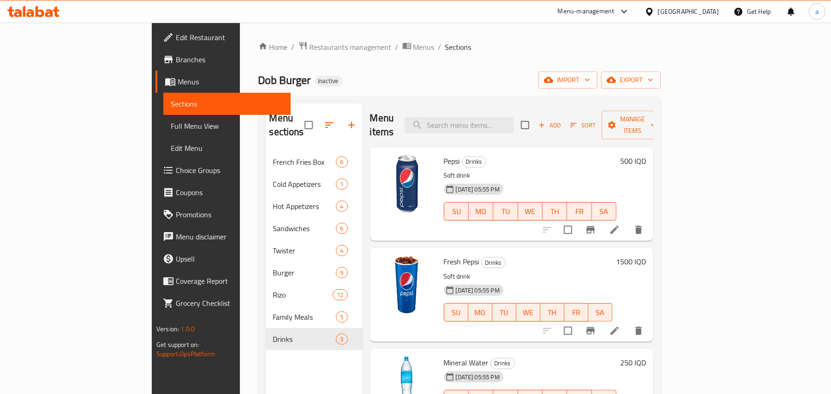
click at [176, 176] on span "Choice Groups" at bounding box center [230, 170] width 108 height 11
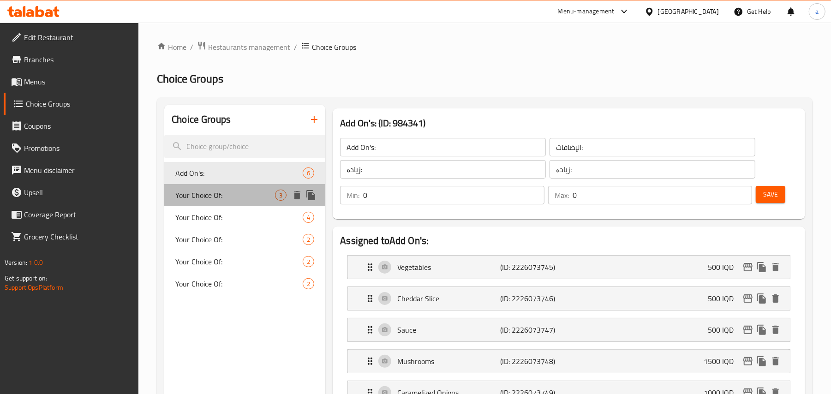
click at [246, 198] on span "Your Choice Of:" at bounding box center [225, 195] width 100 height 11
type input "Your Choice Of:"
type input "إختيارك من:"
type input "هەڵبژاردنت لە:"
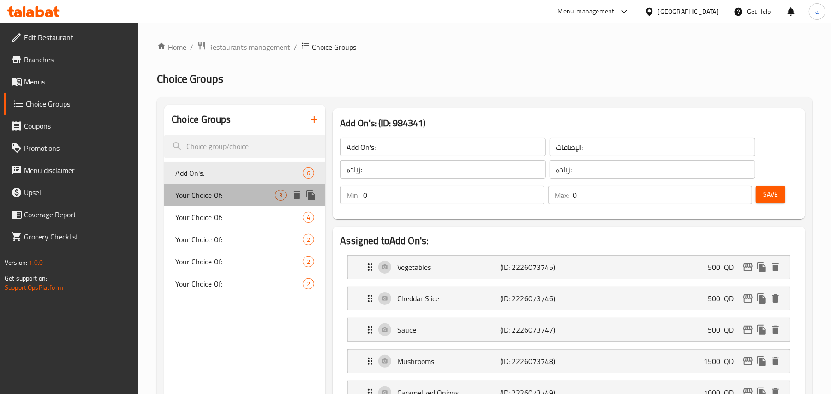
type input "1"
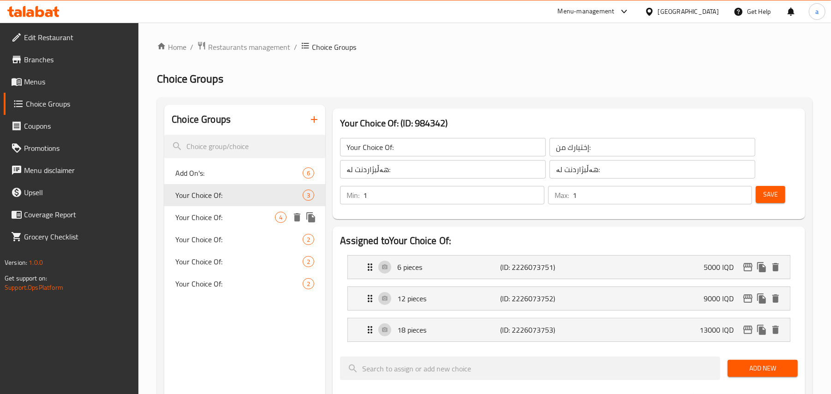
click at [229, 217] on span "Your Choice Of:" at bounding box center [225, 217] width 100 height 11
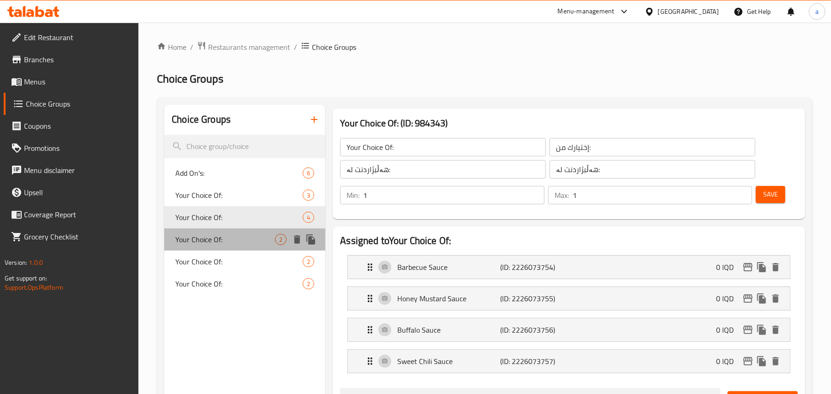
click at [228, 240] on span "Your Choice Of:" at bounding box center [225, 239] width 100 height 11
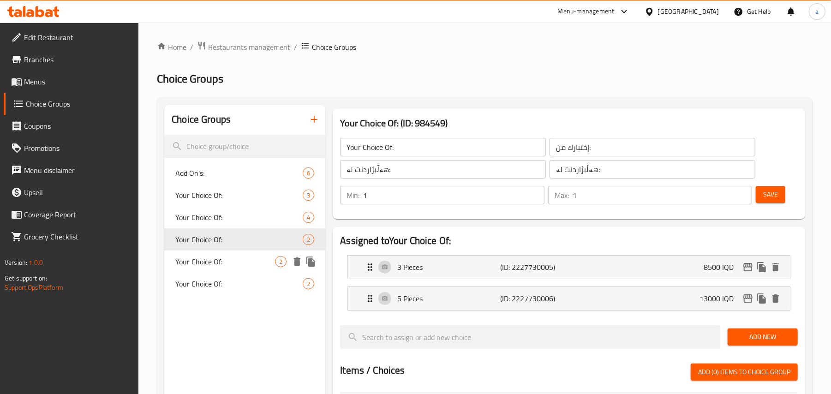
click at [233, 259] on div "Your Choice Of: 2" at bounding box center [244, 262] width 161 height 22
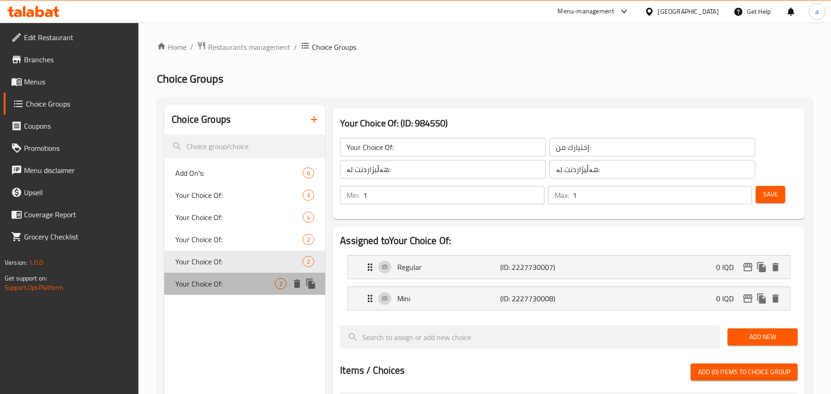
click at [234, 289] on span "Your Choice Of:" at bounding box center [225, 283] width 100 height 11
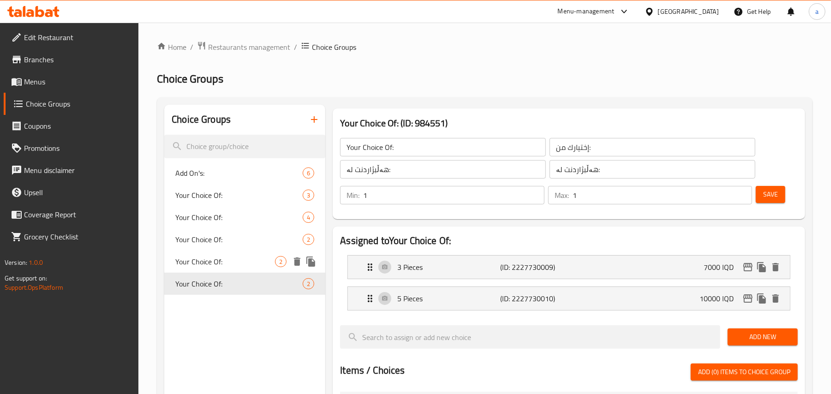
click at [233, 265] on span "Your Choice Of:" at bounding box center [225, 261] width 100 height 11
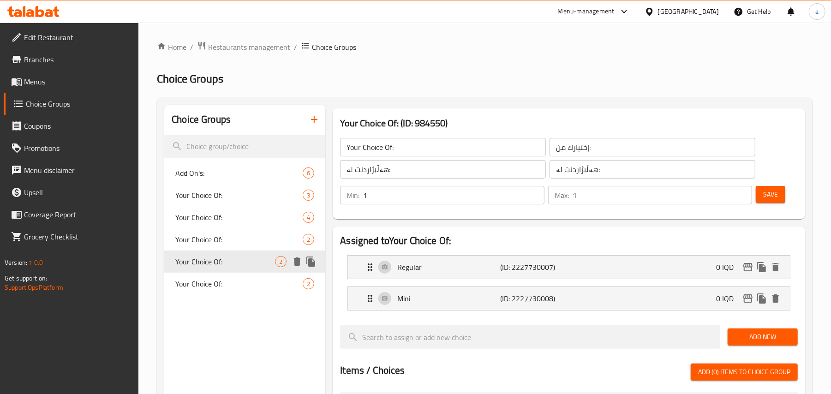
click at [222, 261] on span "Your Choice Of:" at bounding box center [225, 261] width 100 height 11
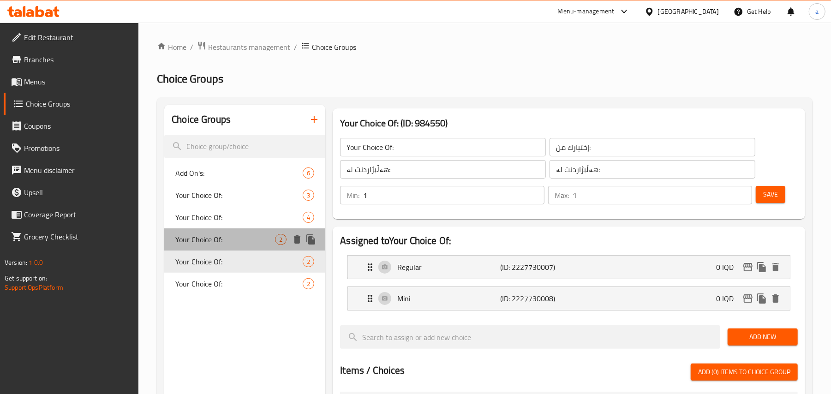
click at [226, 245] on span "Your Choice Of:" at bounding box center [225, 239] width 100 height 11
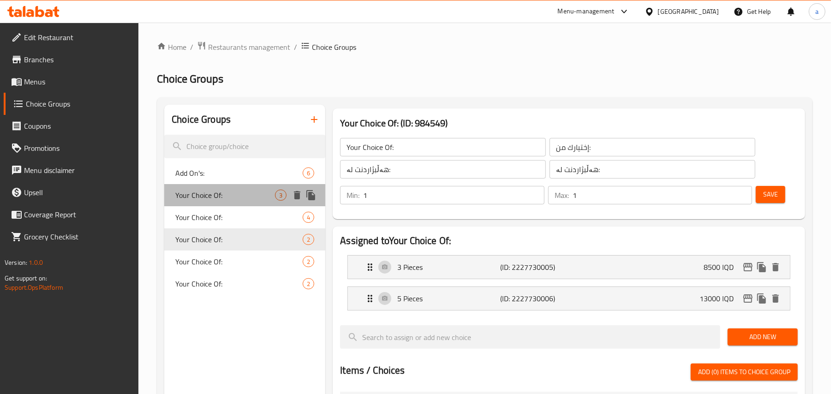
click at [226, 201] on span "Your Choice Of:" at bounding box center [225, 195] width 100 height 11
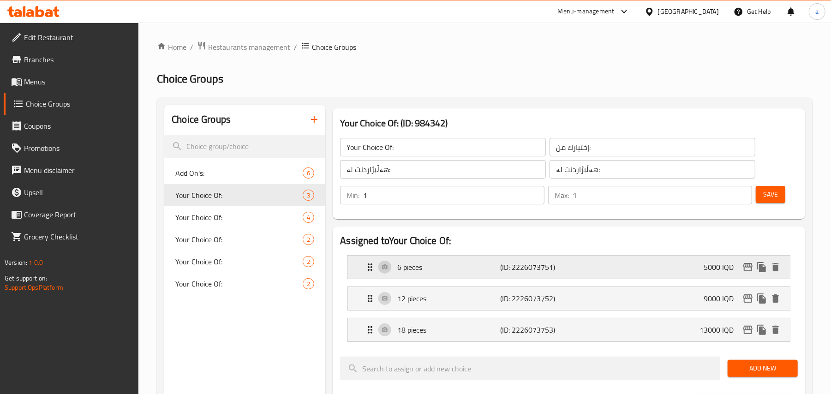
click at [540, 271] on p "(ID: 2226073751)" at bounding box center [535, 267] width 69 height 11
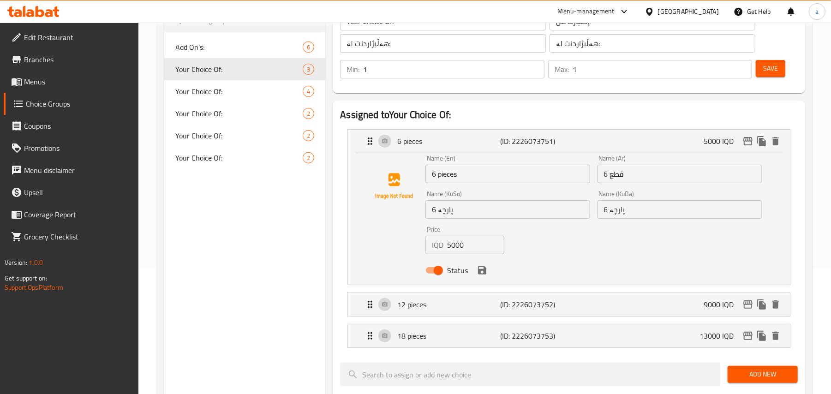
scroll to position [143, 0]
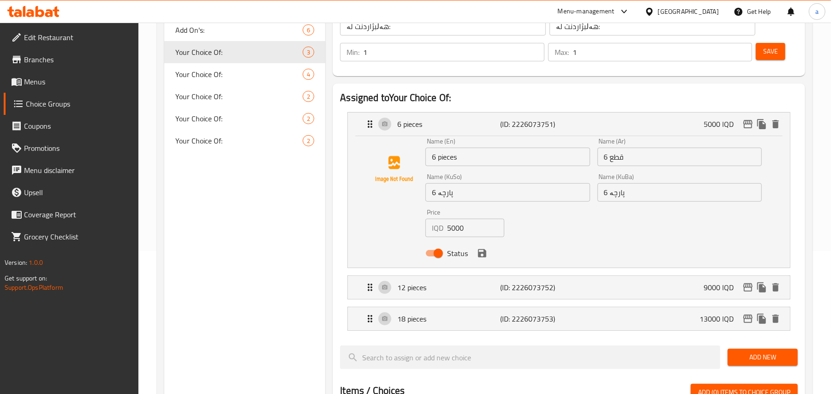
click at [454, 234] on input "5000" at bounding box center [475, 228] width 57 height 18
paste input "65"
click at [483, 258] on icon "save" at bounding box center [482, 253] width 8 height 8
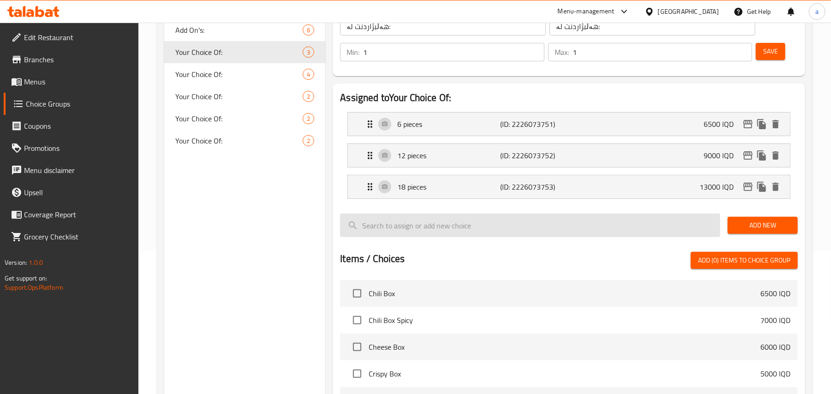
type input "6500"
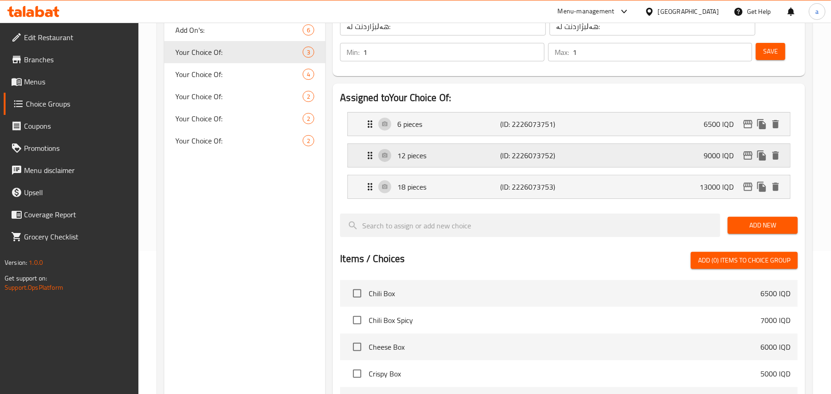
click at [454, 161] on p "12 pieces" at bounding box center [448, 155] width 103 height 11
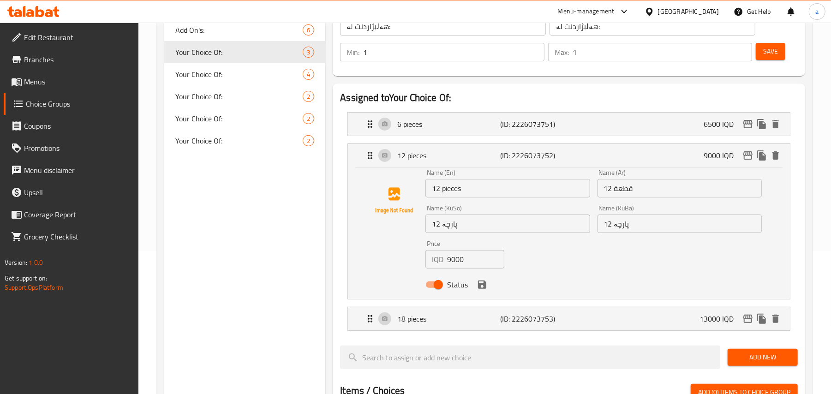
click at [458, 262] on input "9000" at bounding box center [475, 259] width 57 height 18
paste input "10"
click at [486, 287] on icon "save" at bounding box center [482, 285] width 8 height 8
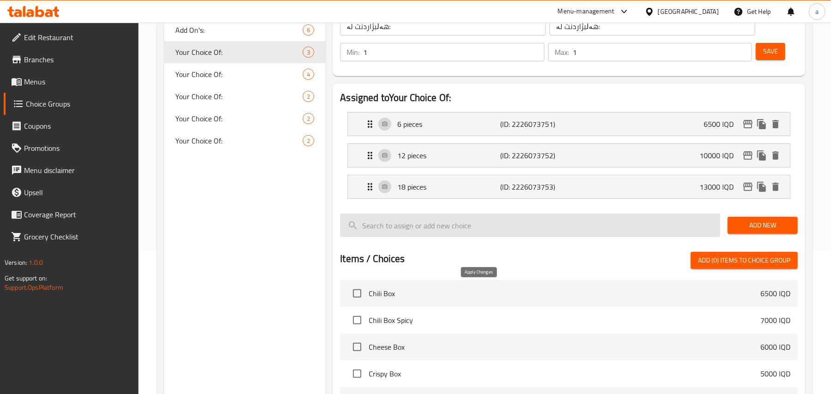
type input "10000"
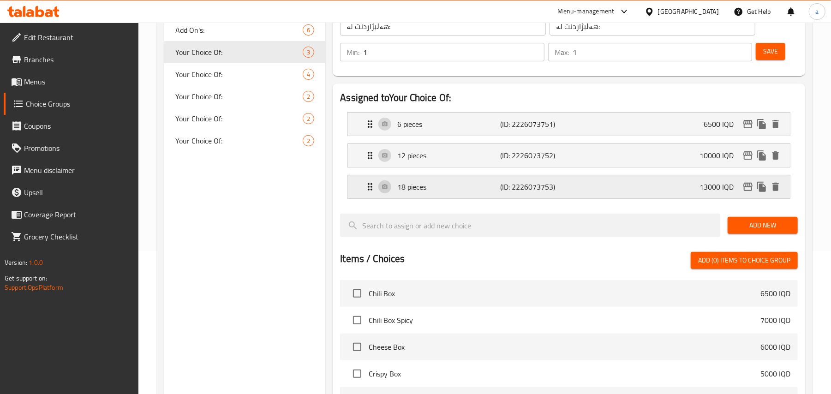
click at [485, 198] on div "18 pieces (ID: 2226073753) 13000 IQD" at bounding box center [572, 186] width 414 height 23
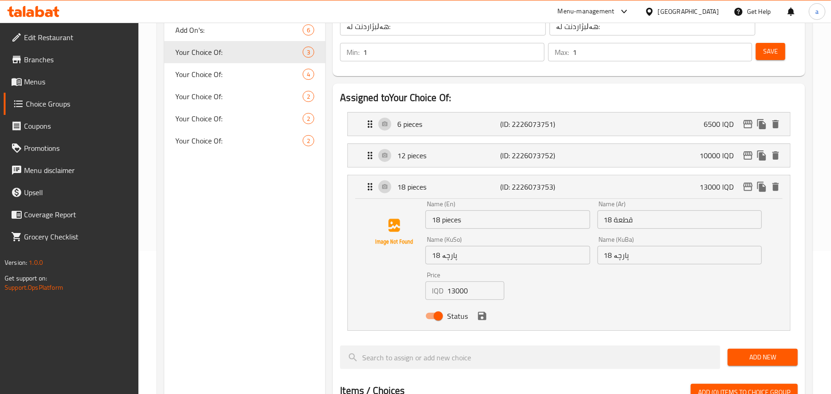
click at [456, 300] on input "13000" at bounding box center [475, 291] width 57 height 18
paste input "5"
click at [481, 317] on icon "save" at bounding box center [482, 316] width 11 height 11
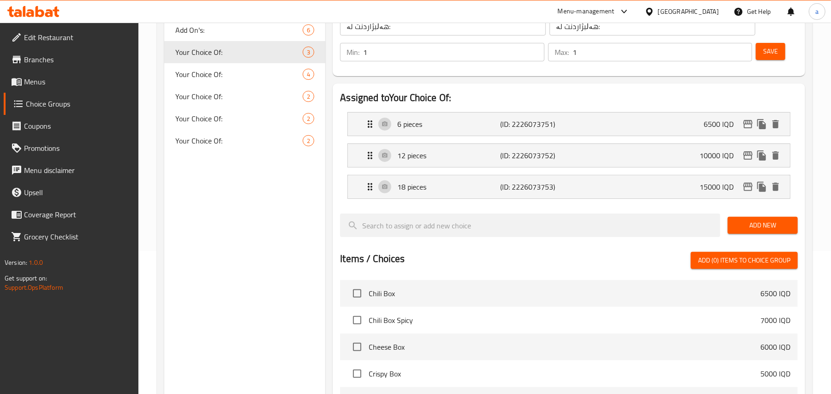
type input "15000"
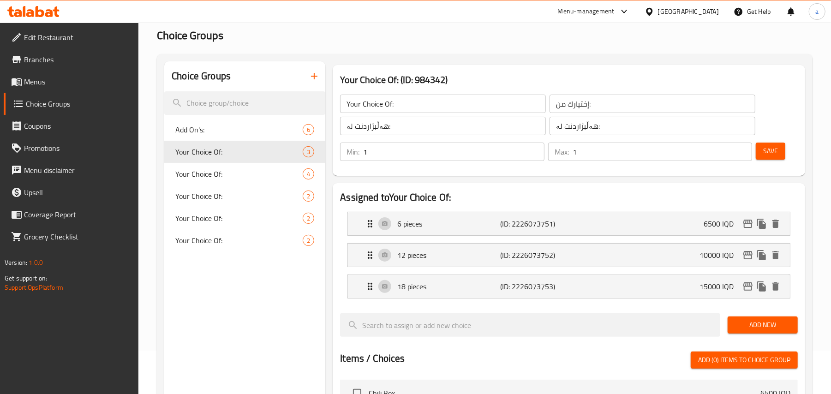
scroll to position [0, 0]
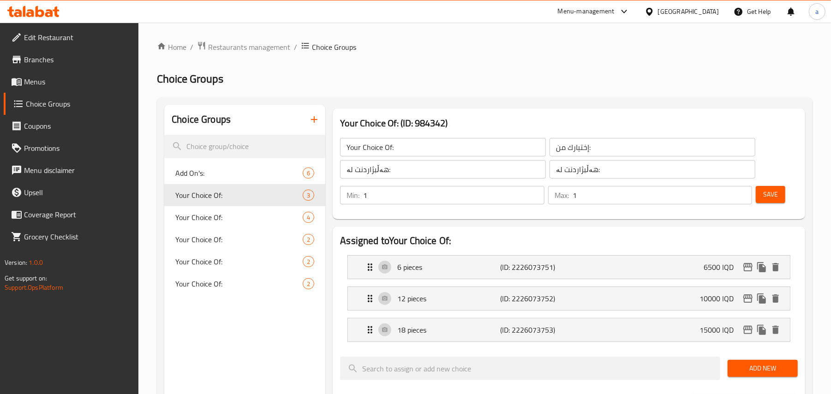
click at [762, 201] on button "Save" at bounding box center [771, 194] width 30 height 17
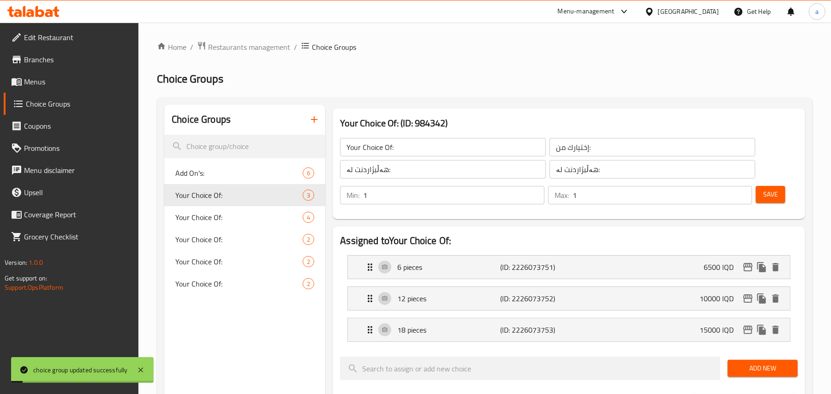
click at [65, 87] on span "Menus" at bounding box center [78, 81] width 108 height 11
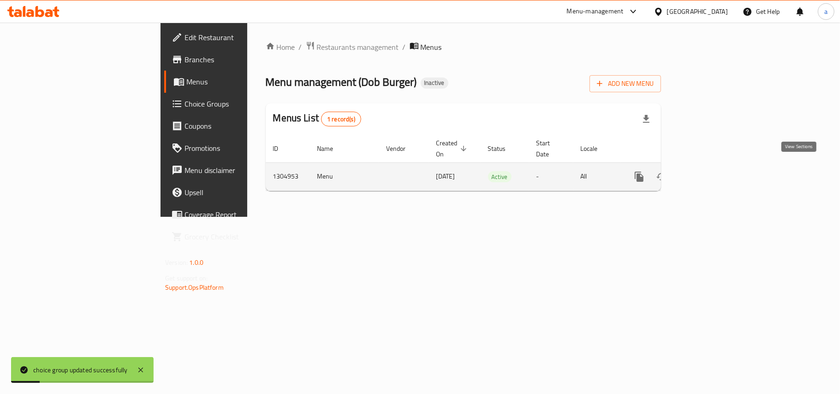
click at [712, 171] on icon "enhanced table" at bounding box center [706, 176] width 11 height 11
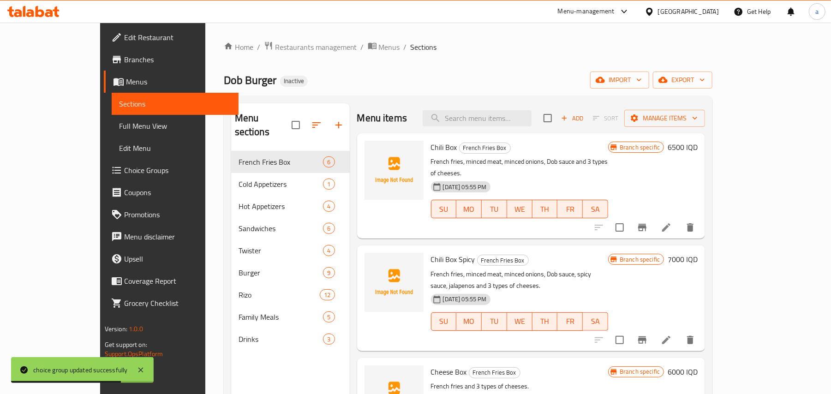
click at [119, 132] on span "Full Menu View" at bounding box center [175, 125] width 113 height 11
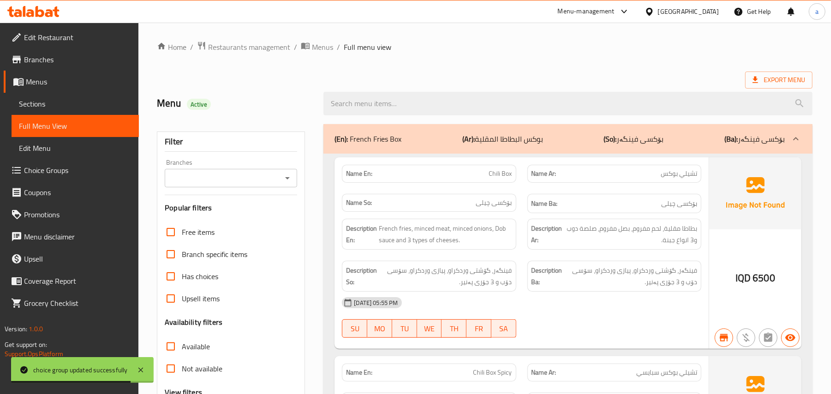
click at [281, 185] on div at bounding box center [287, 178] width 12 height 13
click at [288, 184] on icon "Open" at bounding box center [287, 178] width 11 height 11
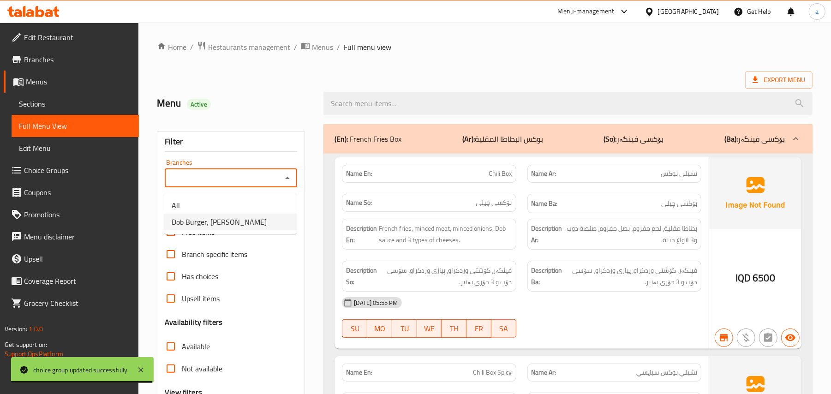
click at [247, 221] on span "Dob Burger, Kuran Ankawa" at bounding box center [219, 221] width 95 height 11
type input "Dob Burger, Kuran Ankawa"
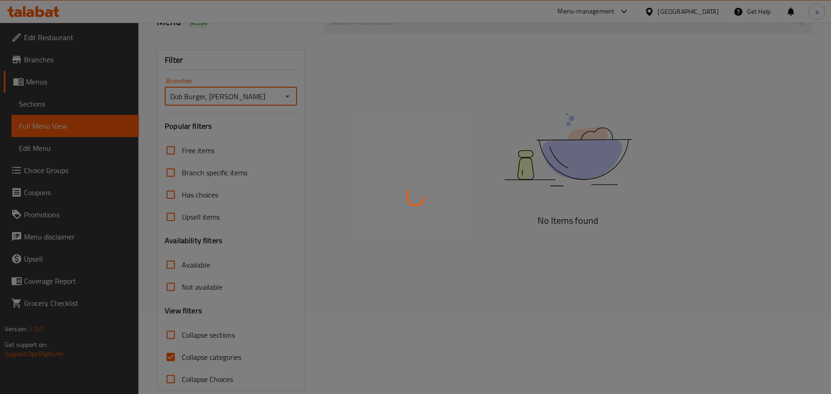
scroll to position [112, 0]
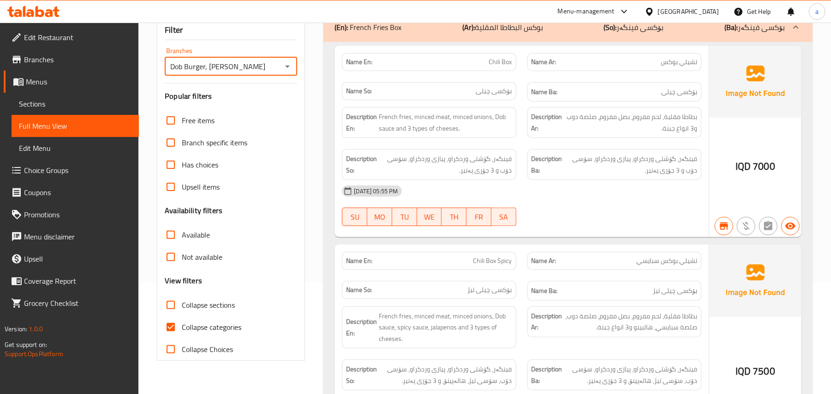
click at [170, 316] on input "Collapse sections" at bounding box center [171, 305] width 22 height 22
checkbox input "true"
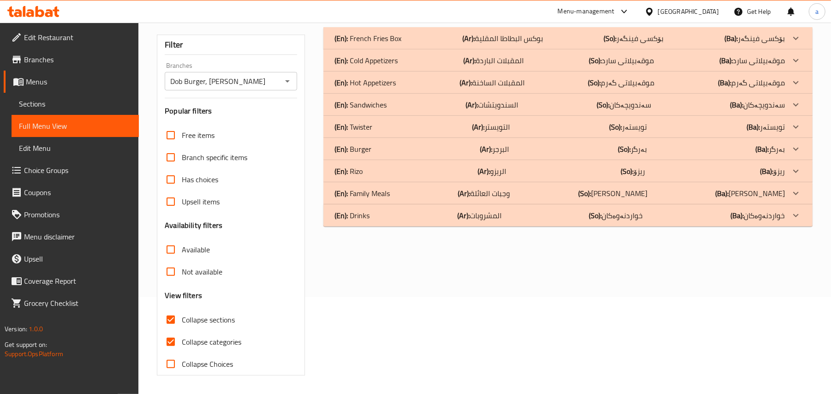
click at [179, 334] on input "Collapse categories" at bounding box center [171, 342] width 22 height 22
checkbox input "false"
click at [493, 44] on p "(Ar): وجبات العائلة" at bounding box center [502, 38] width 81 height 11
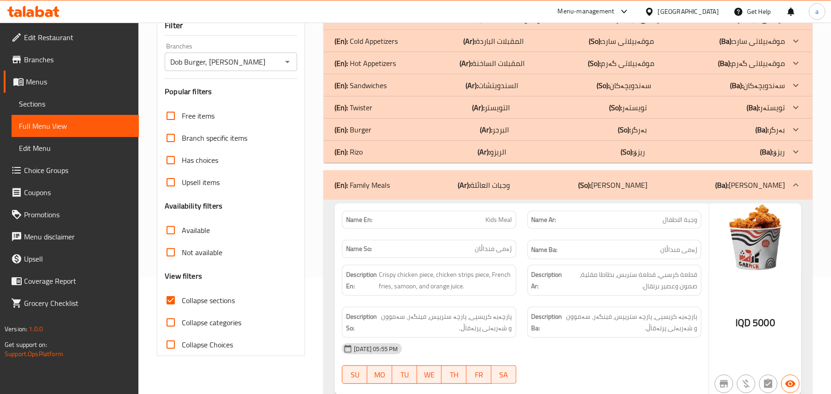
scroll to position [143, 0]
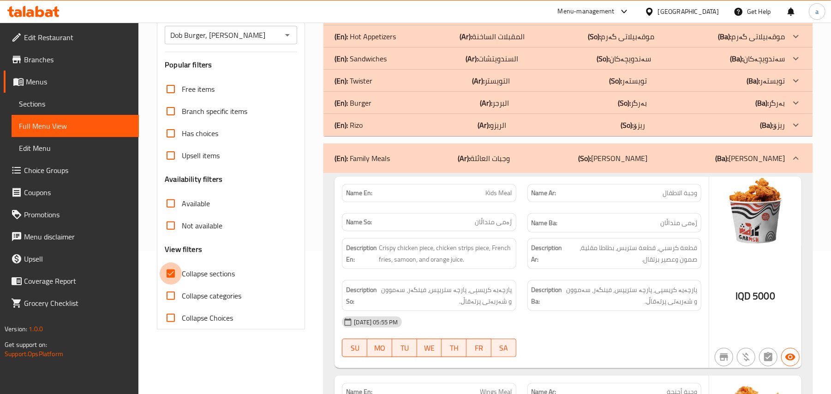
click at [172, 284] on input "Collapse sections" at bounding box center [171, 274] width 22 height 22
checkbox input "false"
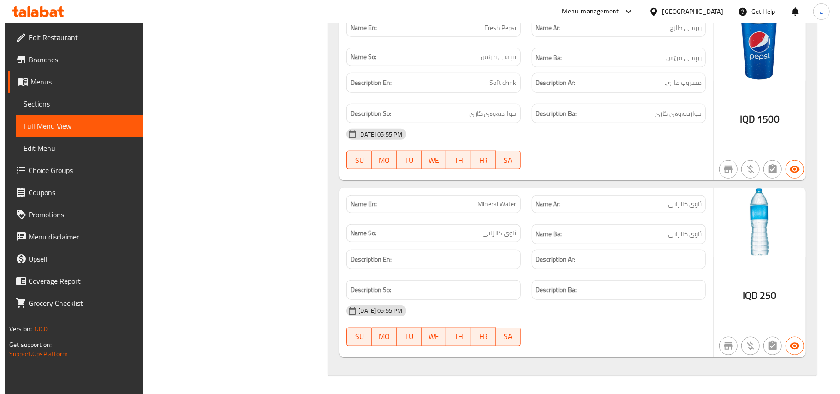
scroll to position [0, 0]
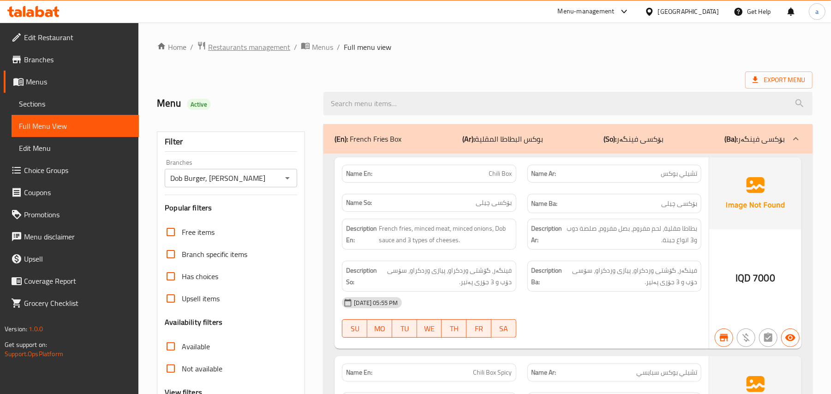
click at [271, 53] on span "Restaurants management" at bounding box center [249, 47] width 82 height 11
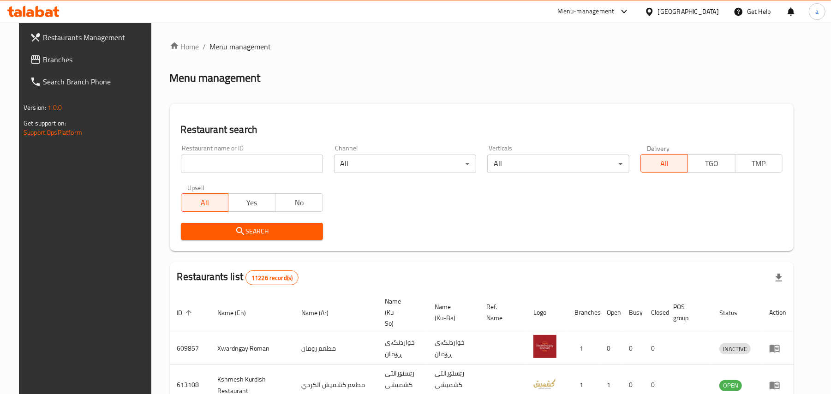
click at [239, 168] on input "search" at bounding box center [252, 164] width 142 height 18
paste input "O2 Shawarma"
type input "O2 Shawarma"
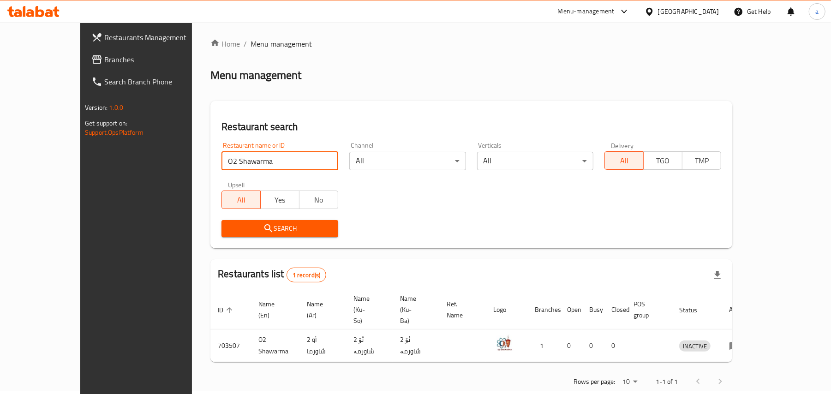
scroll to position [6, 0]
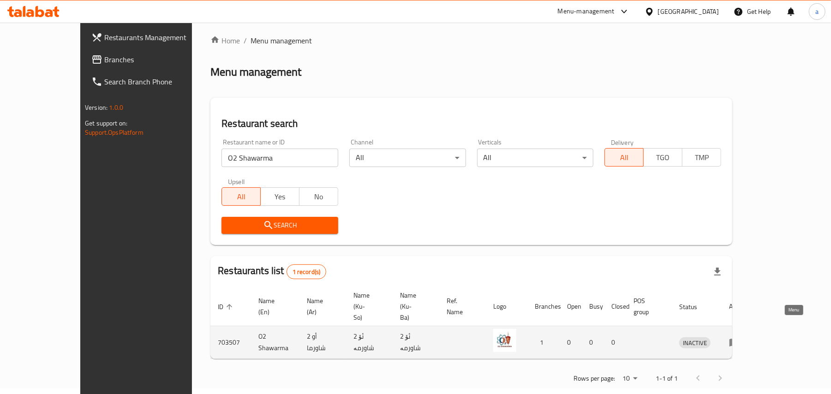
click at [740, 337] on icon "enhanced table" at bounding box center [734, 342] width 11 height 11
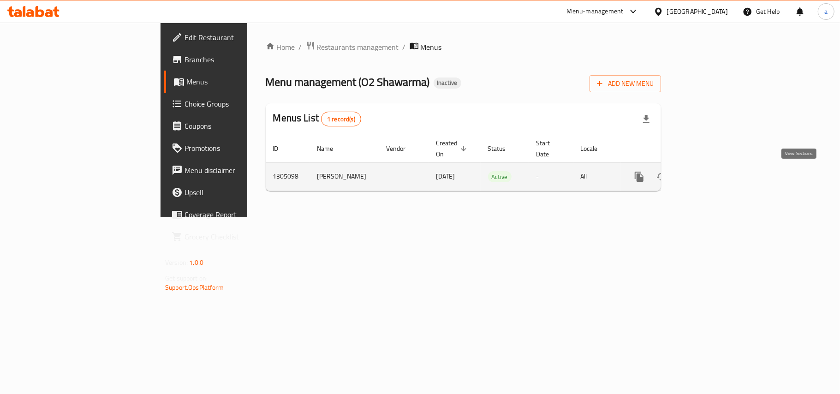
click at [712, 179] on icon "enhanced table" at bounding box center [706, 176] width 11 height 11
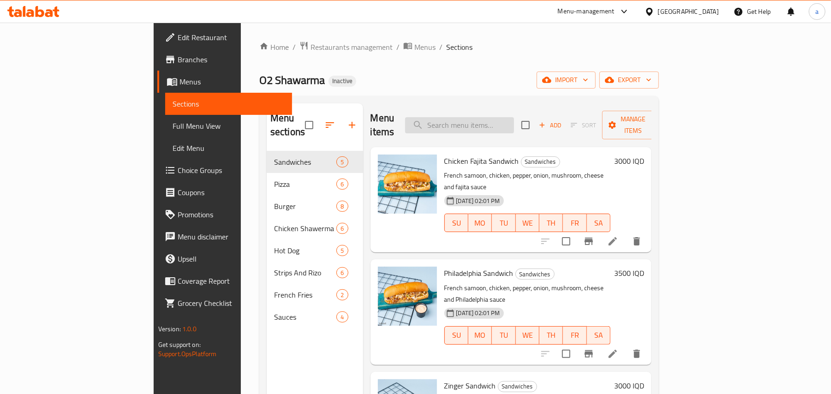
click at [482, 127] on input "search" at bounding box center [459, 125] width 109 height 16
paste input "Chicken Shawarma Sandwich O2"
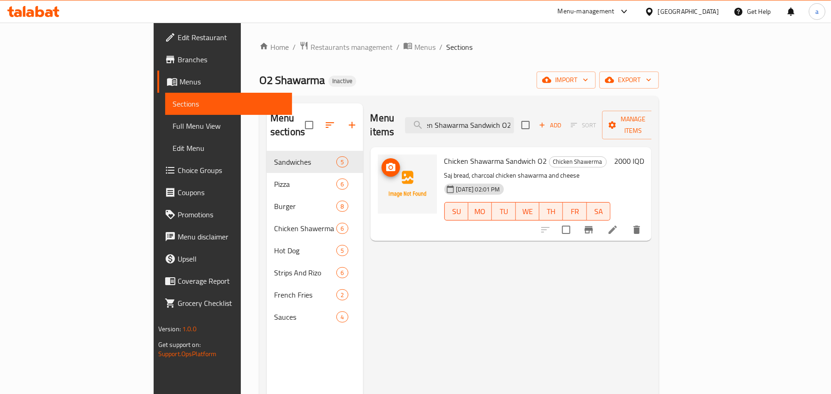
type input "Chicken Shawarma Sandwich O2"
click at [386, 163] on icon "upload picture" at bounding box center [390, 167] width 9 height 8
click at [617, 226] on icon at bounding box center [613, 230] width 8 height 8
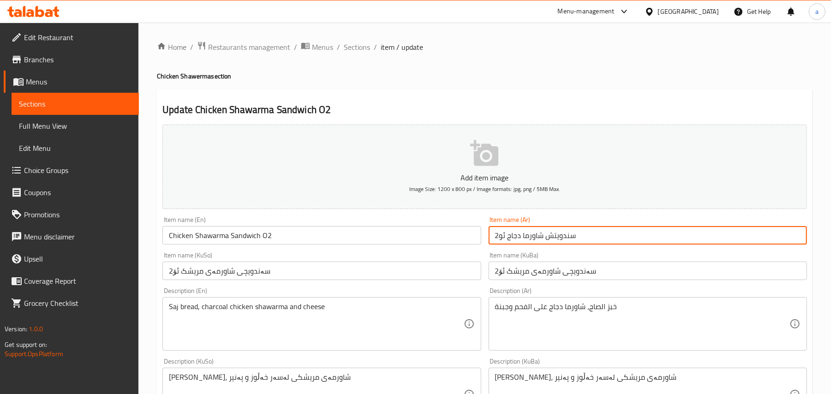
click at [551, 243] on input "سندويتش شاورما دجاج ئو2" at bounding box center [648, 235] width 318 height 18
click at [595, 245] on input "سندويتش شاورما دجاج ئو2" at bounding box center [648, 235] width 318 height 18
drag, startPoint x: 545, startPoint y: 244, endPoint x: 490, endPoint y: 244, distance: 55.4
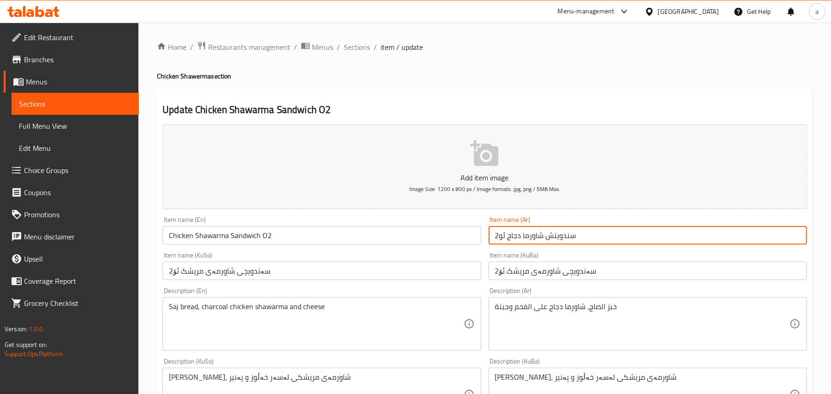
click at [490, 244] on input "سندويتش شاورما دجاج ئو2" at bounding box center [648, 235] width 318 height 18
click at [599, 238] on input "سندويتش شاورما دجاج ئو2" at bounding box center [648, 235] width 318 height 18
drag, startPoint x: 708, startPoint y: 242, endPoint x: 765, endPoint y: 242, distance: 57.7
click at [765, 242] on input "سندويتش شاورما دجاج ئو2" at bounding box center [648, 235] width 318 height 18
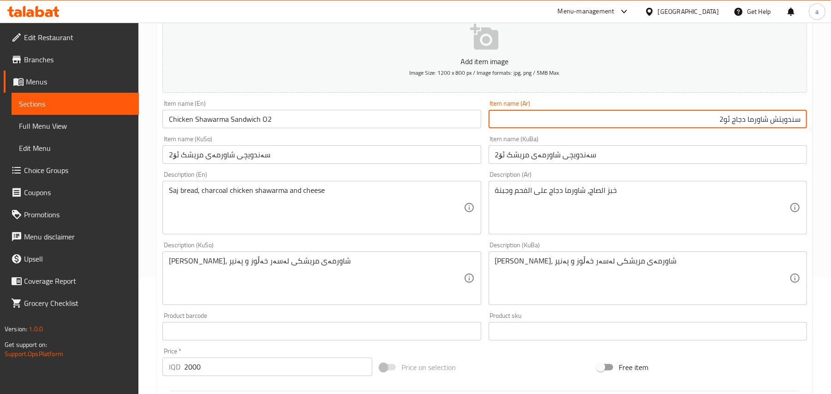
scroll to position [143, 0]
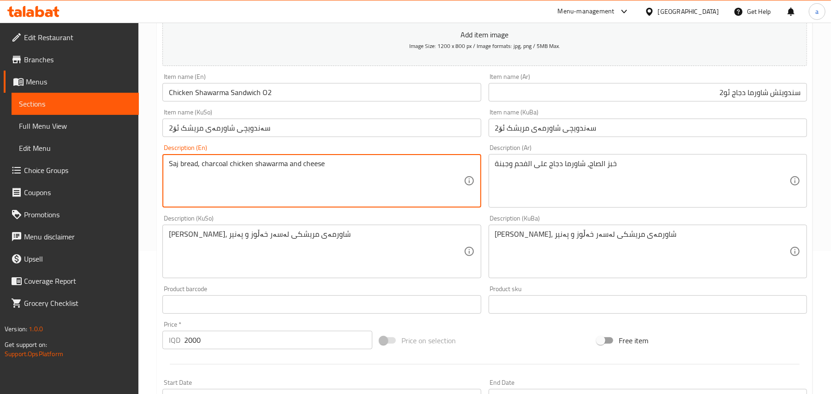
drag, startPoint x: 199, startPoint y: 174, endPoint x: 158, endPoint y: 170, distance: 41.8
type textarea "Samoon, charcoal chicken shawarma and cheese"
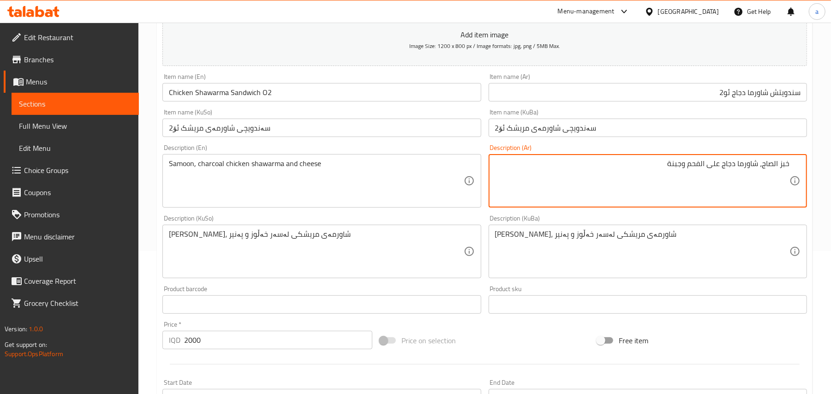
drag, startPoint x: 761, startPoint y: 174, endPoint x: 828, endPoint y: 176, distance: 67.0
click at [828, 176] on div "Home / Restaurants management / Menus / Sections / item / update Chicken Shawer…" at bounding box center [484, 248] width 693 height 736
type textarea "صمون، شاورما دجاج على الفحم وجبنة"
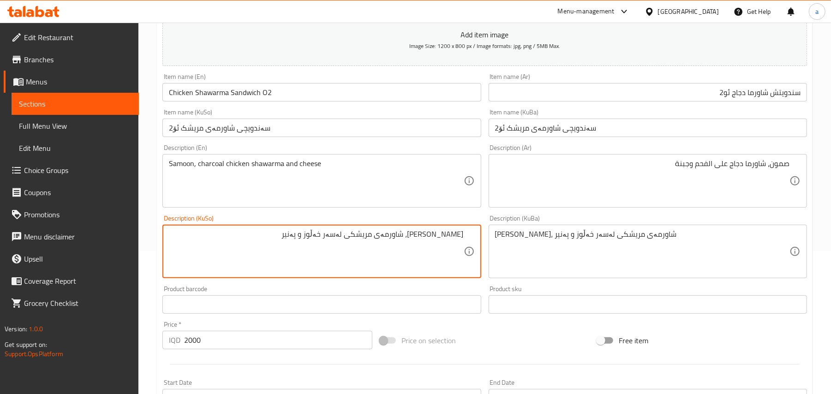
drag, startPoint x: 434, startPoint y: 251, endPoint x: 488, endPoint y: 246, distance: 53.8
click at [488, 246] on div "Add item image Image Size: 1200 x 800 px / Image formats: jpg, png / 5MB Max. I…" at bounding box center [485, 230] width 652 height 504
click at [456, 241] on textarea "سەموون، شاورمەی مریشکی لەسەر خەڵوز و پەنیر" at bounding box center [316, 252] width 294 height 44
type textarea "سەموون، شاورمەی مریشکی لەسەر خەڵوز و پەنیر"
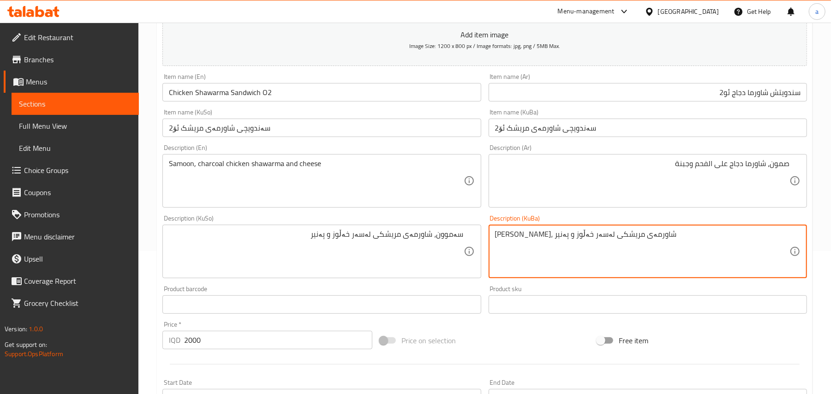
paste textarea "سەموون"
type textarea "سەموون، شاورمەی مریشکی لەسەر خەڵوز و پەنیر"
click at [305, 100] on input "Chicken Shawarma Sandwich O2" at bounding box center [321, 92] width 318 height 18
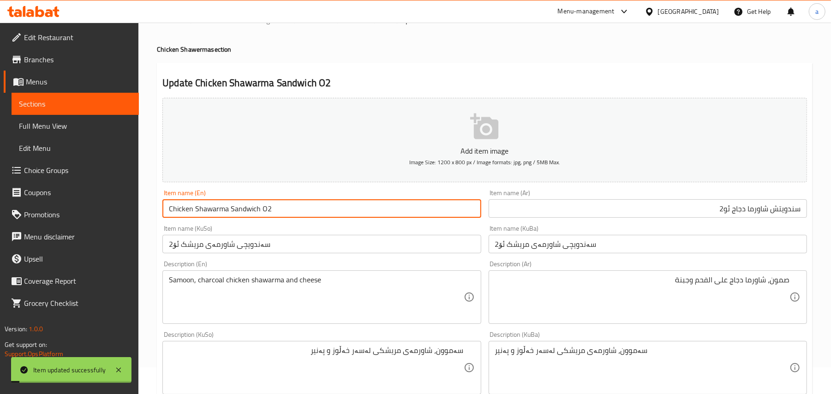
scroll to position [0, 0]
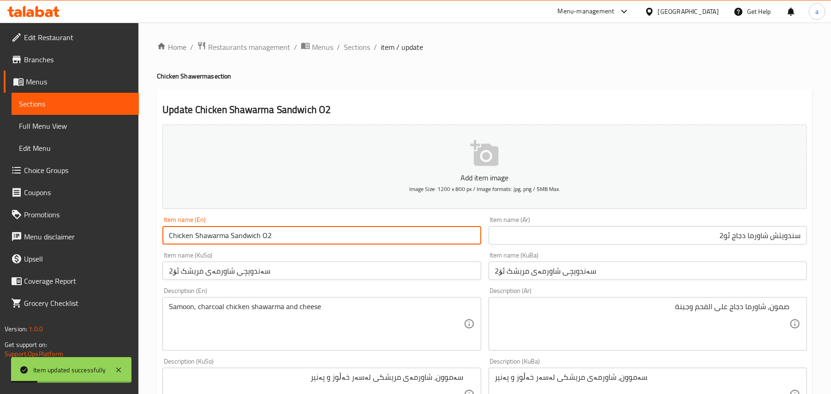
drag, startPoint x: 285, startPoint y: 240, endPoint x: 216, endPoint y: 194, distance: 83.2
click at [148, 237] on div "Home / Restaurants management / Menus / Sections / item / update Chicken Shawer…" at bounding box center [484, 391] width 693 height 736
click at [370, 46] on span "Sections" at bounding box center [357, 47] width 26 height 11
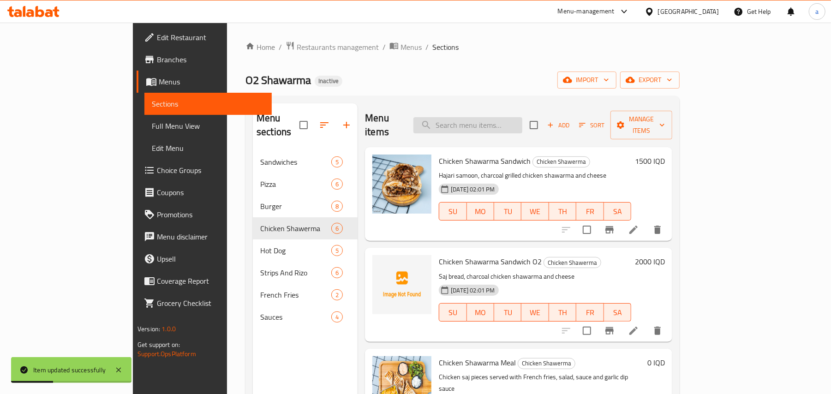
click at [503, 125] on input "search" at bounding box center [468, 125] width 109 height 16
paste input "Chicken Shawarma Sandwich O2"
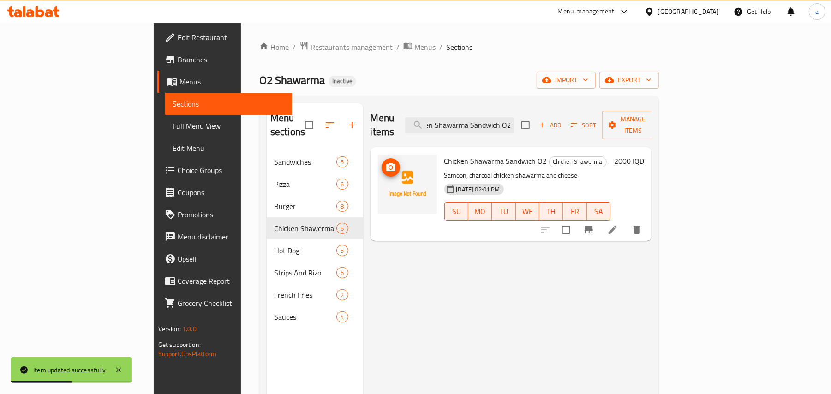
type input "Chicken Shawarma Sandwich O2"
click at [385, 162] on icon "upload picture" at bounding box center [390, 167] width 11 height 11
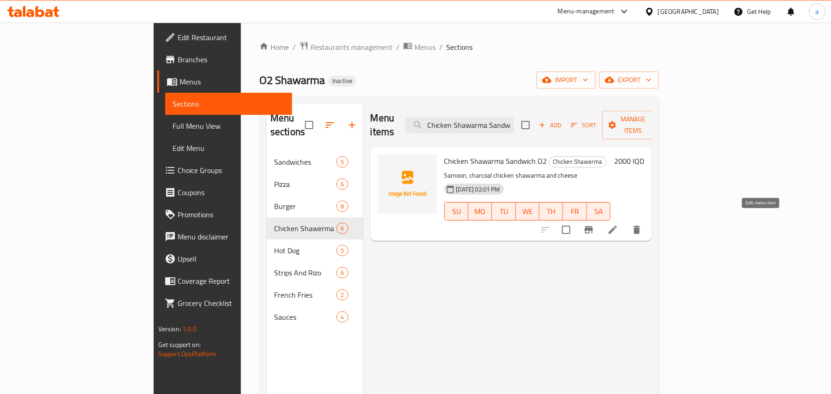
click at [618, 224] on icon at bounding box center [612, 229] width 11 height 11
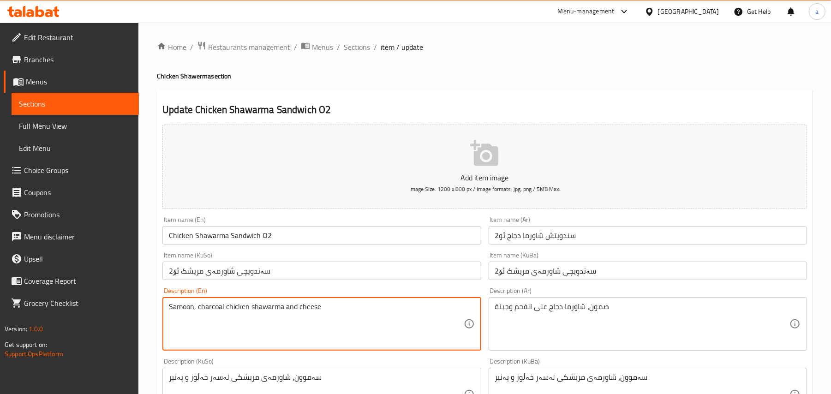
click at [300, 315] on textarea "Samoon, charcoal chicken shawarma and cheese" at bounding box center [316, 324] width 294 height 44
type textarea "Samoon, charcoal chicken shawarma, cheese and French fries"
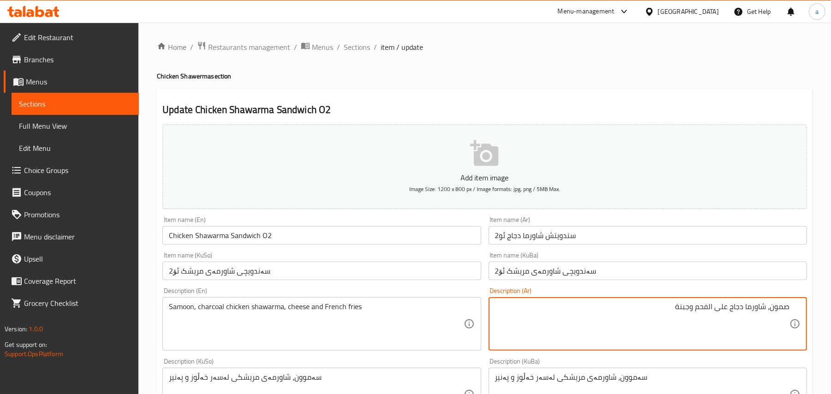
click at [682, 318] on textarea "صمون، شاورما دجاج على الفحم وجبنة" at bounding box center [642, 324] width 294 height 44
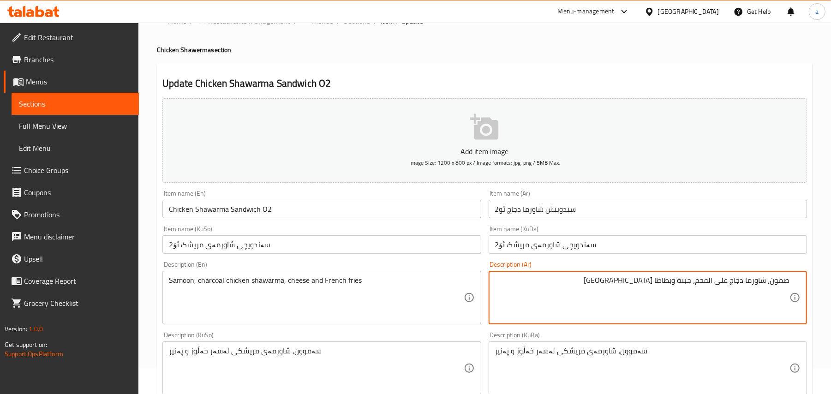
scroll to position [143, 0]
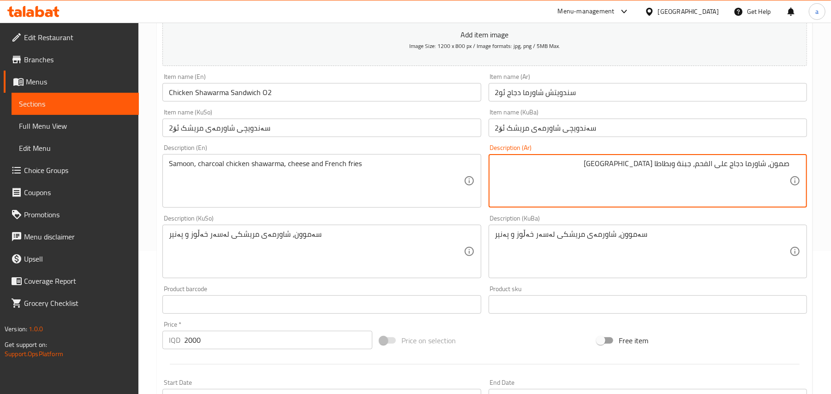
type textarea "صمون، شاورما دجاج على الفحم، جبنة وبطاطا مقلية"
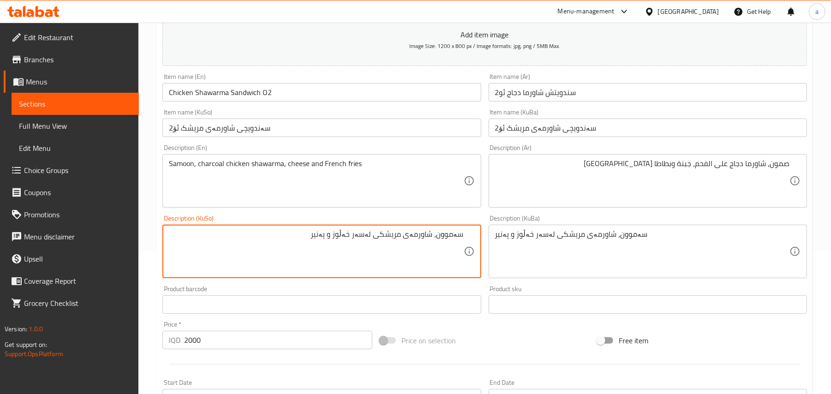
click at [328, 250] on textarea "سەموون، شاورمەی مریشکی لەسەر خەڵوز و پەنیر" at bounding box center [316, 252] width 294 height 44
click at [340, 255] on textarea "سەموون، شاورمەی مریشکی لەسەر خەڵوز، پەنیر و فینگەر" at bounding box center [316, 252] width 294 height 44
type textarea "سەموون، شاورمەی مریشکی لەسەر خەڵوز، پەنیر و فینگەر"
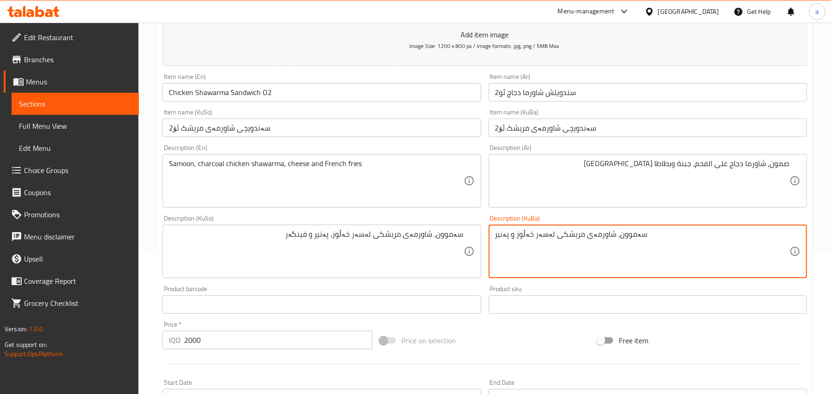
paste textarea "، پەنیر و فینگە"
type textarea "سەموون، شاورمەی مریشکی لەسەر خەڵوز، پەنیر و فینگەر"
click at [297, 105] on div "Item name (En) Chicken Shawarma Sandwich O2 Item name (En)" at bounding box center [322, 88] width 326 height 36
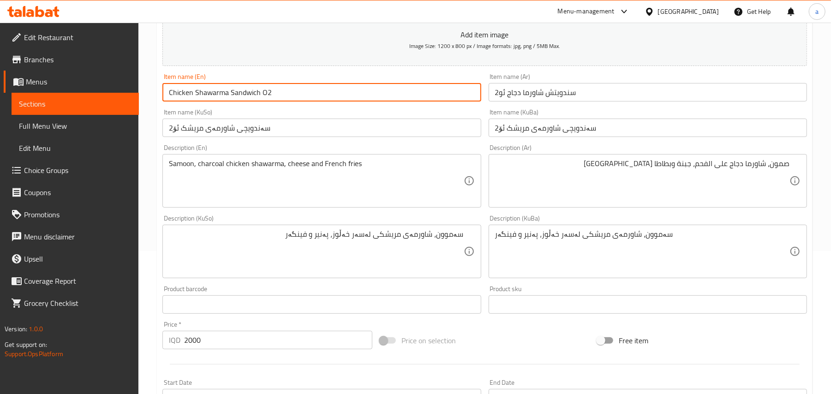
click at [297, 102] on input "Chicken Shawarma Sandwich O2" at bounding box center [321, 92] width 318 height 18
drag, startPoint x: 302, startPoint y: 100, endPoint x: 162, endPoint y: 103, distance: 139.4
click at [162, 102] on input "Chicken Shawarma Sandwich O2" at bounding box center [321, 92] width 318 height 18
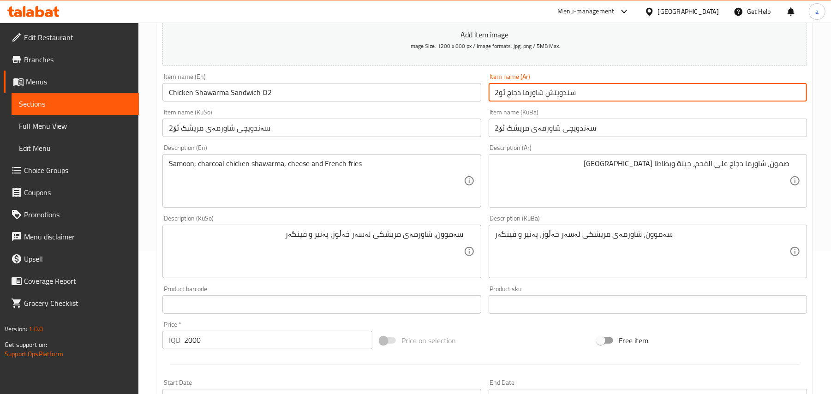
drag, startPoint x: 545, startPoint y: 101, endPoint x: 509, endPoint y: 100, distance: 36.5
click at [509, 100] on input "سندويتش شاورما دجاج ئو2" at bounding box center [648, 92] width 318 height 18
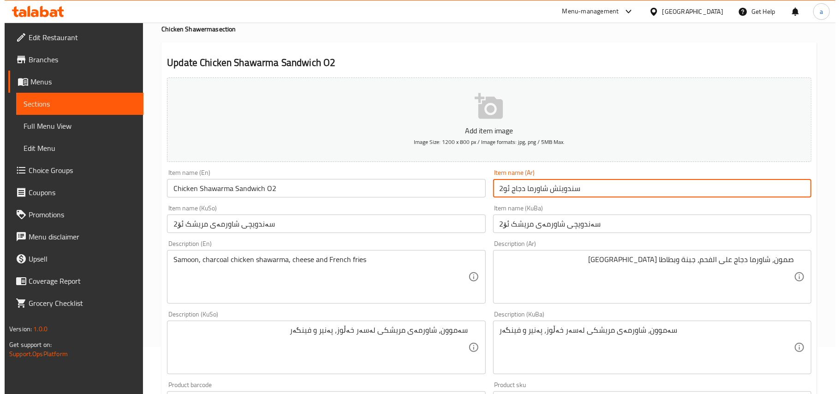
scroll to position [0, 0]
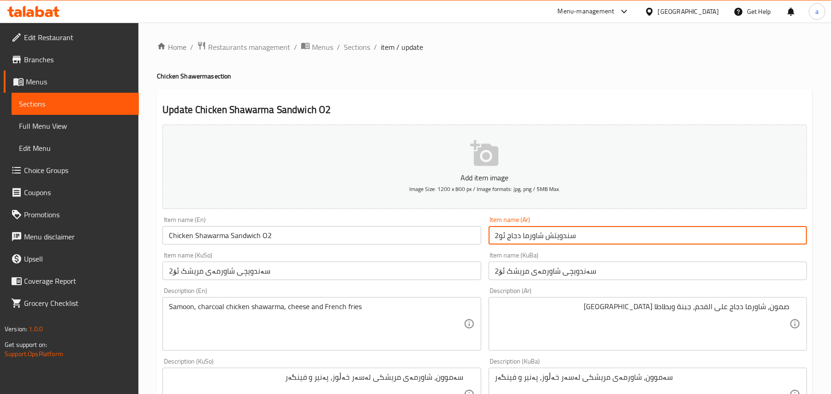
click at [295, 243] on input "Chicken Shawarma Sandwich O2" at bounding box center [321, 235] width 318 height 18
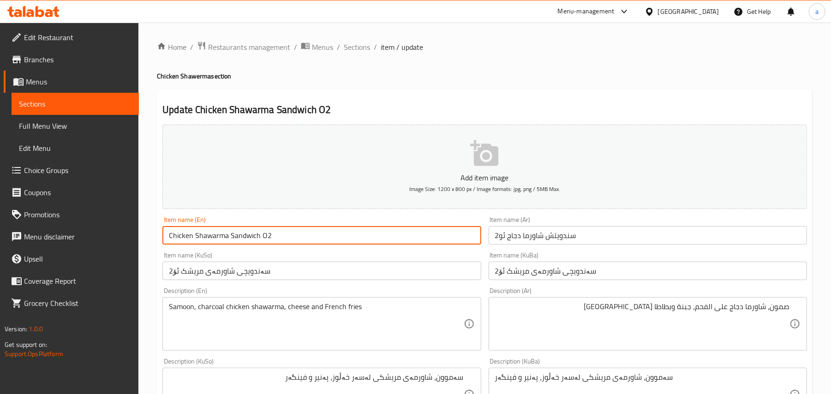
click at [370, 47] on span "Sections" at bounding box center [357, 47] width 26 height 11
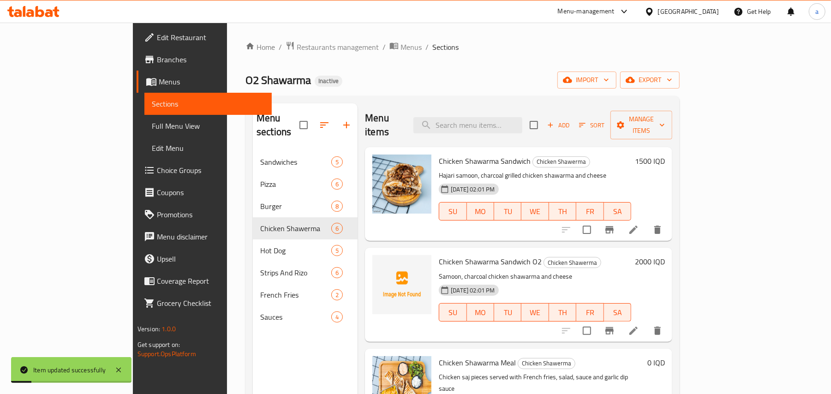
click at [468, 257] on span "Chicken Shawarma Sandwich O2" at bounding box center [490, 262] width 103 height 14
copy h6 "Chicken Shawarma Sandwich O2"
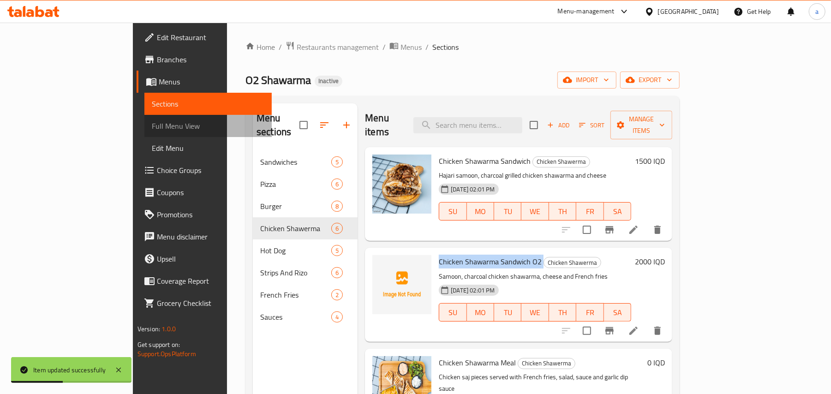
click at [152, 132] on span "Full Menu View" at bounding box center [208, 125] width 113 height 11
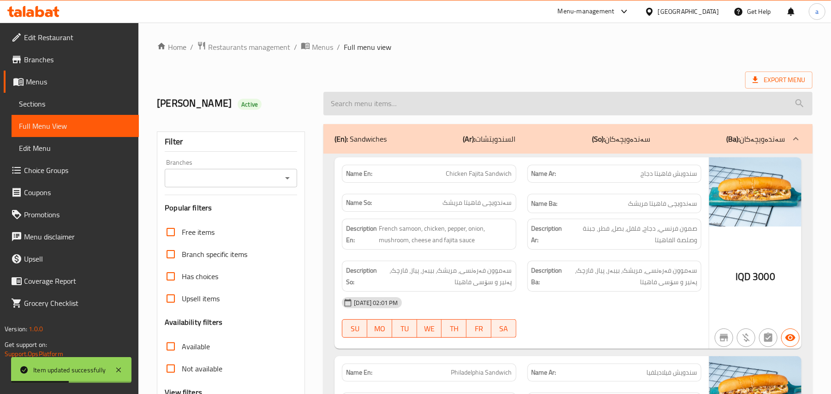
click at [388, 115] on input "search" at bounding box center [568, 104] width 489 height 24
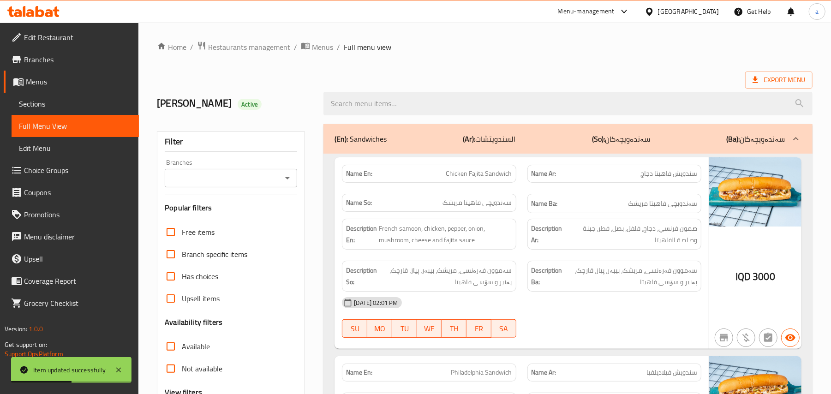
paste input "Chicken Shawarma Sandwich O2"
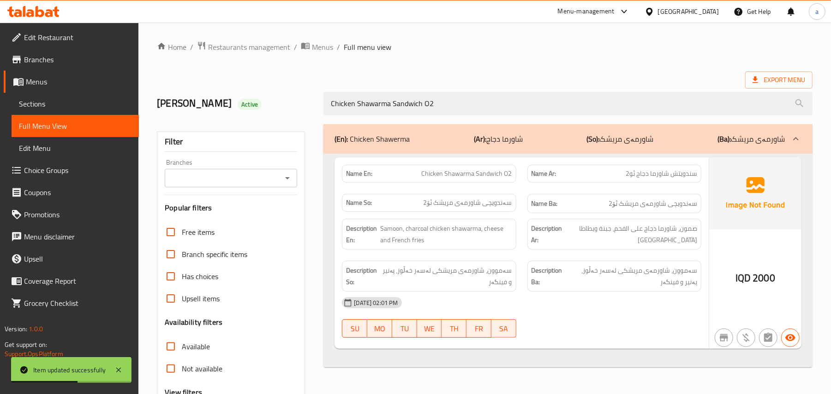
click at [290, 184] on icon "Open" at bounding box center [287, 178] width 11 height 11
type input "Chicken Shawarma Sandwich O2"
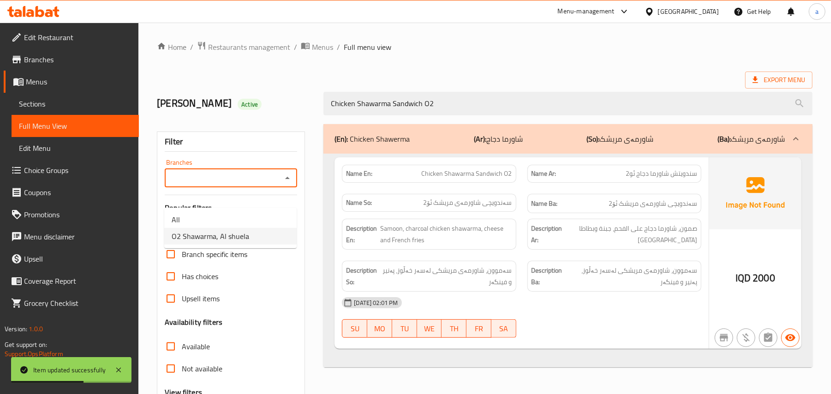
click at [253, 242] on li "O2 Shawarma, Al shuela" at bounding box center [230, 236] width 132 height 17
type input "O2 Shawarma, Al shuela"
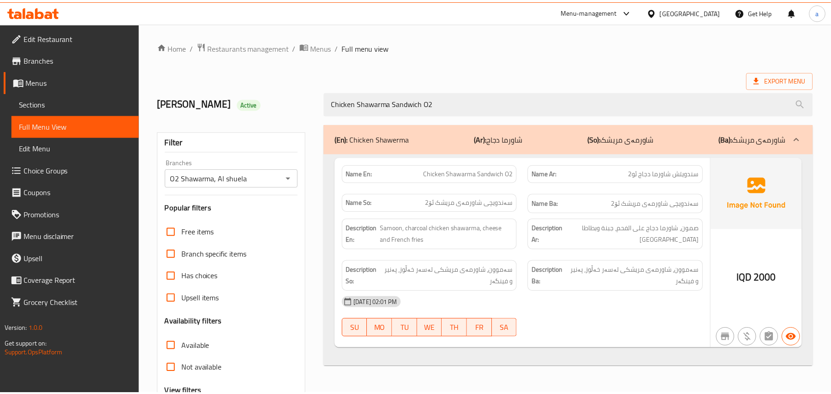
scroll to position [126, 0]
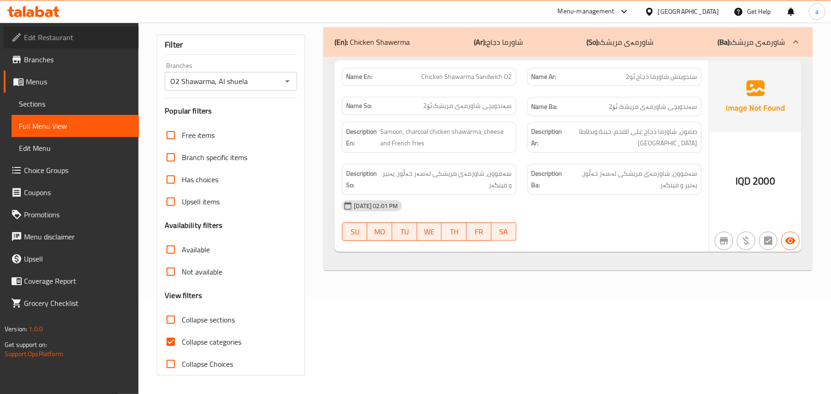
click at [70, 41] on span "Edit Restaurant" at bounding box center [78, 37] width 108 height 11
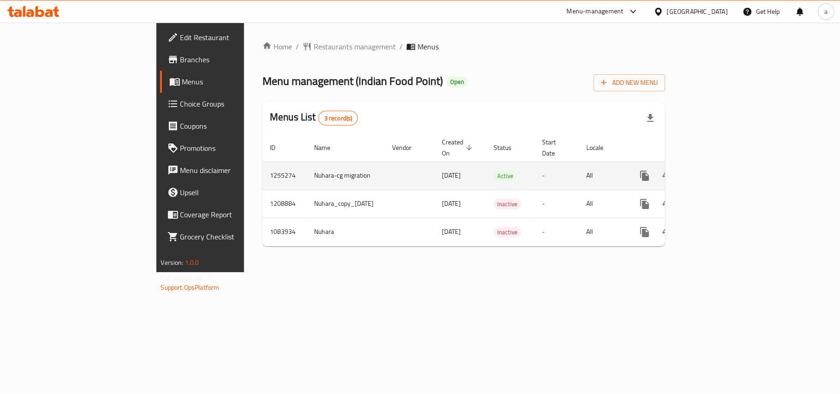
click at [717, 170] on icon "enhanced table" at bounding box center [711, 175] width 11 height 11
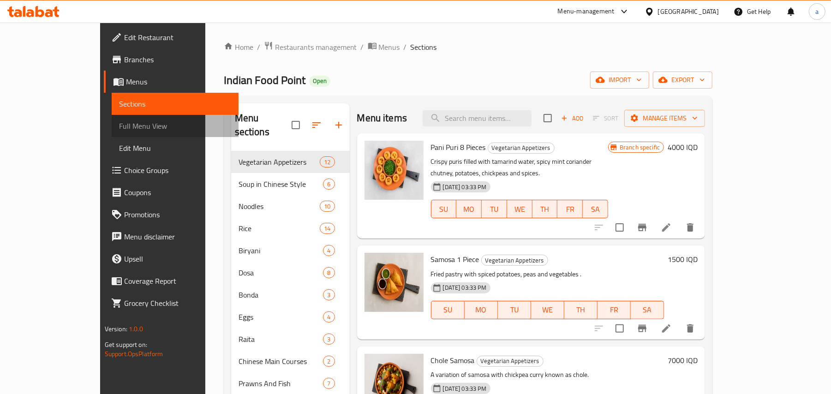
click at [119, 126] on span "Full Menu View" at bounding box center [175, 125] width 113 height 11
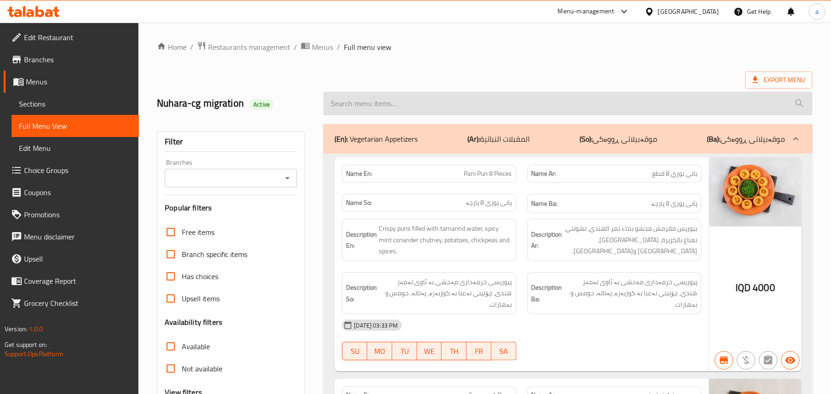
click at [362, 114] on input "search" at bounding box center [568, 104] width 489 height 24
paste input "Chicken Vindaloo"
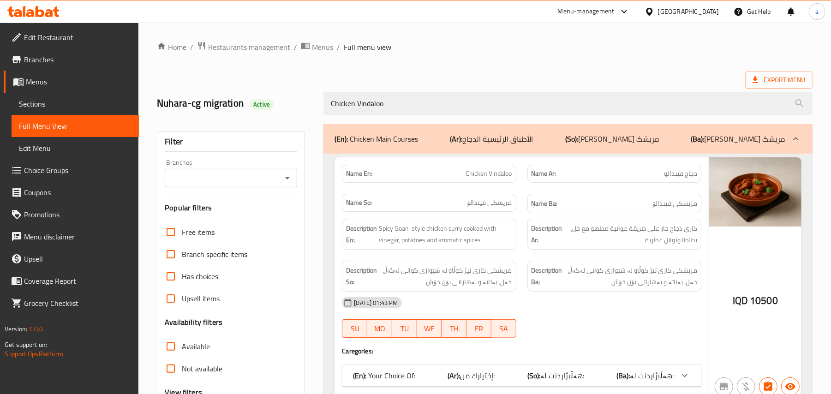
click at [288, 180] on icon "Open" at bounding box center [287, 178] width 5 height 2
type input "Chicken Vindaloo"
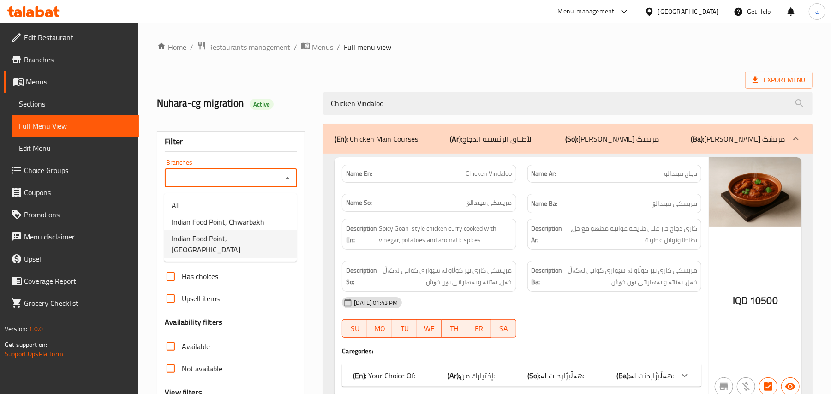
click at [252, 244] on span "Indian Food Point, [GEOGRAPHIC_DATA]" at bounding box center [231, 244] width 118 height 22
type input "Indian Food Point, [GEOGRAPHIC_DATA]"
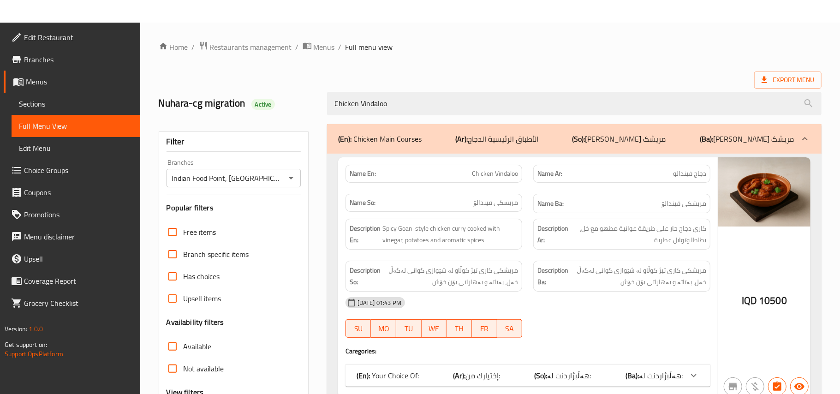
scroll to position [112, 0]
